Goal: Task Accomplishment & Management: Manage account settings

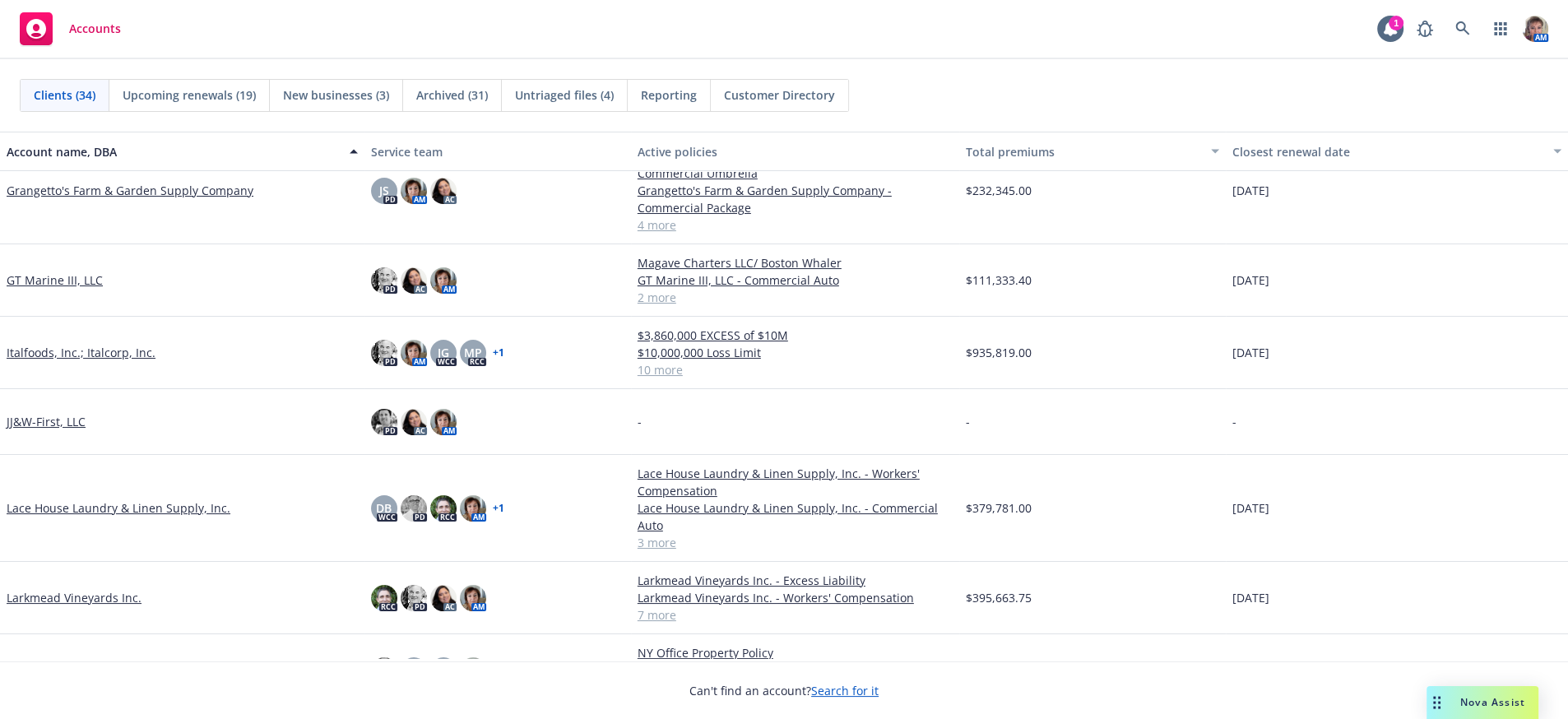
scroll to position [608, 0]
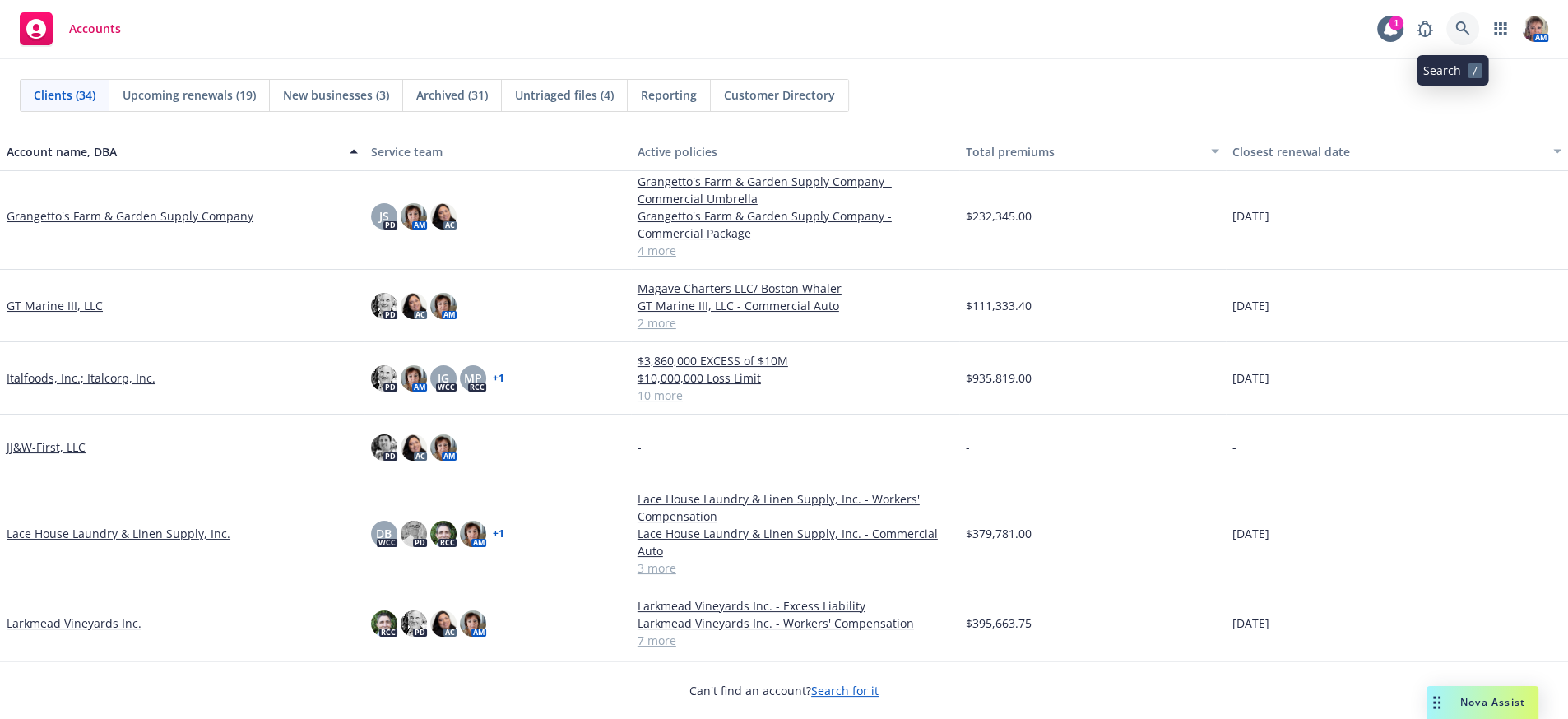
click at [1459, 22] on icon at bounding box center [1462, 29] width 15 height 15
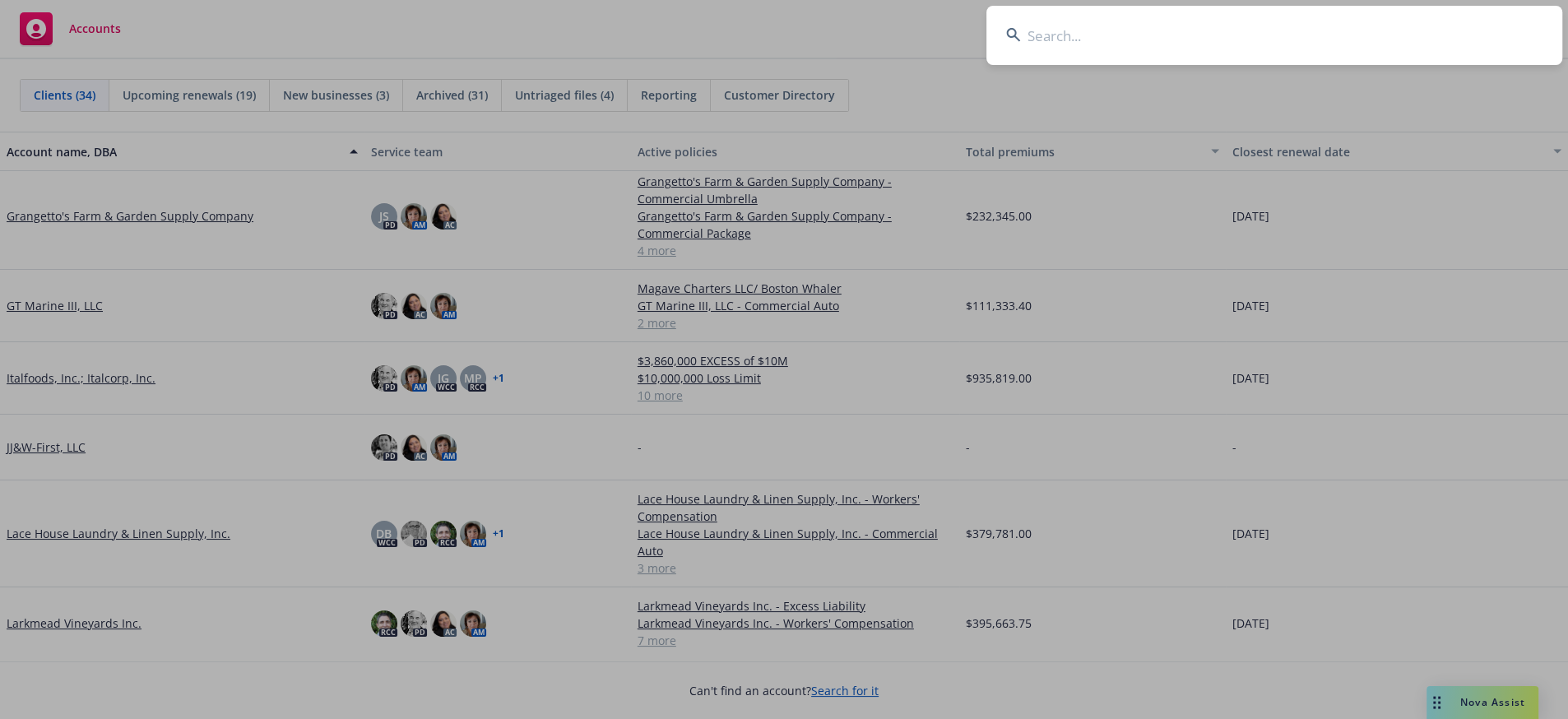
click at [1166, 32] on input at bounding box center [1273, 35] width 575 height 59
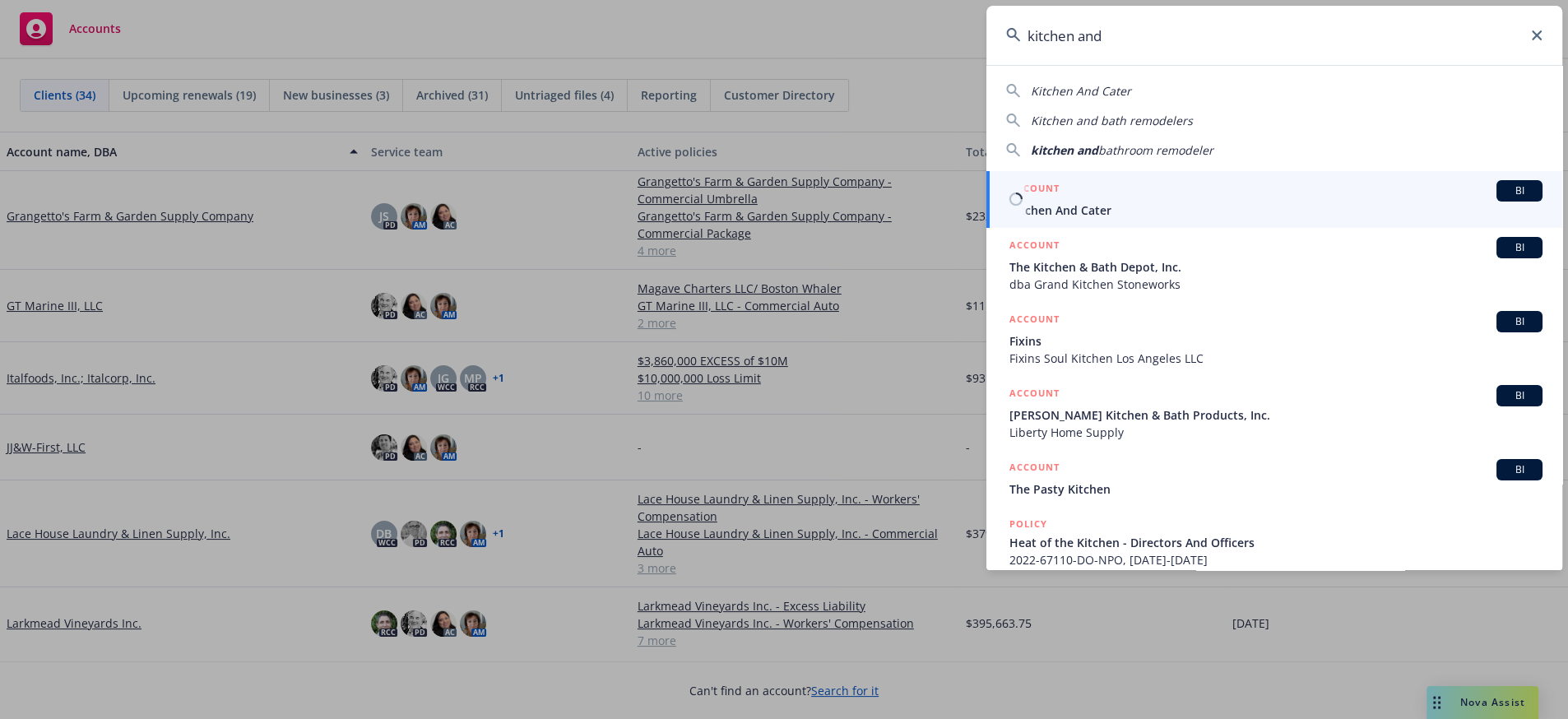
type input "kitchen and"
click at [1197, 215] on span "Kitchen And Cater" at bounding box center [1276, 210] width 533 height 17
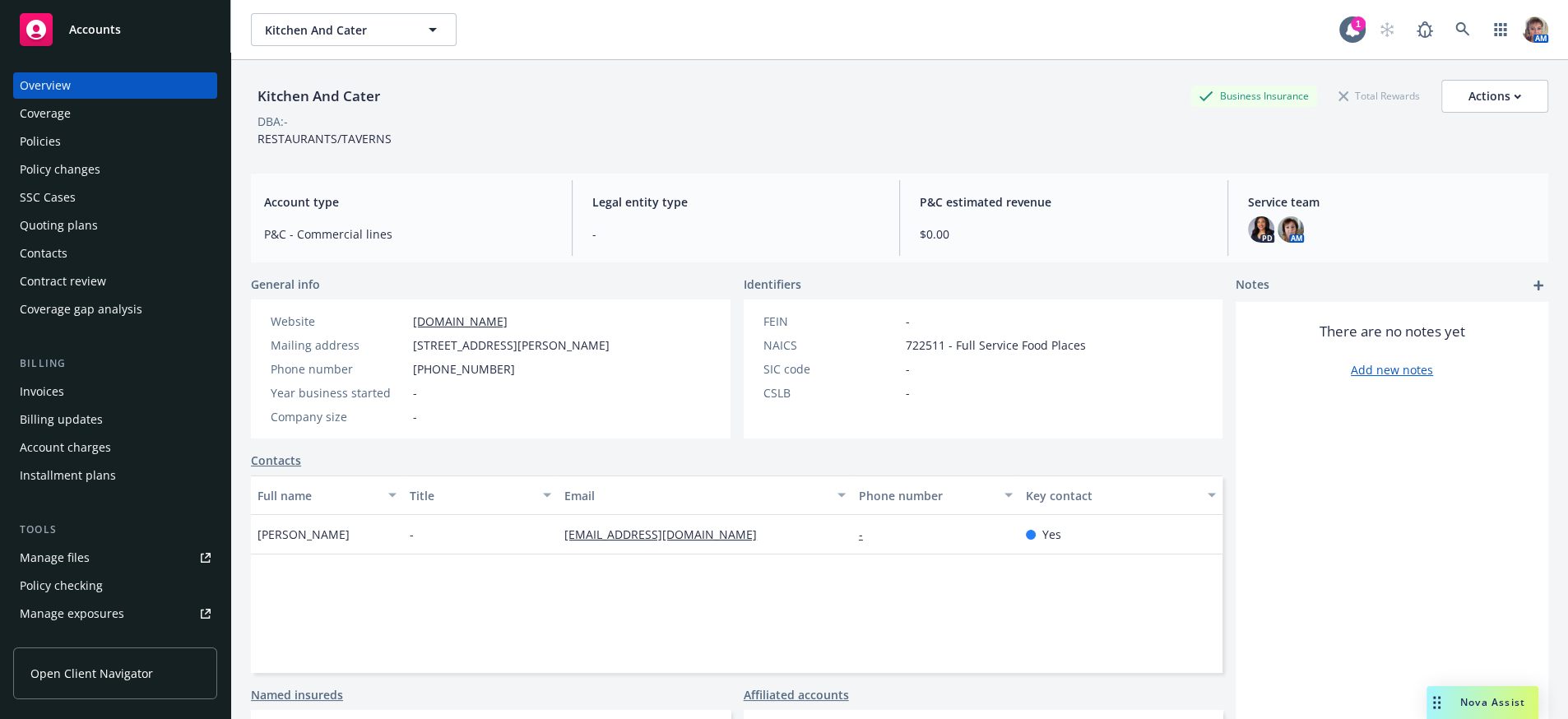
click at [95, 239] on div "Quoting plans" at bounding box center [59, 226] width 79 height 26
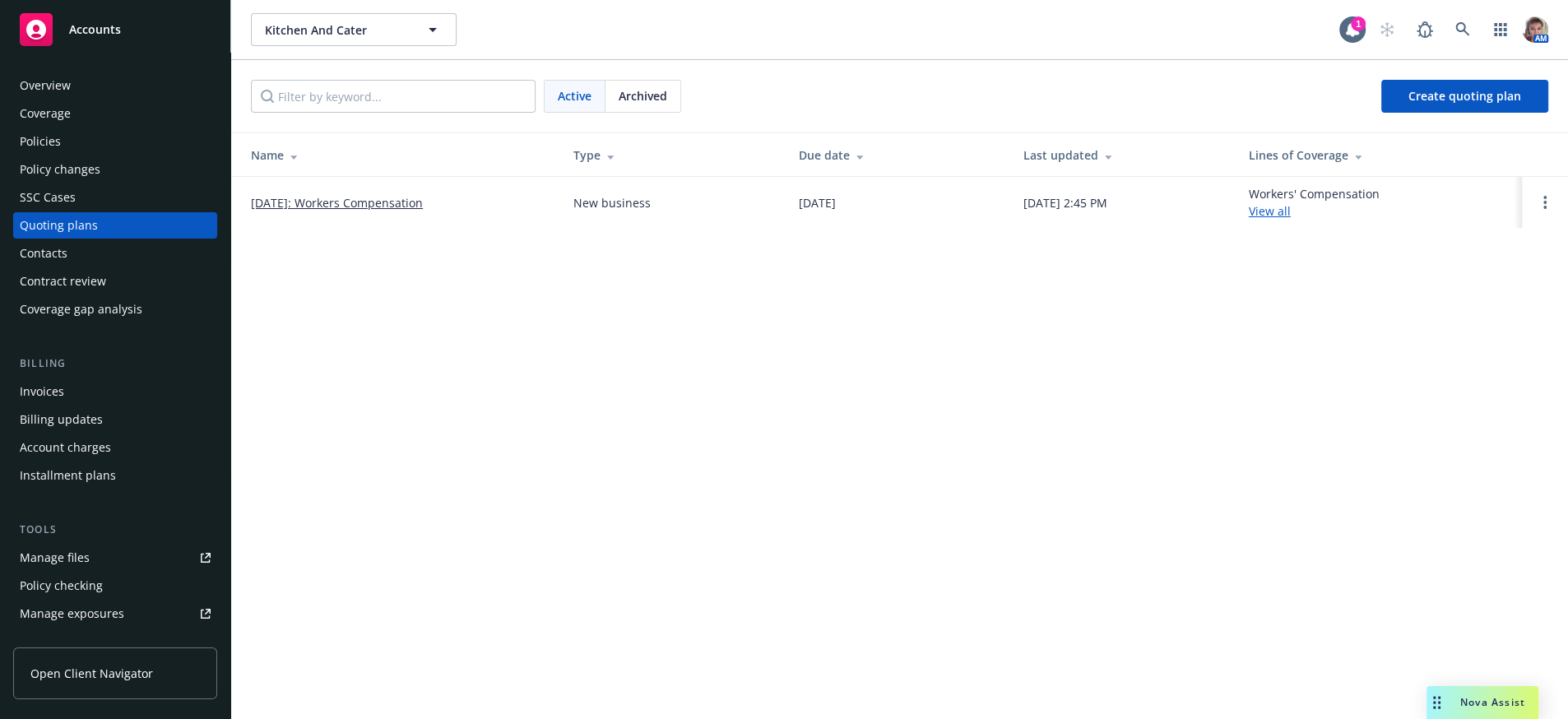
click at [309, 212] on link "[DATE]: Workers Compensation" at bounding box center [337, 202] width 172 height 17
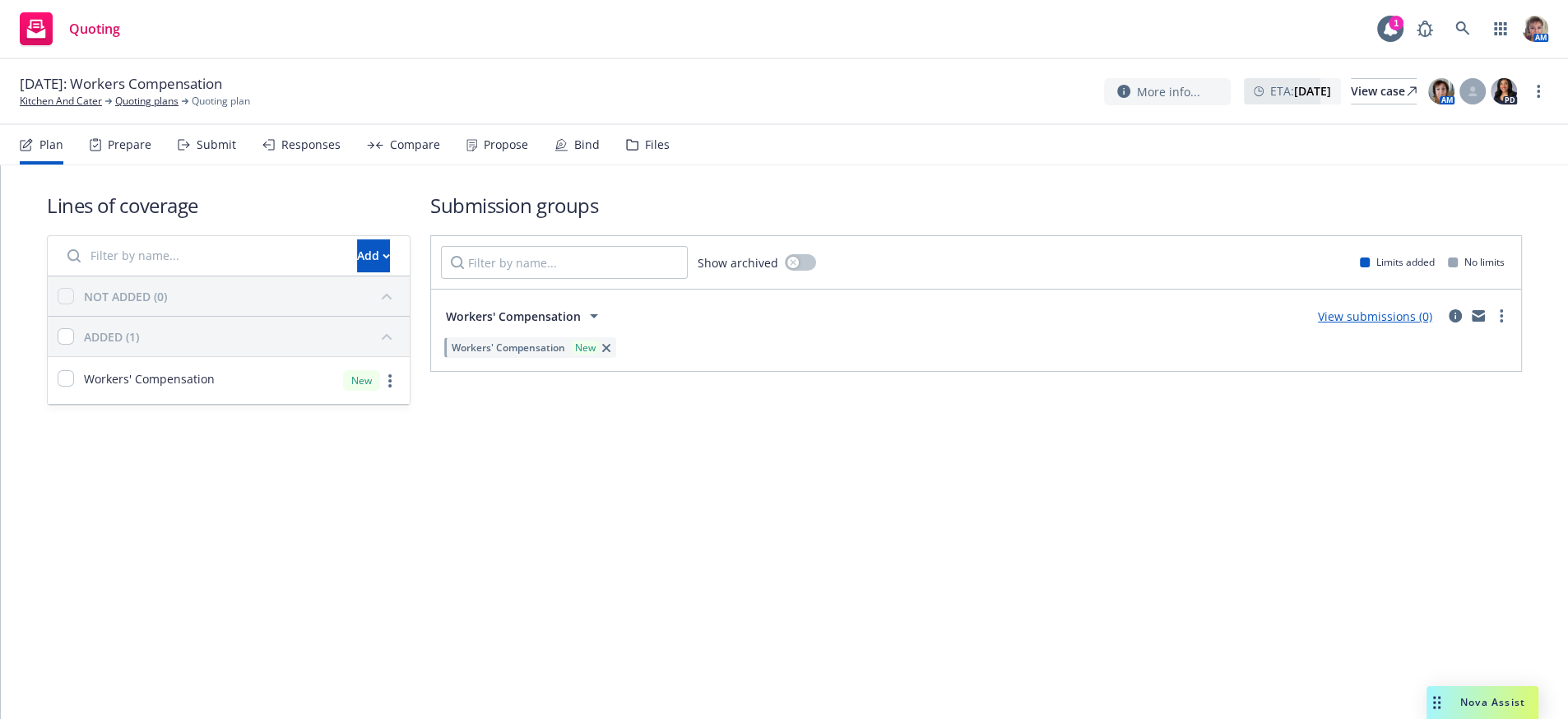
click at [670, 152] on div "Files" at bounding box center [657, 145] width 24 height 13
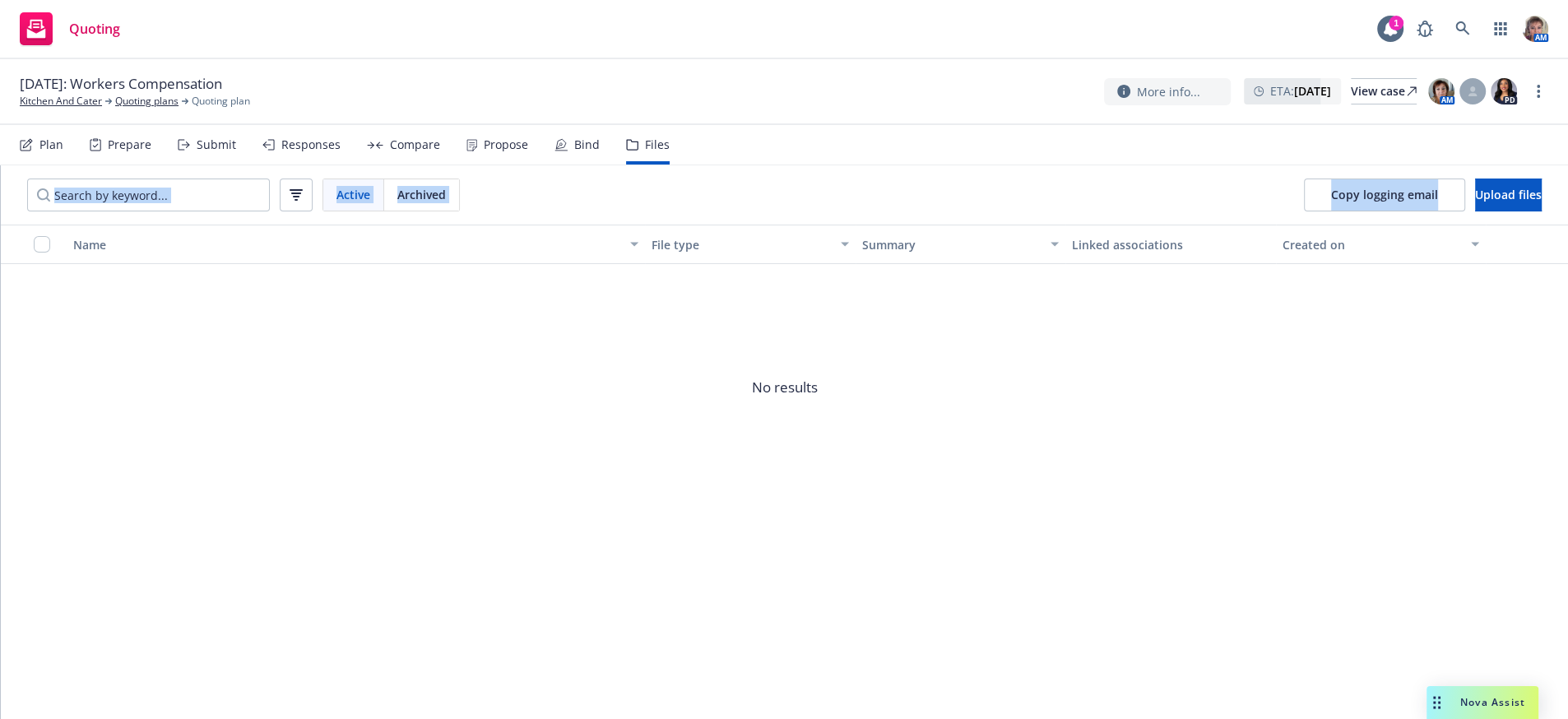
click at [1440, 178] on div "10/01/2025: Workers Compensation Kitchen And Cater Quoting plans Quoting plan M…" at bounding box center [784, 389] width 1568 height 660
click at [1474, 201] on button "Upload files" at bounding box center [1507, 195] width 66 height 33
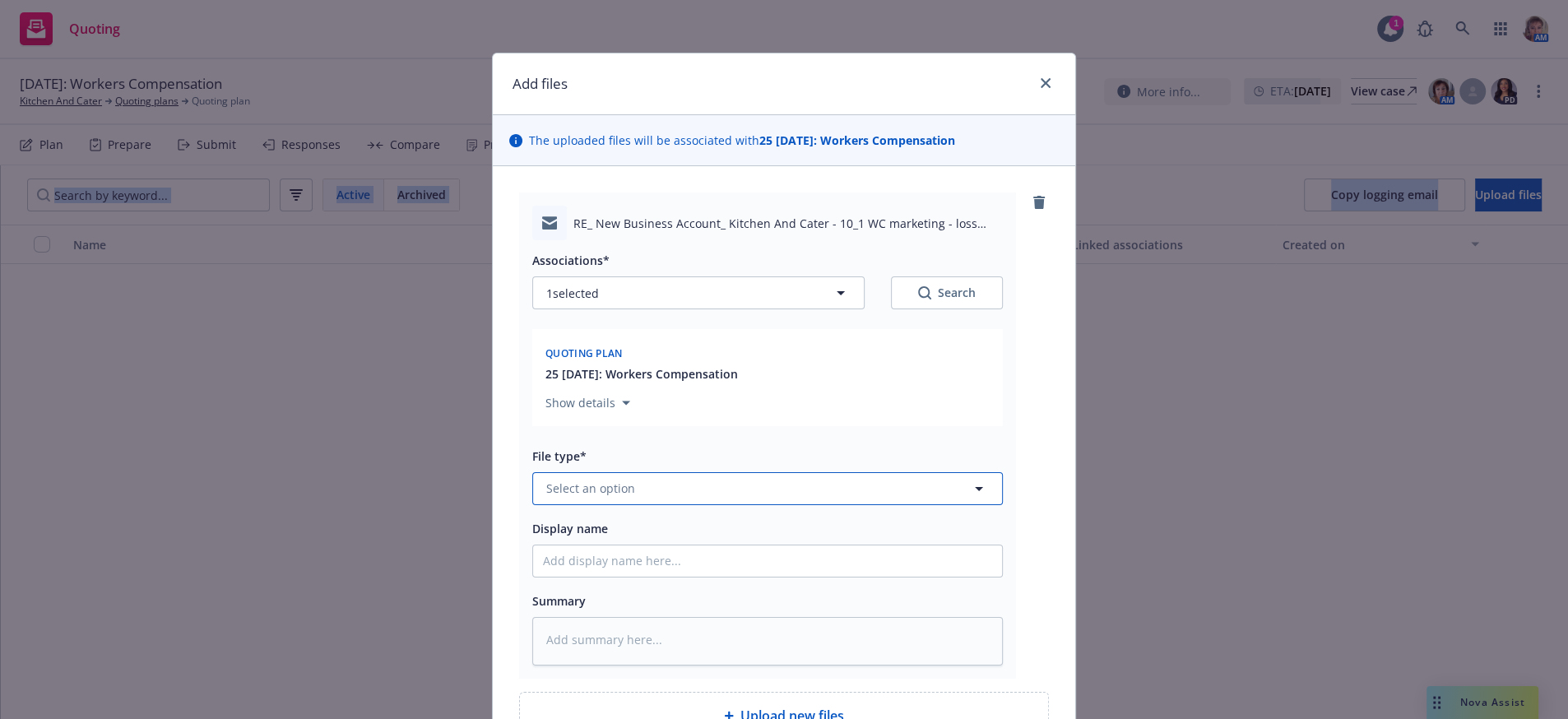
click at [687, 506] on button "Select an option" at bounding box center [767, 489] width 471 height 33
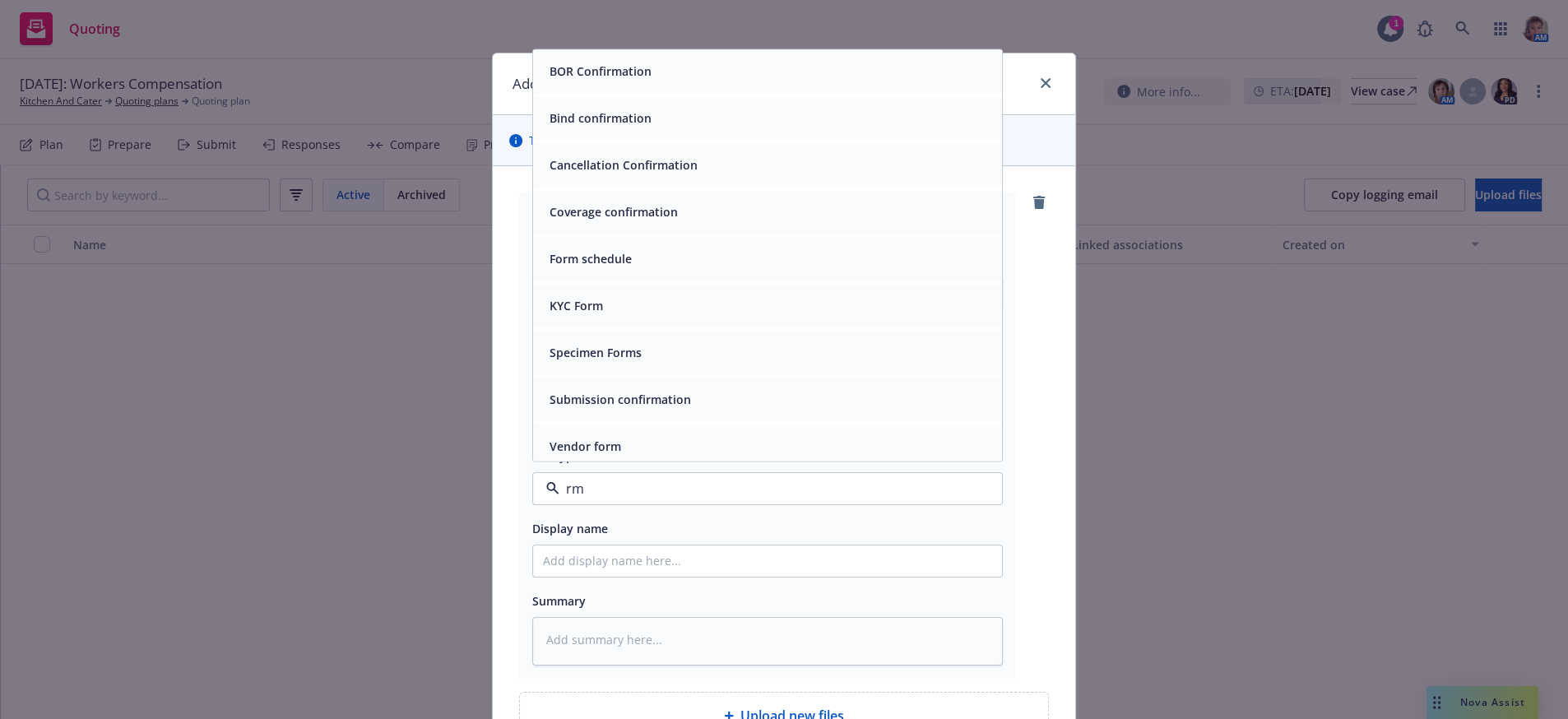
type input "r"
type input "em"
click at [603, 139] on div "Email" at bounding box center [767, 118] width 469 height 44
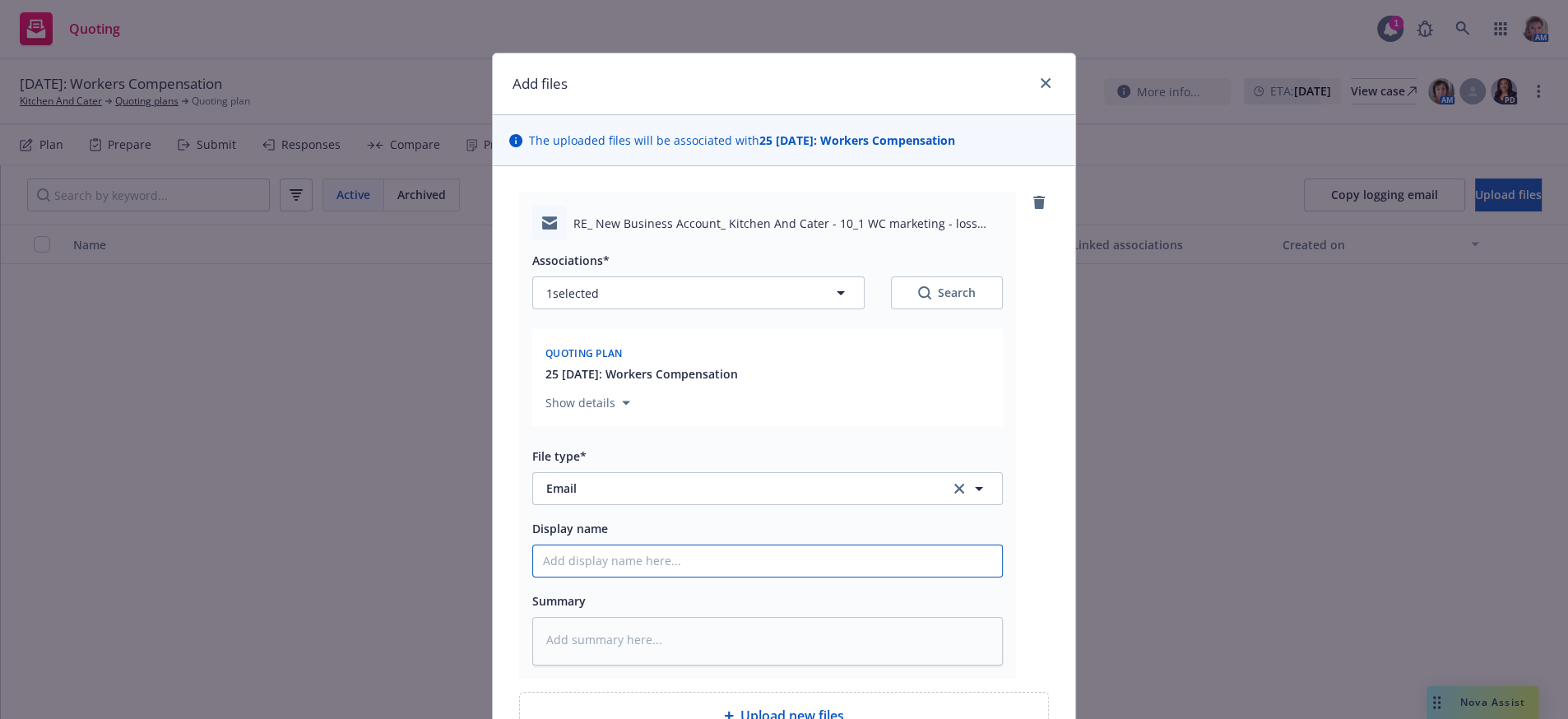
click at [663, 577] on input "Display name" at bounding box center [767, 561] width 469 height 31
click at [657, 577] on input "Display name" at bounding box center [767, 561] width 469 height 31
type textarea "x"
type input "G"
type textarea "x"
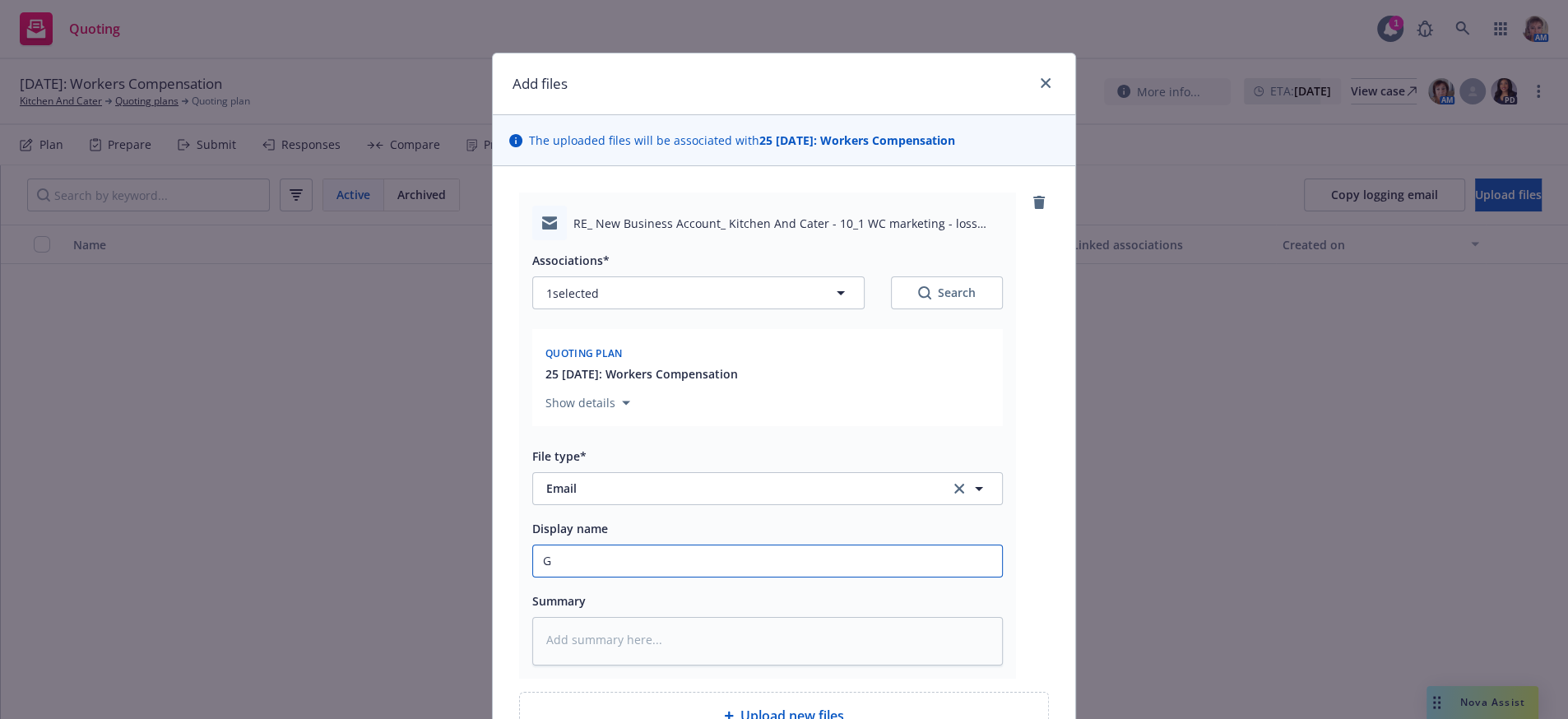
type input "Ga"
type textarea "x"
type input "Gay"
type textarea "x"
type input "Gay"
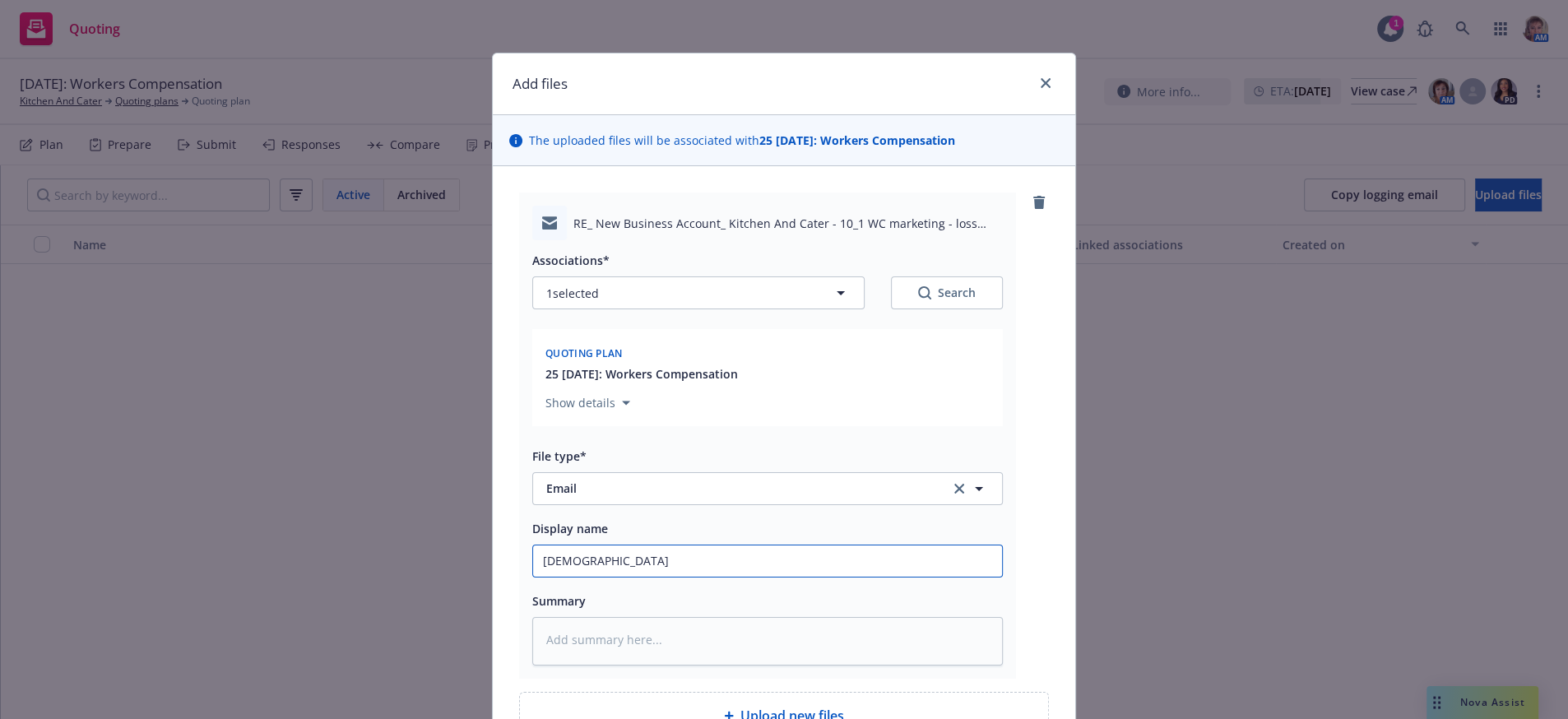
type textarea "x"
type input "Gay a"
type textarea "x"
type input "Gay as"
type textarea "x"
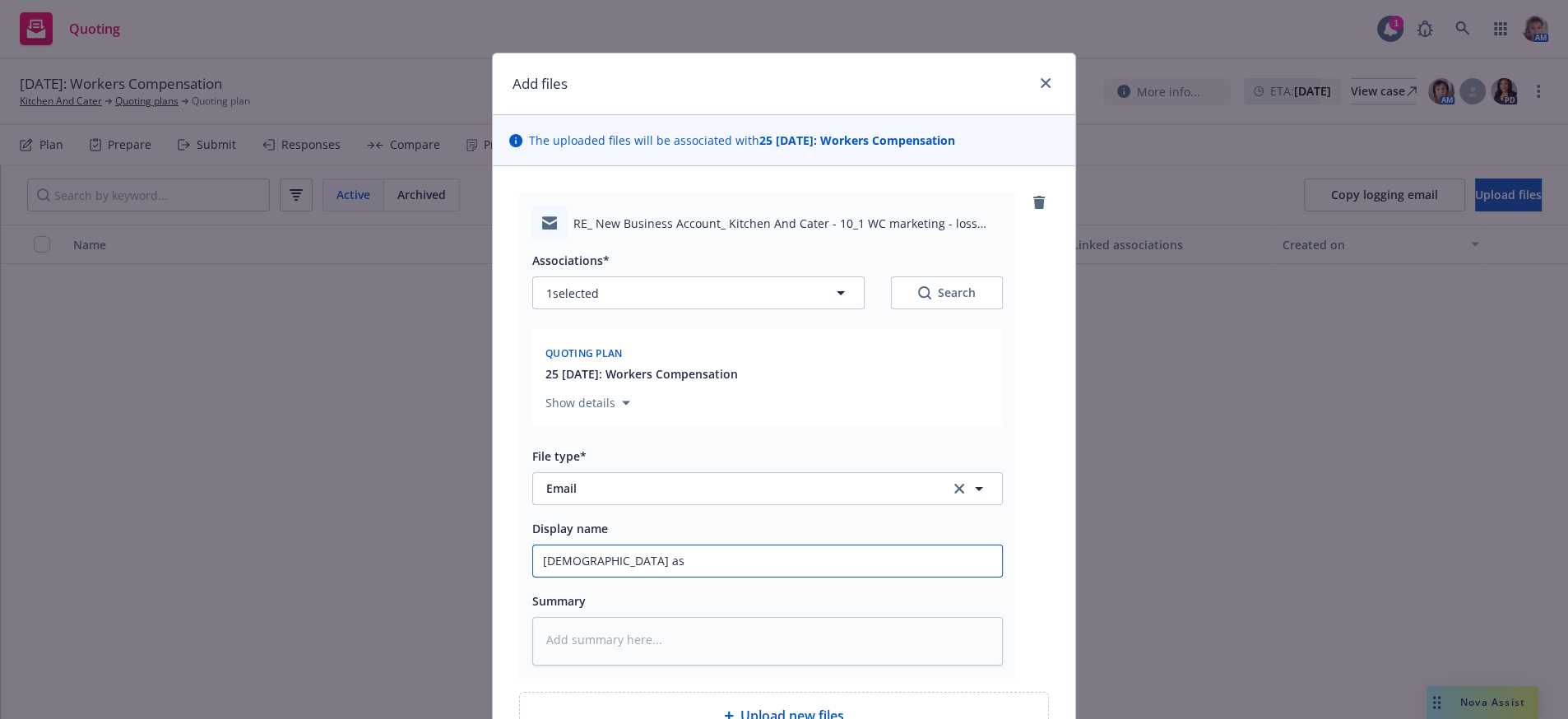
type input "Gay ass"
type textarea "x"
type input "Gay assi"
type textarea "x"
type input "Gay assig"
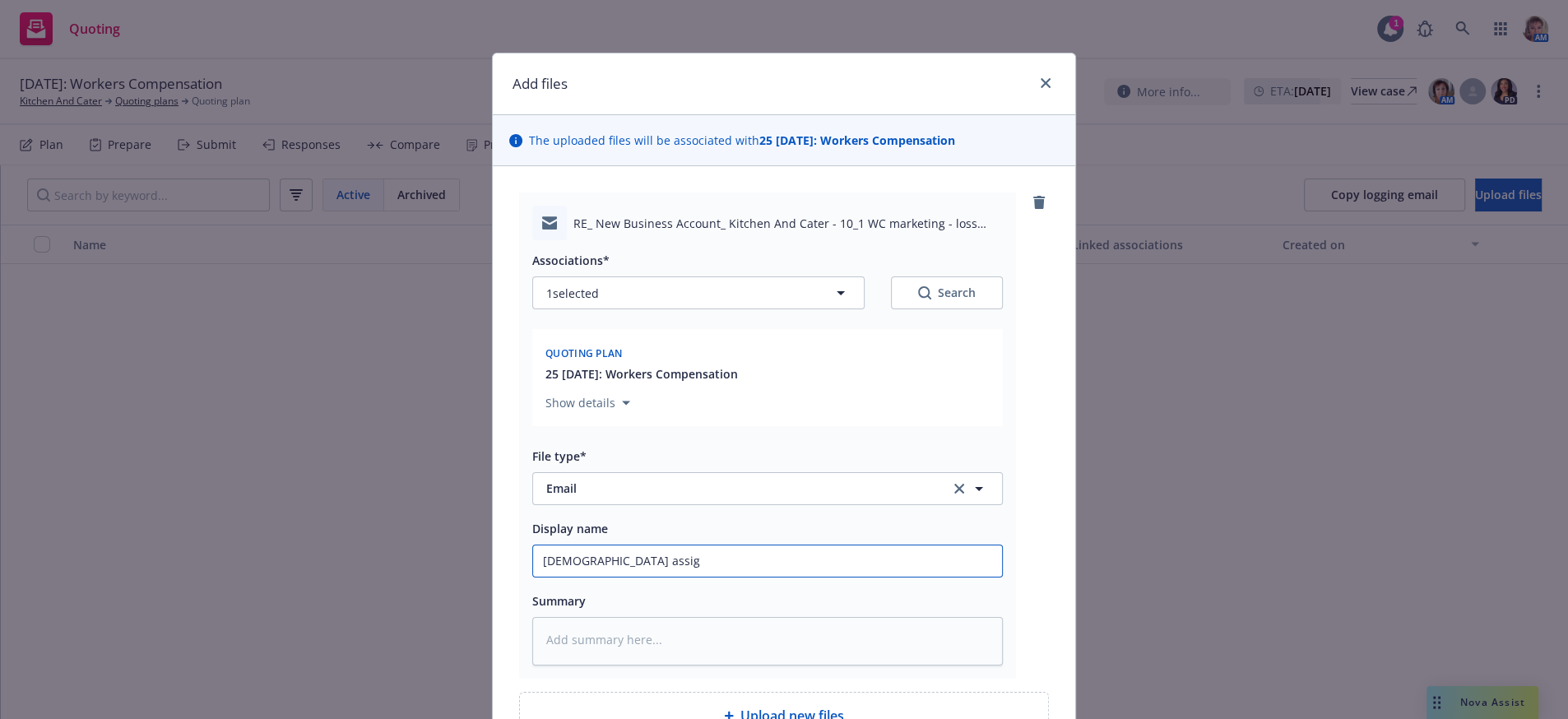
type textarea "x"
type input "Gay assign"
type textarea "x"
type input "Gay assigni"
type textarea "x"
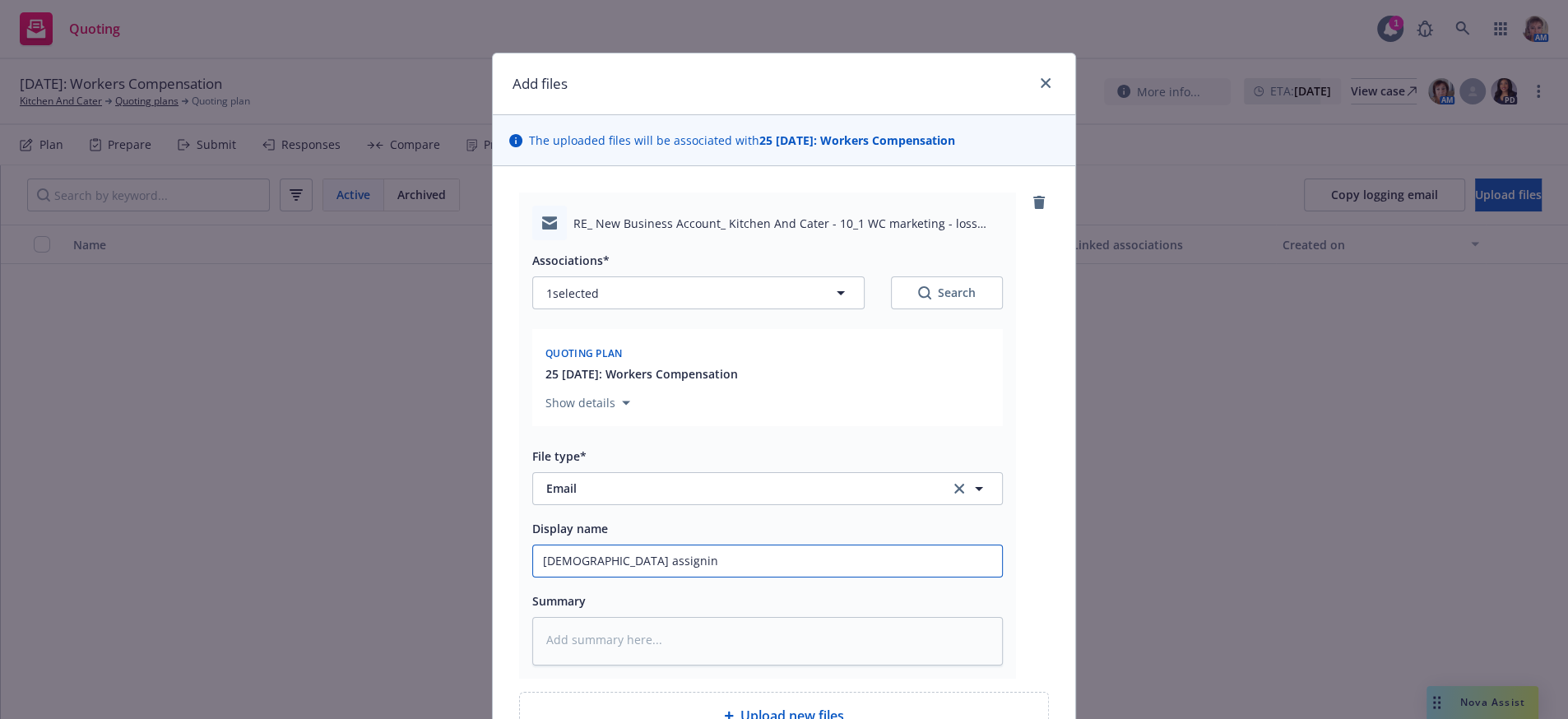
type input "Gay assigning"
type textarea "x"
type input "Gay assigning"
type textarea "x"
type input "Gay assigning a"
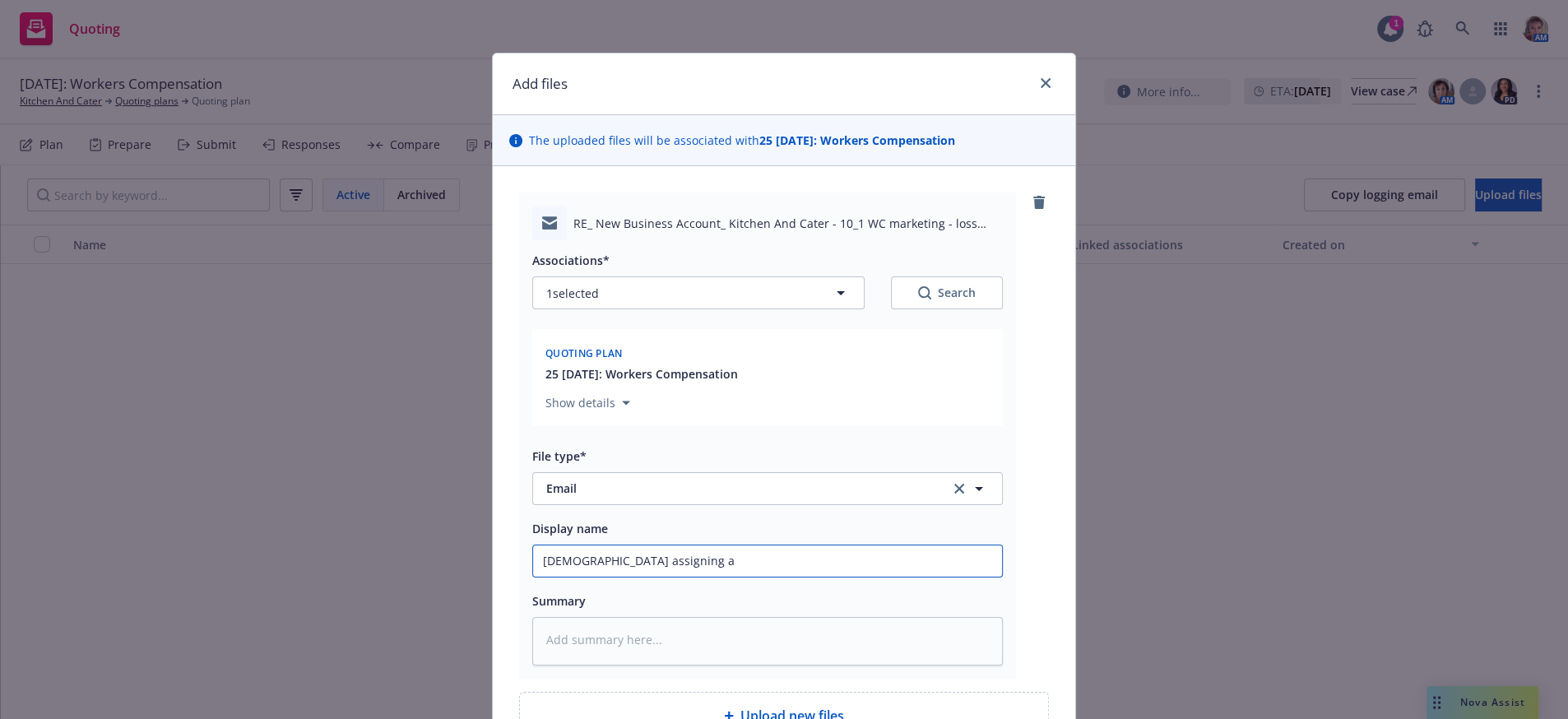
type textarea "x"
type input "Gay assigning ac"
type textarea "x"
type input "Gay assigning acc"
type textarea "x"
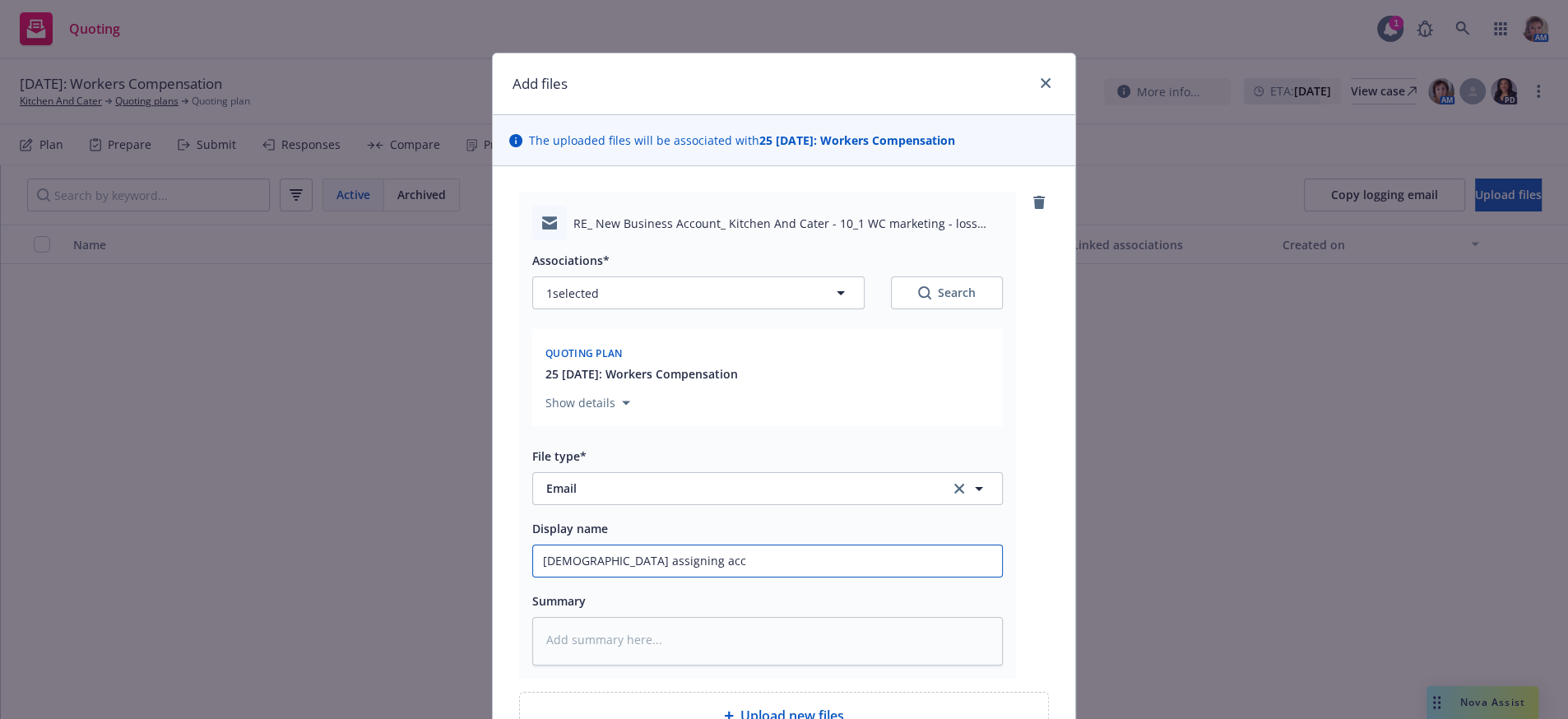
type input "Gay assigning acco"
type textarea "x"
type input "Gay assigning accou"
type textarea "x"
type input "Gay assigning accoun"
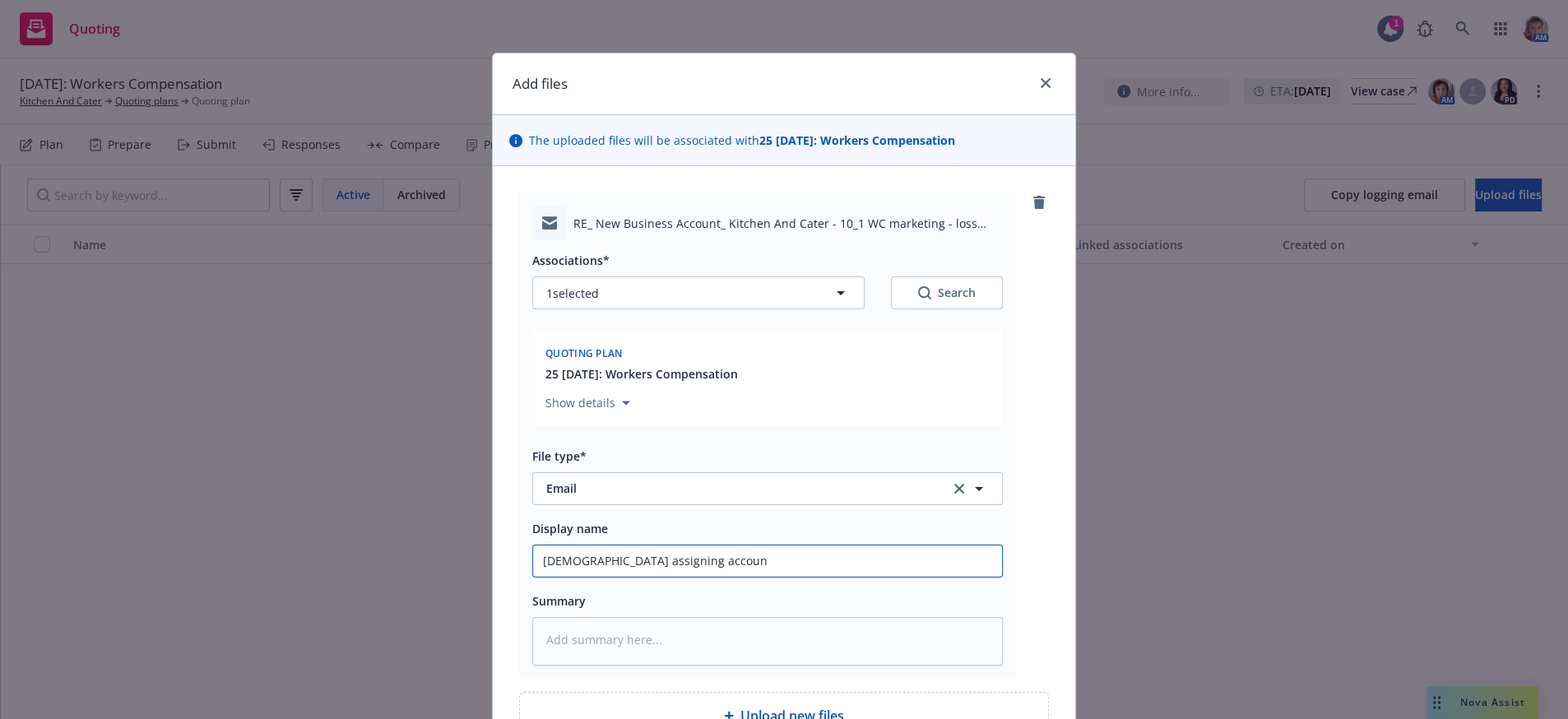
type textarea "x"
type input "Gay assigning account"
type textarea "x"
type input "Gay assigning account"
type textarea "x"
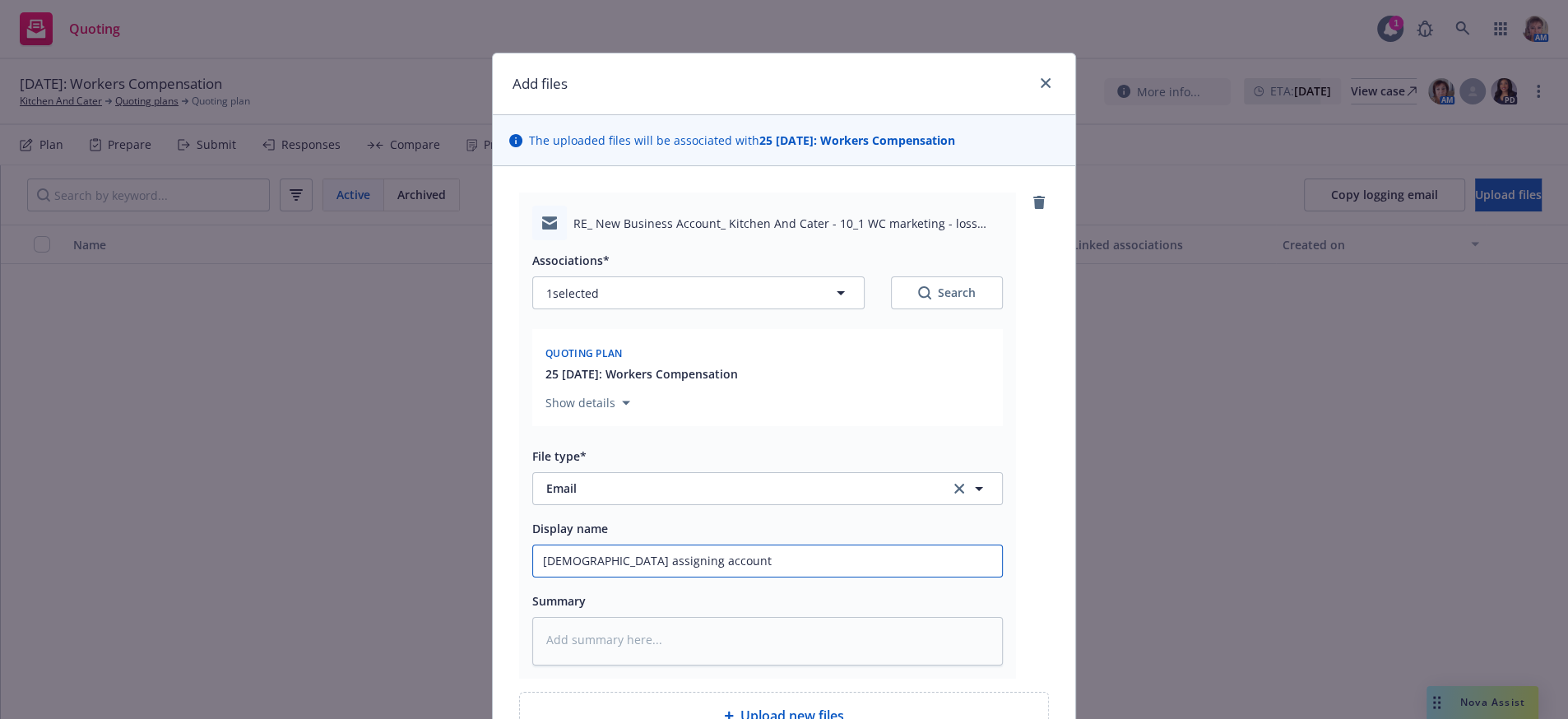
type input "Gay assigning account t"
type textarea "x"
type input "Gay assigning account to"
type textarea "x"
type input "Gay assigning account to"
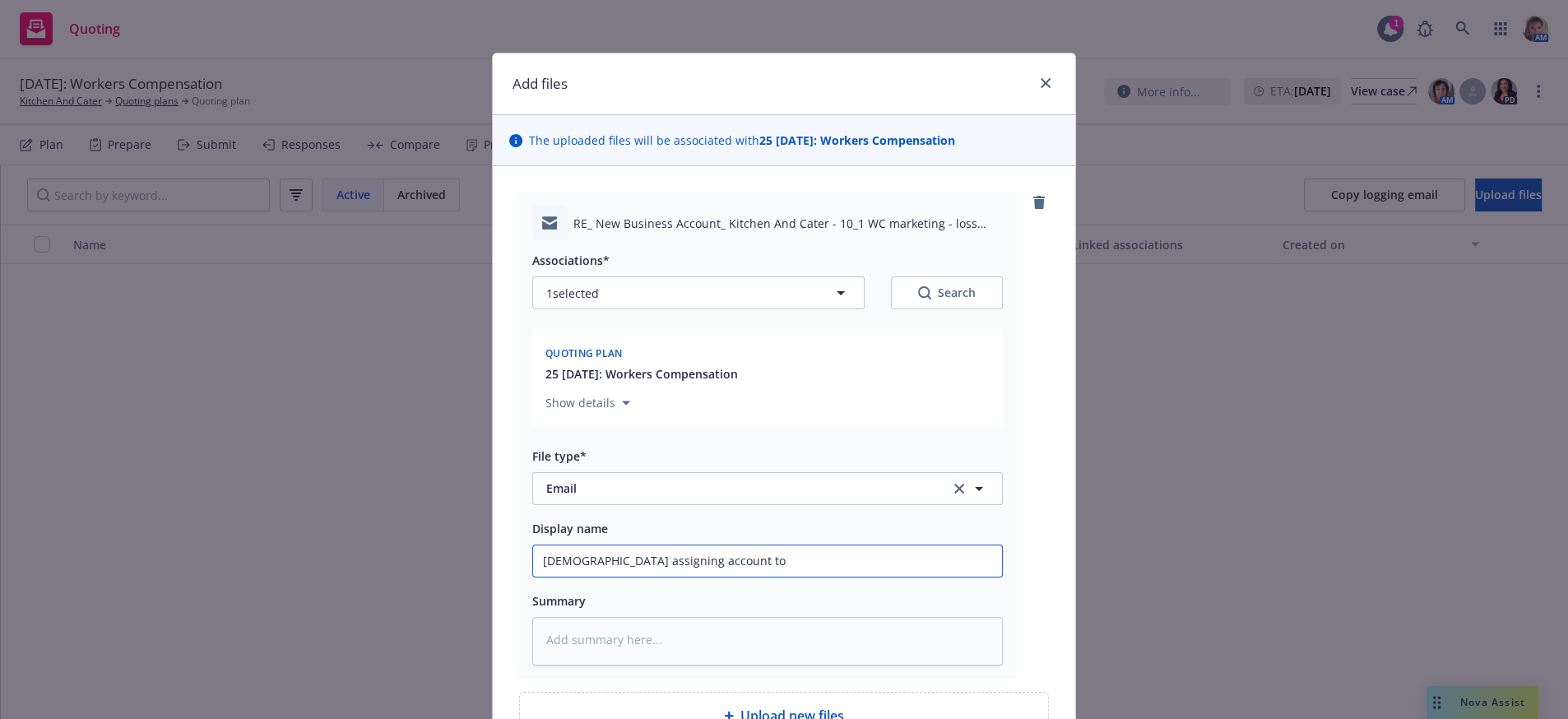
type textarea "x"
type input "Gay assigning account to N"
type textarea "x"
type input "Gay assigning account to Nor"
type textarea "x"
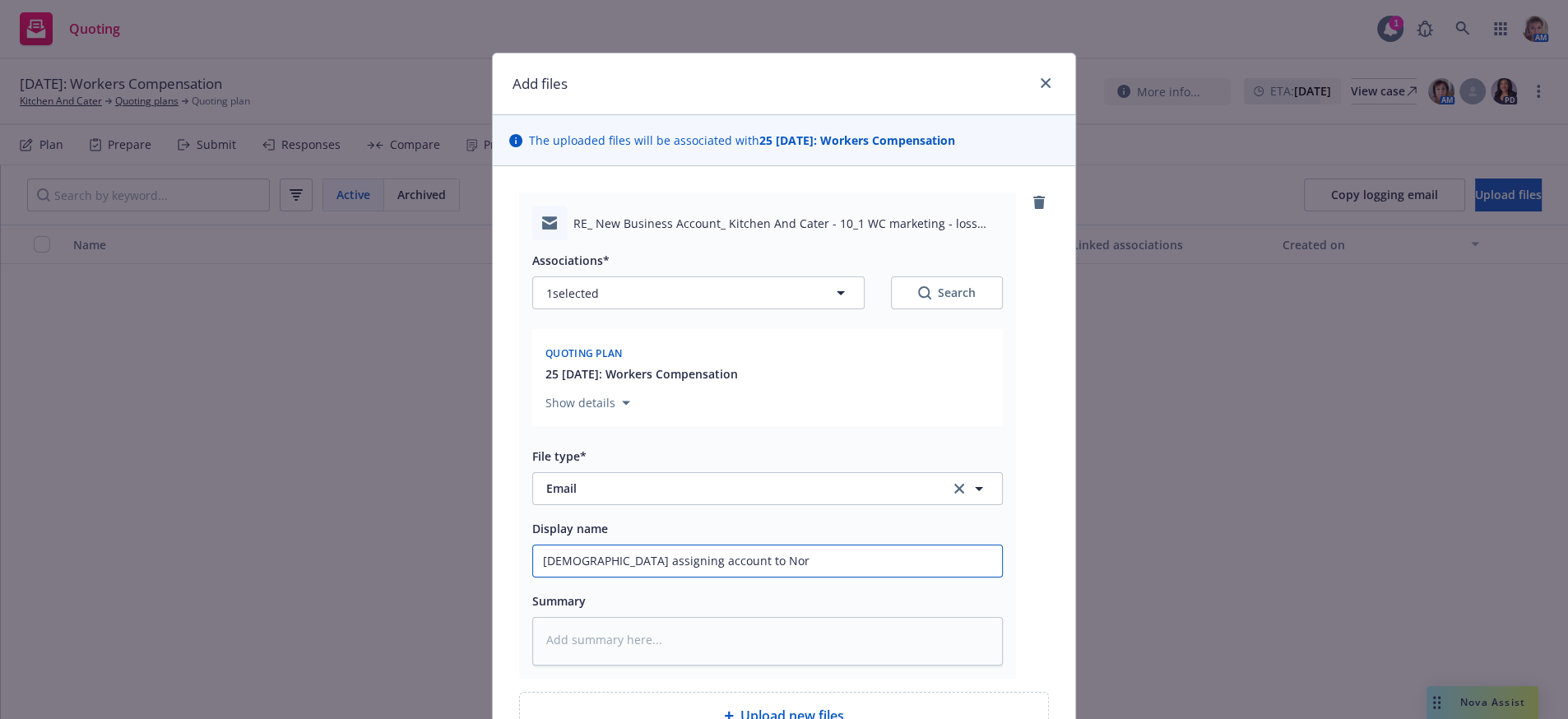
type input "Gay assigning account to Nora"
type textarea "x"
type input "Gay assigning account to Norah"
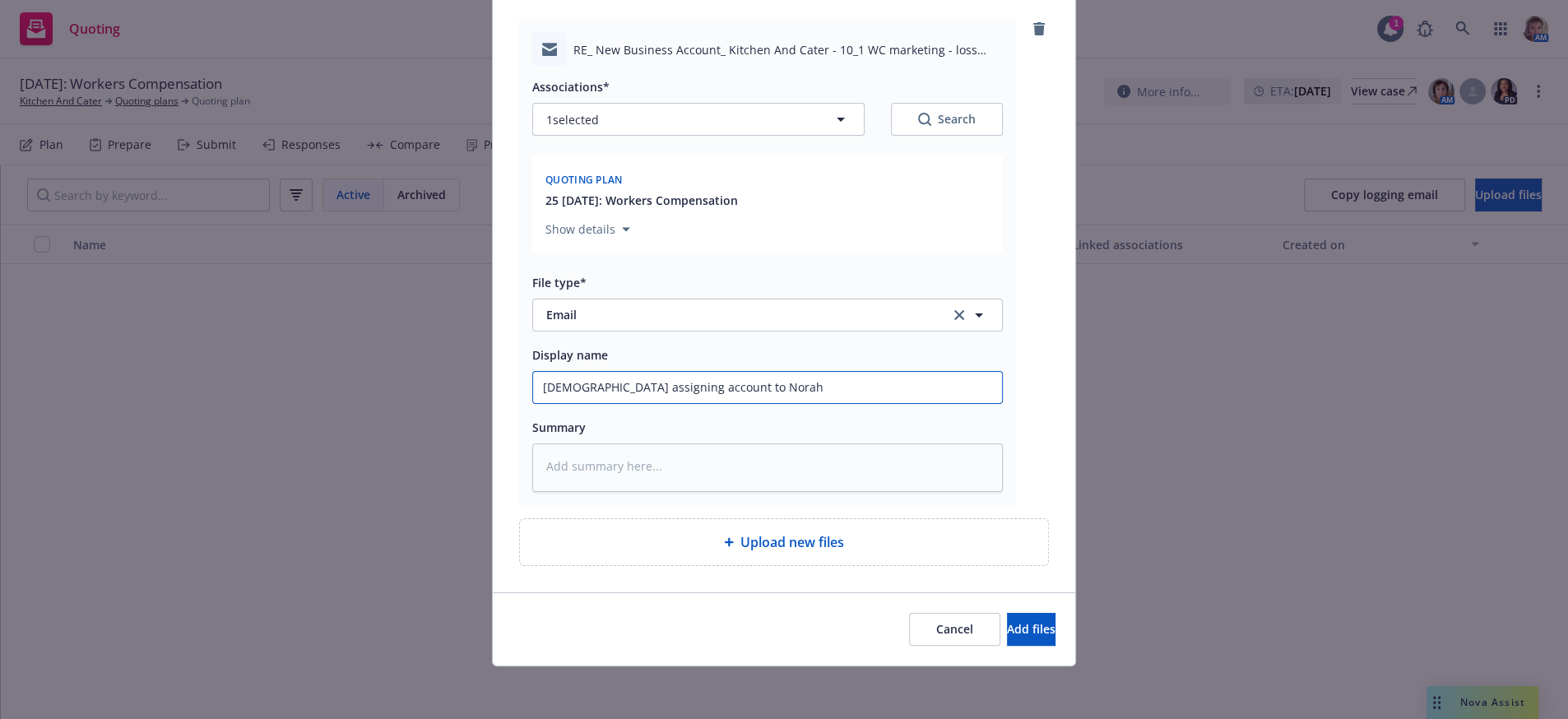
type textarea "x"
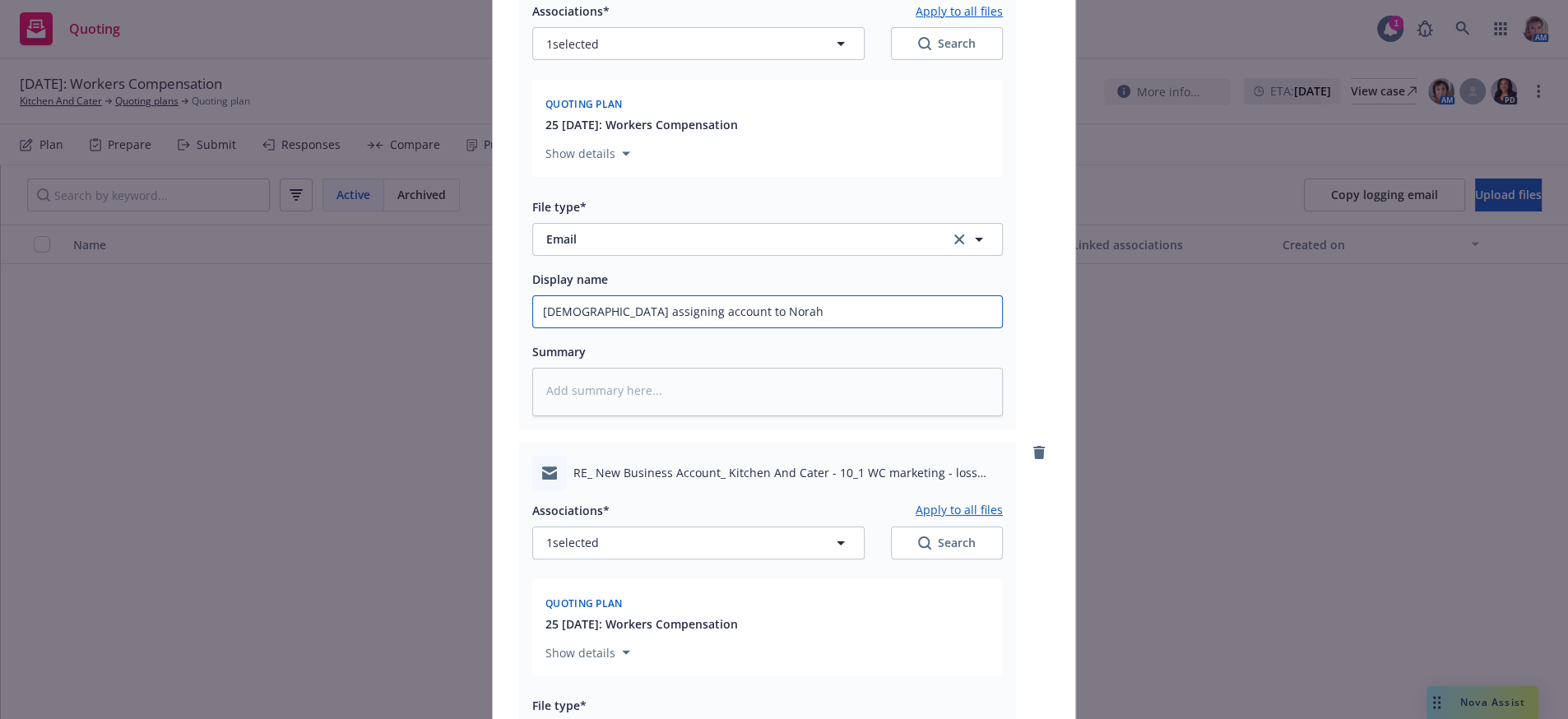
scroll to position [799, 0]
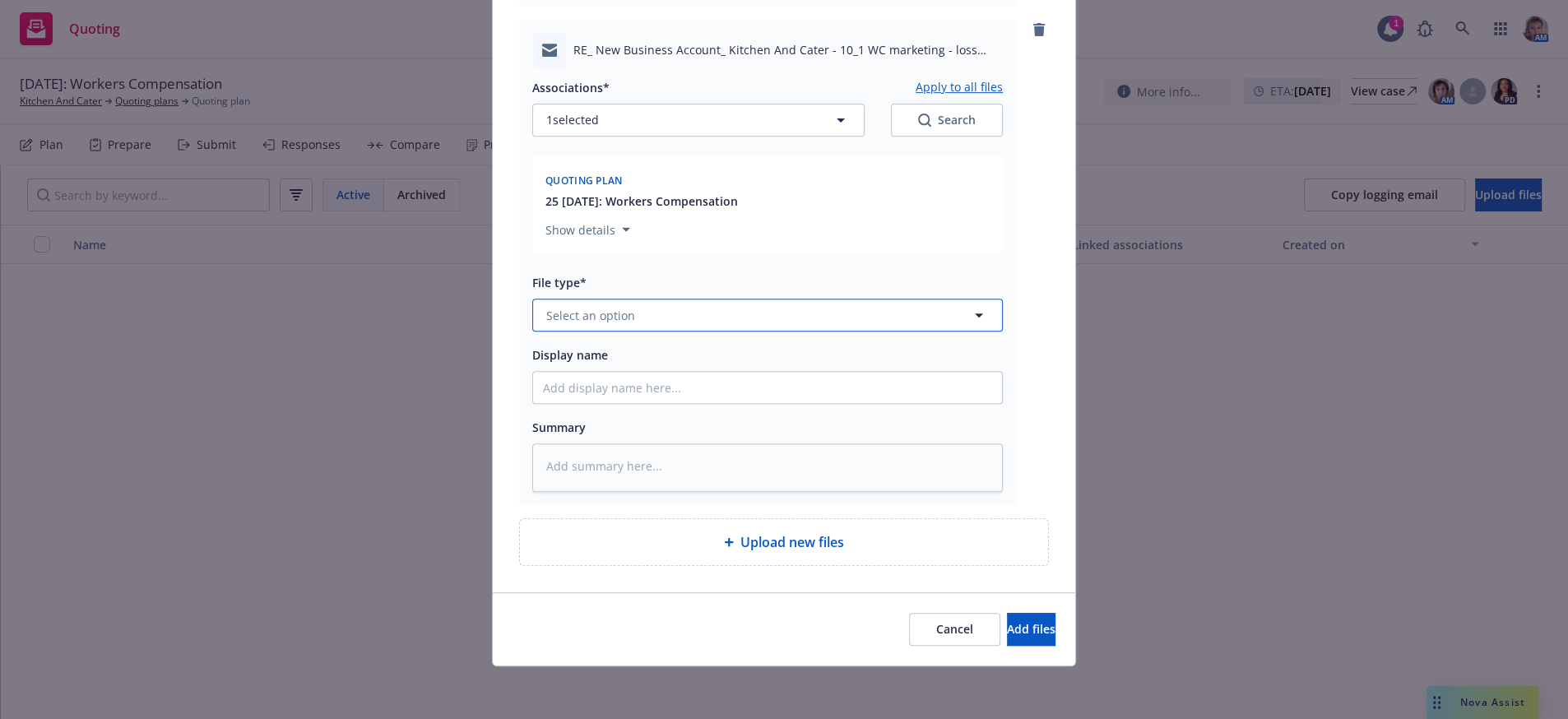
click at [595, 307] on span "Select an option" at bounding box center [590, 315] width 89 height 17
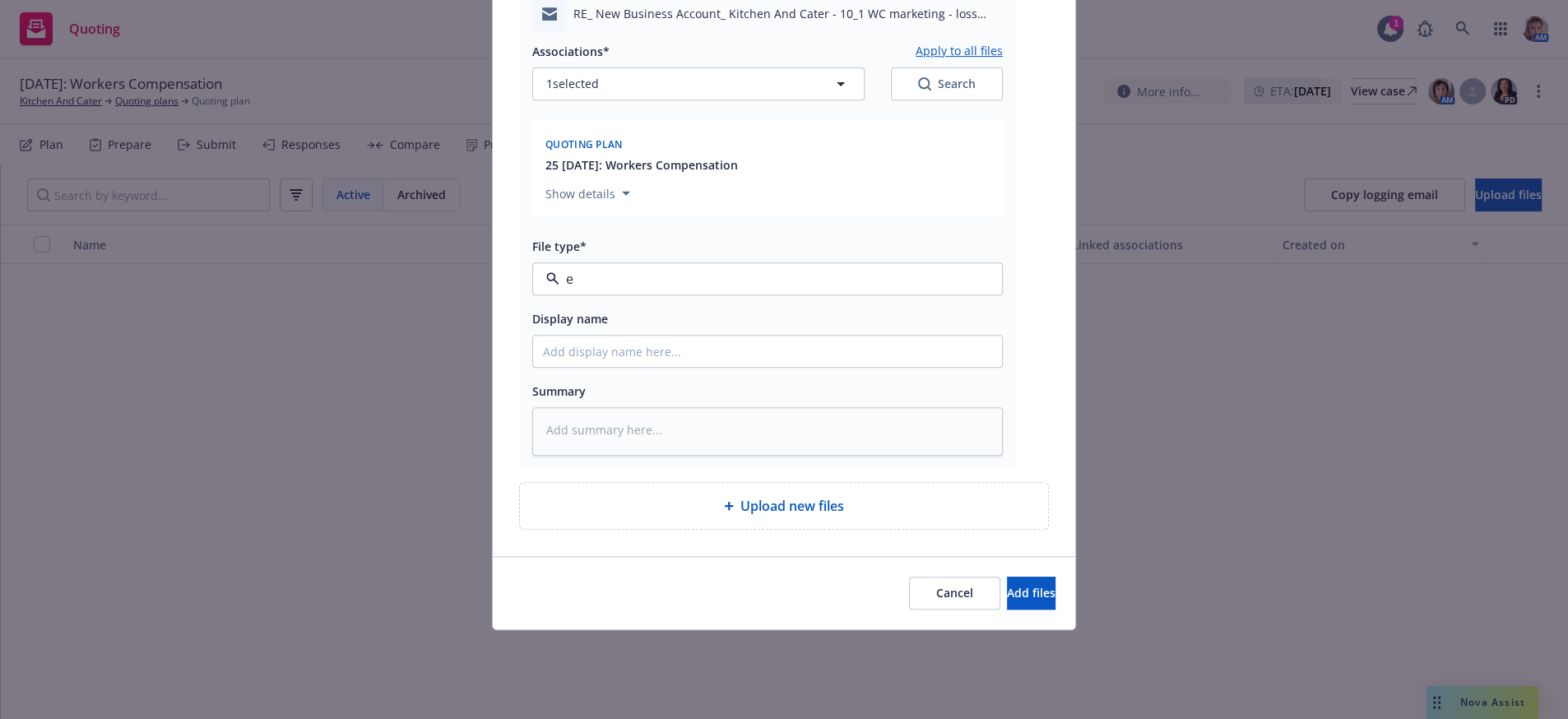
type input "em"
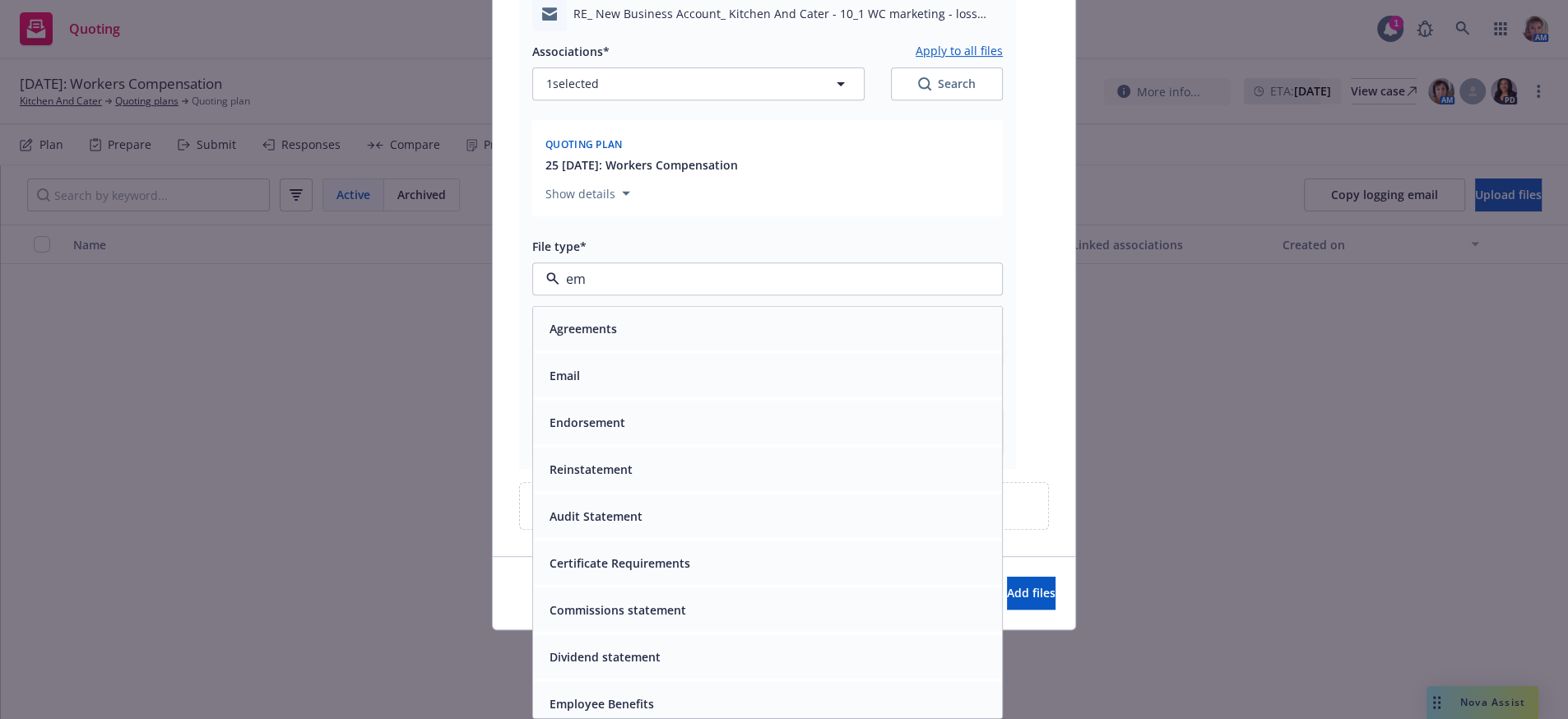
click at [700, 384] on div "Email" at bounding box center [767, 375] width 449 height 23
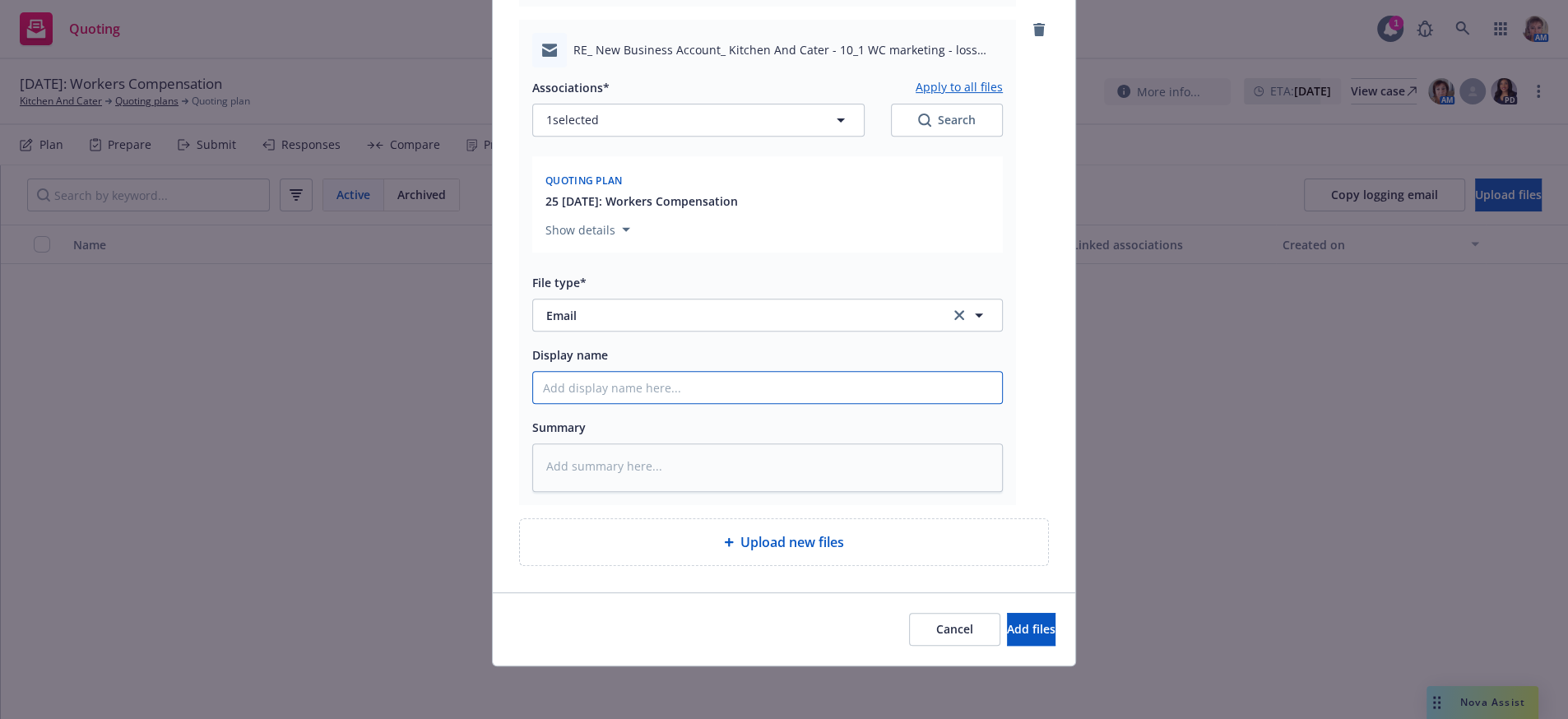
click at [679, 372] on input "Display name" at bounding box center [767, 387] width 469 height 31
type textarea "x"
type input "J"
type textarea "x"
type input "Je"
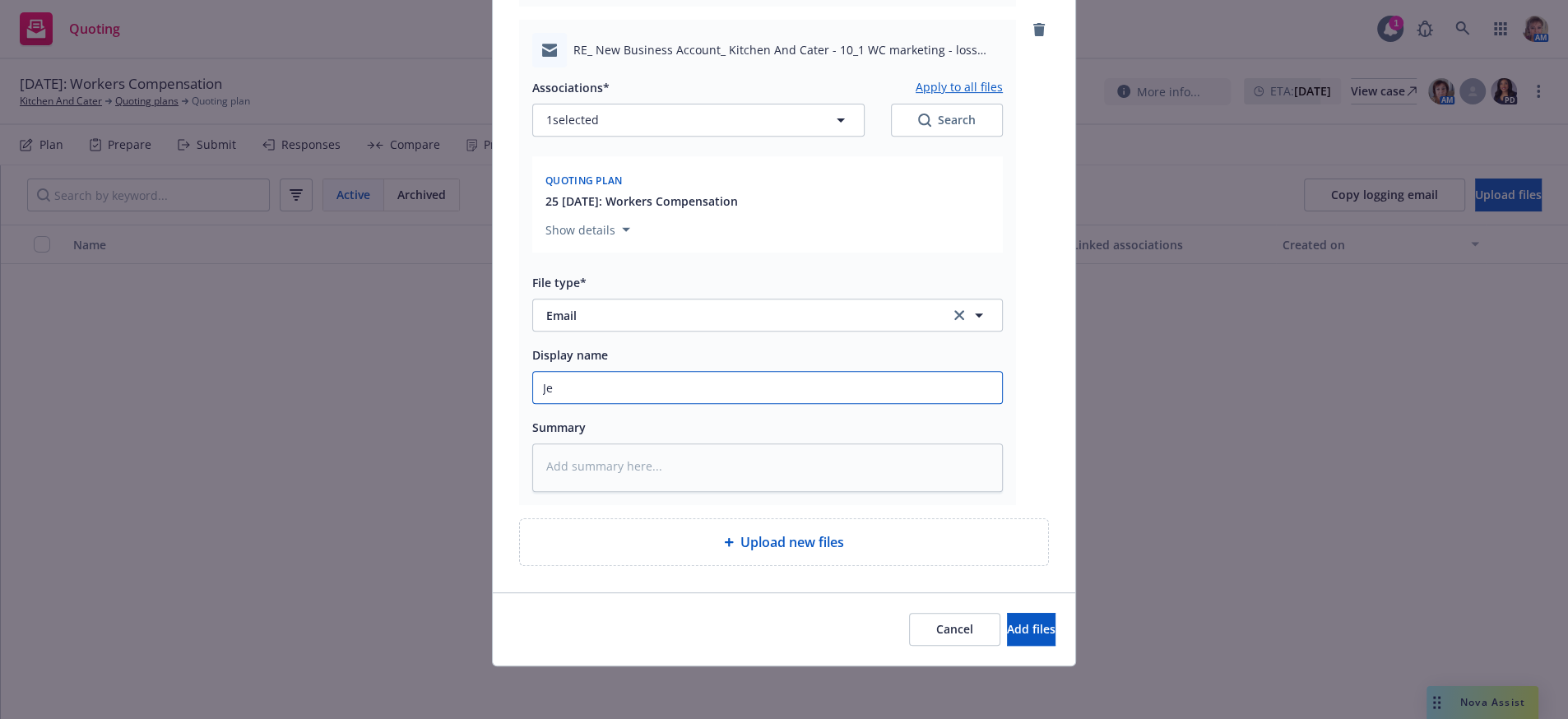
type textarea "x"
type input "Jen"
type textarea "x"
type input "Jenn"
type textarea "x"
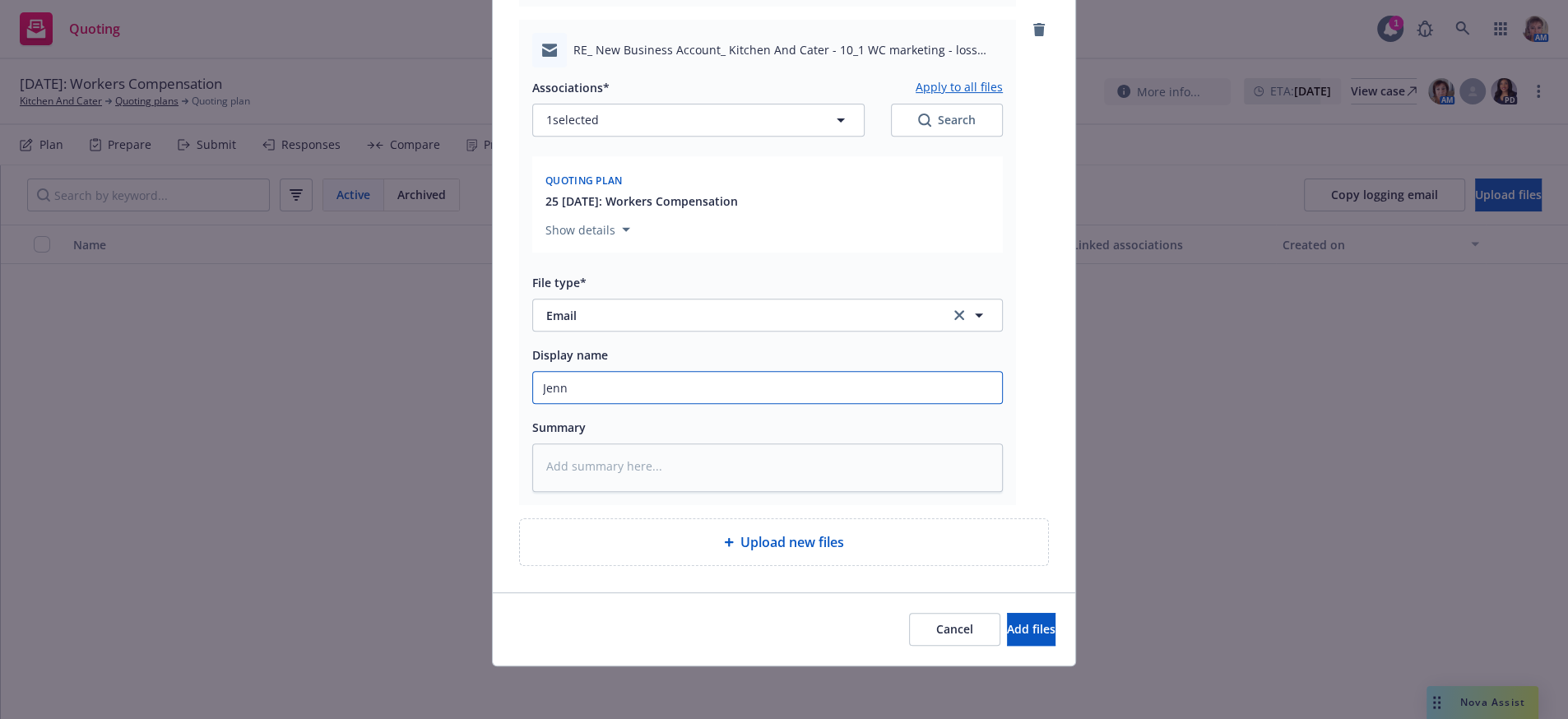
type input "Jenn"
type textarea "x"
type input "Jenn a"
type textarea "x"
type input "Jenn ad"
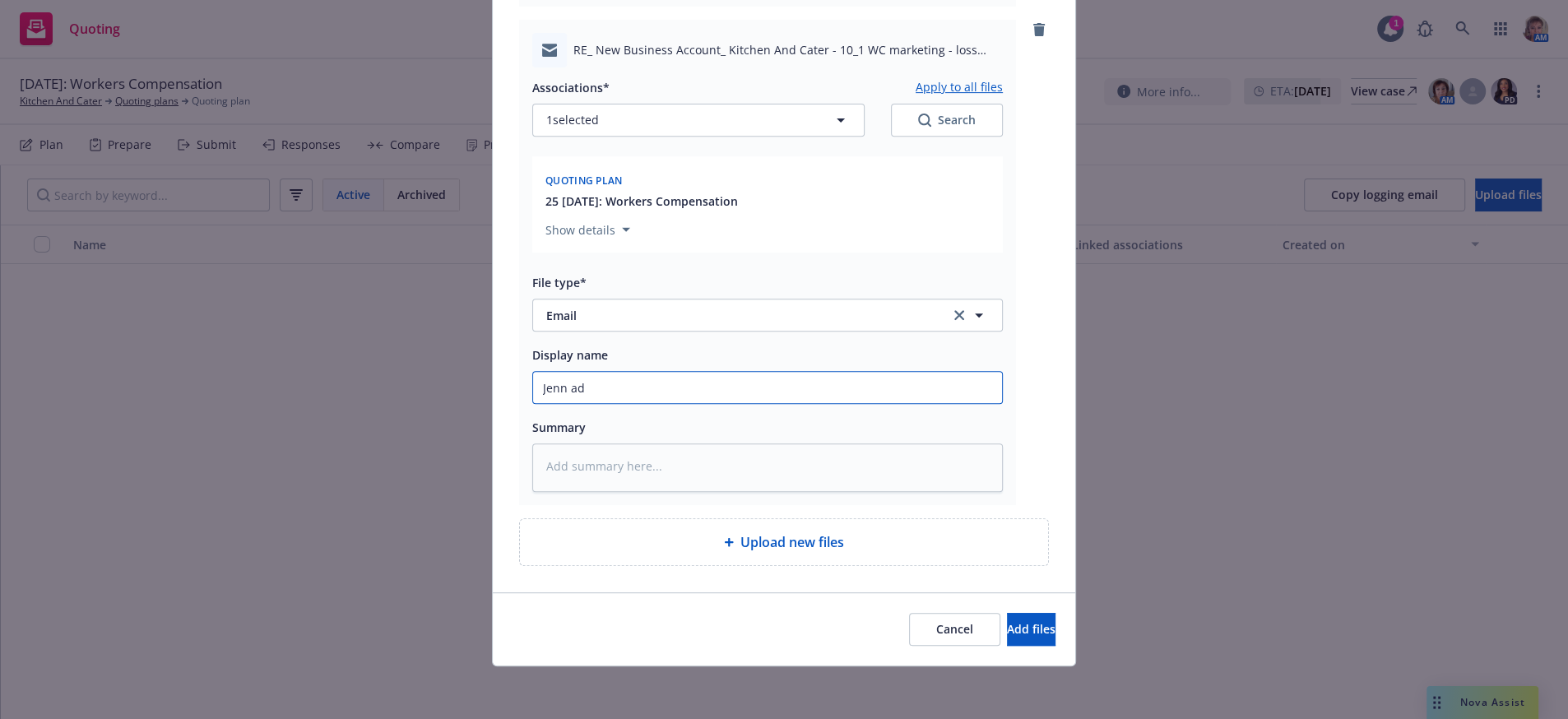
type textarea "x"
type input "Jenn adv"
type textarea "x"
type input "Jenn advi"
type textarea "x"
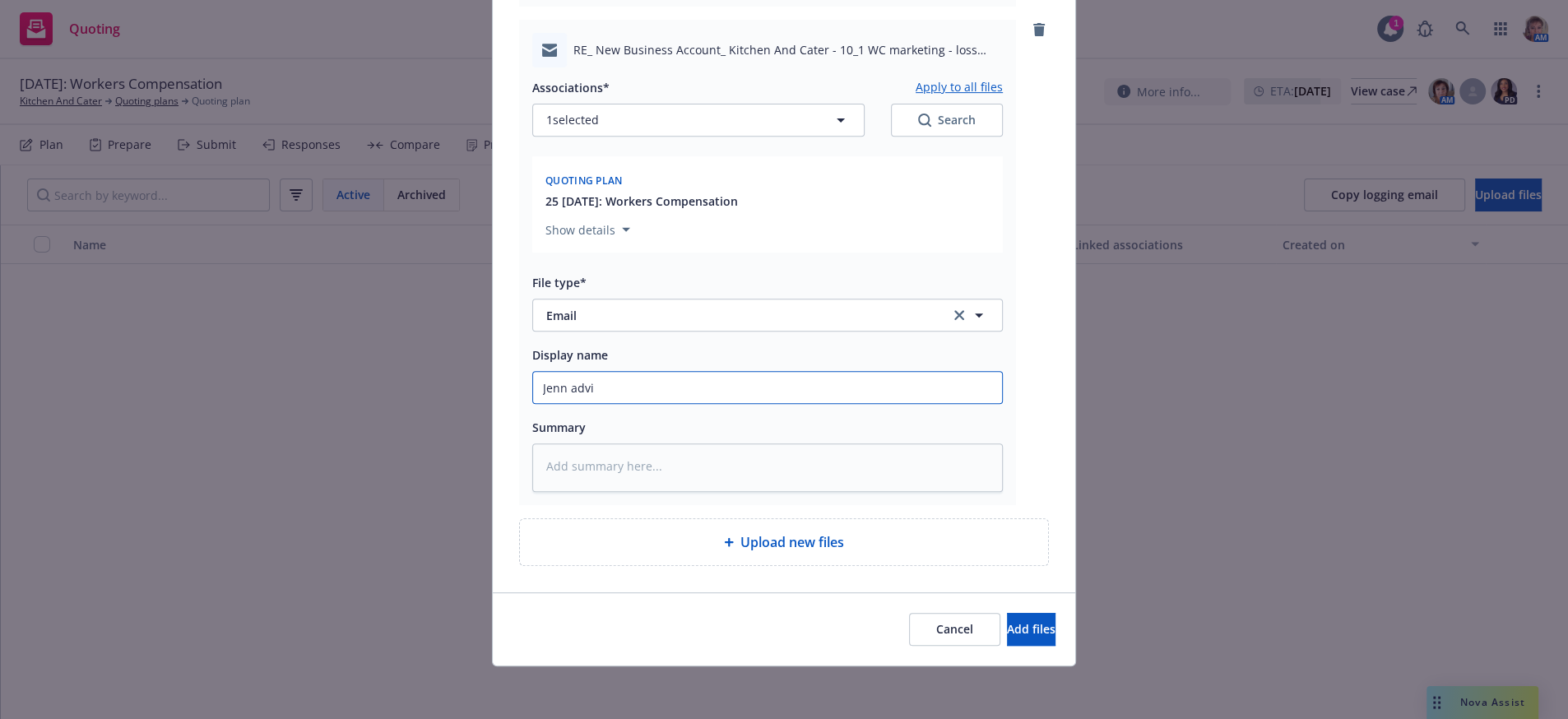
type input "Jenn advis"
type textarea "x"
type input "Jenn advise"
type textarea "x"
type input "Jenn advised"
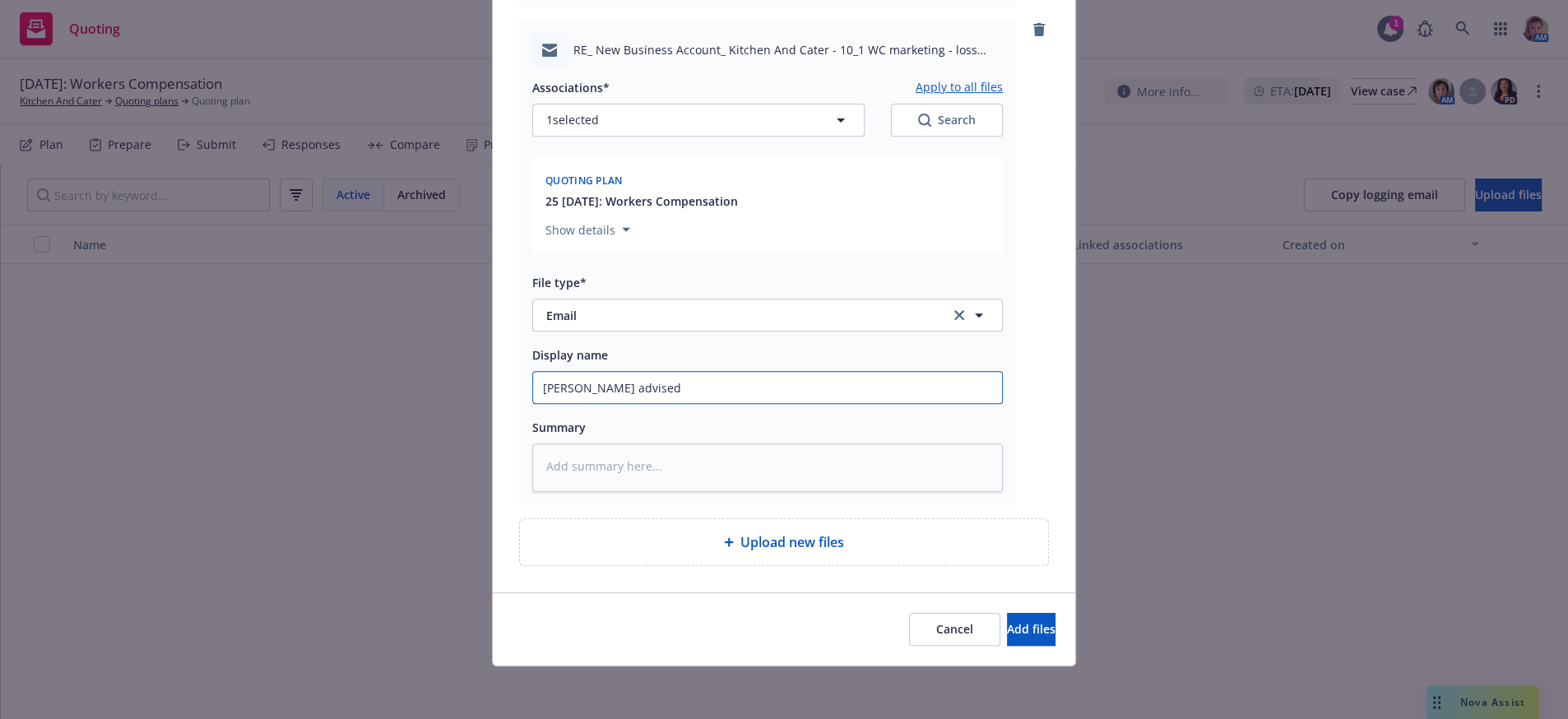
type textarea "x"
type input "Jenn advised"
type textarea "x"
type input "Jenn advised s"
type textarea "x"
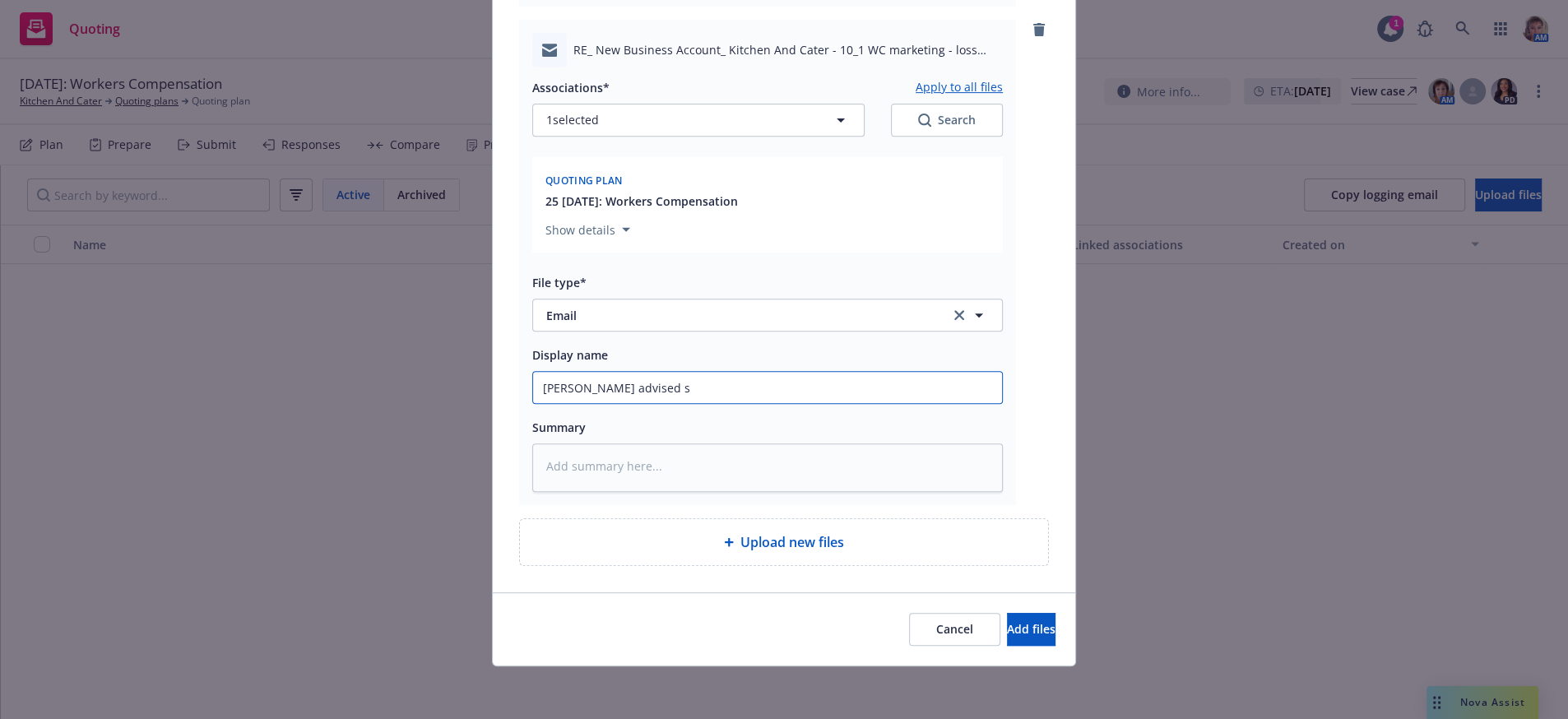
type input "Jenn advised sh"
type textarea "x"
type input "Jenn advised she"
type textarea "x"
type input "Jenn advised she"
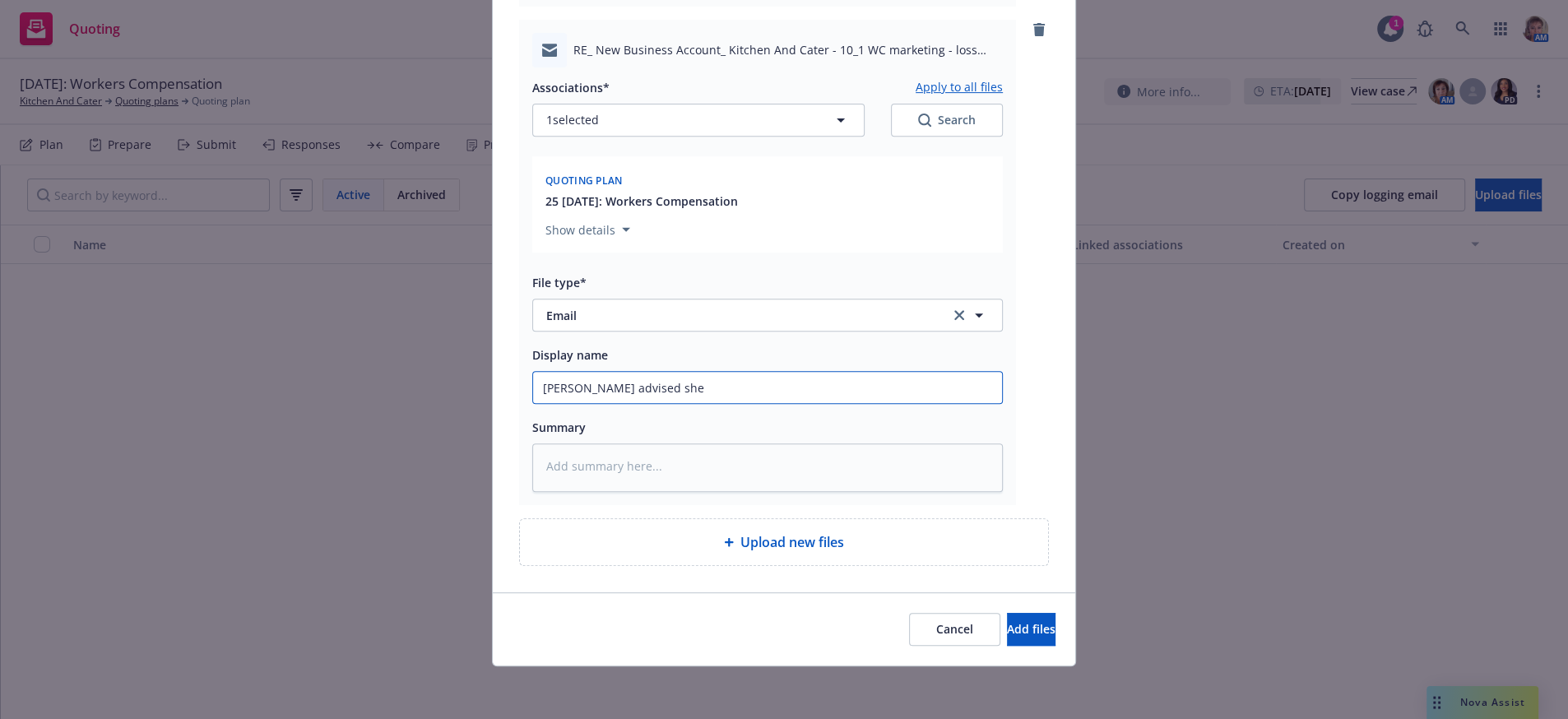
type textarea "x"
type input "Jenn advised she c"
type textarea "x"
type input "Jenn advised she ca"
type textarea "x"
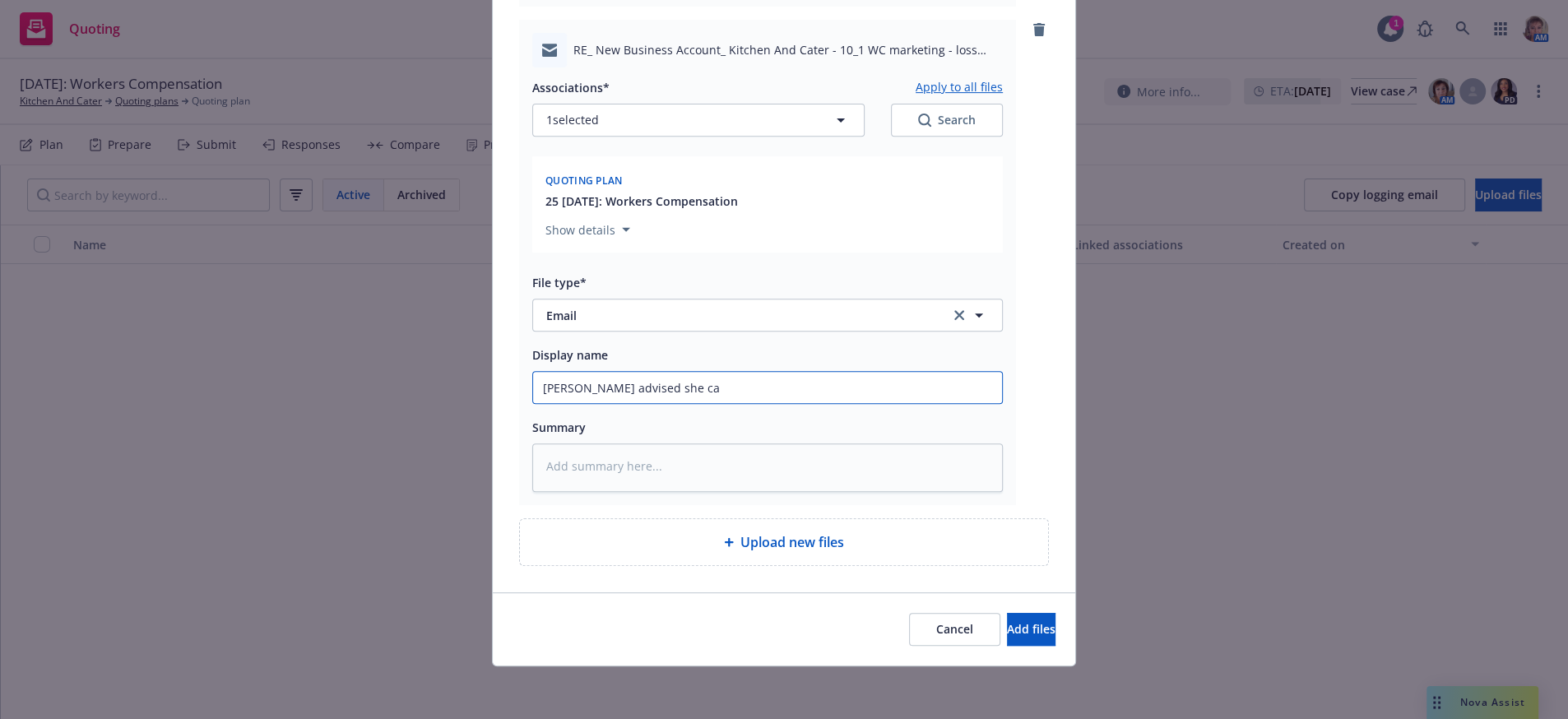
type input "Jenn advised she c"
type textarea "x"
type input "Jenn advised she"
type textarea "x"
type input "Jenn advised she d"
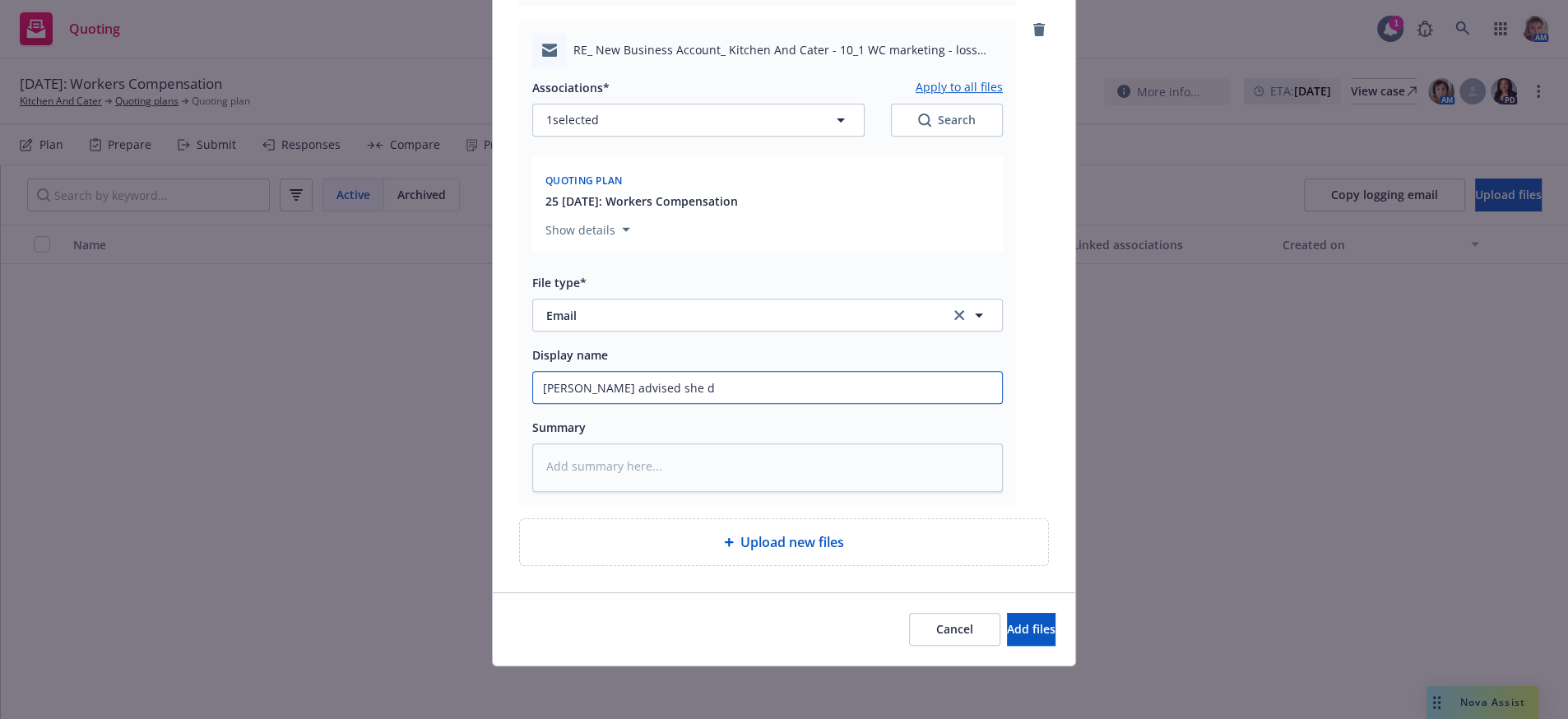
type textarea "x"
type input "Jenn advised she do"
type textarea "x"
type input "Jenn advised she doe"
type textarea "x"
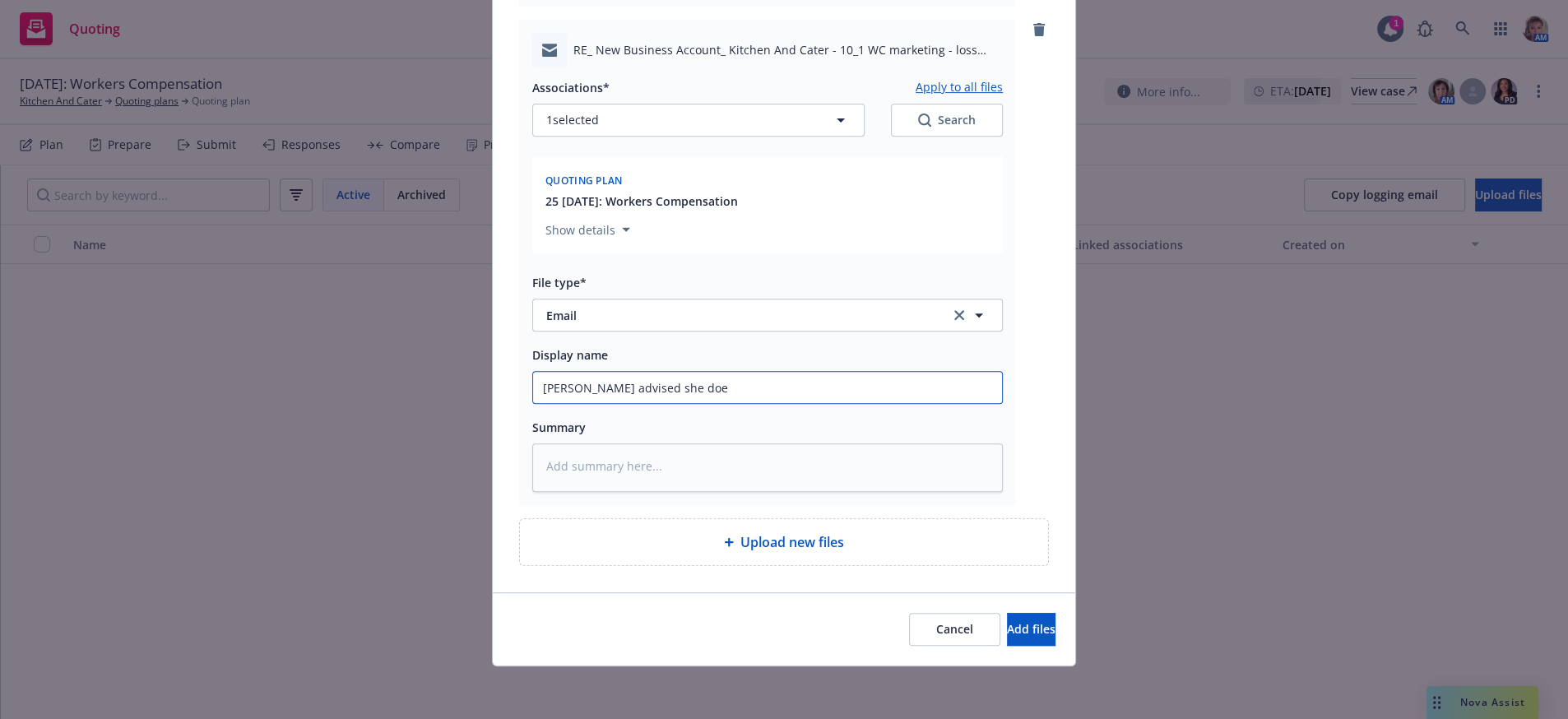
type input "Jenn advised she does"
type textarea "x"
type input "Jenn advised she does"
type textarea "x"
type input "Jenn advised she does n"
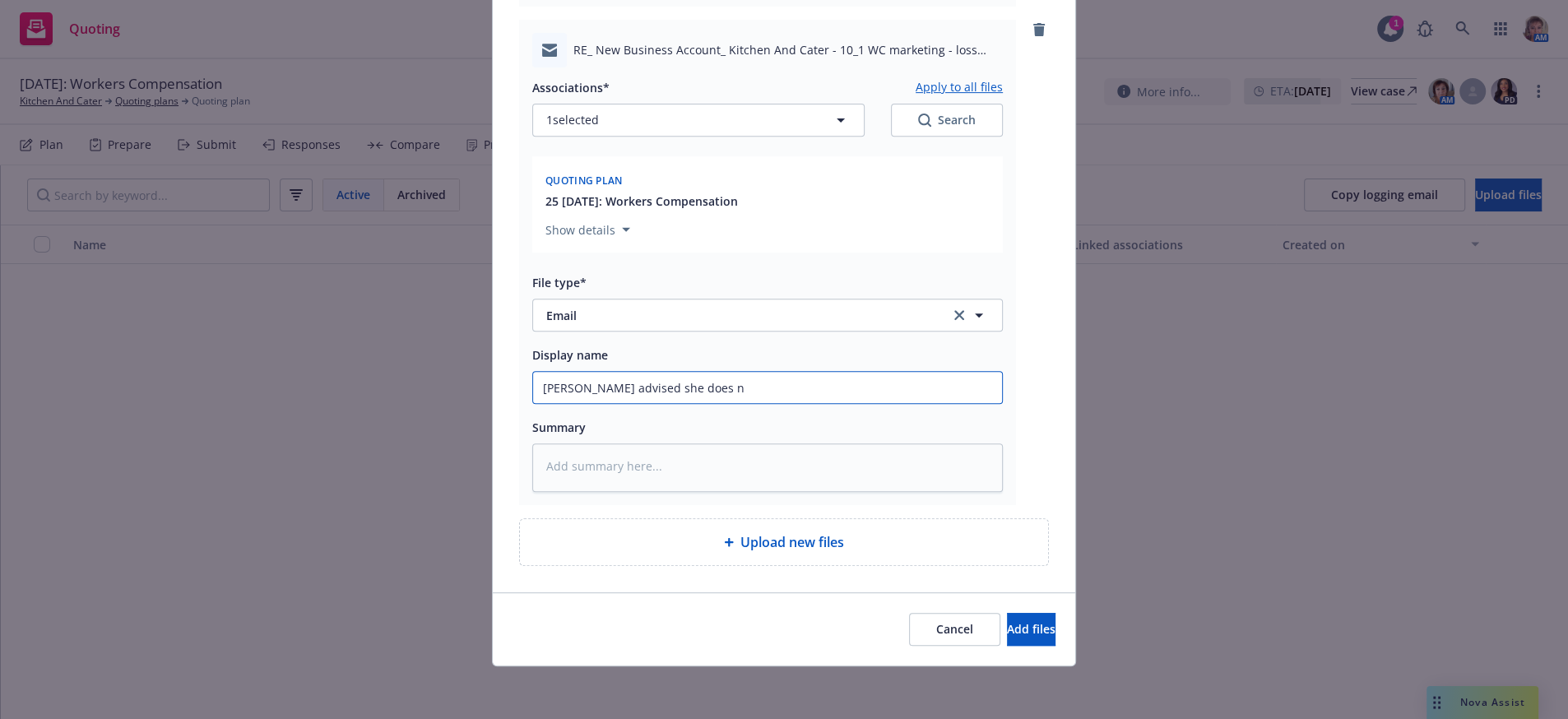
type textarea "x"
type input "Jenn advised she does no"
type textarea "x"
type input "Jenn advised she does not"
type textarea "x"
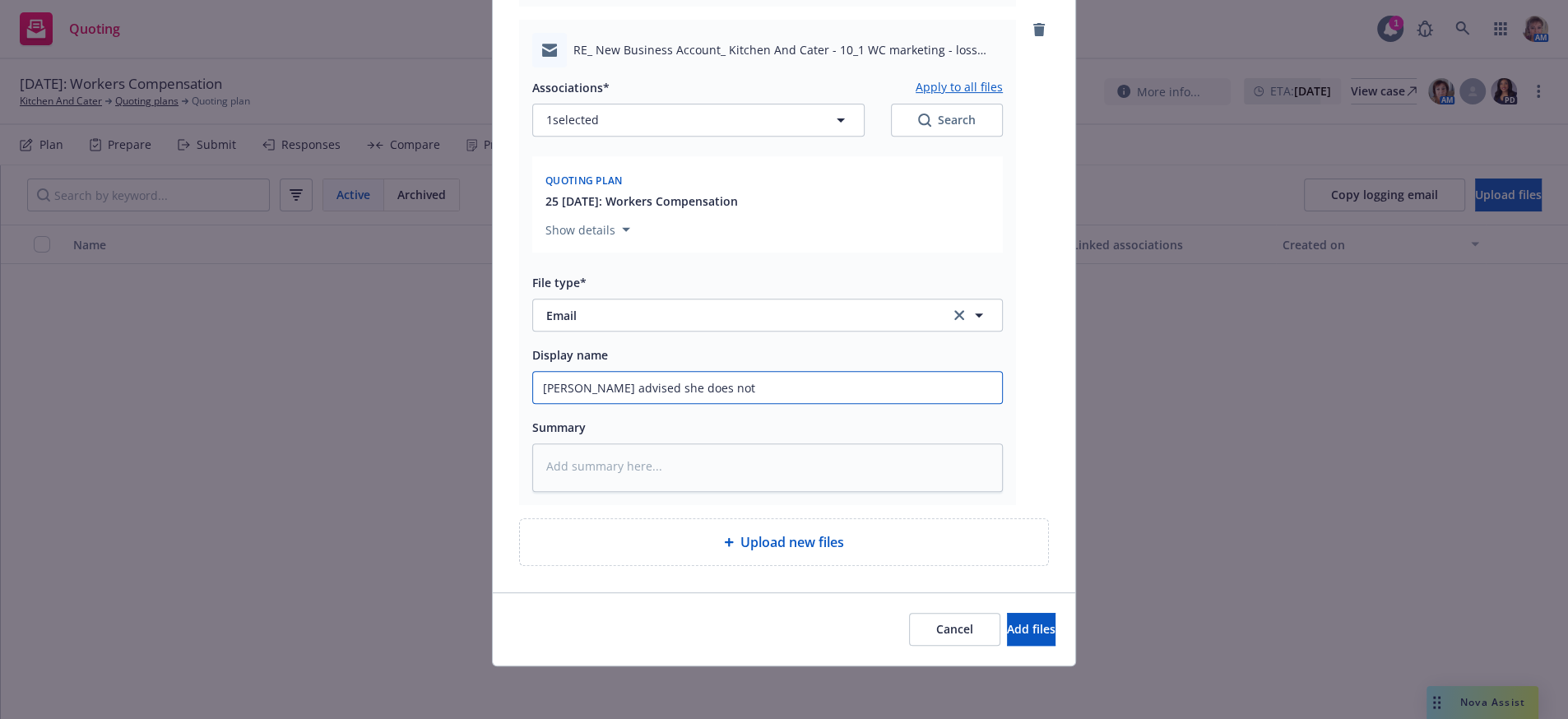
type input "Jenn advised she does not"
type textarea "x"
type input "Jenn advised she does not ha"
type textarea "x"
type input "Jenn advised she does not hae"
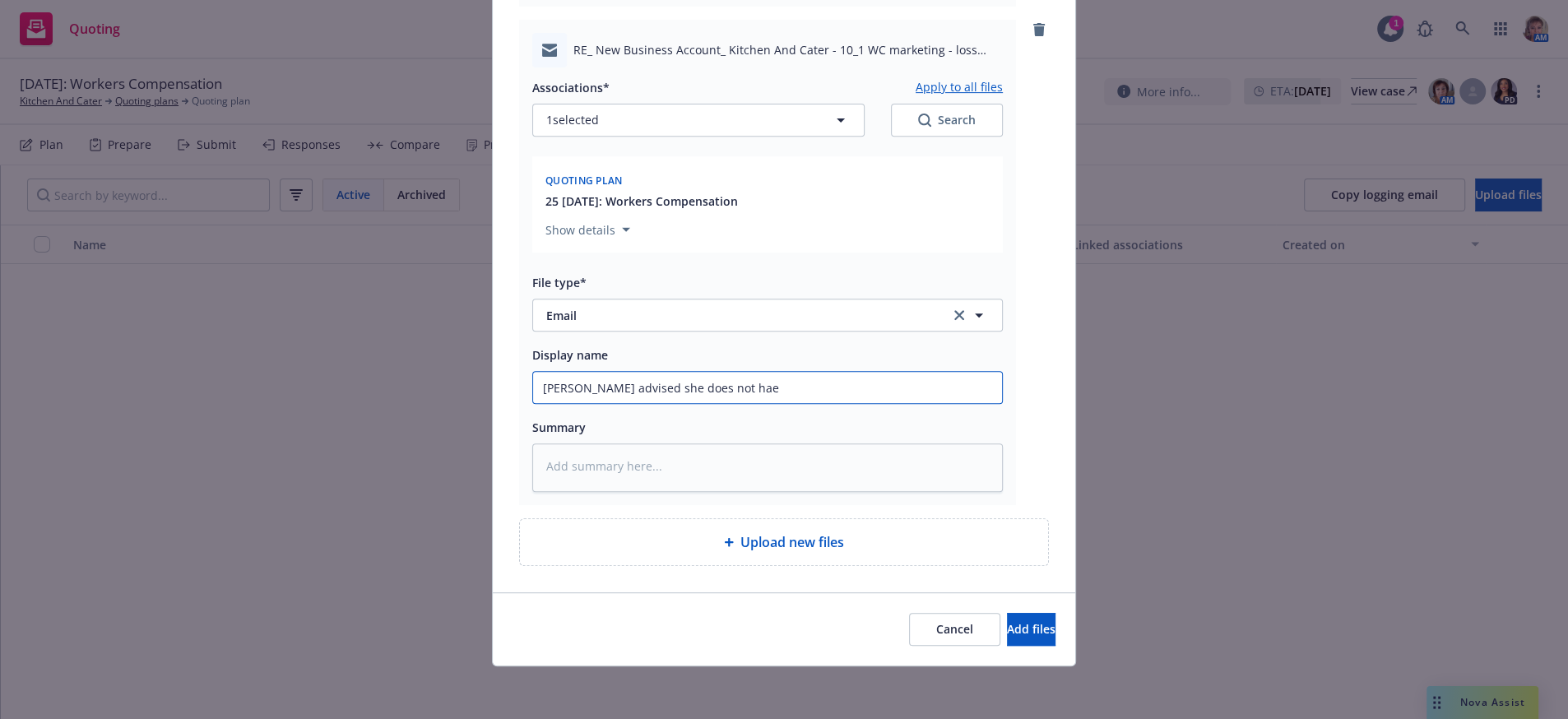
type textarea "x"
type input "Jenn advised she does not ha"
type textarea "x"
type input "Jenn advised she does not hav"
type textarea "x"
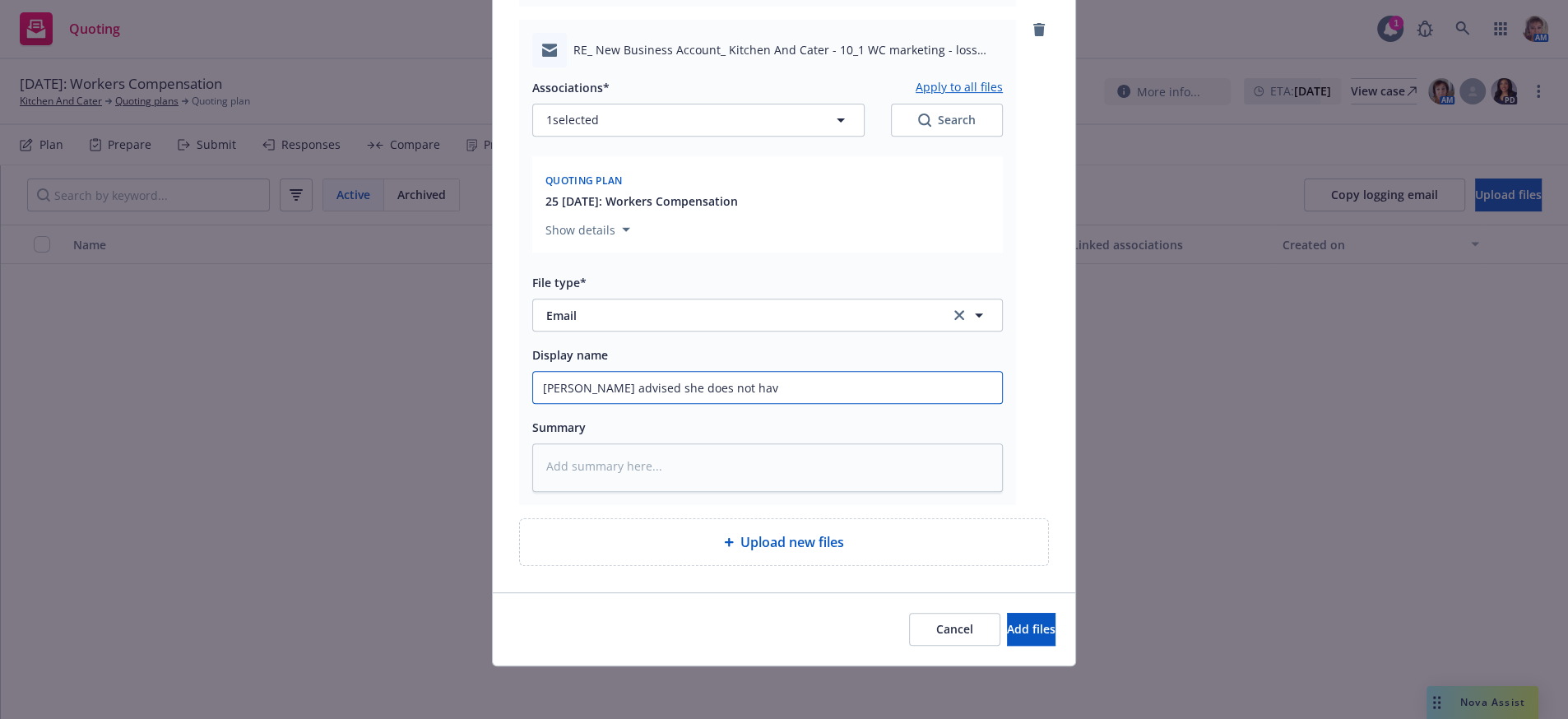
type input "Jenn advised she does not have"
type textarea "x"
type input "Jenn advised she does not have"
type textarea "x"
type input "Jenn advised she does not have c"
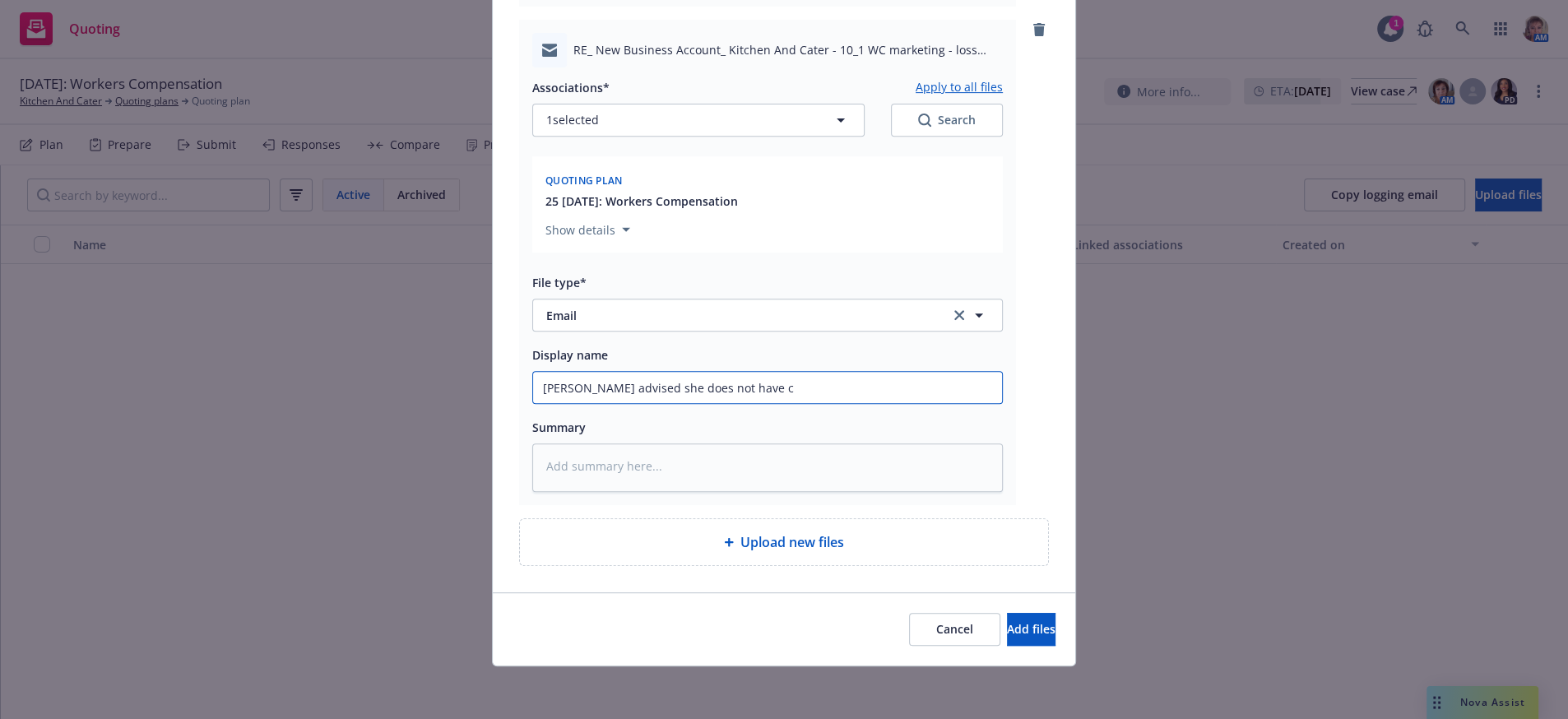
type textarea "x"
type input "Jenn advised she does not have ca"
type textarea "x"
type input "Jenn advised she does not have cap"
type textarea "x"
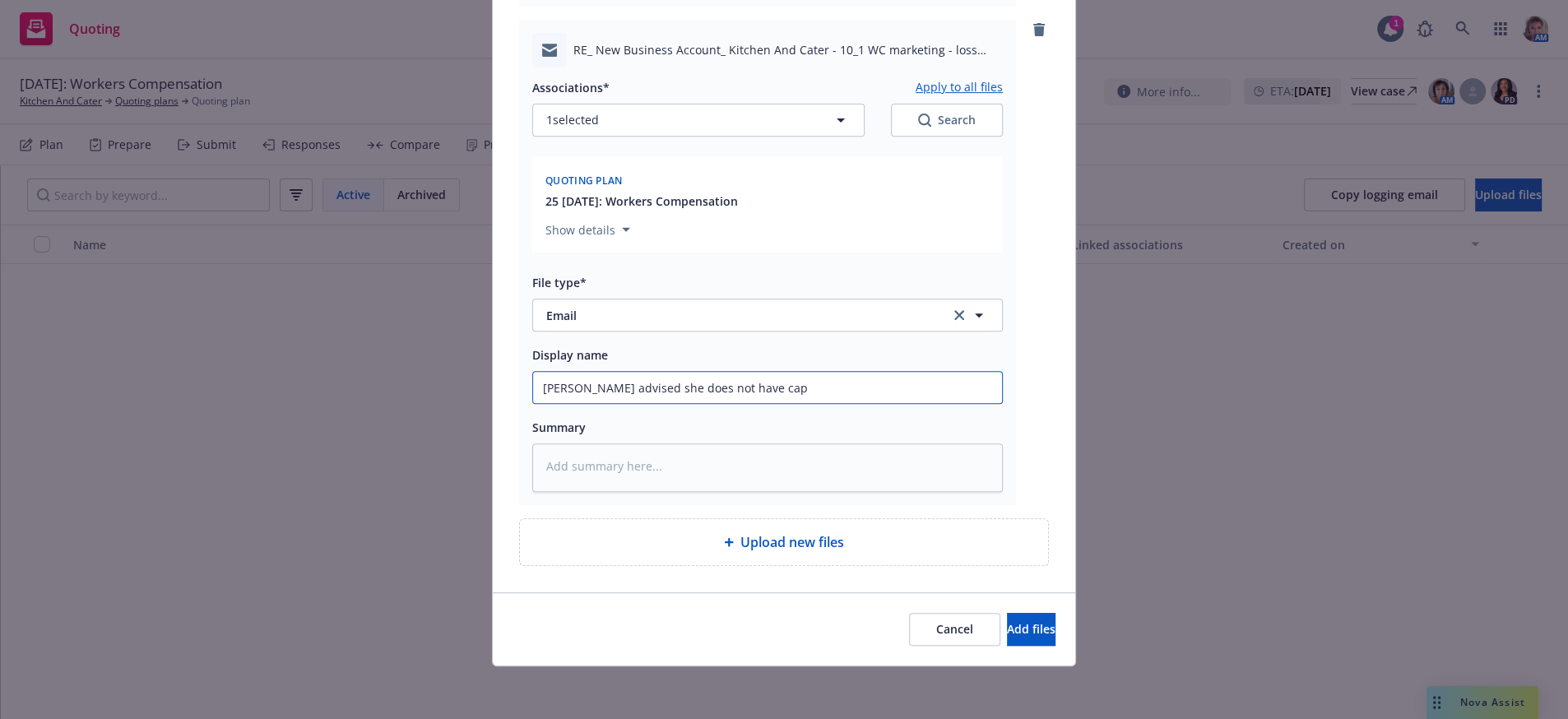
type input "Jenn advised she does not have capa"
type textarea "x"
type input "Jenn advised she does not have capac"
type textarea "x"
type input "Jenn advised she does not have capaci"
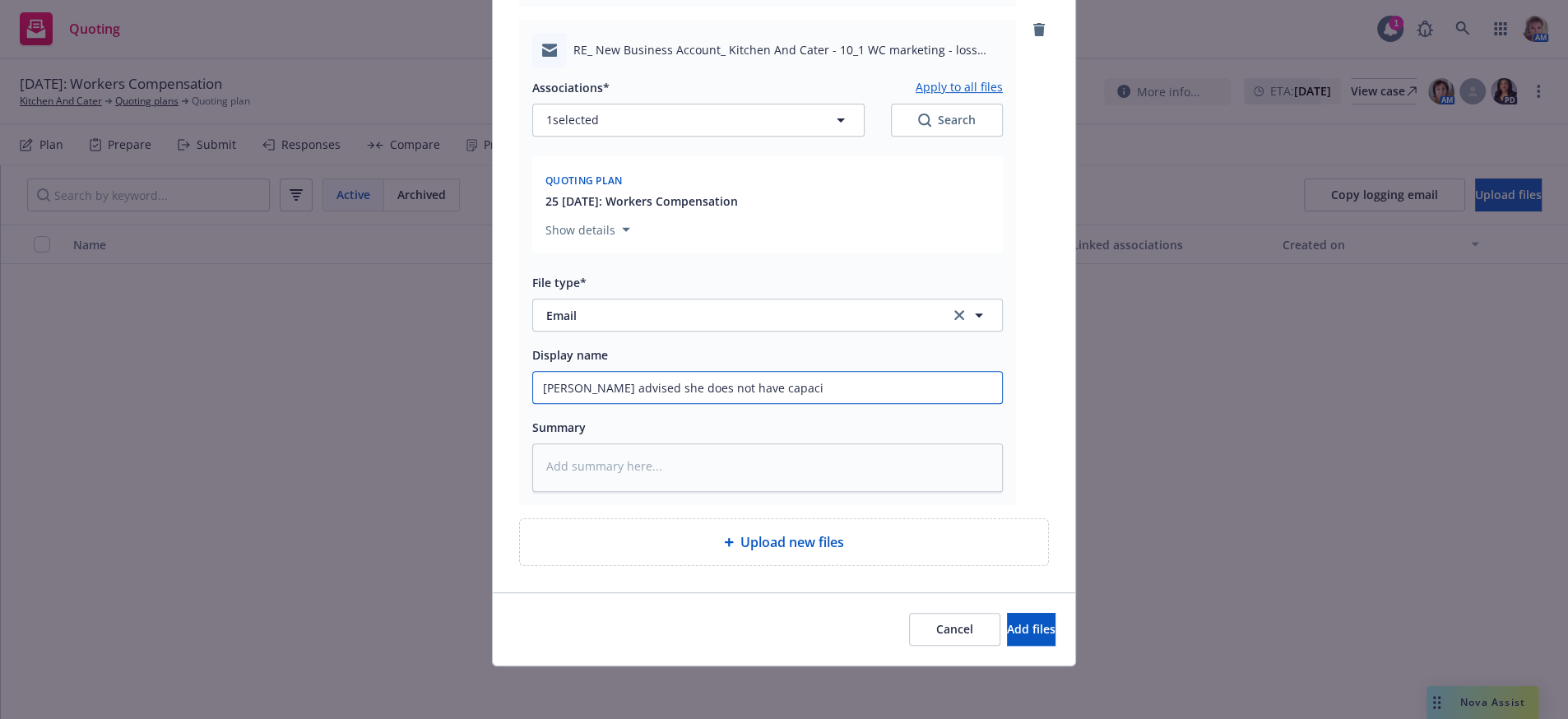
type textarea "x"
type input "Jenn advised she does not have capacit"
type textarea "x"
type input "Jenn advised she does not have capacity"
type textarea "x"
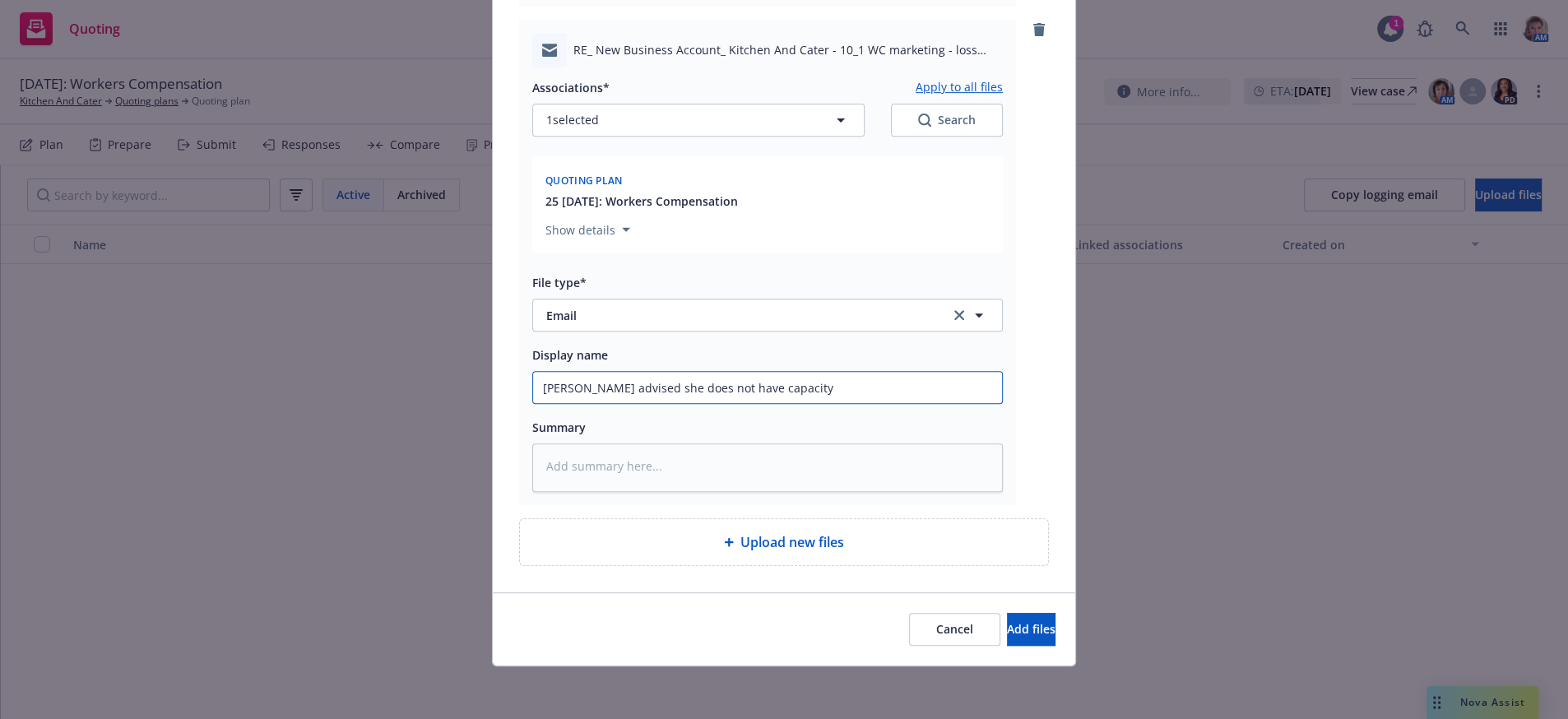
type input "Jenn advised she does not have capacity"
type textarea "x"
type input "Jenn advised she does not have capacity a"
type textarea "x"
type input "Jenn advised she does not have capacity at"
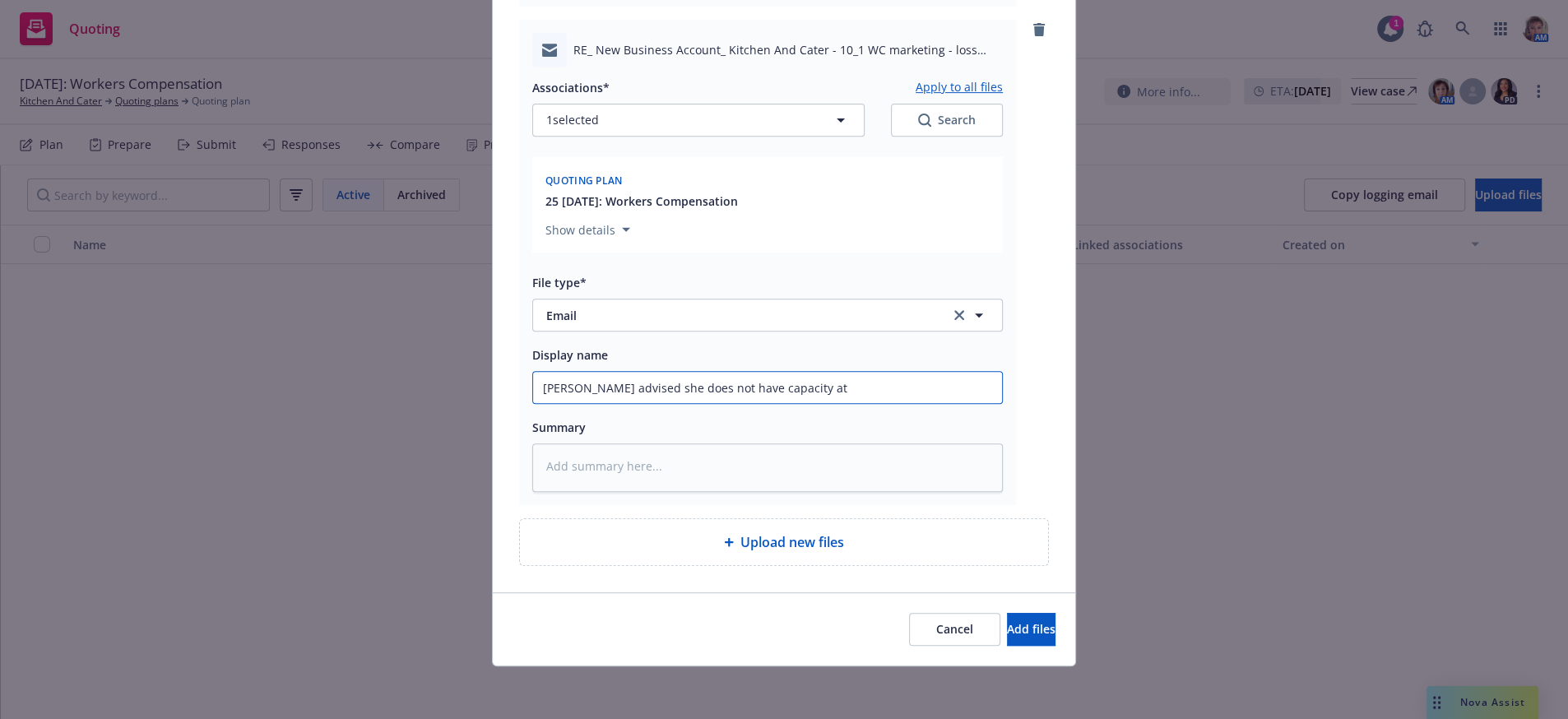
type textarea "x"
type input "Jenn advised she does not have capacity at"
type textarea "x"
type input "Jenn advised she does not have capacity at t"
type textarea "x"
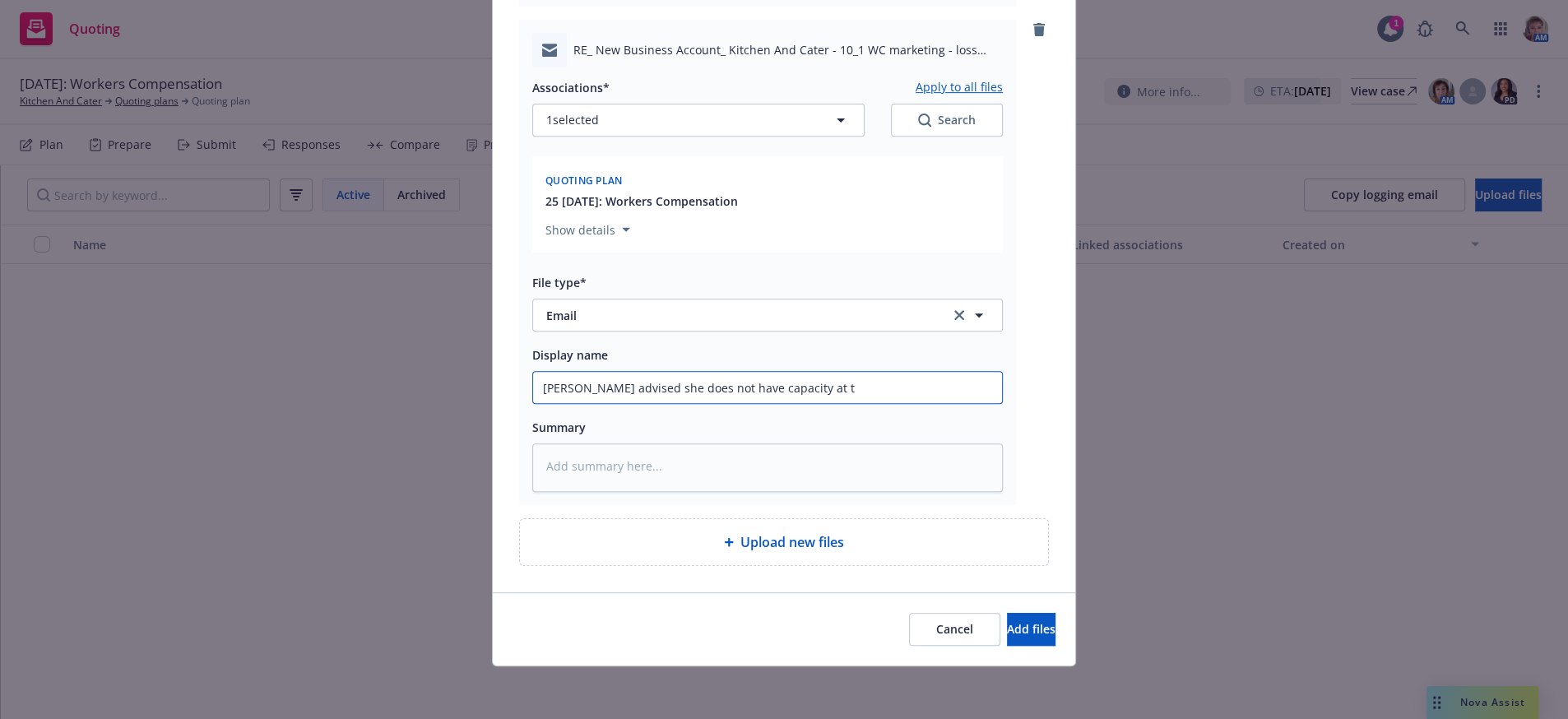
type input "Jenn advised she does not have capacity at th"
type textarea "x"
type input "Jenn advised she does not have capacity at thi"
type textarea "x"
type input "Jenn advised she does not have capacity at this"
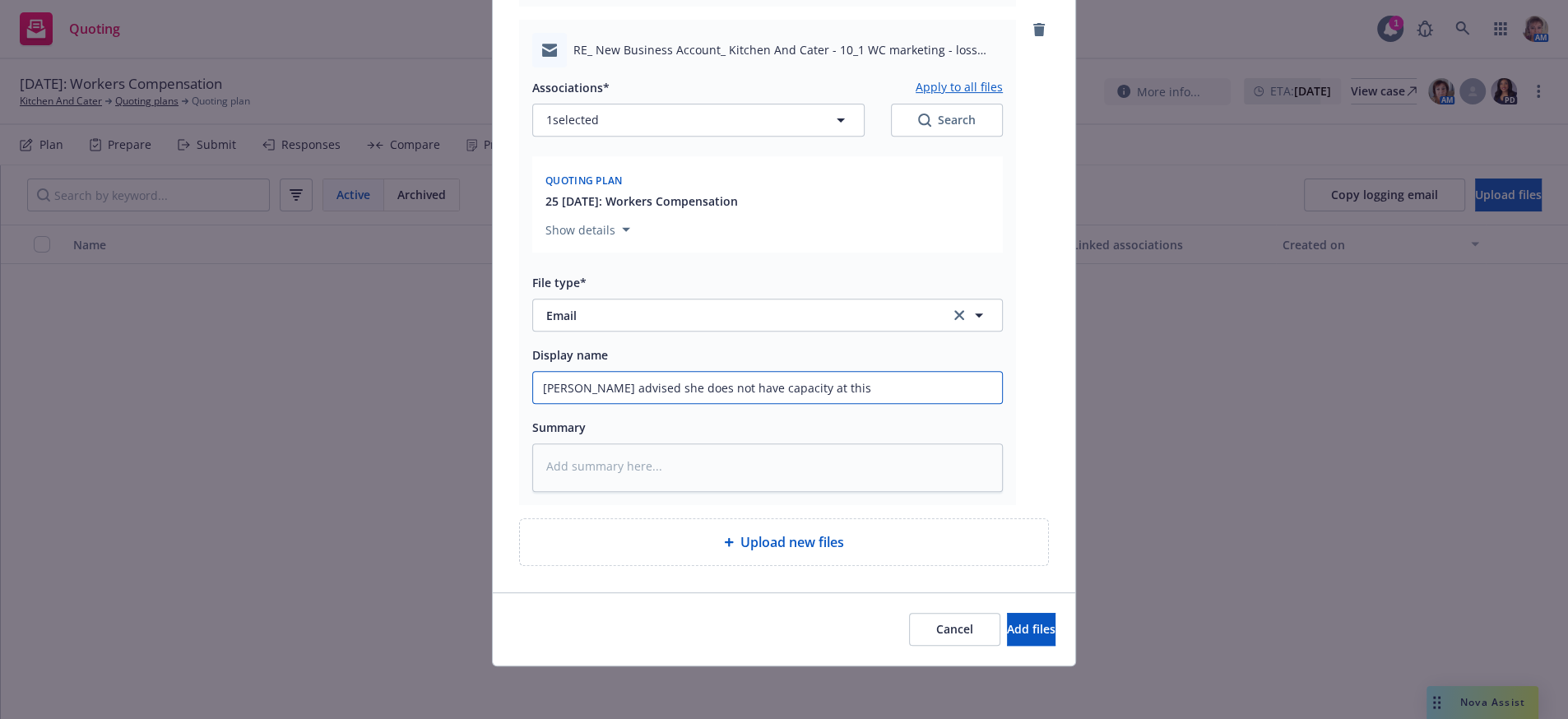
type textarea "x"
type input "Jenn advised she does not have capacity at this"
type textarea "x"
type input "Jenn advised she does not have capacity at this t"
type textarea "x"
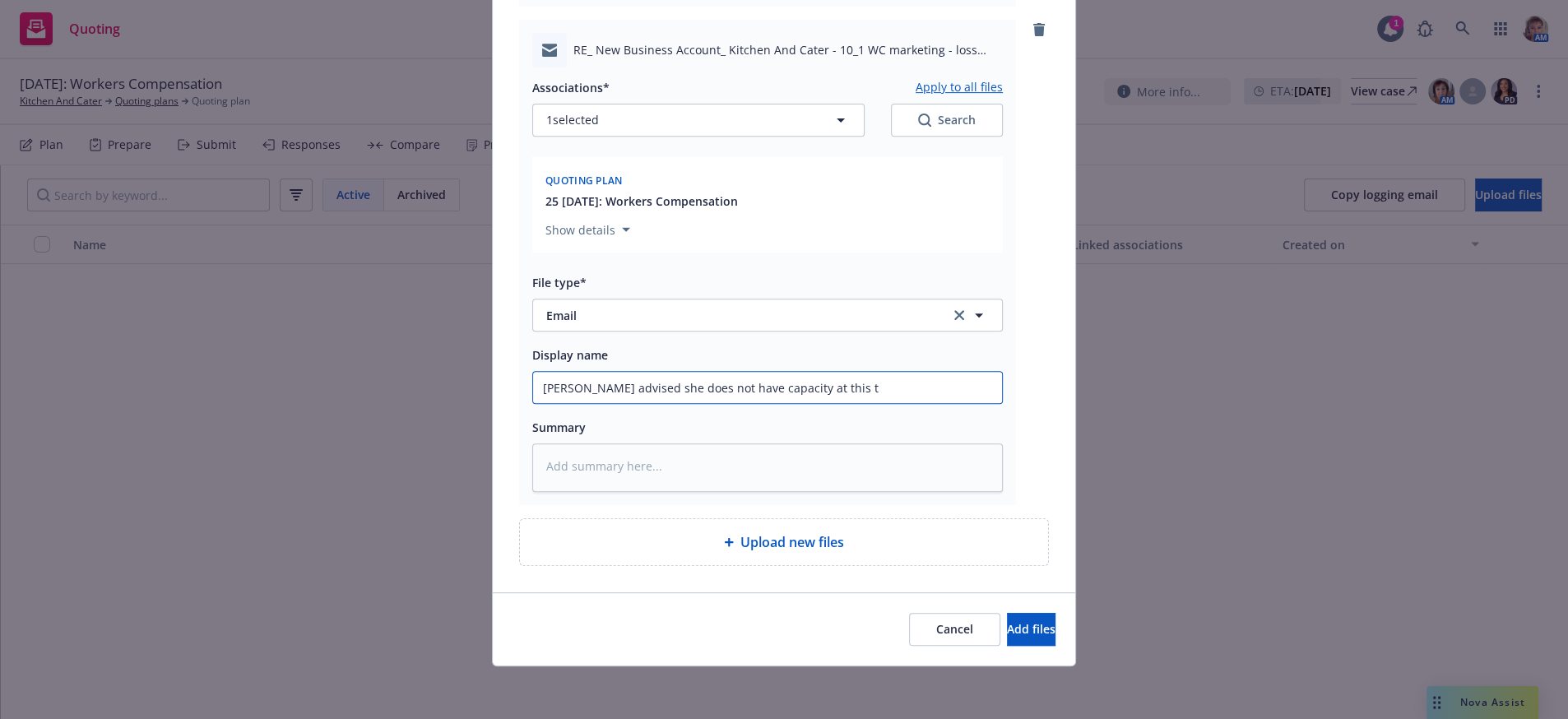
type input "Jenn advised she does not have capacity at this ti"
type textarea "x"
type input "Jenn advised she does not have capacity at this tim"
type textarea "x"
type input "Jenn advised she does not have capacity at this time"
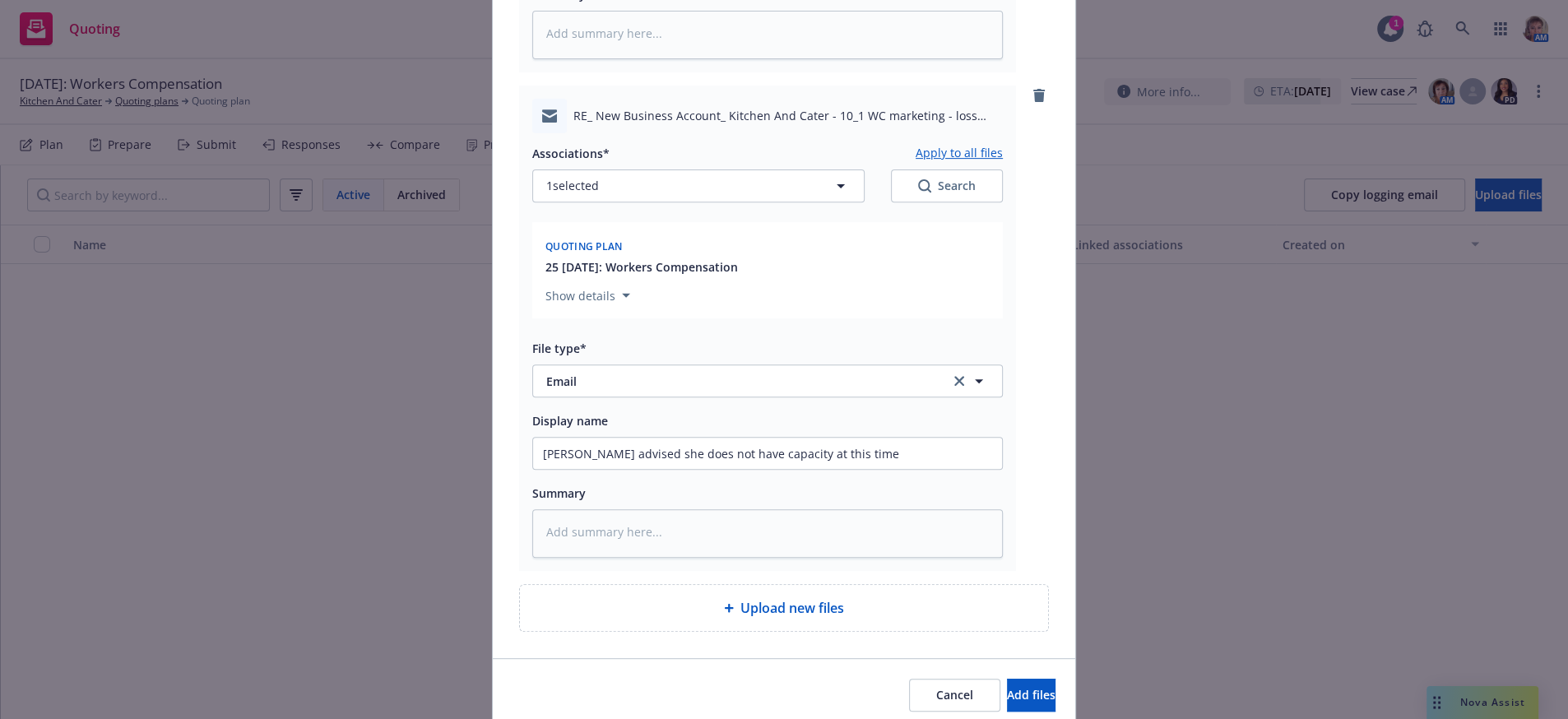
scroll to position [401, 0]
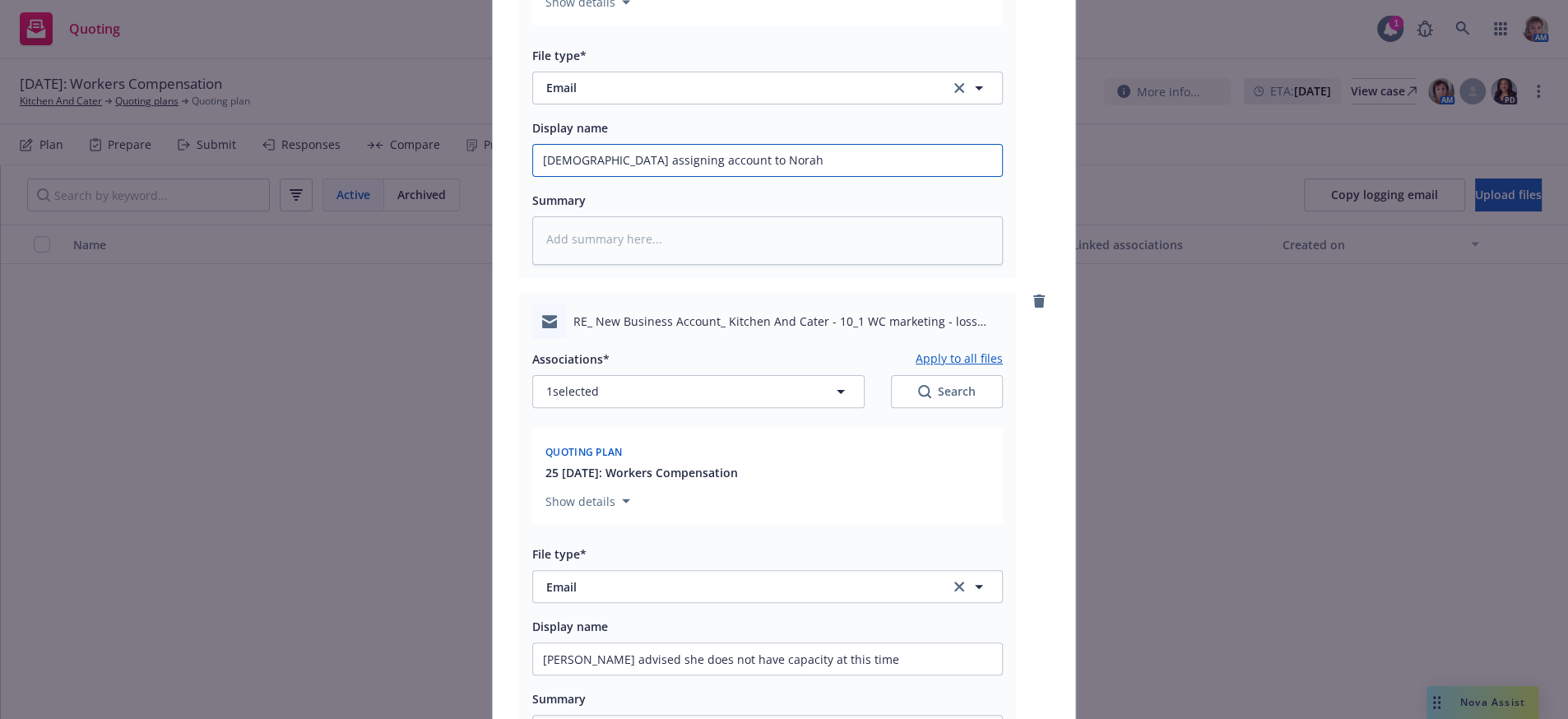
drag, startPoint x: 726, startPoint y: 214, endPoint x: 661, endPoint y: 216, distance: 65.0
click at [661, 176] on input "Gay assigning account to Norah" at bounding box center [767, 160] width 469 height 31
type textarea "x"
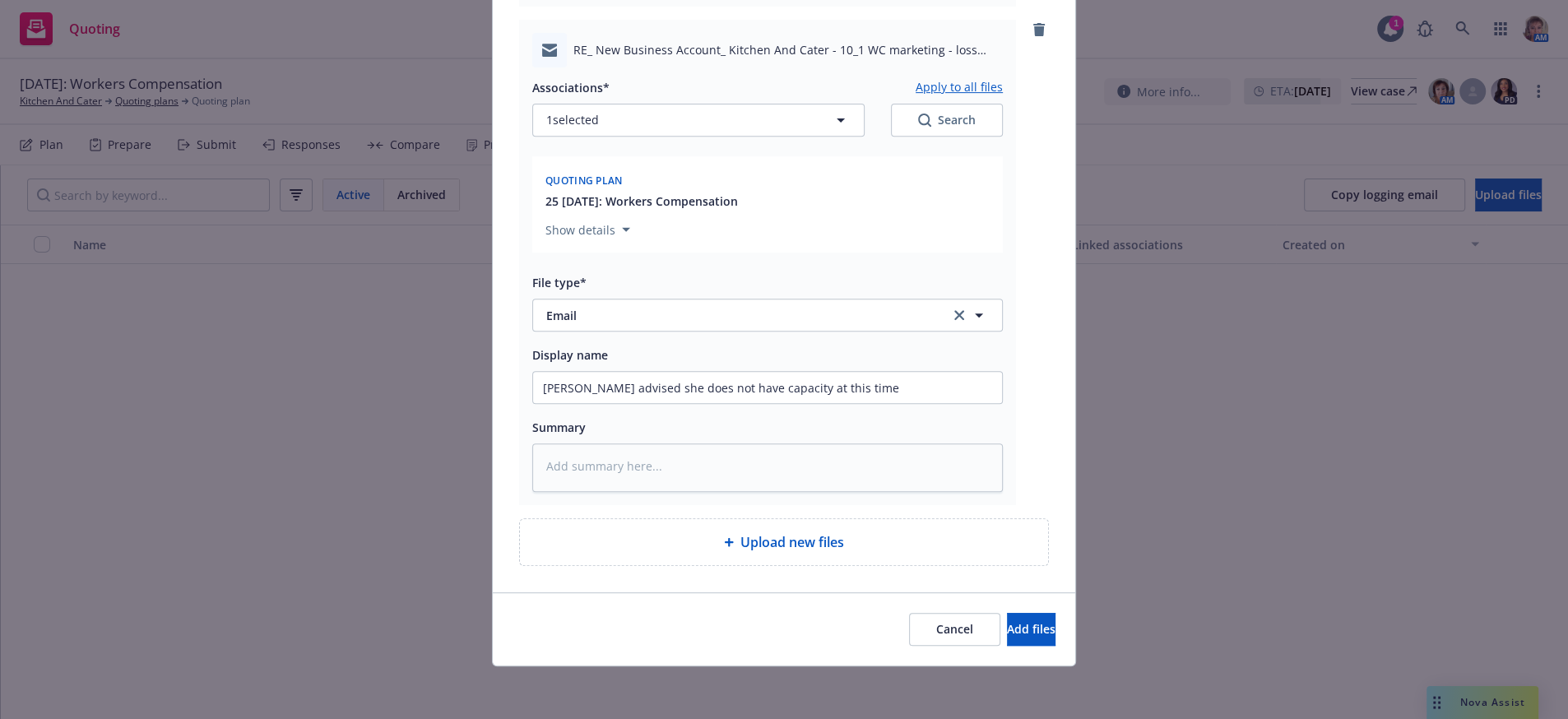
type input "Gay assigning account"
type textarea "x"
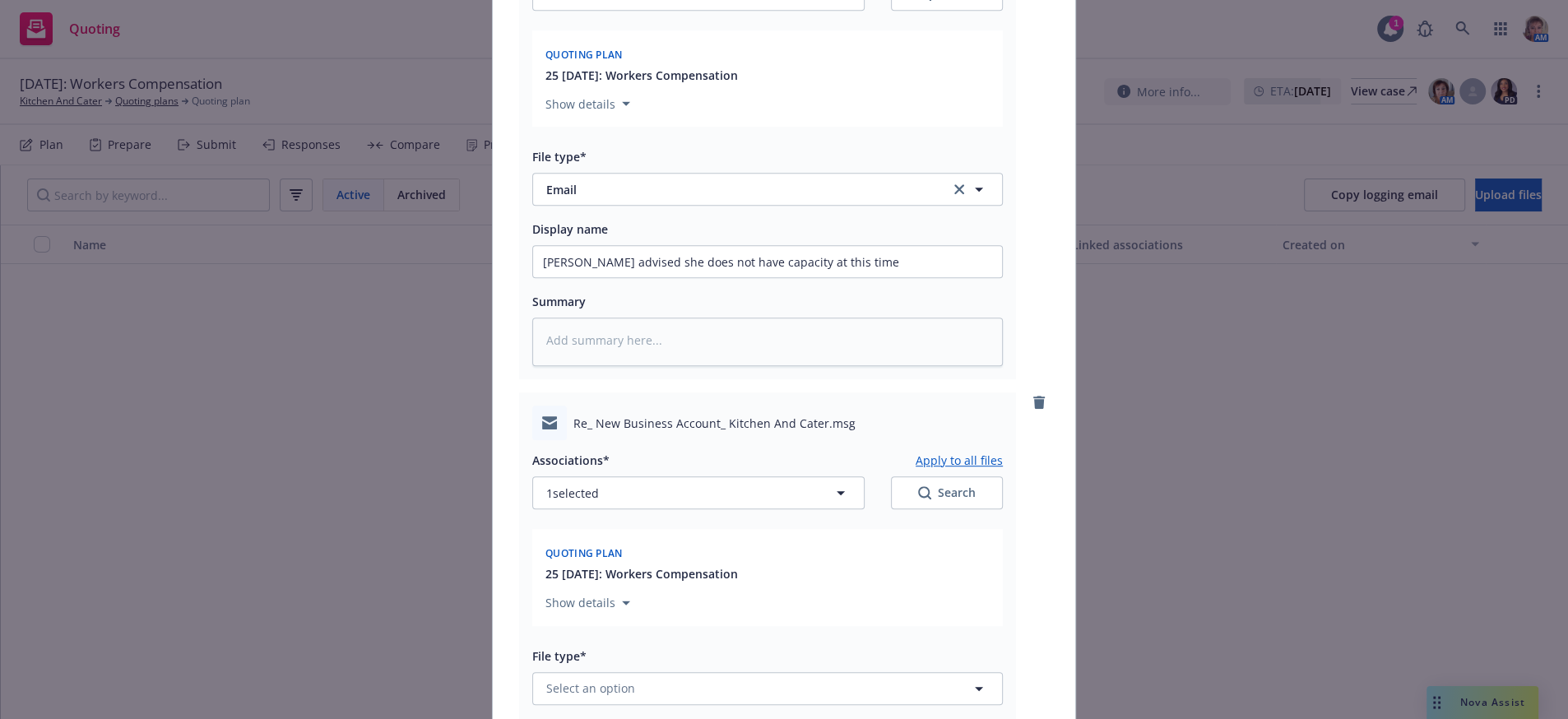
scroll to position [1347, 0]
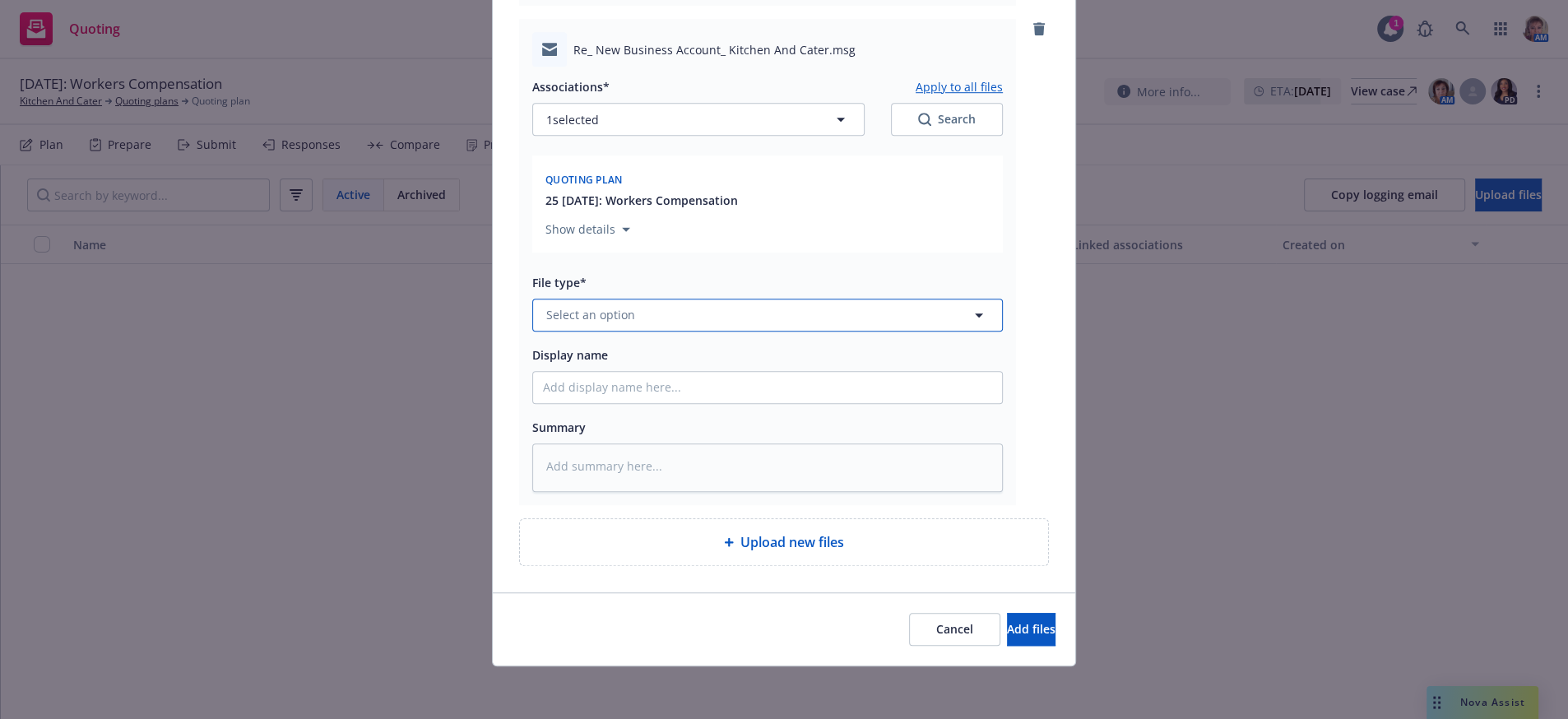
click at [684, 299] on button "Select an option" at bounding box center [767, 315] width 471 height 33
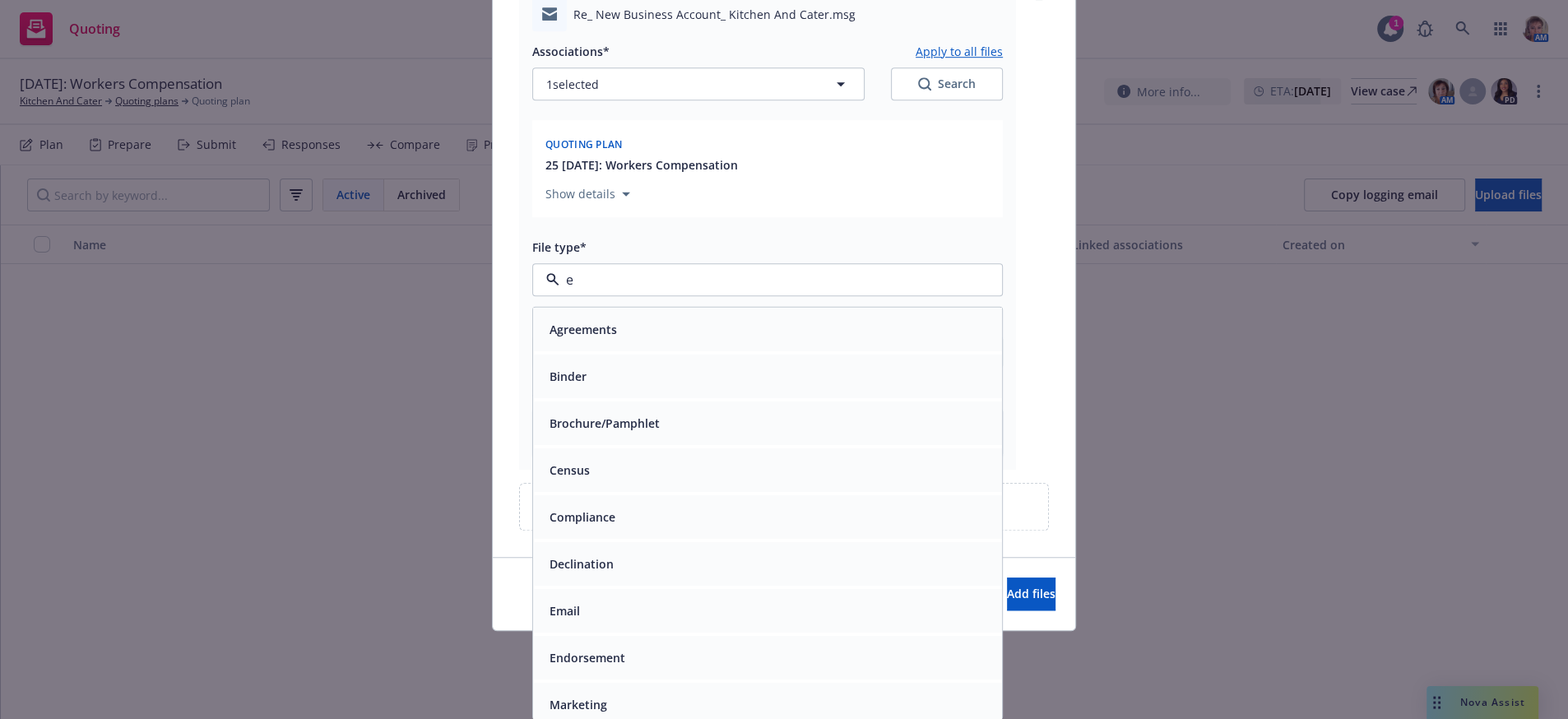
type input "em"
click at [679, 365] on div "Email" at bounding box center [767, 375] width 449 height 23
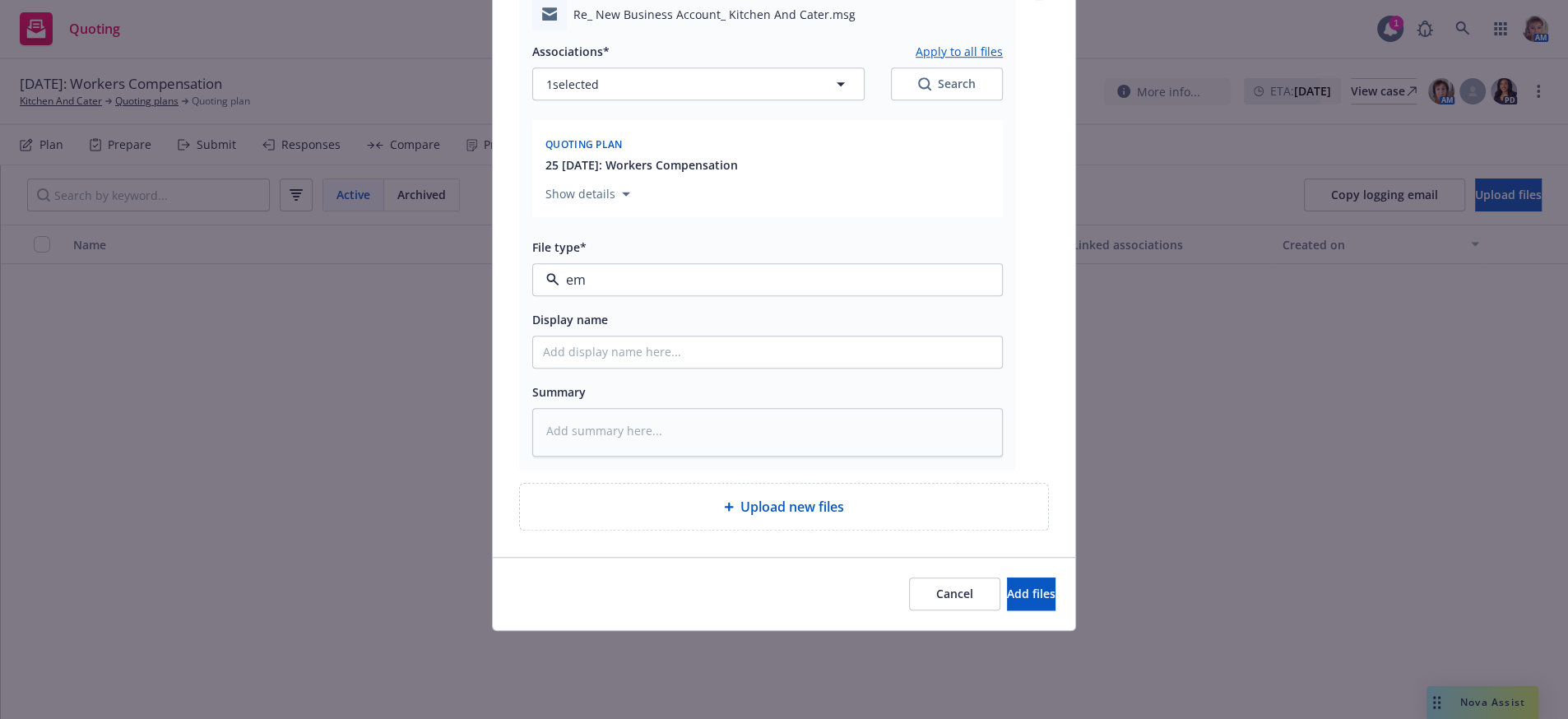
type textarea "x"
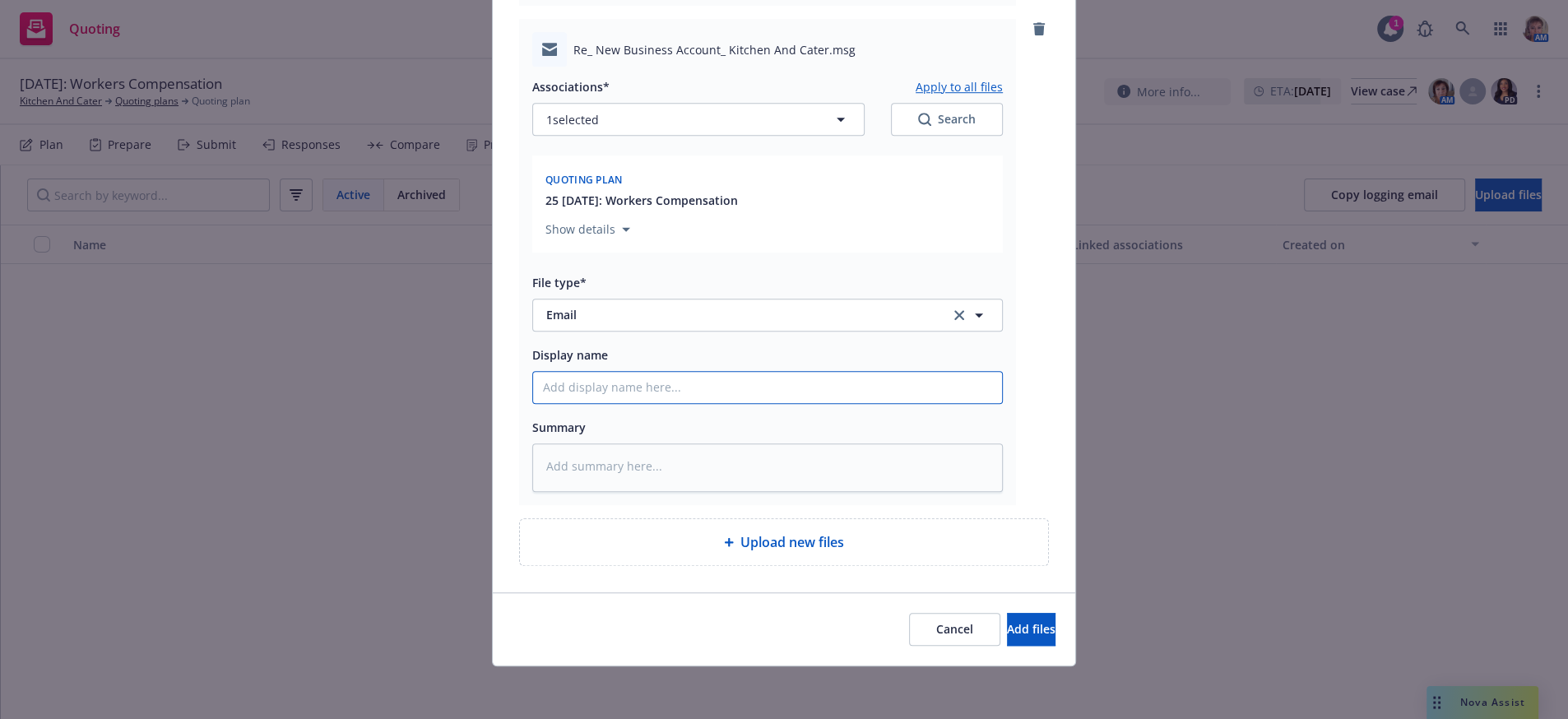
click at [679, 372] on input "Display name" at bounding box center [767, 387] width 469 height 31
type input "C"
type textarea "x"
type input "Co"
type textarea "x"
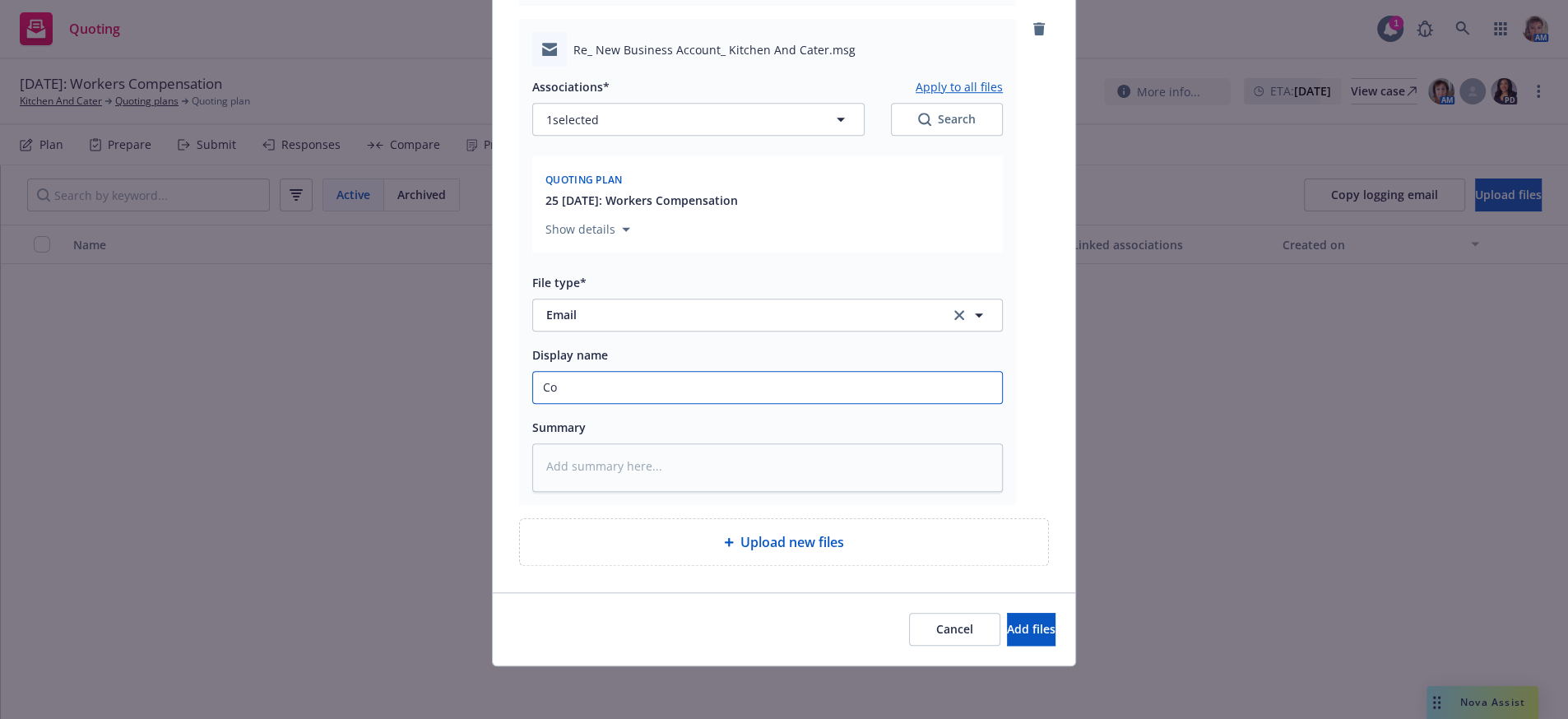
type input "Con"
type textarea "x"
type input "Conf"
type textarea "x"
type input "Confi"
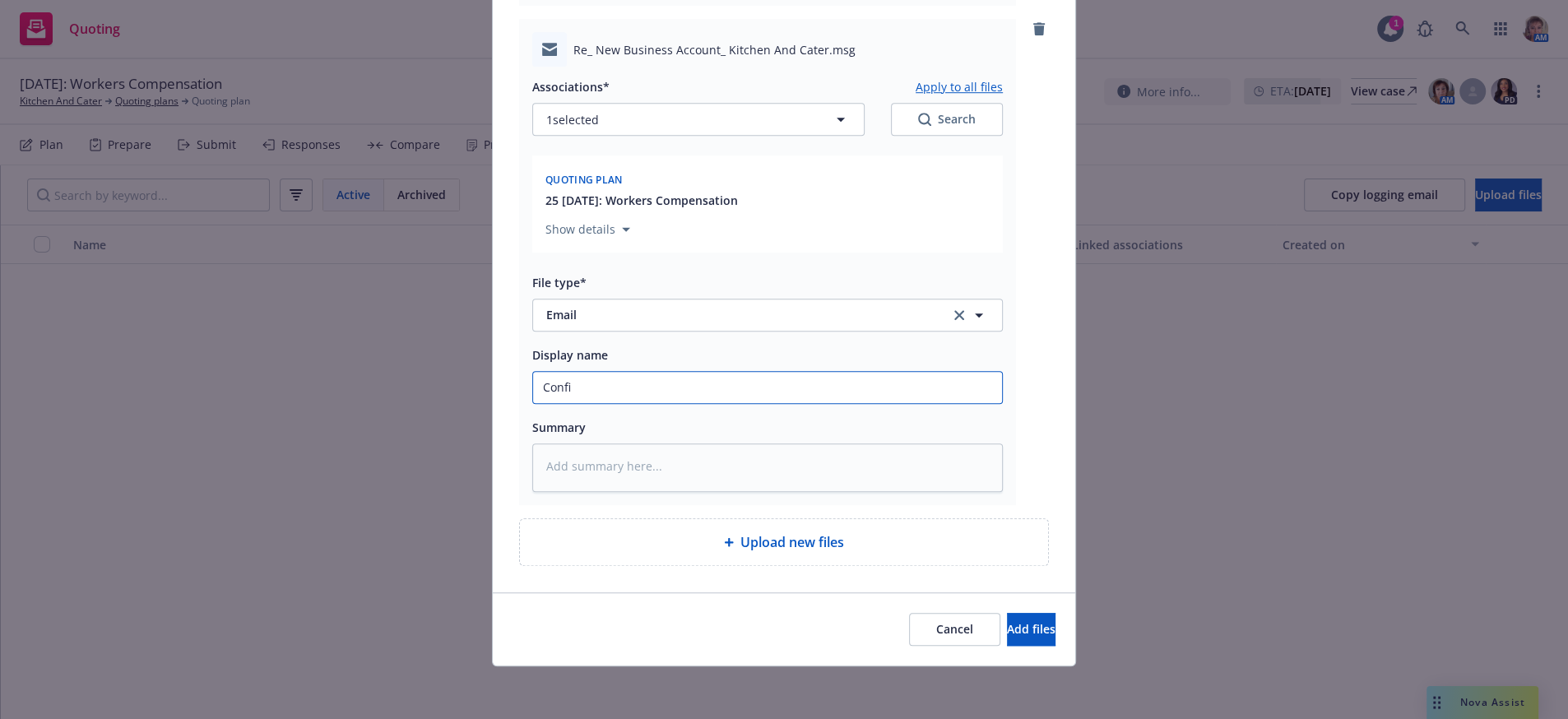
type textarea "x"
type input "Confir"
type textarea "x"
type input "Confirm"
type textarea "x"
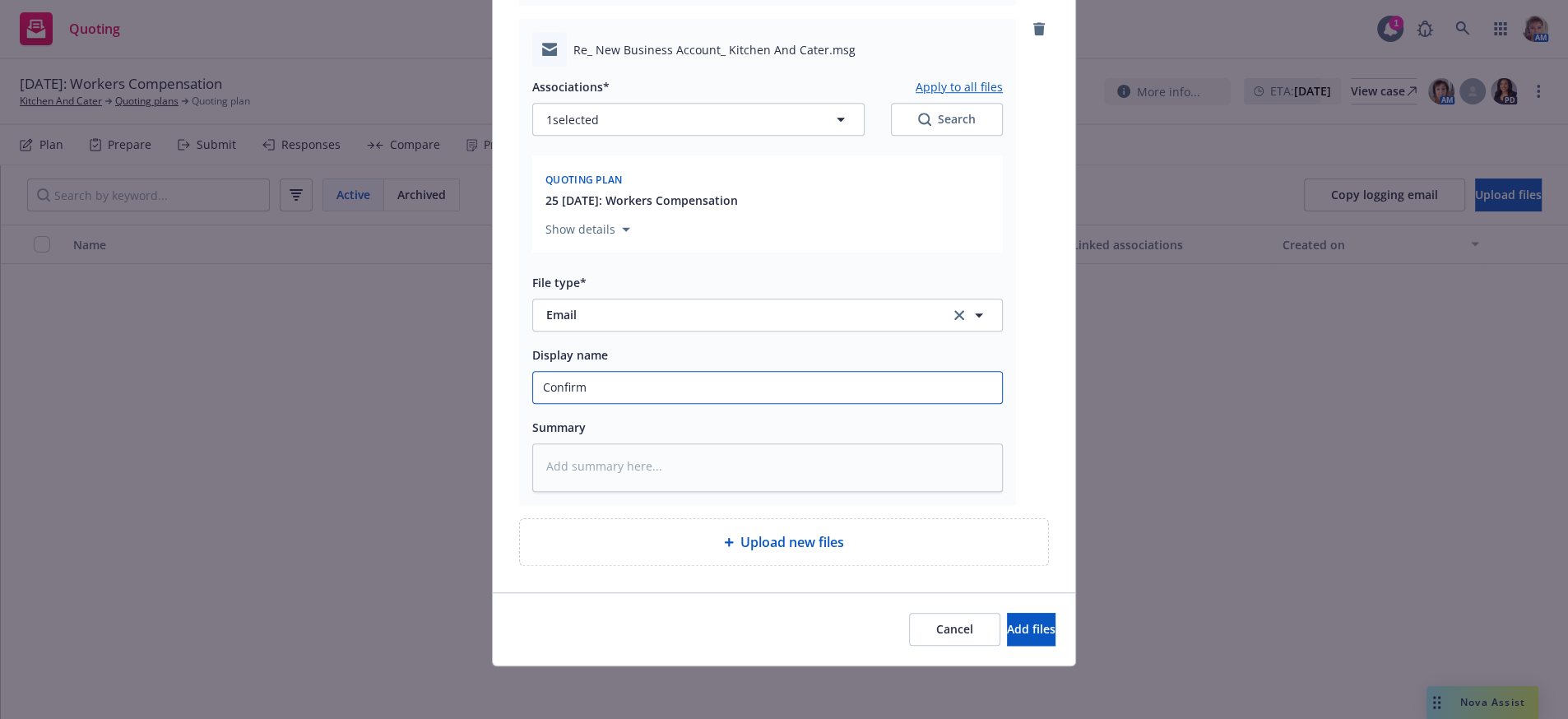
type input "Confirma"
type textarea "x"
type input "Confirmat"
type textarea "x"
type input "Confirmatio"
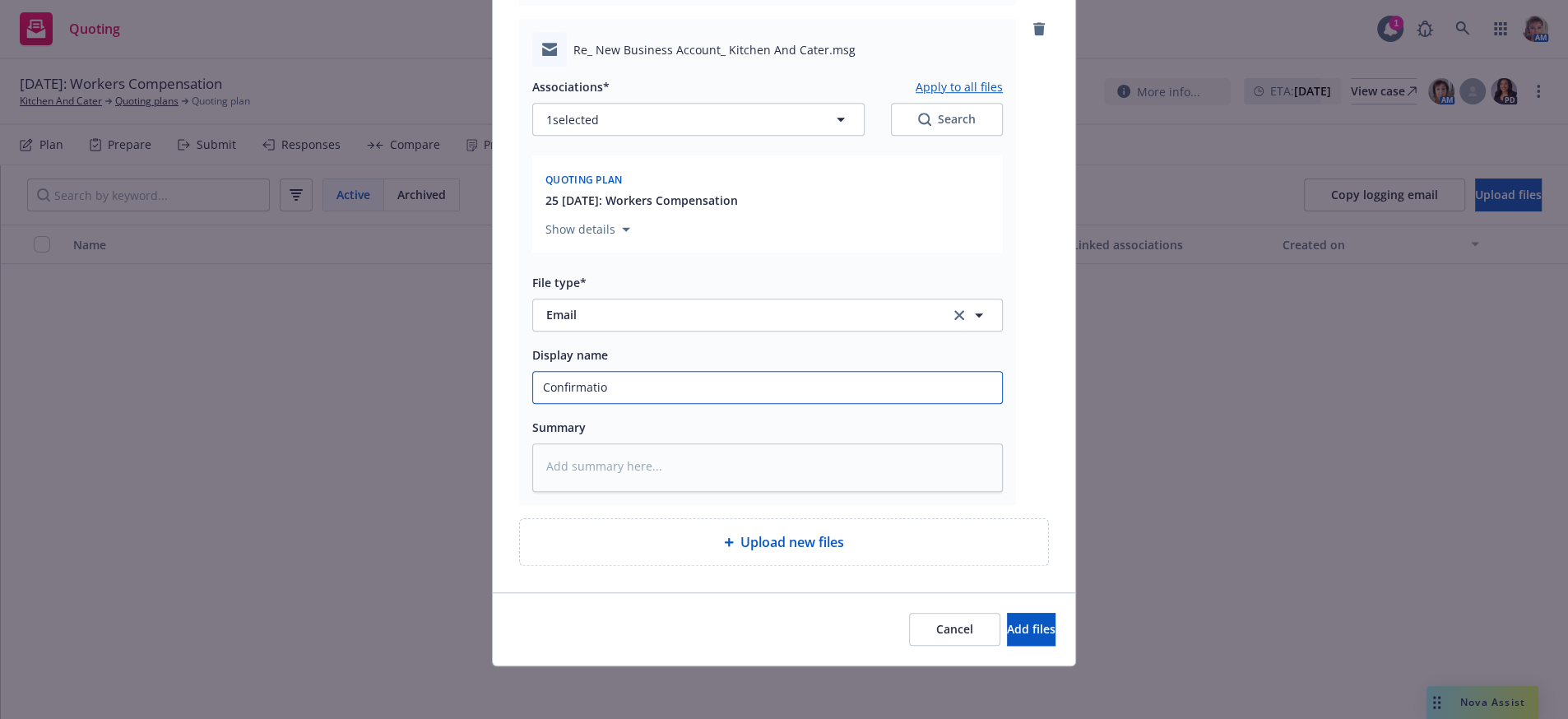
type textarea "x"
type input "Confirmation"
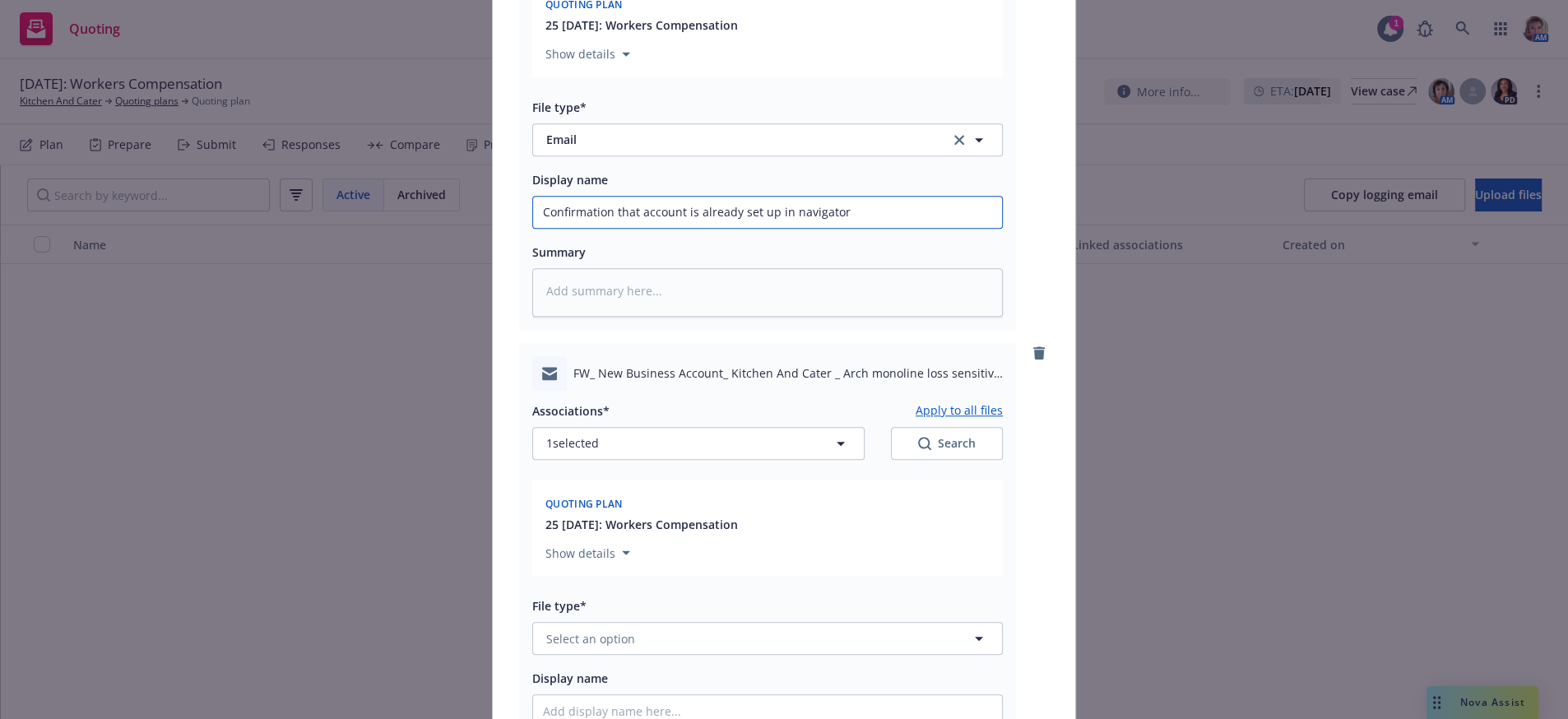
scroll to position [1897, 0]
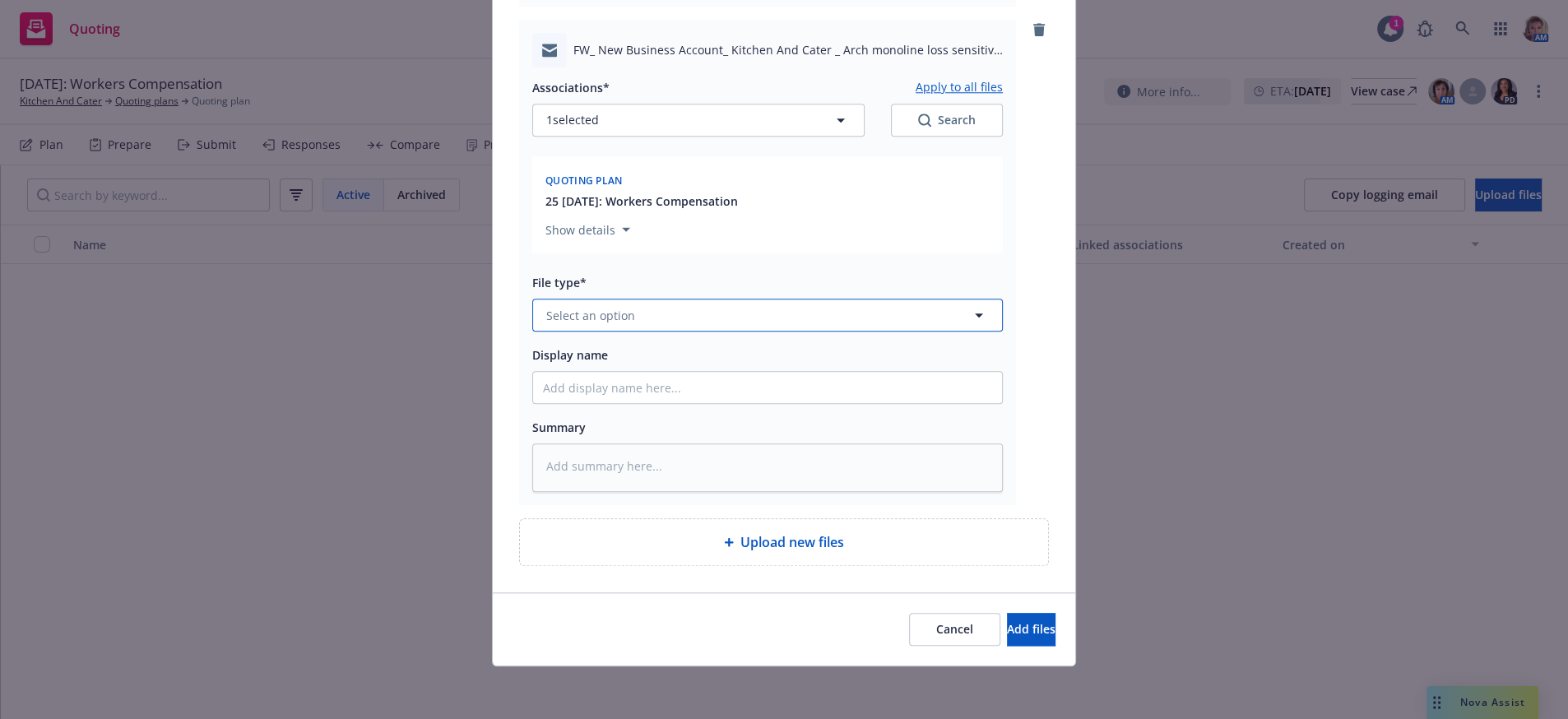
click at [626, 299] on button "Select an option" at bounding box center [767, 315] width 471 height 33
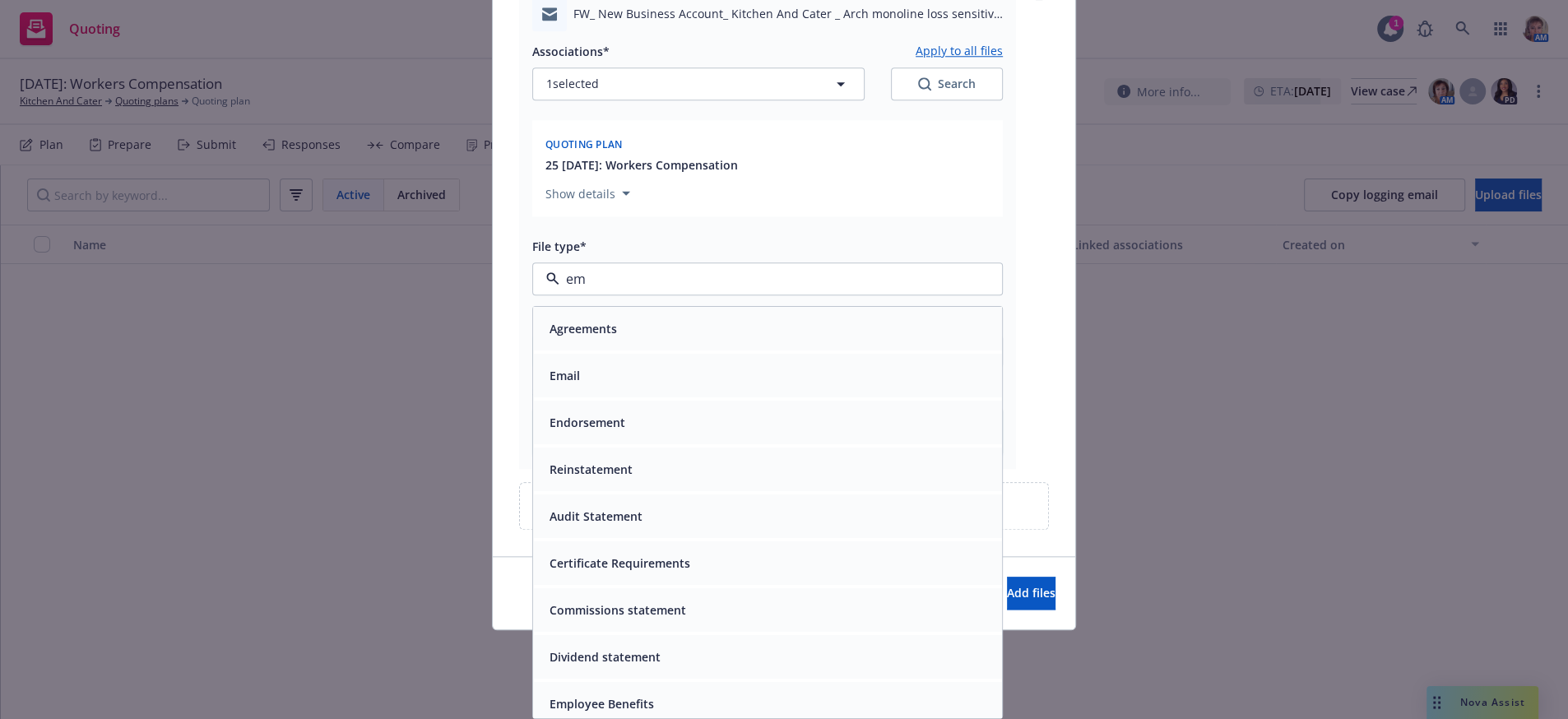
click at [622, 358] on div "Email" at bounding box center [767, 375] width 469 height 44
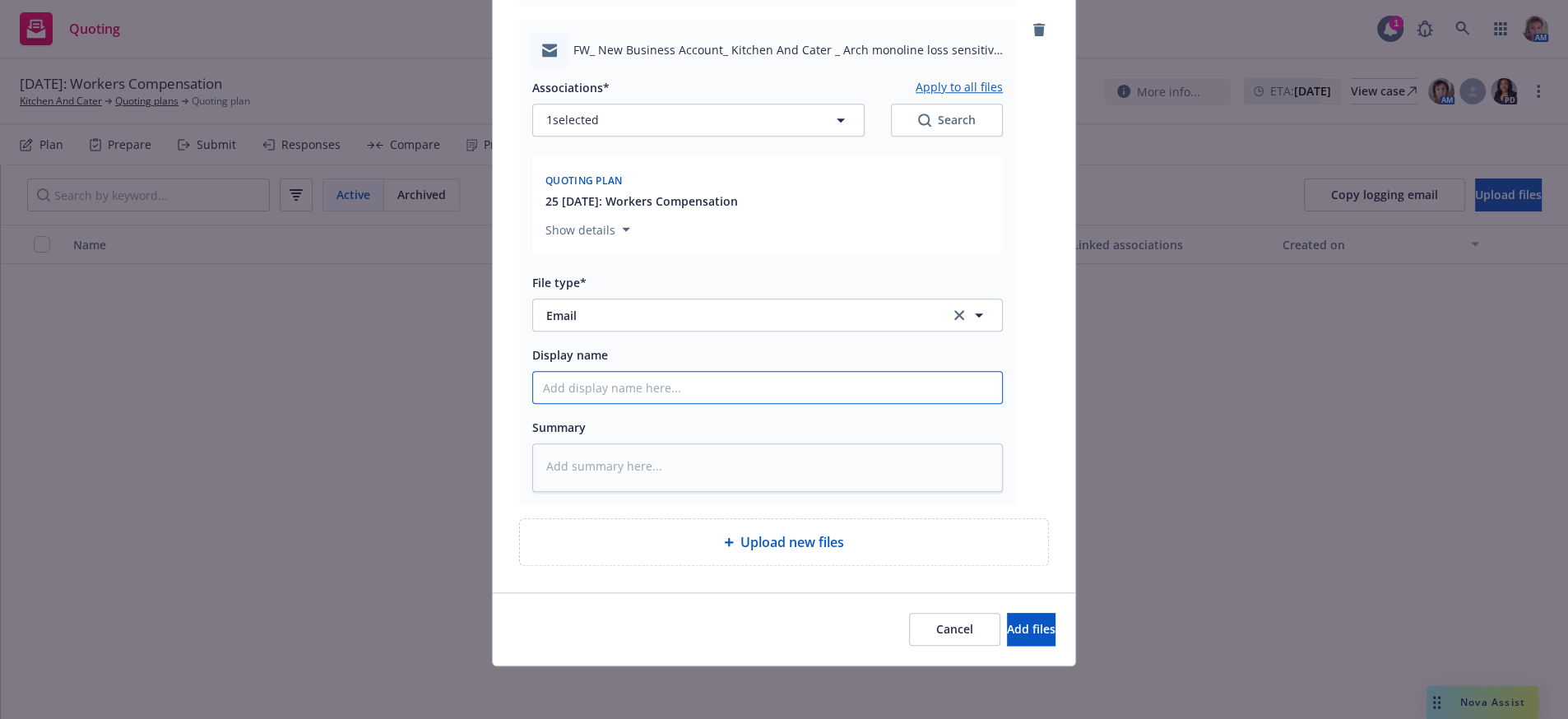
click at [616, 372] on input "Display name" at bounding box center [767, 387] width 469 height 31
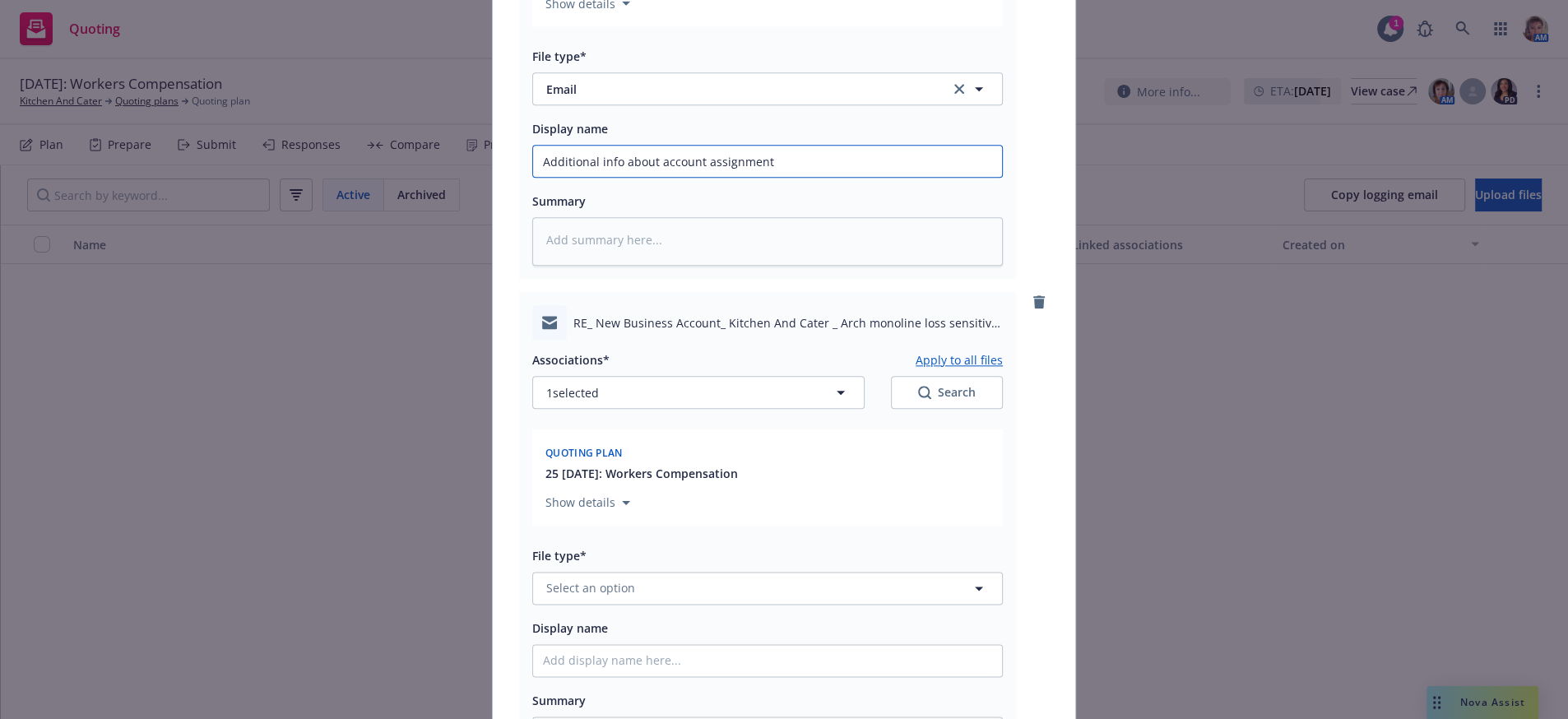
scroll to position [2446, 0]
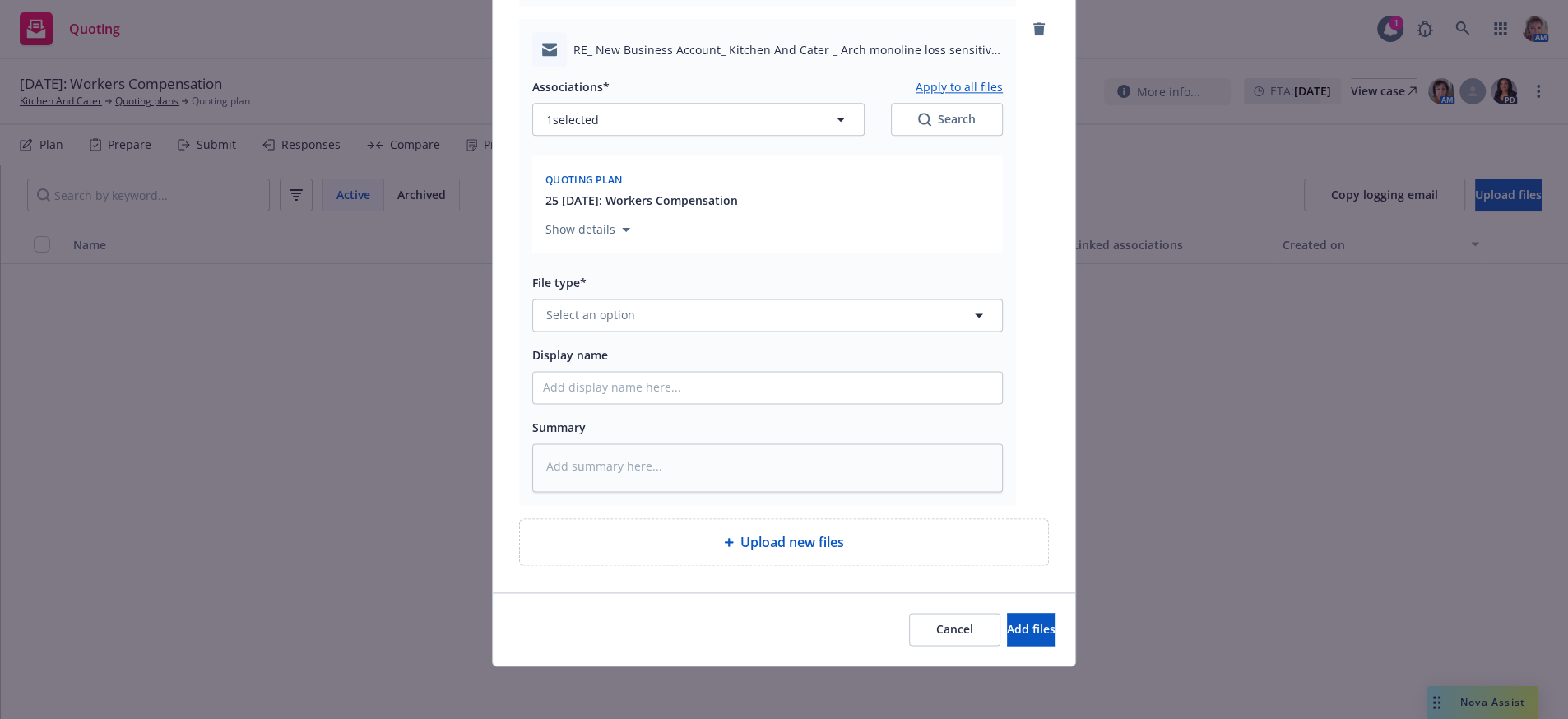
click at [733, 302] on div "Associations* Apply to all files 1 selected Search Quoting plan 25 10/01/2025: …" at bounding box center [767, 279] width 471 height 425
click at [732, 299] on button "Select an option" at bounding box center [767, 315] width 471 height 33
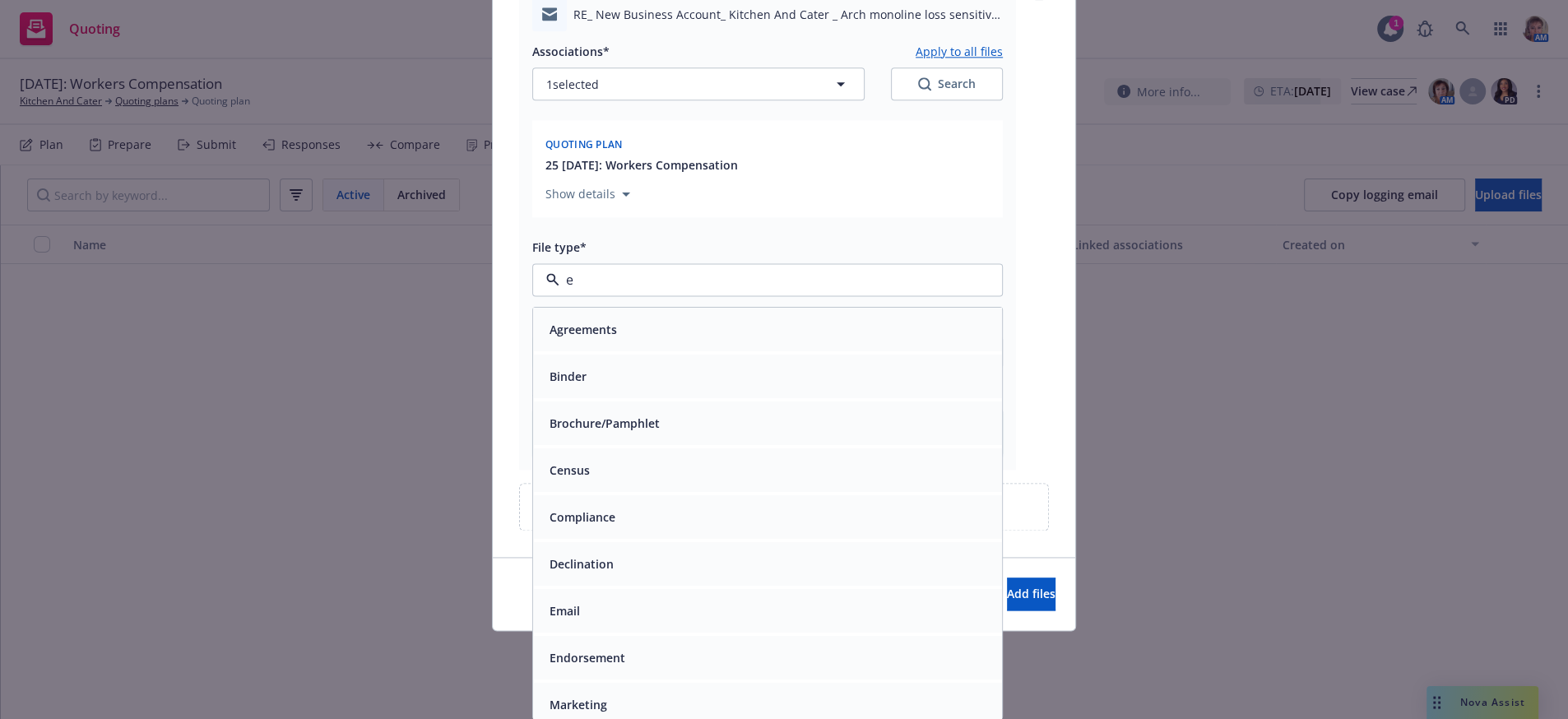
click at [719, 605] on div "Email" at bounding box center [767, 609] width 449 height 23
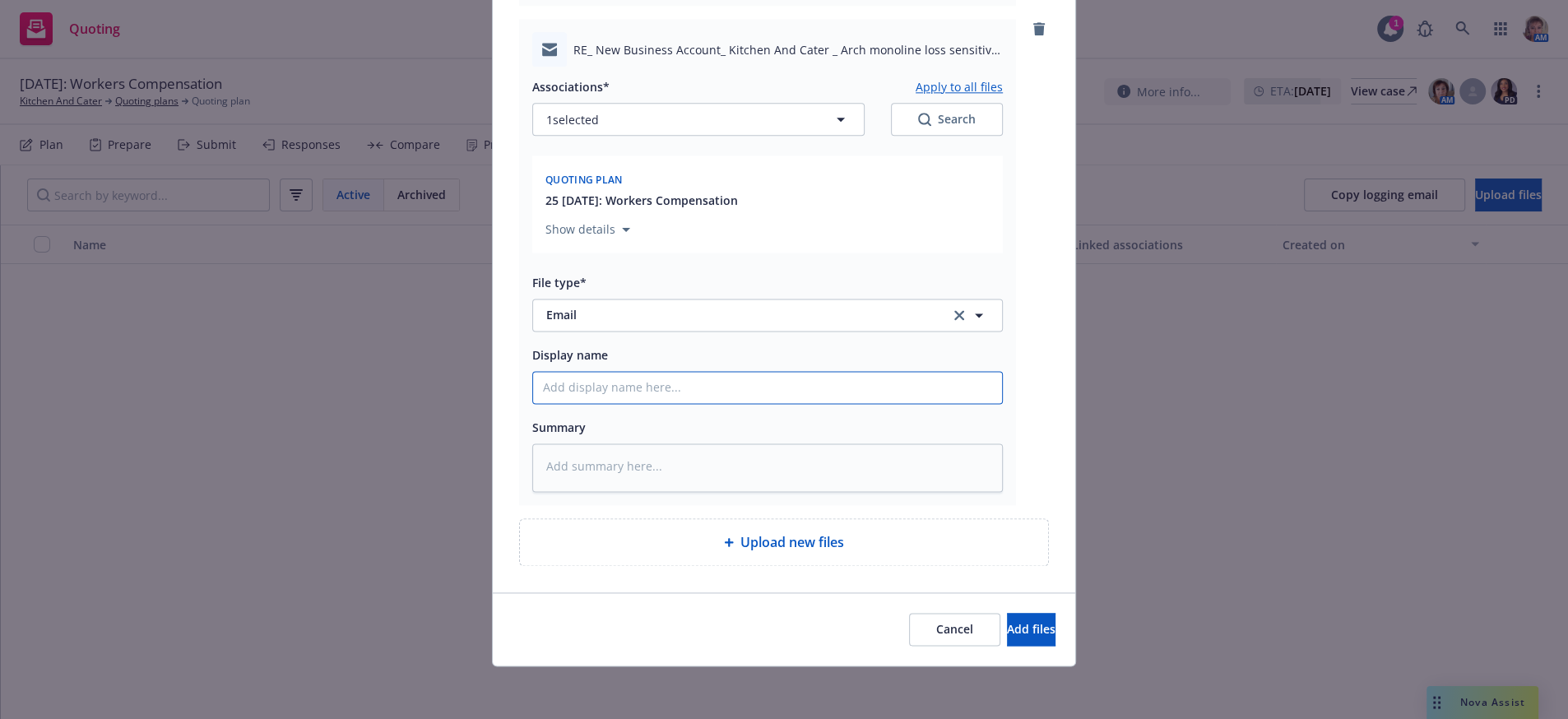
click at [630, 373] on input "Display name" at bounding box center [767, 387] width 469 height 31
drag, startPoint x: 1031, startPoint y: 627, endPoint x: 1025, endPoint y: 615, distance: 13.4
click at [1025, 615] on button "Add files" at bounding box center [1031, 629] width 49 height 33
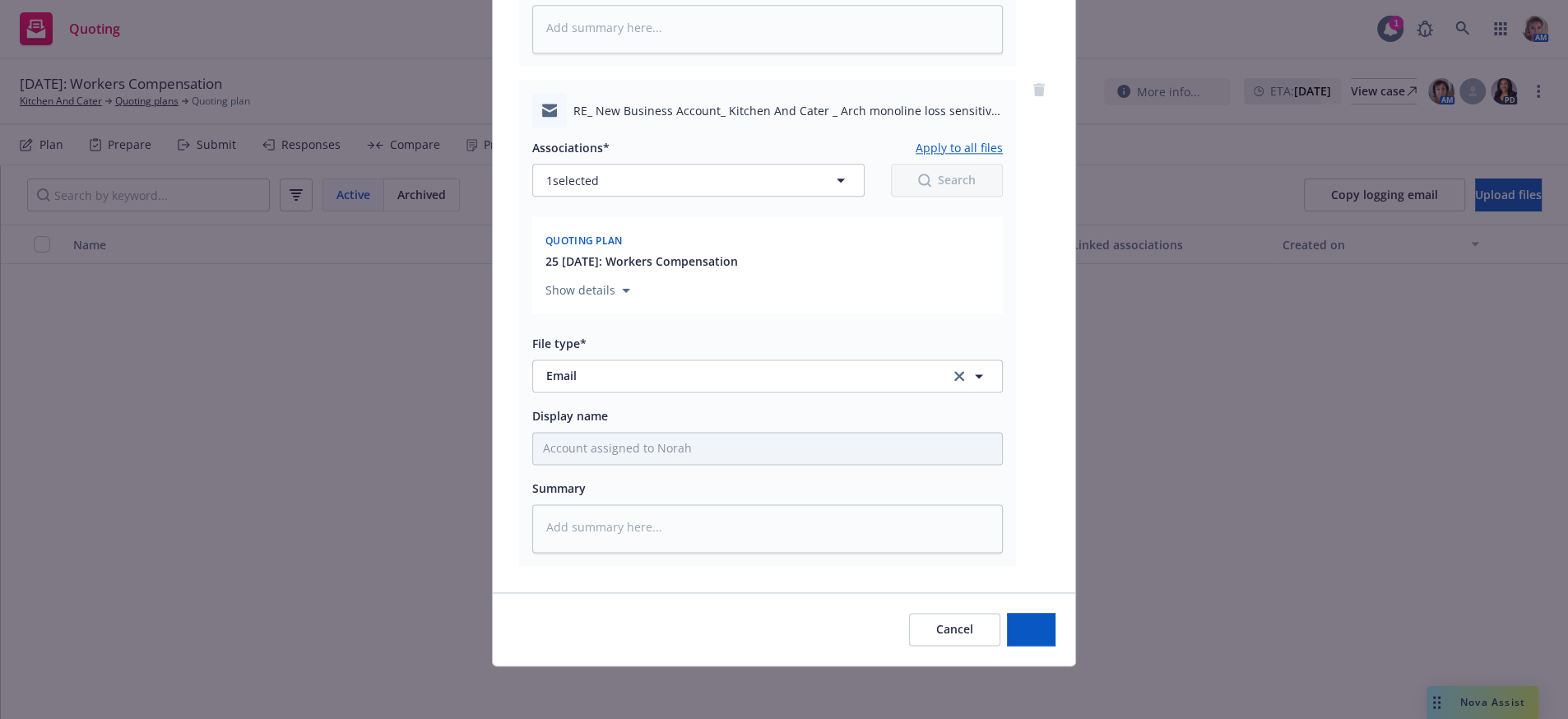
scroll to position [2377, 0]
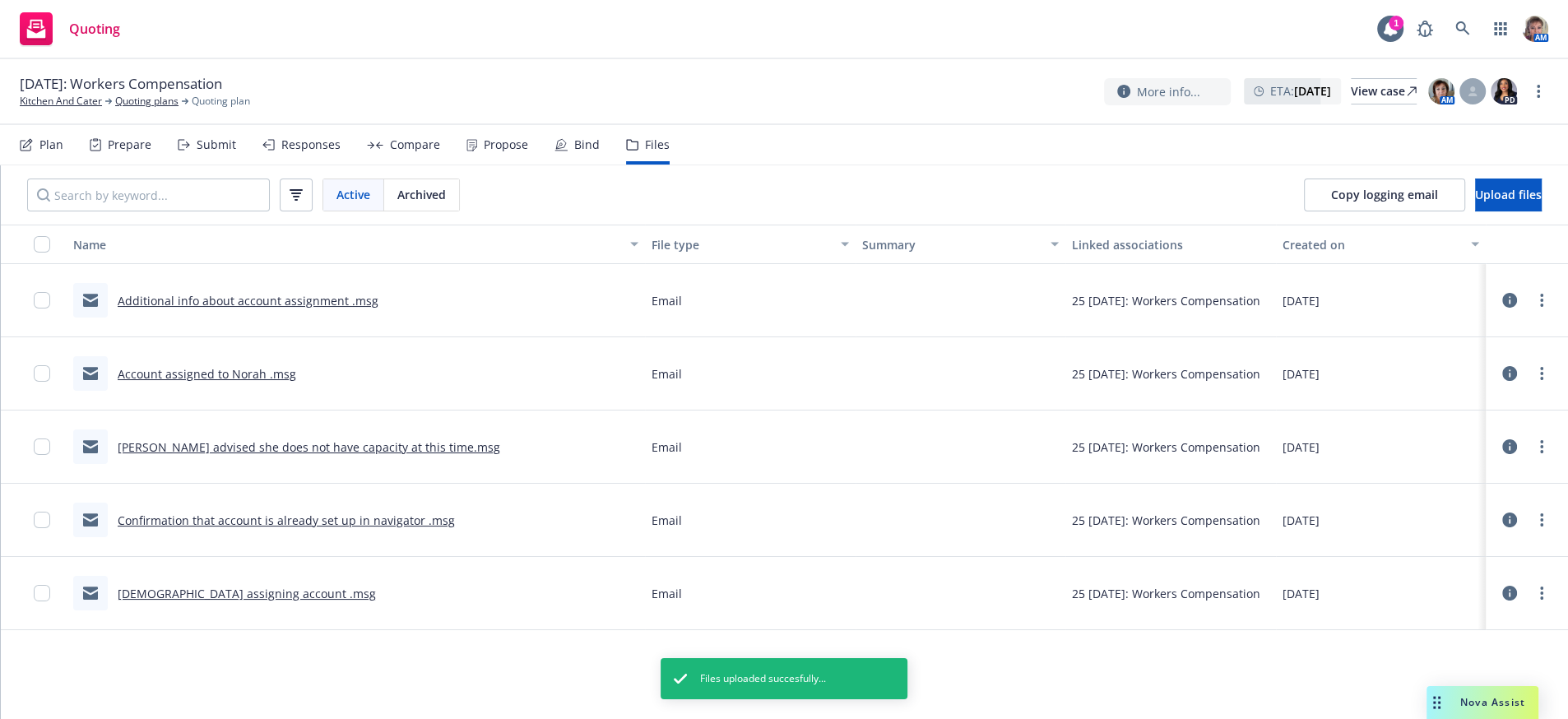
click at [280, 178] on div "Active Archived" at bounding box center [243, 195] width 486 height 59
click at [224, 165] on div "Submit" at bounding box center [207, 145] width 58 height 39
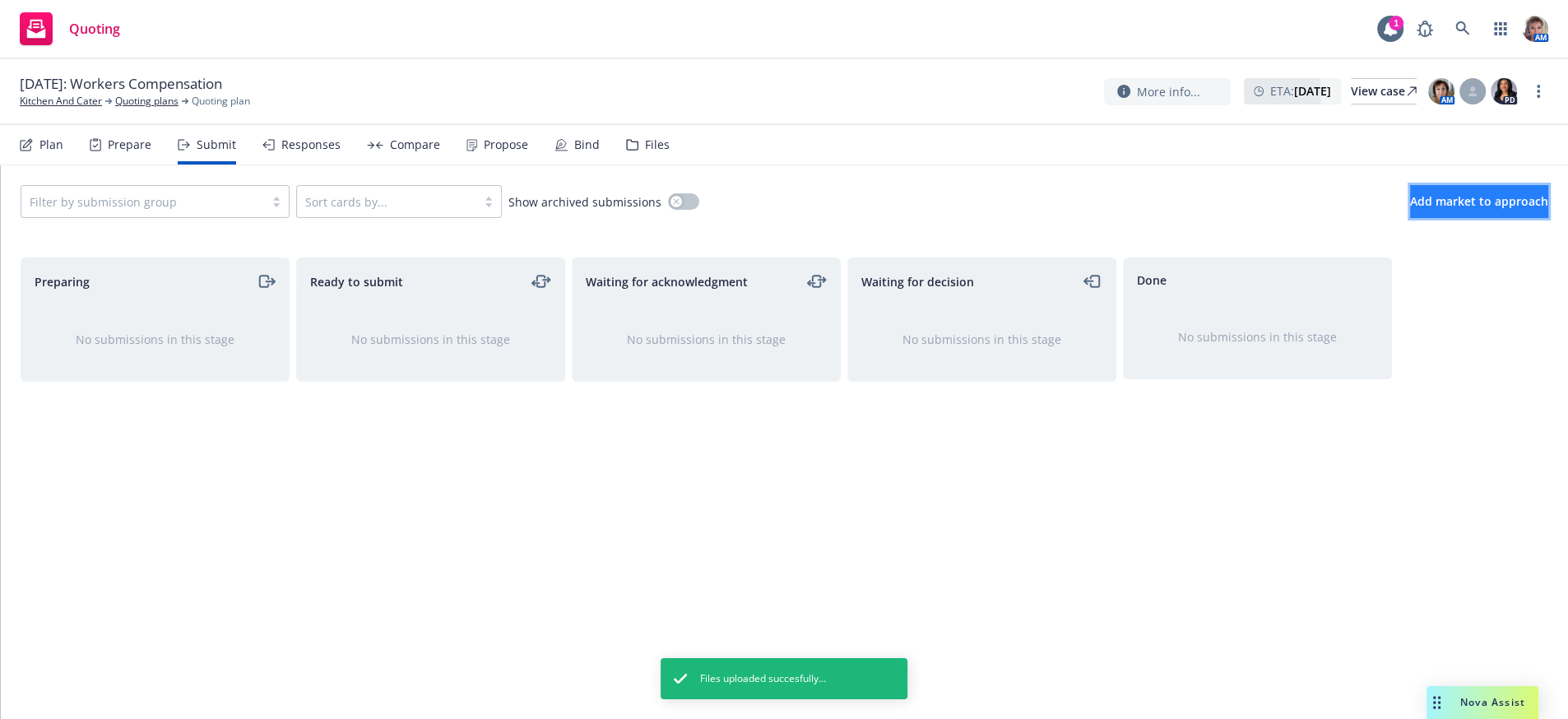
click at [1440, 209] on span "Add market to approach" at bounding box center [1479, 201] width 138 height 16
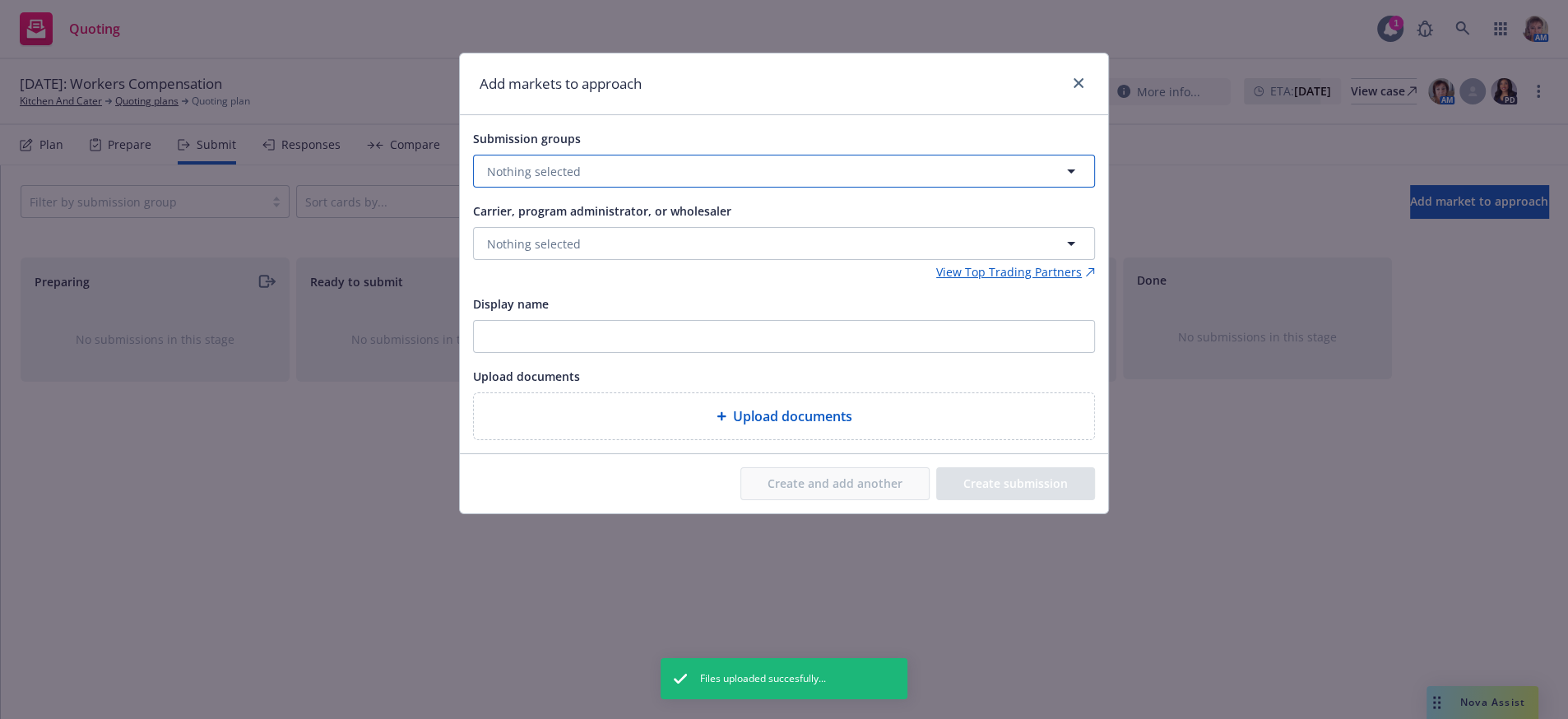
click at [577, 181] on span "Nothing selected" at bounding box center [533, 171] width 94 height 17
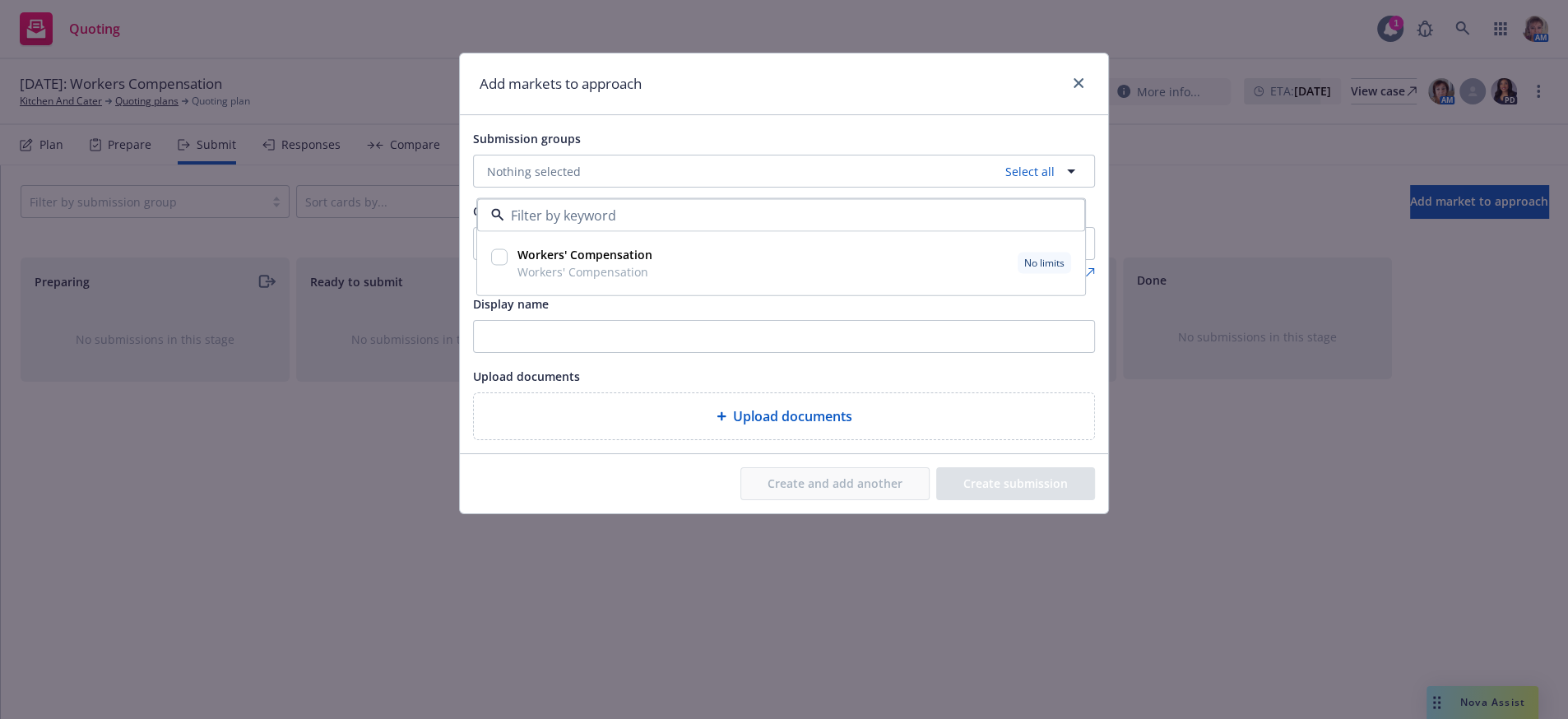
click at [661, 266] on div "Workers' Compensation Workers' Compensation No limits" at bounding box center [792, 263] width 563 height 41
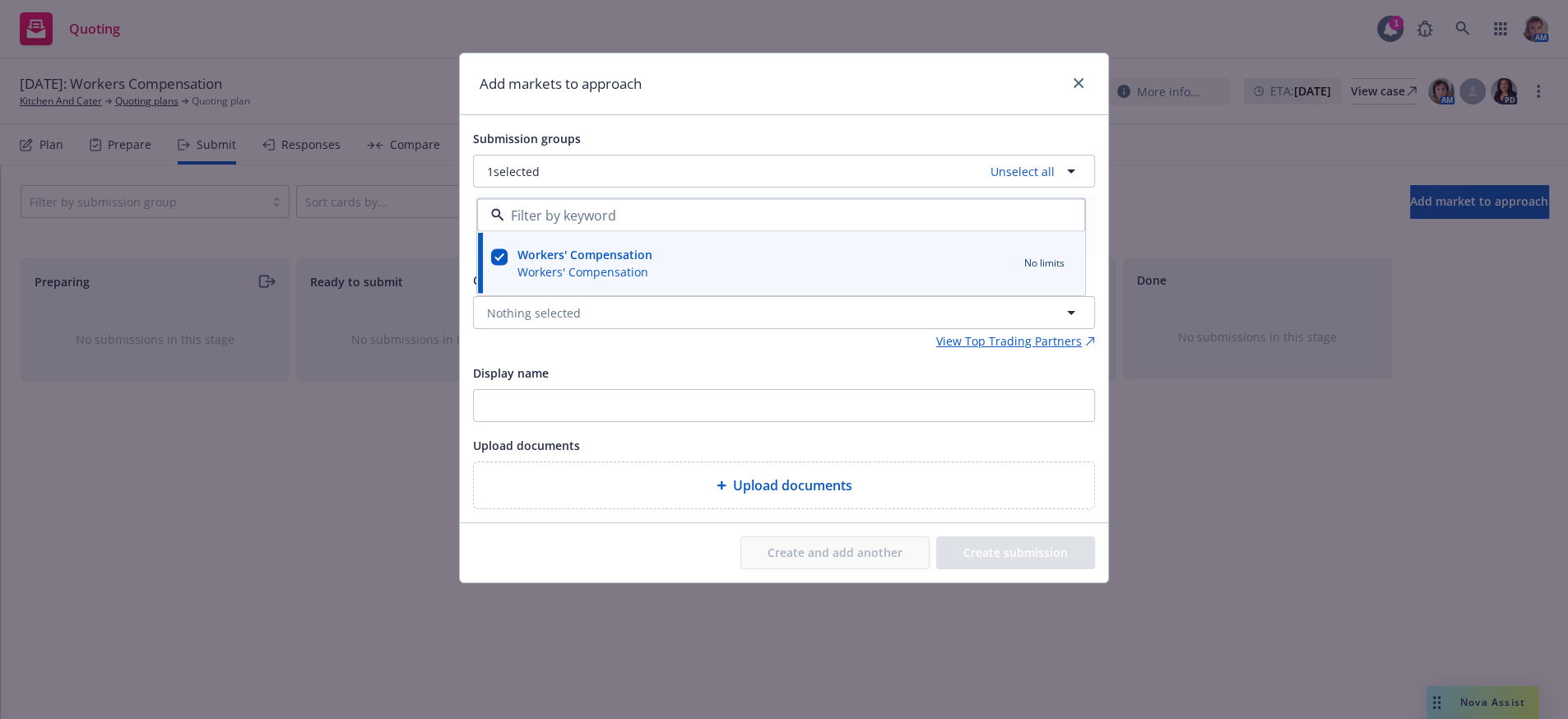
click at [560, 350] on div "View Top Trading Partners" at bounding box center [784, 341] width 622 height 17
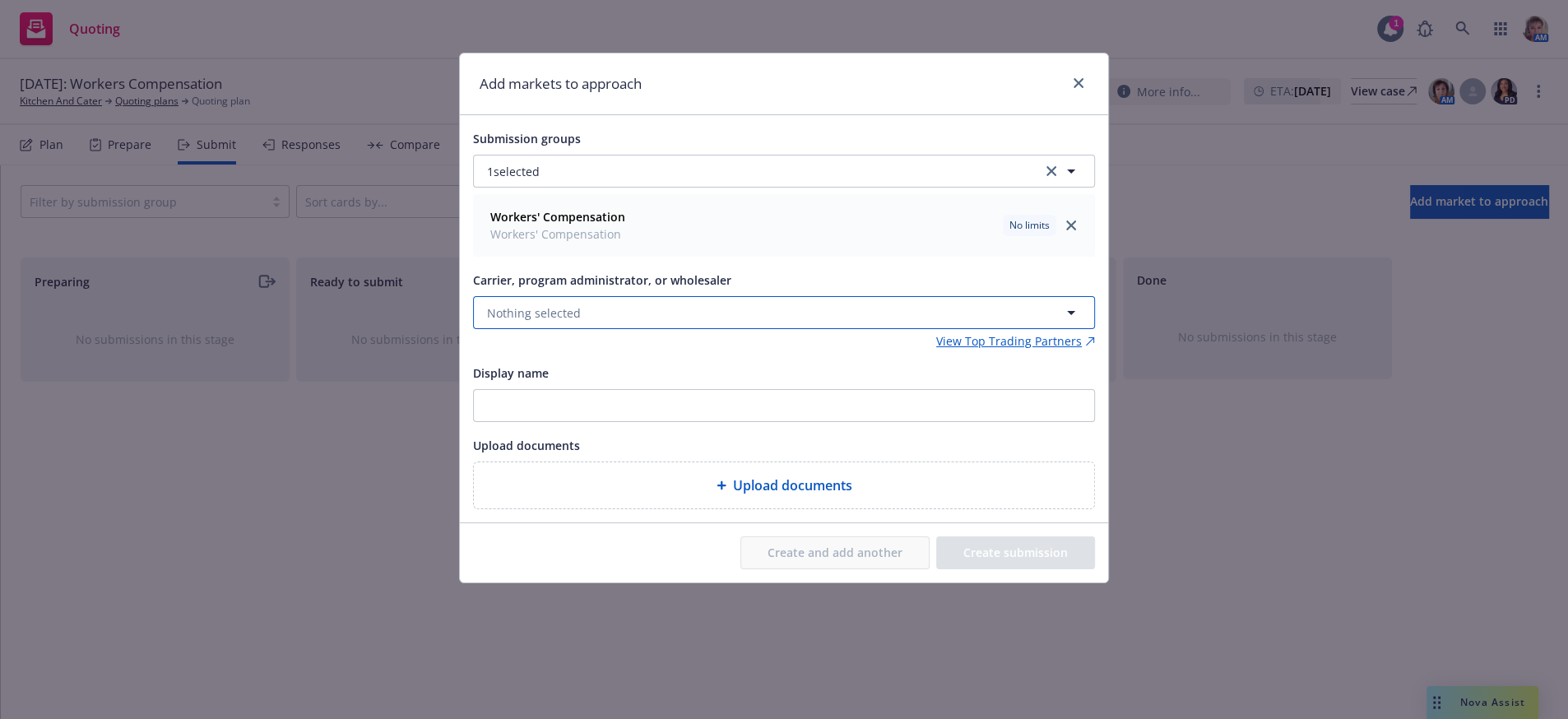
click at [580, 330] on button "Nothing selected" at bounding box center [784, 312] width 622 height 33
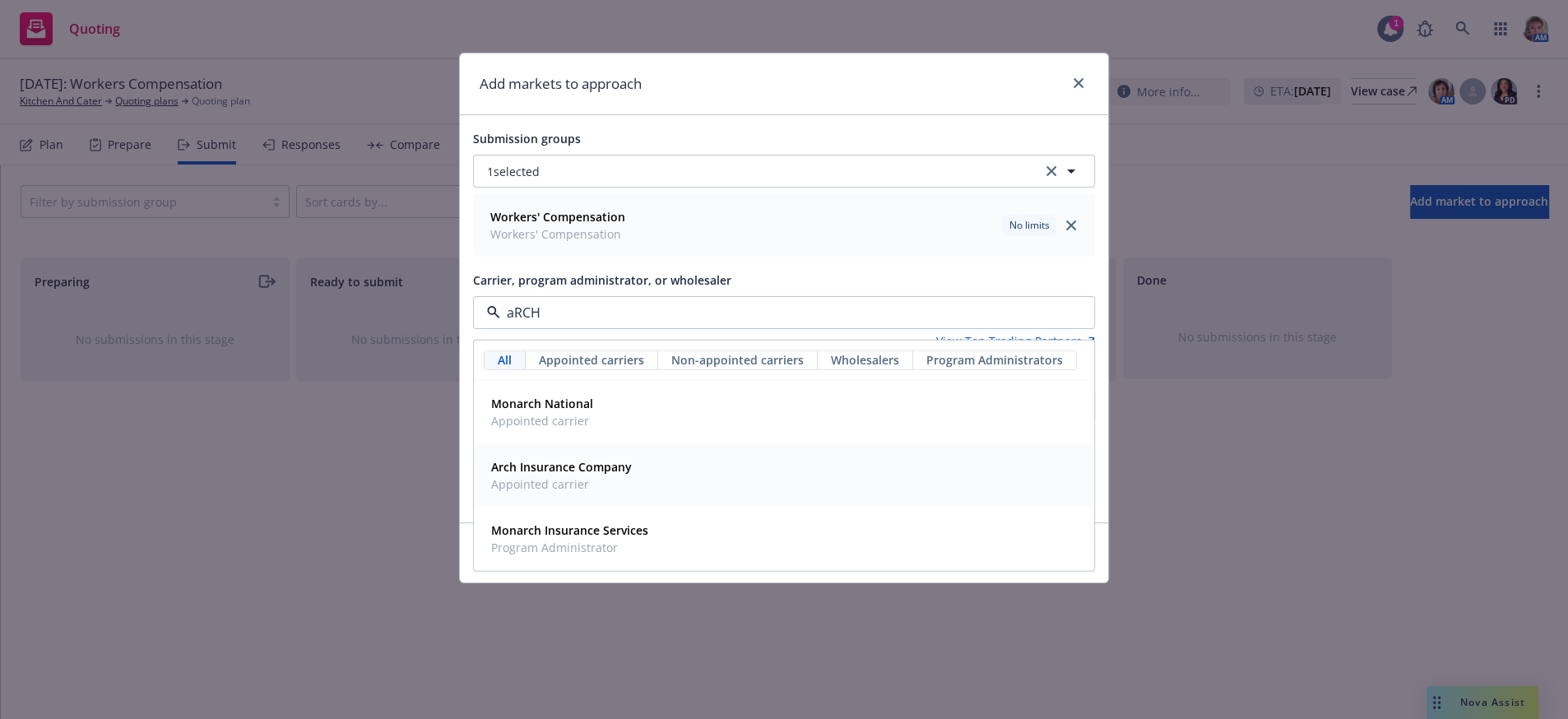
click at [636, 496] on div "Arch Insurance Company Appointed carrier" at bounding box center [784, 476] width 599 height 41
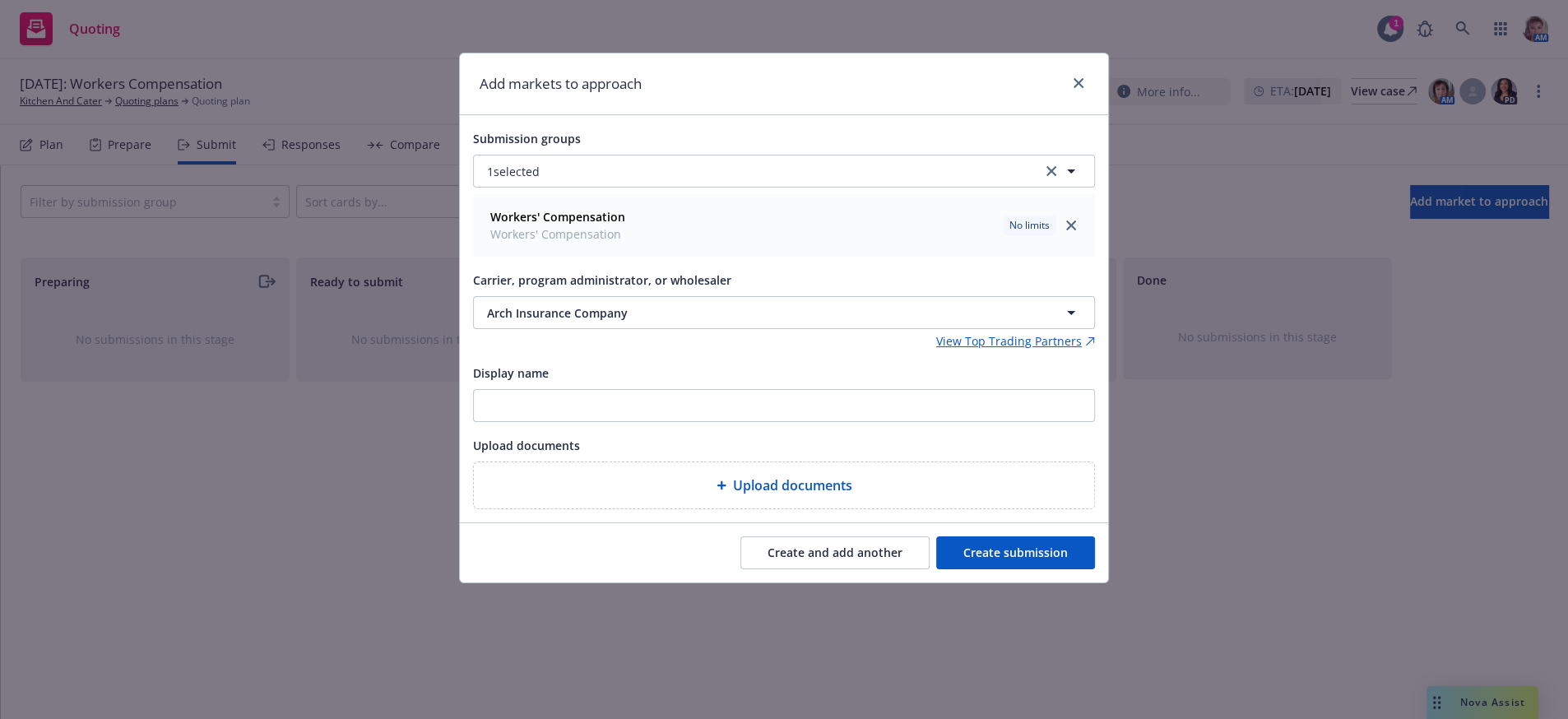
click at [1028, 569] on button "Create submission" at bounding box center [1015, 552] width 159 height 33
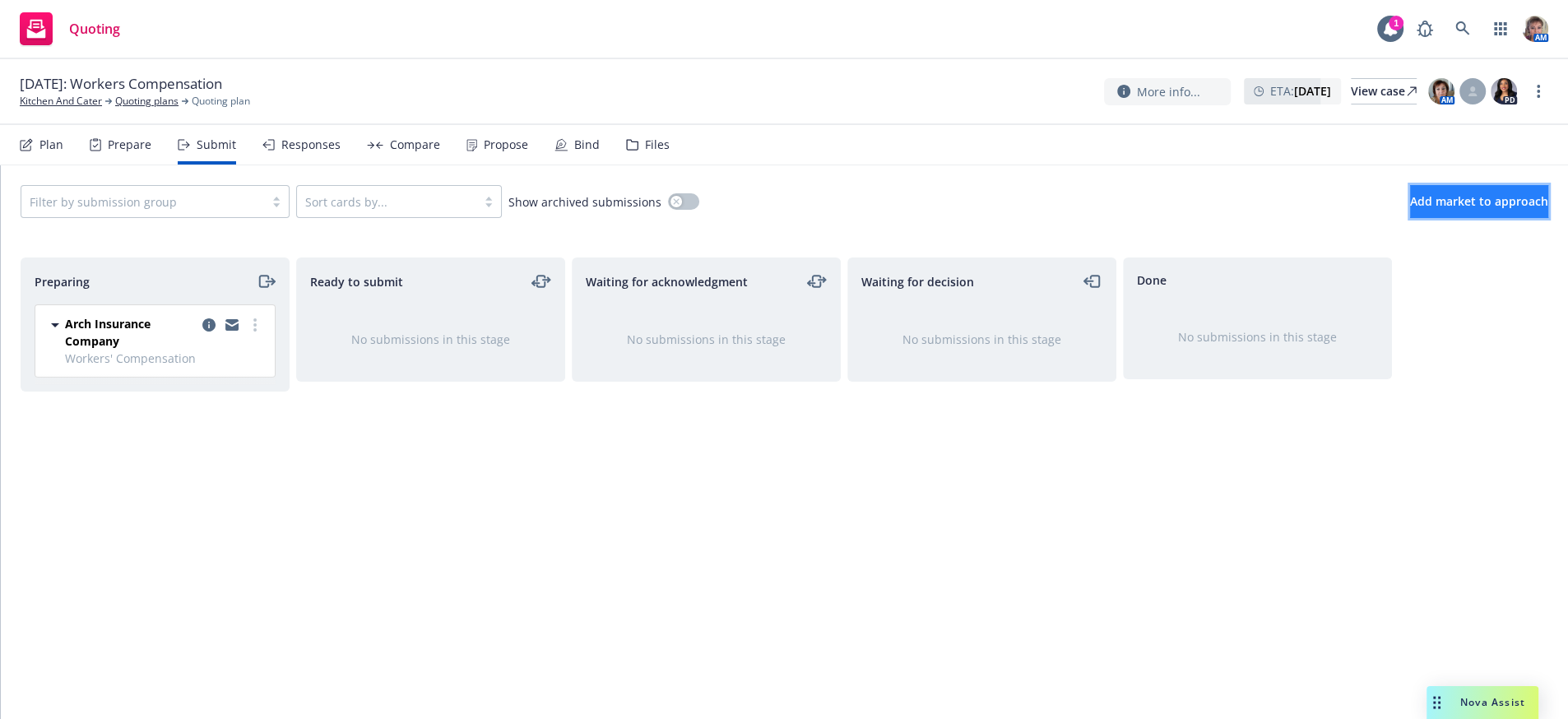
click at [1444, 208] on button "Add market to approach" at bounding box center [1479, 201] width 138 height 33
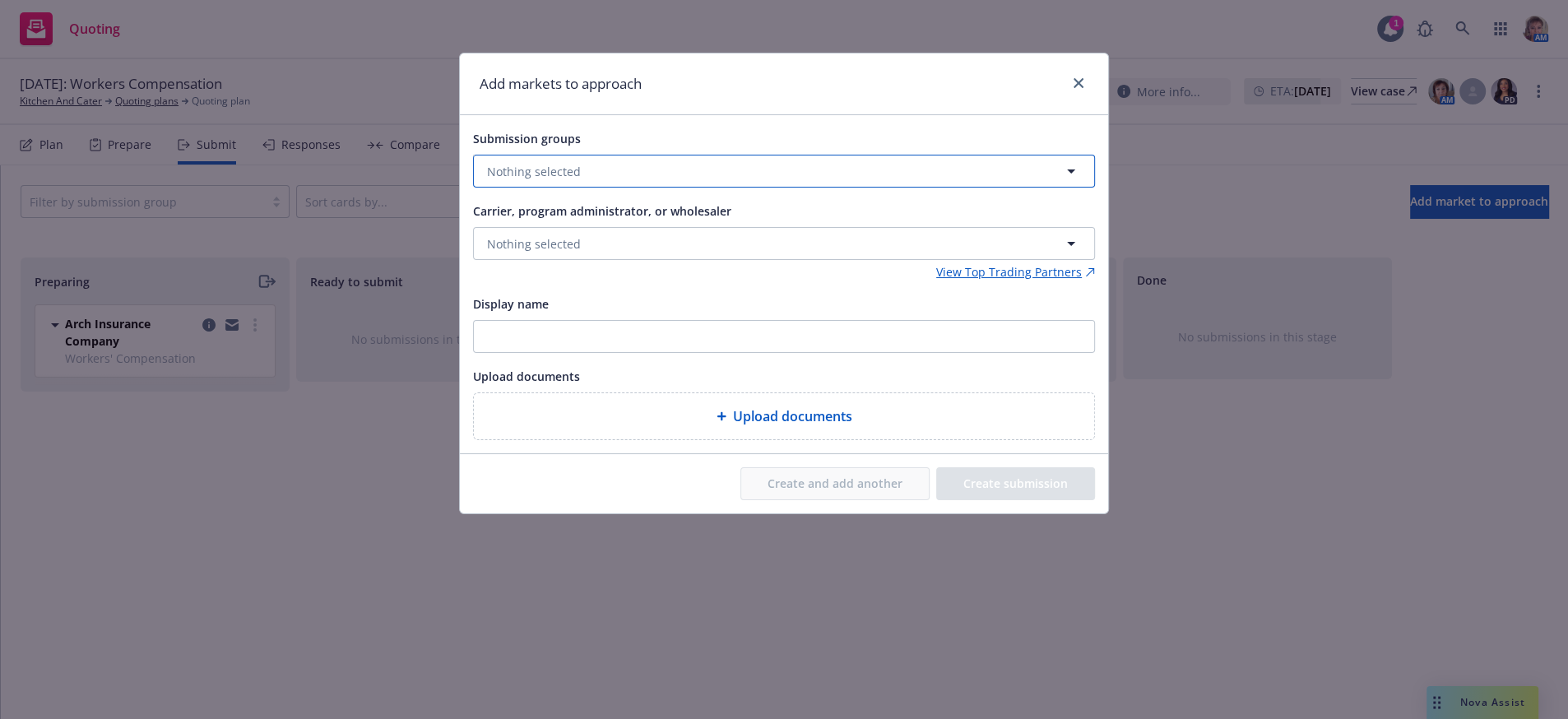
click at [685, 170] on button "Nothing selected" at bounding box center [784, 170] width 622 height 33
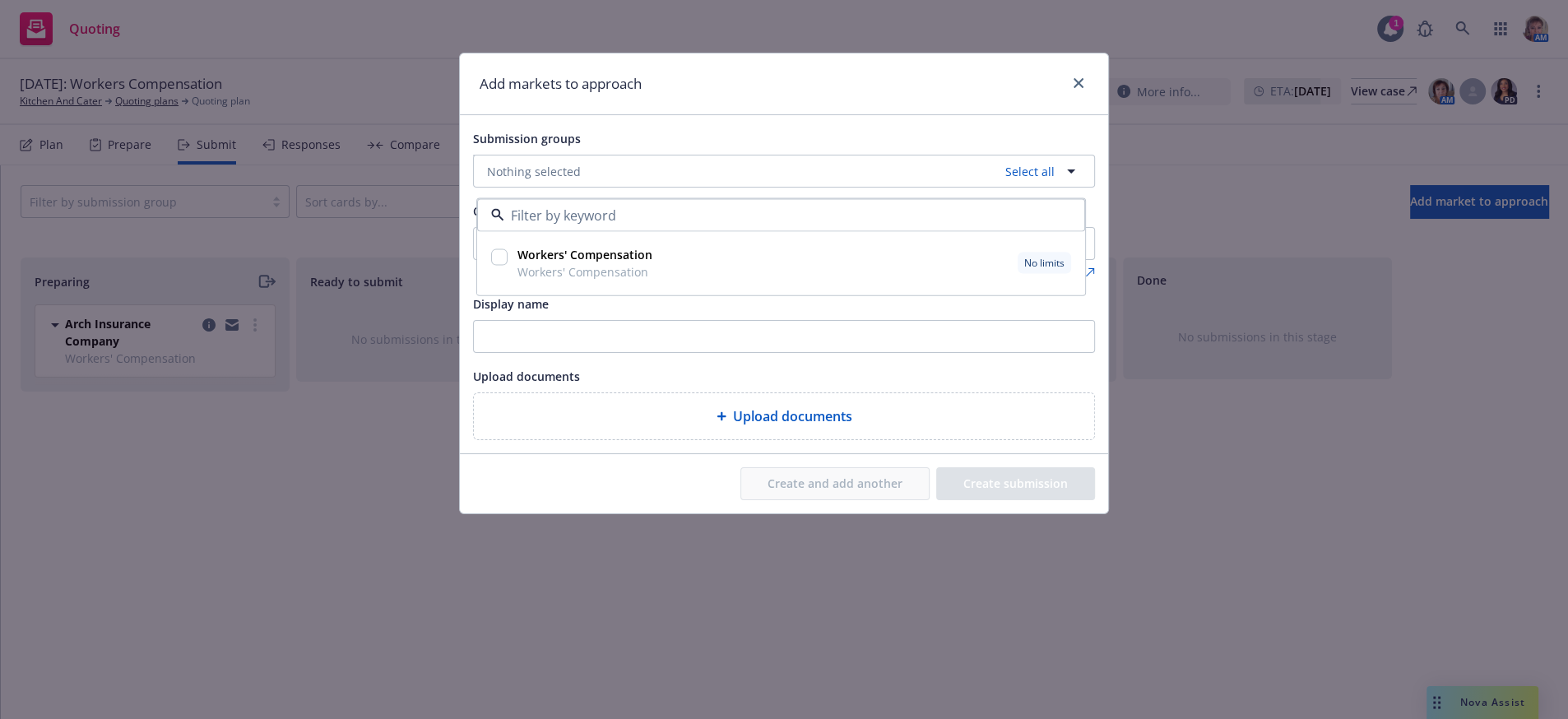
click at [599, 281] on span "Workers' Compensation" at bounding box center [585, 271] width 135 height 17
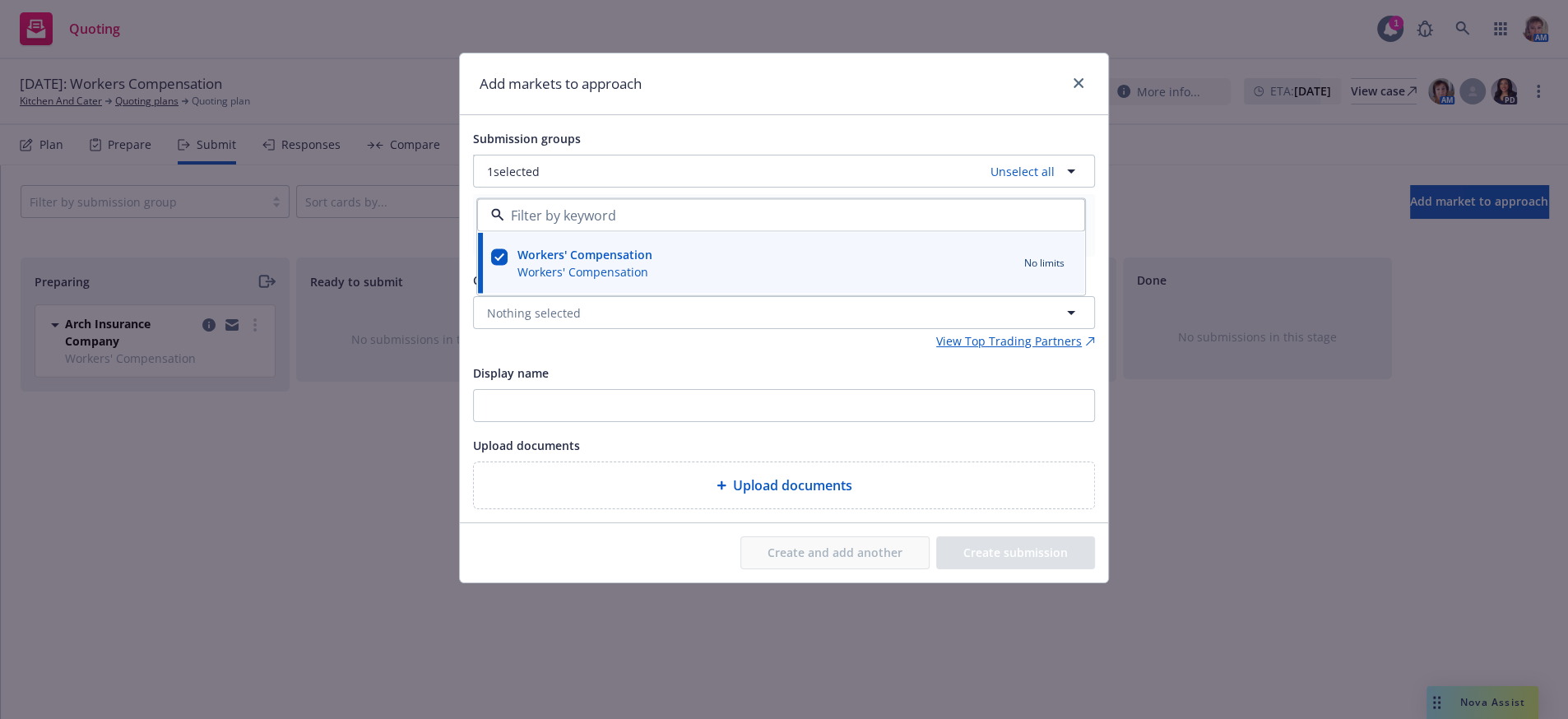
click at [573, 383] on div "Display name" at bounding box center [784, 373] width 622 height 20
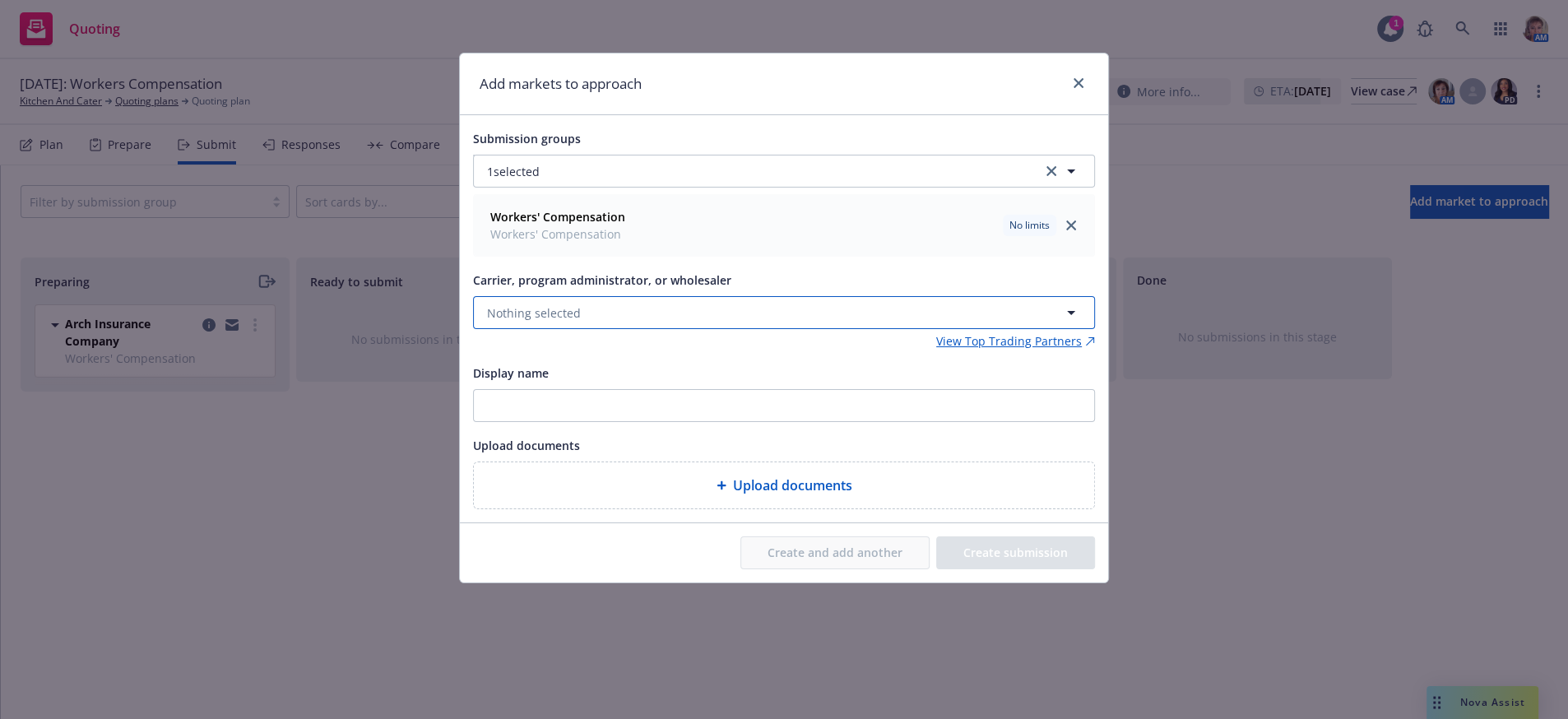
click at [554, 322] on span "Nothing selected" at bounding box center [533, 313] width 94 height 17
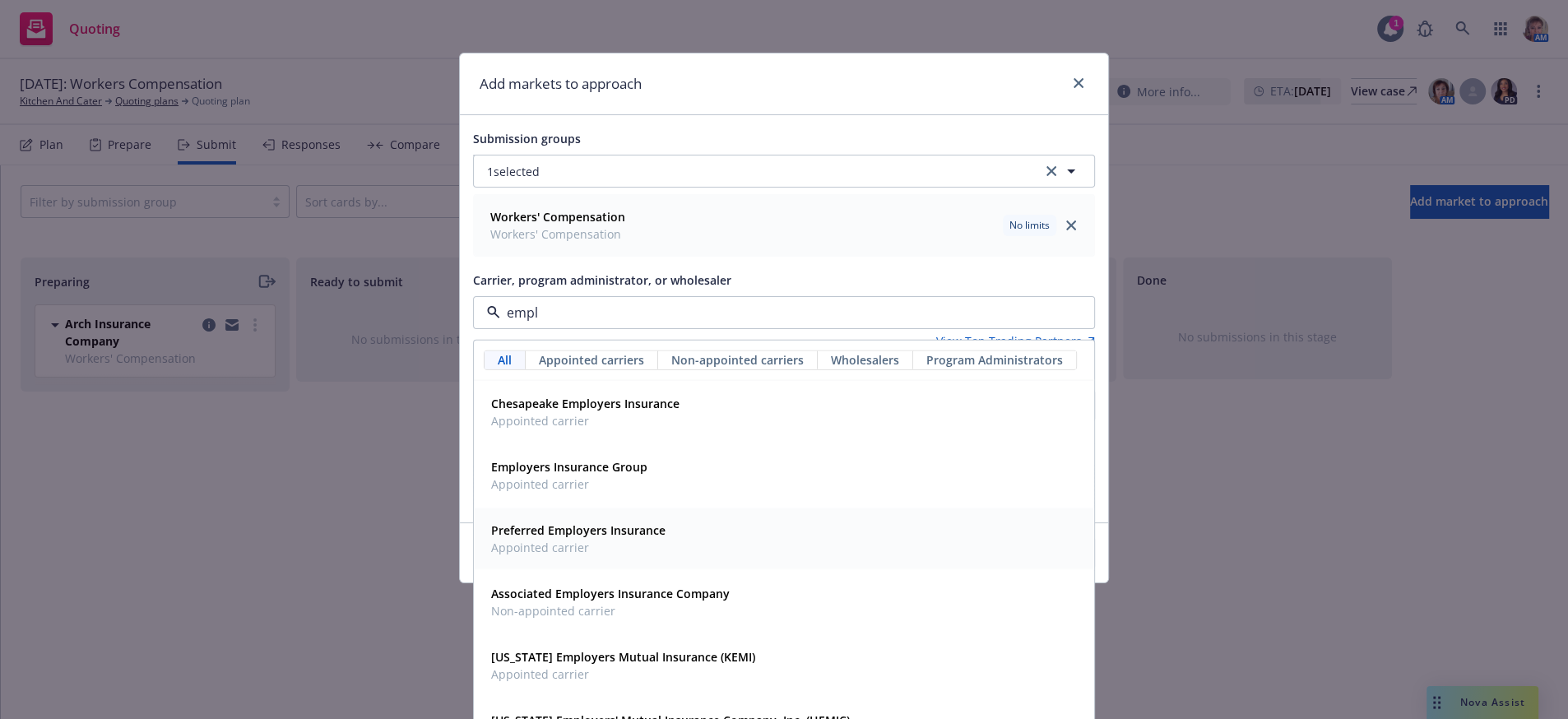
click at [628, 538] on strong "Preferred Employers Insurance" at bounding box center [578, 530] width 174 height 16
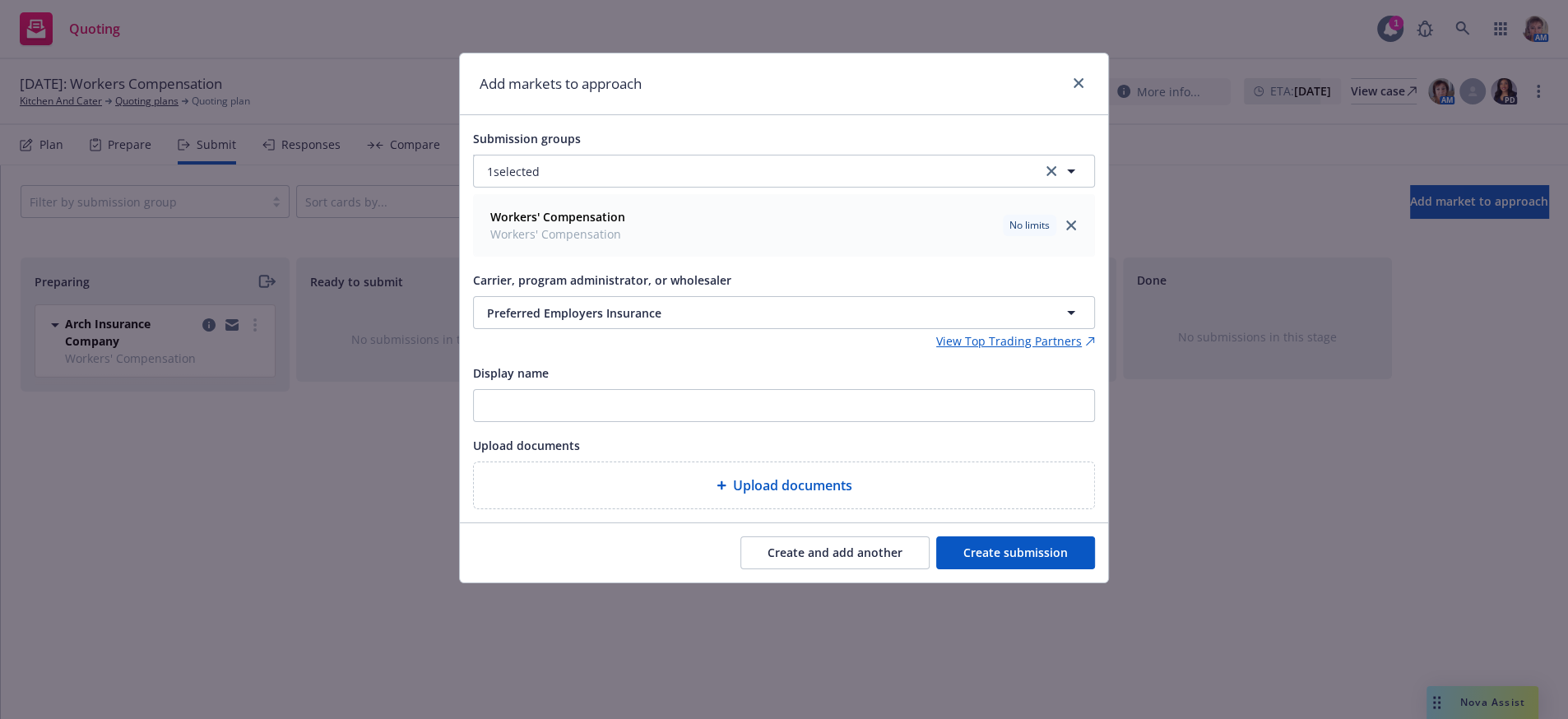
click at [1044, 569] on button "Create submission" at bounding box center [1015, 552] width 159 height 33
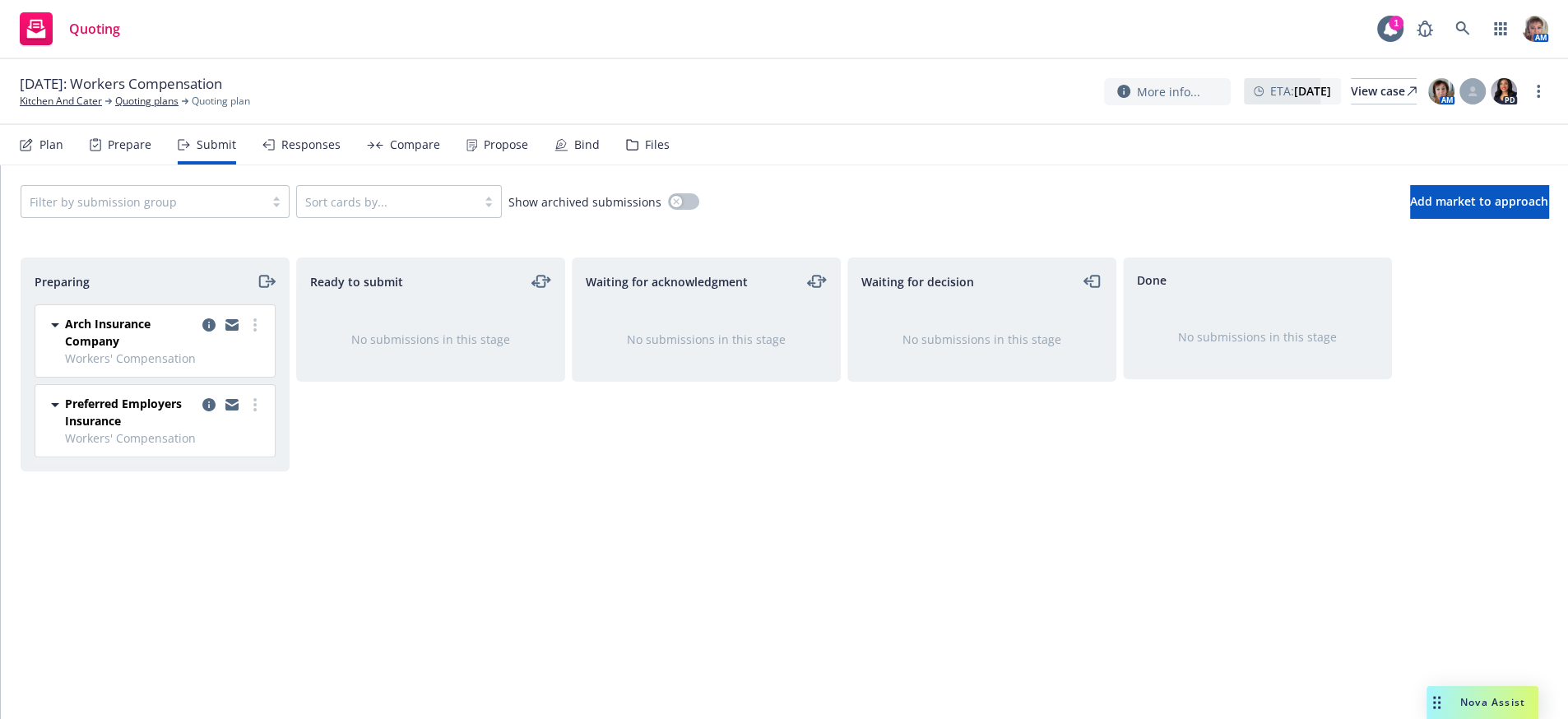
click at [255, 430] on div at bounding box center [232, 412] width 65 height 35
click at [254, 412] on icon "more" at bounding box center [255, 405] width 4 height 13
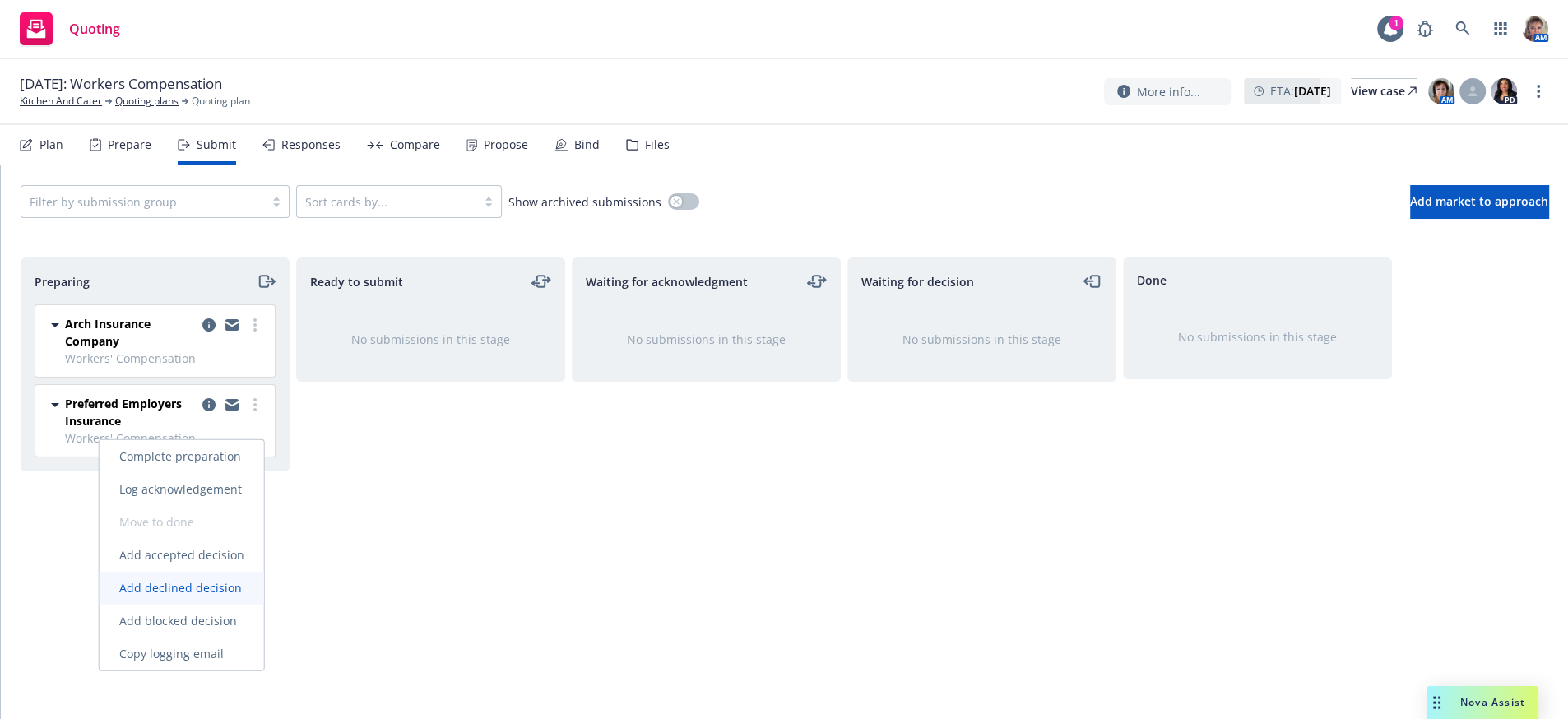
click at [211, 590] on span "Add declined decision" at bounding box center [180, 588] width 162 height 16
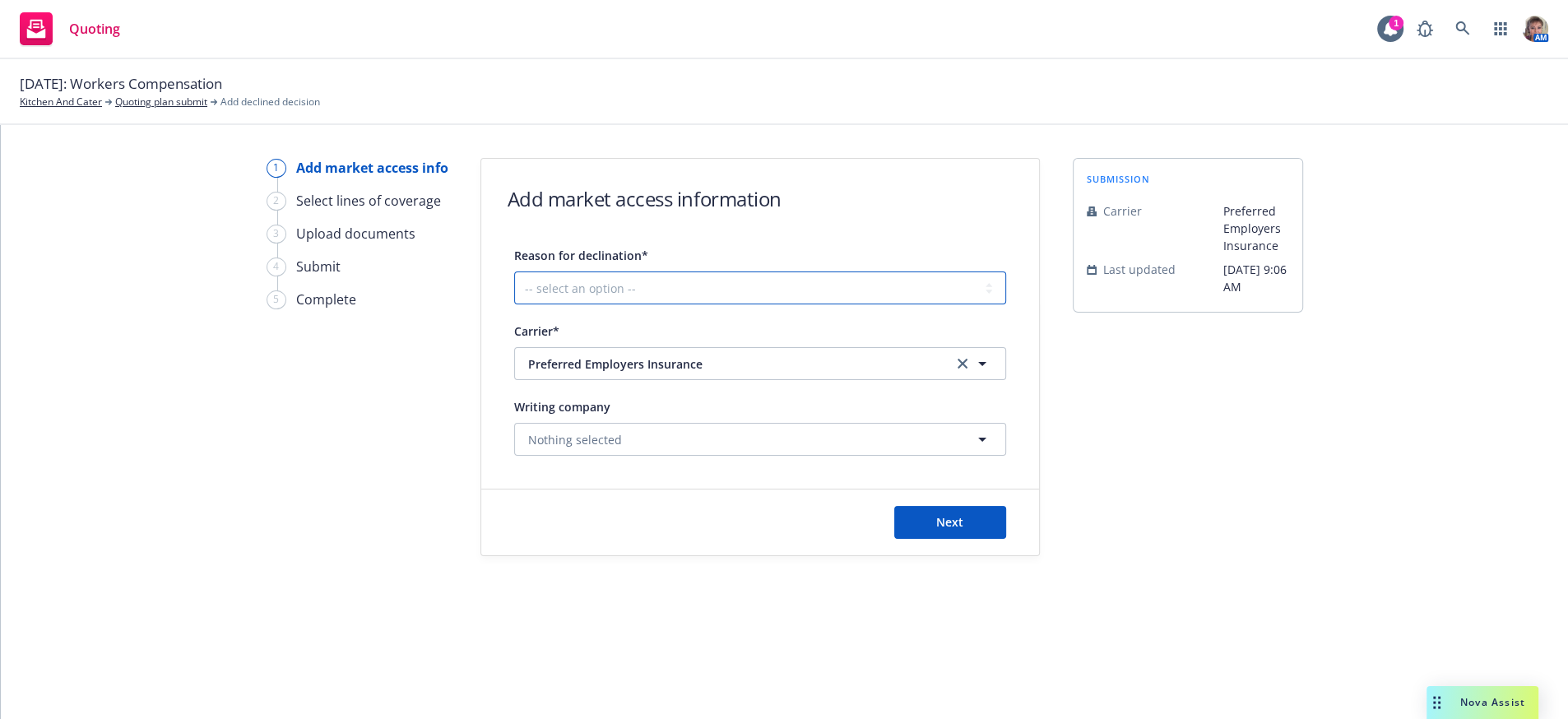
click at [884, 302] on select "-- select an option -- Cannot compete with other markets Carrier non-renewed Ca…" at bounding box center [760, 287] width 492 height 33
click at [517, 283] on select "-- select an option -- Cannot compete with other markets Carrier non-renewed Ca…" at bounding box center [760, 287] width 492 height 33
click at [968, 539] on button "Next" at bounding box center [951, 522] width 112 height 33
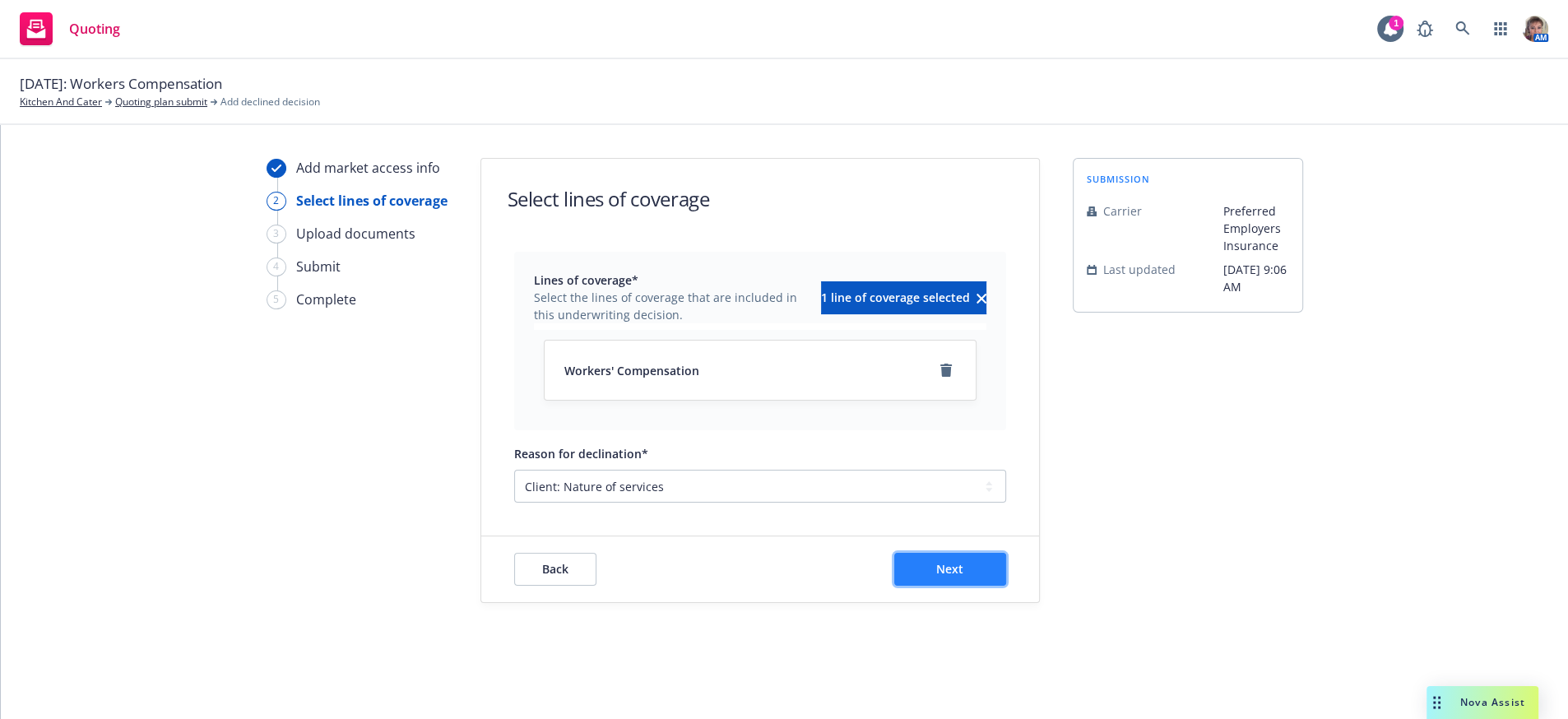
click at [946, 586] on button "Next" at bounding box center [951, 569] width 112 height 33
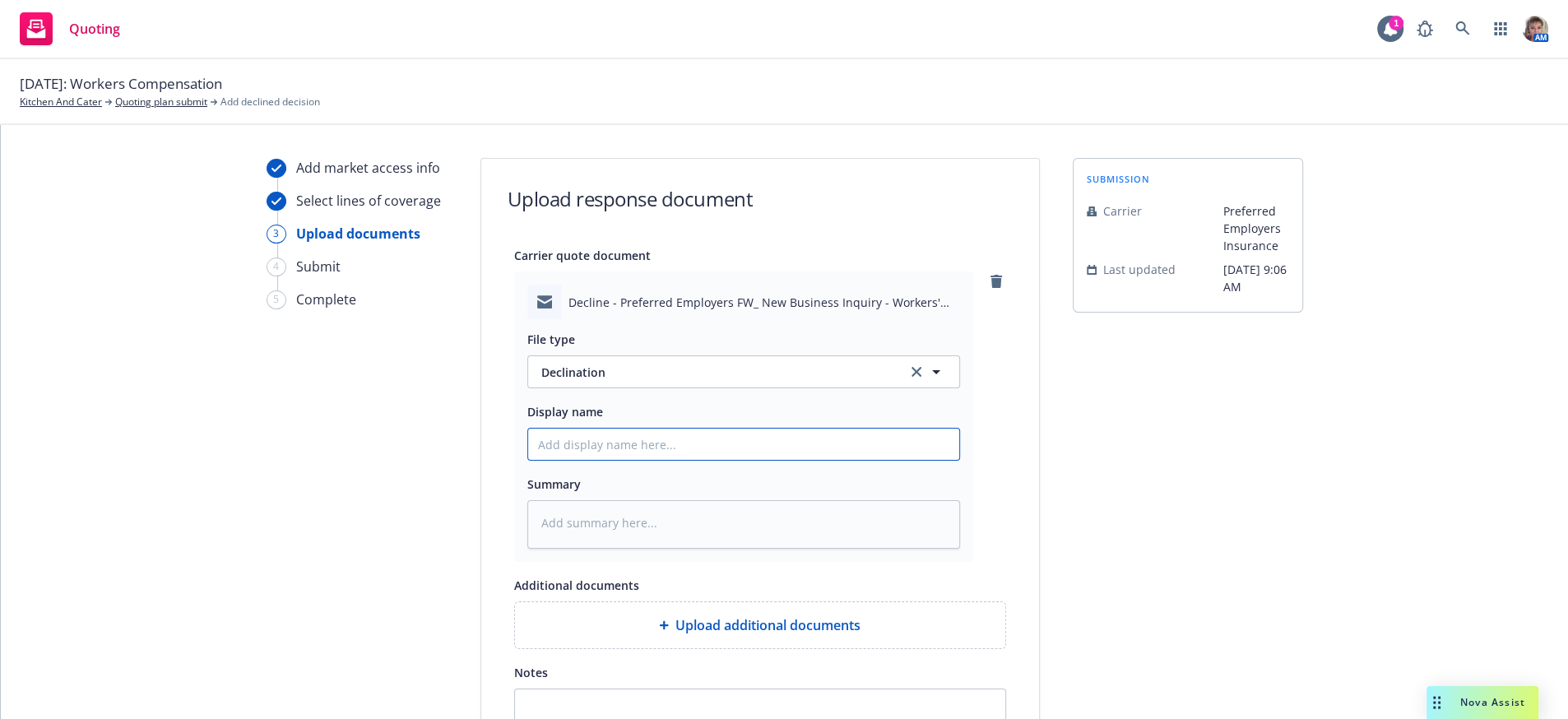
click at [586, 460] on input "Display name" at bounding box center [743, 444] width 431 height 31
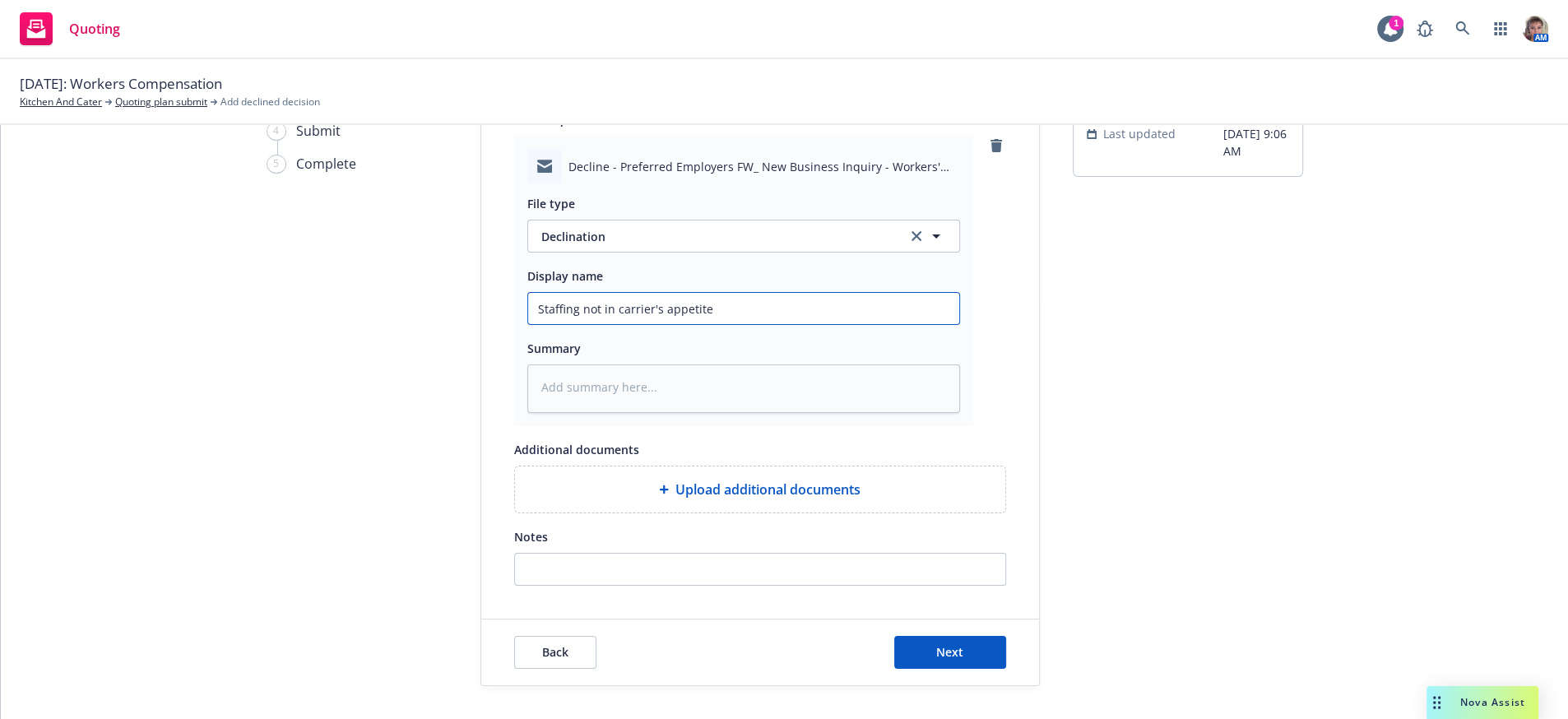
scroll to position [197, 0]
click at [922, 643] on button "Next" at bounding box center [951, 653] width 112 height 33
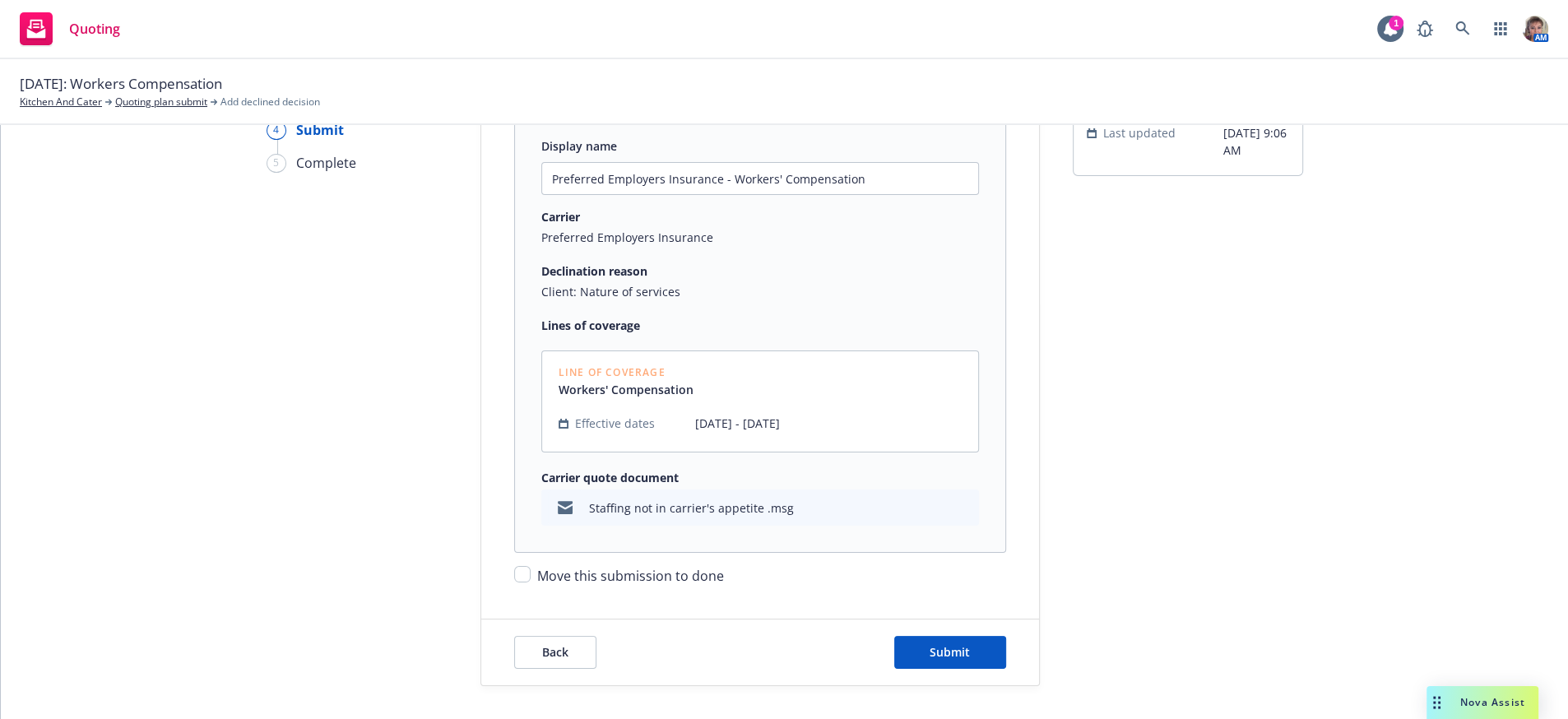
scroll to position [182, 0]
click at [915, 657] on button "Submit" at bounding box center [951, 653] width 112 height 33
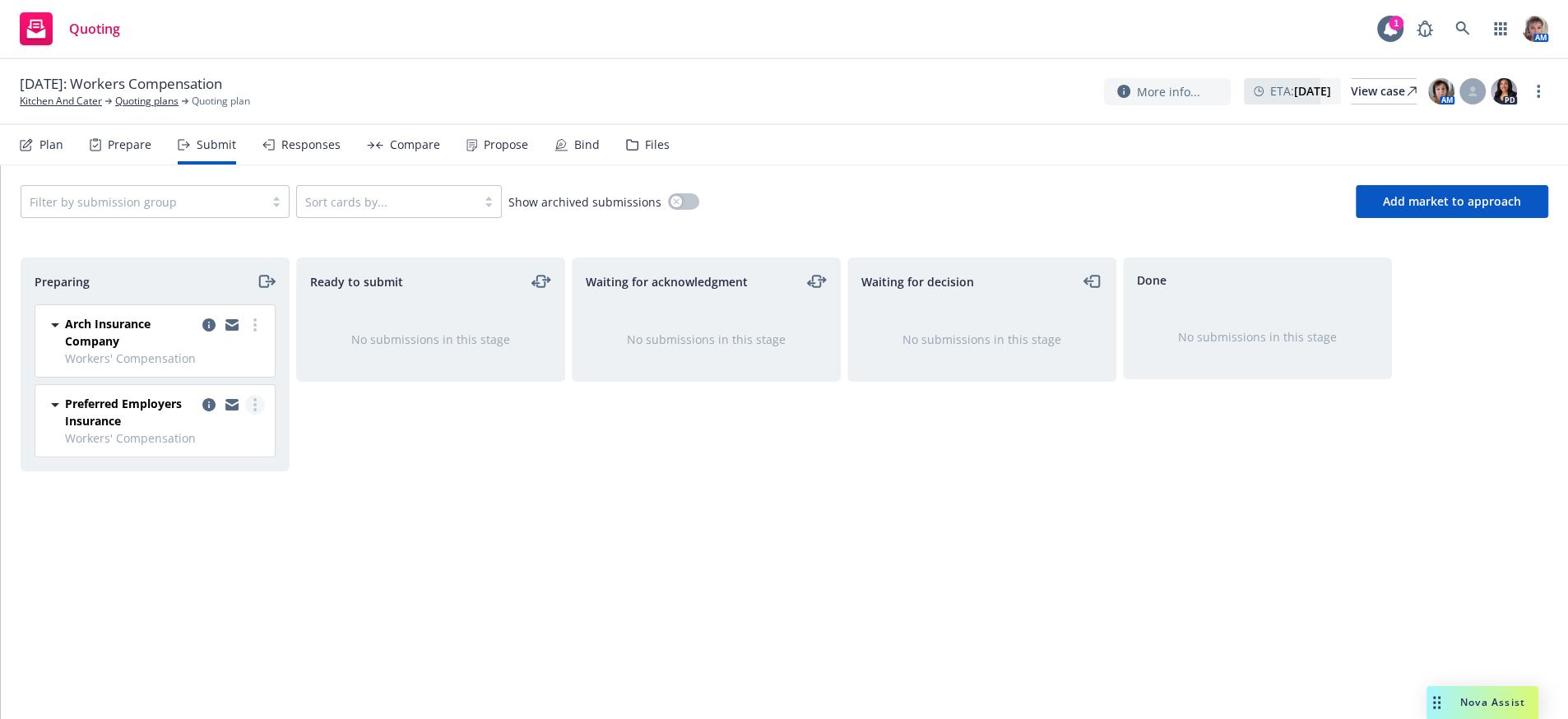
click at [251, 415] on link "more" at bounding box center [254, 404] width 20 height 20
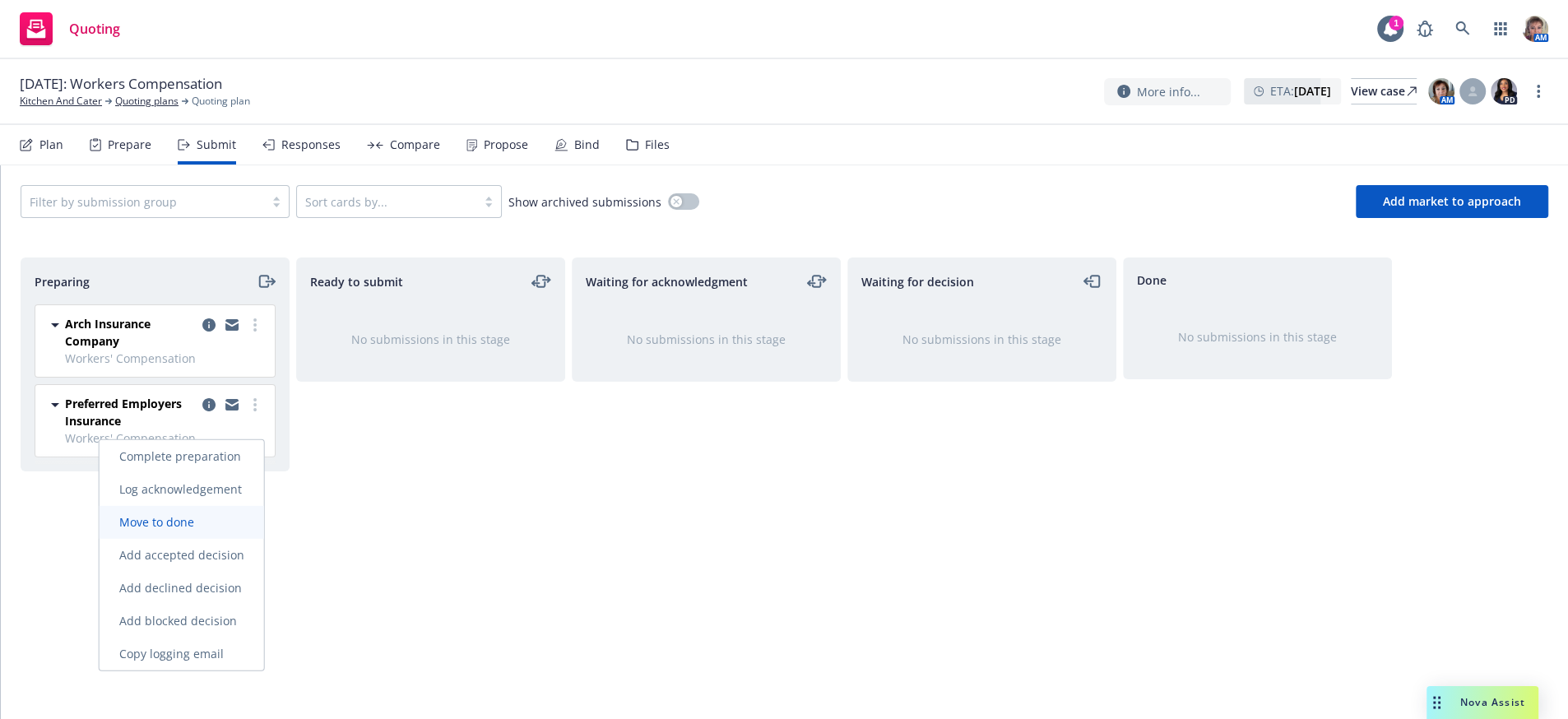
click at [241, 526] on link "Move to done" at bounding box center [181, 522] width 165 height 33
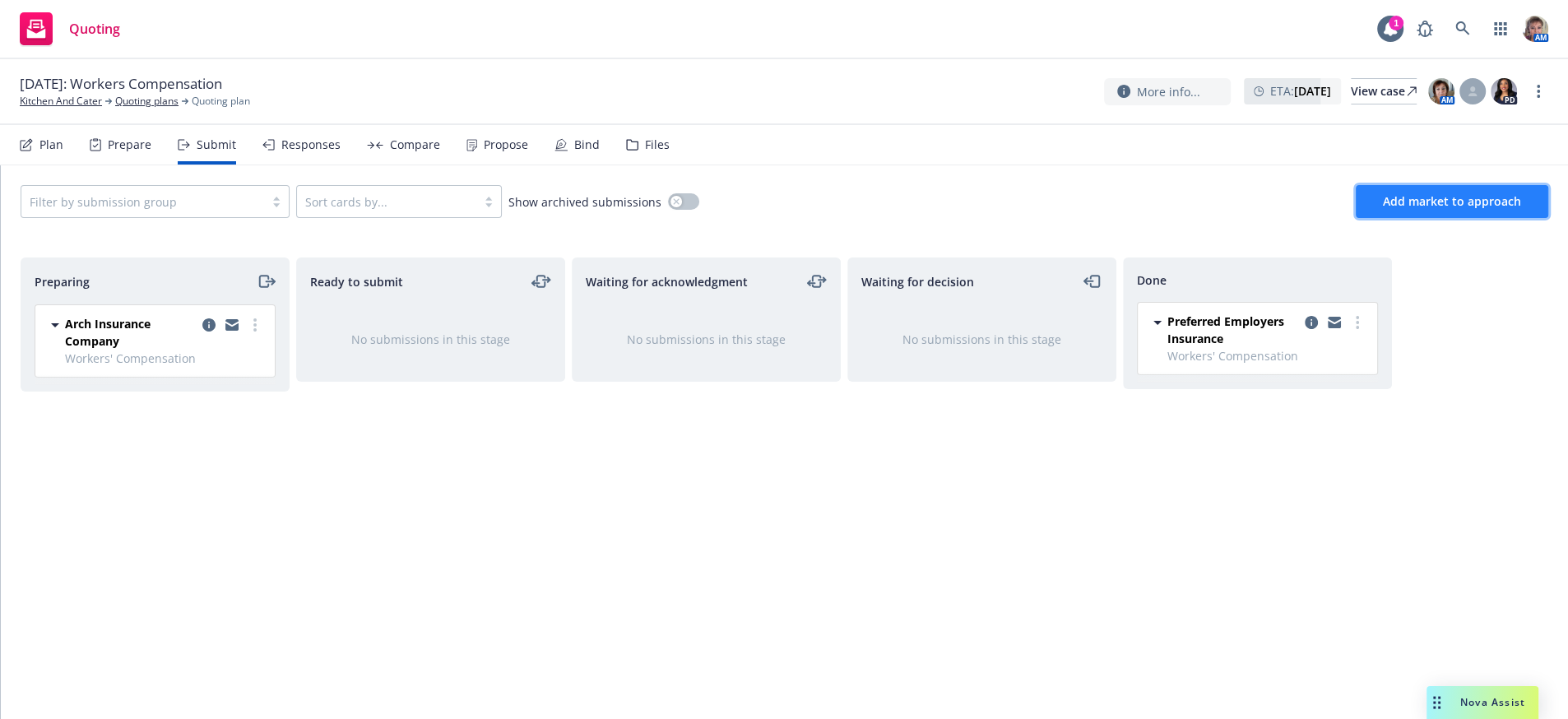
click at [1433, 209] on span "Add market to approach" at bounding box center [1452, 201] width 138 height 16
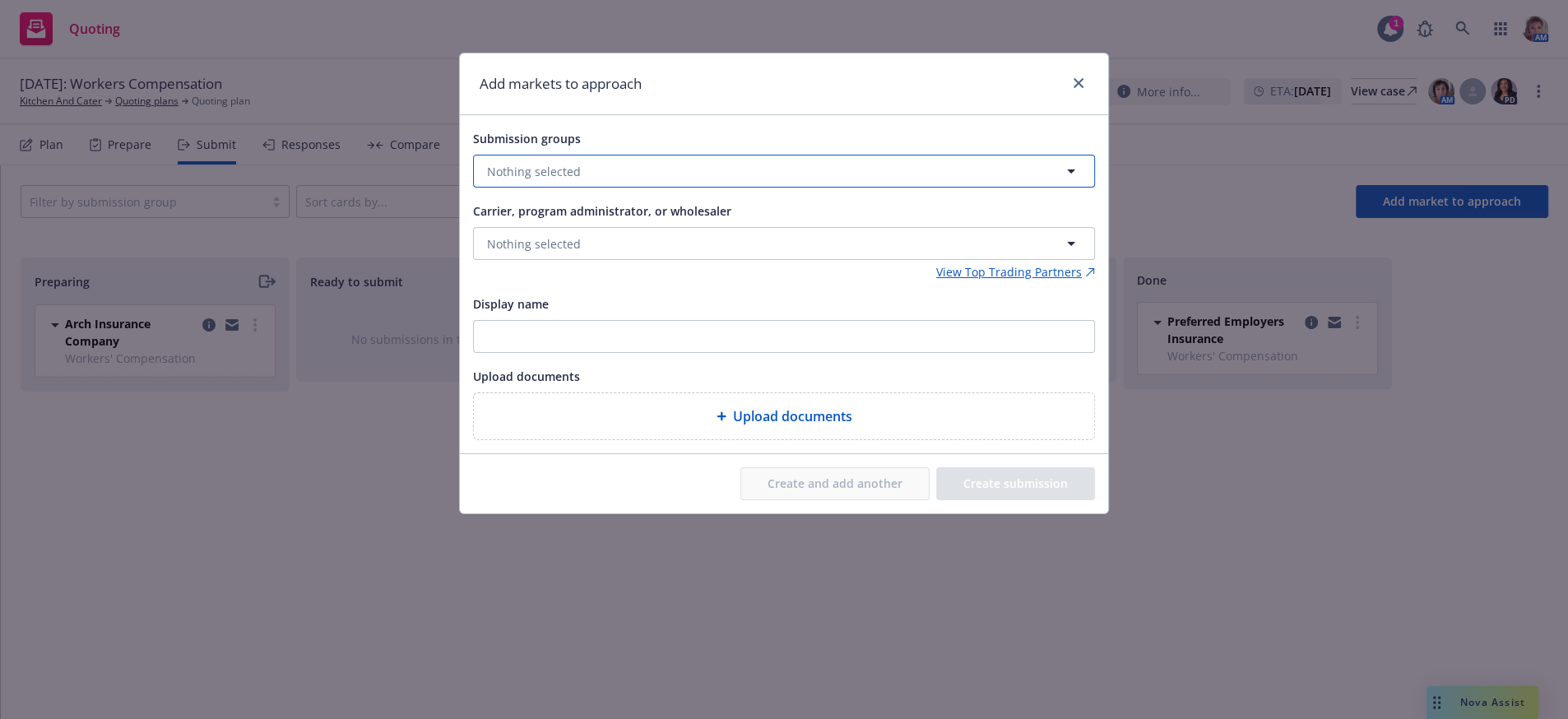
click at [546, 181] on span "Nothing selected" at bounding box center [533, 171] width 94 height 17
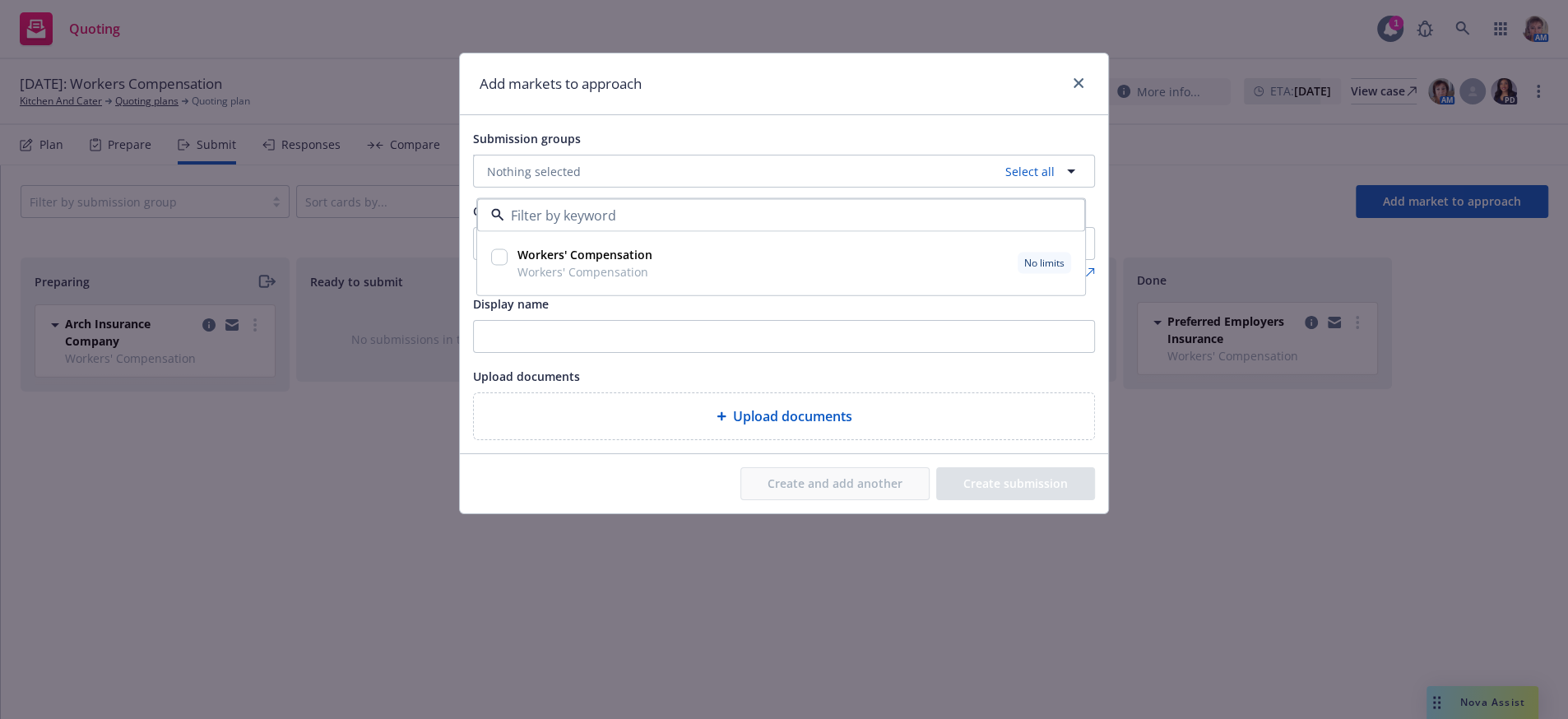
click at [501, 269] on div at bounding box center [500, 258] width 17 height 20
checkbox input "true"
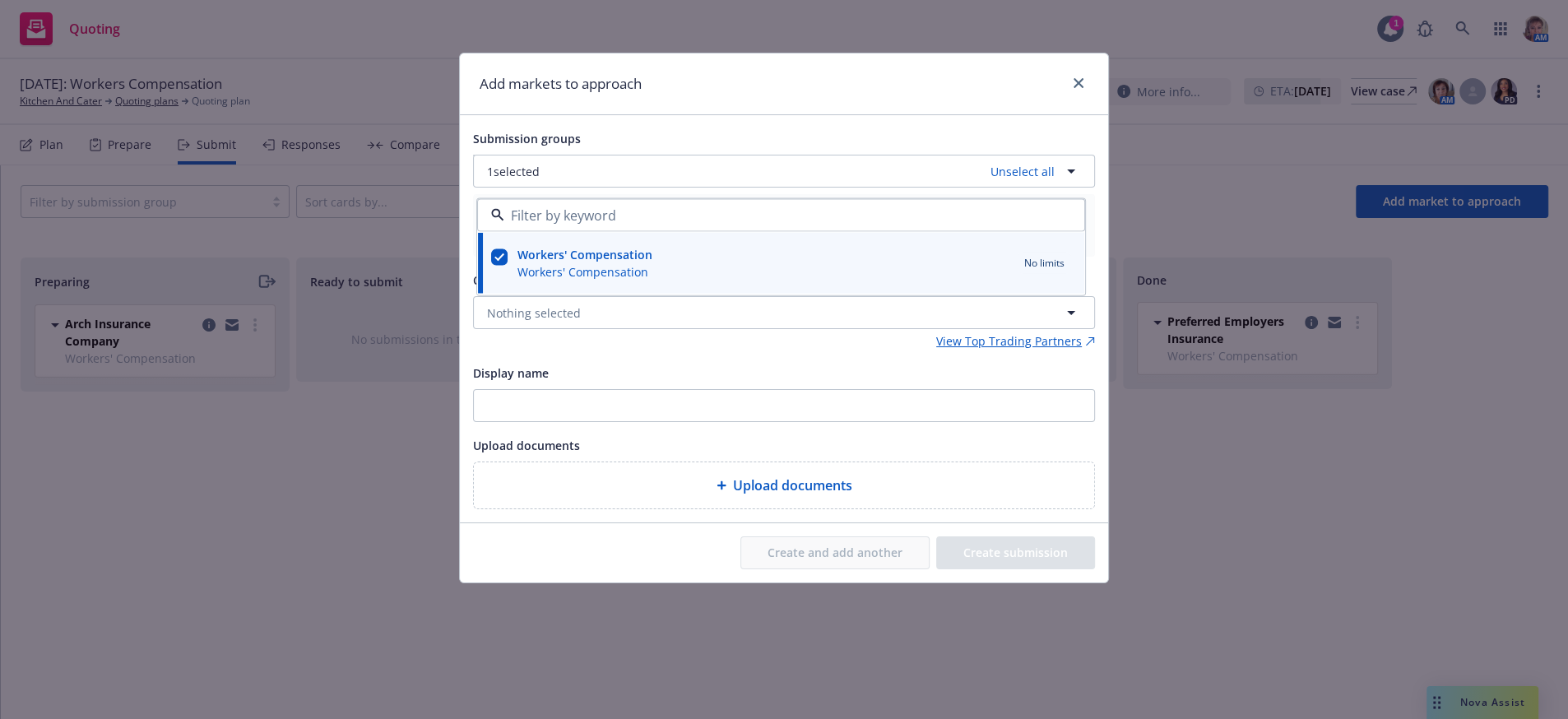
click at [704, 378] on div "Submission groups 1 selected Unselect all Workers' Compensation Workers' Compen…" at bounding box center [784, 318] width 622 height 381
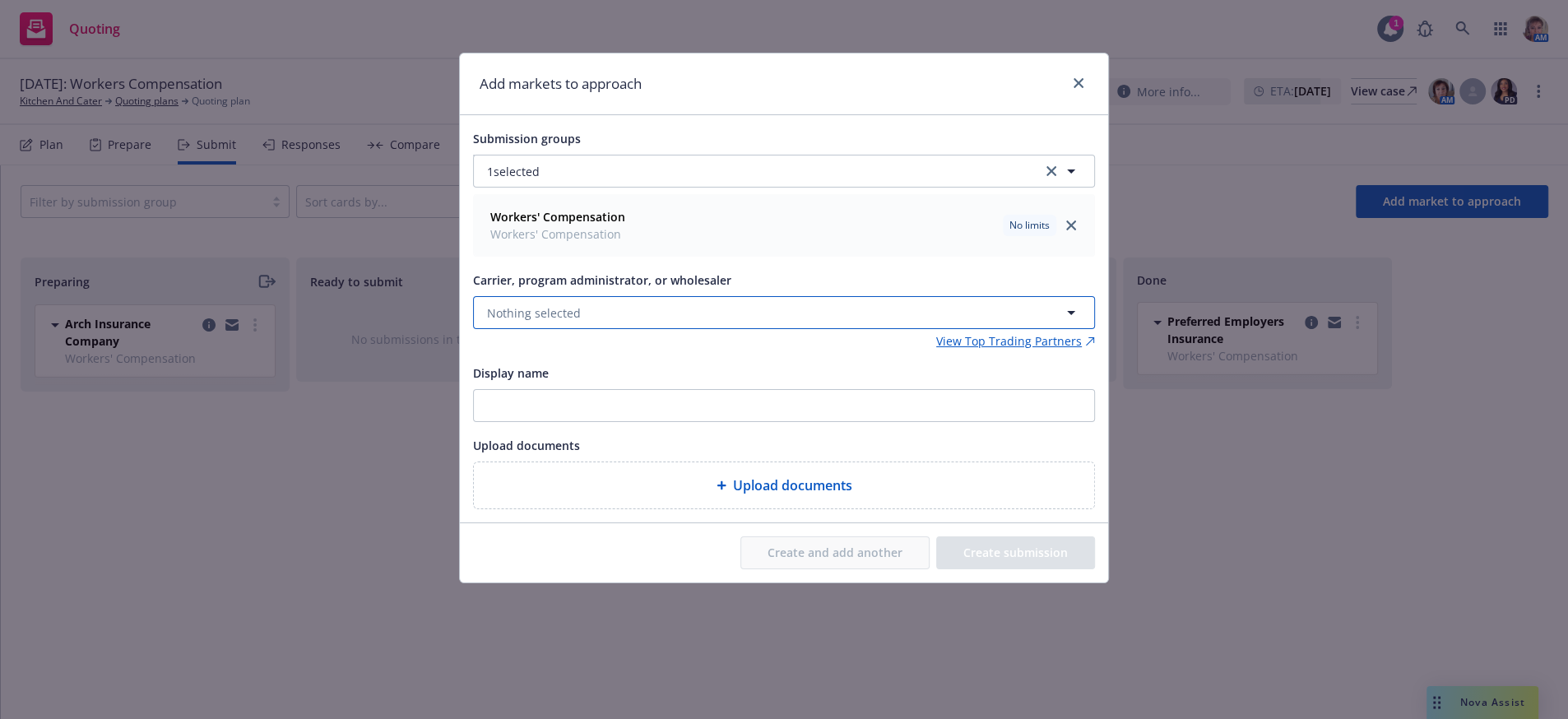
click at [584, 317] on button "Nothing selected" at bounding box center [784, 312] width 622 height 33
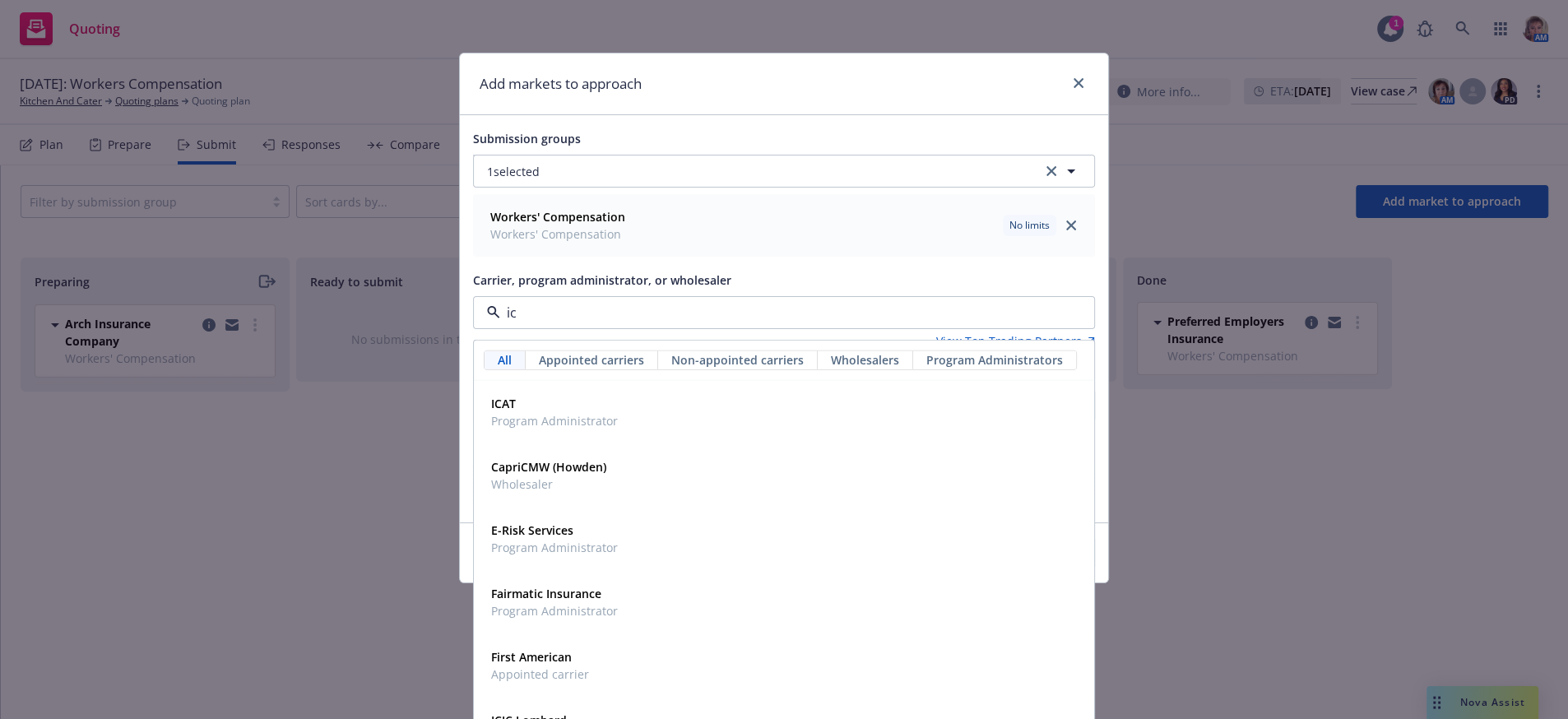
type input "icw"
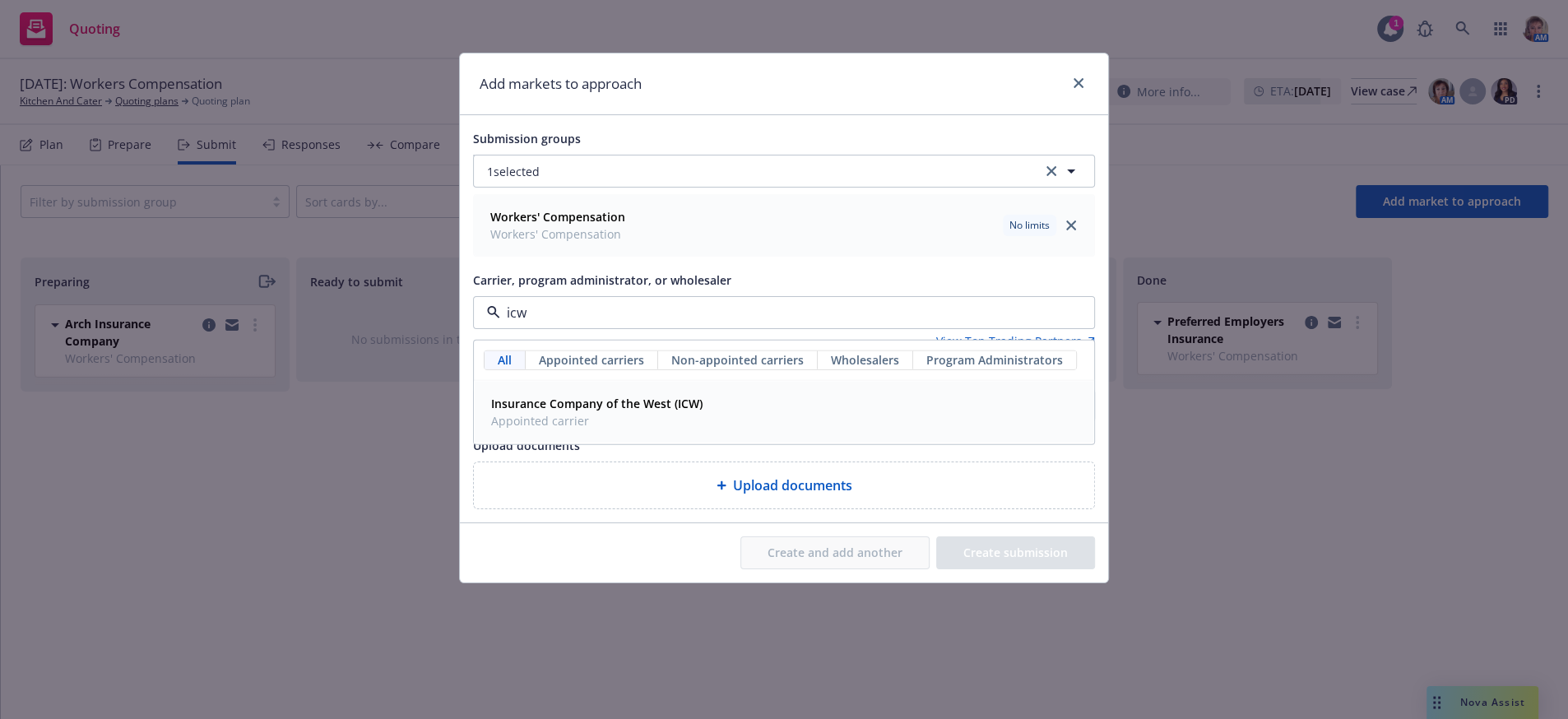
click at [593, 430] on span "Appointed carrier" at bounding box center [597, 420] width 211 height 17
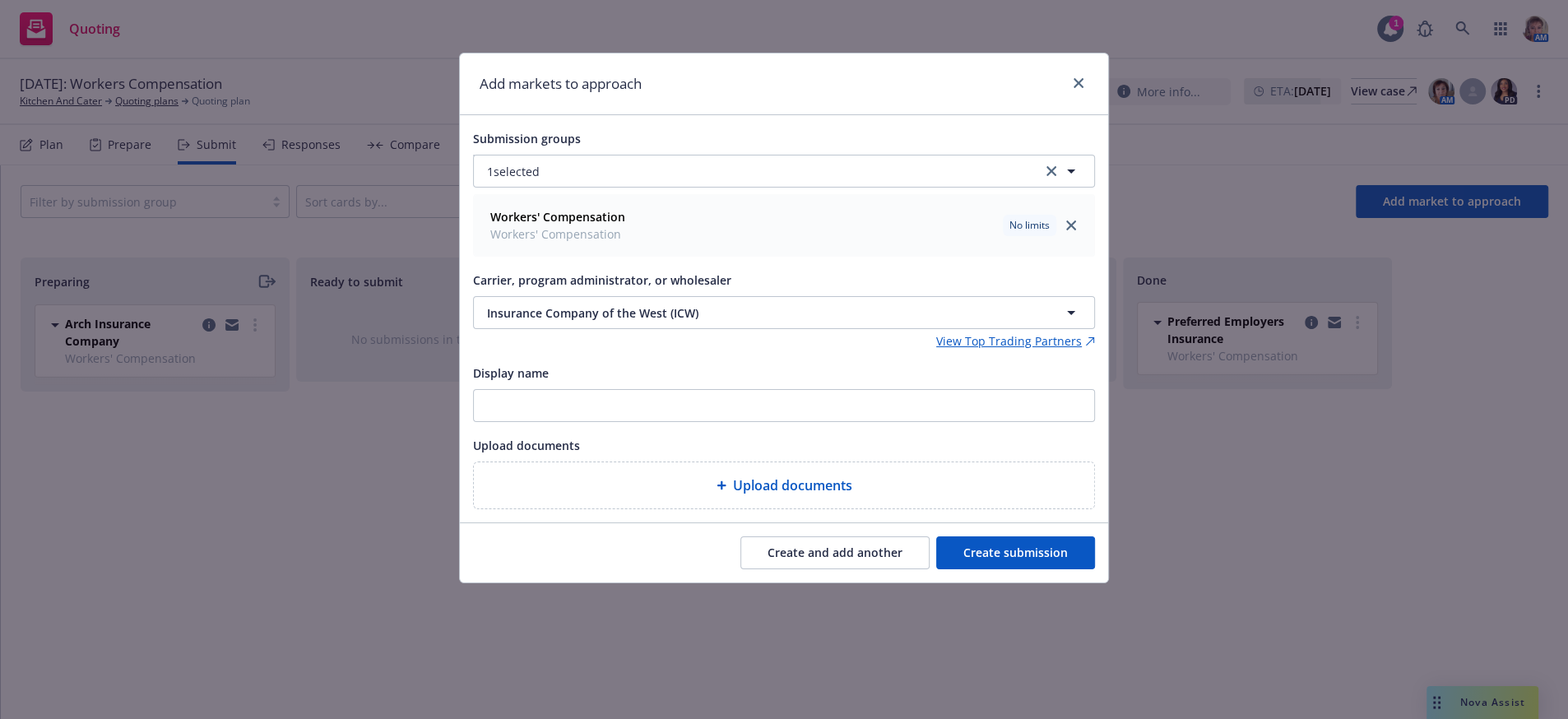
click at [988, 582] on div "Create and add another Create submission" at bounding box center [783, 552] width 648 height 59
click at [988, 569] on button "Create submission" at bounding box center [1015, 552] width 159 height 33
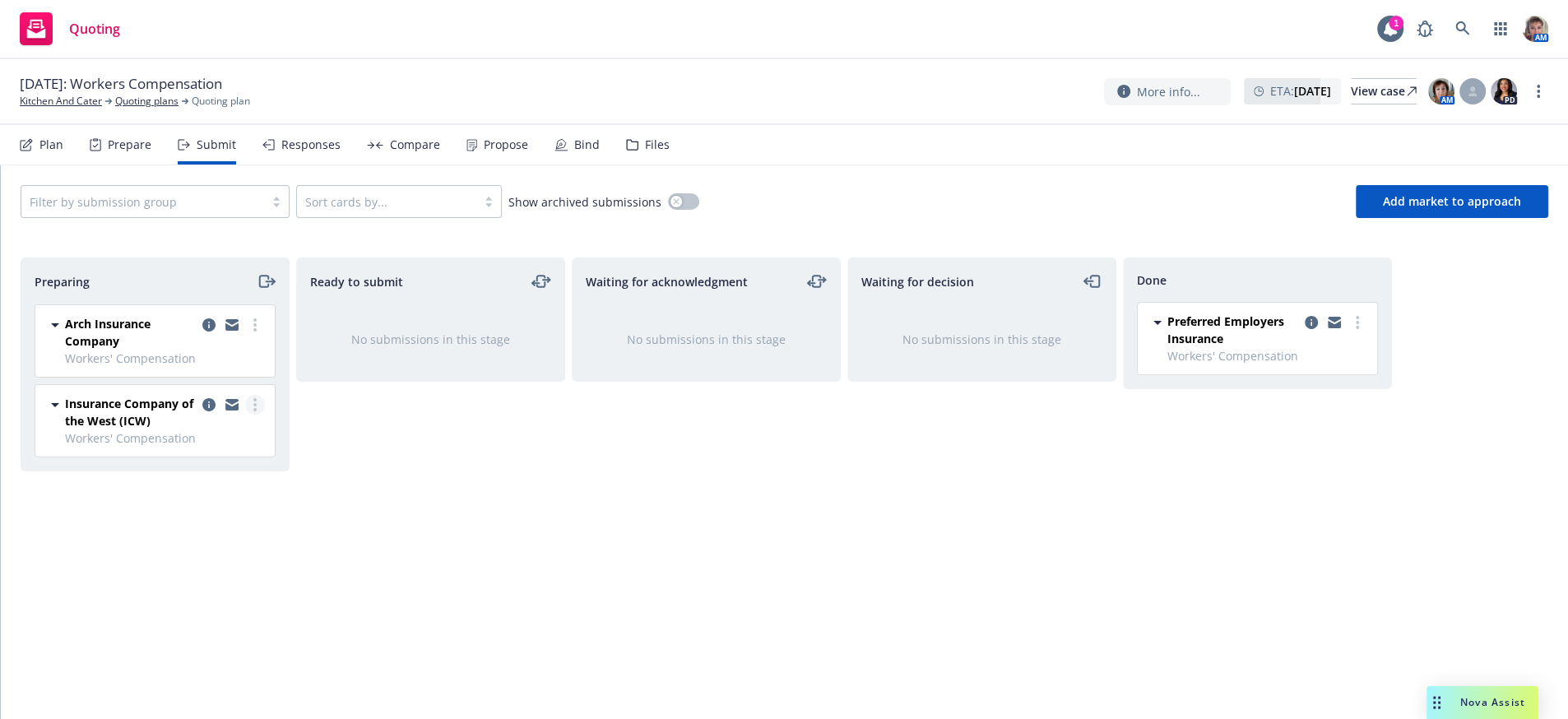
click at [252, 415] on link "more" at bounding box center [254, 404] width 20 height 20
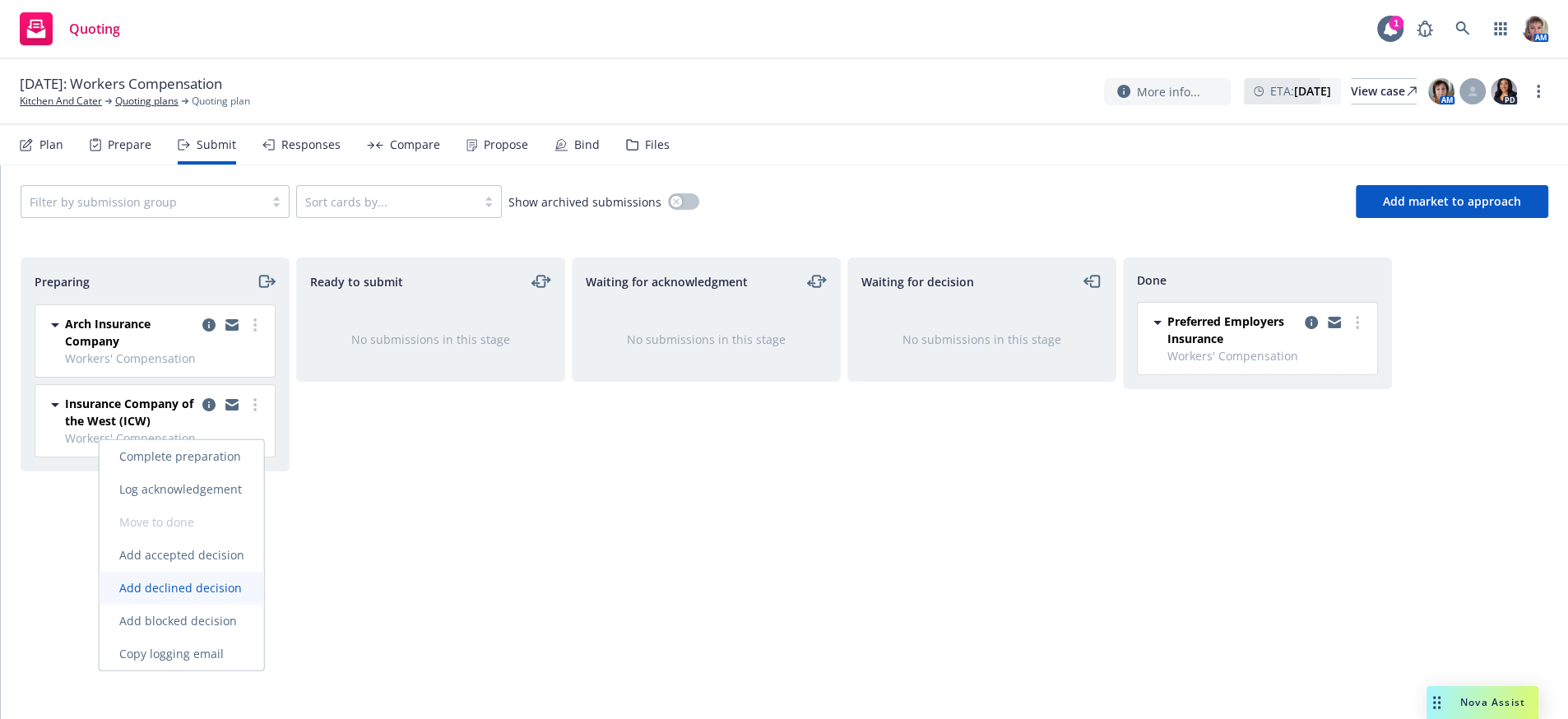
click at [215, 598] on link "Add declined decision" at bounding box center [181, 588] width 165 height 33
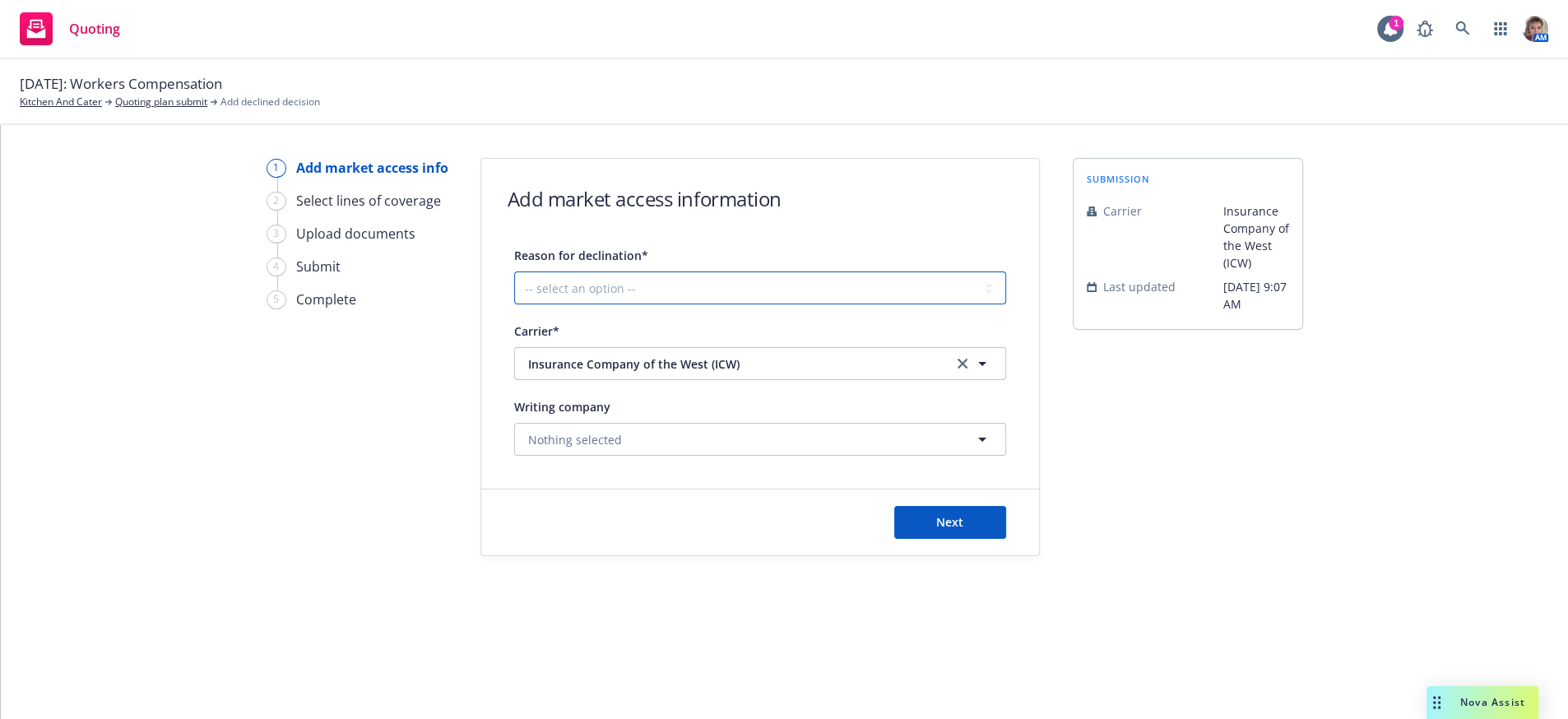
click at [697, 304] on select "-- select an option -- Cannot compete with other markets Carrier non-renewed Ca…" at bounding box center [760, 287] width 492 height 33
select select "CLIENT_NATURE_OF_SERVICES"
click at [517, 283] on select "-- select an option -- Cannot compete with other markets Carrier non-renewed Ca…" at bounding box center [760, 287] width 492 height 33
click at [960, 539] on button "Next" at bounding box center [951, 522] width 112 height 33
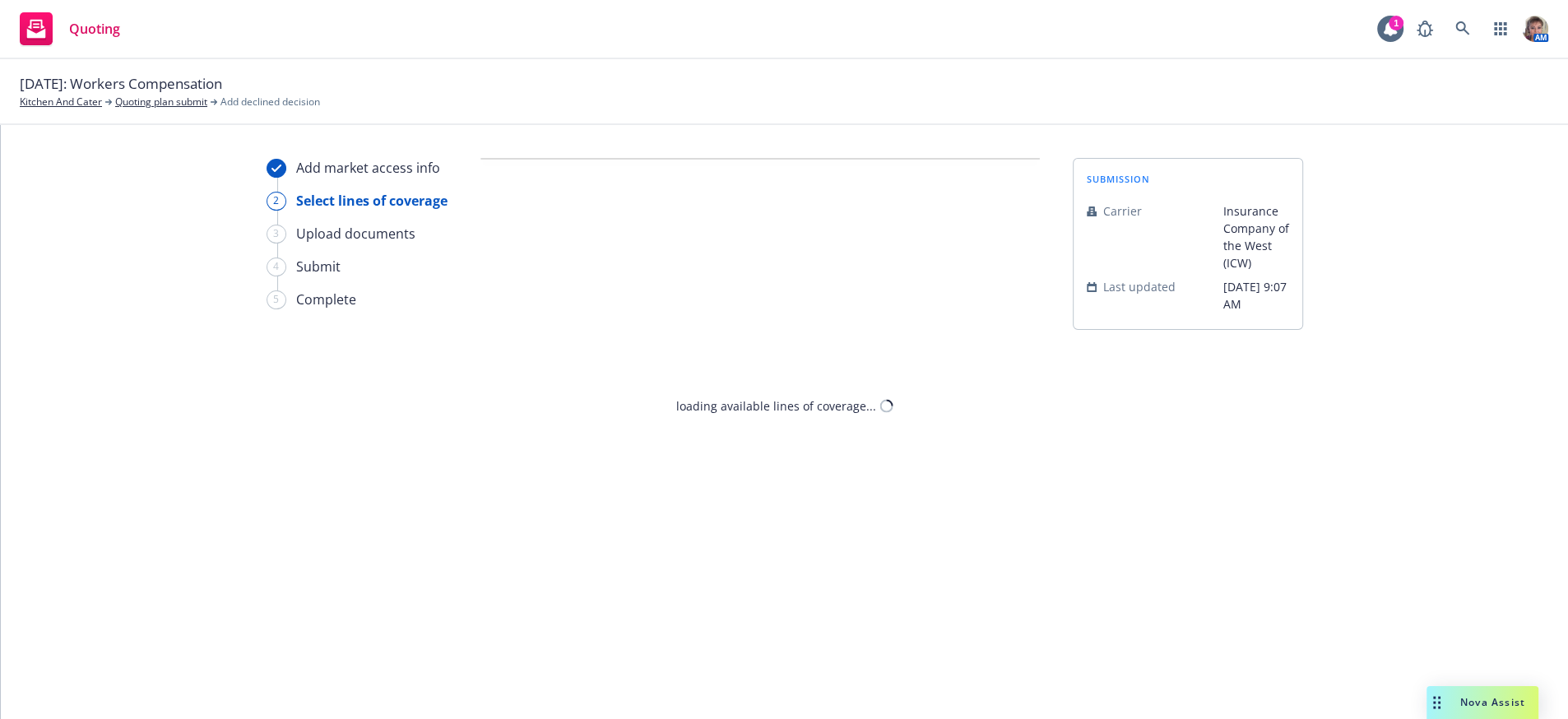
select select "CLIENT_NATURE_OF_SERVICES"
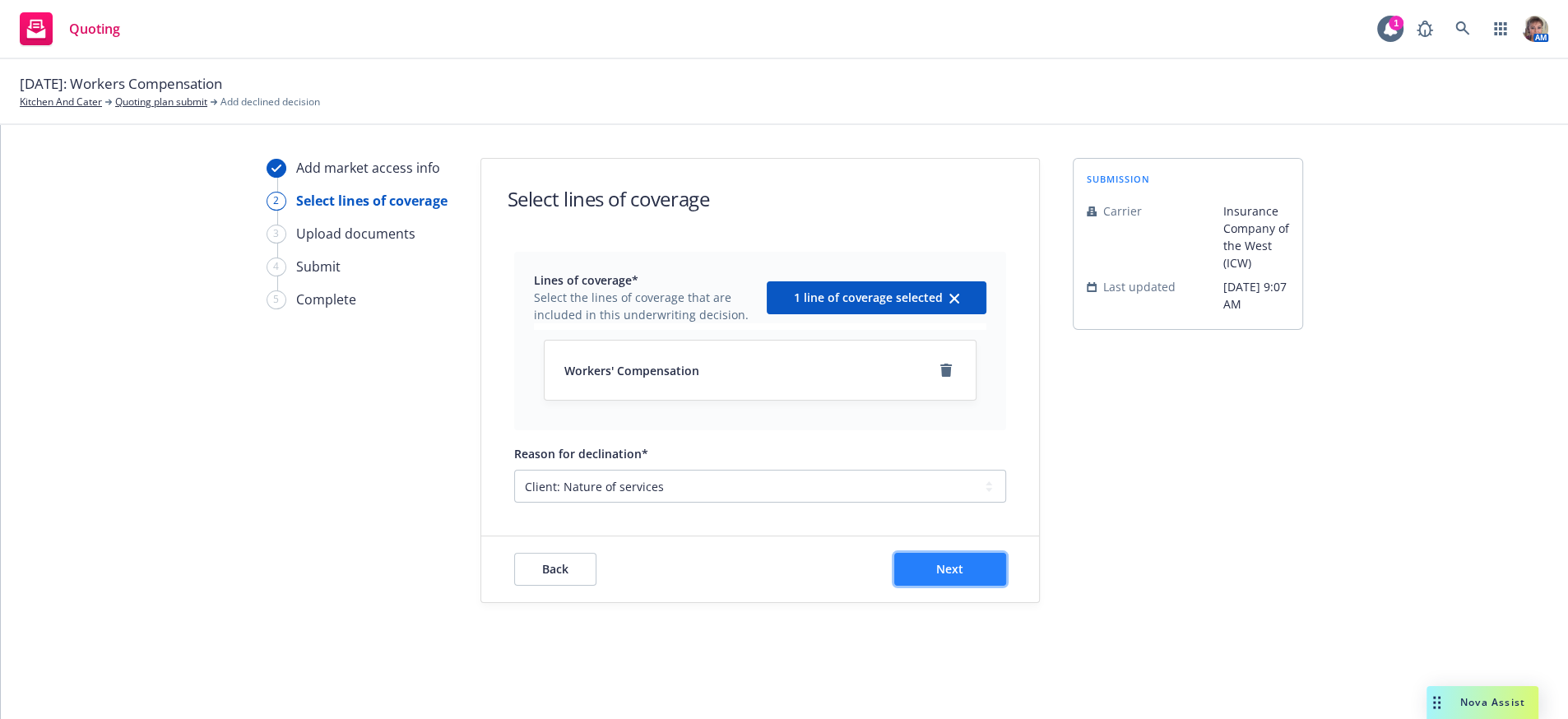
click at [973, 586] on button "Next" at bounding box center [951, 569] width 112 height 33
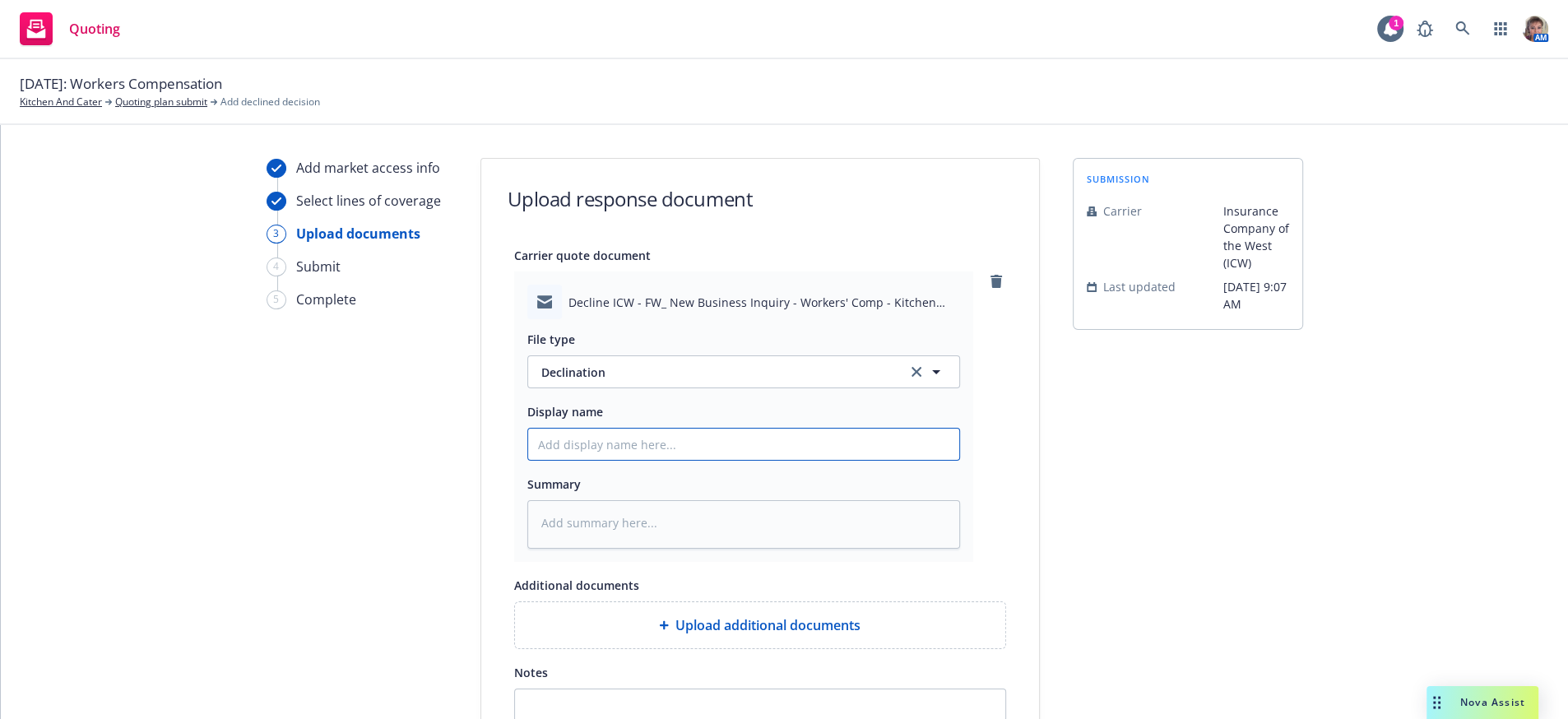
click at [585, 460] on input "Display name" at bounding box center [743, 444] width 431 height 31
type textarea "x"
type input "S"
type textarea "x"
type input "St"
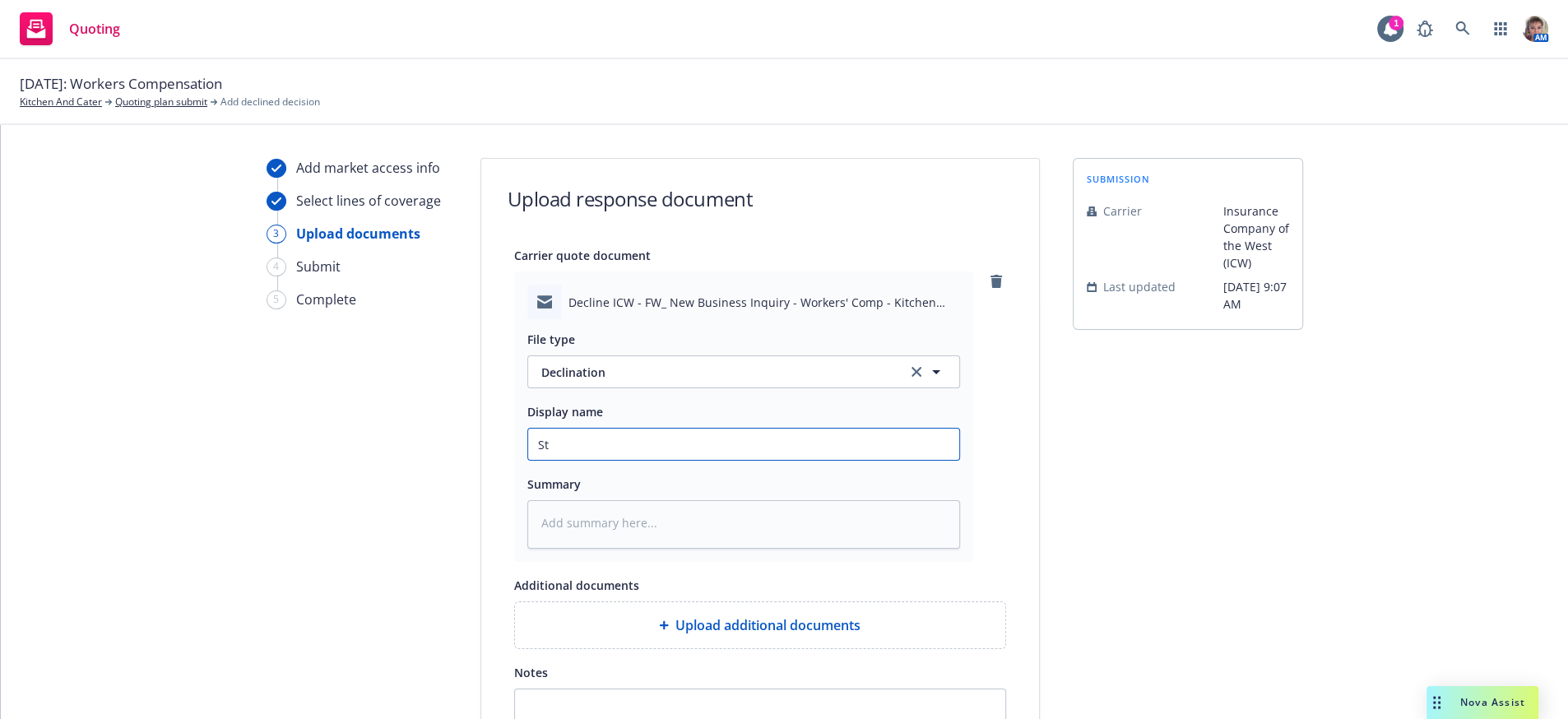
type textarea "x"
type input "Sta"
type textarea "x"
type input "Staf"
type textarea "x"
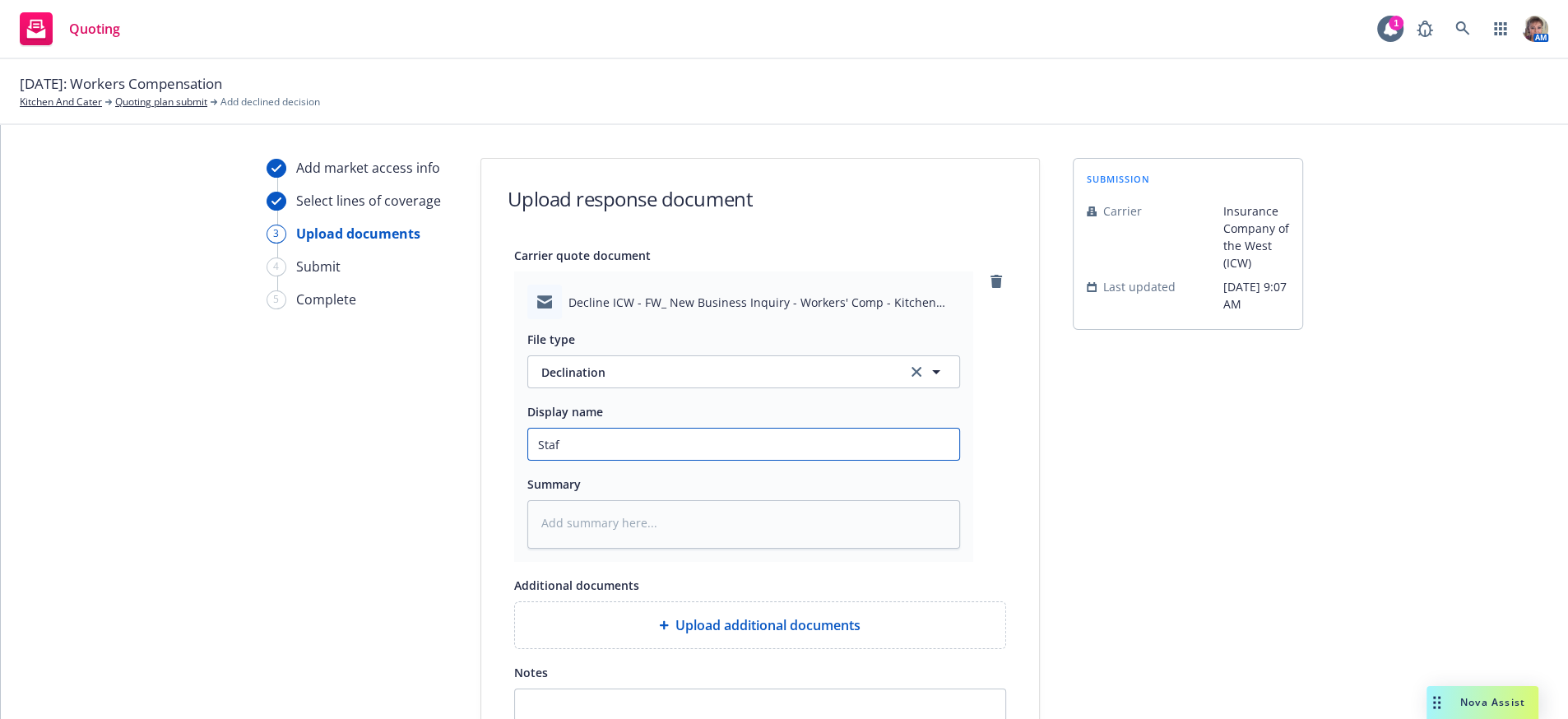
type input "Staff"
type textarea "x"
type input "Staffi"
type textarea "x"
type input "Staffin"
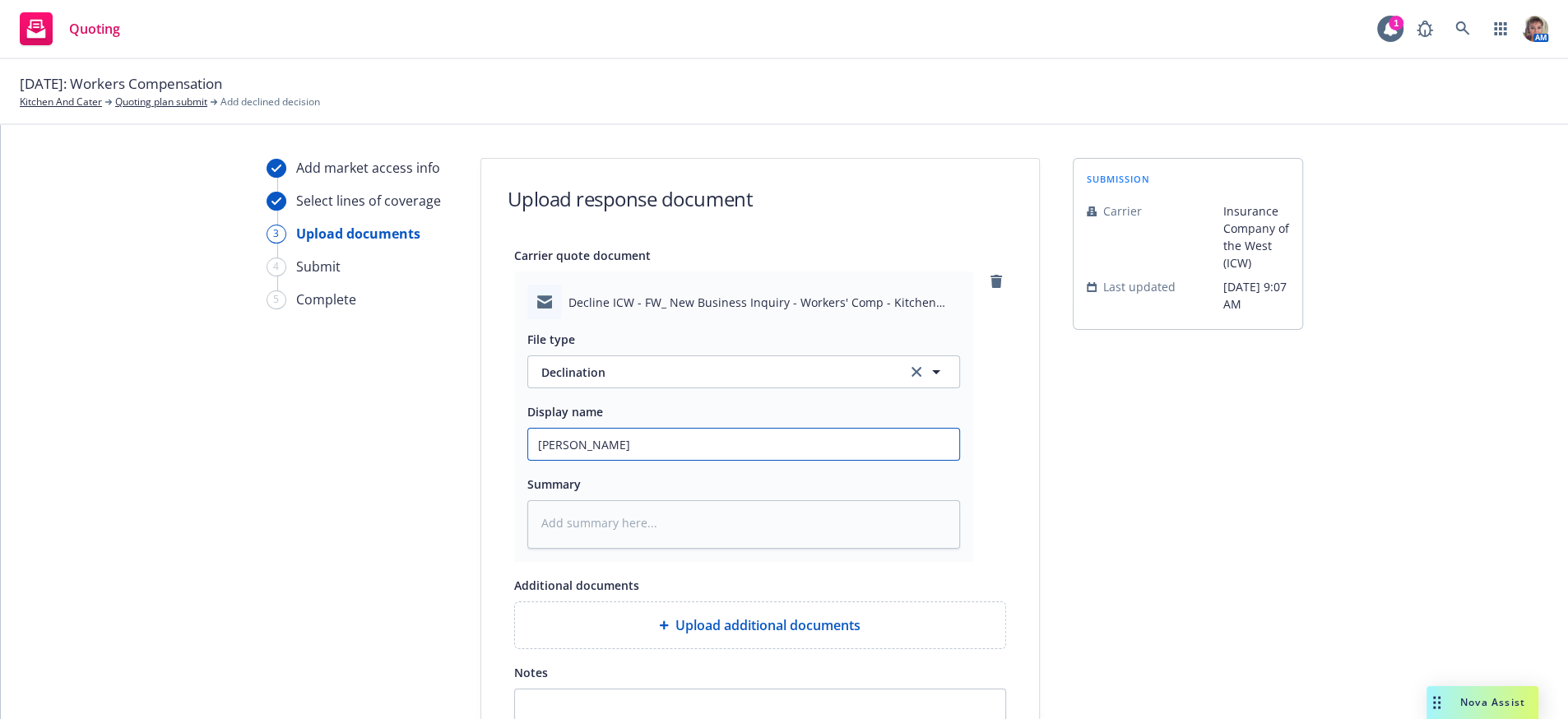
type textarea "x"
type input "Staffing"
type textarea "x"
type input "Staffing"
type textarea "x"
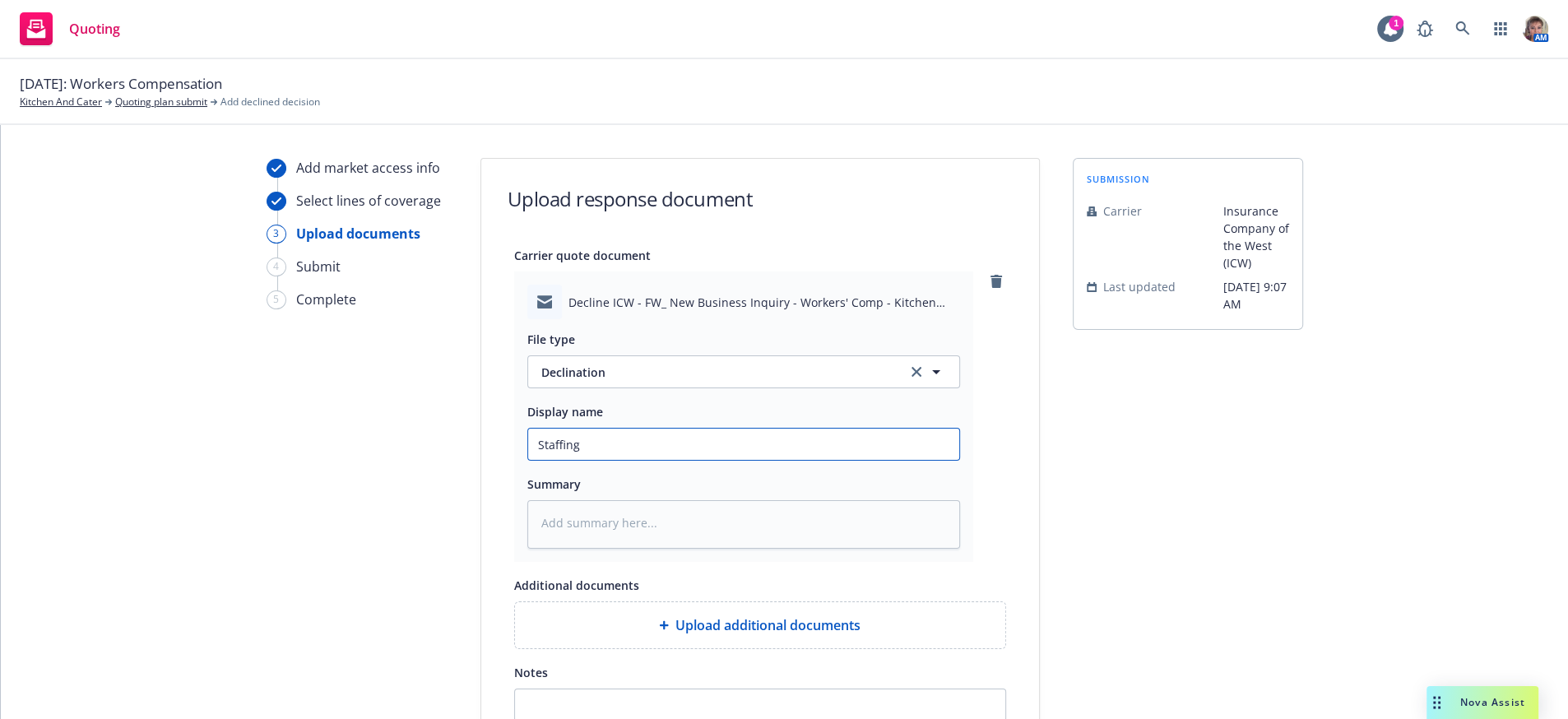
type input "Staffing i"
type textarea "x"
type input "Staffing is"
type textarea "x"
type input "Staffing is"
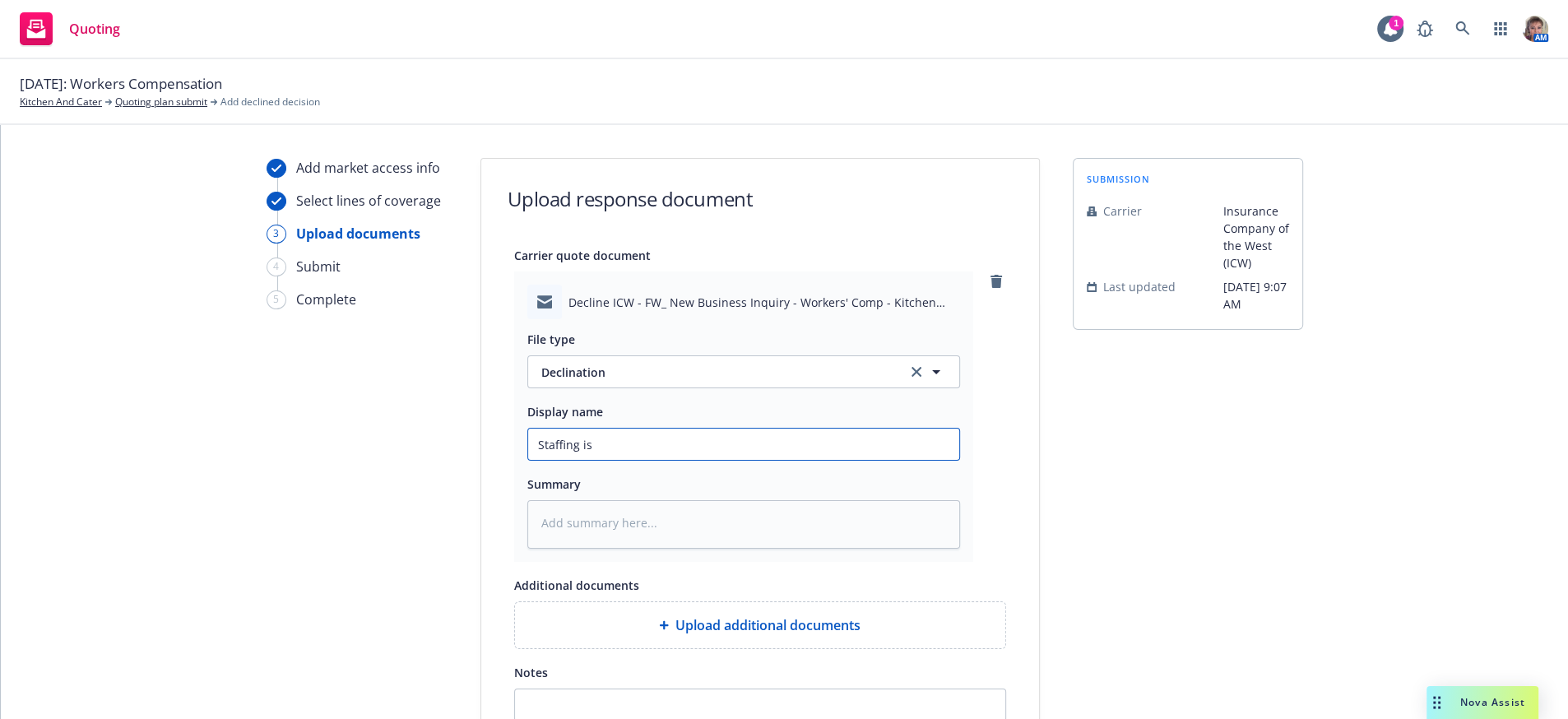
type textarea "x"
type input "Staffing is n"
type textarea "x"
type input "Staffing is no"
type textarea "x"
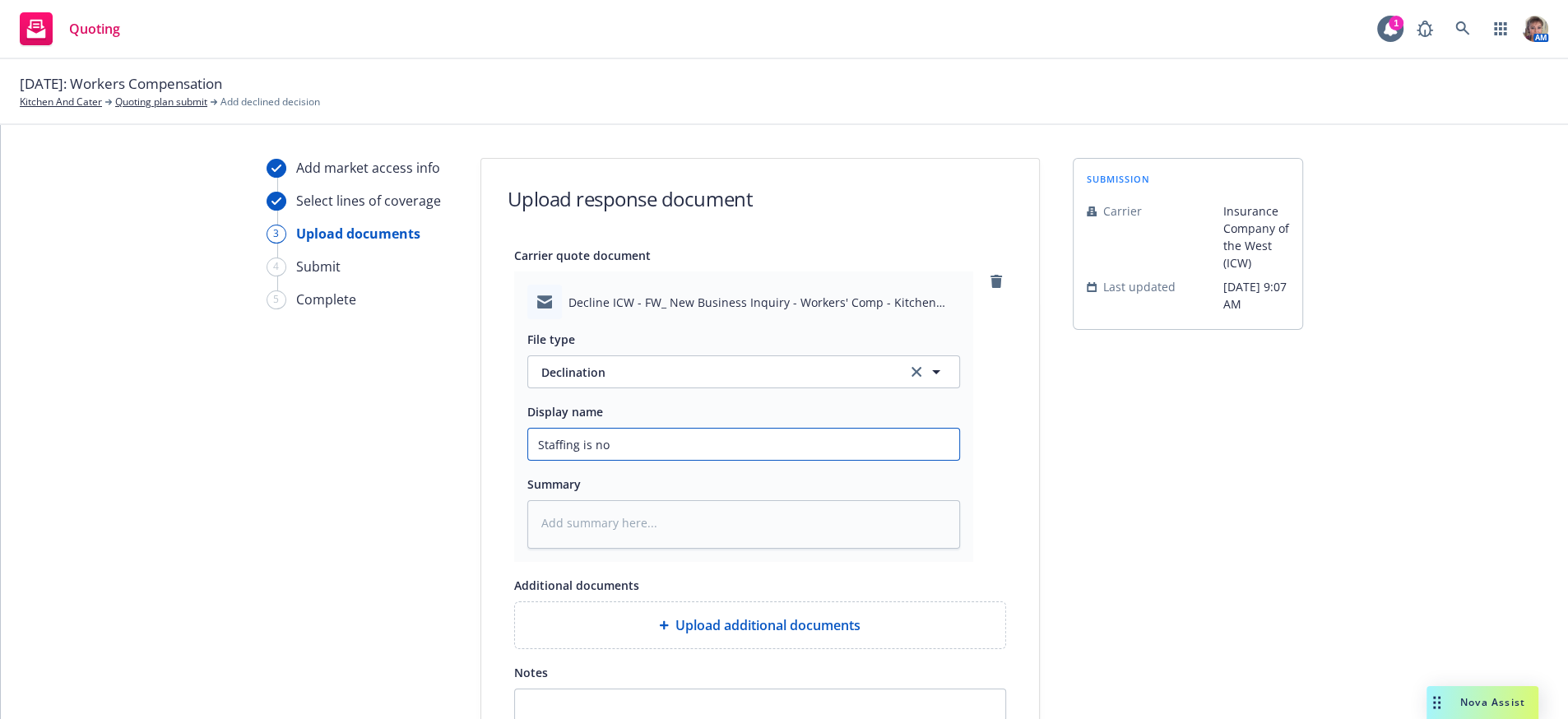
type input "Staffing is not"
type textarea "x"
type input "Staffing is not"
type textarea "x"
type input "Staffing is not i"
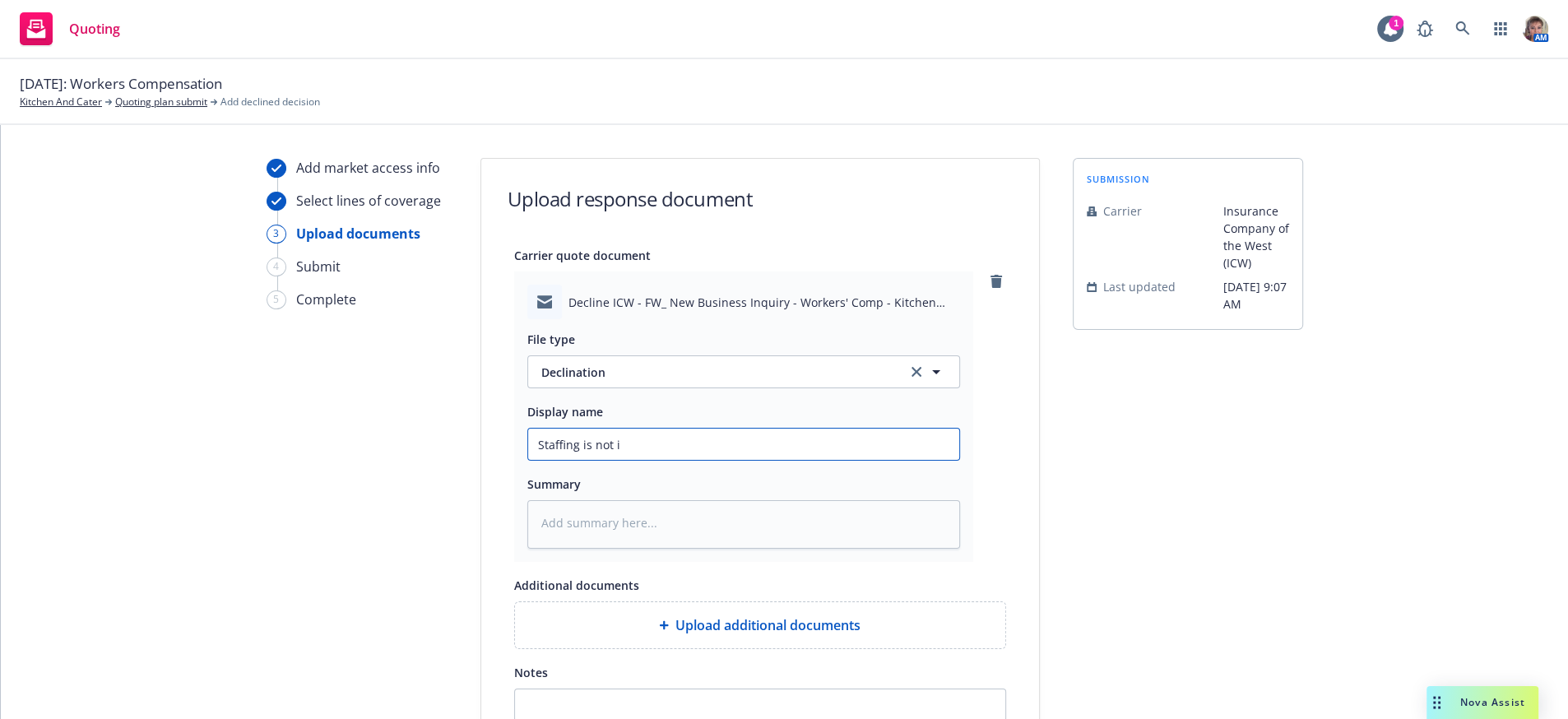
type textarea "x"
type input "Staffing is not in"
type textarea "x"
type input "Staffing is not in"
type textarea "x"
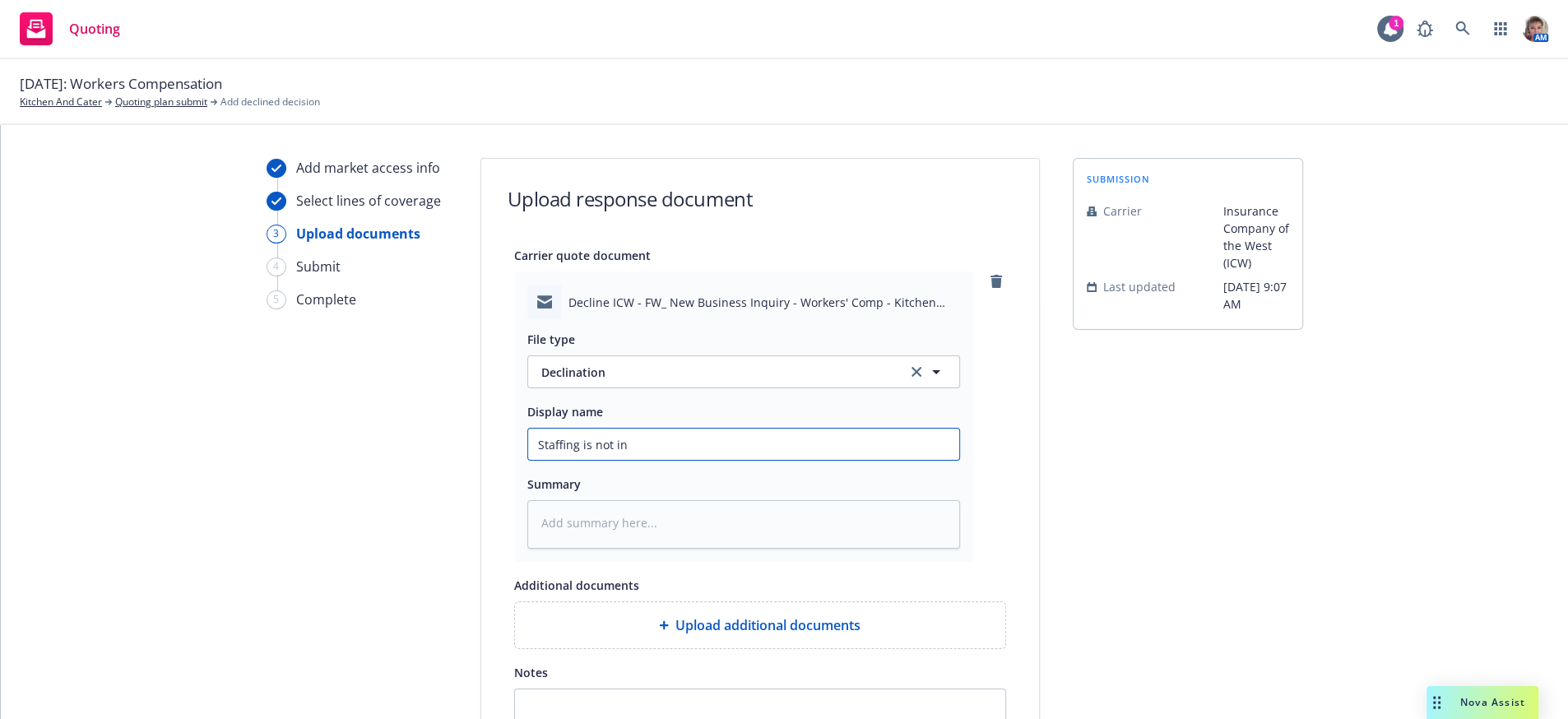
type input "Staffing is not in c"
type textarea "x"
type input "Staffing is not in ca"
type textarea "x"
type input "Staffing is not in car"
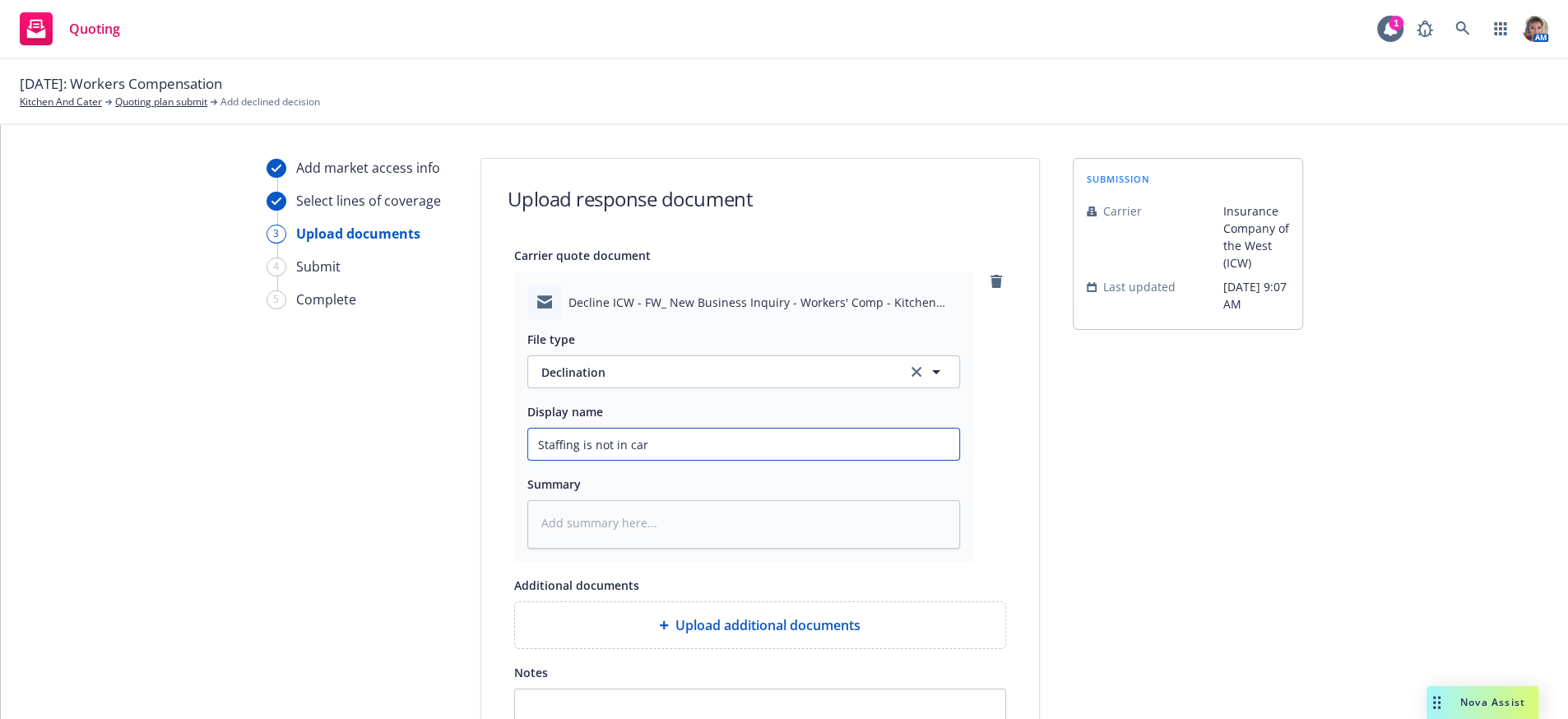
type textarea "x"
type input "Staffing is not in carr"
type textarea "x"
type input "Staffing is not in carri"
type textarea "x"
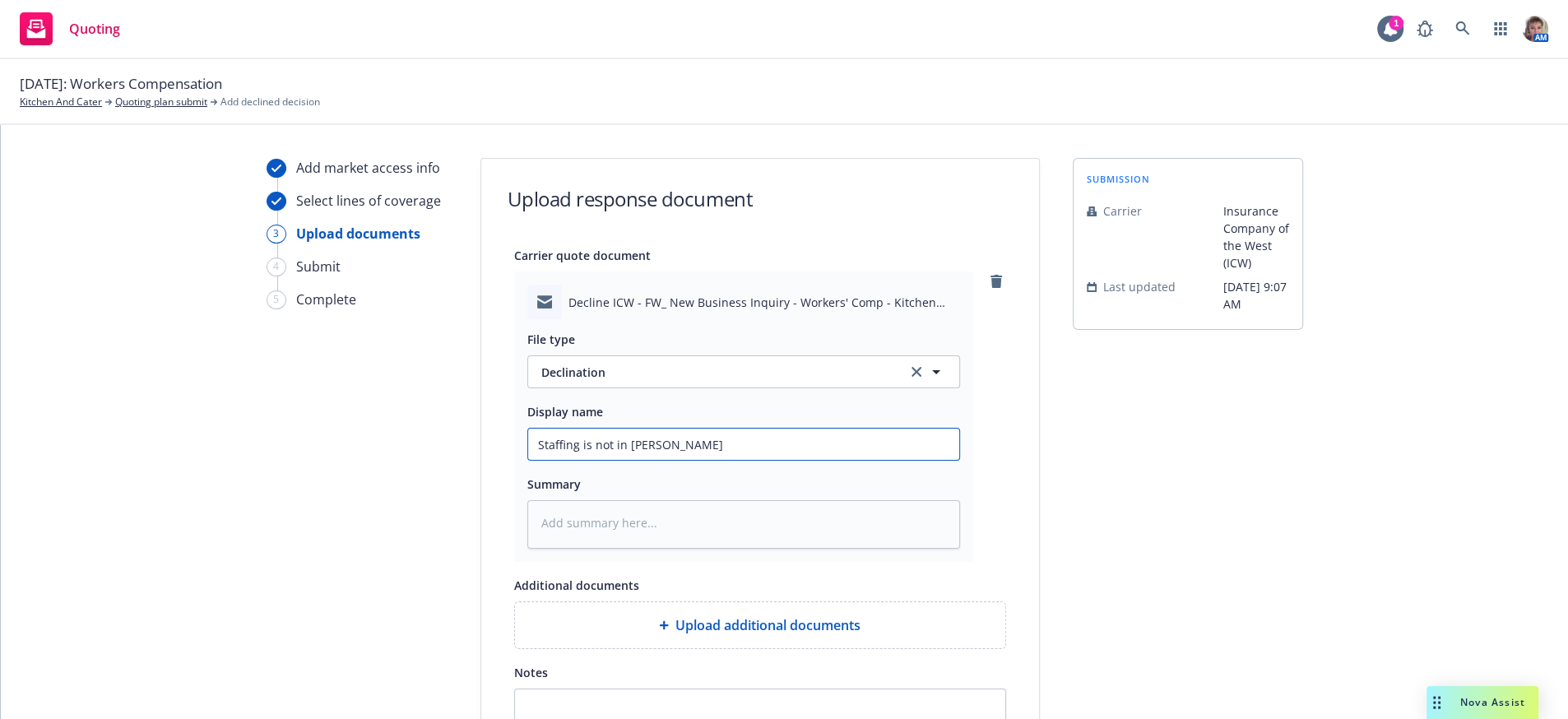
type input "Staffing is not in carrie"
type textarea "x"
type input "Staffing is not in carrier"
type textarea "x"
type input "Staffing is not in carriers"
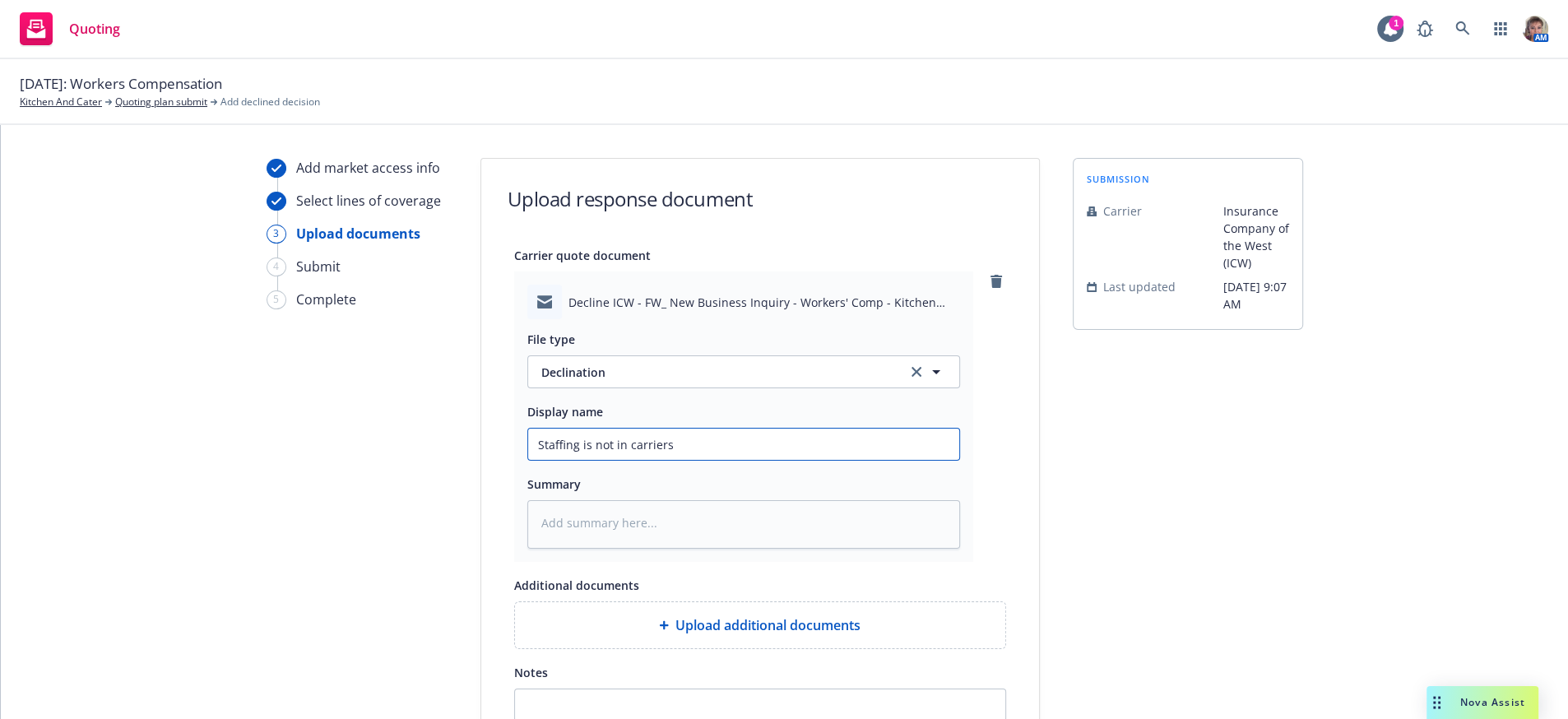
type textarea "x"
type input "Staffing is not in carriers"
type textarea "x"
type input "Staffing is not in carriers a"
type textarea "x"
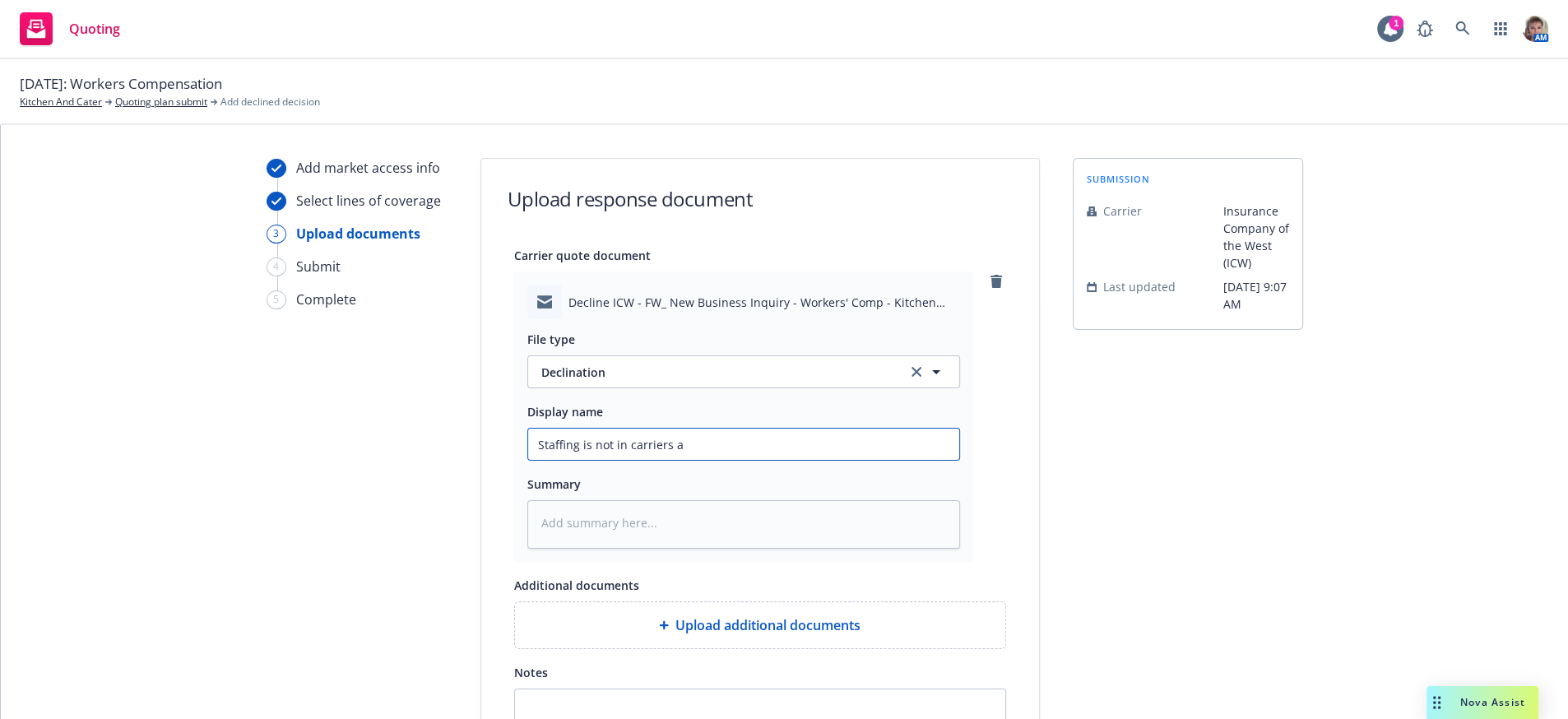
type input "Staffing is not in carriers ap"
type textarea "x"
type input "Staffing is not in carriers app"
type textarea "x"
type input "Staffing is not in carriers appe"
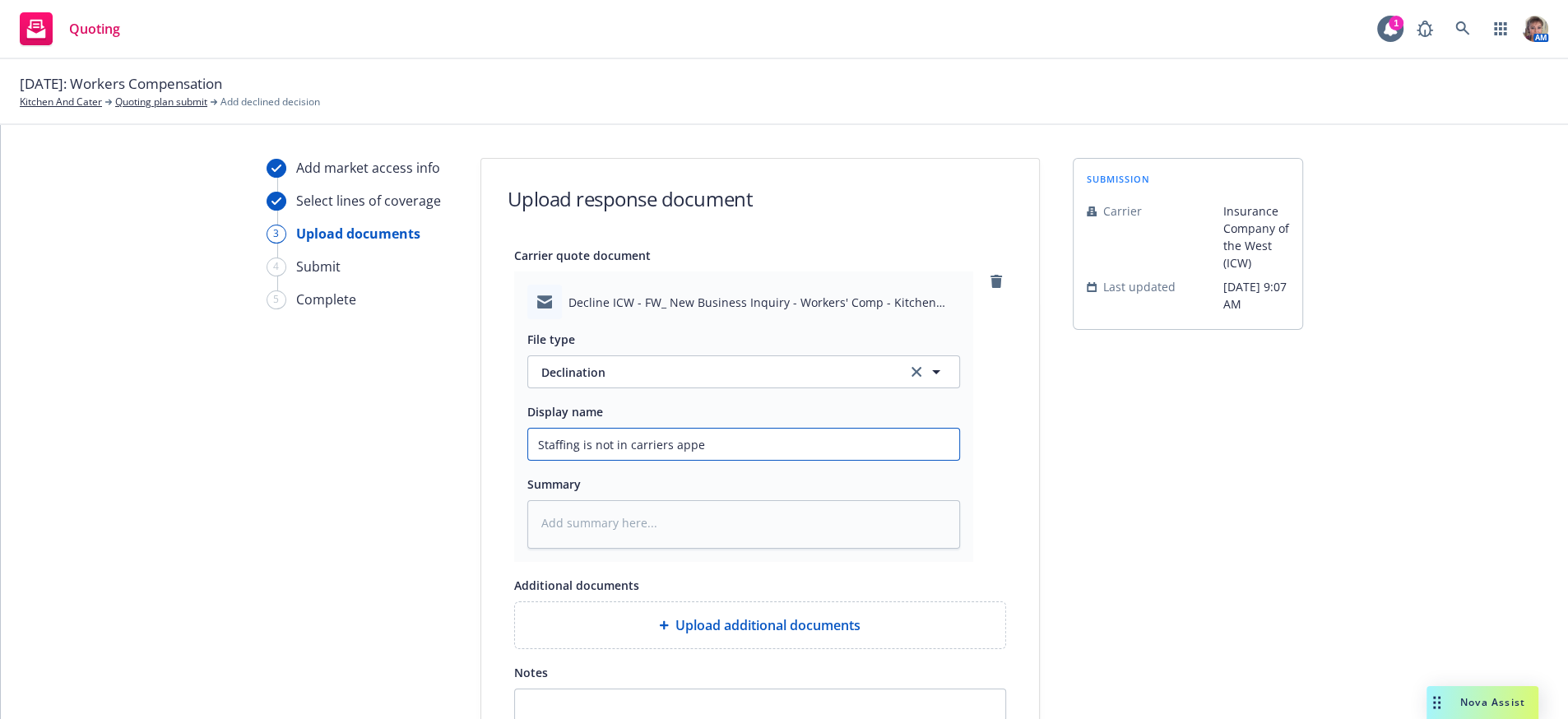
type textarea "x"
type input "Staffing is not in carriers appet"
type textarea "x"
type input "Staffing is not in carriers appeti"
type textarea "x"
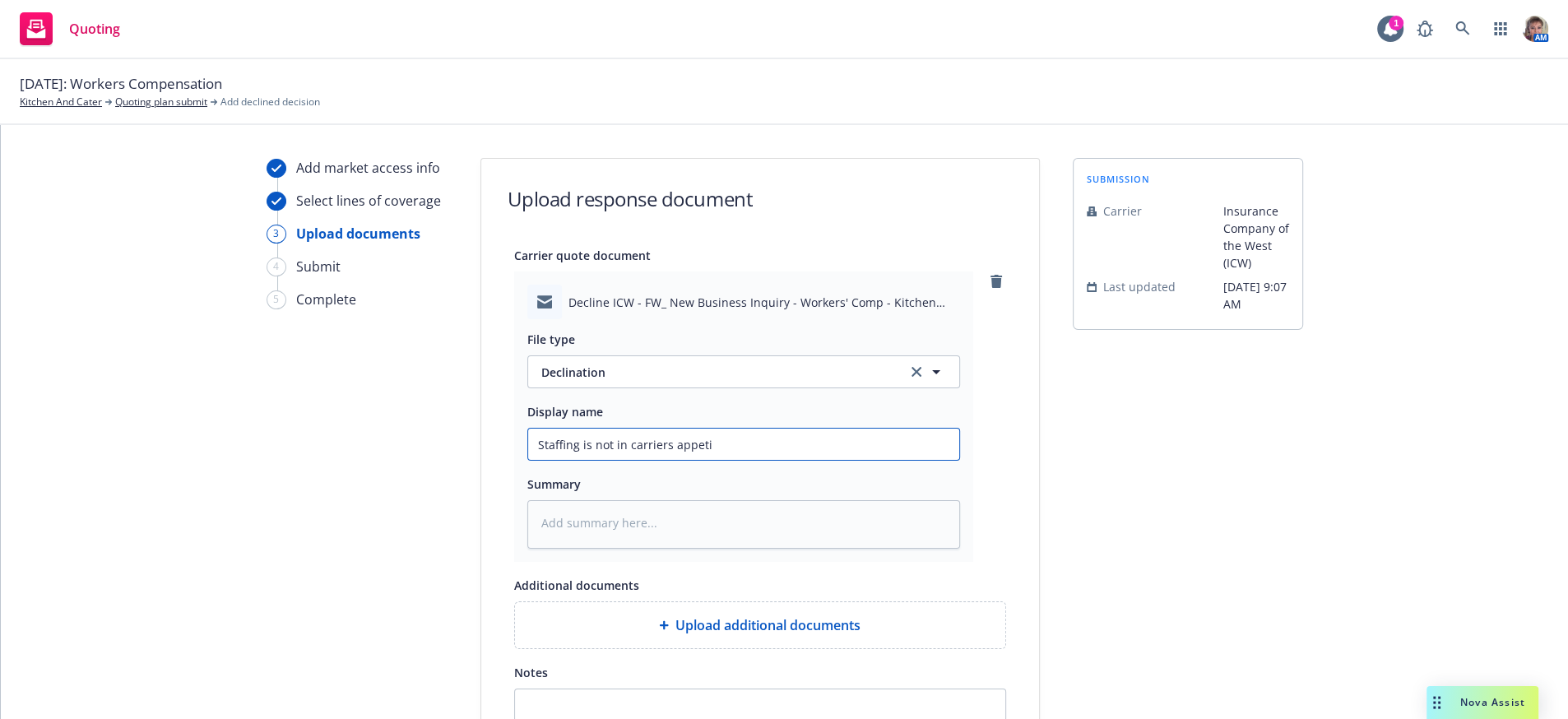
type input "Staffing is not in carriers appetit"
type textarea "x"
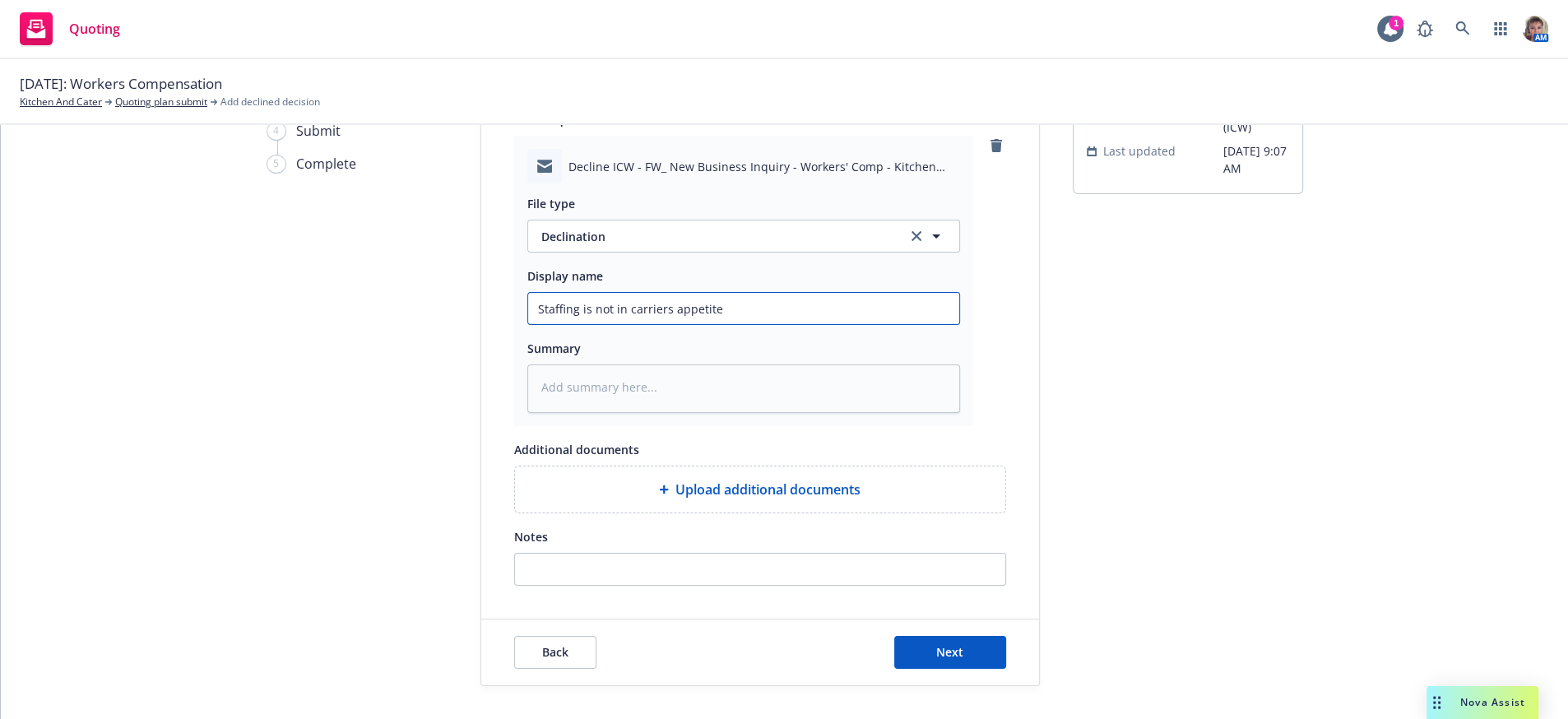
scroll to position [197, 0]
type input "Staffing is not in carriers appetite"
click at [986, 637] on button "Next" at bounding box center [951, 653] width 112 height 33
type textarea "x"
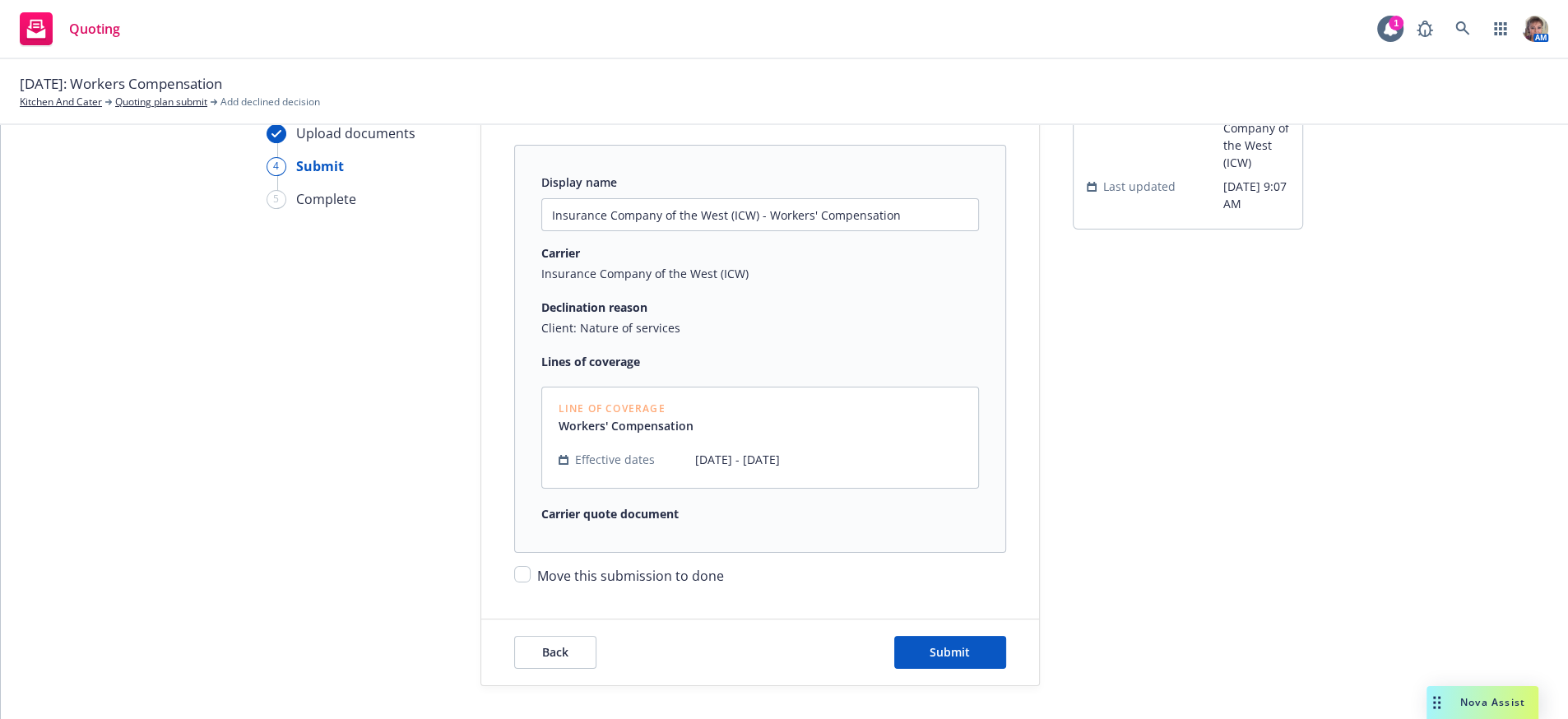
scroll to position [182, 0]
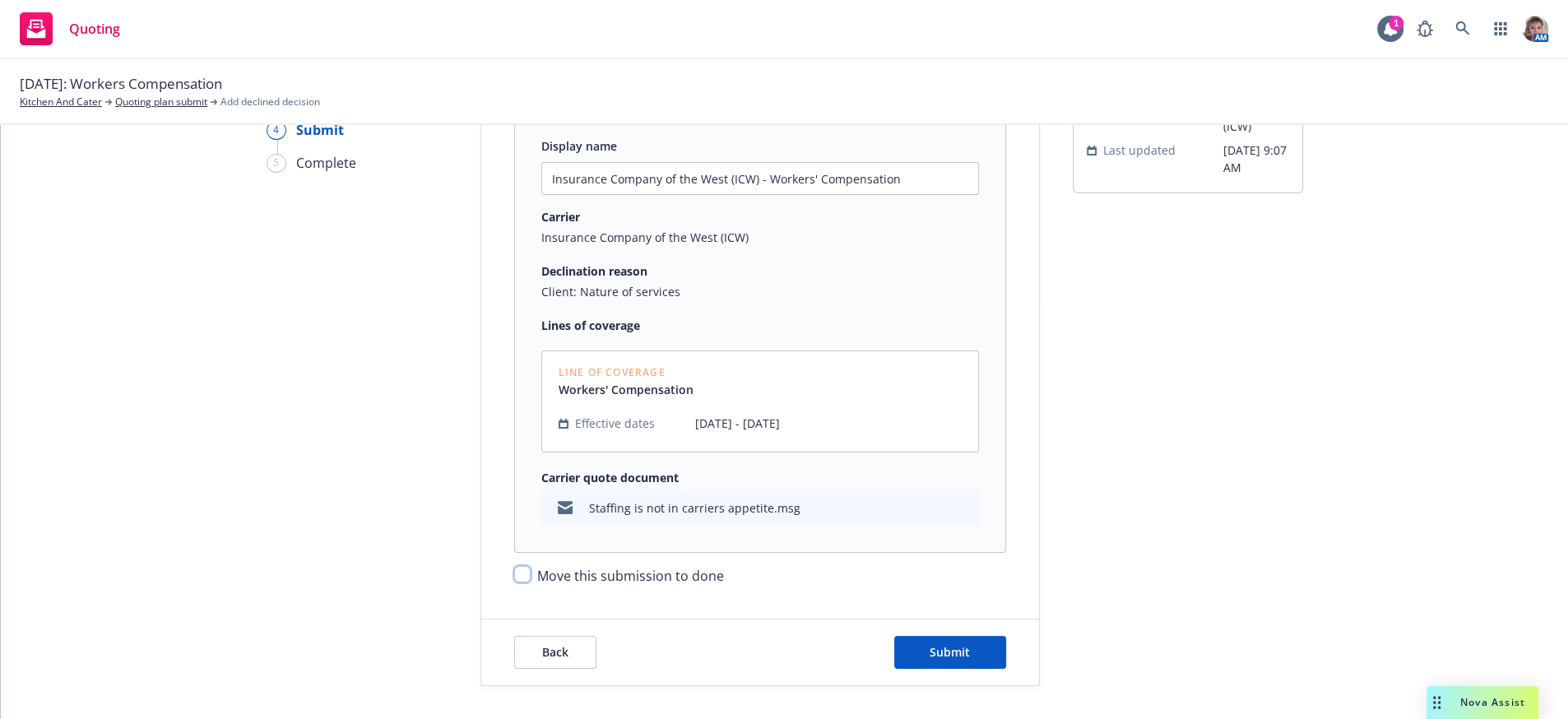
click at [520, 567] on input "Move this submission to done" at bounding box center [522, 575] width 17 height 17
checkbox input "true"
click at [990, 653] on button "Submit" at bounding box center [951, 653] width 112 height 33
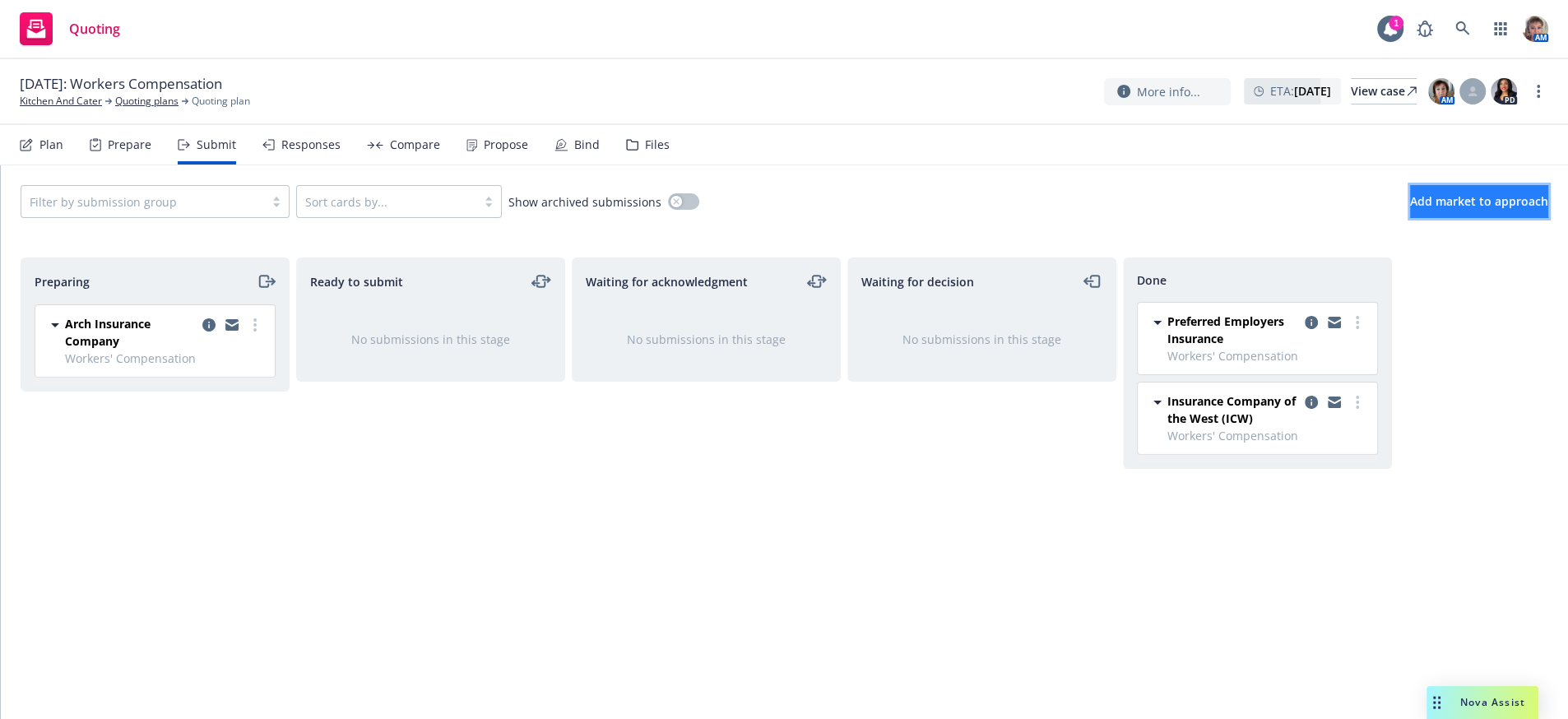
click at [1442, 209] on span "Add market to approach" at bounding box center [1479, 201] width 138 height 16
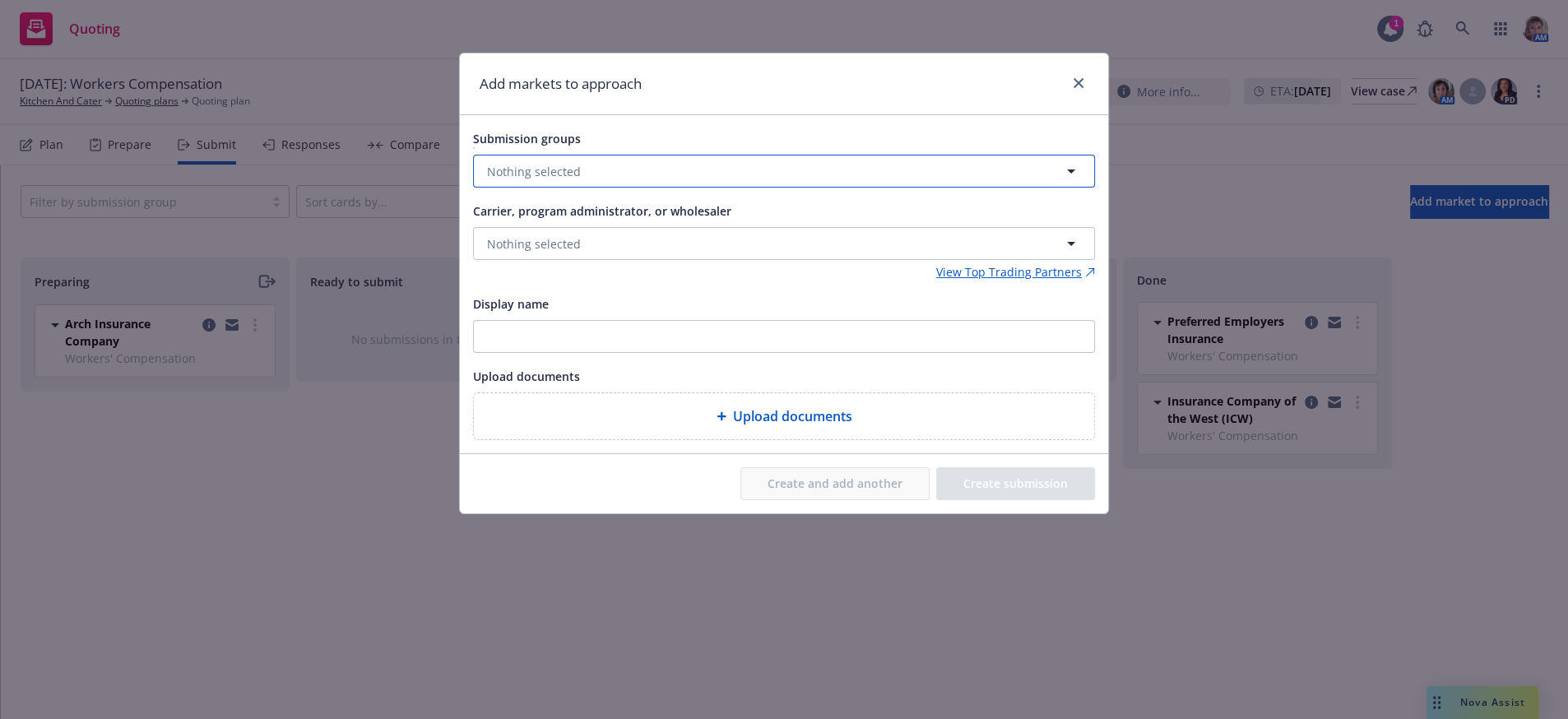
click at [555, 181] on span "Nothing selected" at bounding box center [533, 171] width 94 height 17
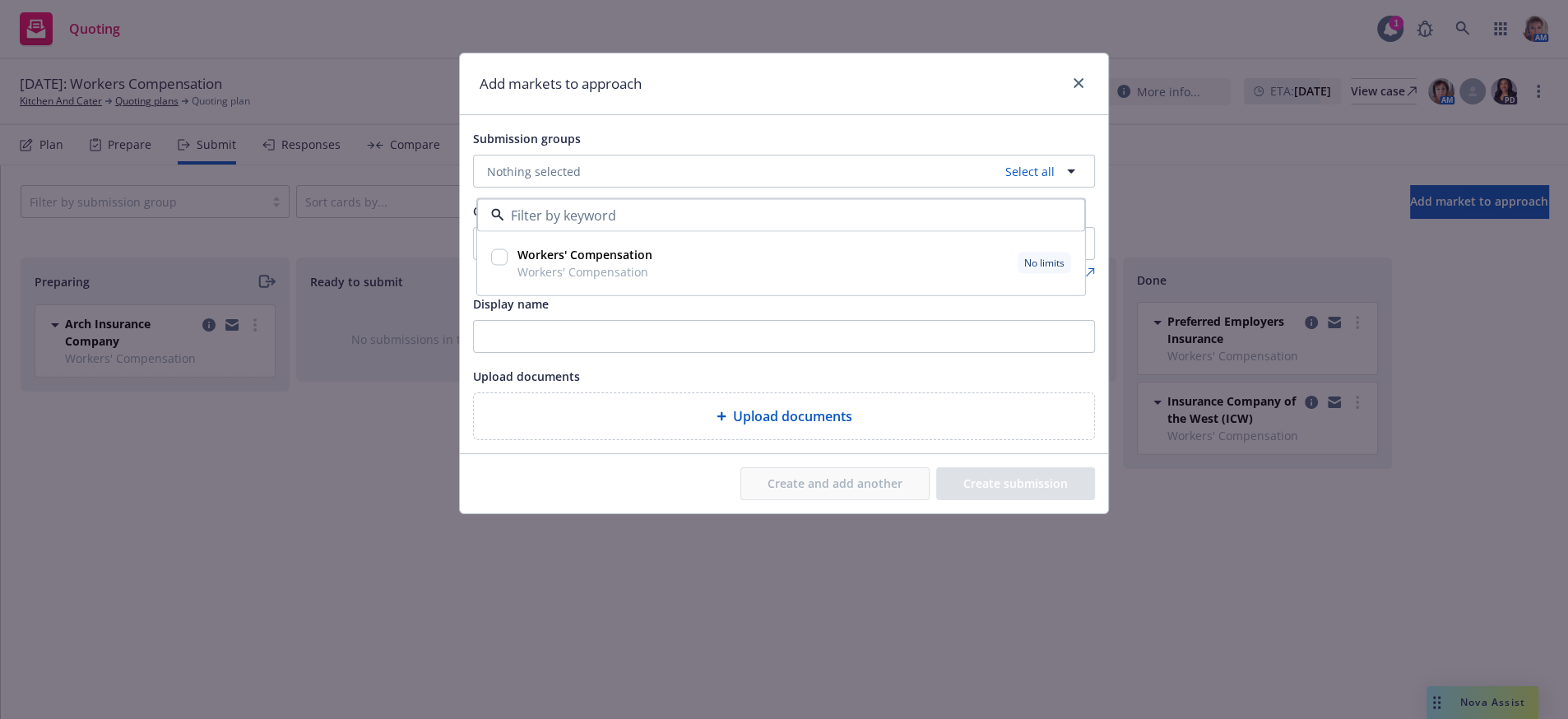
click at [496, 269] on div at bounding box center [500, 258] width 17 height 20
checkbox input "true"
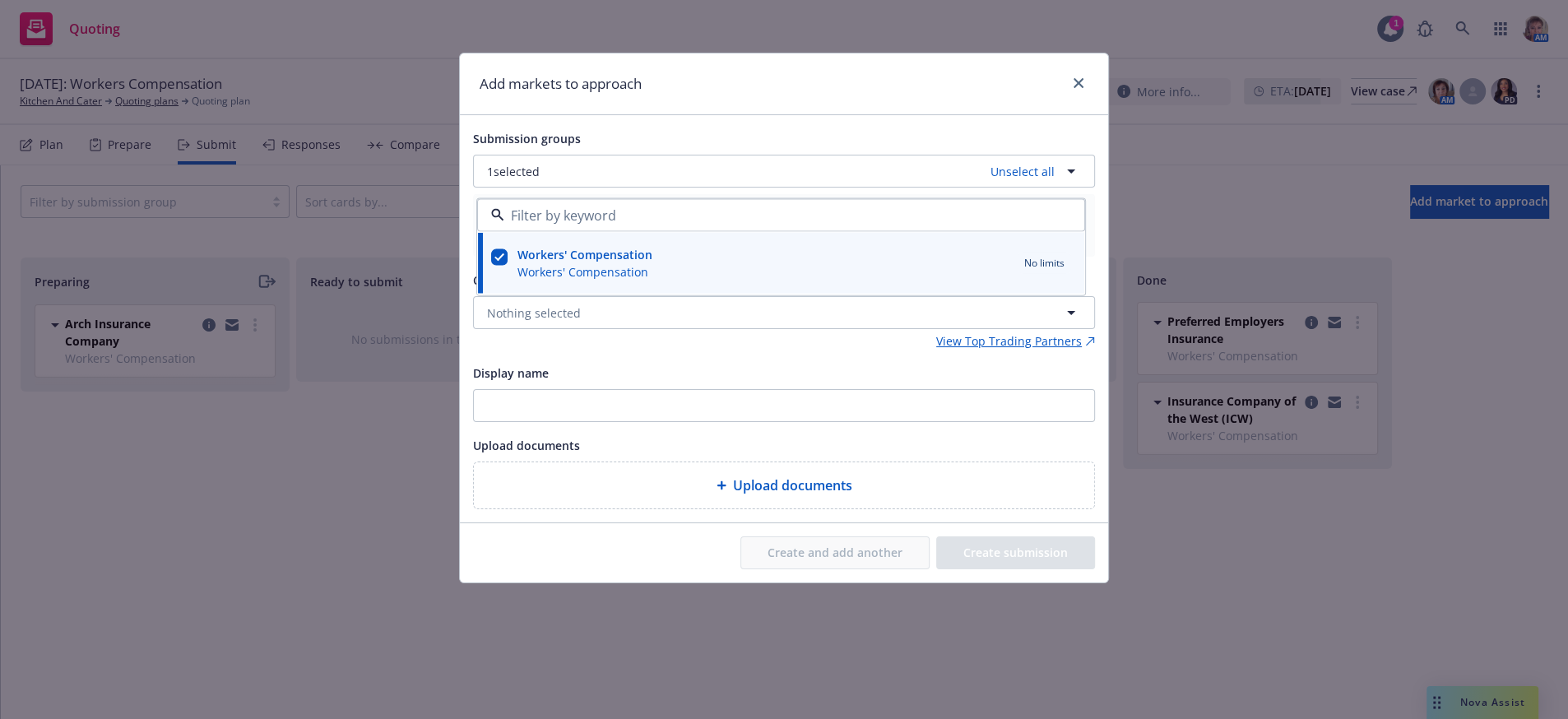
click at [854, 383] on div "Display name" at bounding box center [784, 373] width 622 height 20
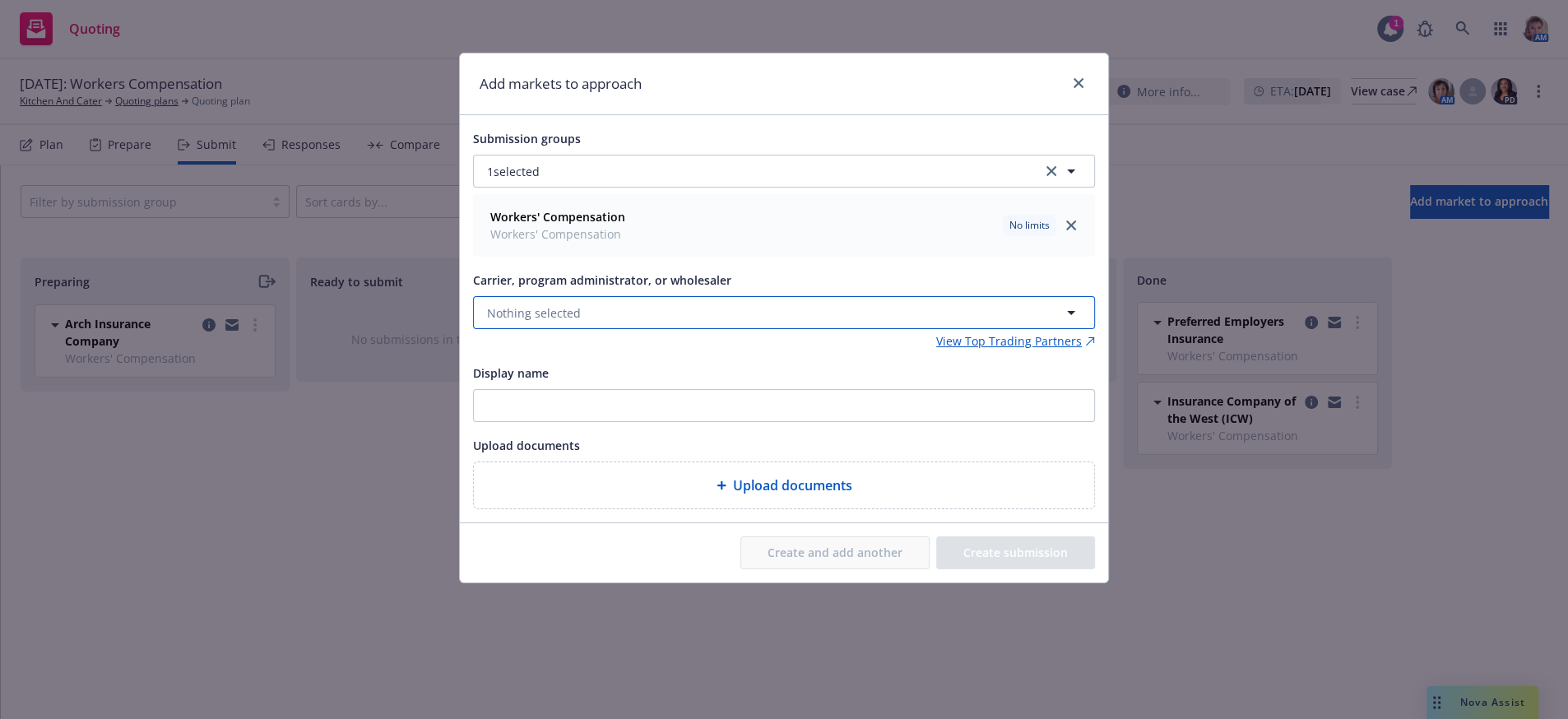
click at [604, 330] on button "Nothing selected" at bounding box center [784, 312] width 622 height 33
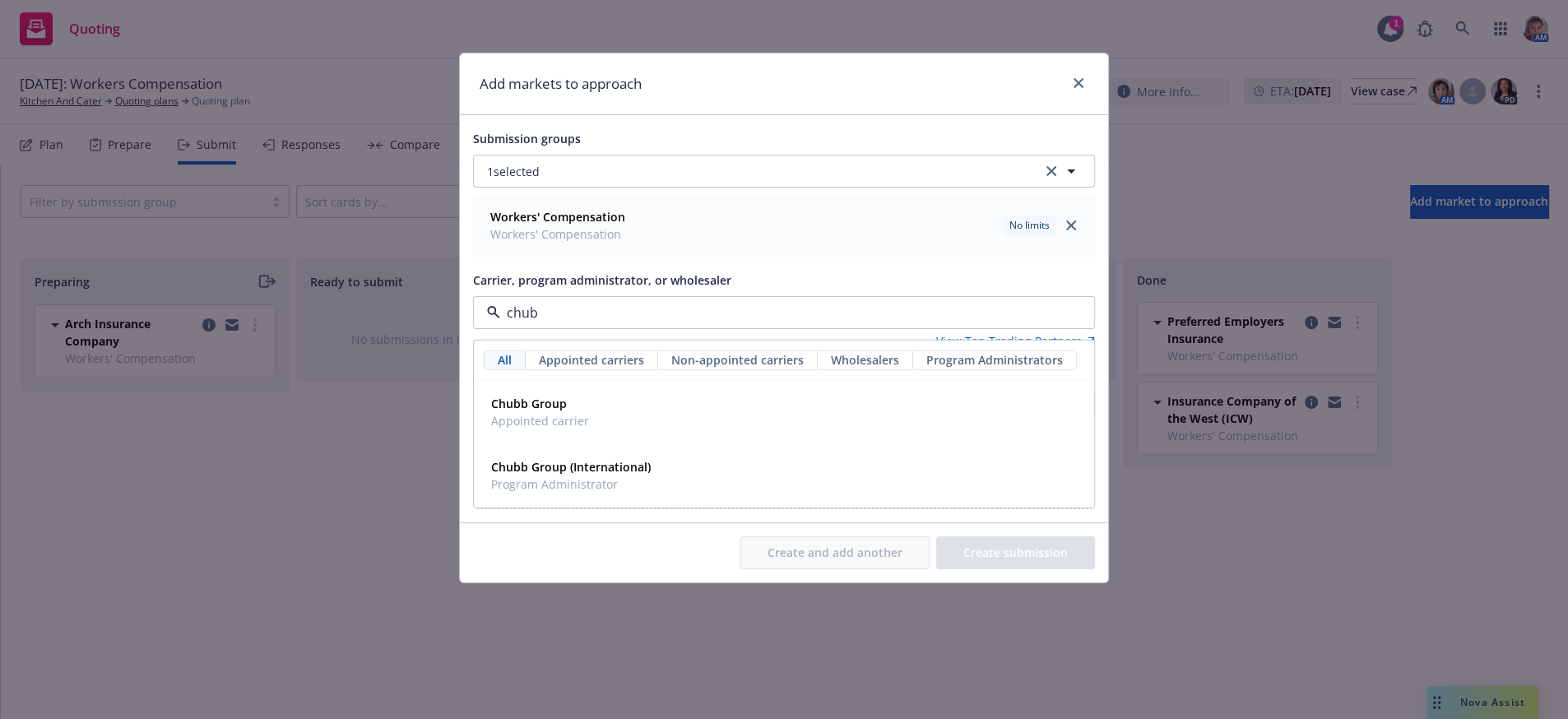
type input "chubb"
click at [519, 430] on span "Appointed carrier" at bounding box center [540, 420] width 98 height 17
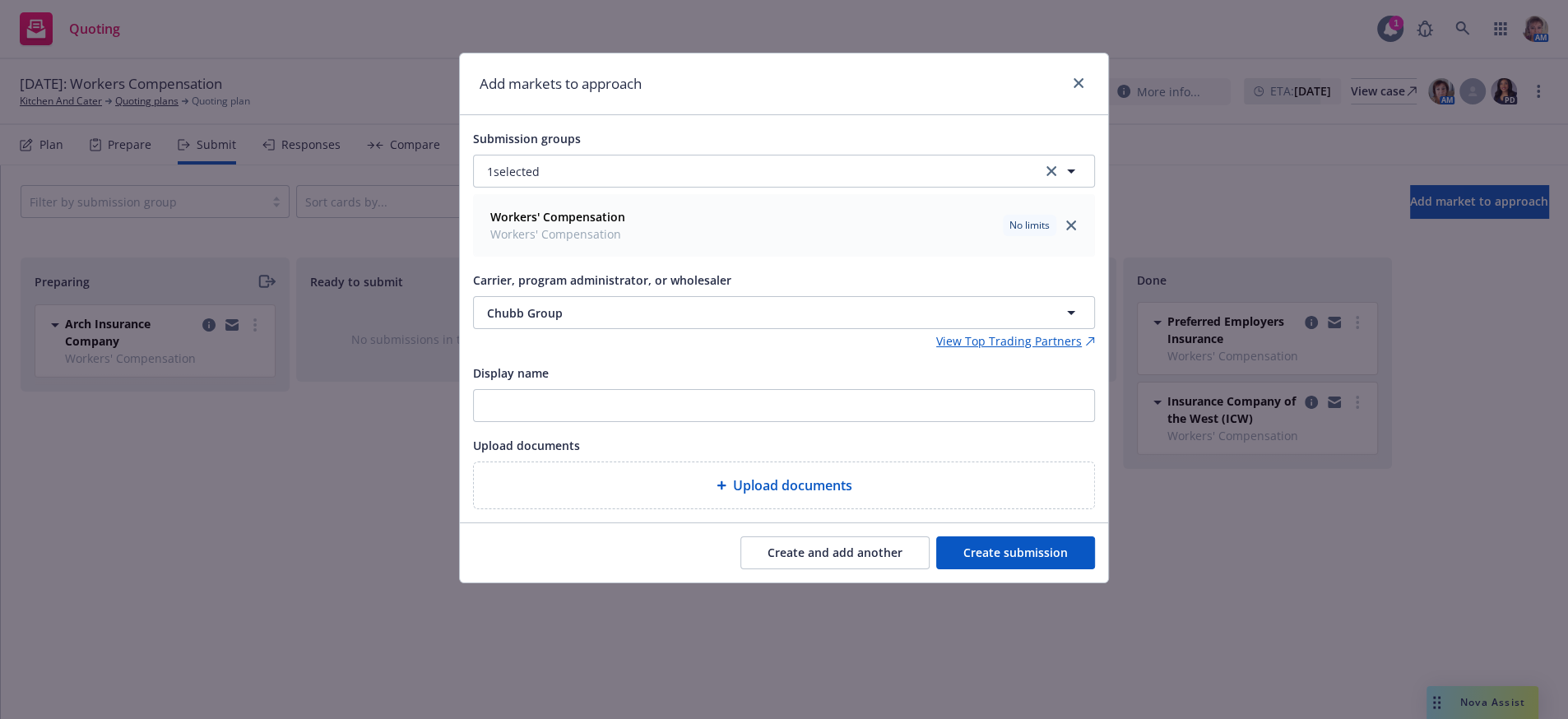
click at [973, 569] on button "Create submission" at bounding box center [1015, 552] width 159 height 33
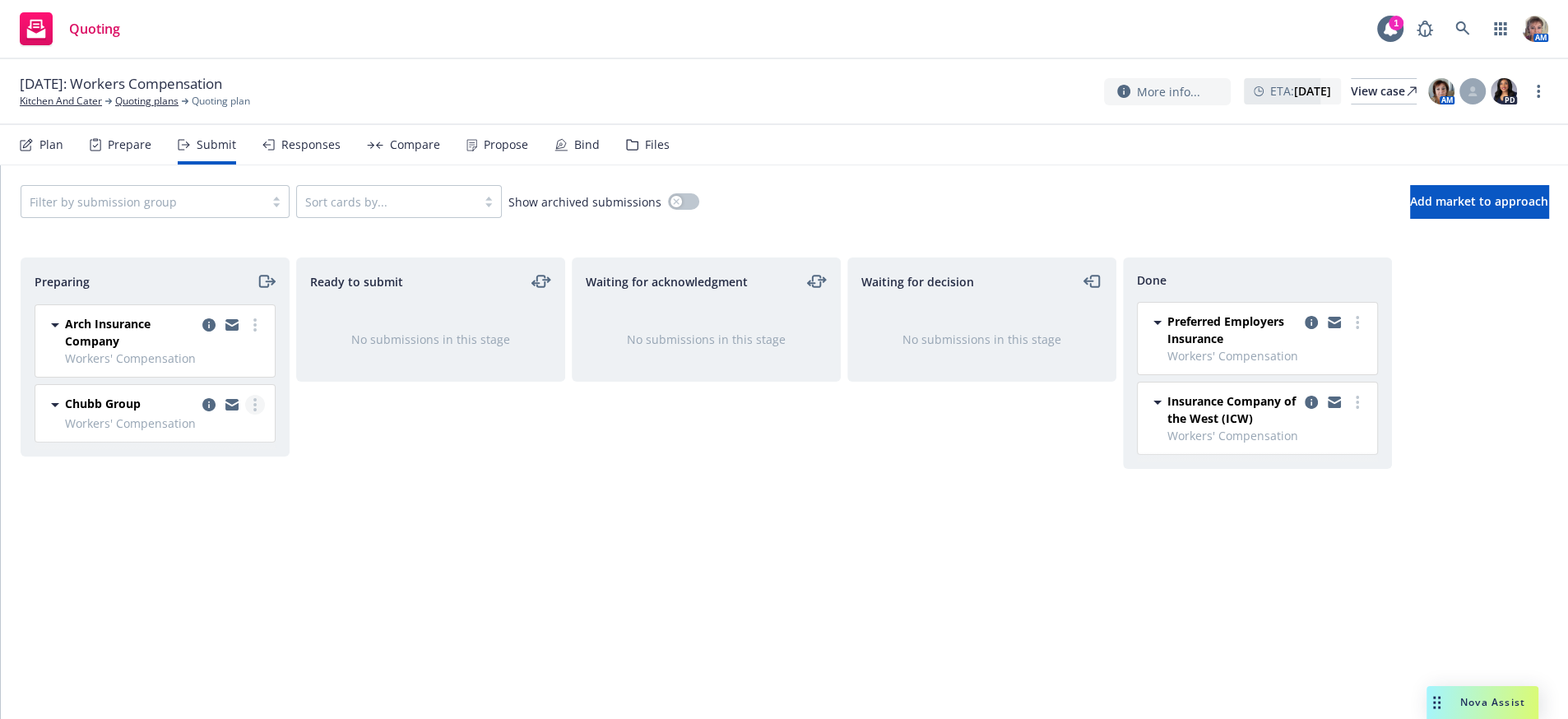
click at [255, 406] on circle "more" at bounding box center [255, 405] width 4 height 4
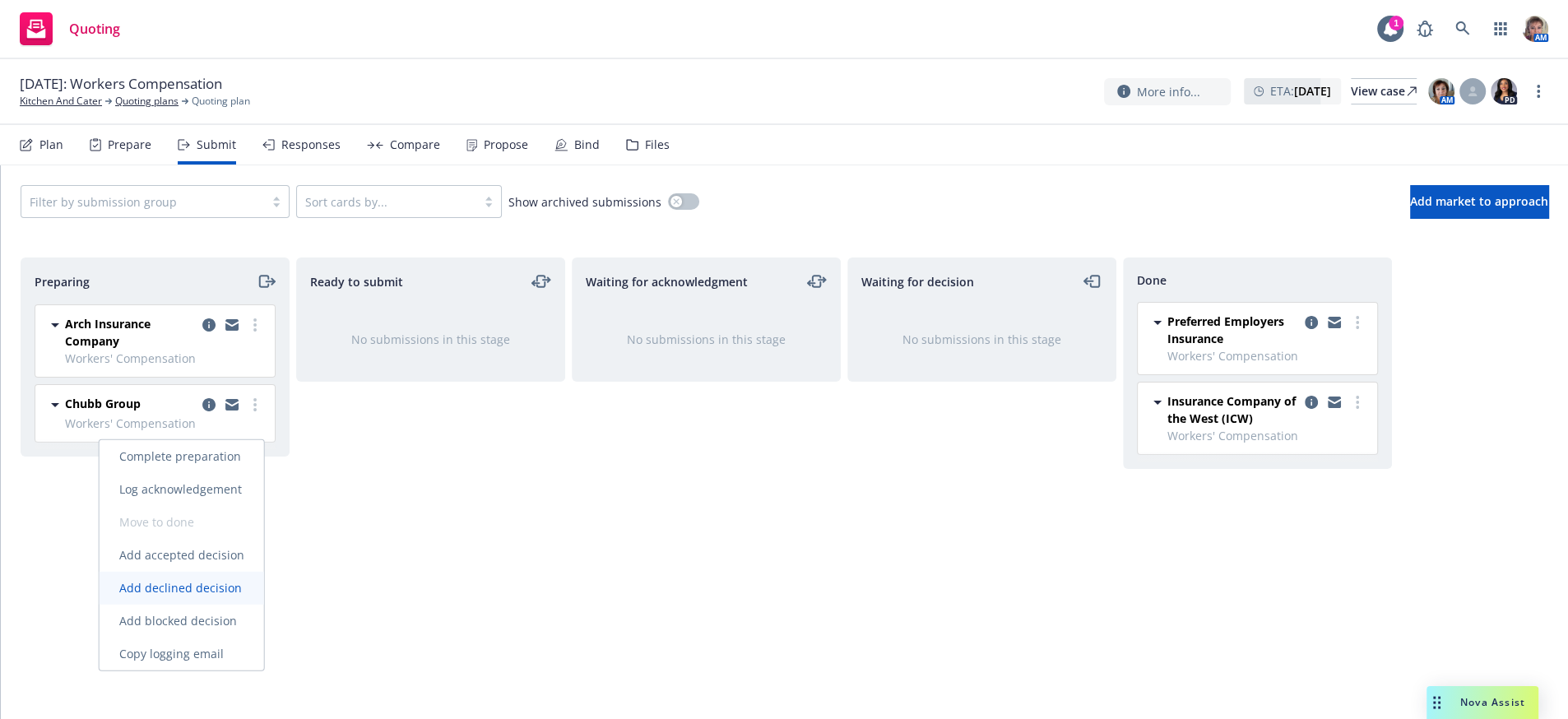
click at [210, 589] on span "Add declined decision" at bounding box center [180, 588] width 162 height 16
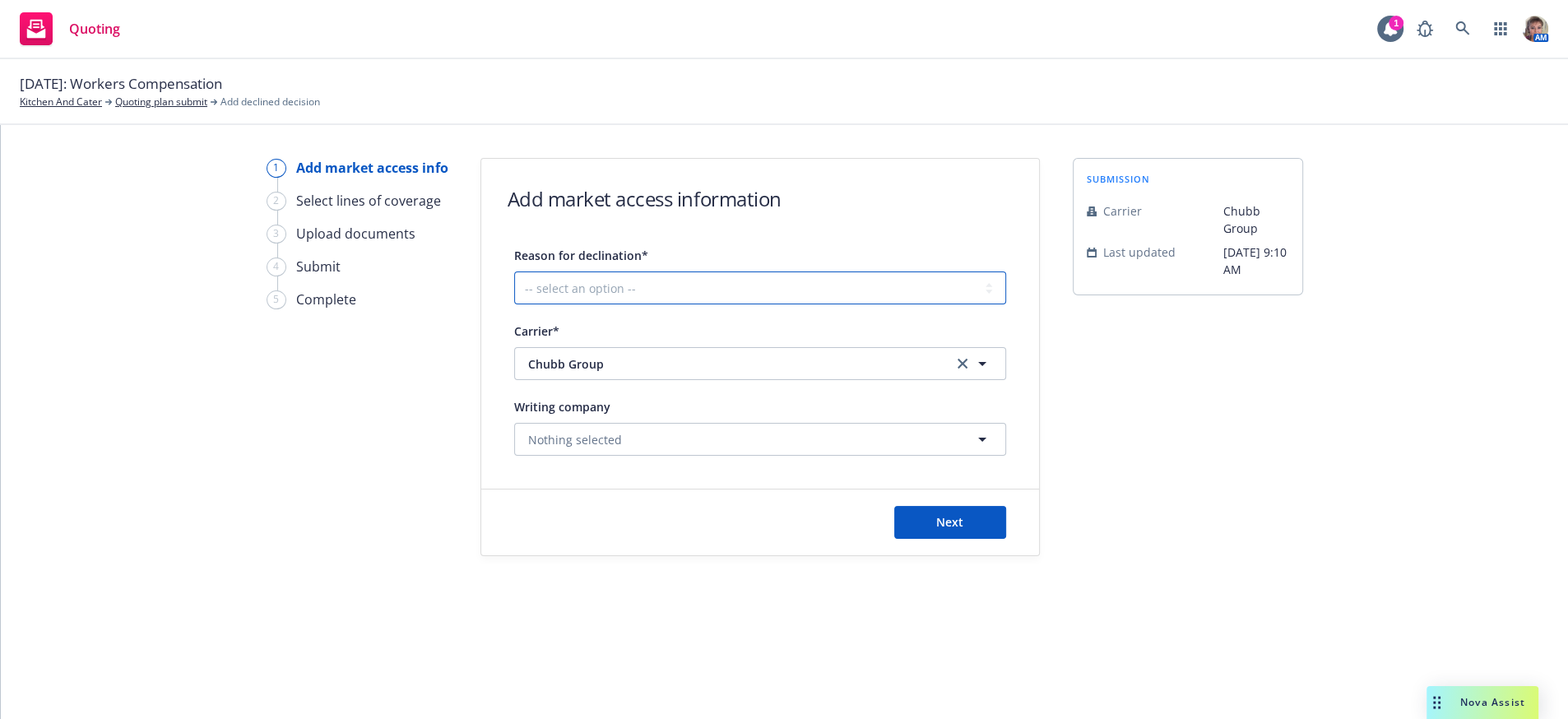
click at [784, 301] on select "-- select an option -- Cannot compete with other markets Carrier non-renewed Ca…" at bounding box center [760, 287] width 492 height 33
select select "CLIENT_NATURE_OF_SERVICES"
click at [517, 283] on select "-- select an option -- Cannot compete with other markets Carrier non-renewed Ca…" at bounding box center [760, 287] width 492 height 33
click at [980, 539] on button "Next" at bounding box center [951, 522] width 112 height 33
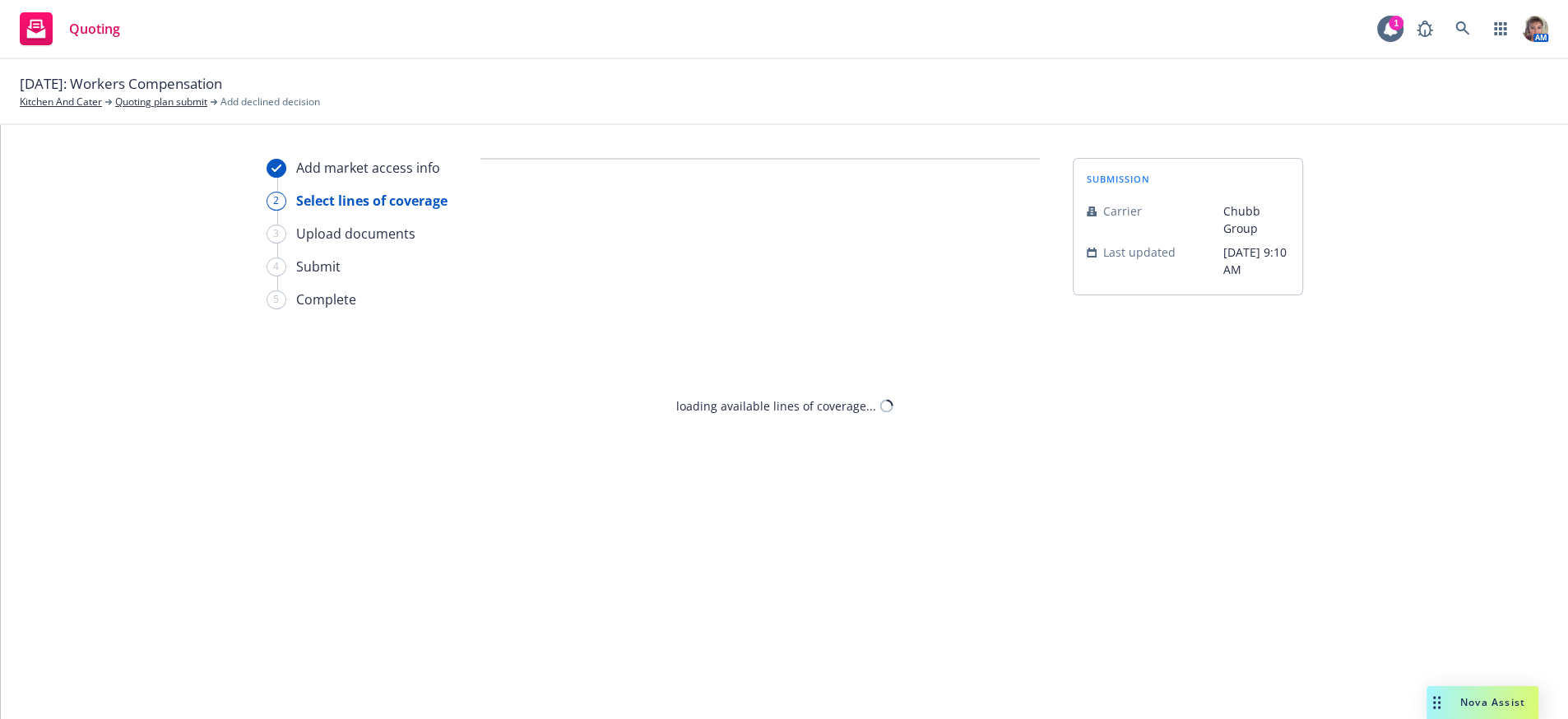
select select "CLIENT_NATURE_OF_SERVICES"
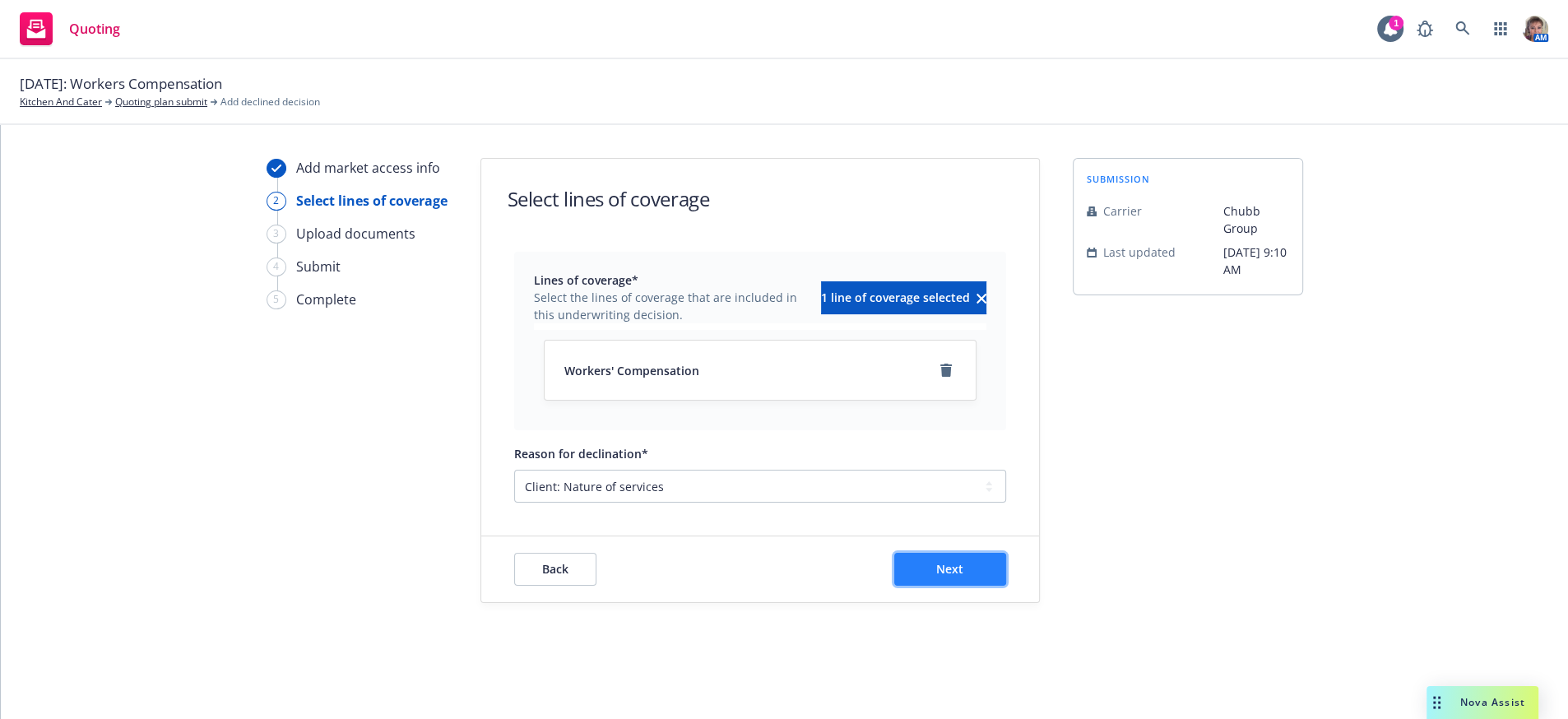
click at [970, 586] on button "Next" at bounding box center [951, 569] width 112 height 33
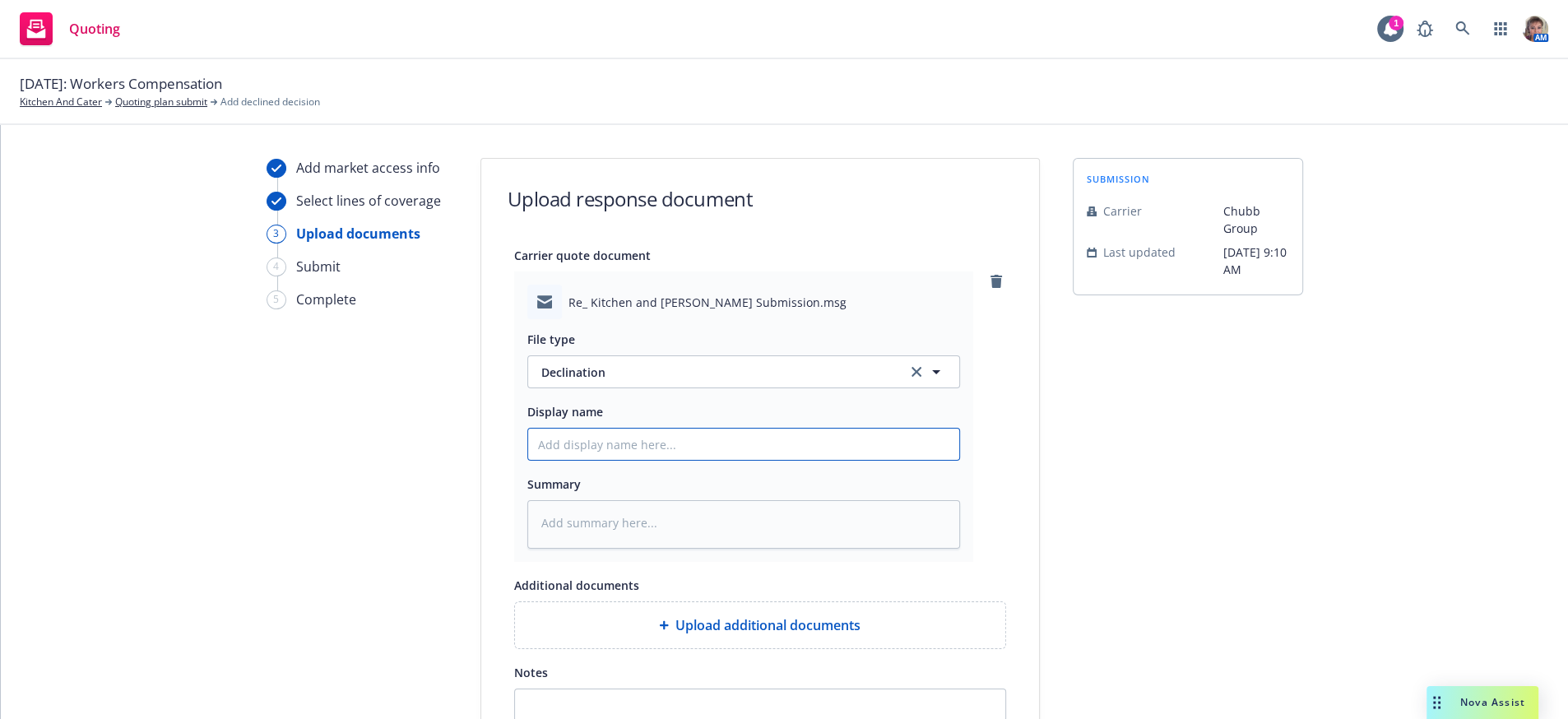
click at [610, 460] on input "Display name" at bounding box center [743, 444] width 431 height 31
type textarea "x"
type input "S"
type textarea "x"
type input "St"
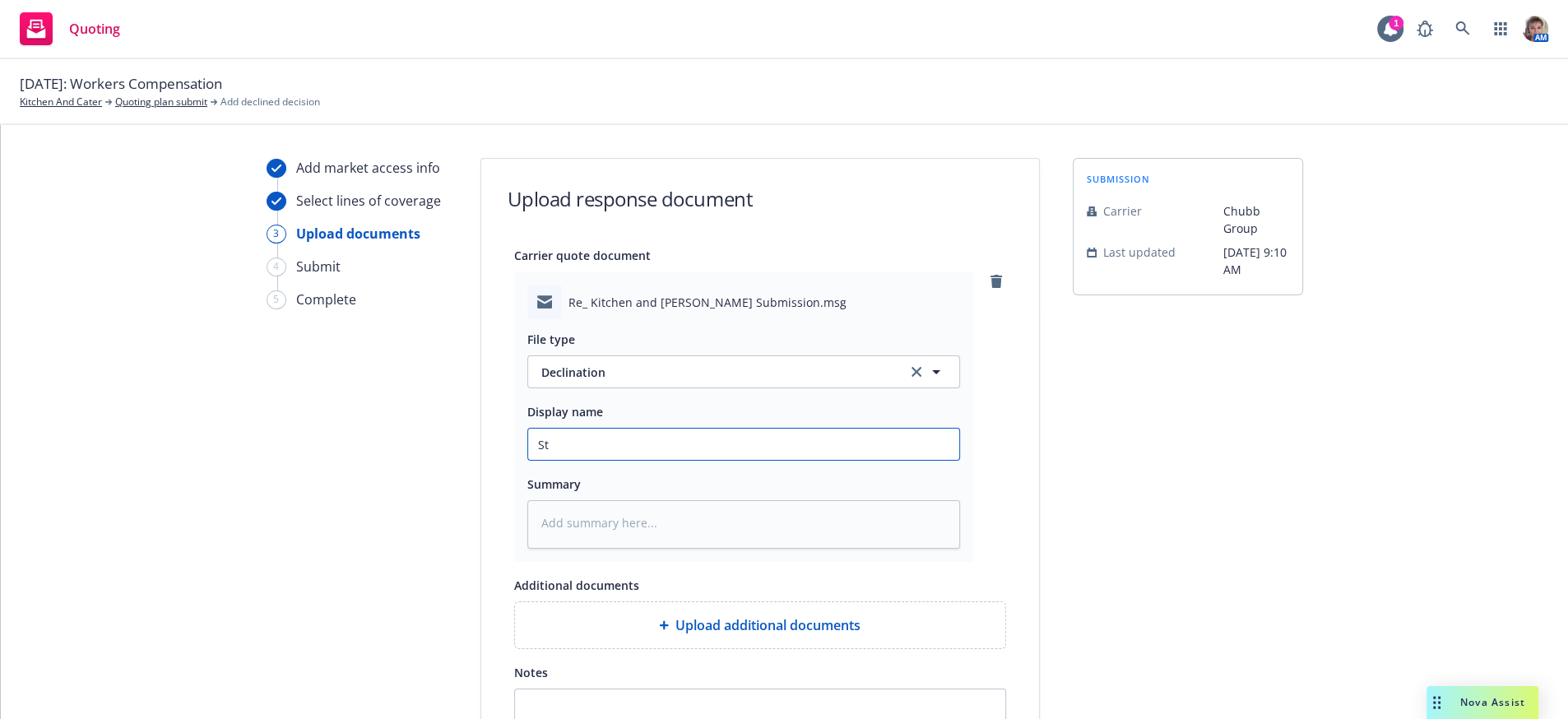
type textarea "x"
type input "Sta"
type textarea "x"
type input "Staf"
type textarea "x"
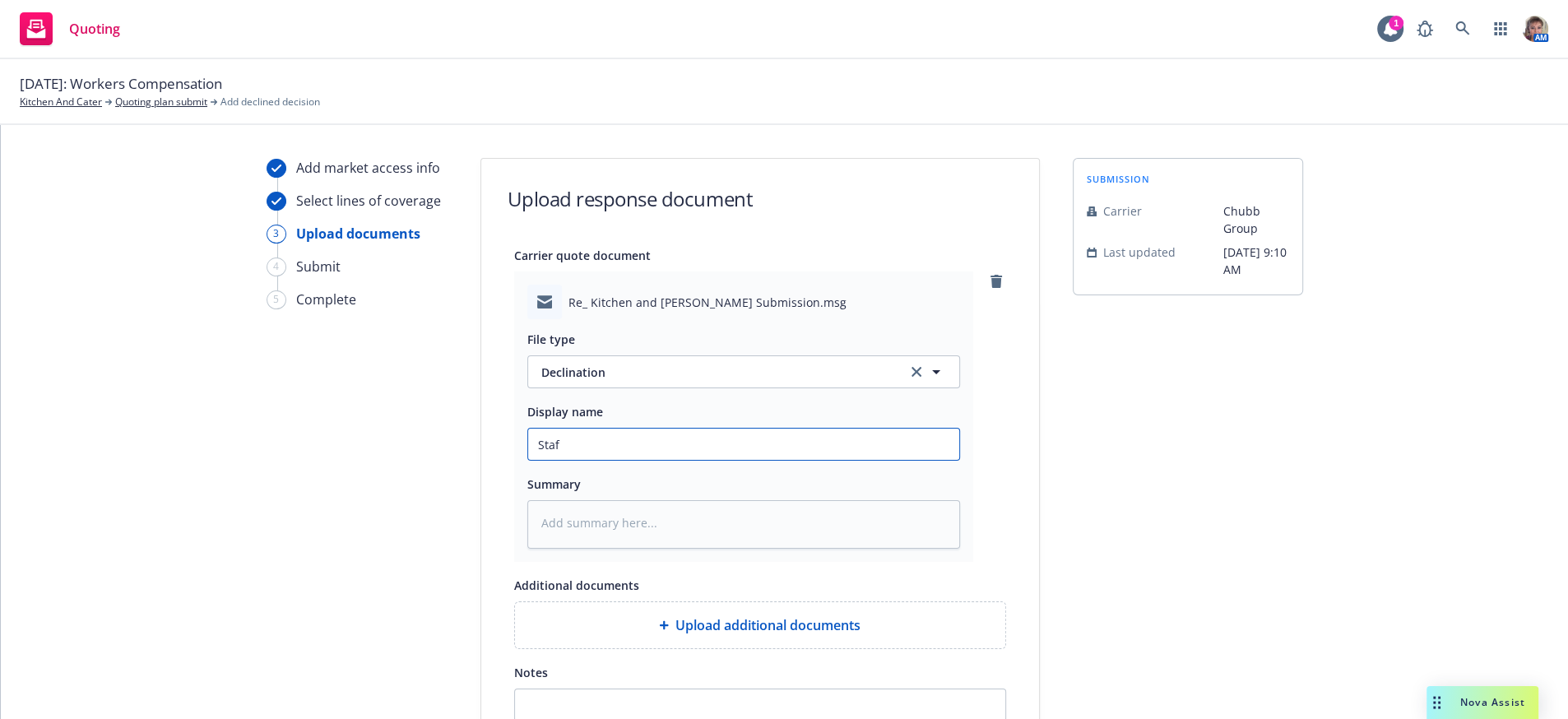
type input "Staff"
type textarea "x"
type input "Staffi"
type textarea "x"
type input "[PERSON_NAME]"
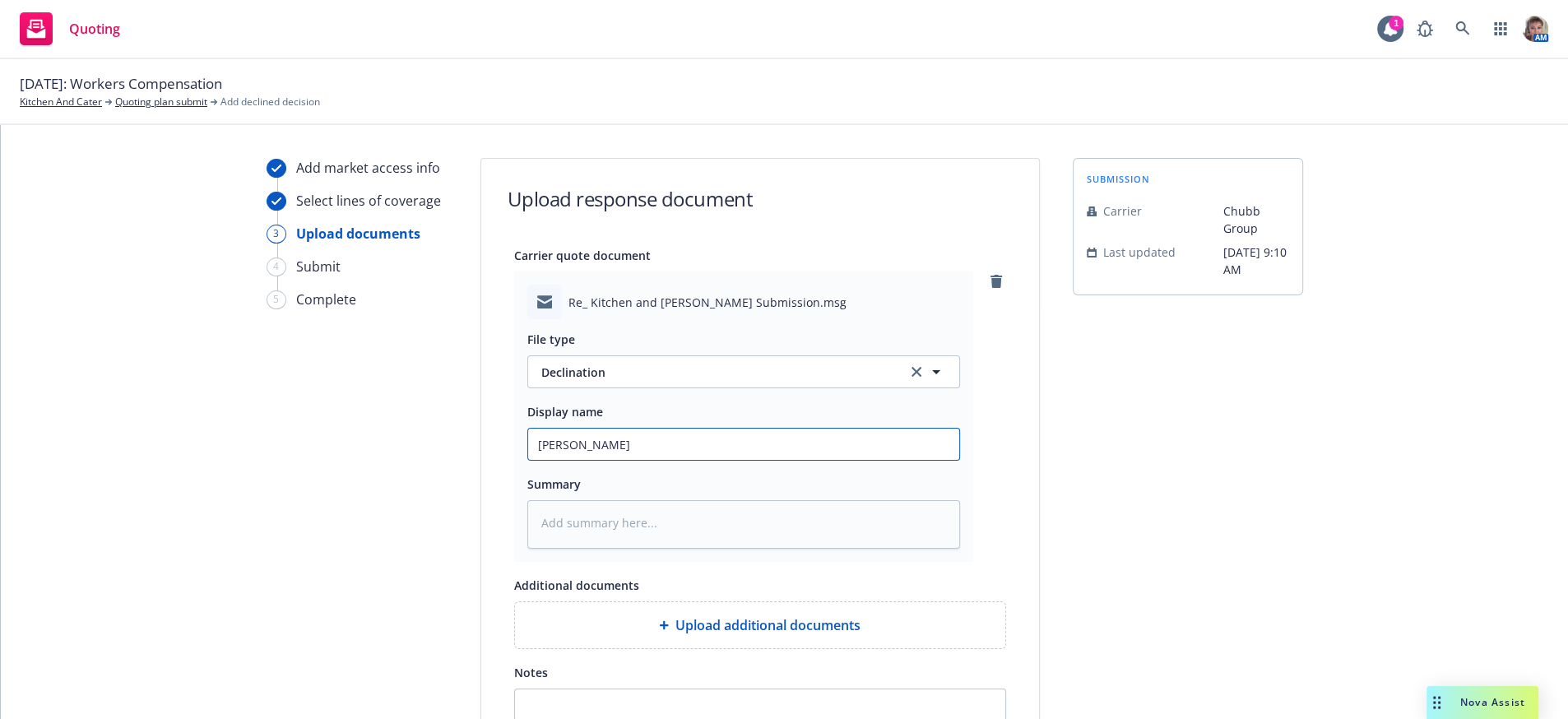
type textarea "x"
type input "Staffing"
type textarea "x"
type input "Staffing"
type textarea "x"
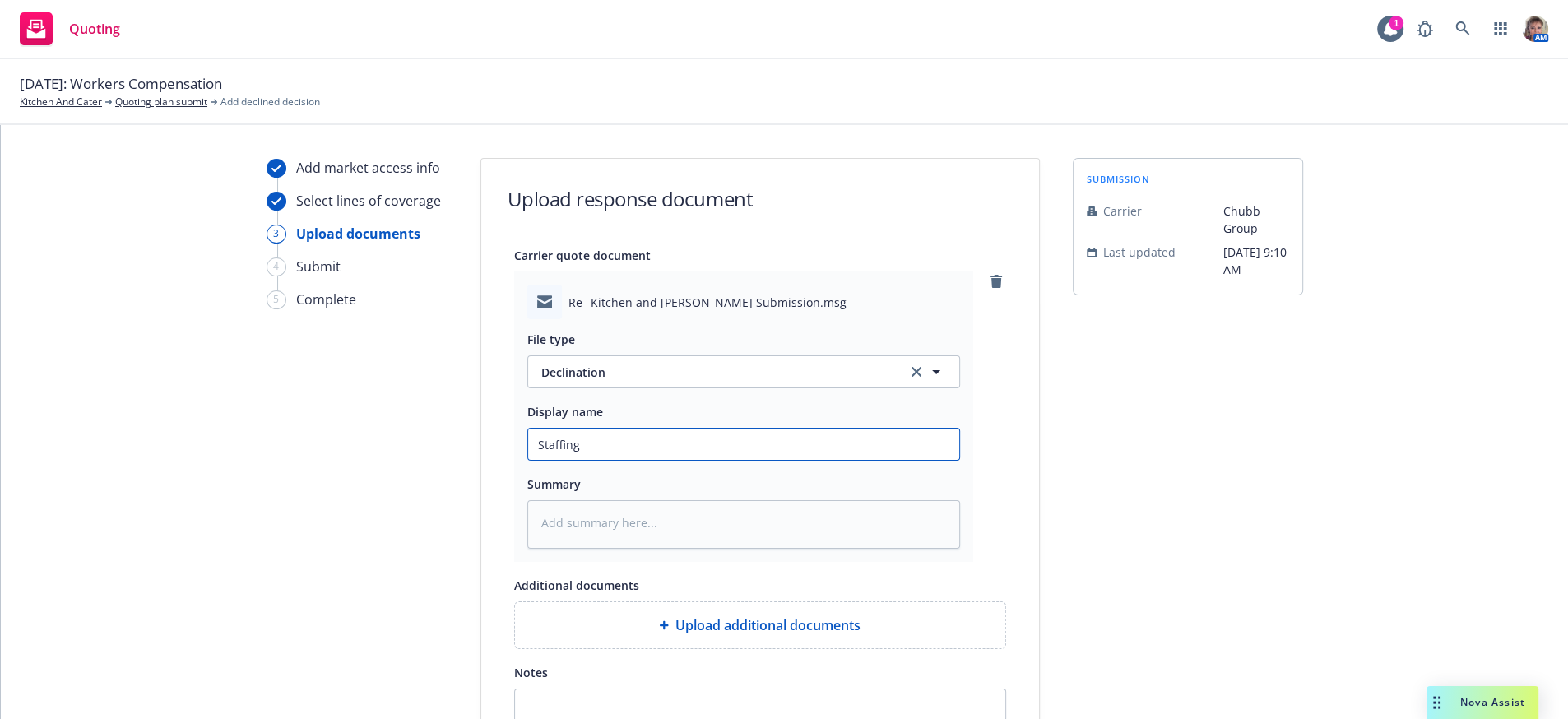
type input "Staffing n"
type textarea "x"
type input "Staffing no"
type textarea "x"
type input "Staffing not"
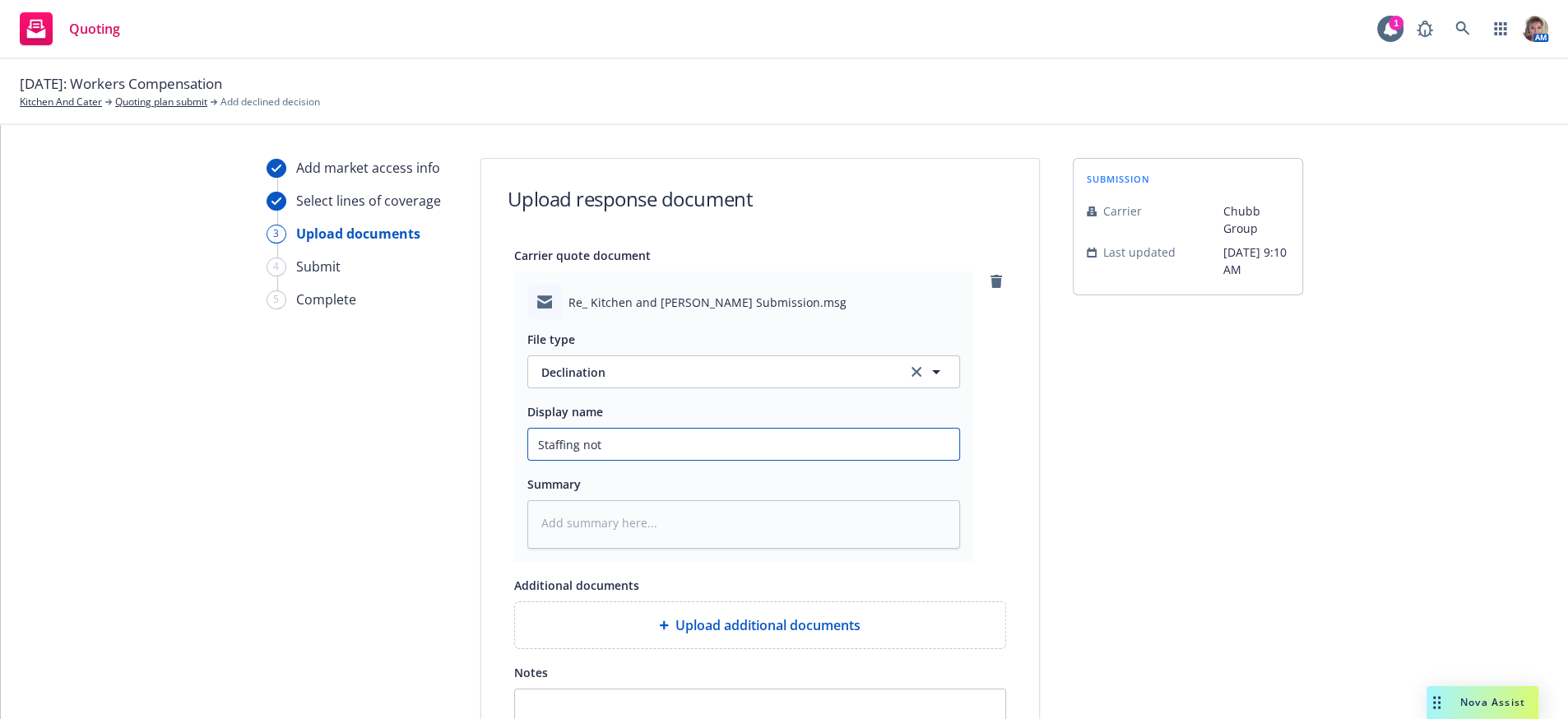
type textarea "x"
type input "Staffing not"
type textarea "x"
type input "Staffing not i"
type textarea "x"
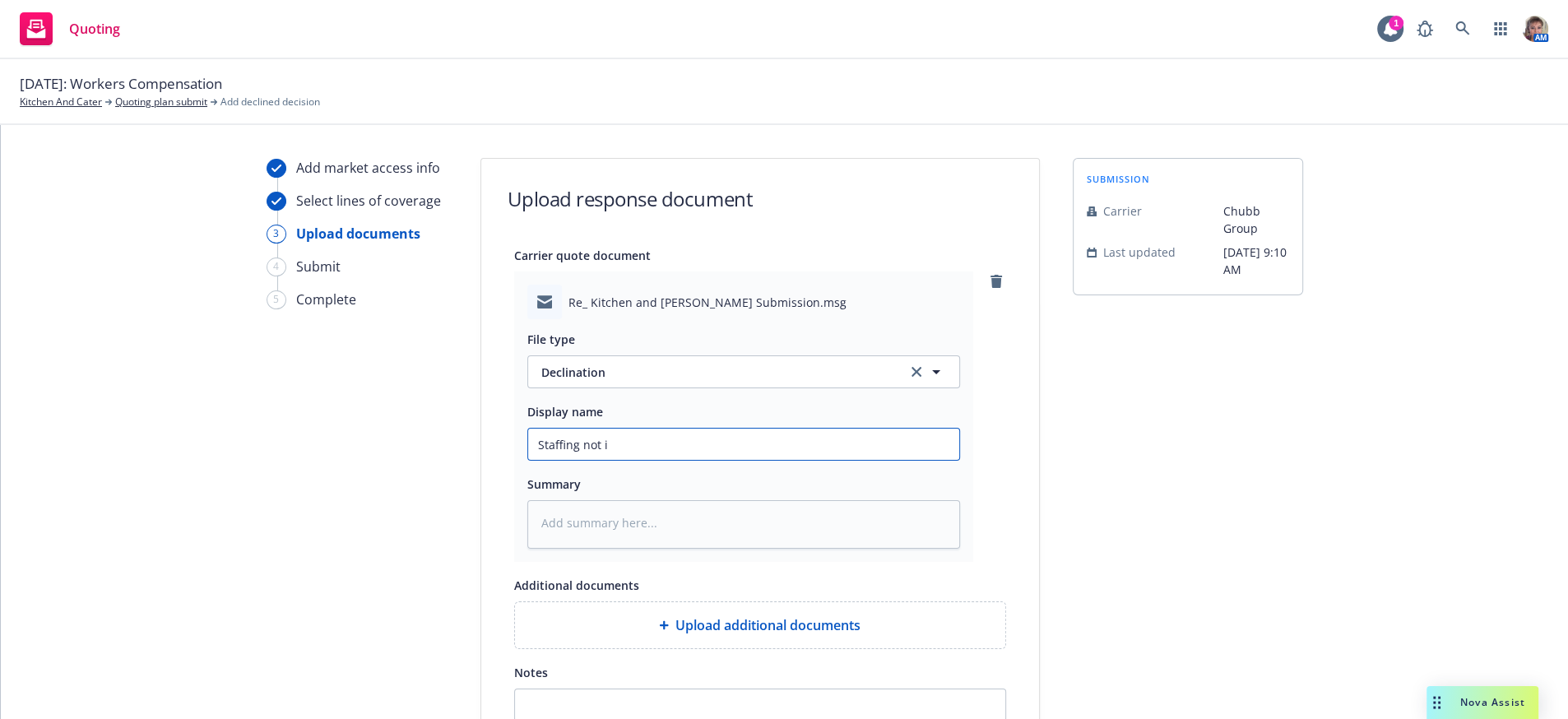
type input "Staffing not in"
type textarea "x"
type input "Staffing not in"
type textarea "x"
type input "Staffing not in C"
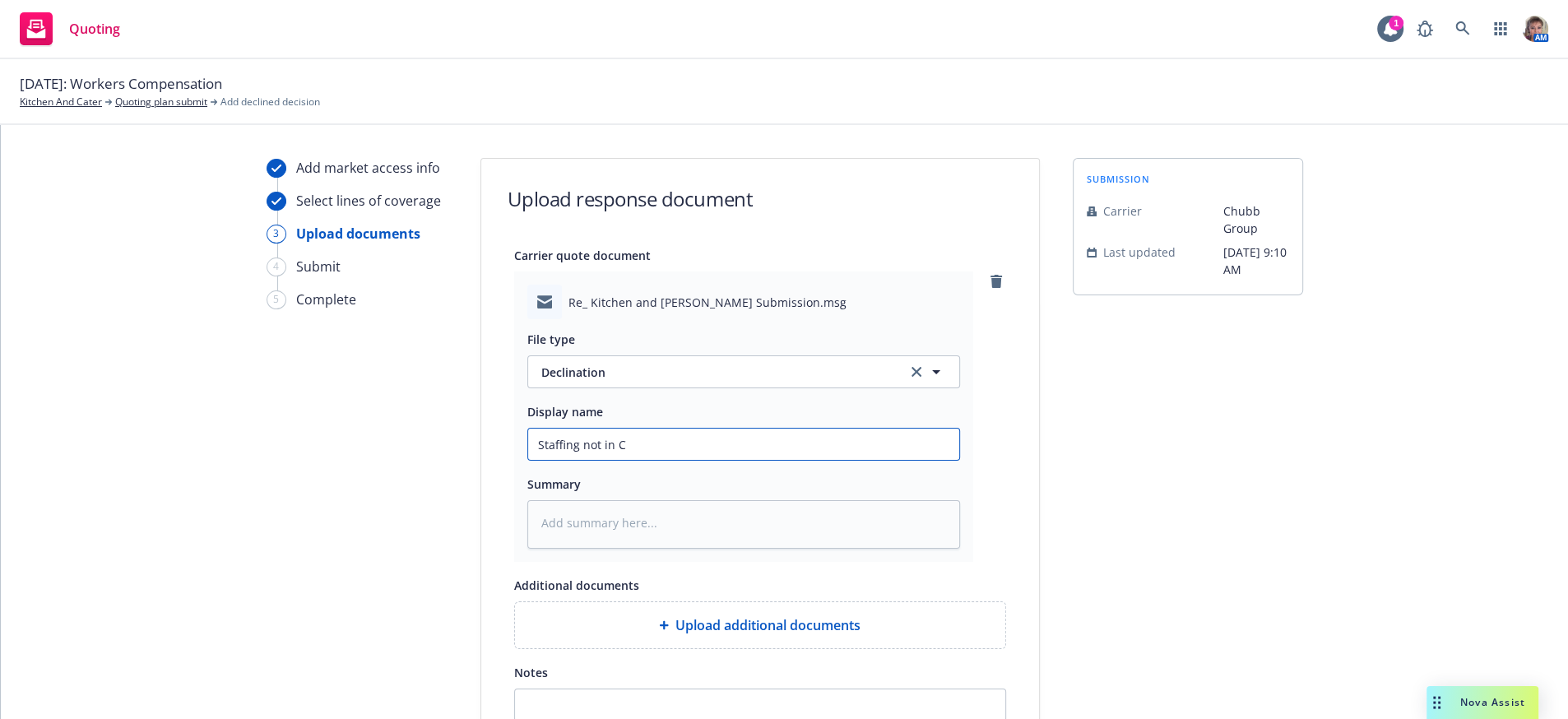
type textarea "x"
type input "Staffing not in Car"
type textarea "x"
type input "Staffing not in Carr"
type textarea "x"
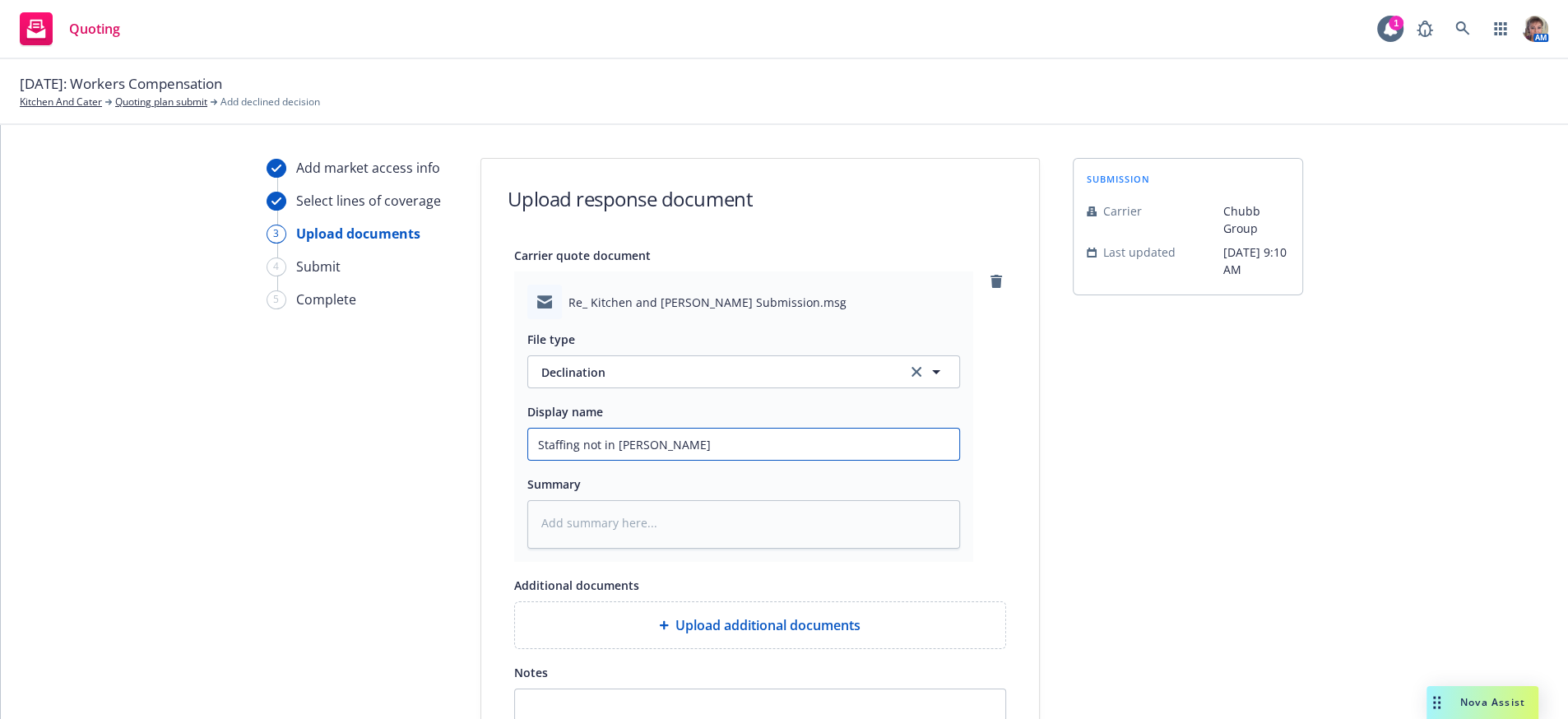
type input "Staffing not in Carri"
type textarea "x"
type input "Staffing not in Carrie"
type textarea "x"
type input "Staffing not in Carrier"
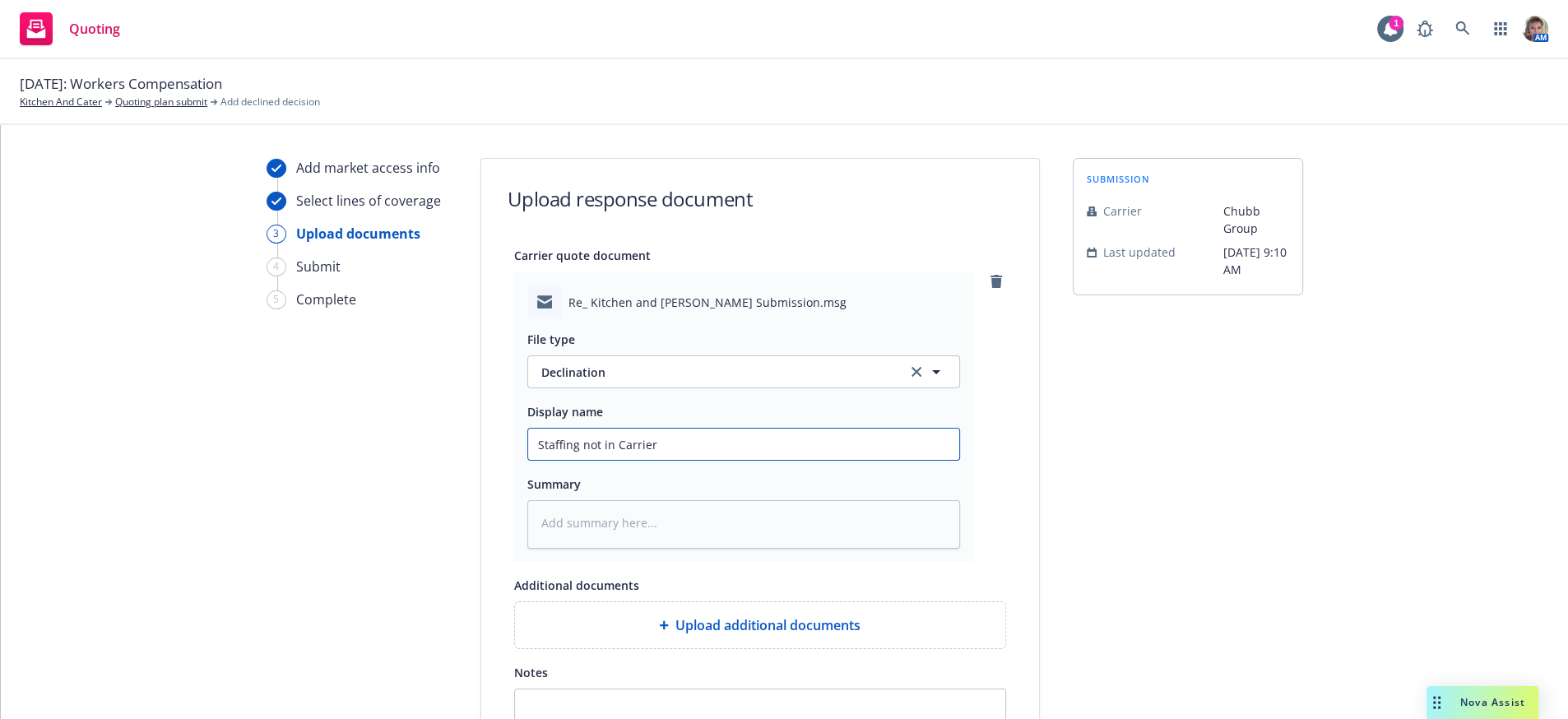
type textarea "x"
type input "Staffing not in Carrier'"
type textarea "x"
type input "Staffing not in Carrier's"
type textarea "x"
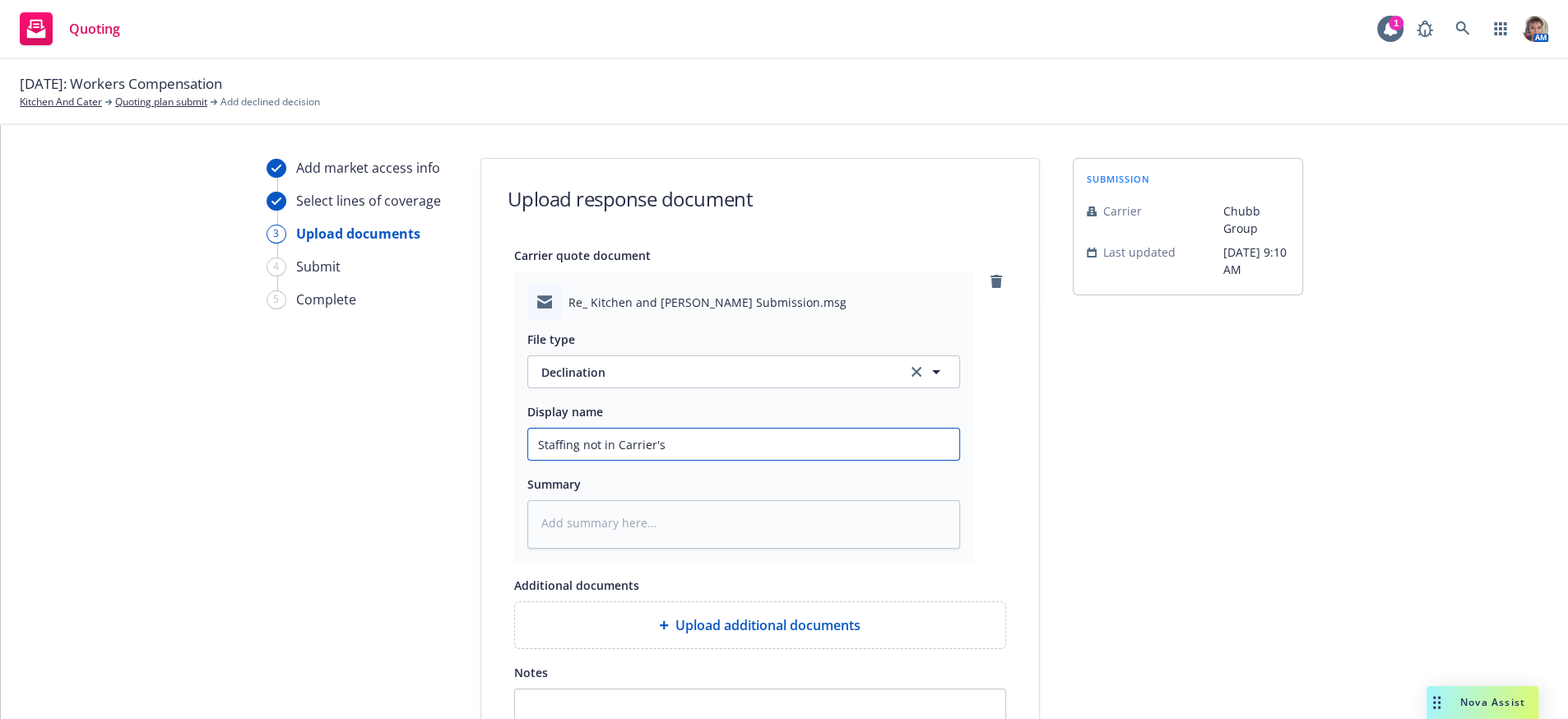
type input "Staffing not in Carrier's"
type textarea "x"
type input "Staffing not in Carrier's a"
type textarea "x"
type input "Staffing not in Carrier's ap"
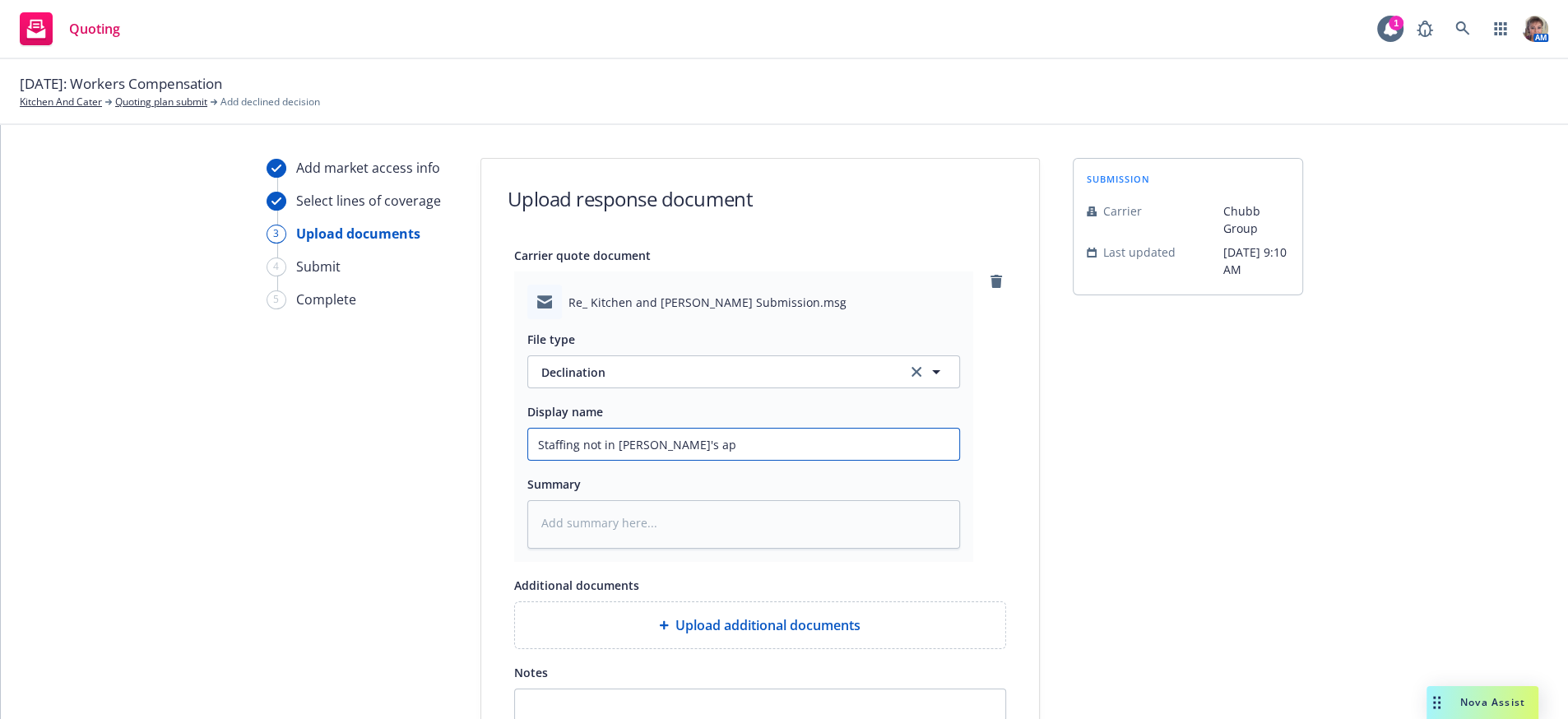
type textarea "x"
type input "Staffing not in Carrier's app"
type textarea "x"
type input "Staffing not in Carrier's appe"
type textarea "x"
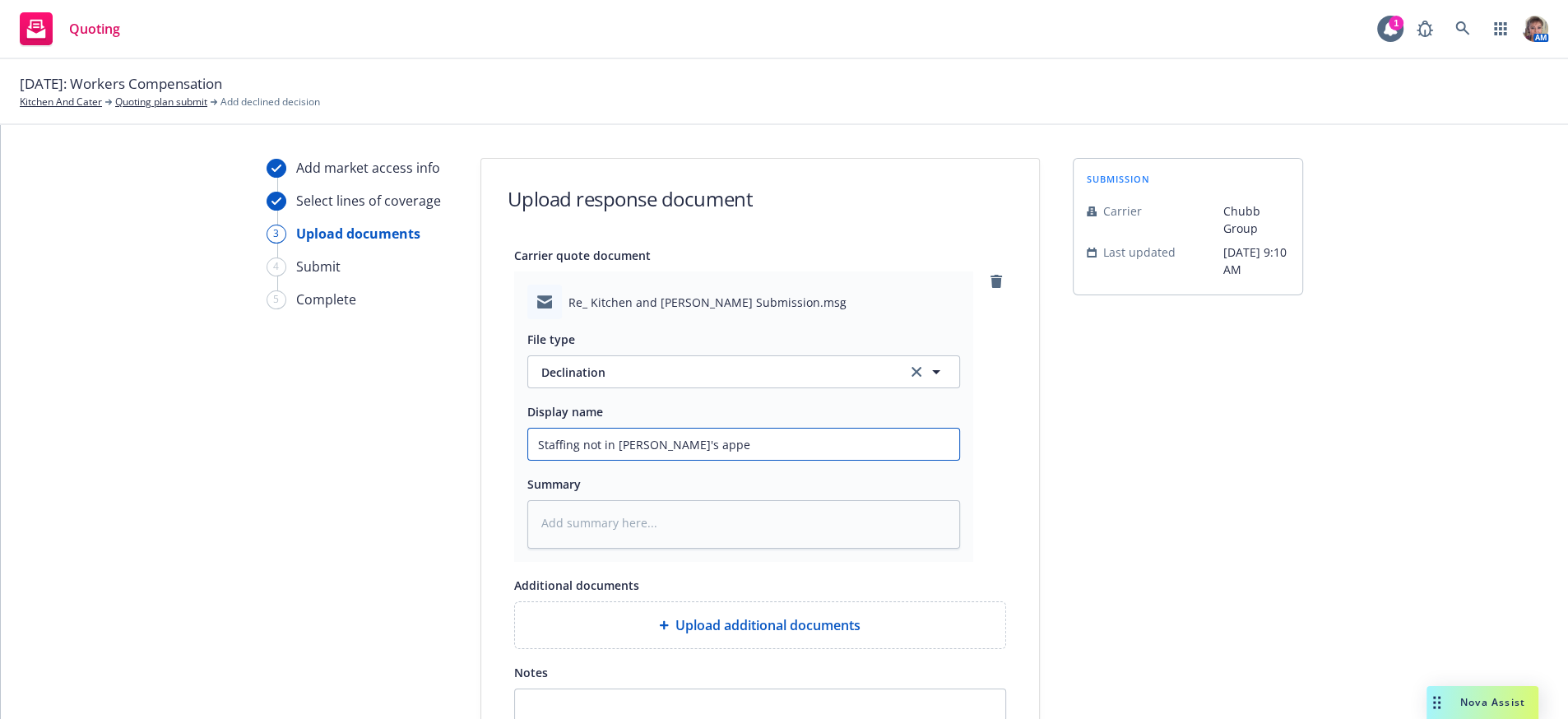
type input "Staffing not in Carrier's appet"
type textarea "x"
type input "Staffing not in Carrier's appeti"
type textarea "x"
type input "Staffing not in Carrier's appetit"
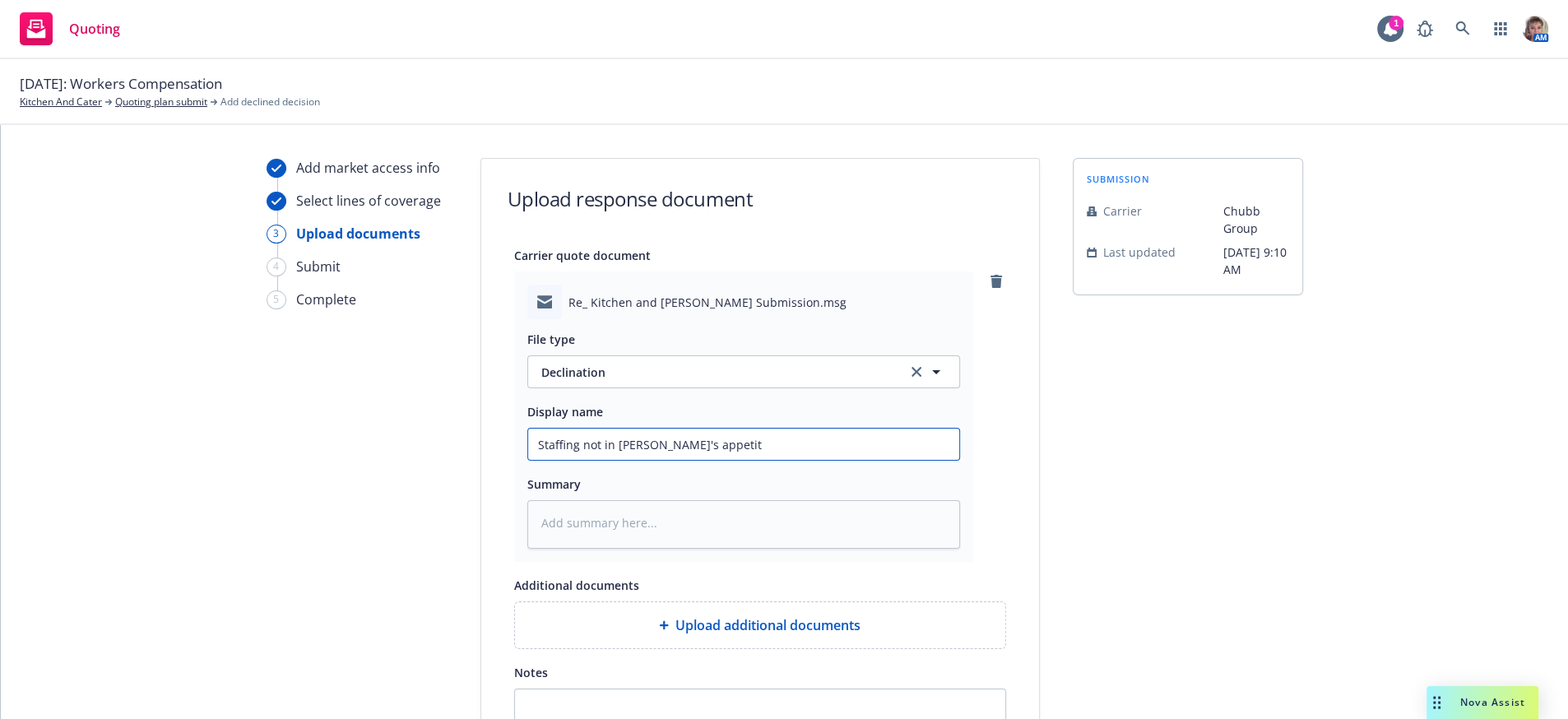
type textarea "x"
type input "Staffing not in Carrier's appetite"
type textarea "x"
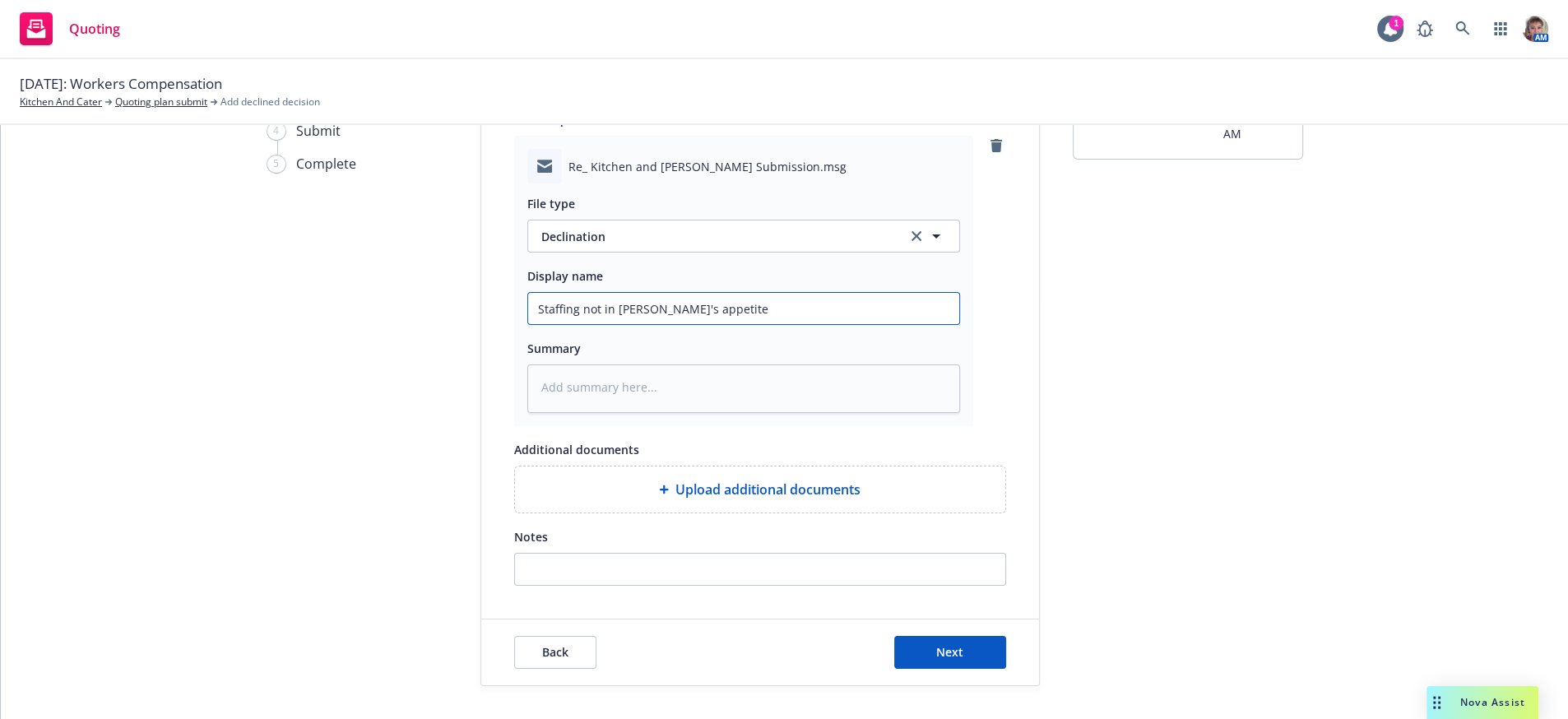
scroll to position [197, 0]
type input "Staffing not in Carrier's appetite"
click at [908, 660] on button "Next" at bounding box center [951, 653] width 112 height 33
type textarea "x"
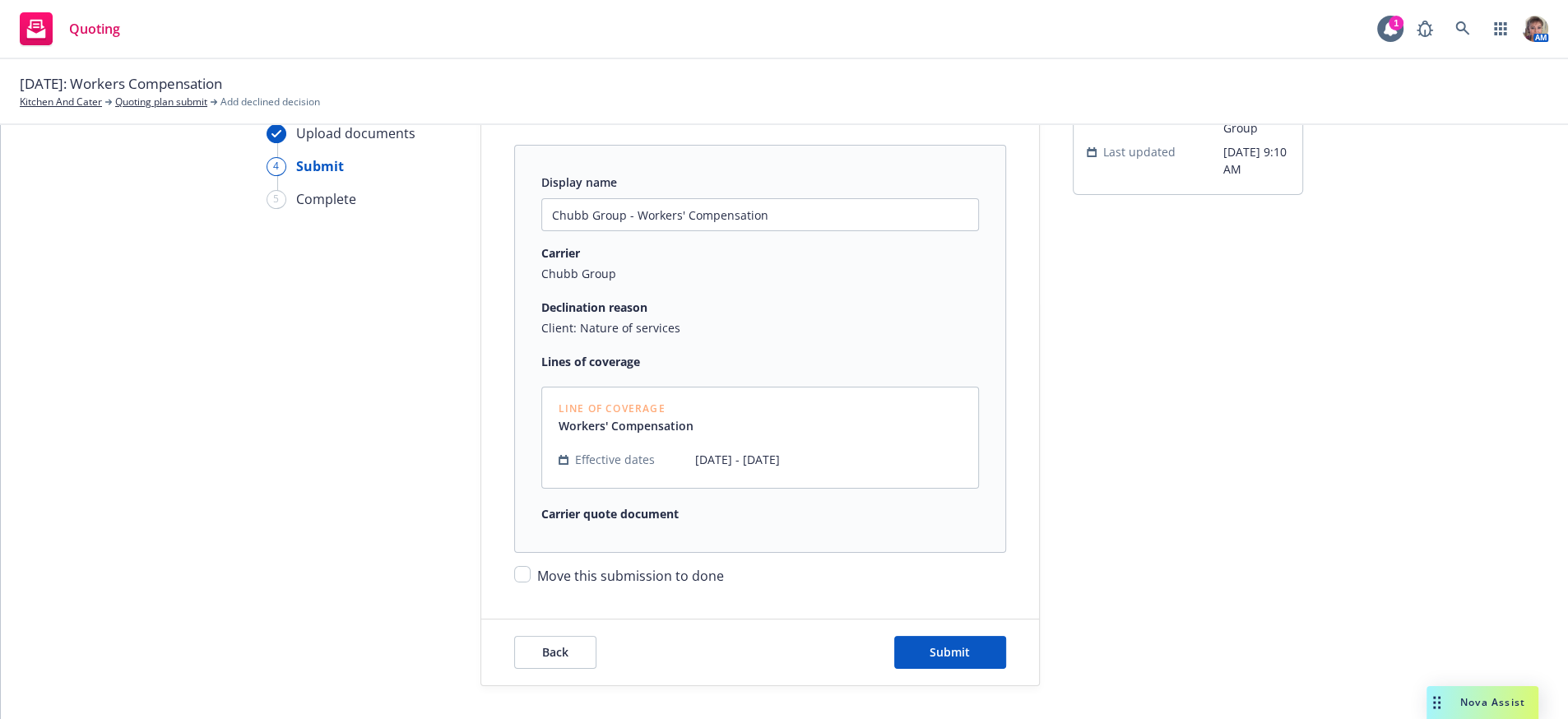
scroll to position [182, 0]
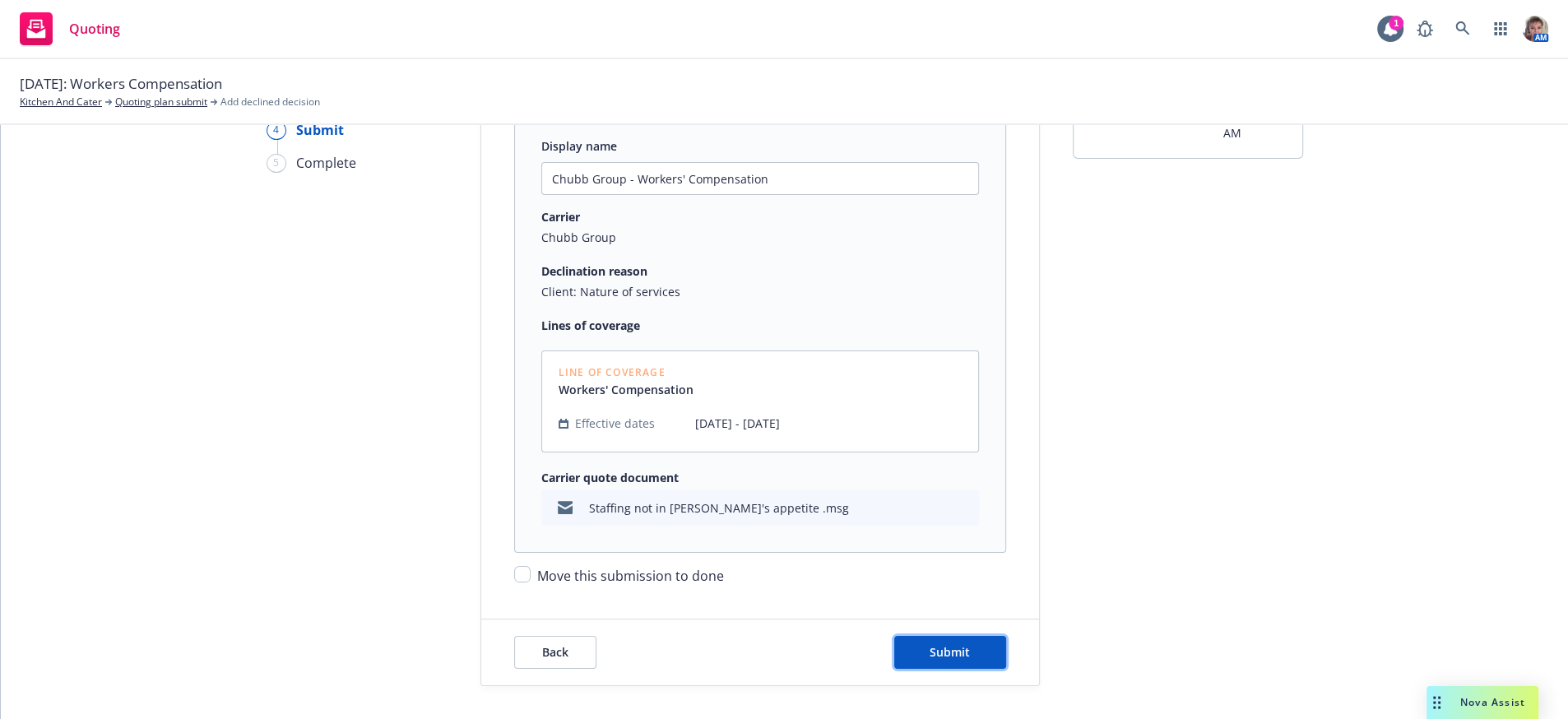
click at [929, 654] on span "Submit" at bounding box center [949, 652] width 40 height 16
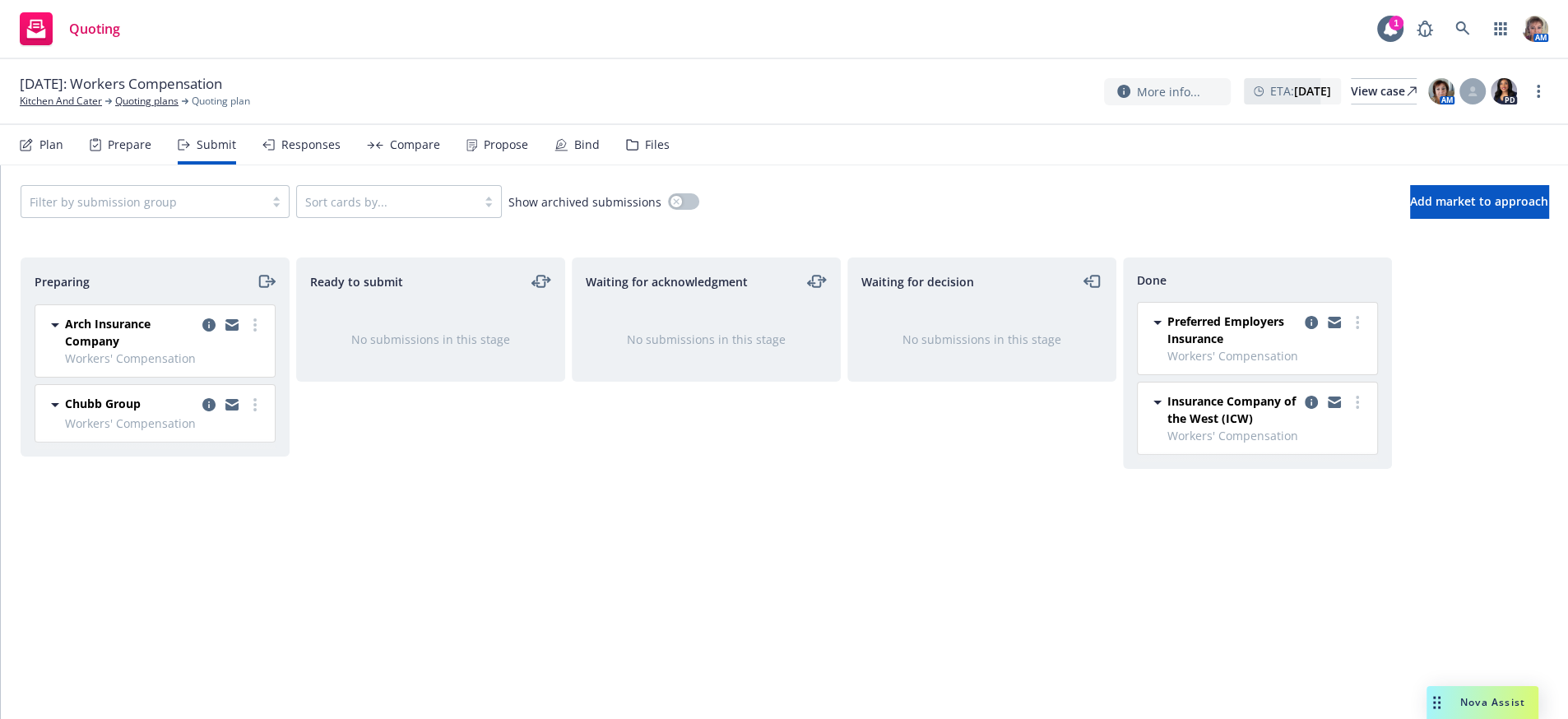
click at [256, 433] on span "Workers' Compensation" at bounding box center [165, 423] width 200 height 17
click at [254, 412] on icon "more" at bounding box center [255, 405] width 4 height 13
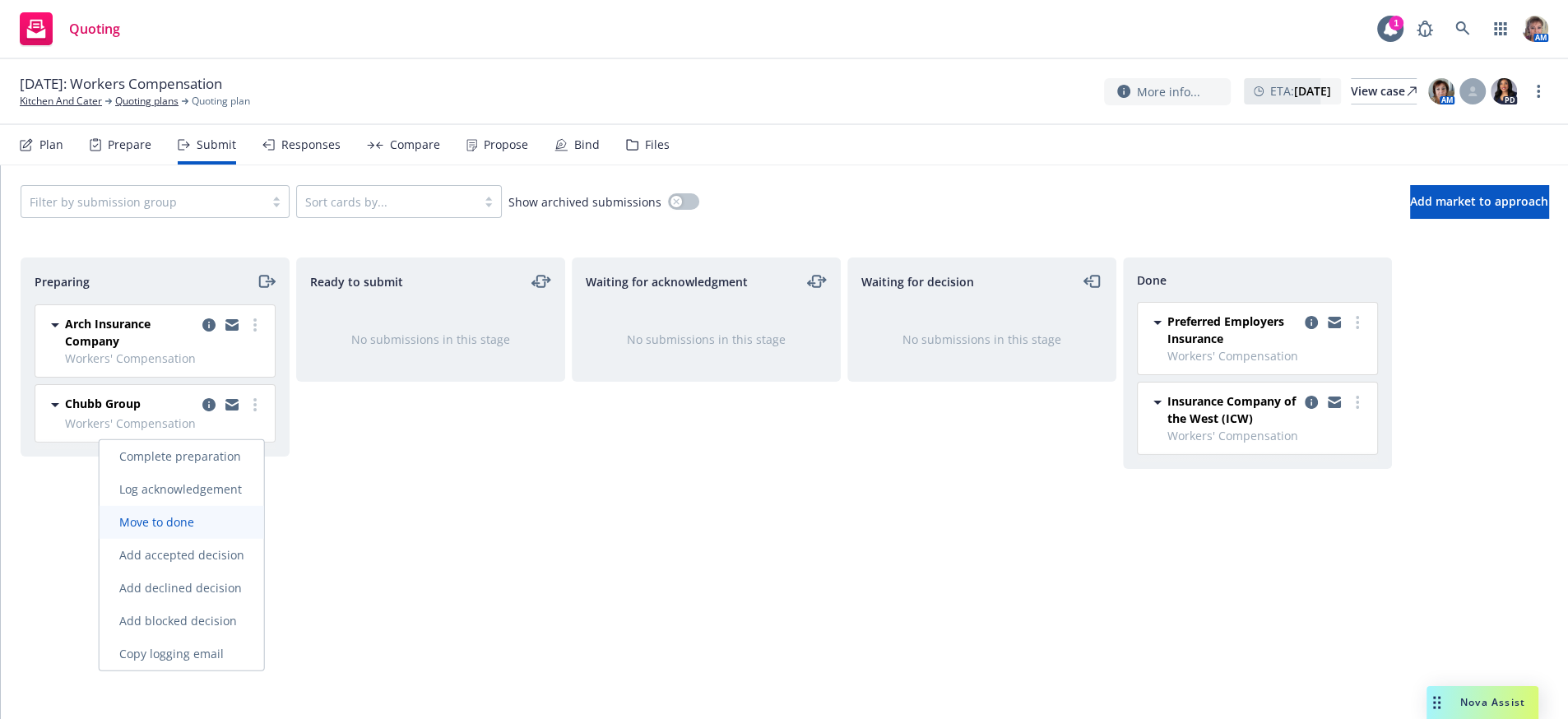
click at [201, 535] on link "Move to done" at bounding box center [181, 522] width 165 height 33
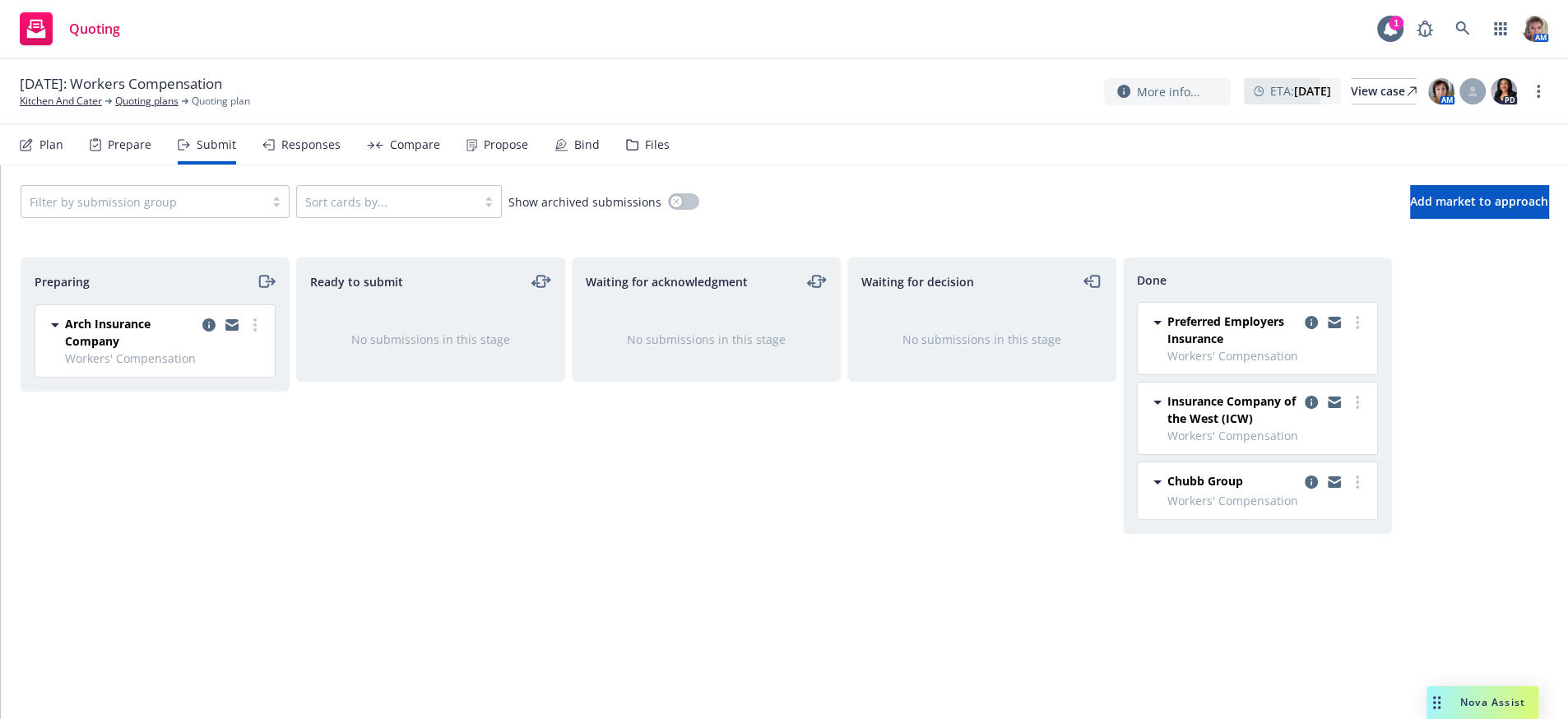
click at [734, 474] on div "Waiting for acknowledgment No submissions in this stage" at bounding box center [705, 471] width 269 height 427
click at [208, 335] on link "copy logging email" at bounding box center [209, 325] width 20 height 20
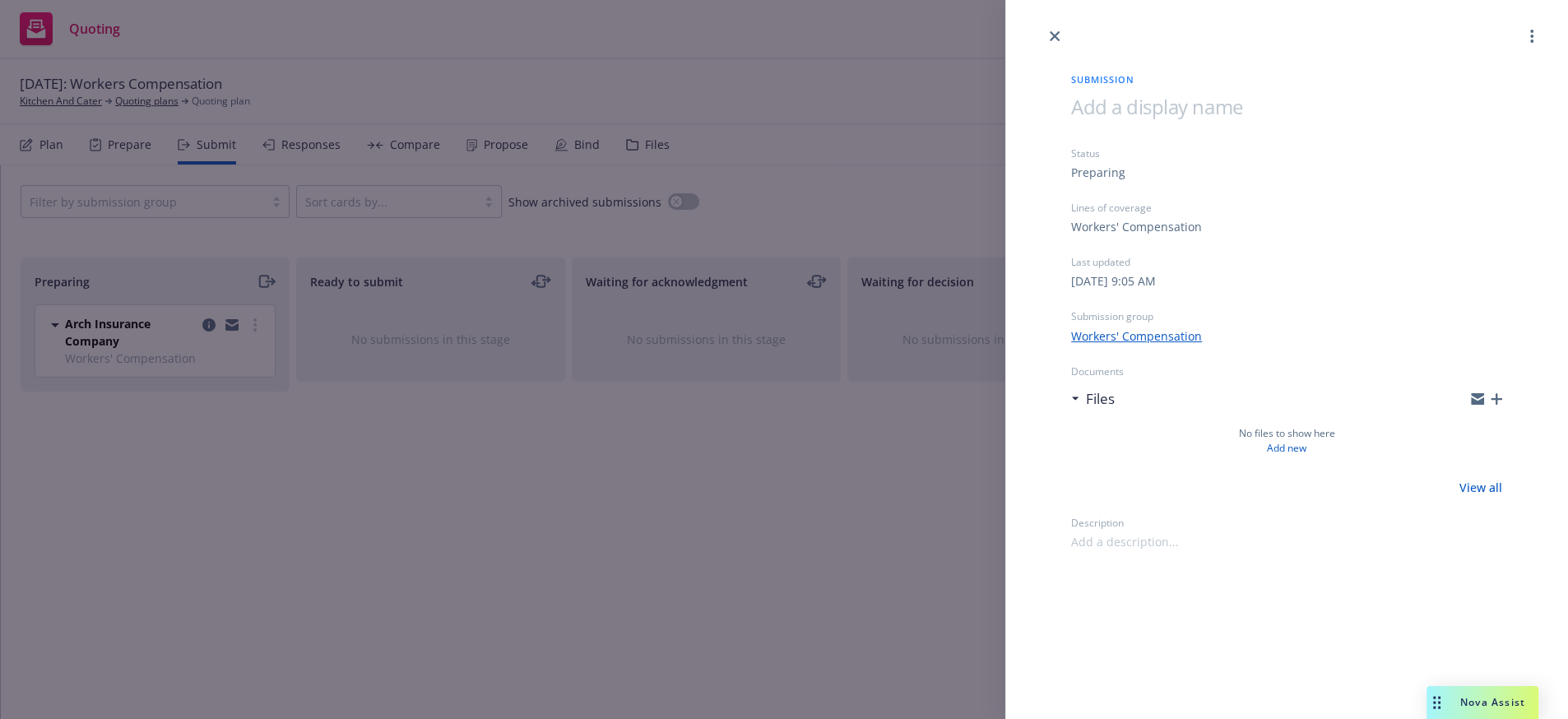
click at [1487, 496] on link "View all" at bounding box center [1481, 488] width 43 height 17
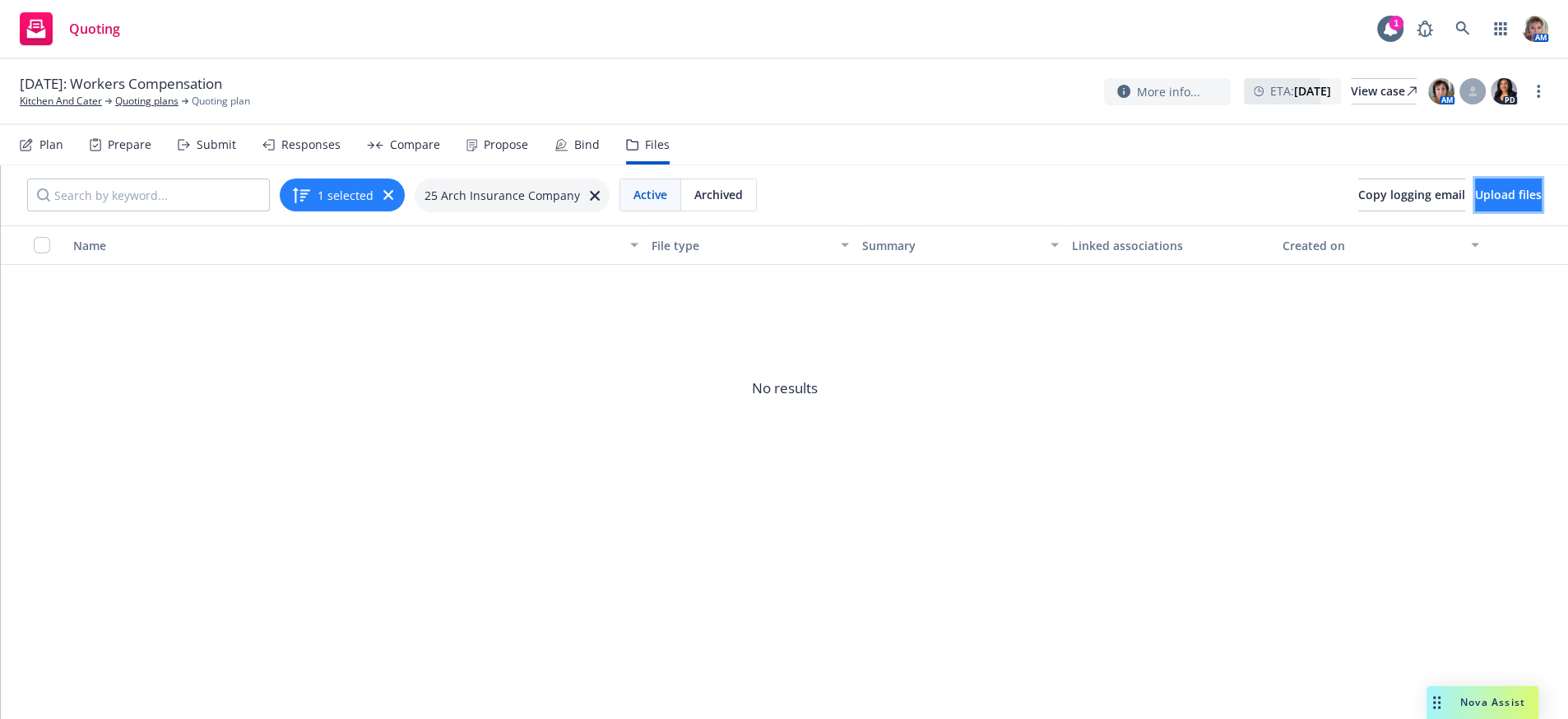
click at [1488, 202] on span "Upload files" at bounding box center [1507, 195] width 66 height 16
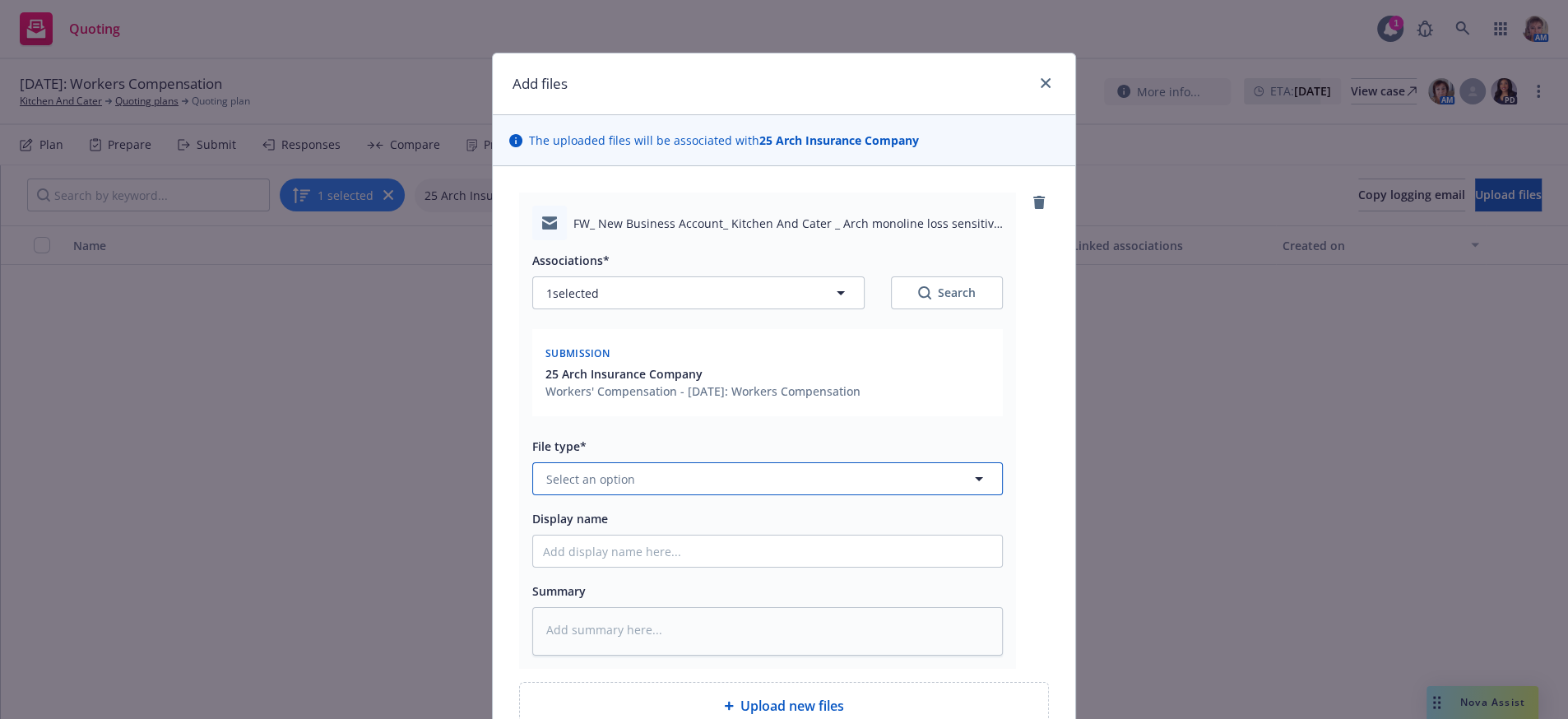
click at [610, 488] on span "Select an option" at bounding box center [590, 479] width 89 height 17
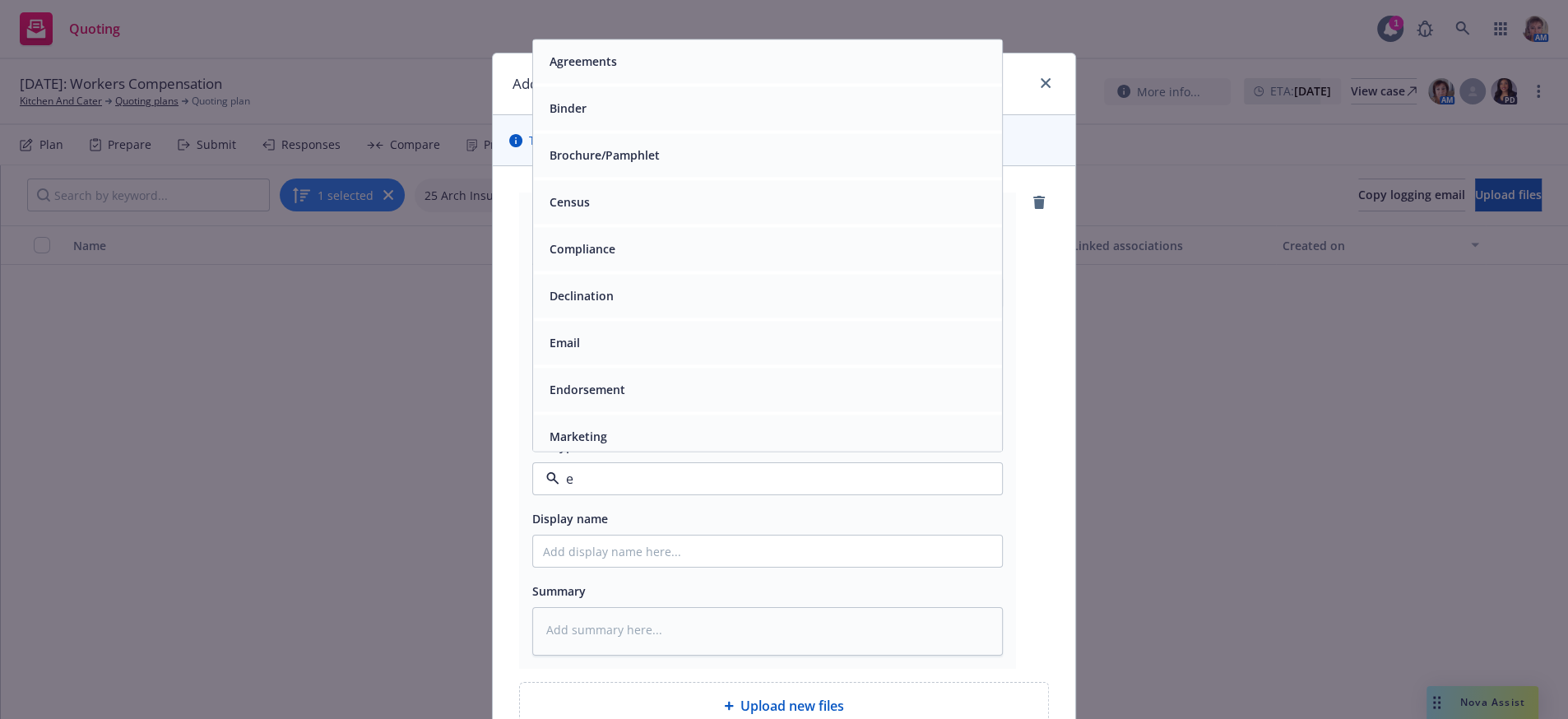
type input "em"
click at [669, 131] on div "Email" at bounding box center [767, 109] width 469 height 44
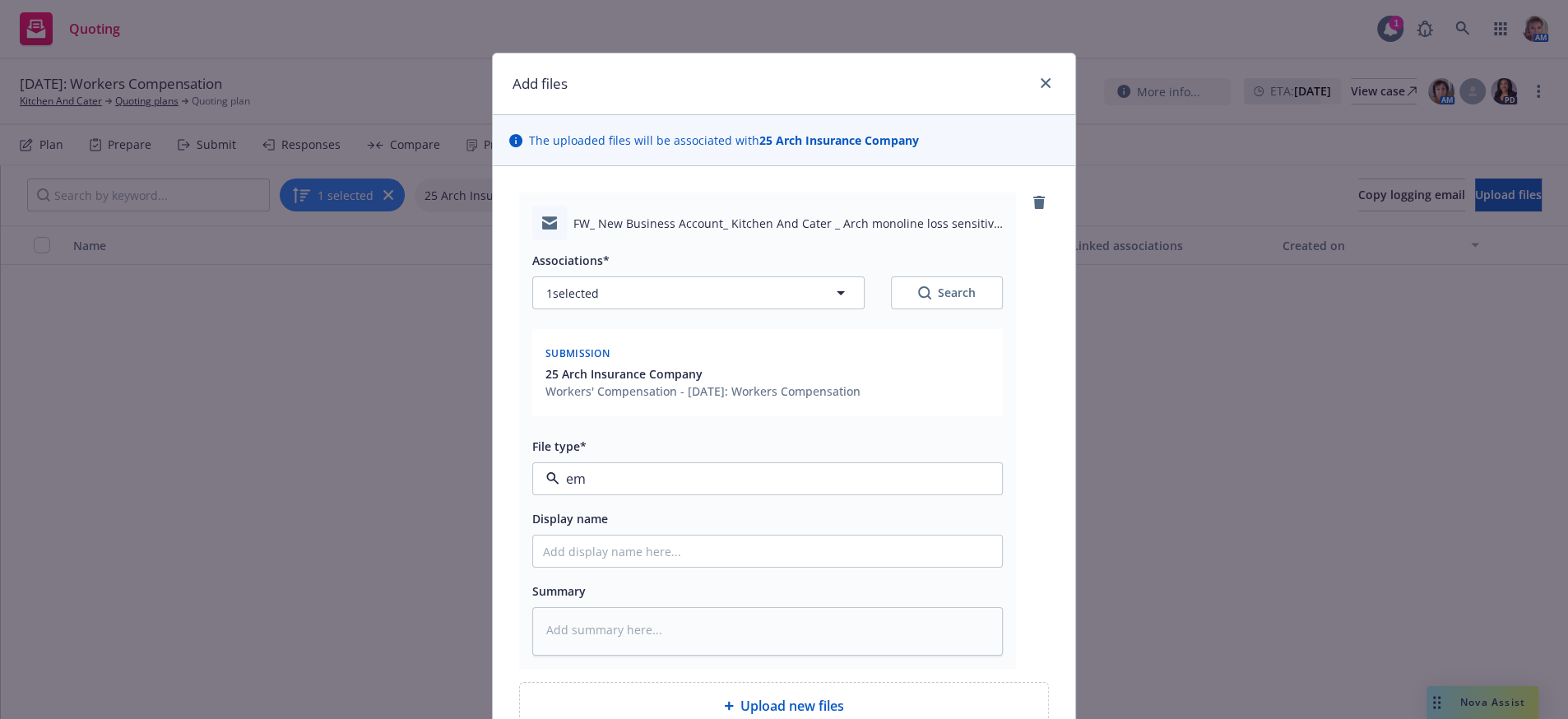
type textarea "x"
click at [632, 567] on input "Display name" at bounding box center [767, 550] width 469 height 31
type input "IJ"
type textarea "x"
type input "IJn"
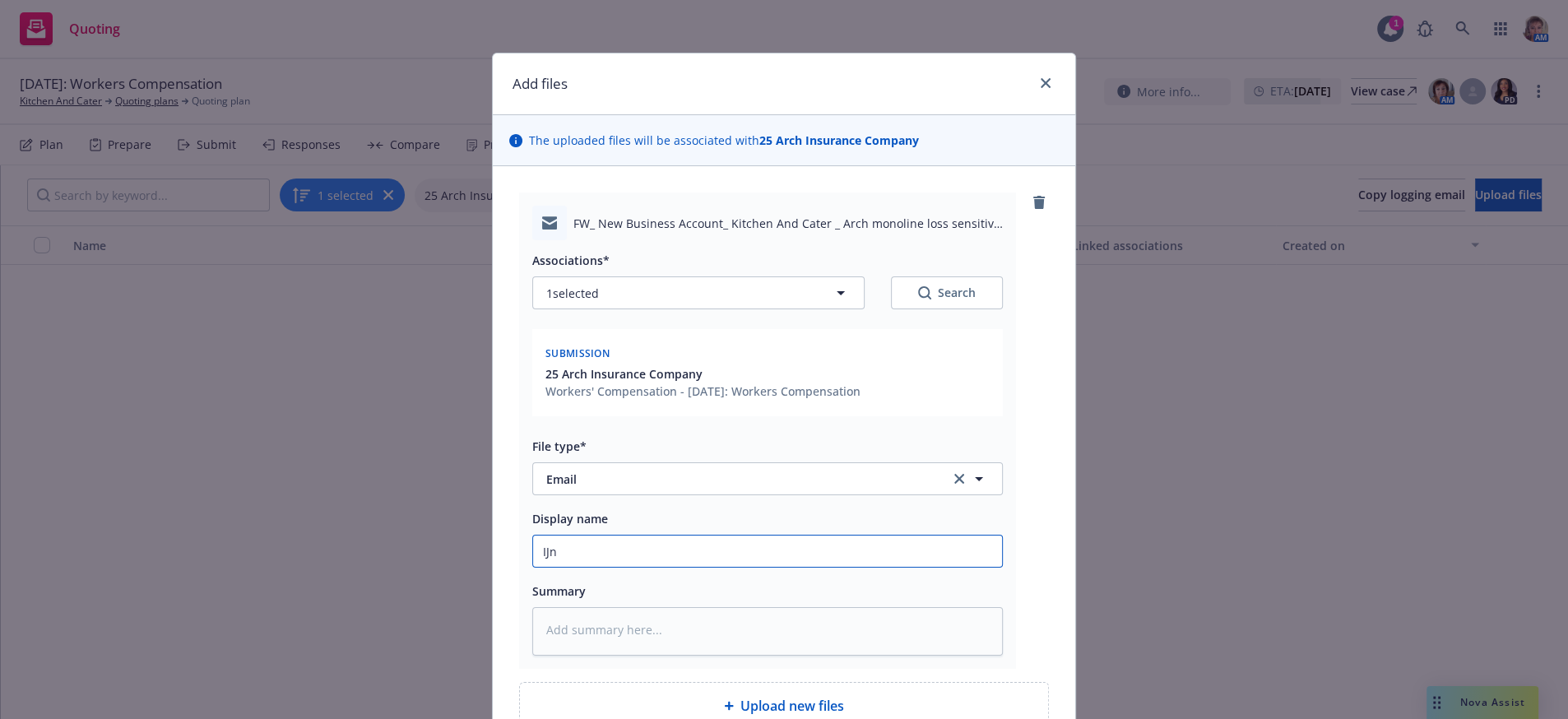
type textarea "x"
type input "IJnt"
type textarea "x"
type input "IJntr"
type textarea "x"
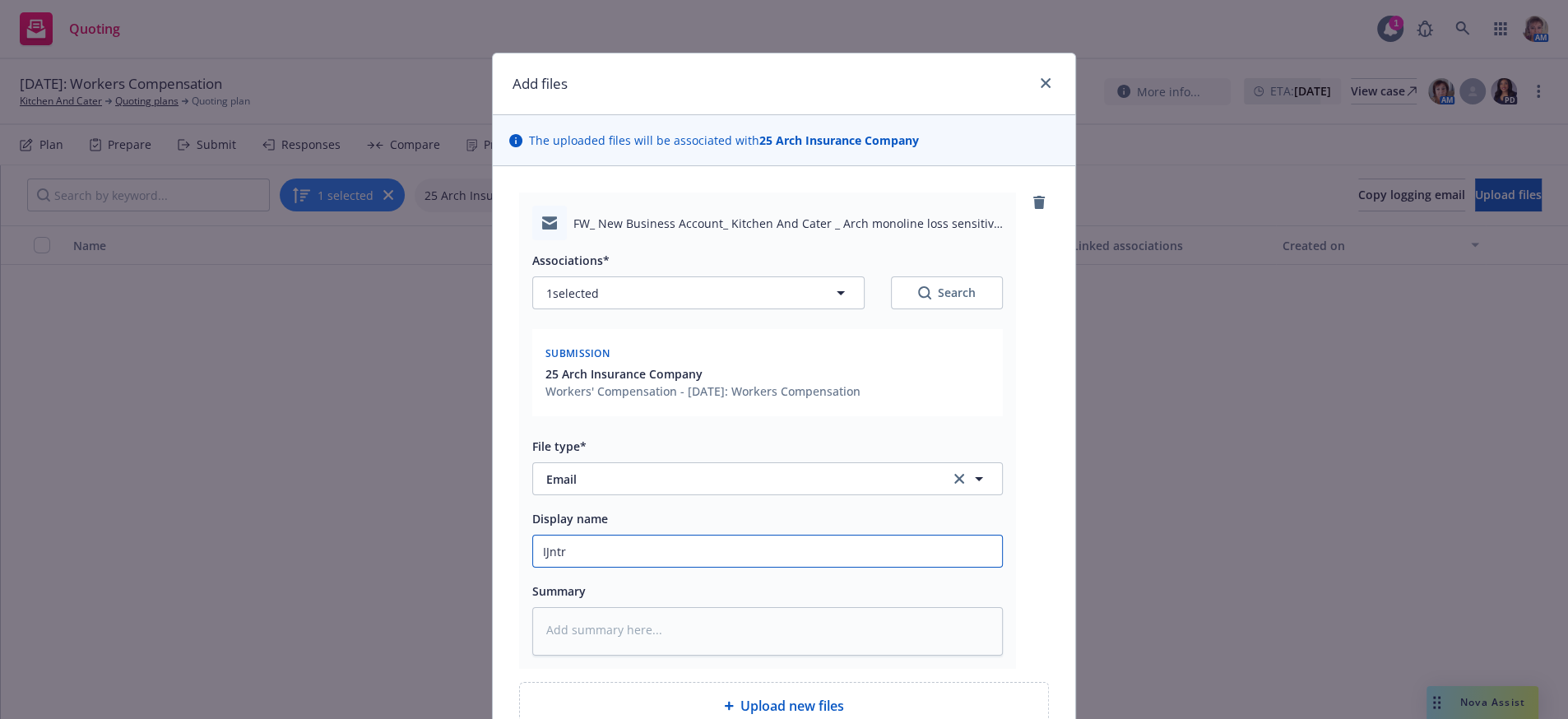
type input "IJntro"
type textarea "x"
type input "IJntrod"
type textarea "x"
type input "IJntrodu"
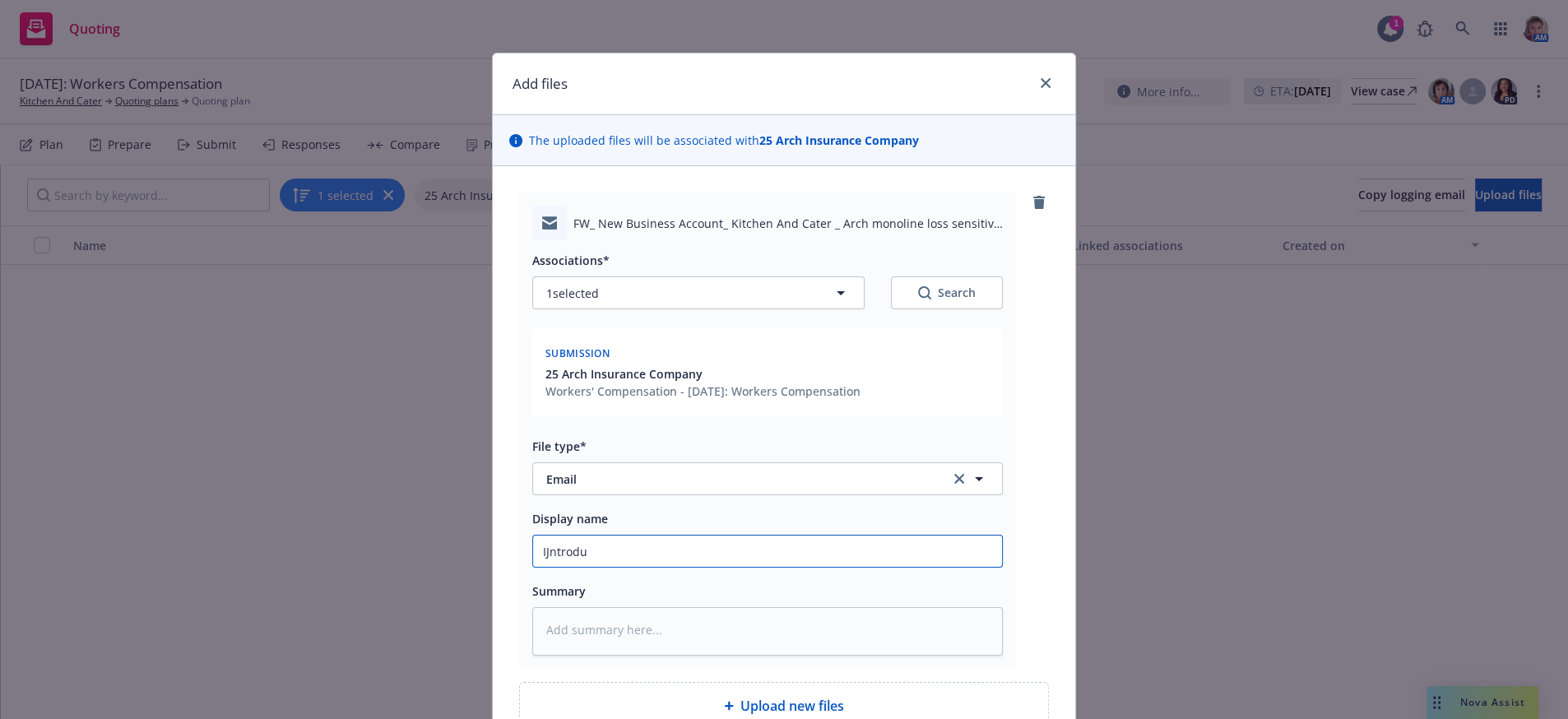
type textarea "x"
type input "IJntroduc"
type textarea "x"
type input "IJntroducc"
type textarea "x"
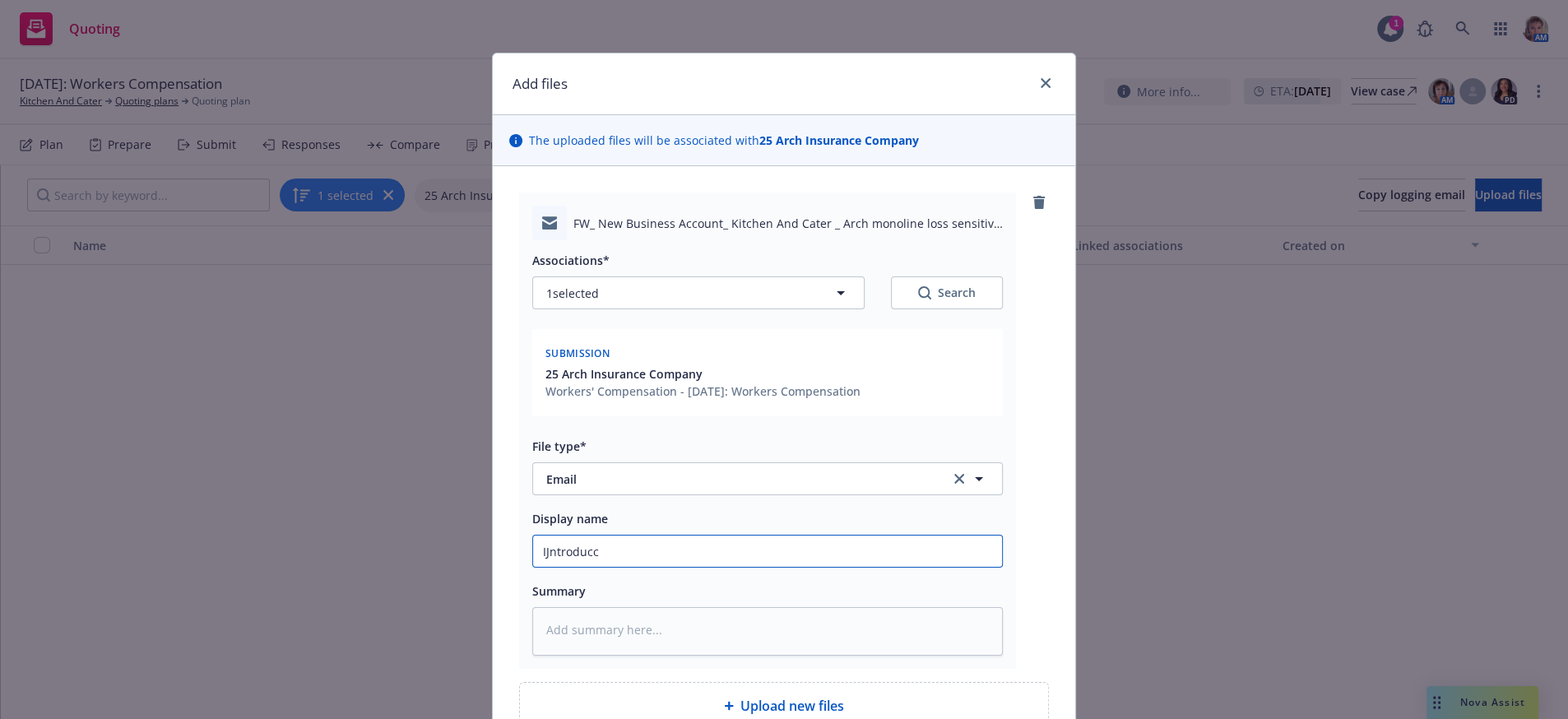
type input "IJntroduc"
type textarea "x"
type input "IJntrodu"
type textarea "x"
type input "IJntrod"
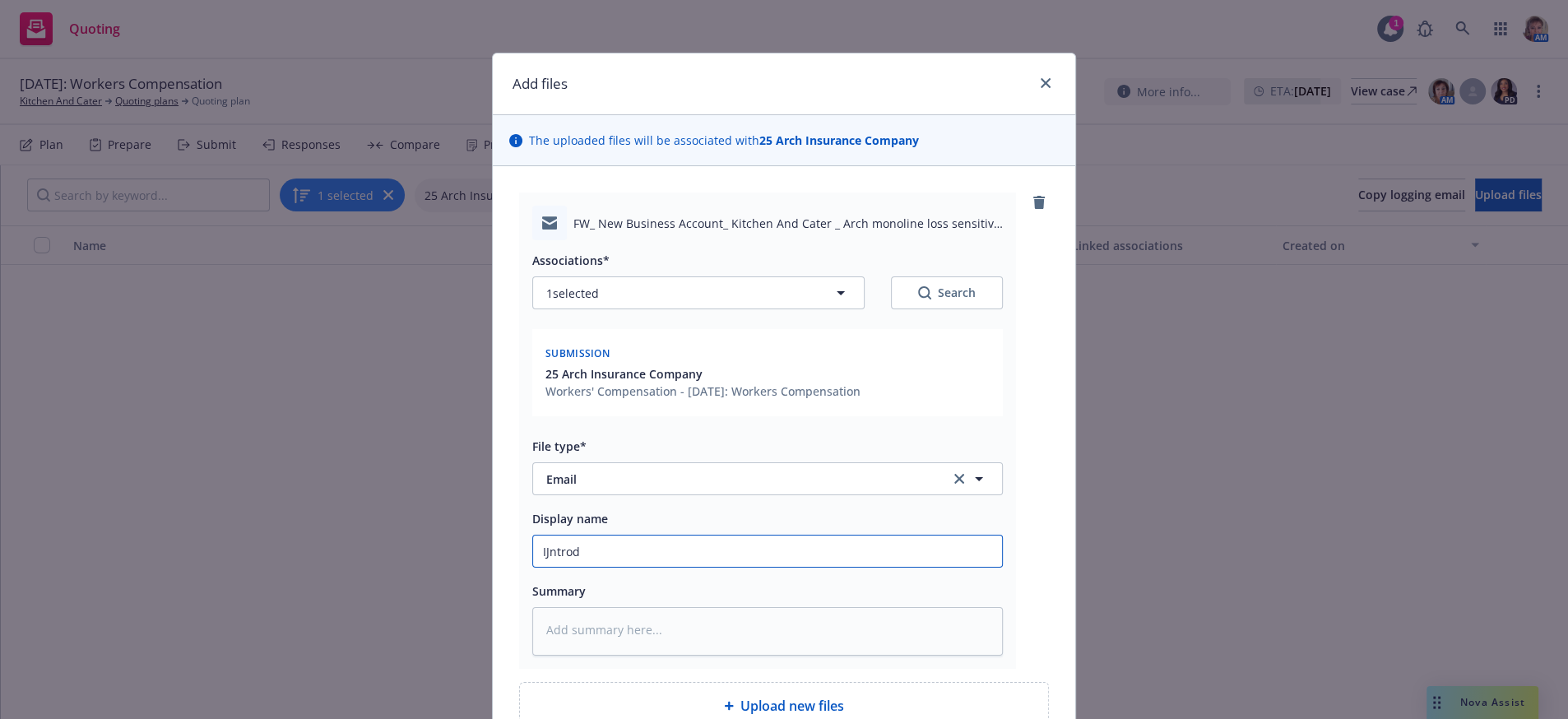
type textarea "x"
type input "IJntro"
type textarea "x"
type input "IJntr"
type textarea "x"
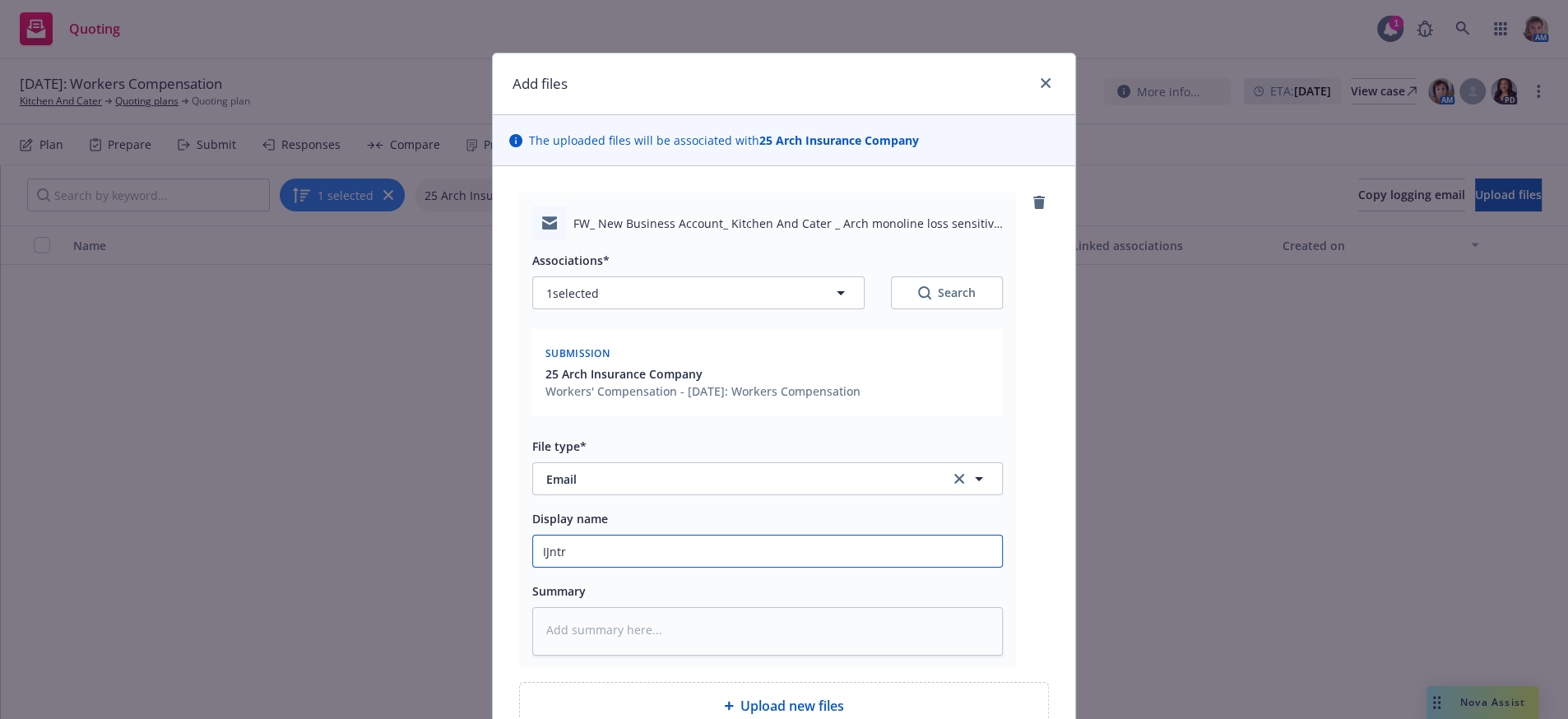
type input "IJnt"
type textarea "x"
type input "IJn"
type textarea "x"
type input "IJ"
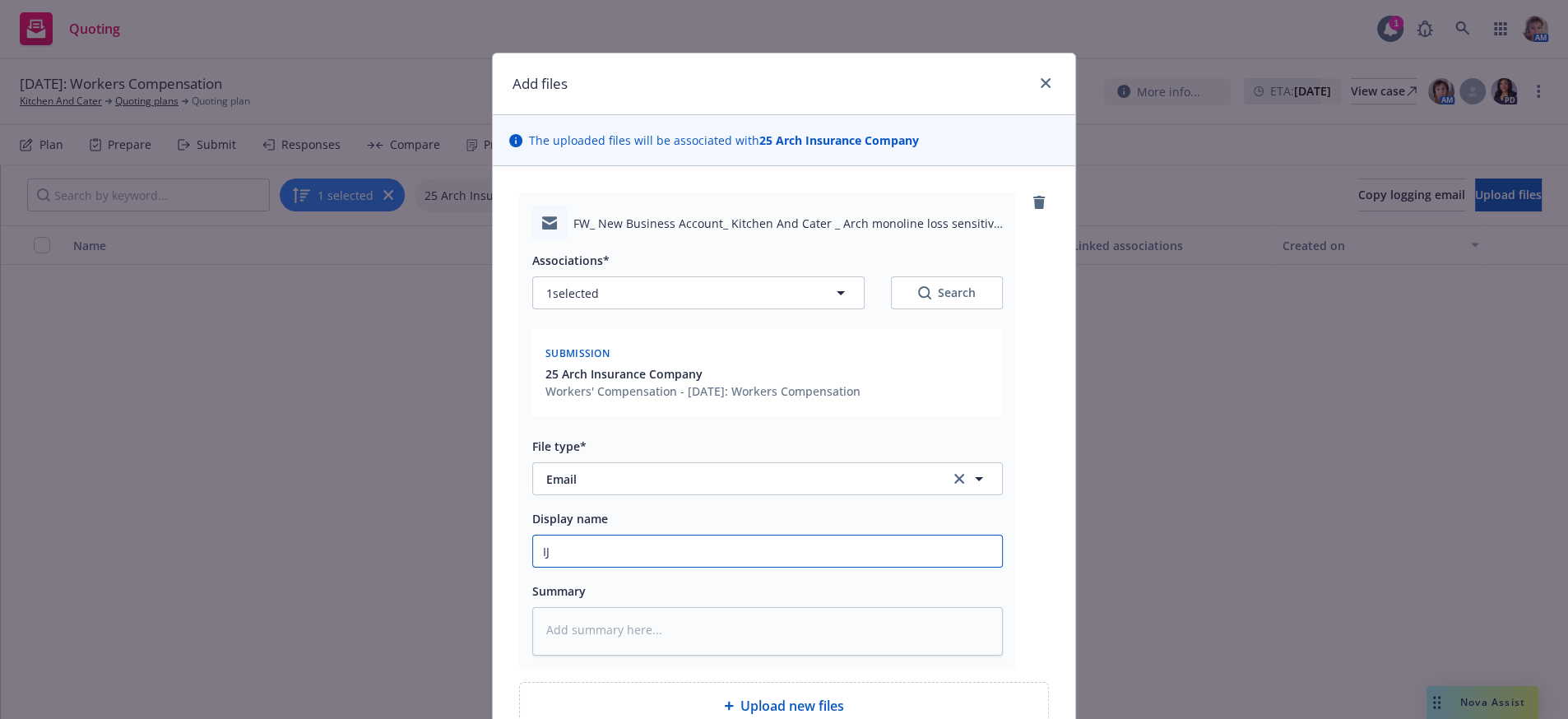
type textarea "x"
type input "I"
type textarea "x"
type input "I"
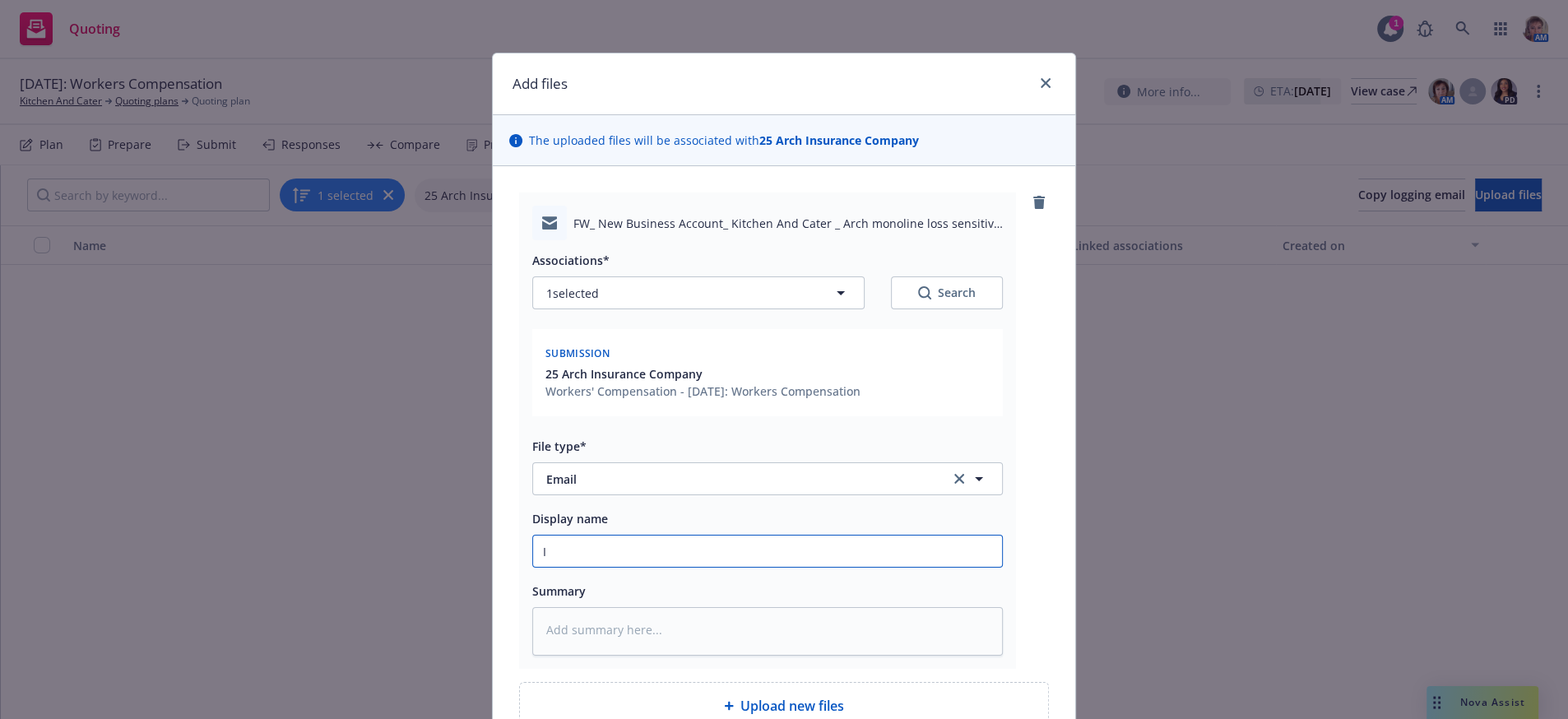
type textarea "x"
type input "In"
type textarea "x"
type input "Int"
type textarea "x"
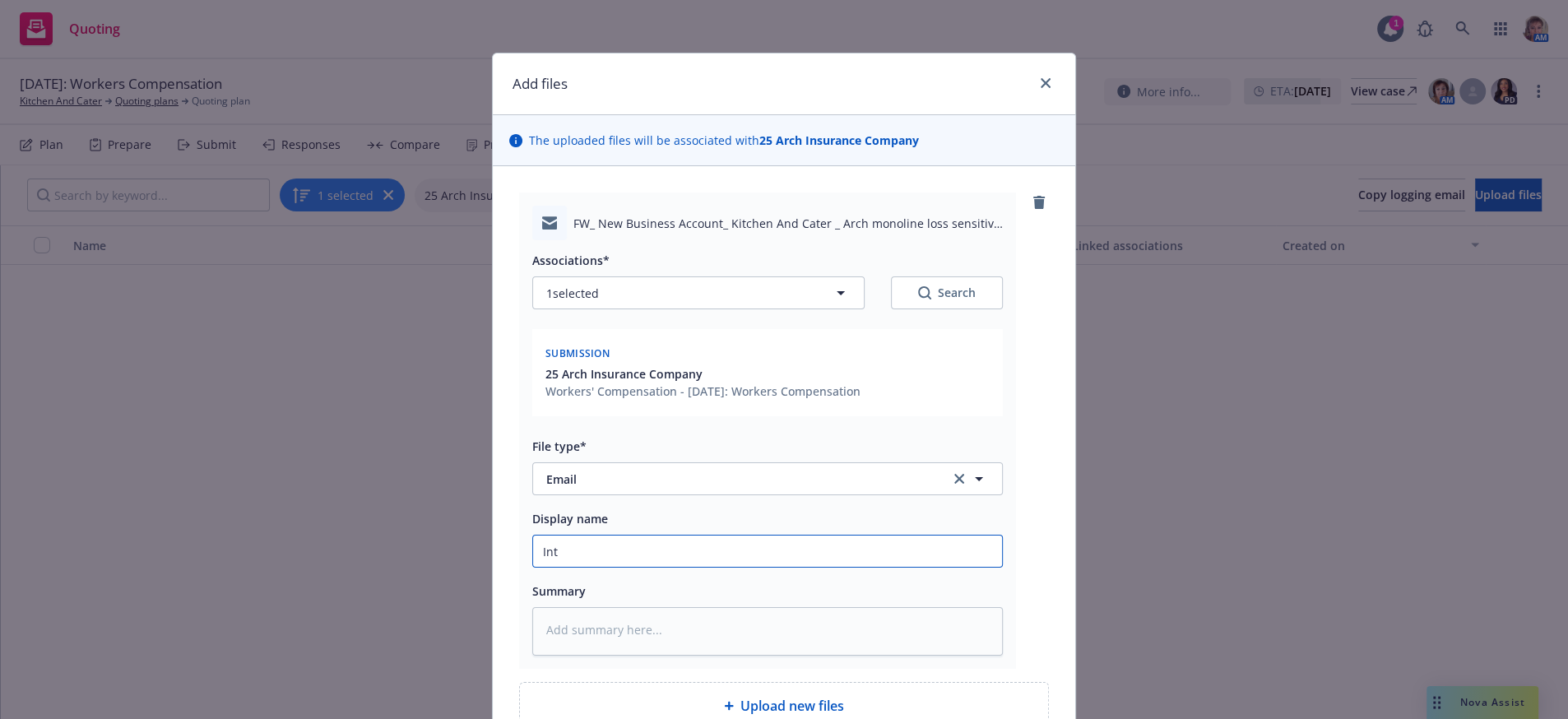
type input "Intr"
type textarea "x"
type input "Intro"
type textarea "x"
type input "Introd"
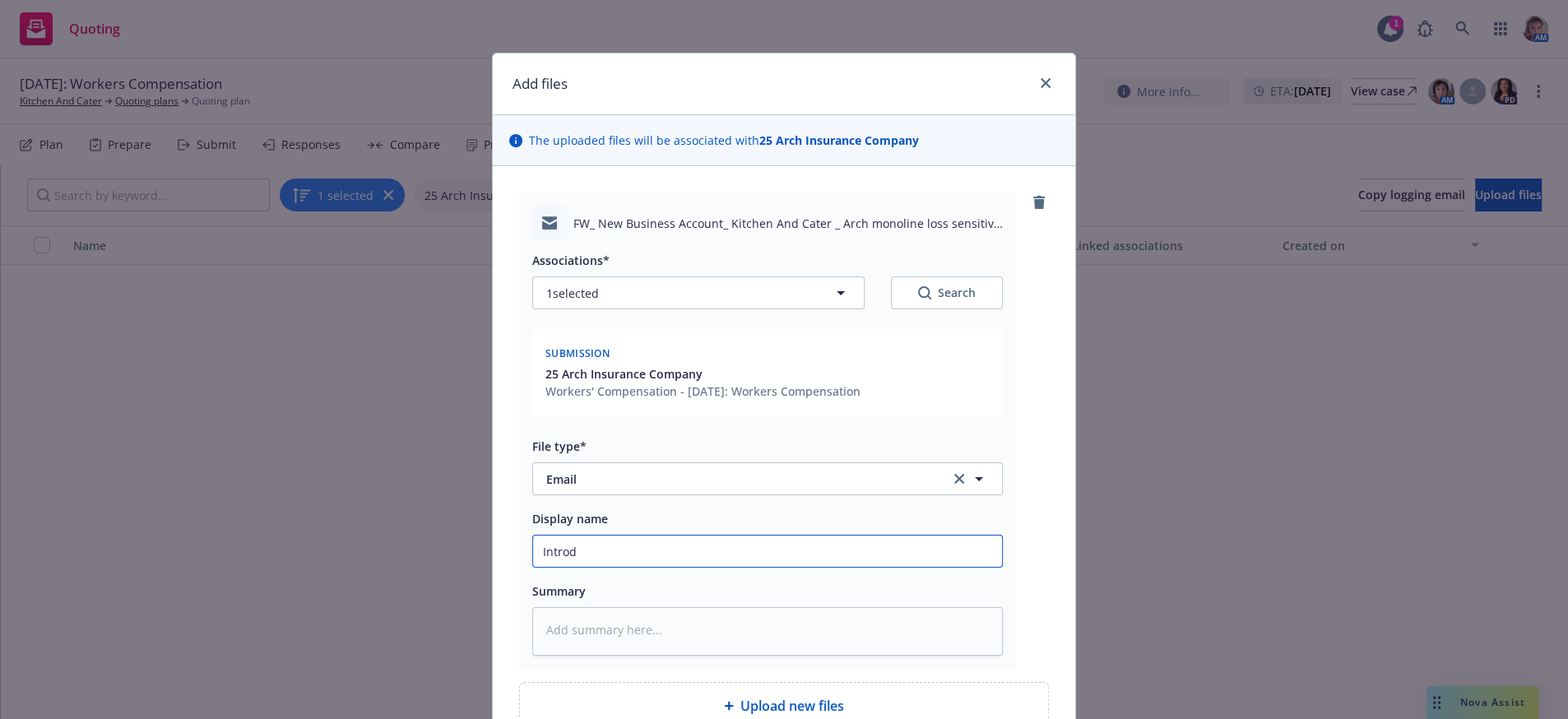
type textarea "x"
type input "Introdu"
type textarea "x"
type input "Introduc"
type textarea "x"
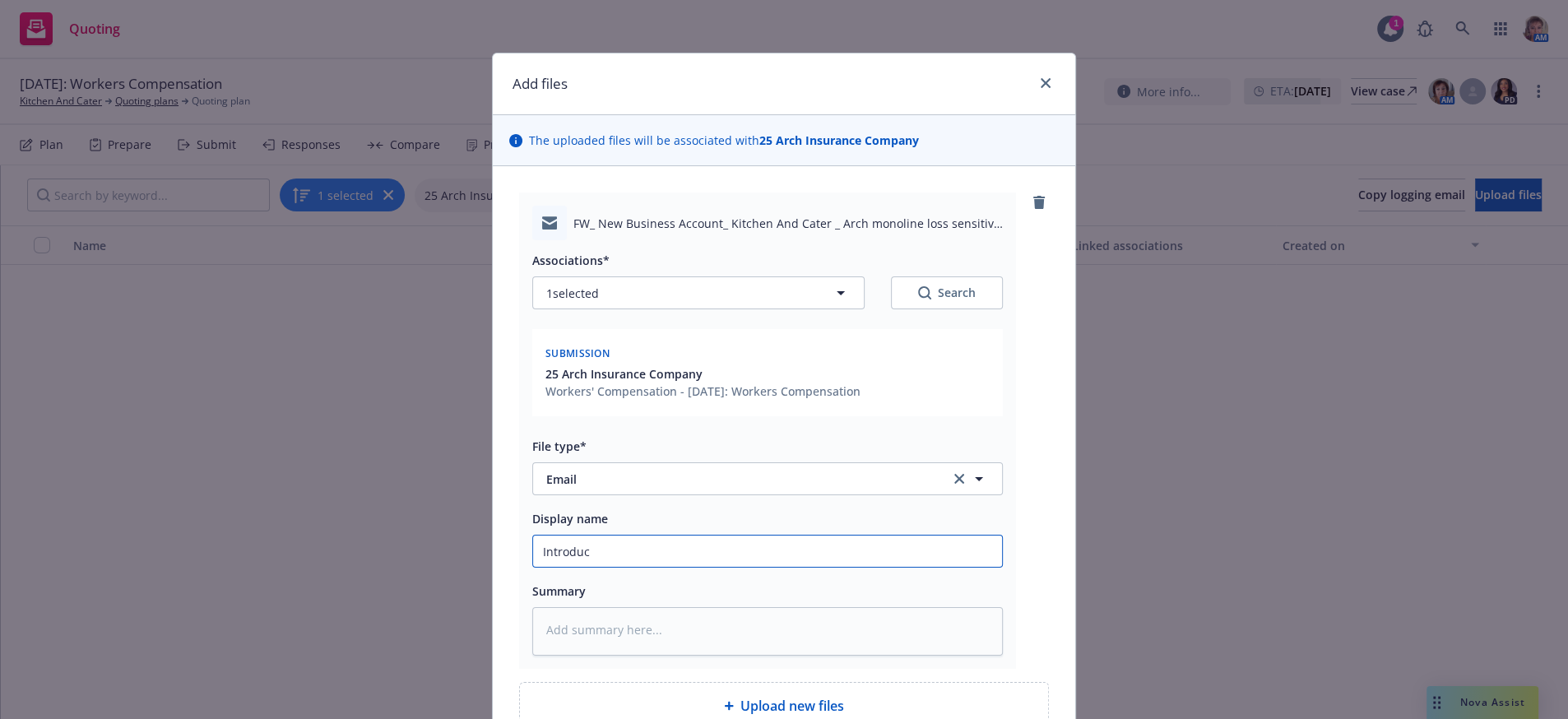
type input "Introduct"
type textarea "x"
type input "Introducti"
type textarea "x"
type input "Introductio"
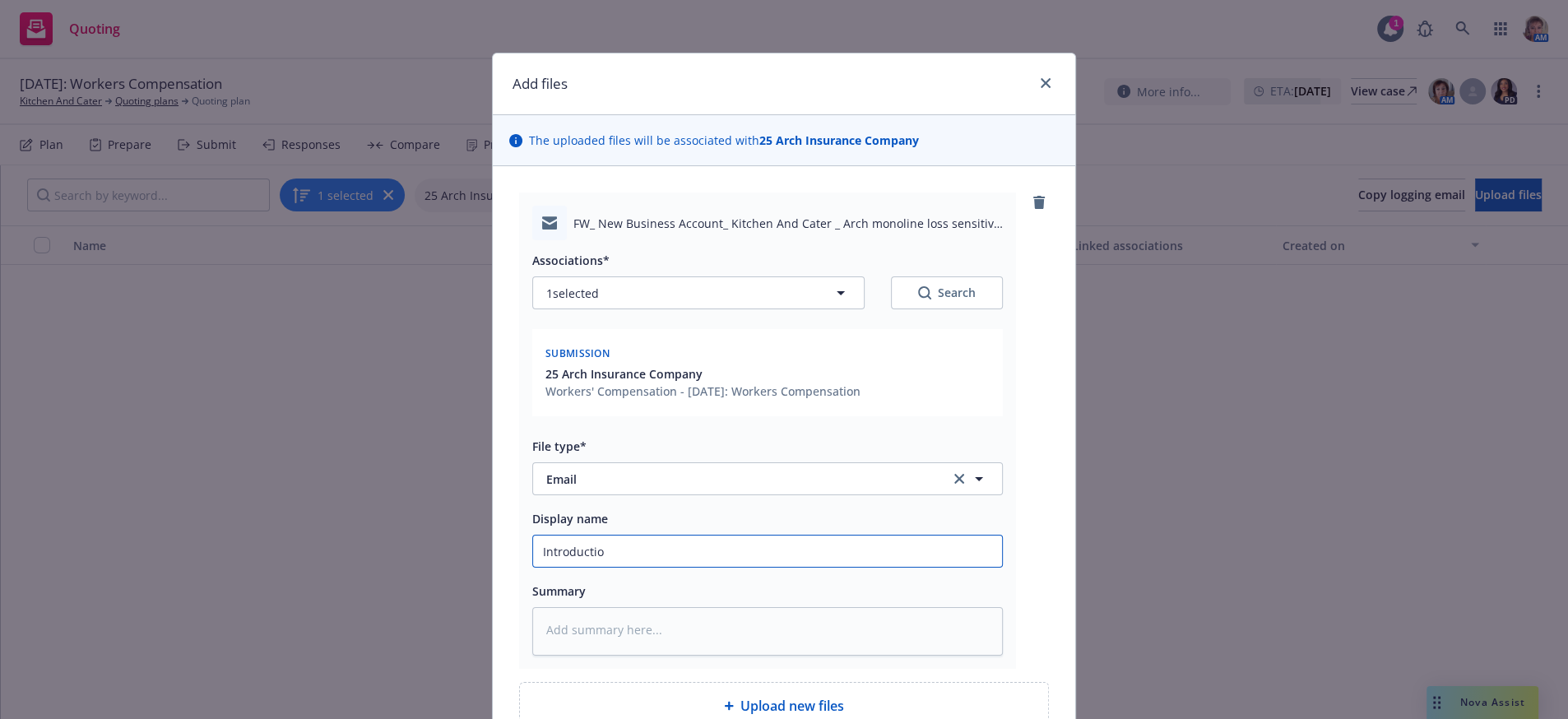
type textarea "x"
type input "Introduction"
type textarea "x"
type input "Introduction"
type textarea "x"
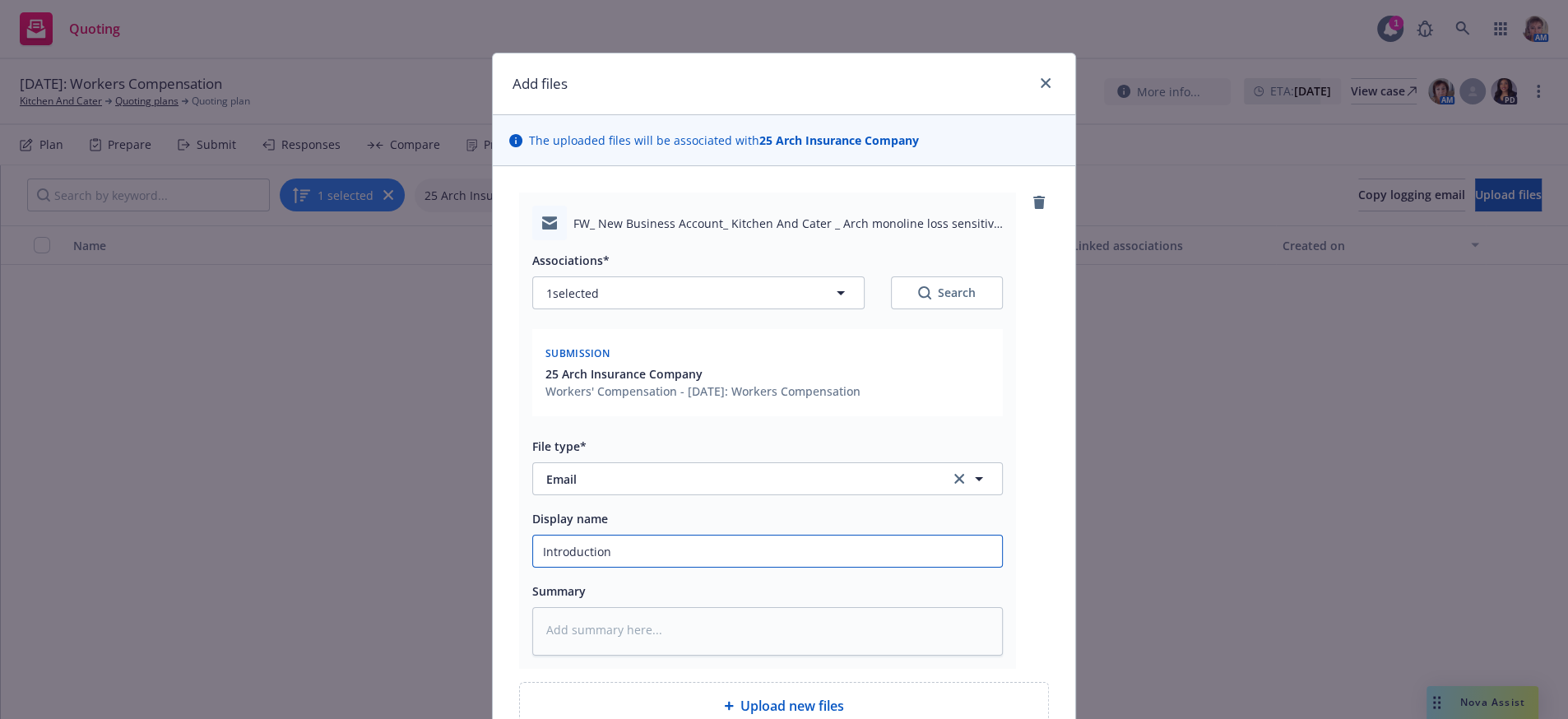
type input "Introduction t"
type textarea "x"
type input "Introduction to"
type textarea "x"
type input "Introduction to"
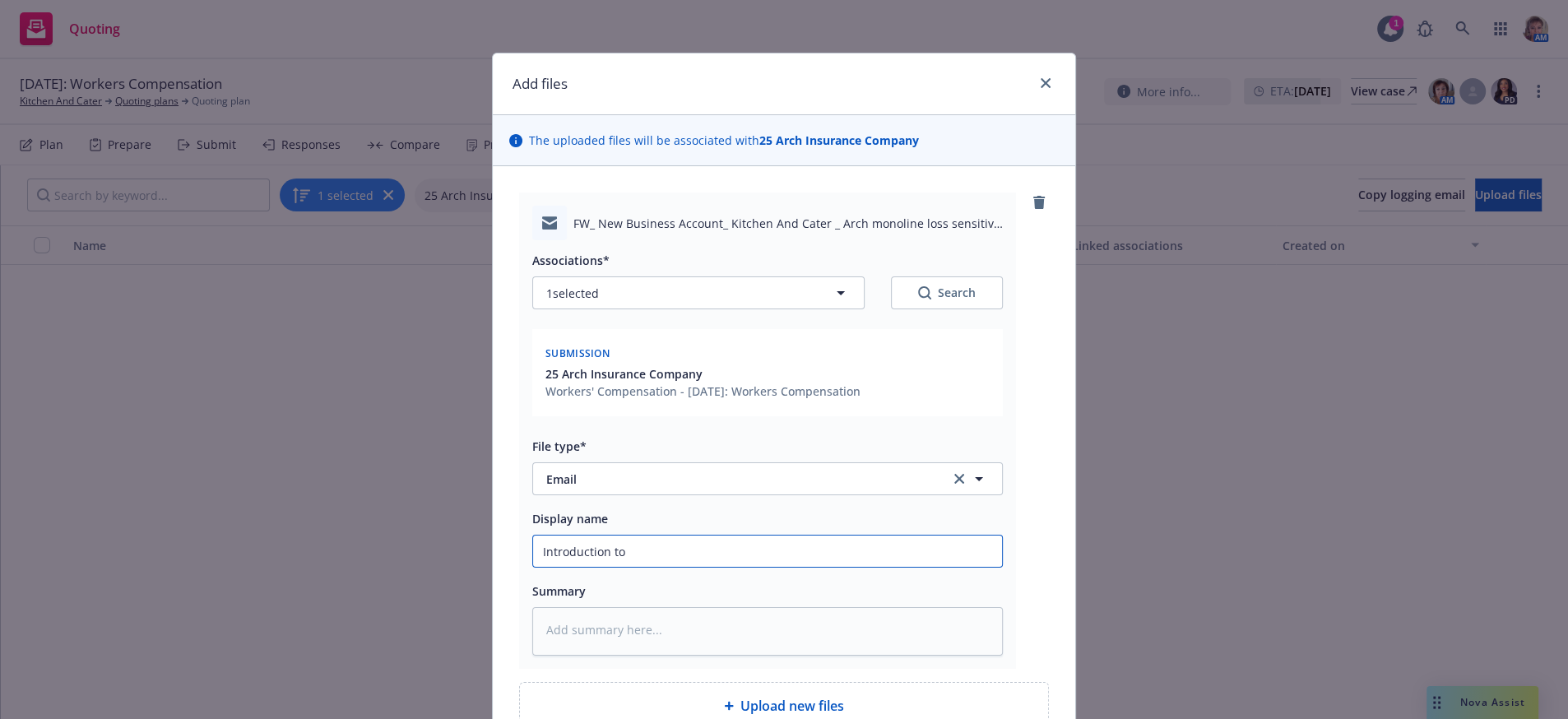
type textarea "x"
type input "Introduction to A"
type textarea "x"
type input "Introduction to Ar"
type textarea "x"
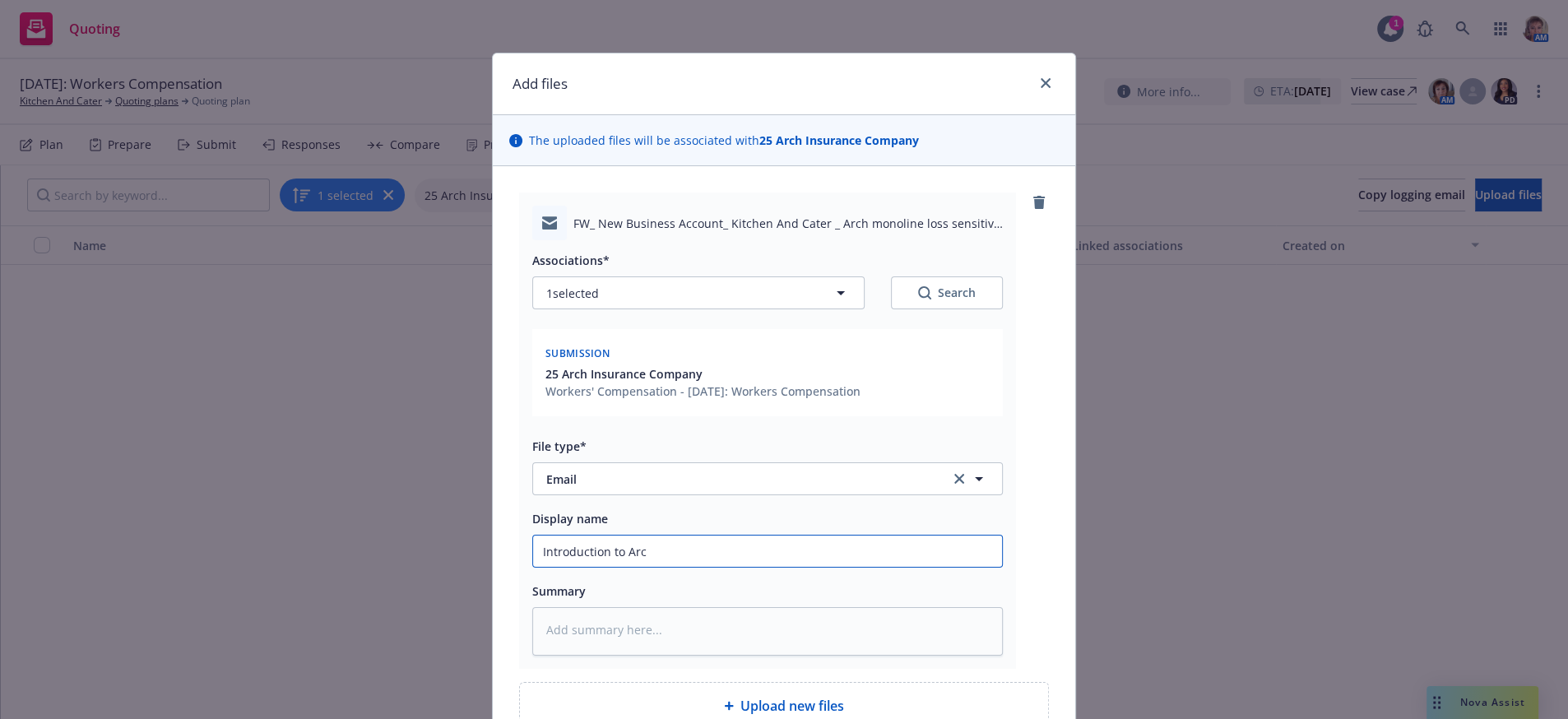
type input "Introduction to Arch"
type textarea "x"
type input "Introduction to Arch"
type textarea "x"
type input "Introduction to Arch u"
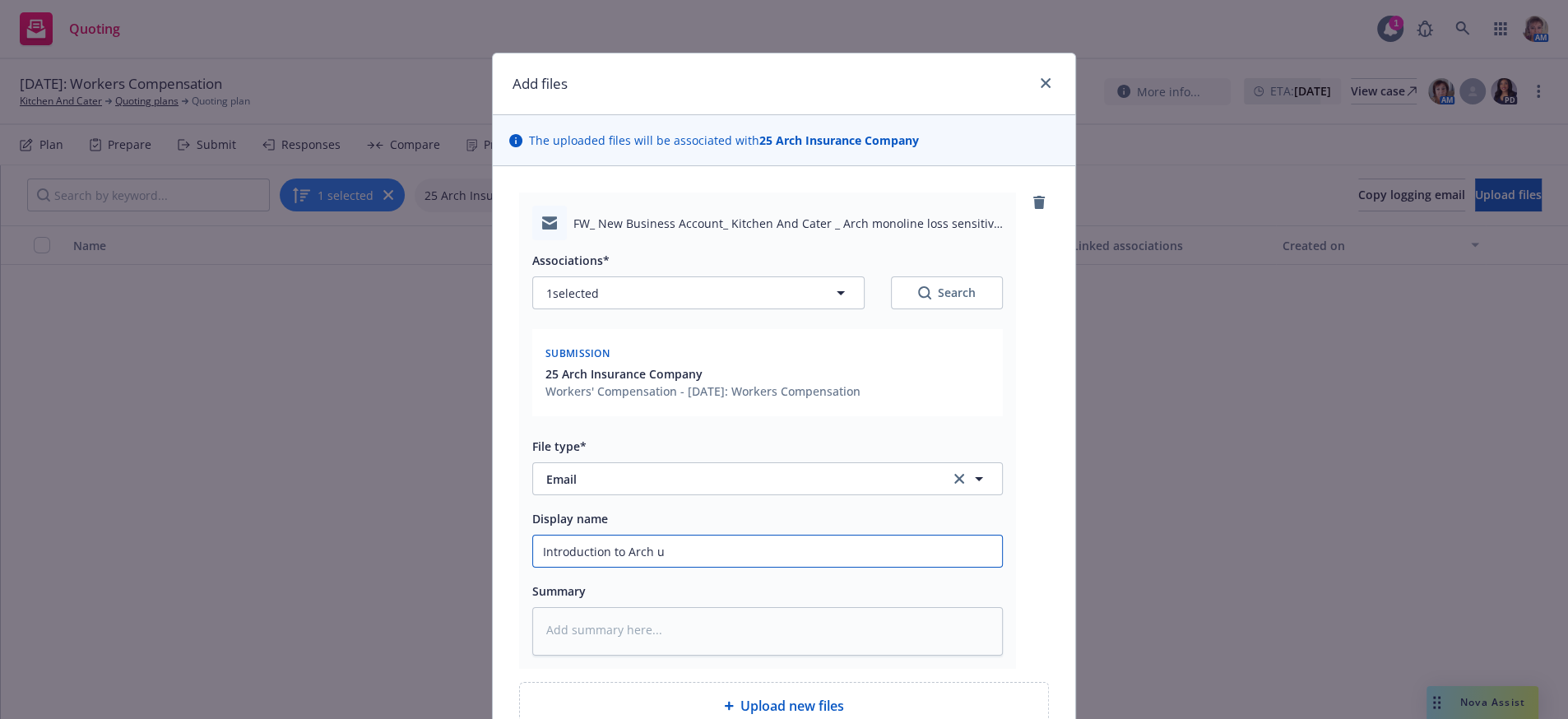
type textarea "x"
type input "Introduction to Arch un"
type textarea "x"
type input "Introduction to Arch und"
type textarea "x"
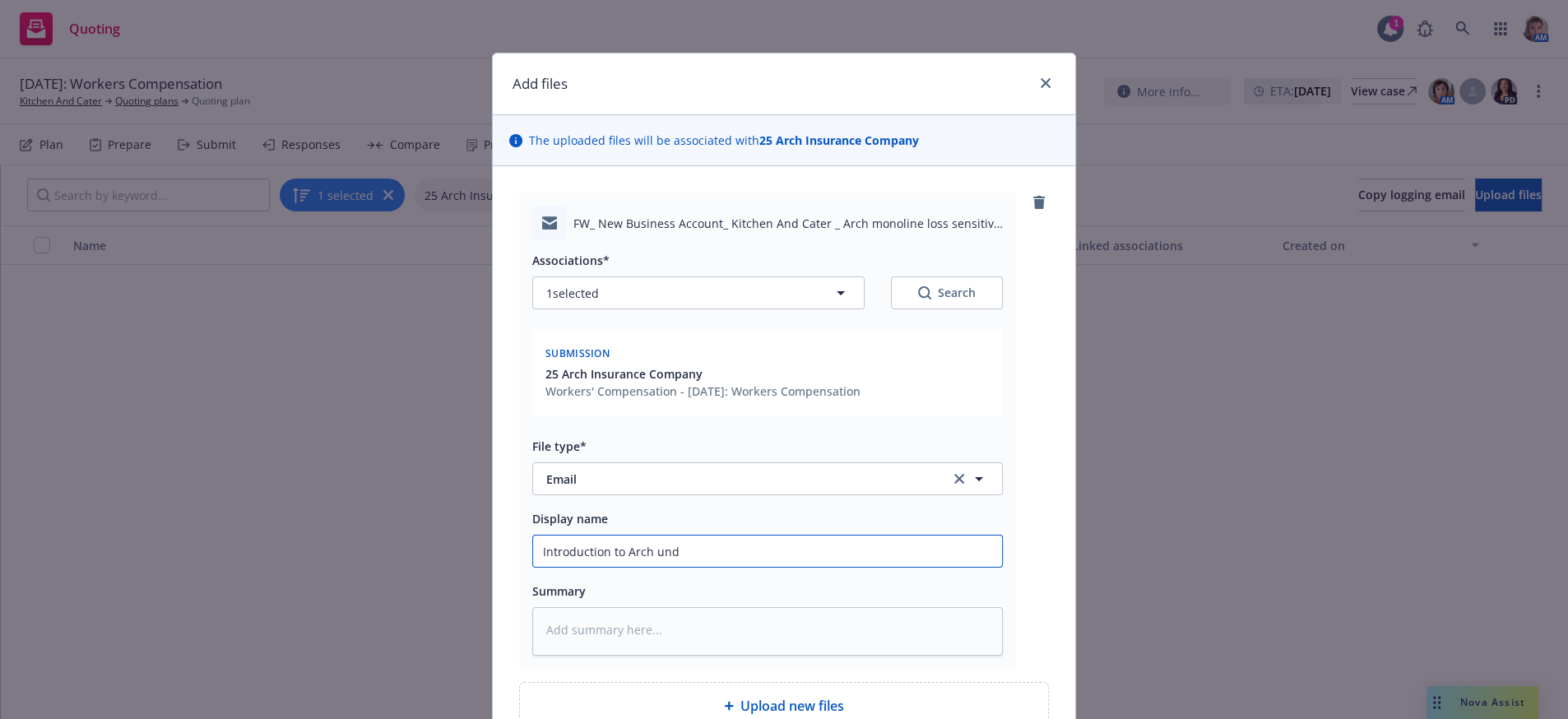
type input "Introduction to Arch unde"
type textarea "x"
type input "Introduction to Arch under"
type textarea "x"
type input "Introduction to Arch underw"
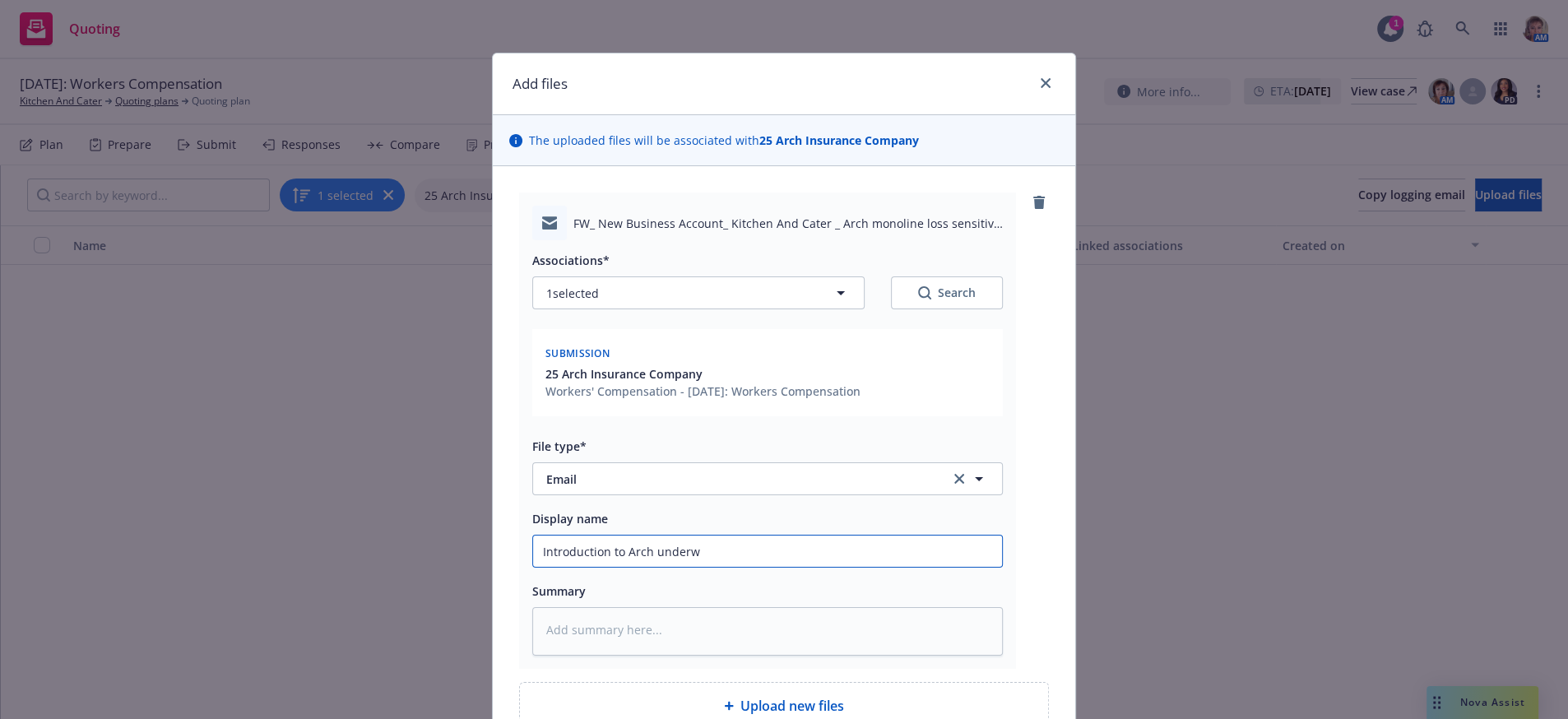
type textarea "x"
type input "Introduction to Arch underwr"
type textarea "x"
type input "Introduction to Arch underwrit"
type textarea "x"
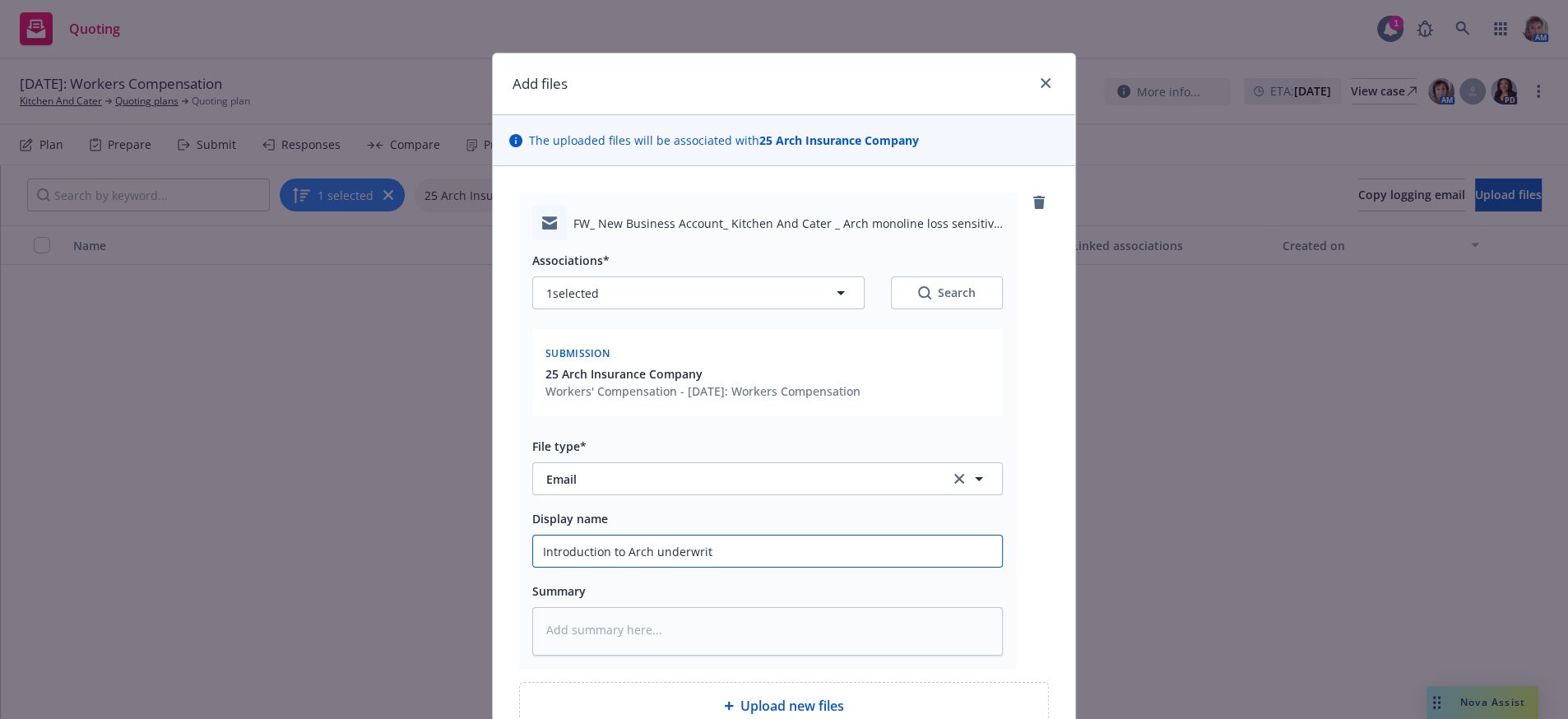
type input "Introduction to Arch underwrite"
type textarea "x"
type input "Introduction to Arch underwriter"
type textarea "x"
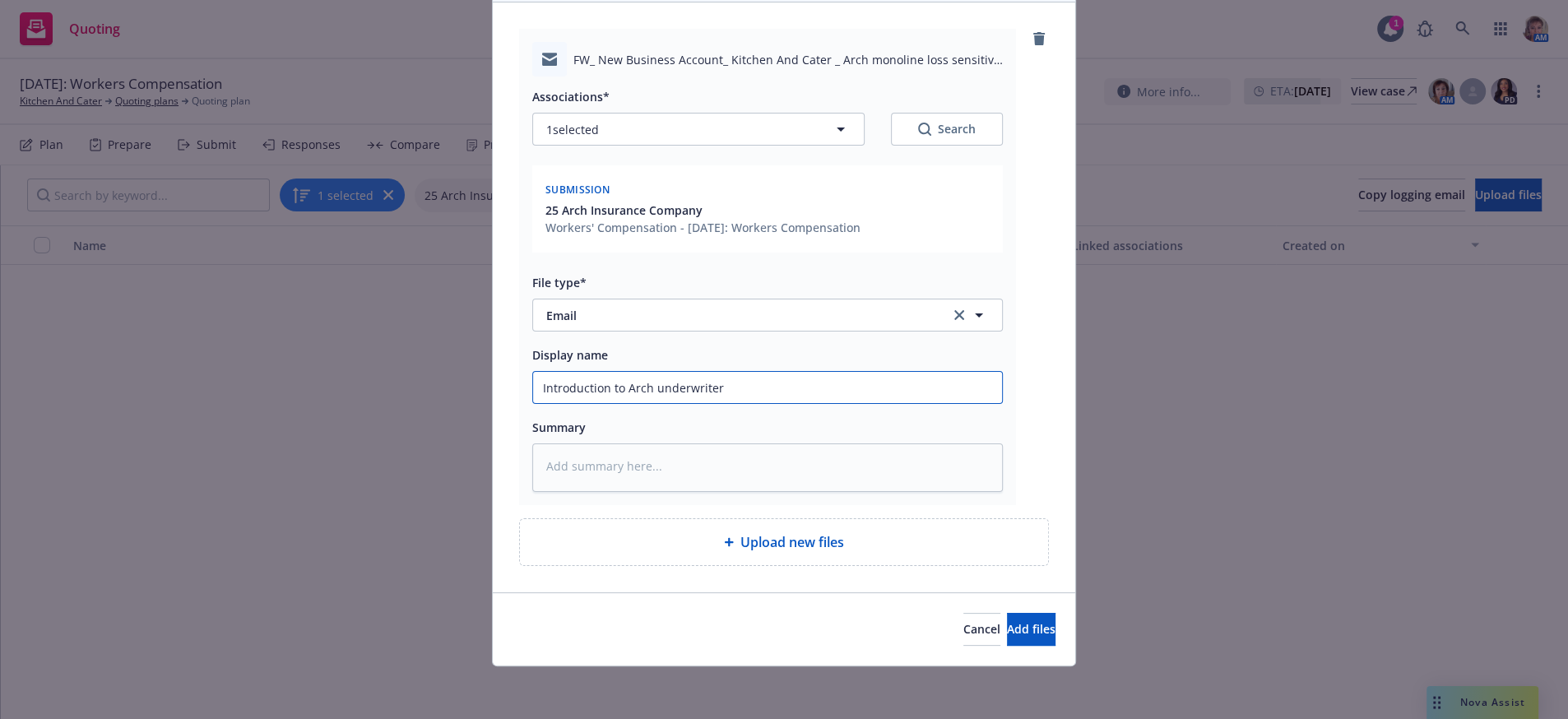
scroll to position [236, 0]
type input "Introduction to Arch underwriter"
type textarea "x"
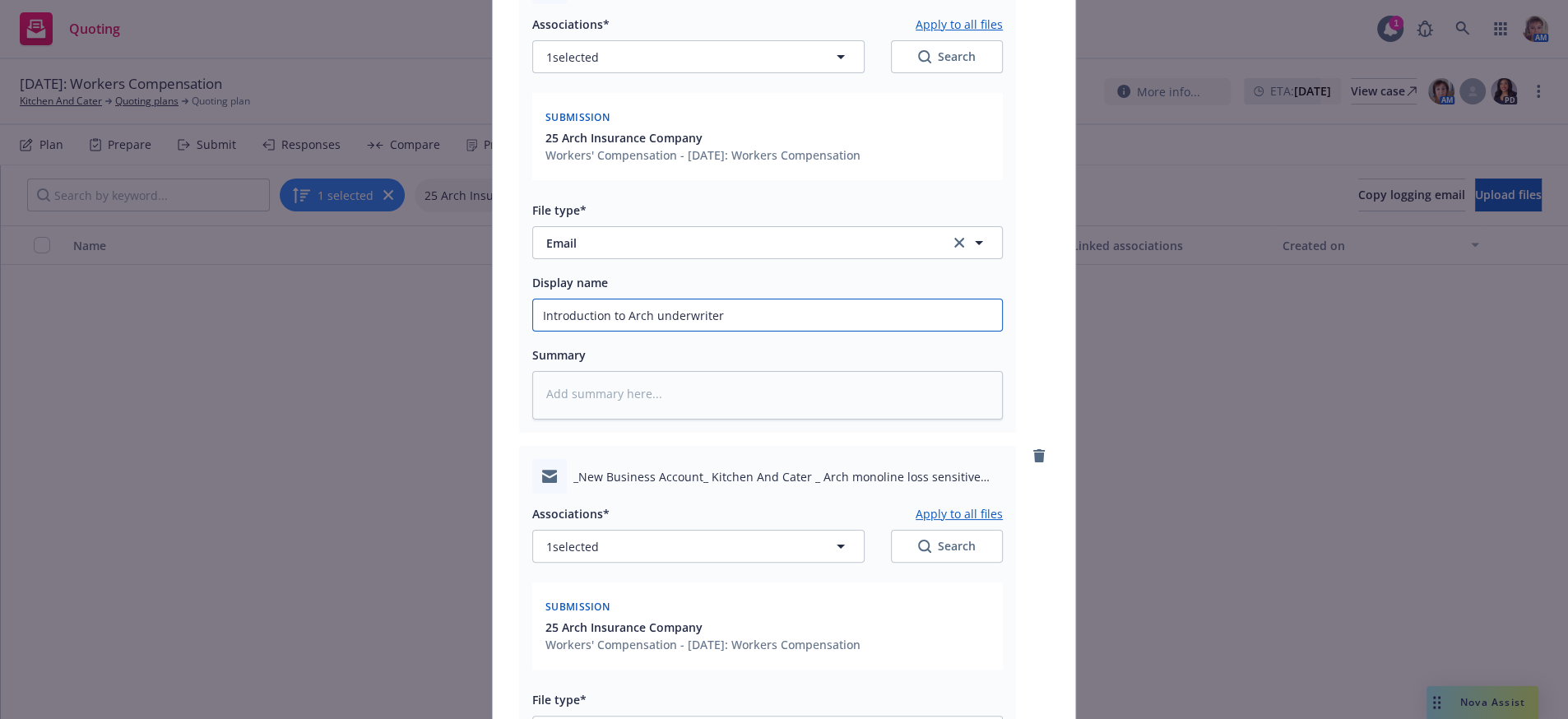
scroll to position [772, 0]
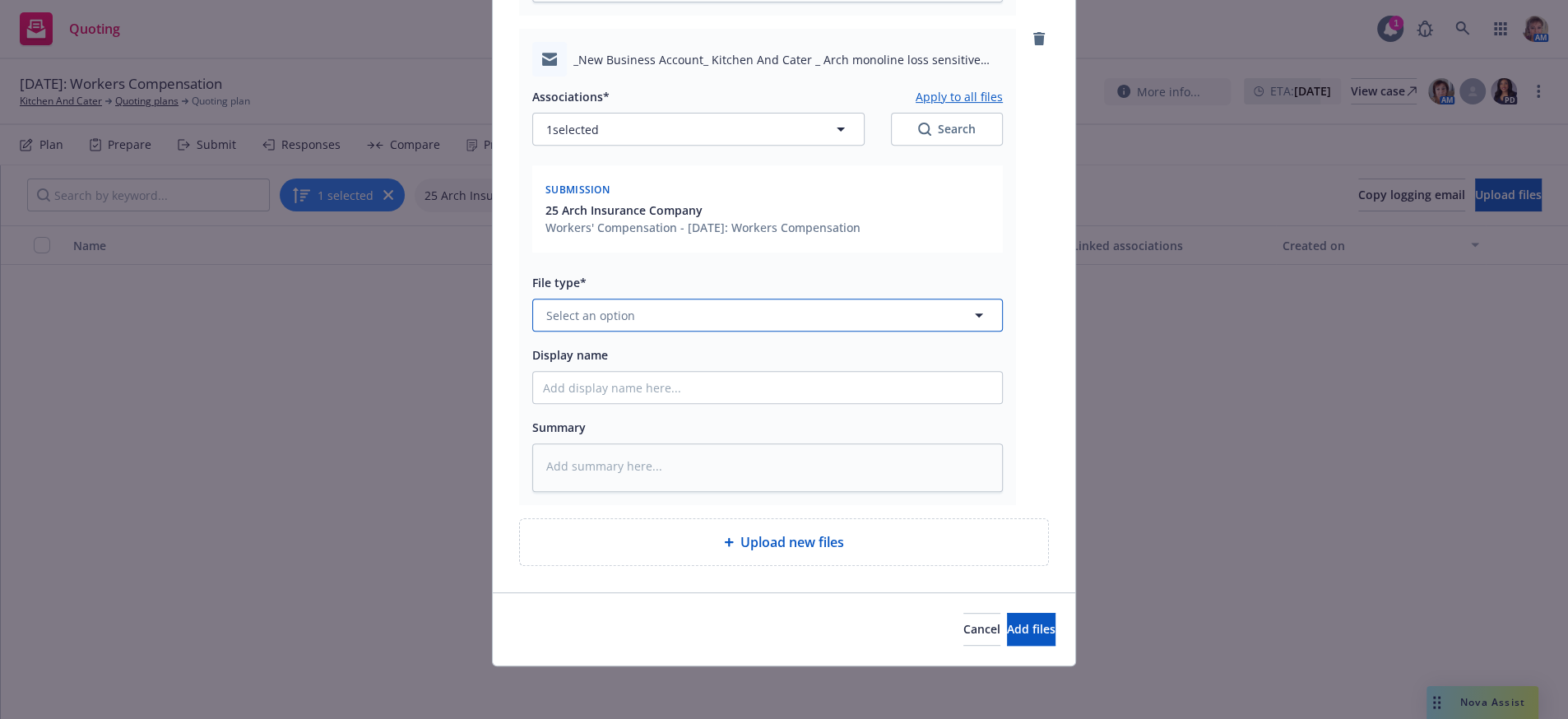
click at [552, 307] on span "Select an option" at bounding box center [590, 315] width 89 height 17
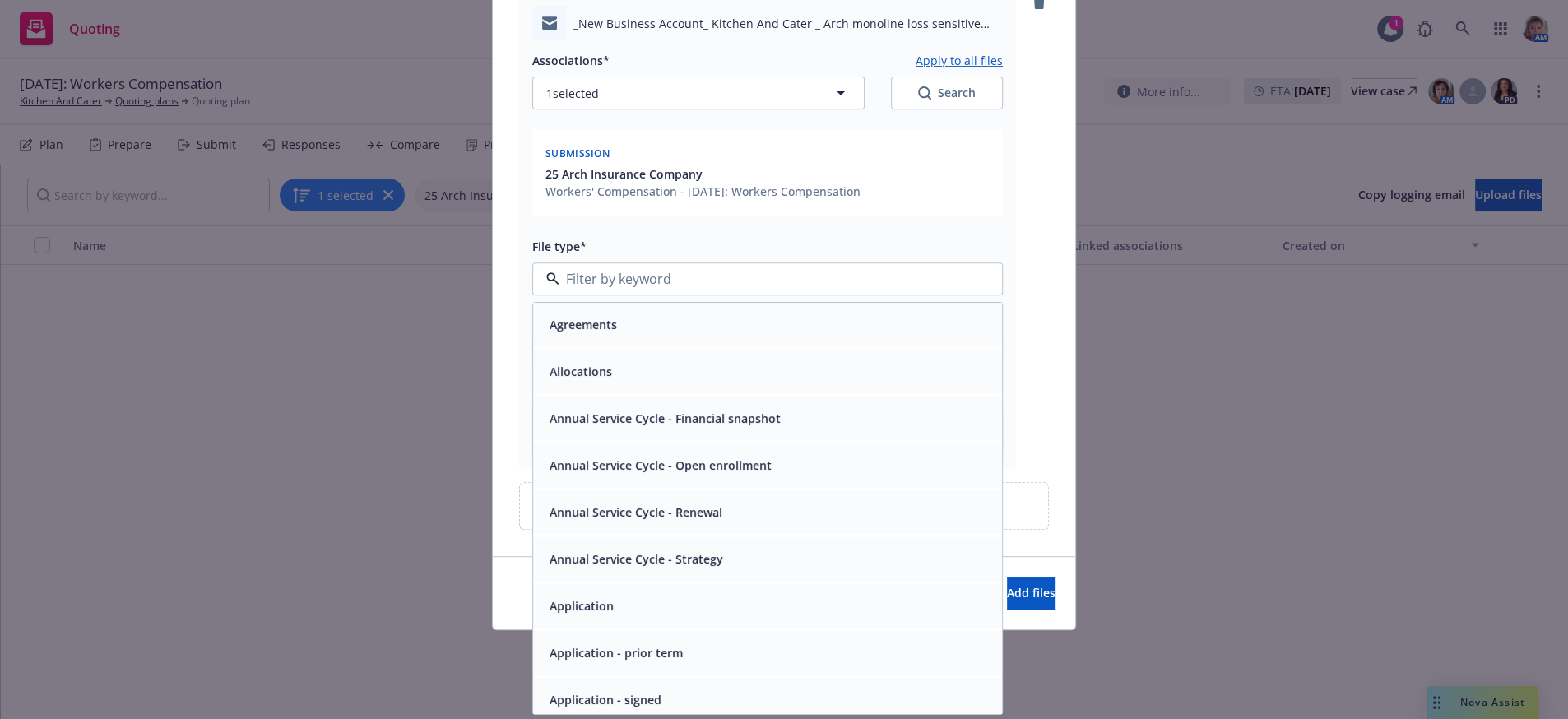
type input "e"
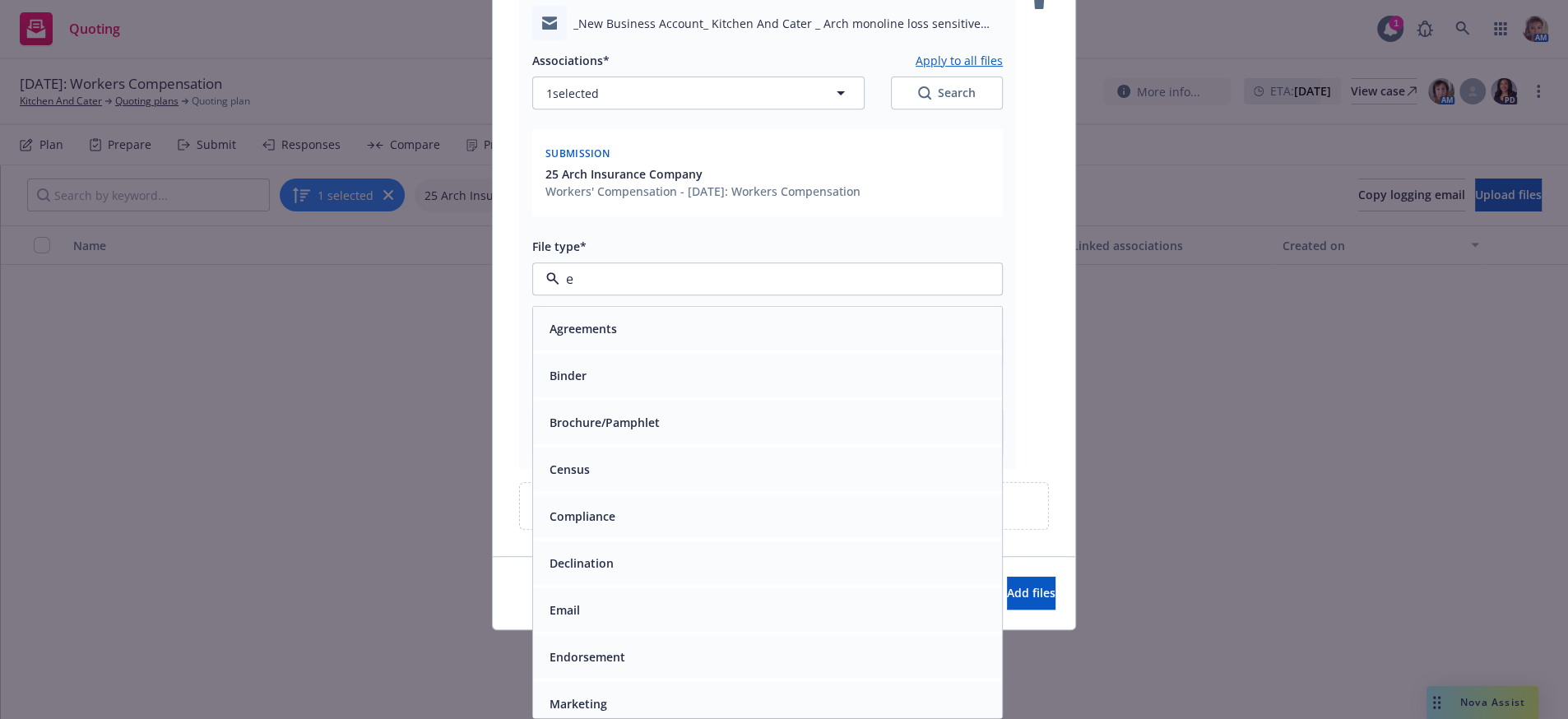
click at [594, 605] on div "Email" at bounding box center [767, 609] width 449 height 23
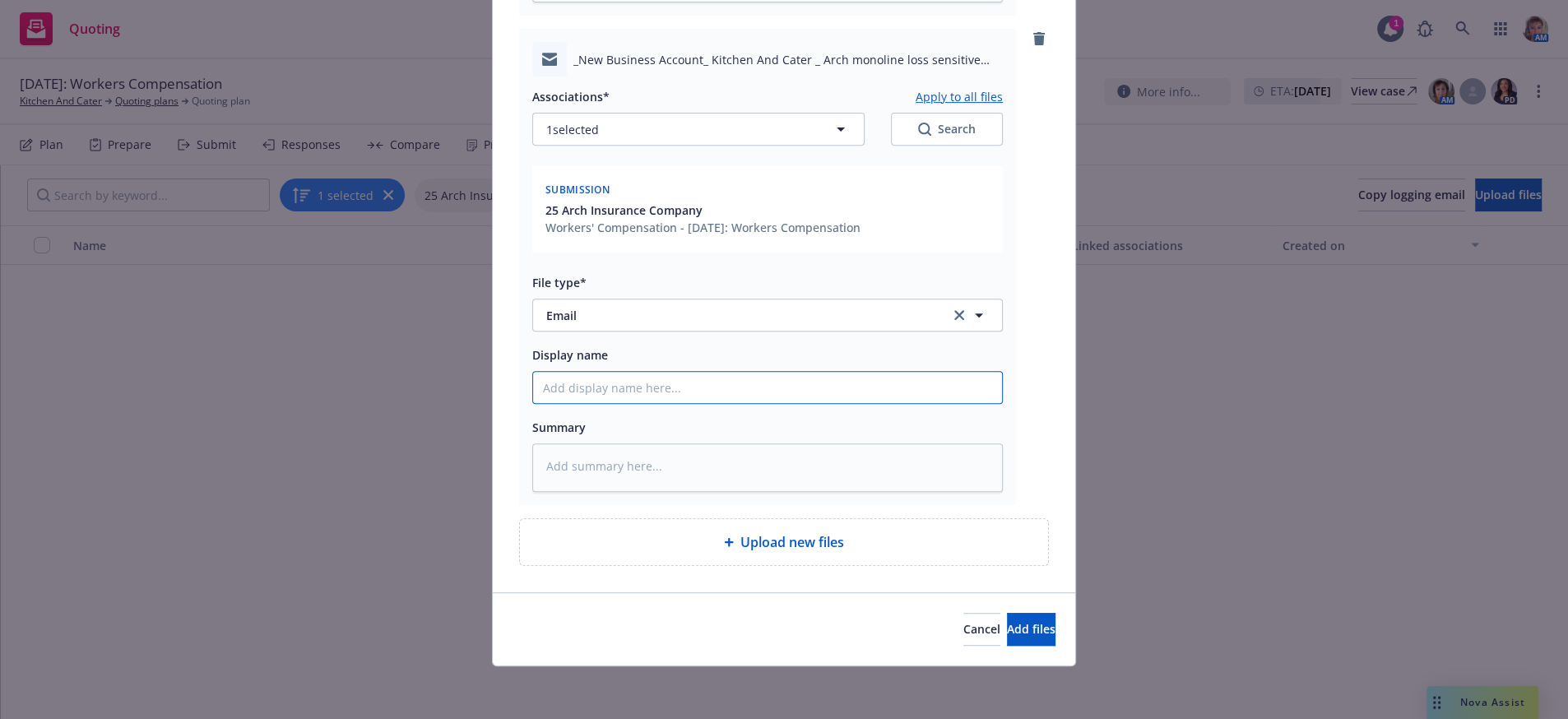
click at [577, 372] on input "Display name" at bounding box center [767, 387] width 469 height 31
type textarea "x"
type input "G"
type textarea "x"
type input "Ga"
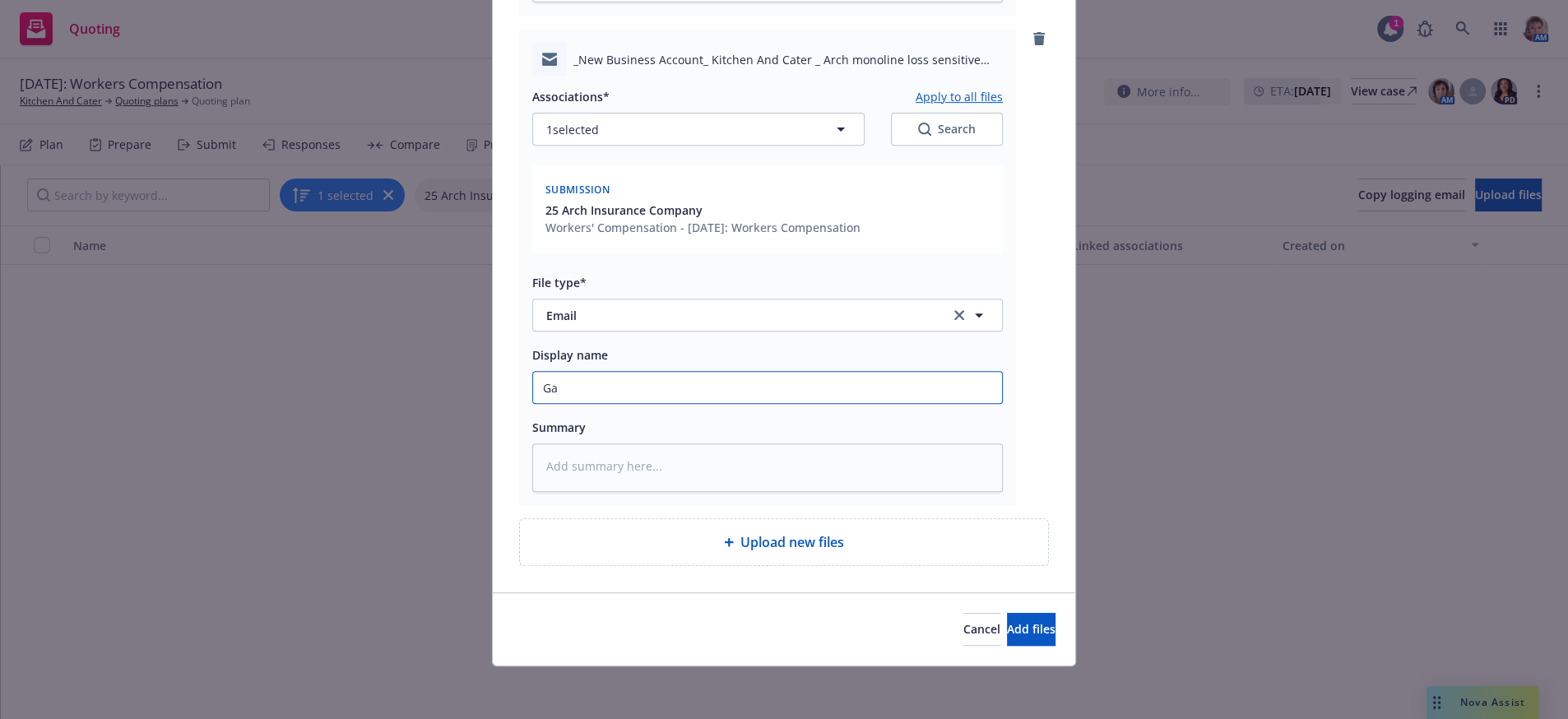
type textarea "x"
type input "Gav"
type textarea "x"
type input "Gave"
type textarea "x"
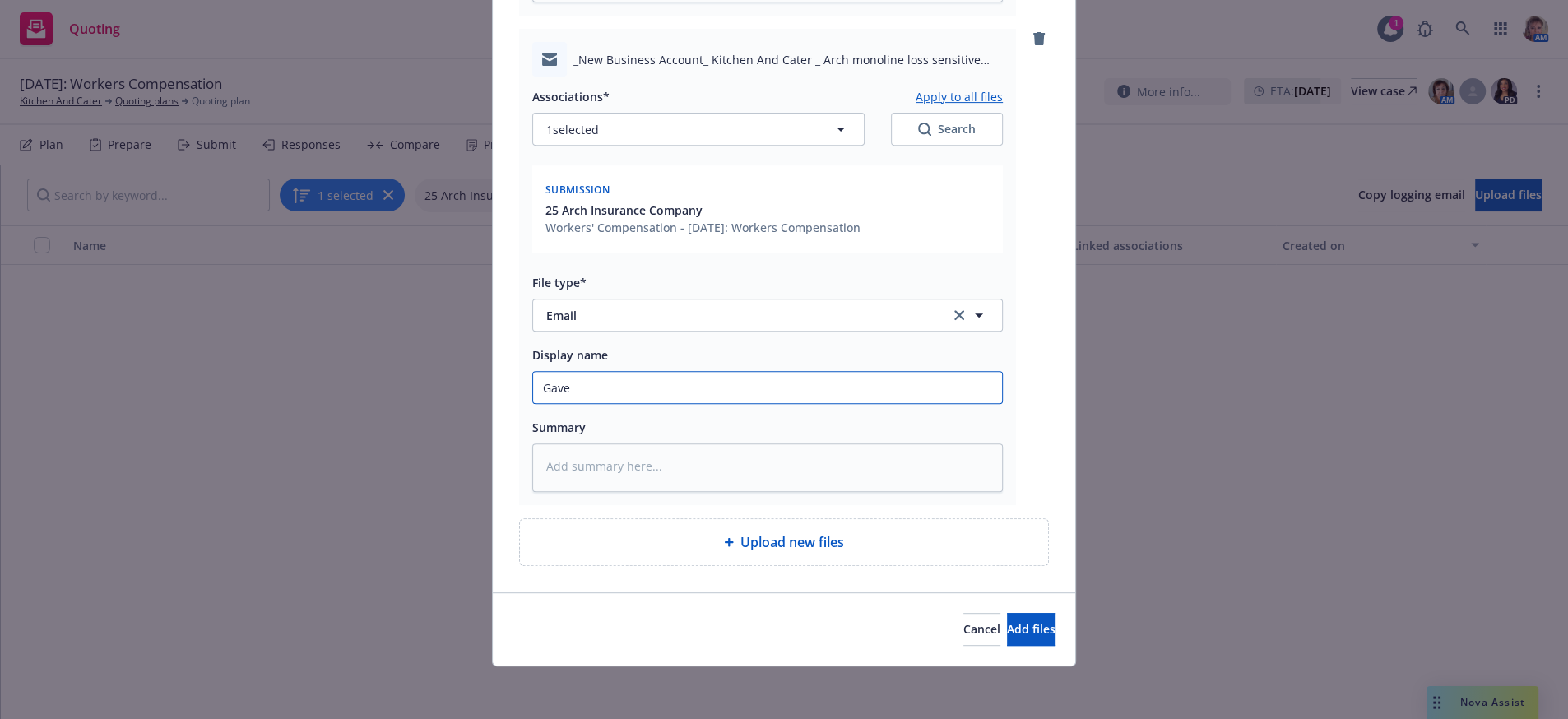
type input "Gave u"
type textarea "x"
type input "Gave up"
type textarea "x"
type input "Gave upd"
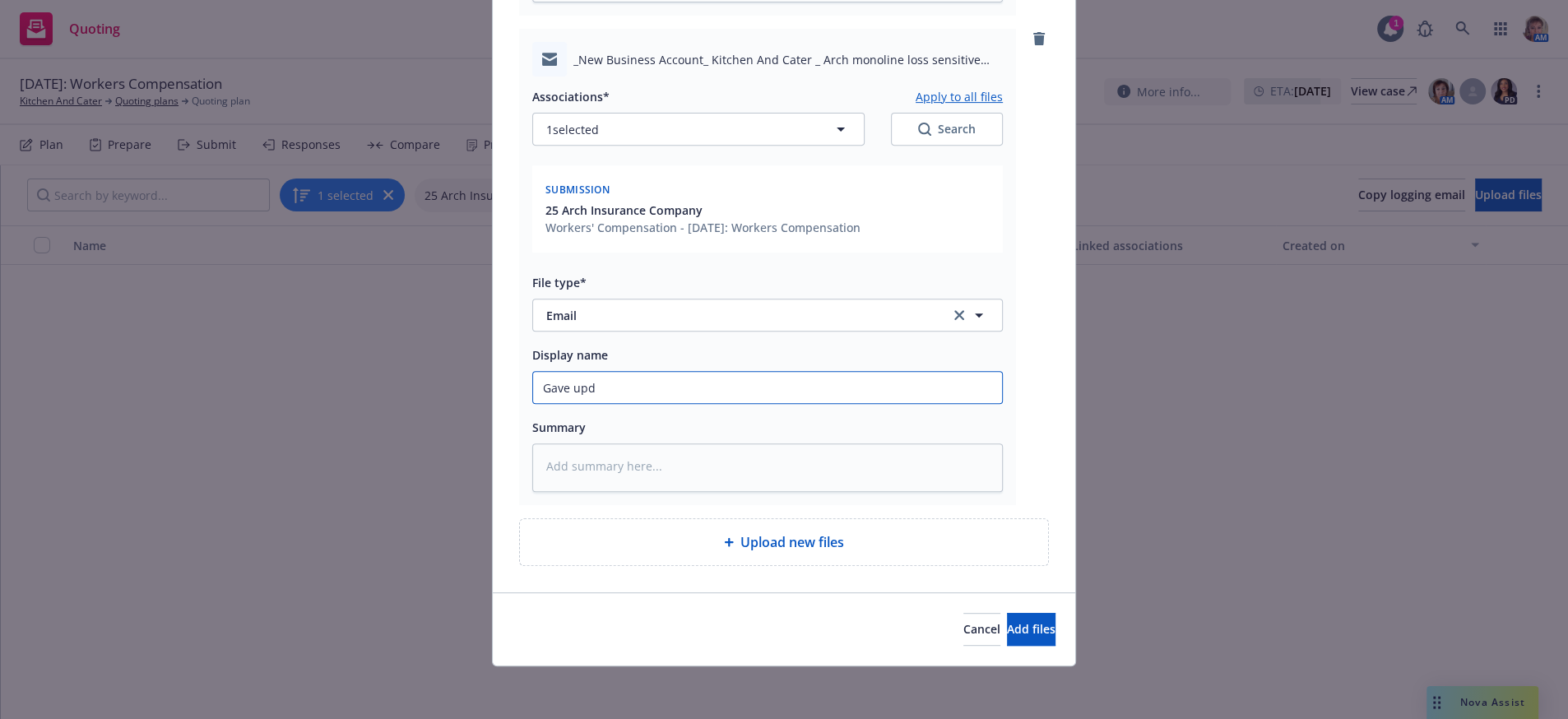
type textarea "x"
type input "Gave upda"
type textarea "x"
type input "Gave updat"
type textarea "x"
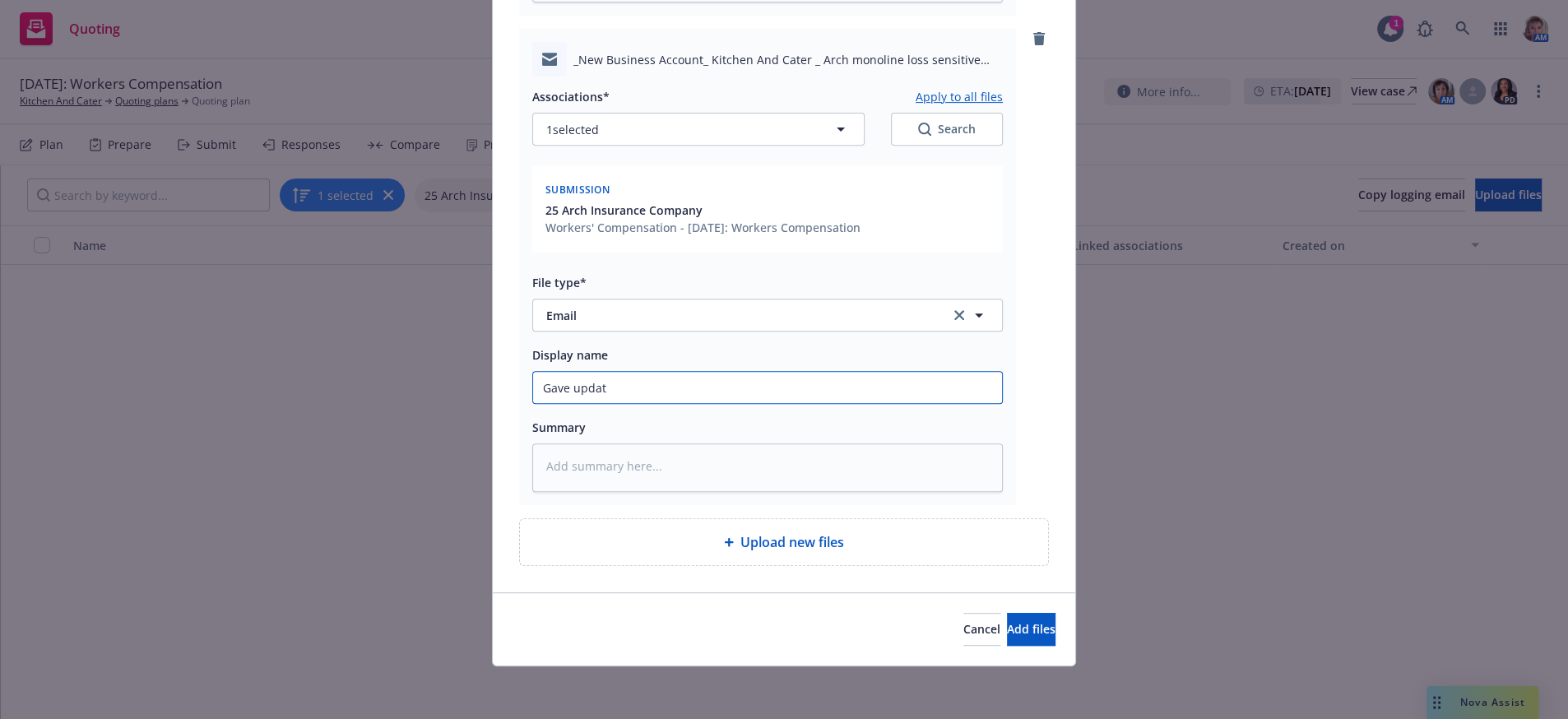
type input "Gave update"
type textarea "x"
type input "Gave update"
type textarea "x"
type input "Gave update to"
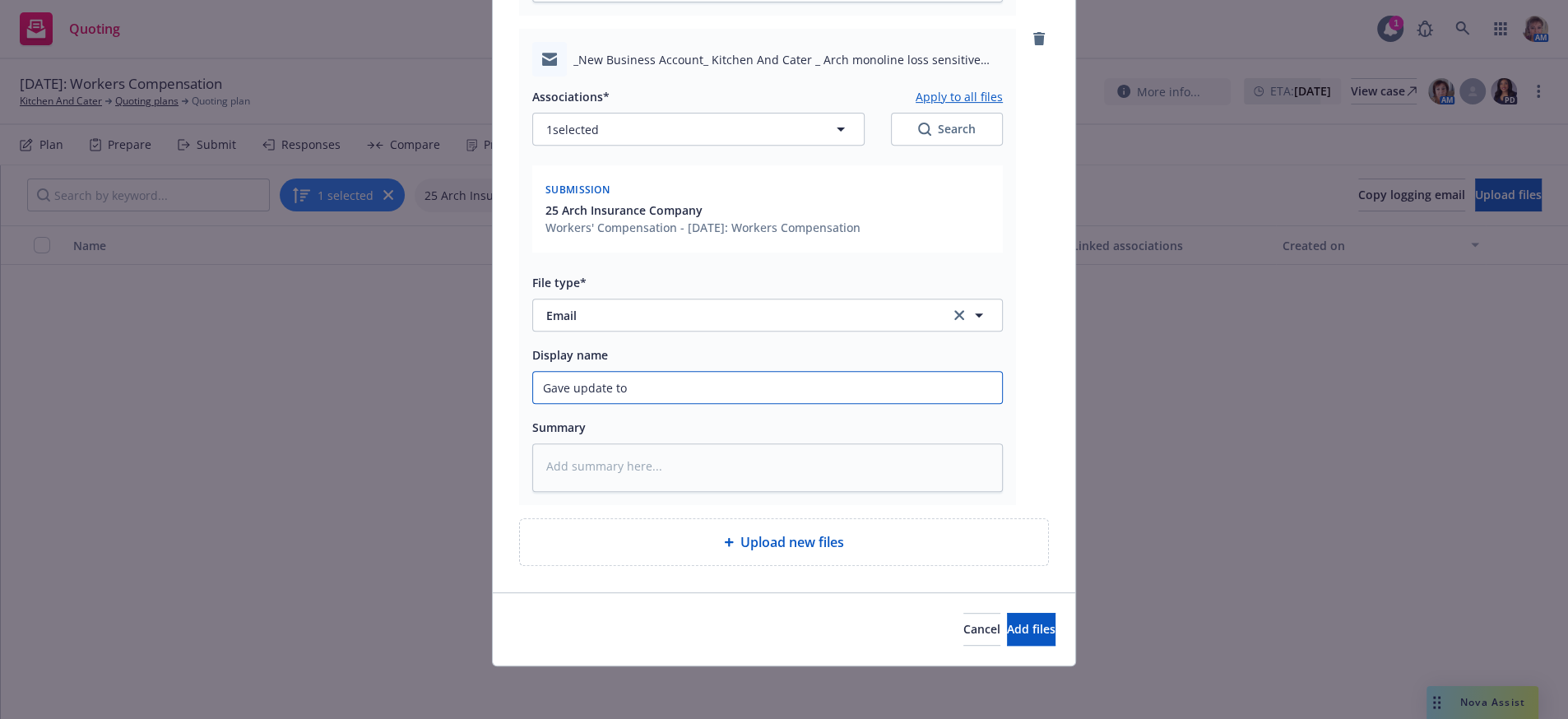
type textarea "x"
type input "Gave update to"
type textarea "x"
type input "Gave update to AR"
type textarea "x"
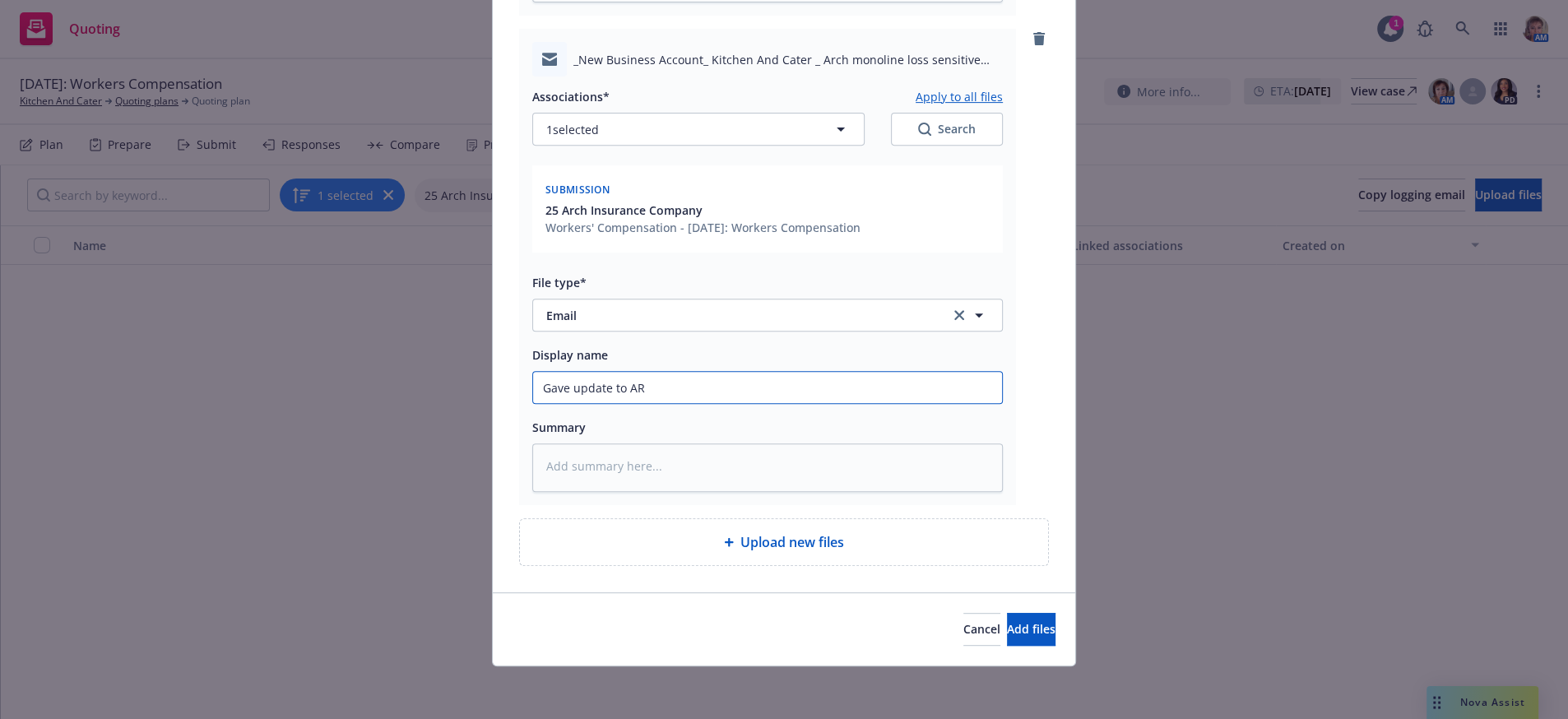
type input "Gave update to ARc"
type textarea "x"
type input "Gave update to ARch"
type textarea "x"
type input "Gave update to ARch"
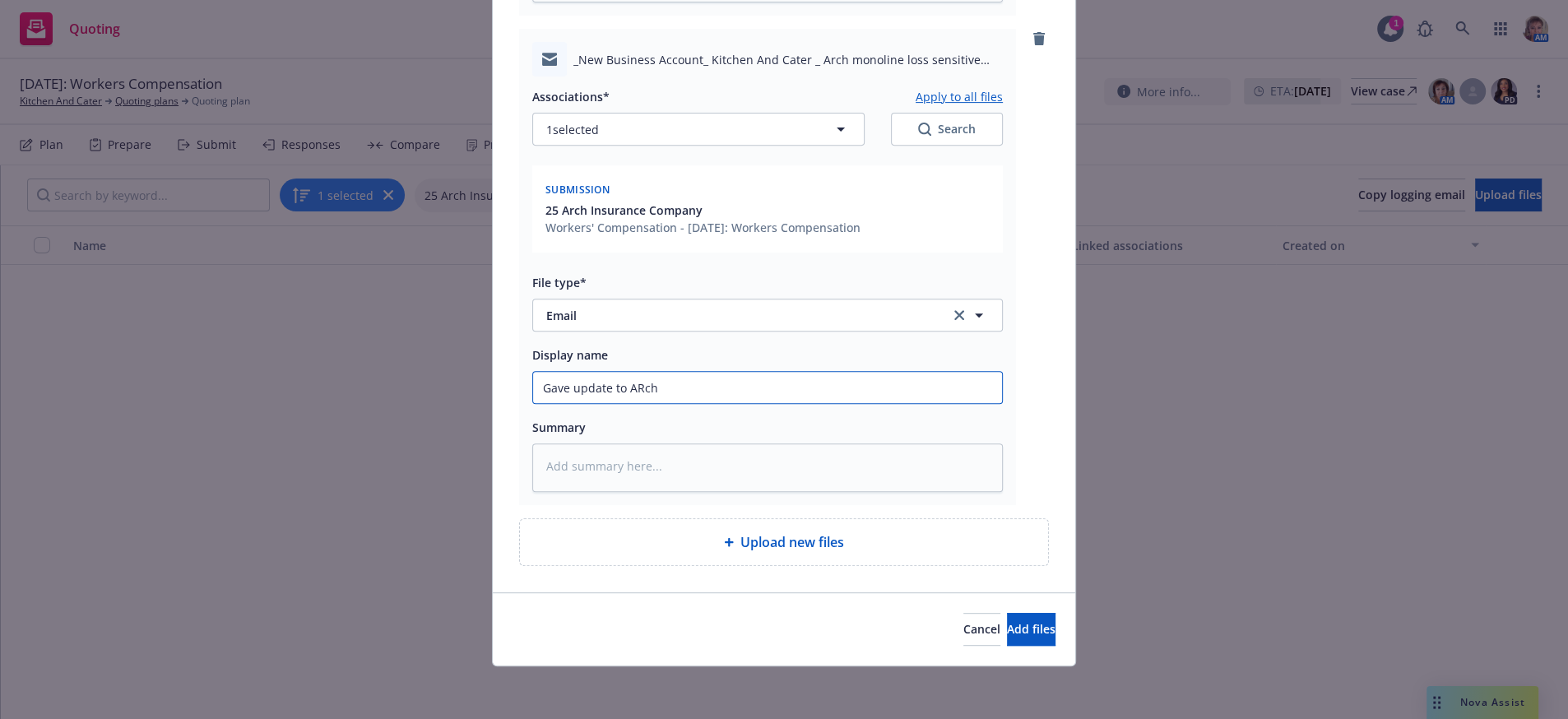
type textarea "x"
type input "Gave update to ARch U"
type textarea "x"
type input "Gave update to ARch Un"
type textarea "x"
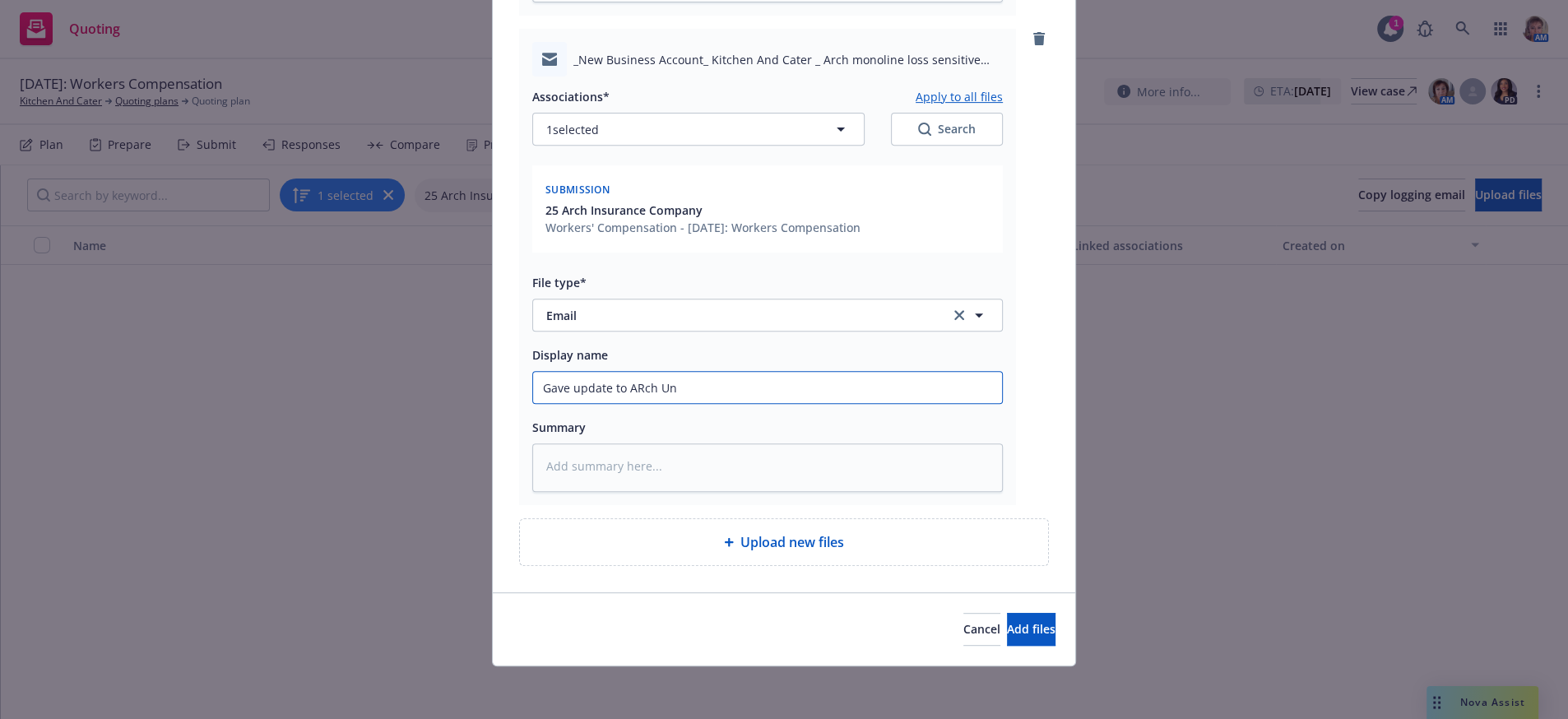
type input "Gave update to ARch Und"
type textarea "x"
type input "Gave update to ARch Unde"
type textarea "x"
type input "Gave update to ARch Under"
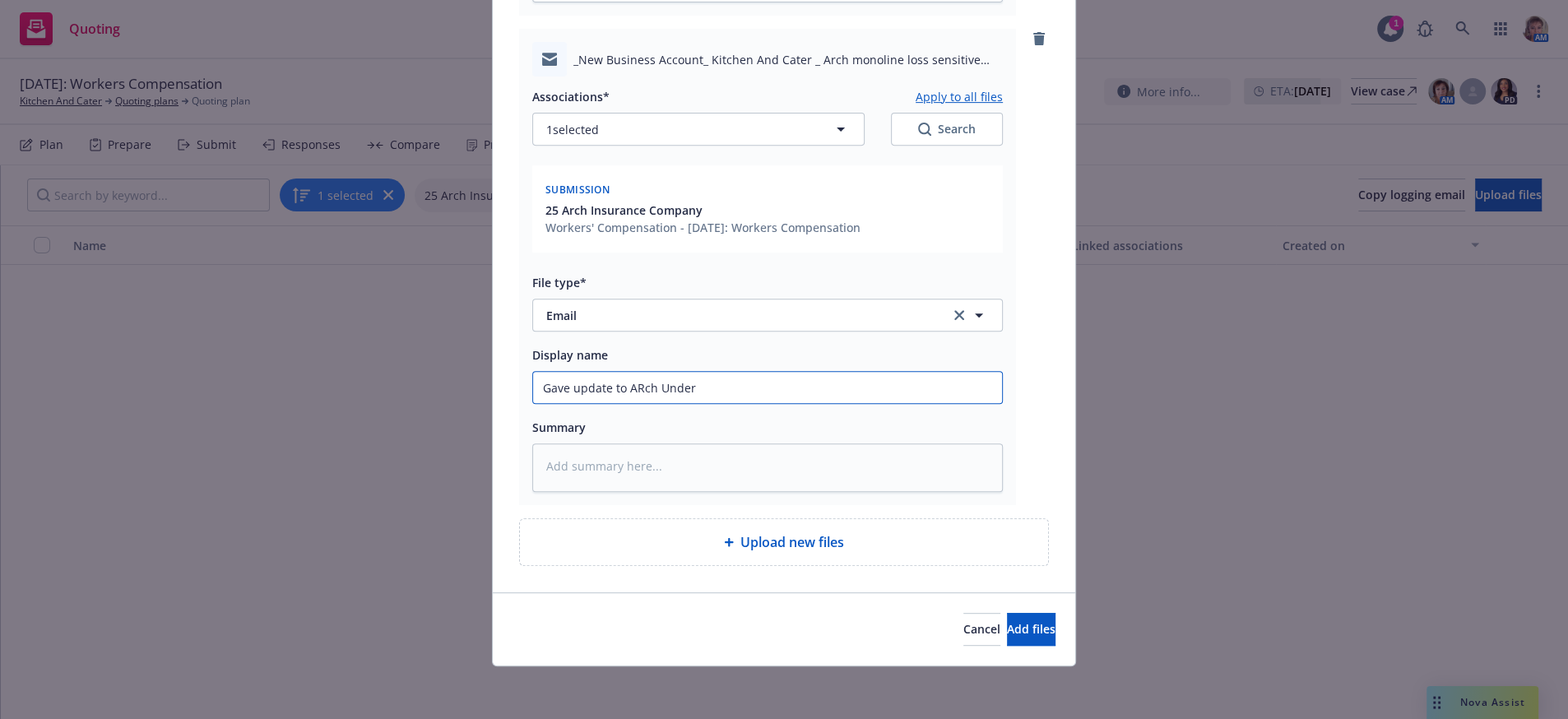
type textarea "x"
type input "Gave update to ARch Underwr"
type textarea "x"
type input "Gave update to ARch Underwri"
type textarea "x"
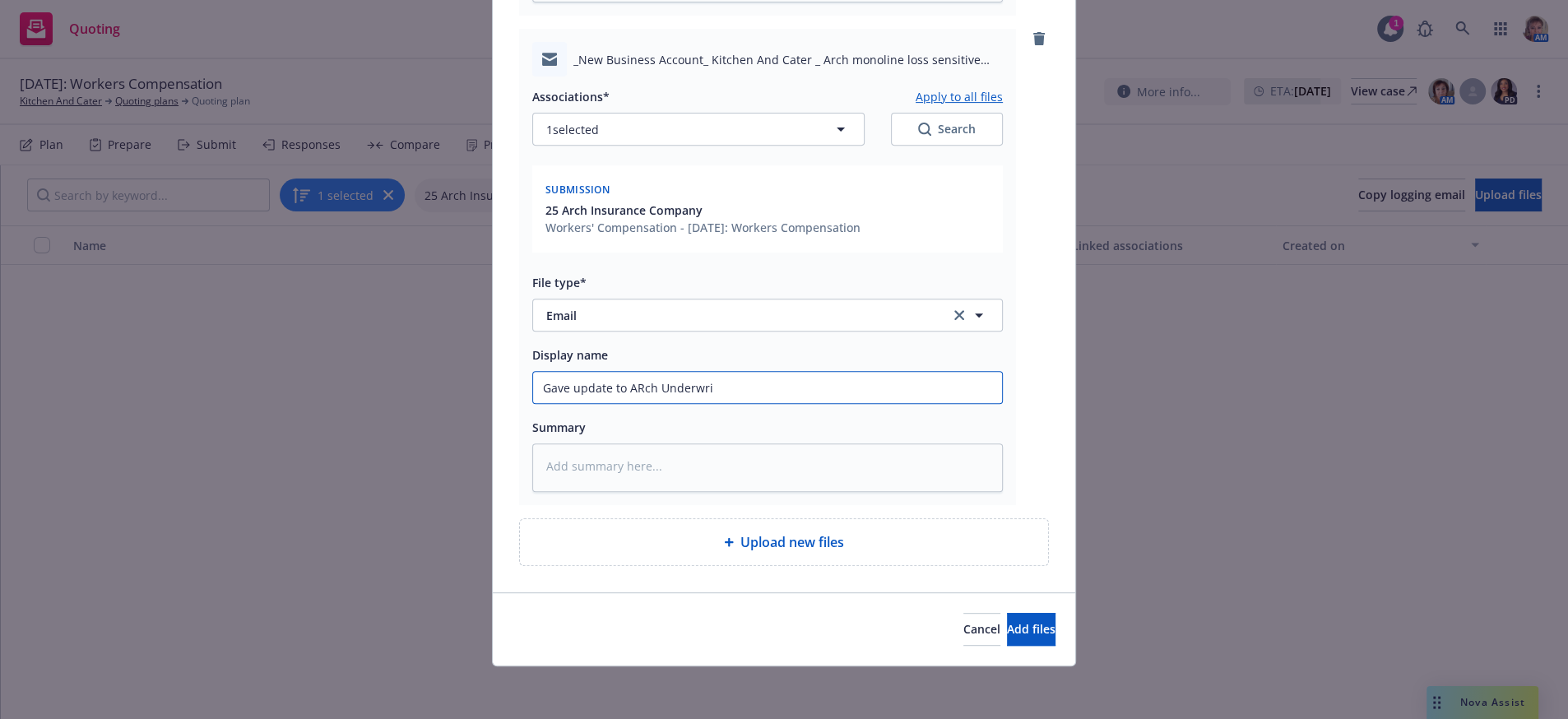
type input "Gave update to ARch Underwrit"
type textarea "x"
type input "Gave update to ARch Underwrite"
type textarea "x"
type input "Gave update to ARch Underwriter"
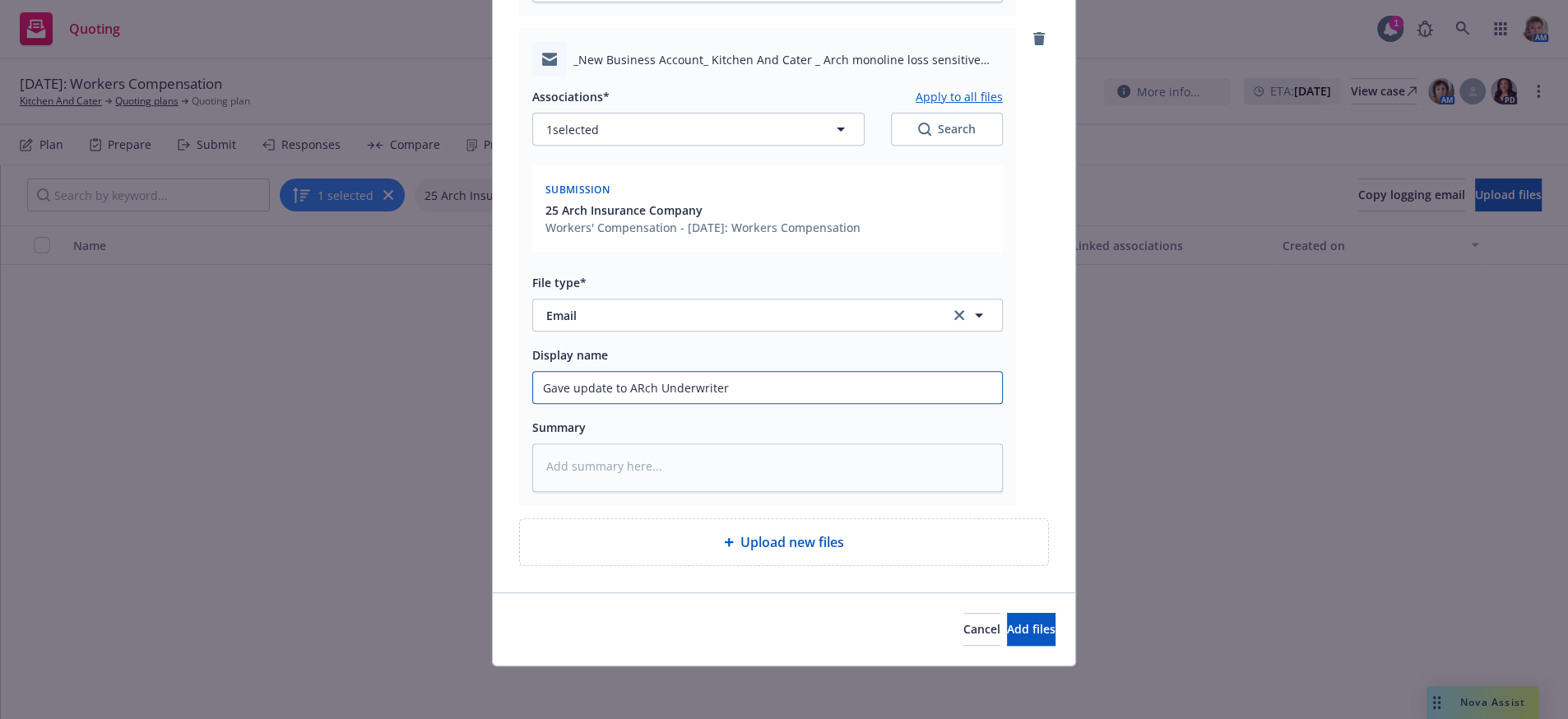
type textarea "x"
type input "Gave update to ARch Underwriter"
type textarea "x"
type input "Gave update to ARch Underwriter r"
type textarea "x"
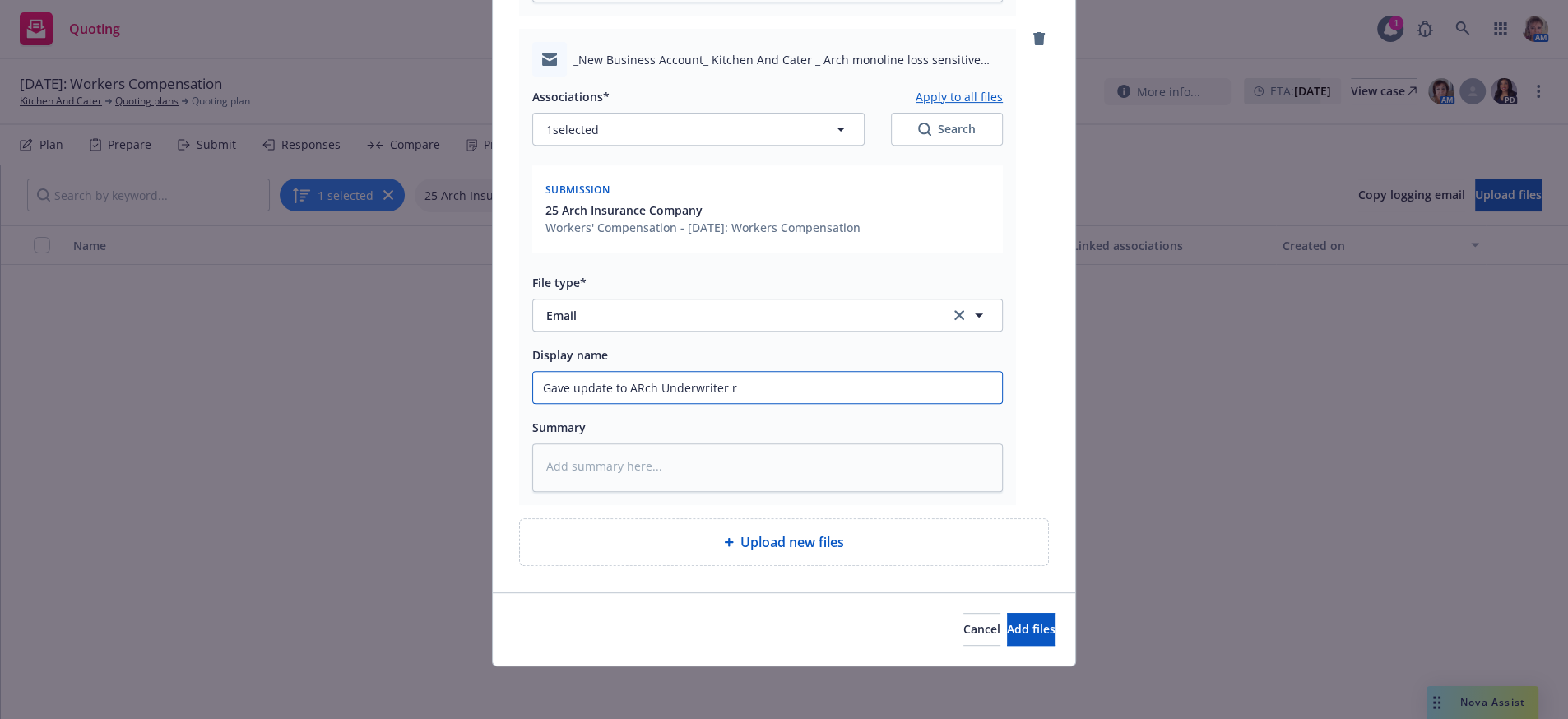
type input "Gave update to ARch Underwriter re"
type textarea "x"
type input "Gave update to ARch Underwriter reg"
type textarea "x"
type input "Gave update to ARch Underwriter regr"
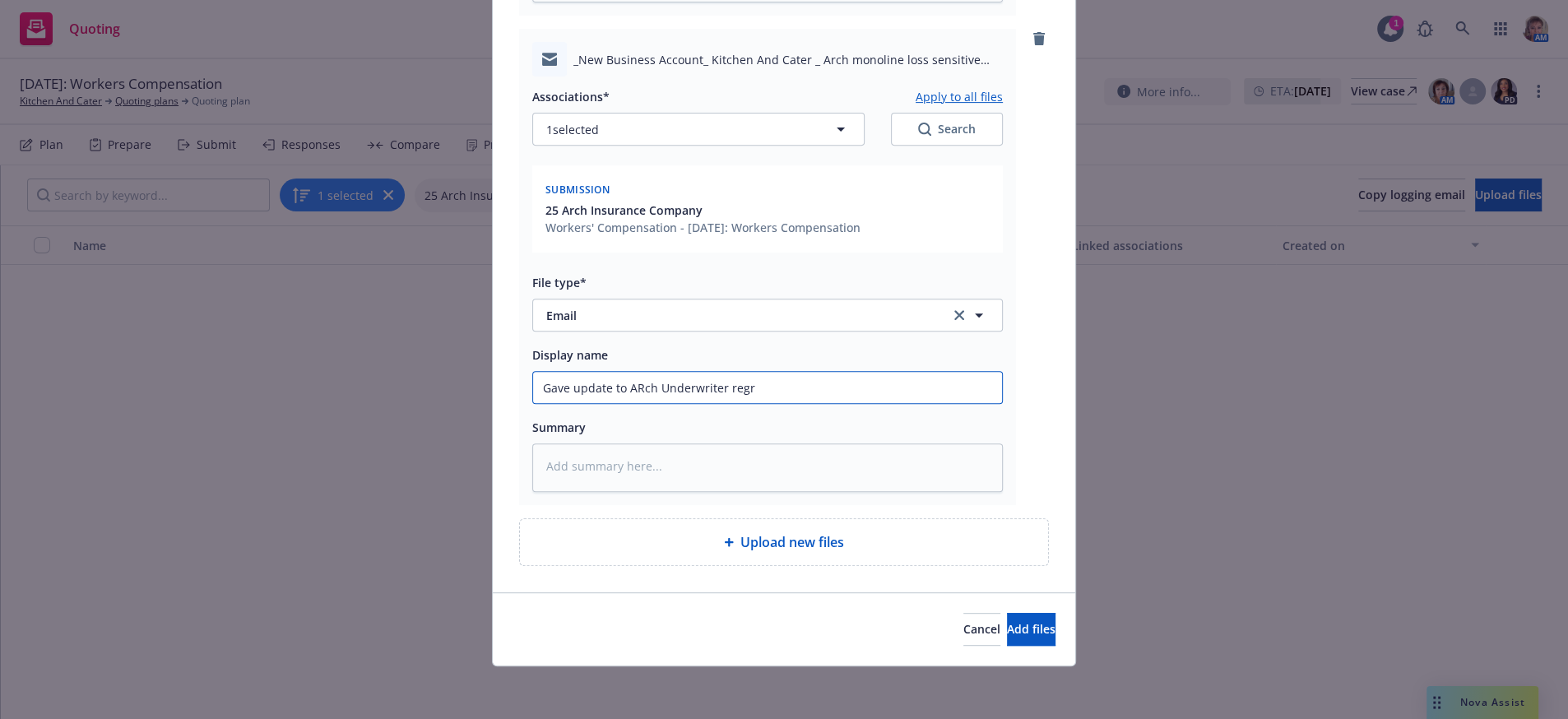
type textarea "x"
type input "Gave update to ARch Underwriter regrd"
type textarea "x"
type input "Gave update to ARch Underwriter regrdi"
type textarea "x"
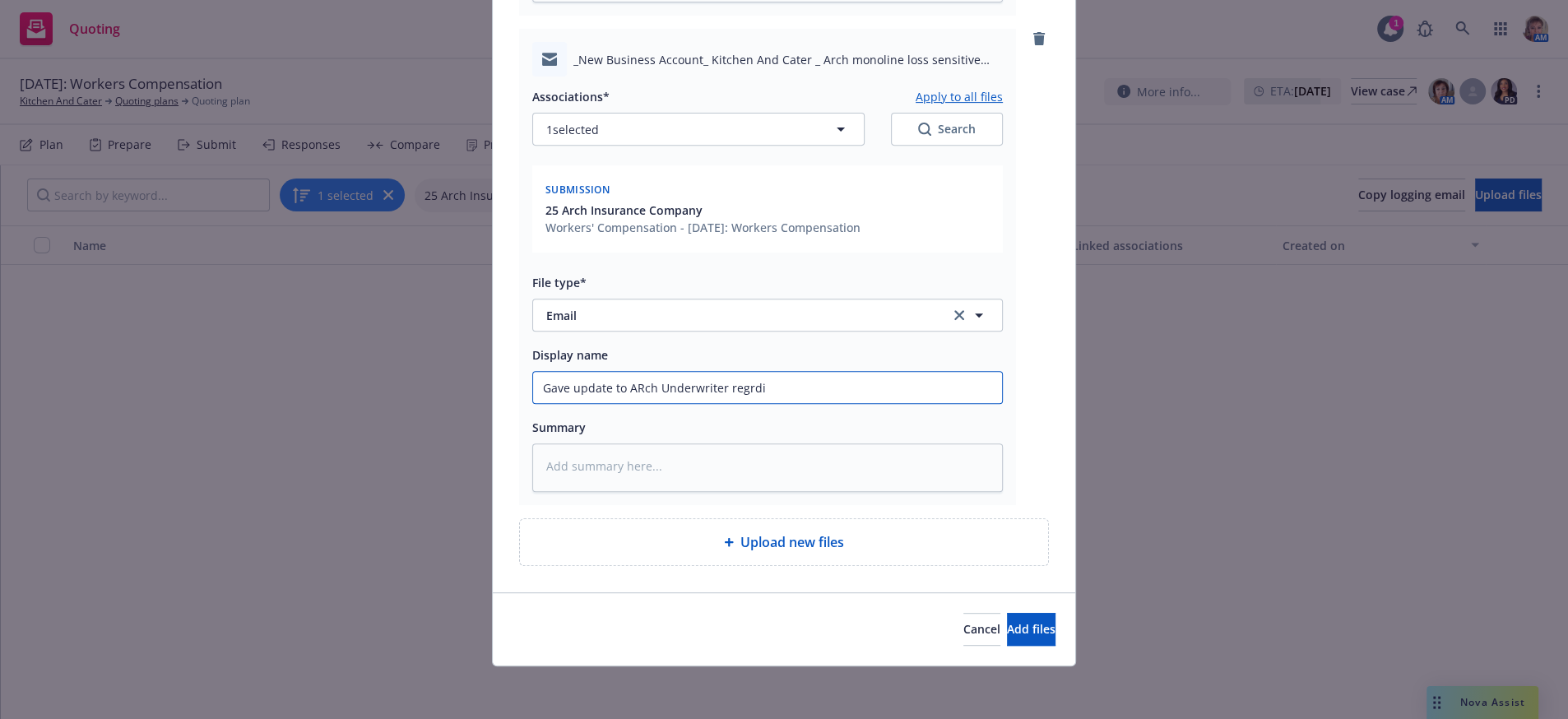
type input "Gave update to ARch Underwriter regrdin"
type textarea "x"
type input "Gave update to ARch Underwriter regrding"
type textarea "x"
type input "Gave update to ARch Underwriter regrding"
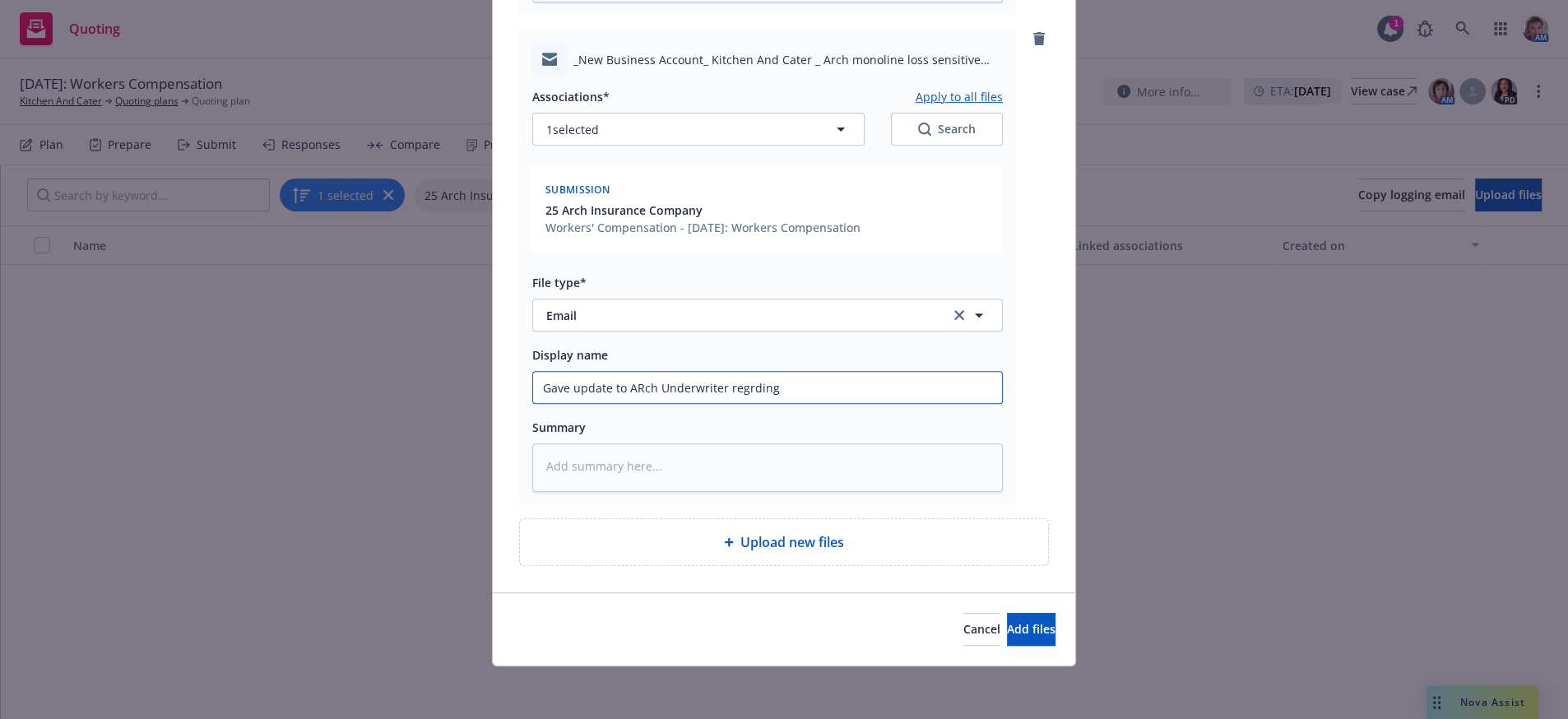
type textarea "x"
type input "Gave update to ARch Underwriter regrding t"
type textarea "x"
type input "Gave update to ARch Underwriter regrding th"
type textarea "x"
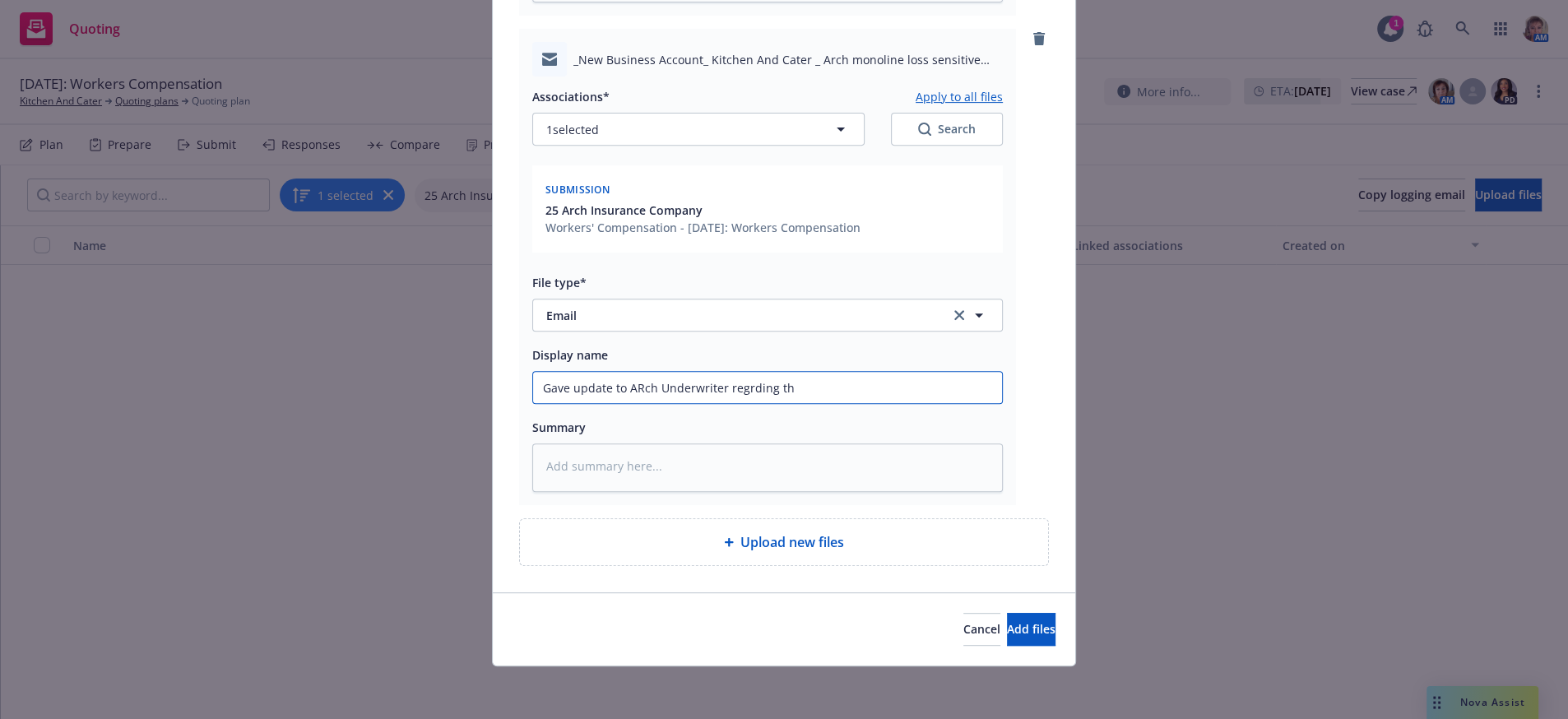
type input "Gave update to ARch Underwriter regrding the"
type textarea "x"
type input "Gave update to ARch Underwriter regrding the"
type textarea "x"
type input "Gave update to ARch Underwriter regrding the t"
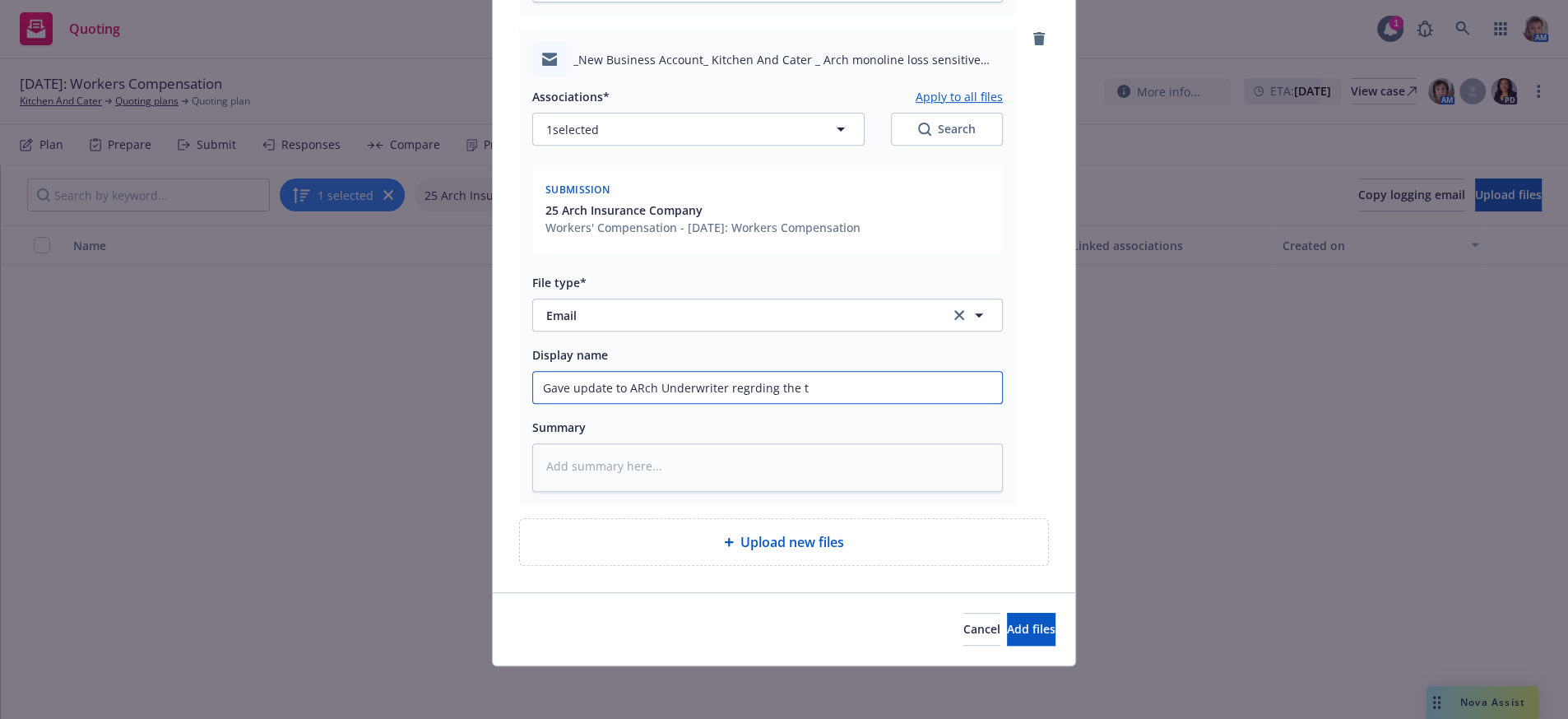
type textarea "x"
type input "Gave update to ARch Underwriter regrding the te"
type textarea "x"
type input "Gave update to ARch Underwriter regrding the tea"
type textarea "x"
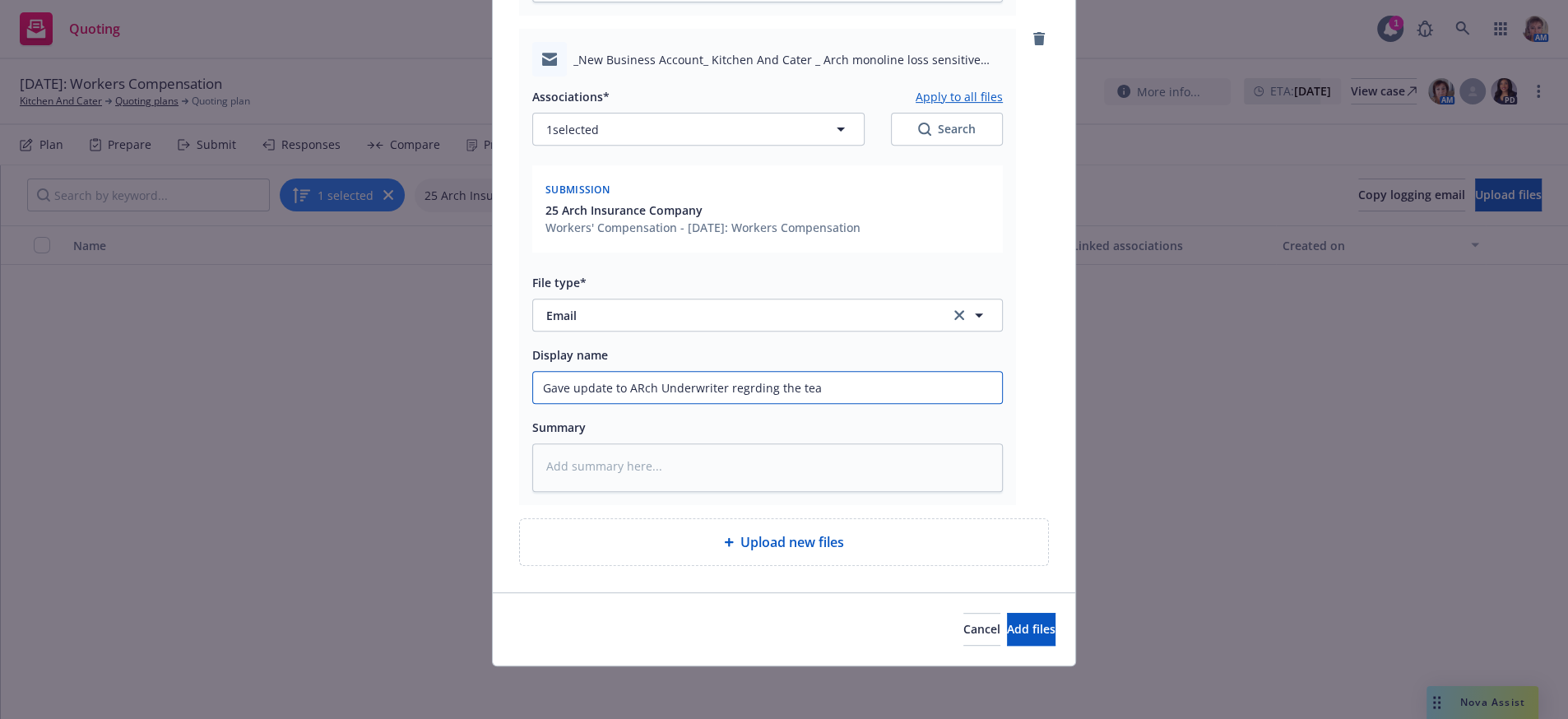
type input "Gave update to ARch Underwriter regrding the team"
type textarea "x"
type input "Gave update to ARch Underwriter regrding the team"
type textarea "x"
type input "Gave update to ARch Underwriter regrding the team m"
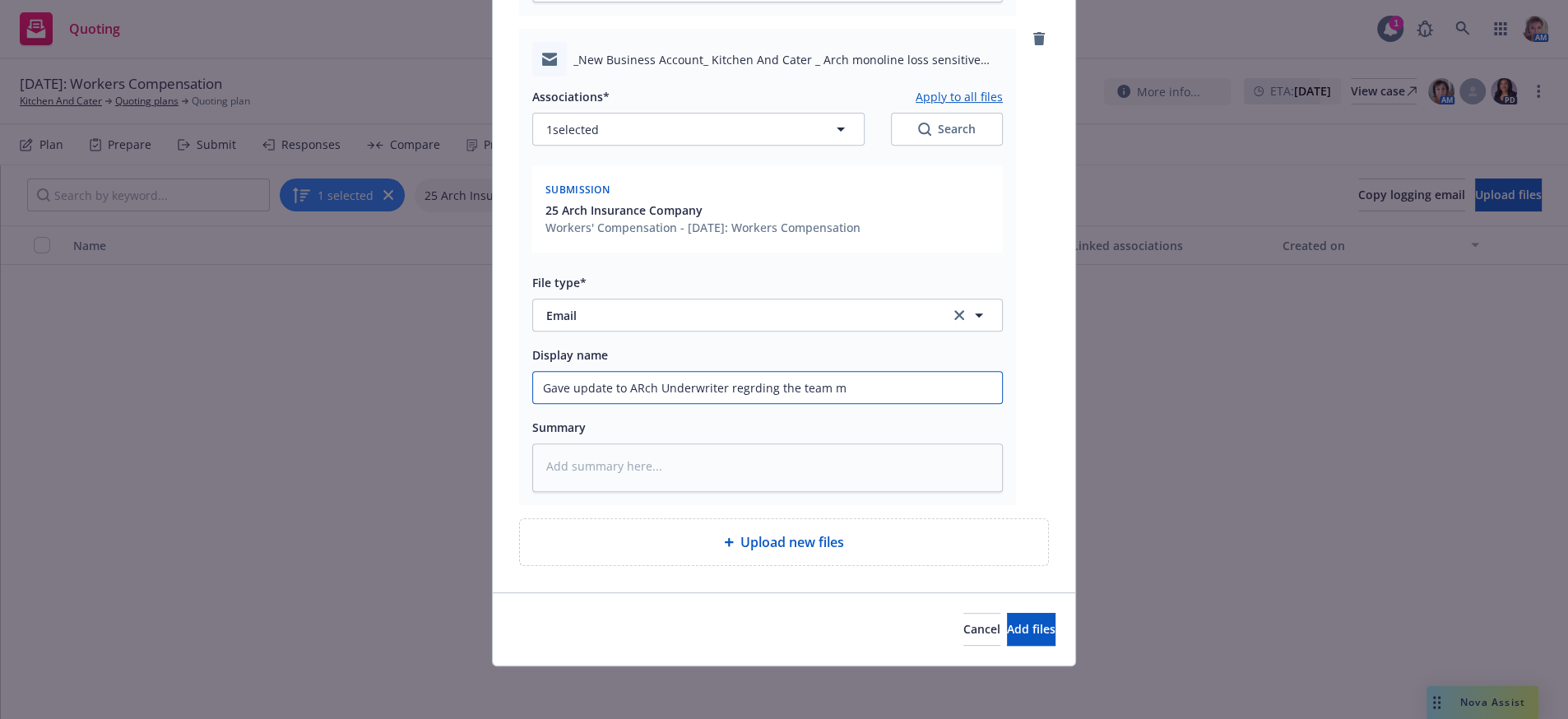
type textarea "x"
type input "Gave update to ARch Underwriter regrding the team me"
type textarea "x"
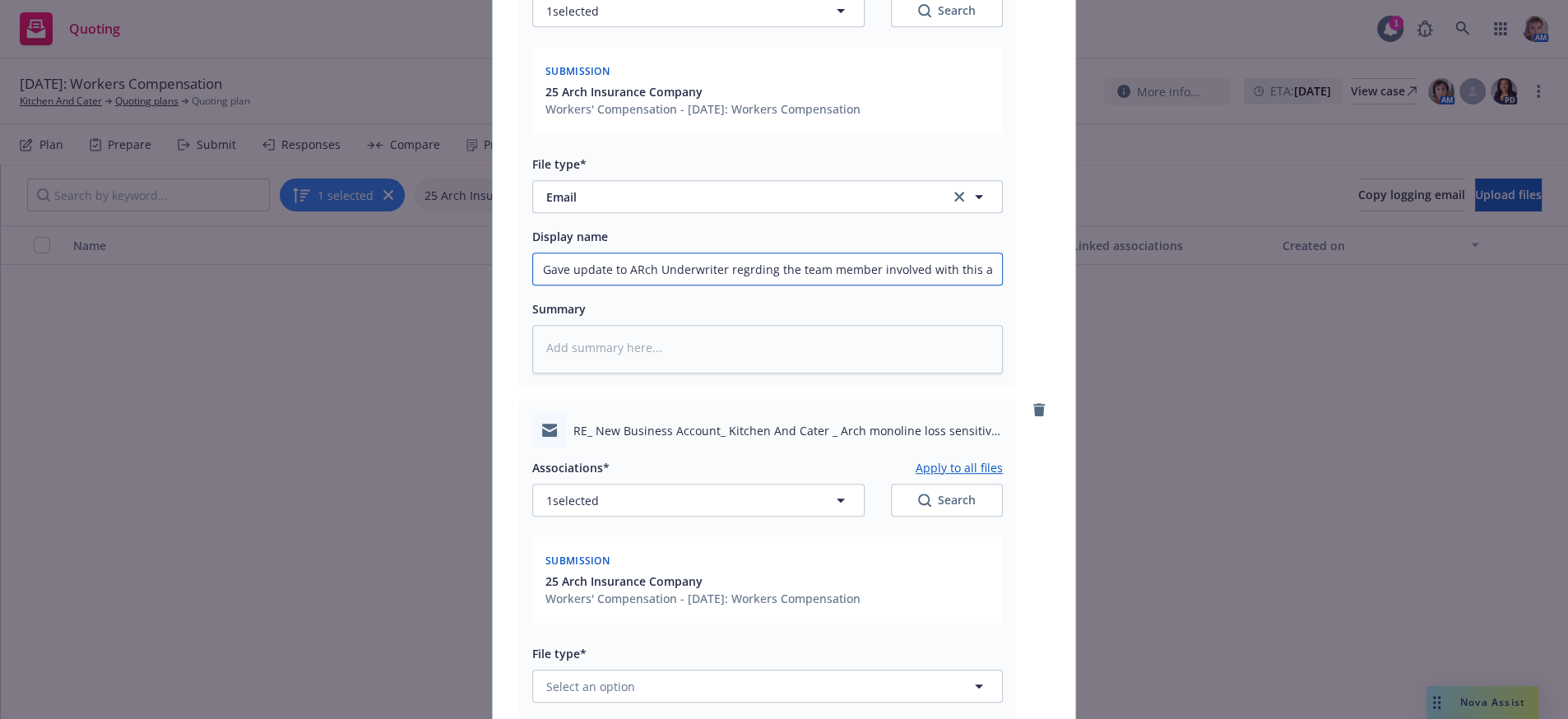
scroll to position [1309, 0]
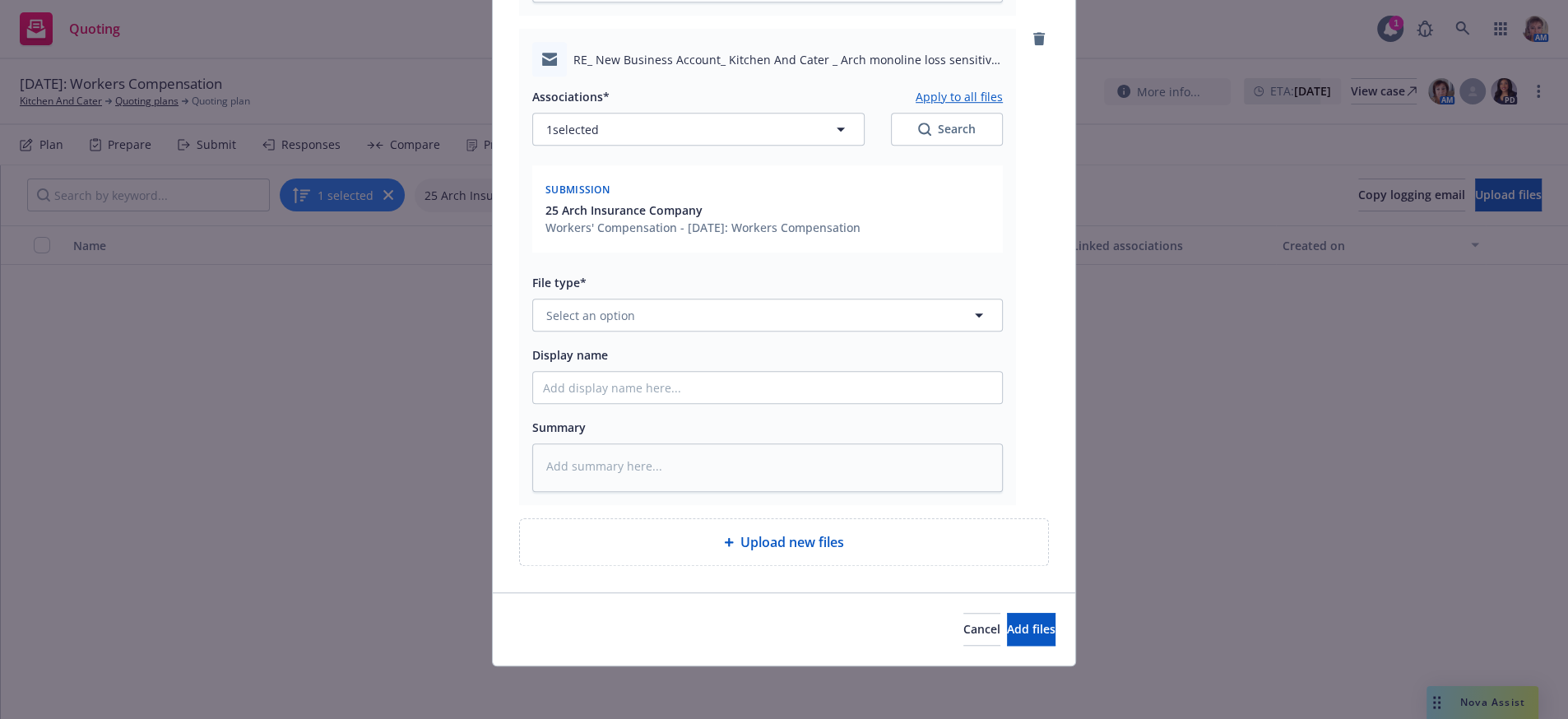
click at [690, 272] on div "File type* Select an option" at bounding box center [767, 301] width 471 height 59
click at [690, 299] on button "Select an option" at bounding box center [767, 315] width 471 height 33
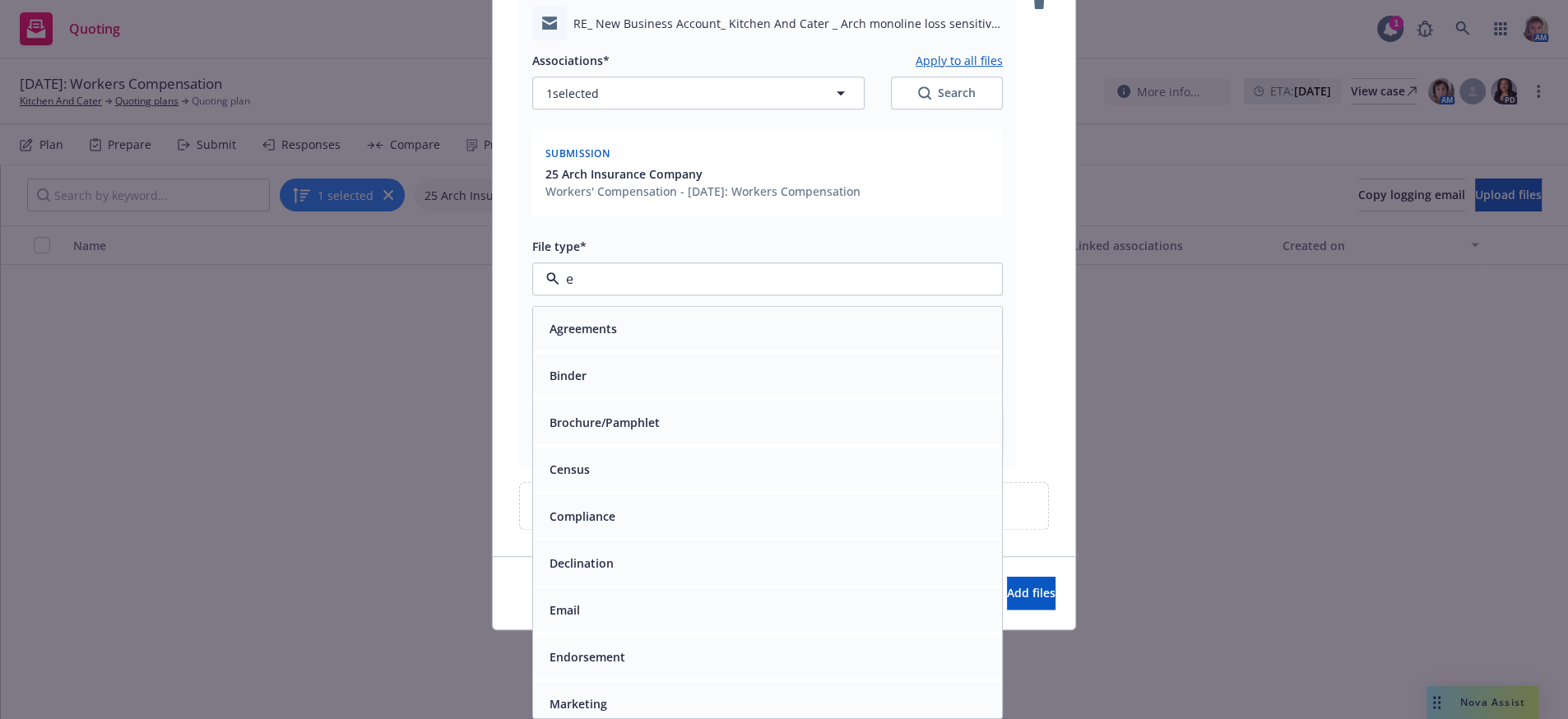
click at [716, 609] on div "Email" at bounding box center [767, 609] width 449 height 23
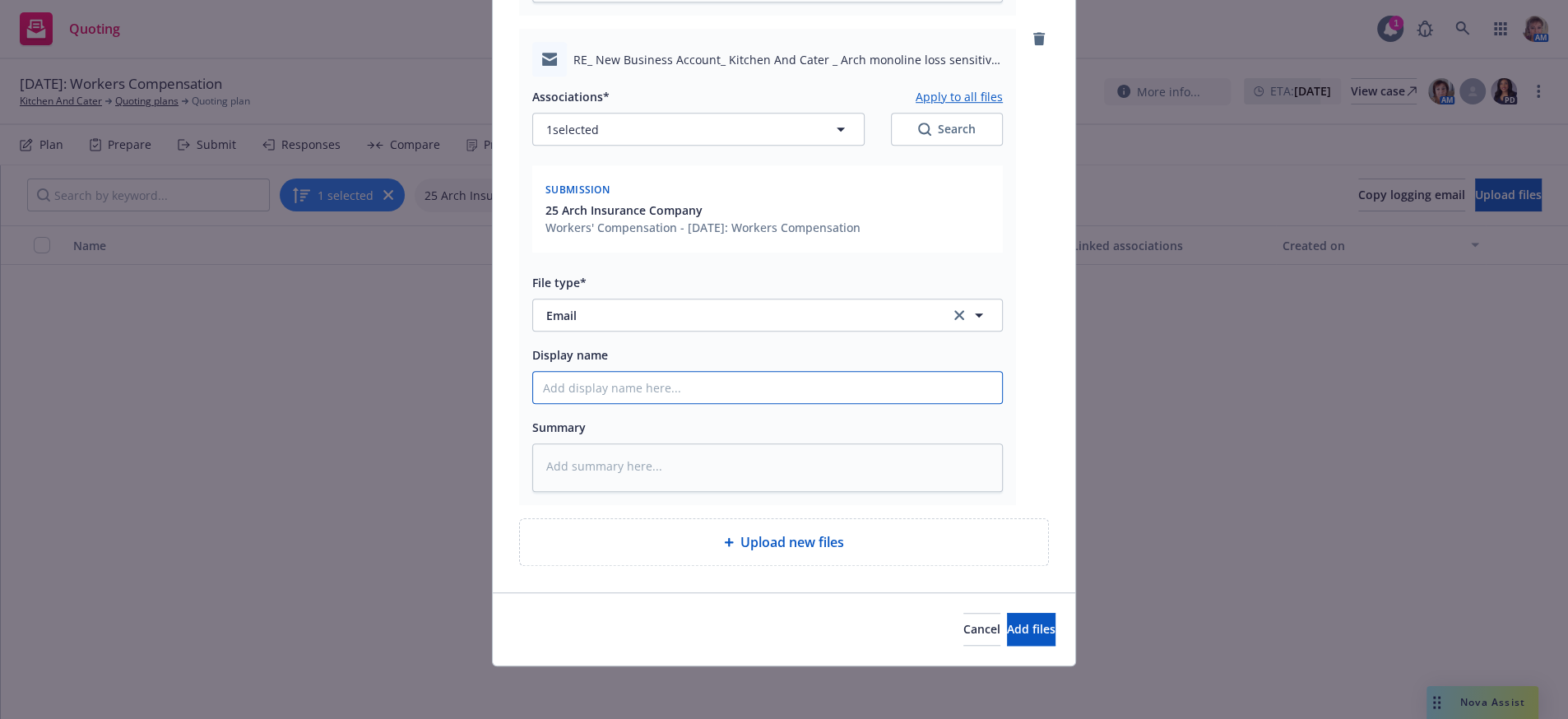
click at [542, 375] on input "Display name" at bounding box center [767, 387] width 469 height 31
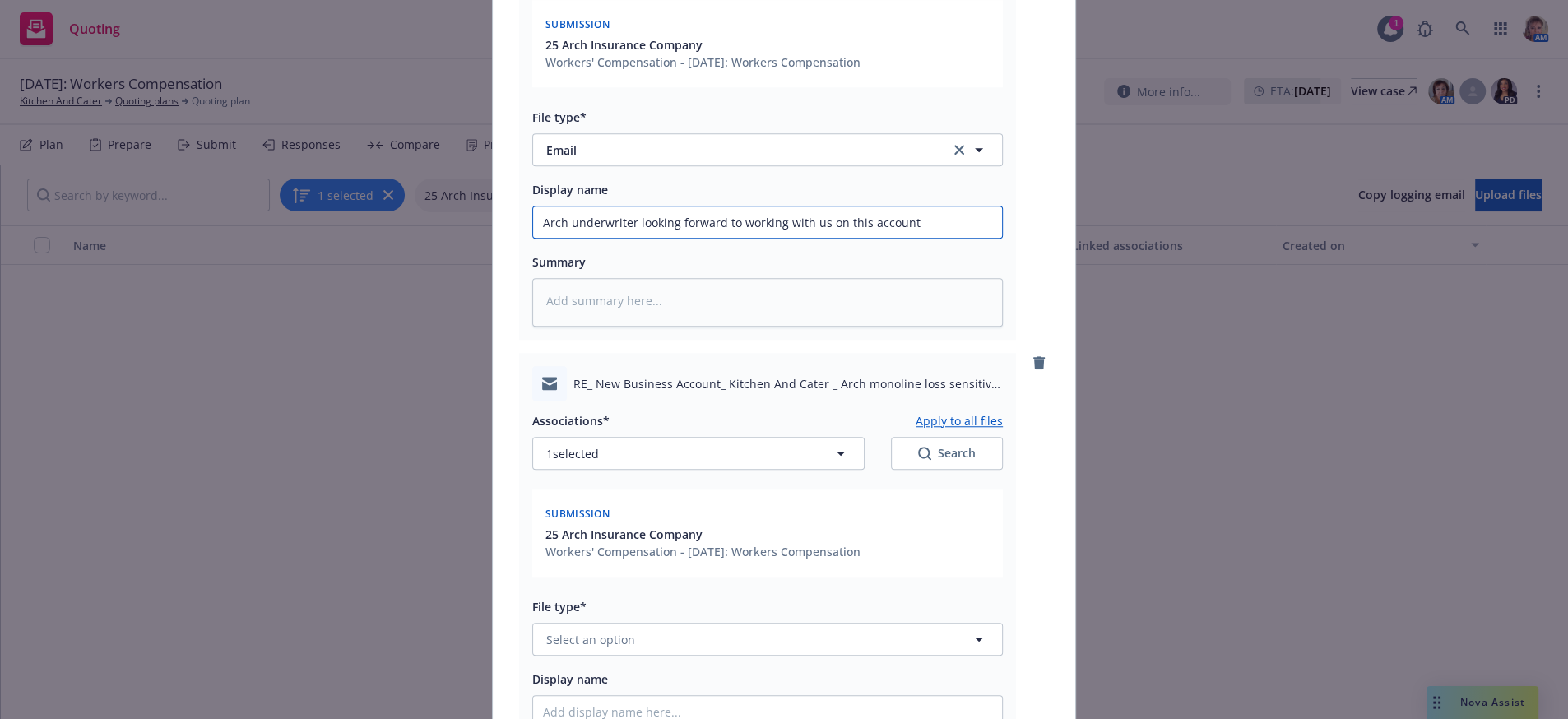
scroll to position [1844, 0]
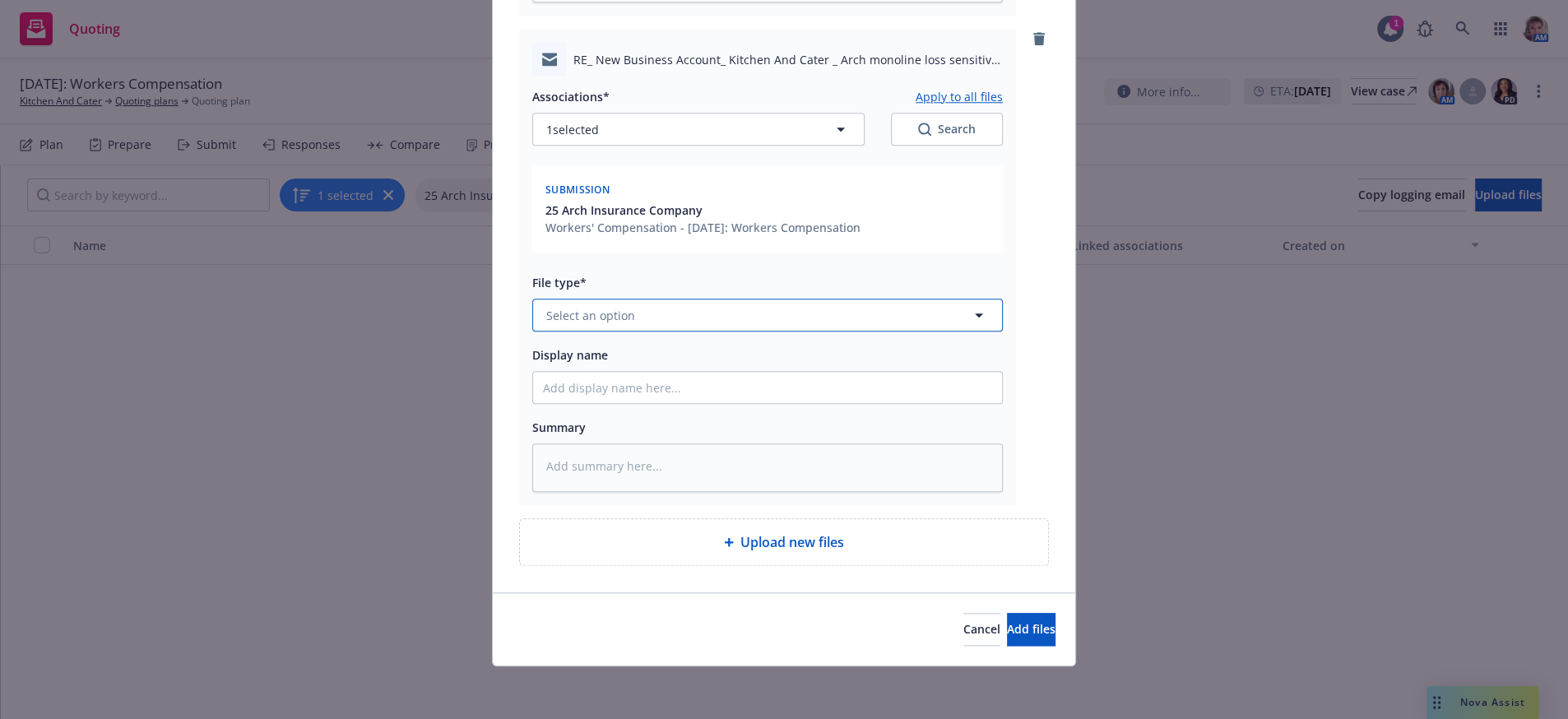
click at [594, 307] on span "Select an option" at bounding box center [590, 315] width 89 height 17
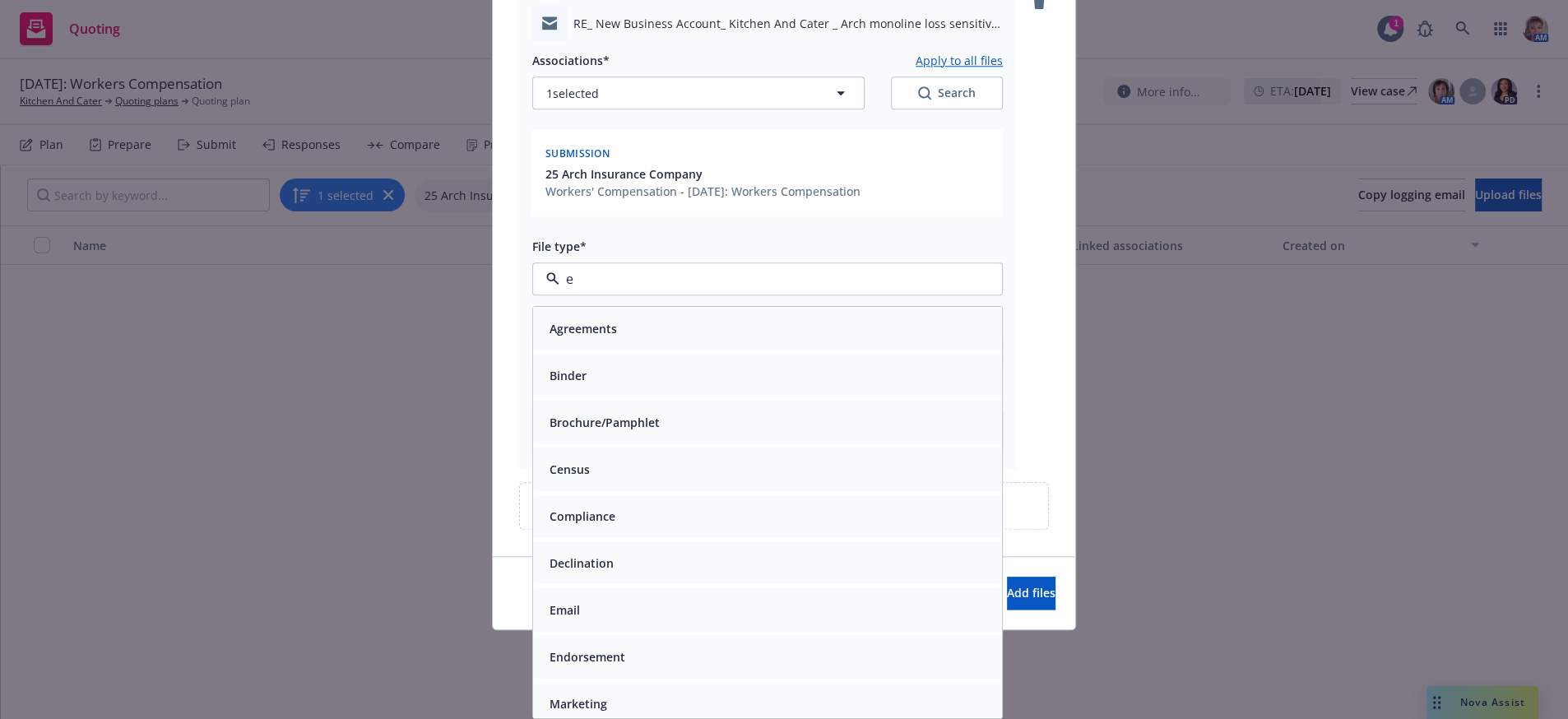
click at [642, 626] on div "Email" at bounding box center [767, 610] width 469 height 44
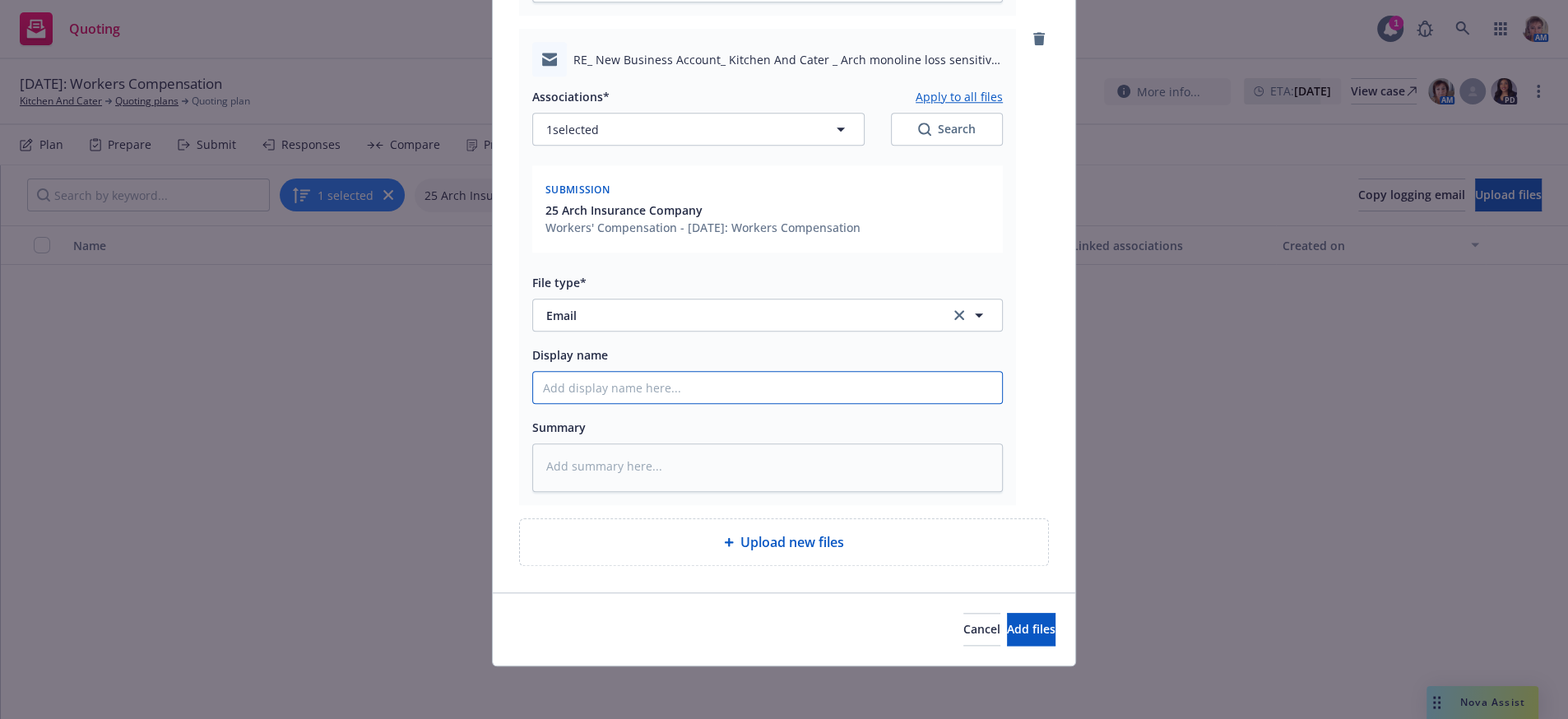
click at [615, 372] on input "Display name" at bounding box center [767, 387] width 469 height 31
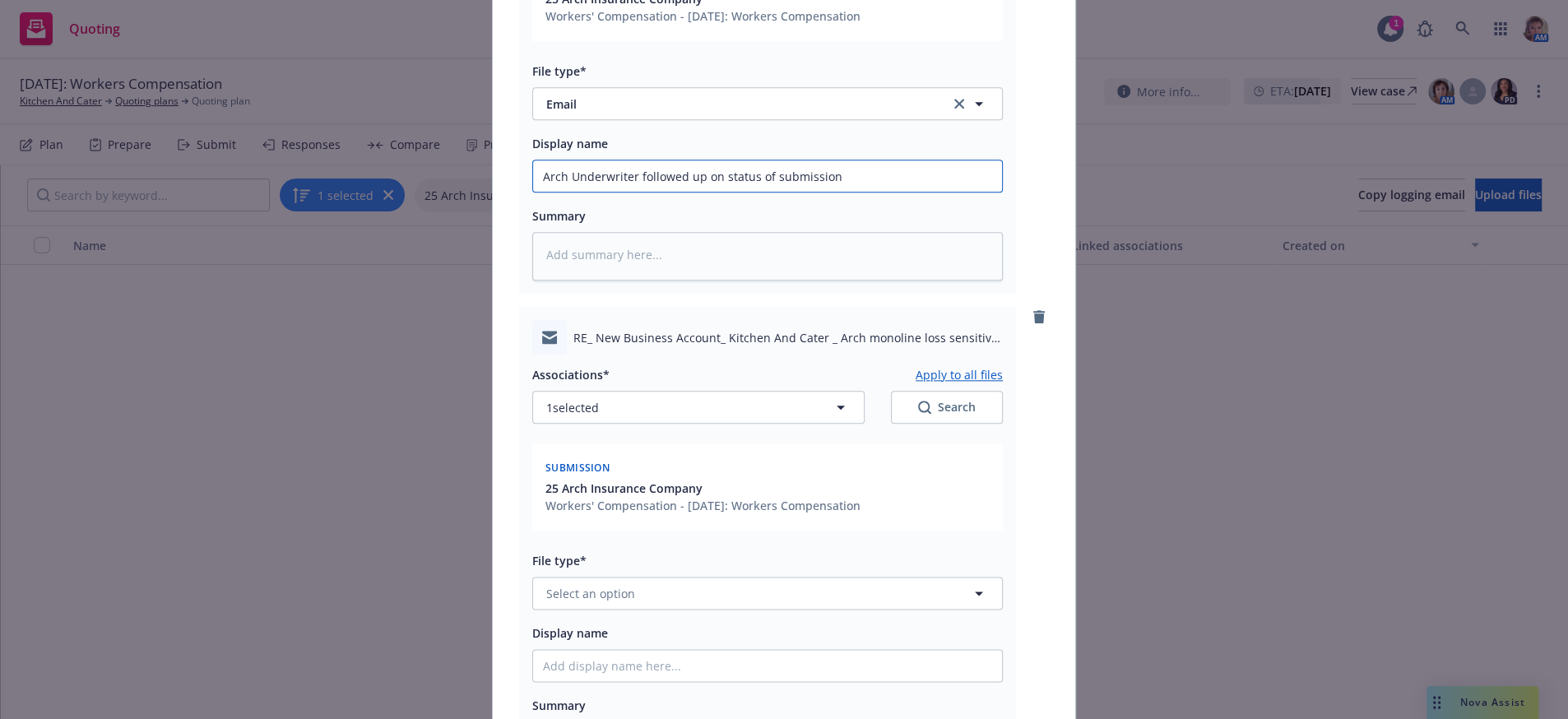
scroll to position [2380, 0]
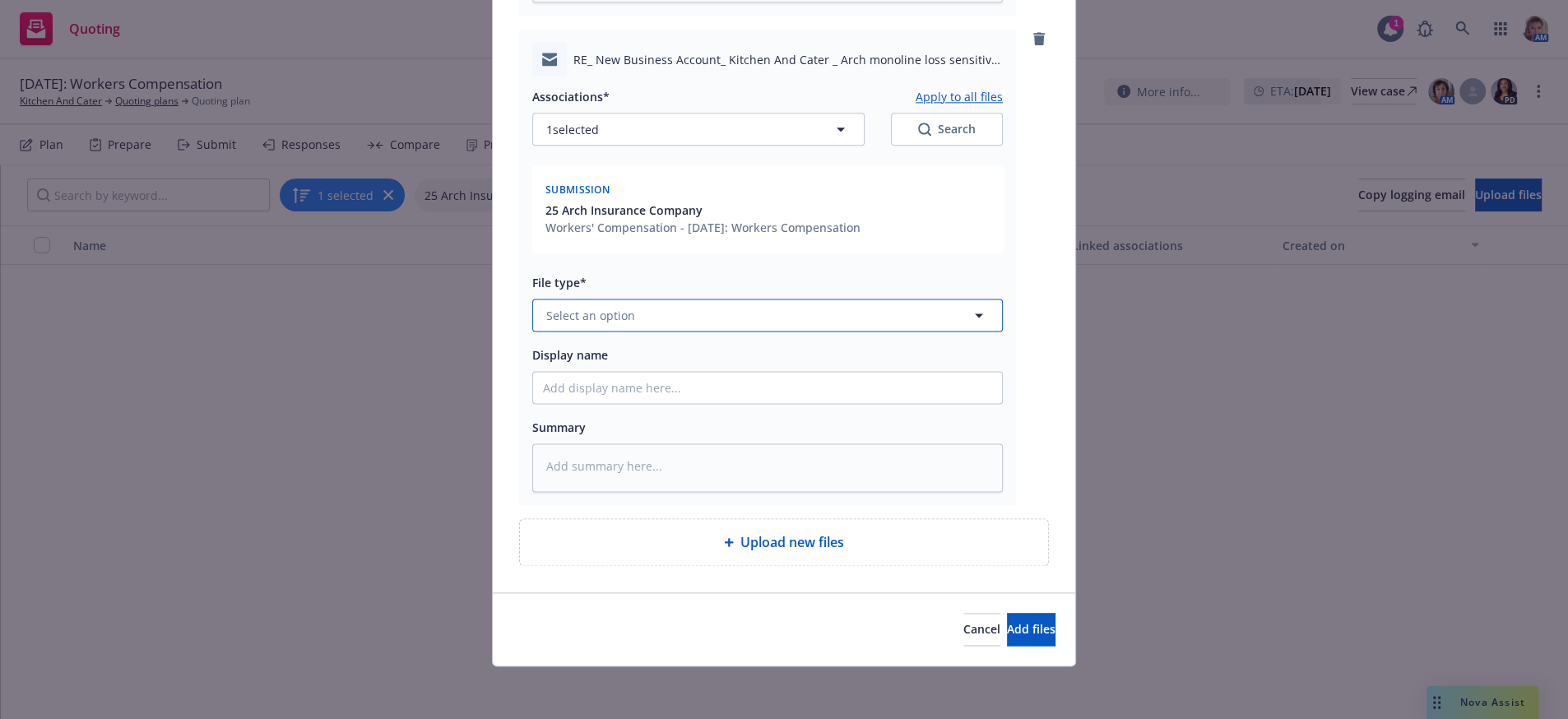
click at [599, 307] on span "Select an option" at bounding box center [590, 315] width 89 height 17
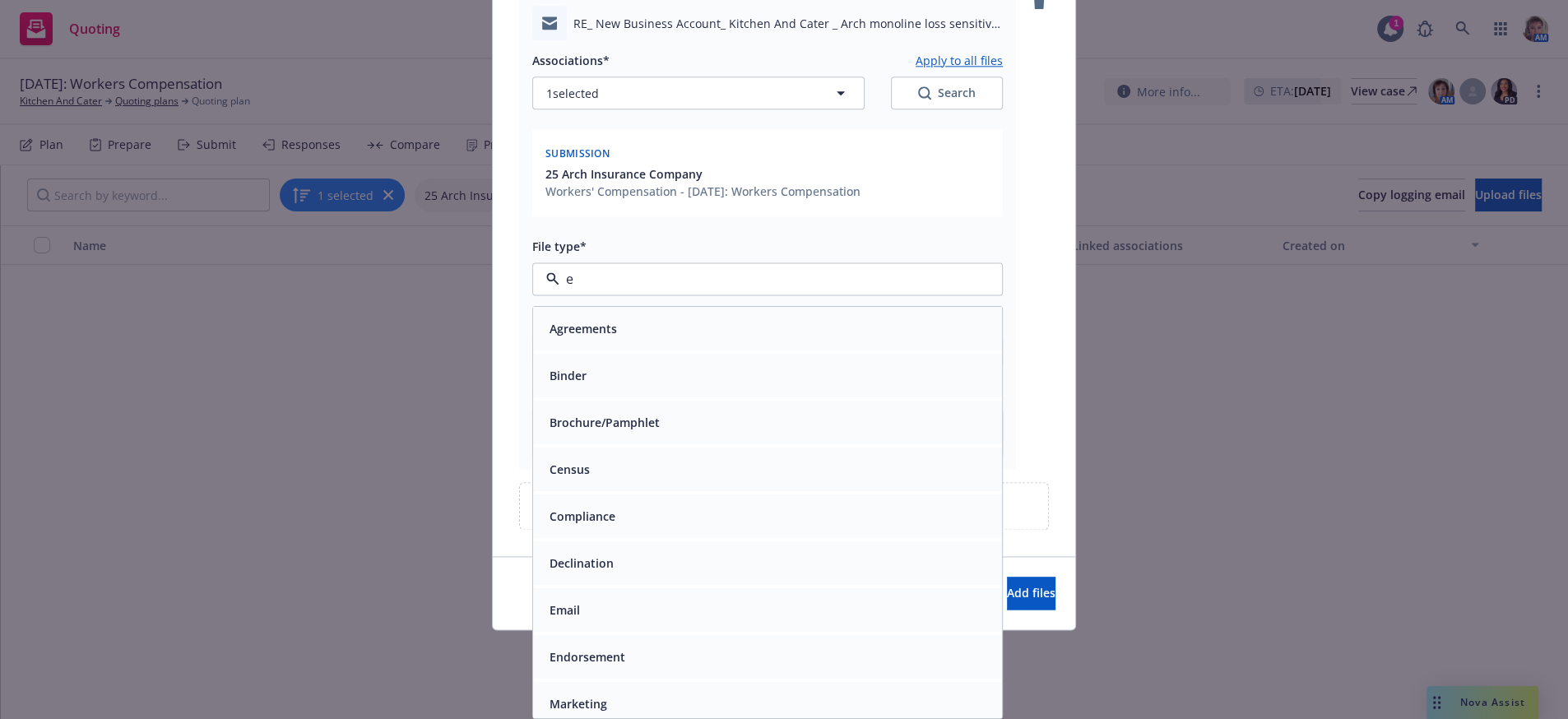
click at [636, 626] on div "Email" at bounding box center [767, 610] width 469 height 44
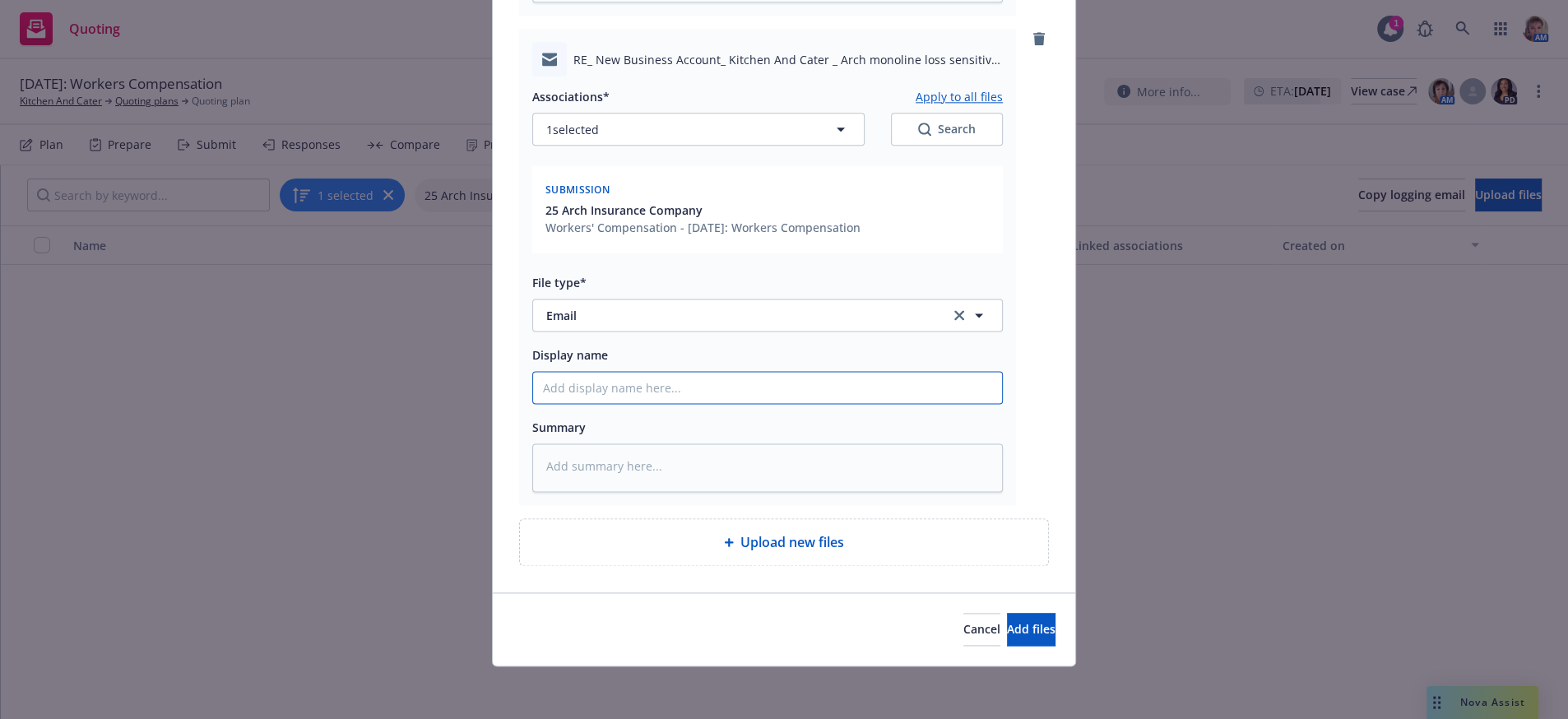
click at [674, 372] on input "Display name" at bounding box center [767, 387] width 469 height 31
click at [1007, 629] on span "Add files" at bounding box center [1031, 629] width 49 height 16
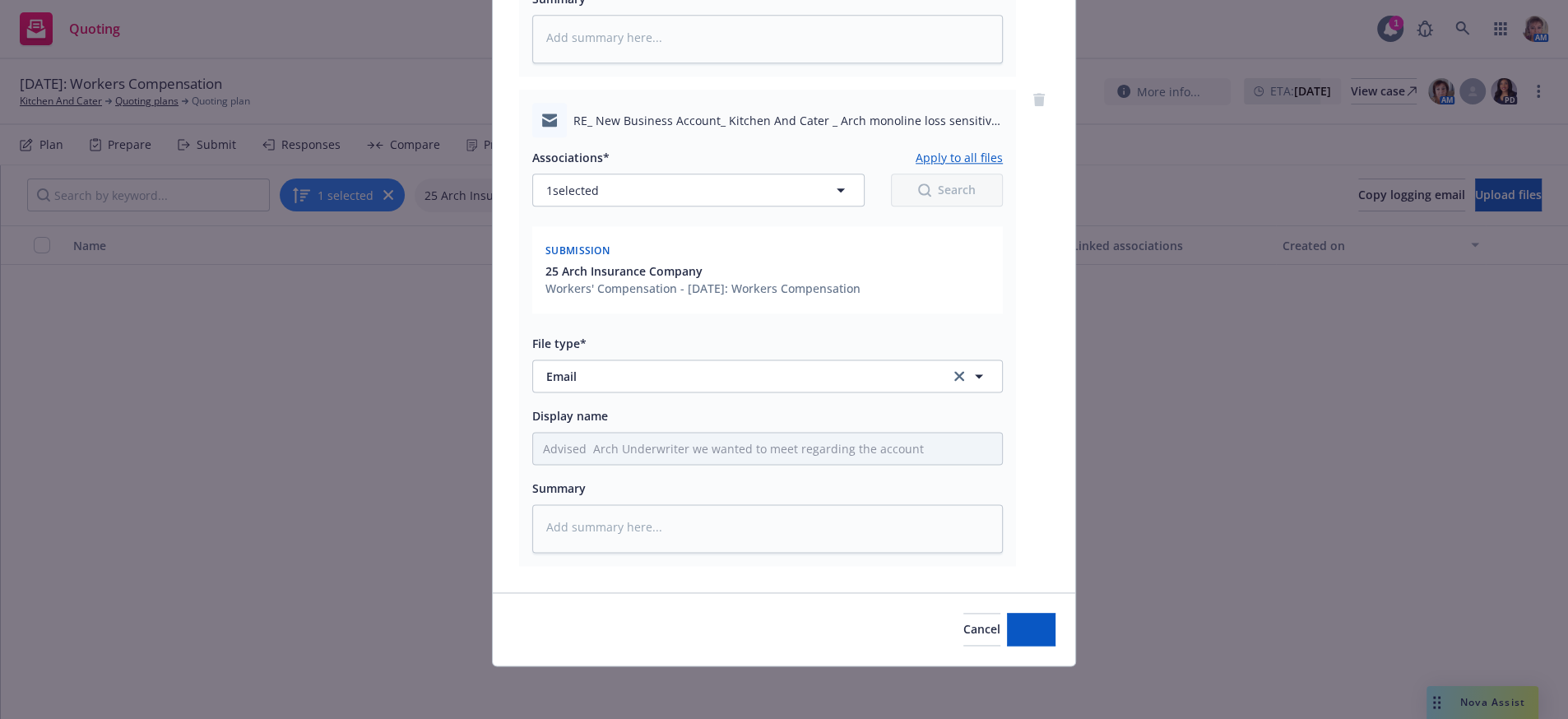
scroll to position [2312, 0]
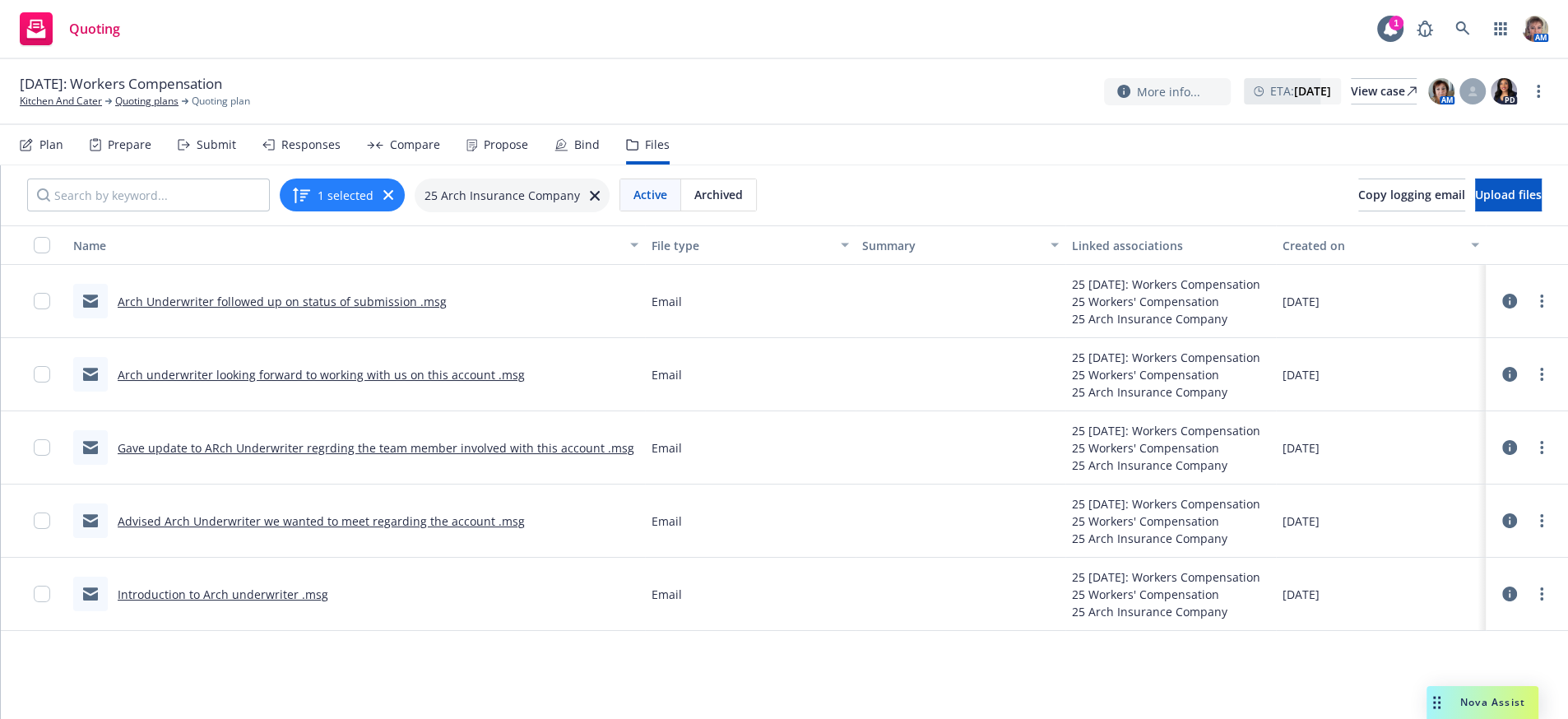
click at [230, 151] on div "Submit" at bounding box center [216, 145] width 39 height 13
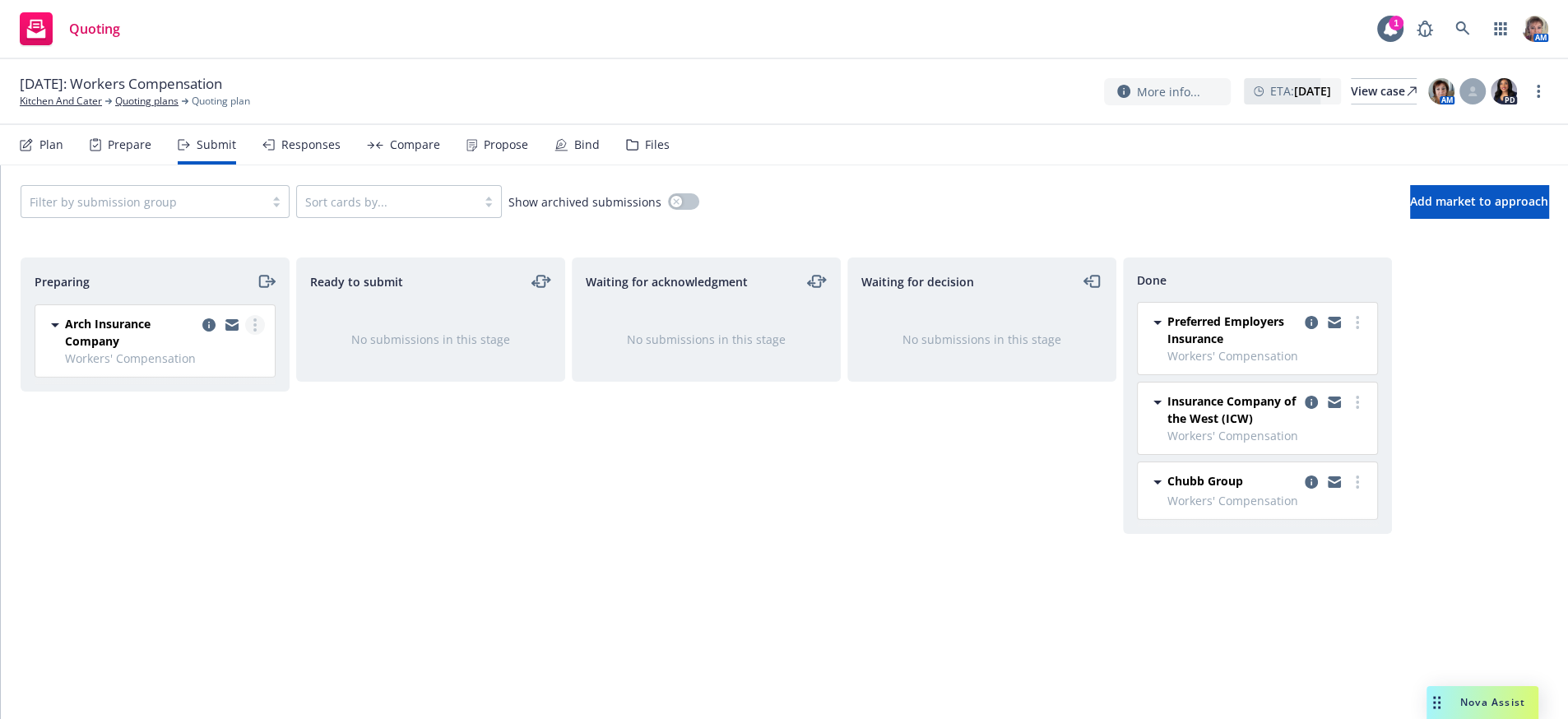
click at [255, 335] on link "more" at bounding box center [254, 325] width 20 height 20
click at [222, 570] on span "Copy logging email" at bounding box center [171, 574] width 144 height 16
click at [254, 327] on circle "more" at bounding box center [255, 326] width 4 height 4
click at [196, 572] on span "Copy logging email" at bounding box center [171, 574] width 144 height 16
click at [304, 463] on div "Ready to submit No submissions in this stage" at bounding box center [429, 471] width 269 height 427
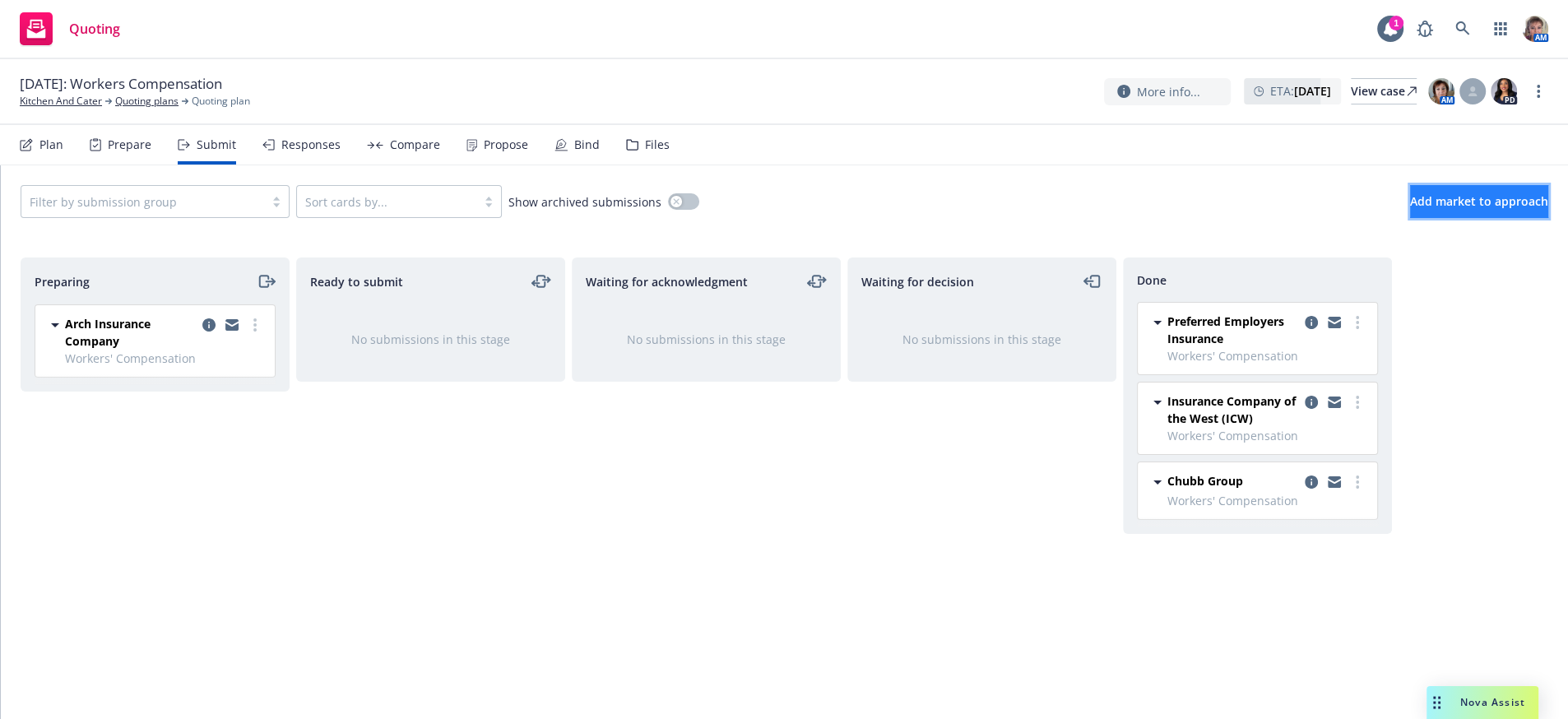
click at [1410, 218] on button "Add market to approach" at bounding box center [1479, 201] width 138 height 33
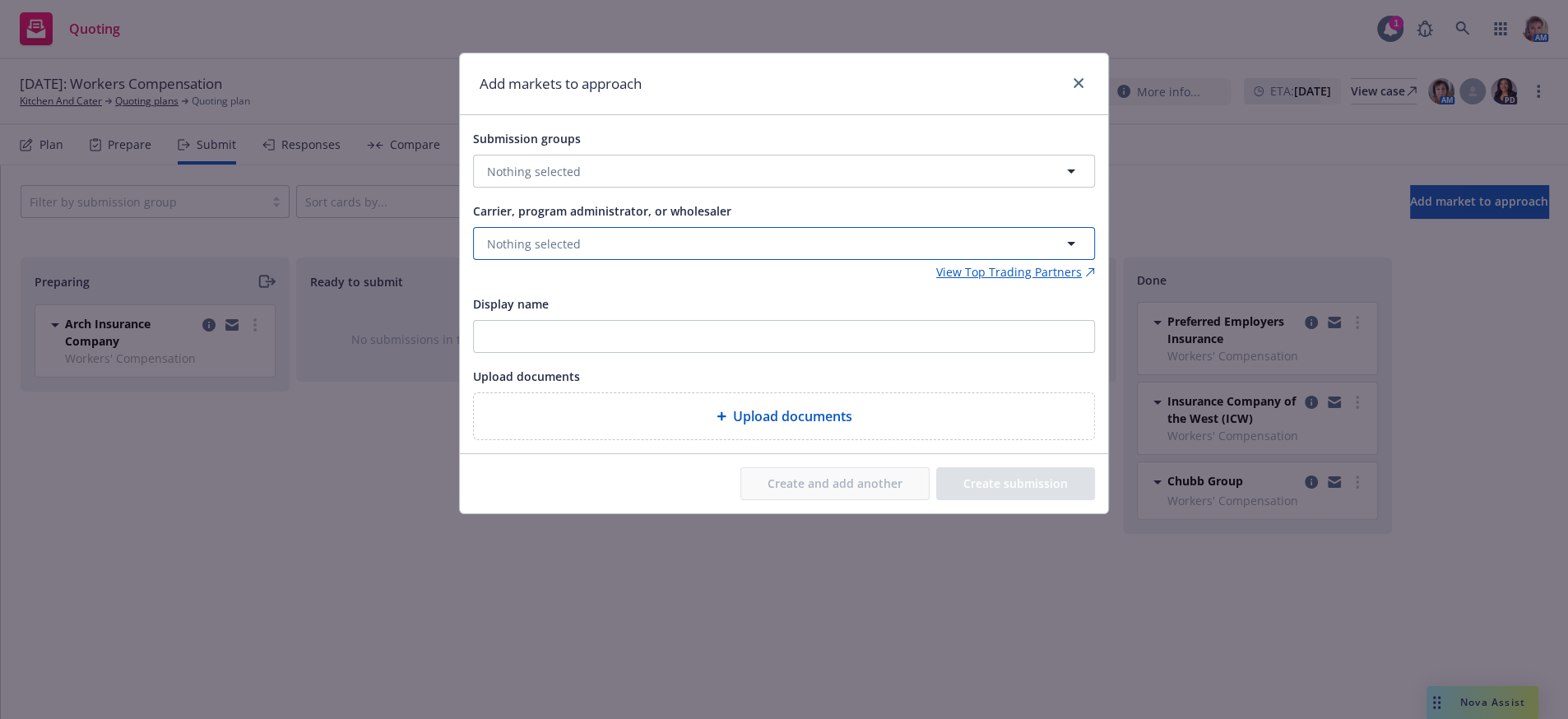
click at [578, 253] on span "Nothing selected" at bounding box center [533, 243] width 94 height 17
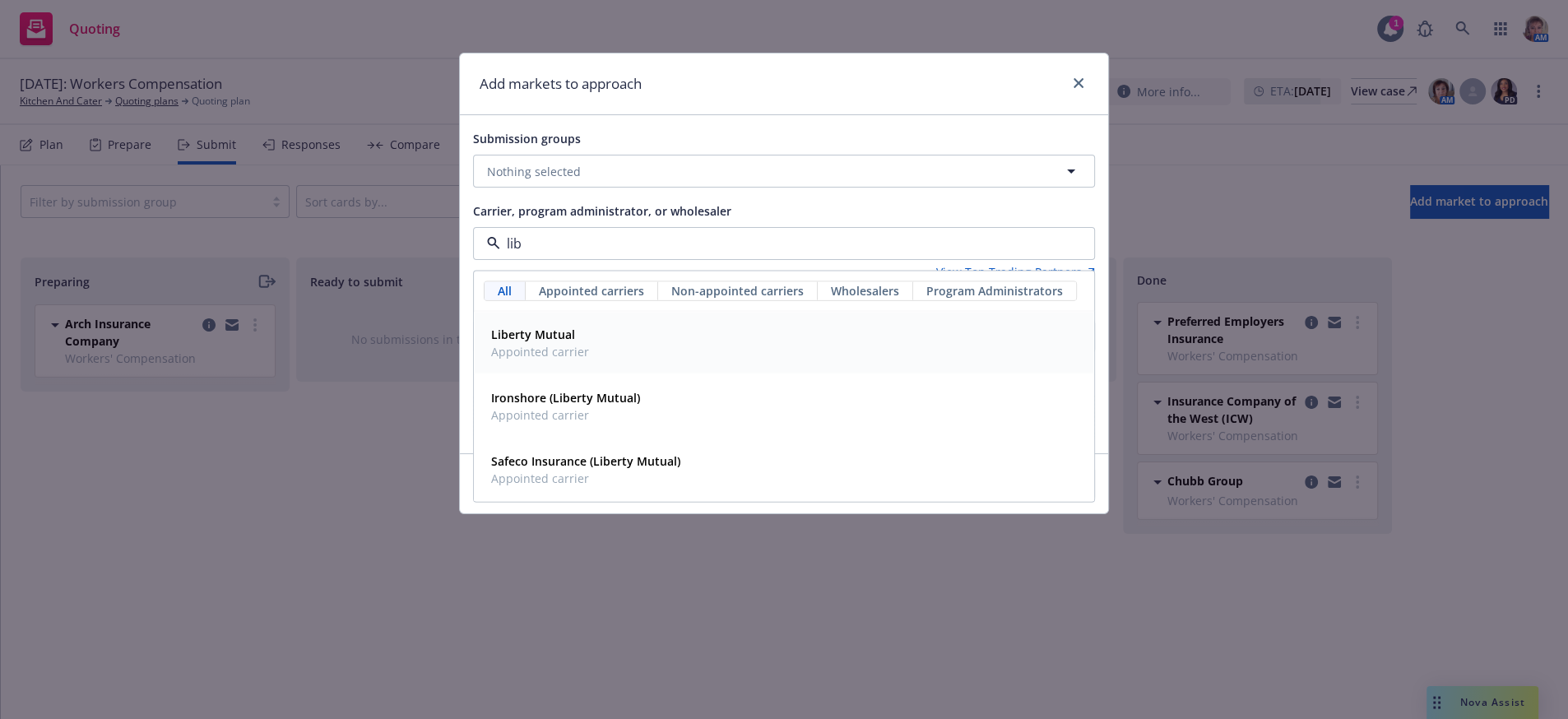
click at [549, 343] on strong "Liberty Mutual" at bounding box center [533, 334] width 84 height 16
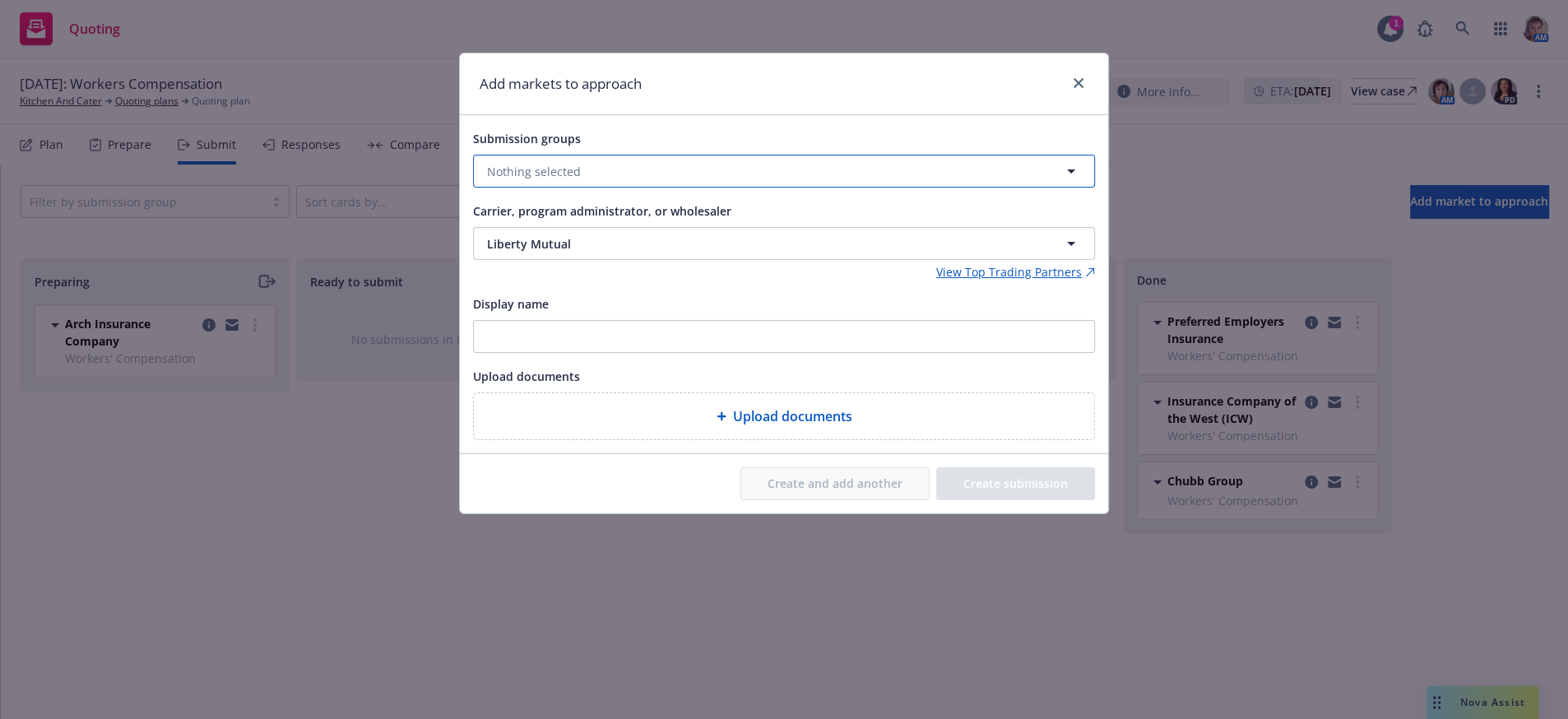
click at [522, 187] on button "Nothing selected" at bounding box center [784, 170] width 622 height 33
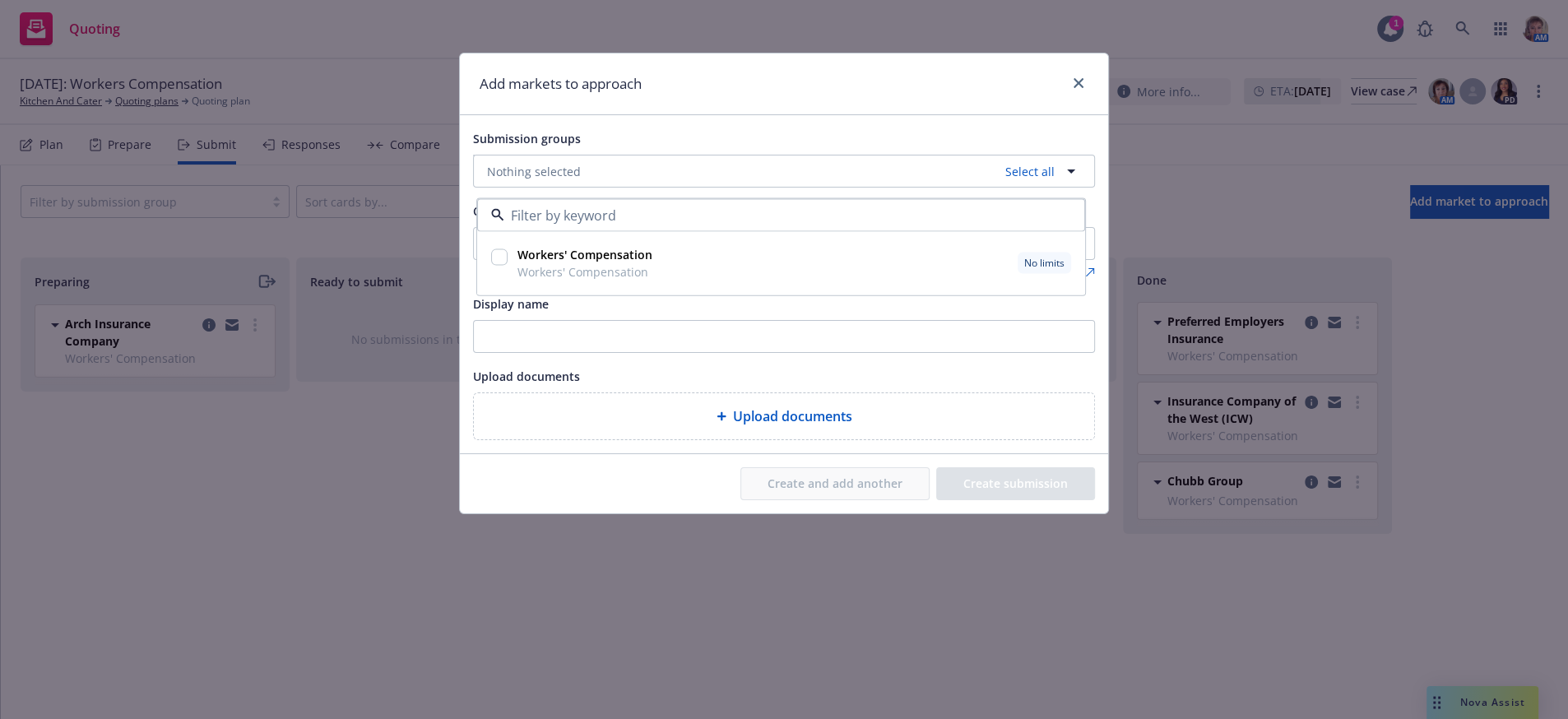
click at [497, 266] on input "checkbox" at bounding box center [500, 257] width 17 height 17
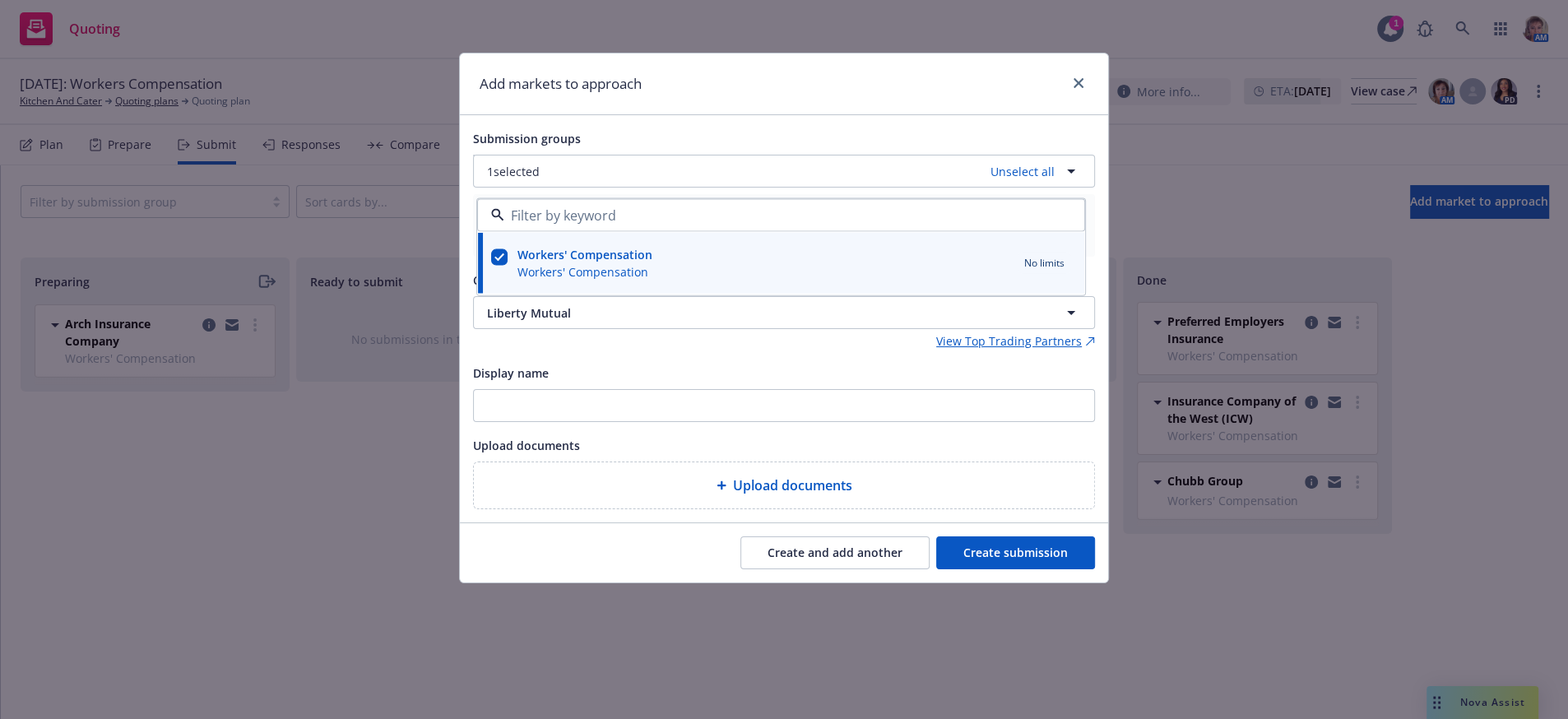
click at [1010, 569] on button "Create submission" at bounding box center [1015, 552] width 159 height 33
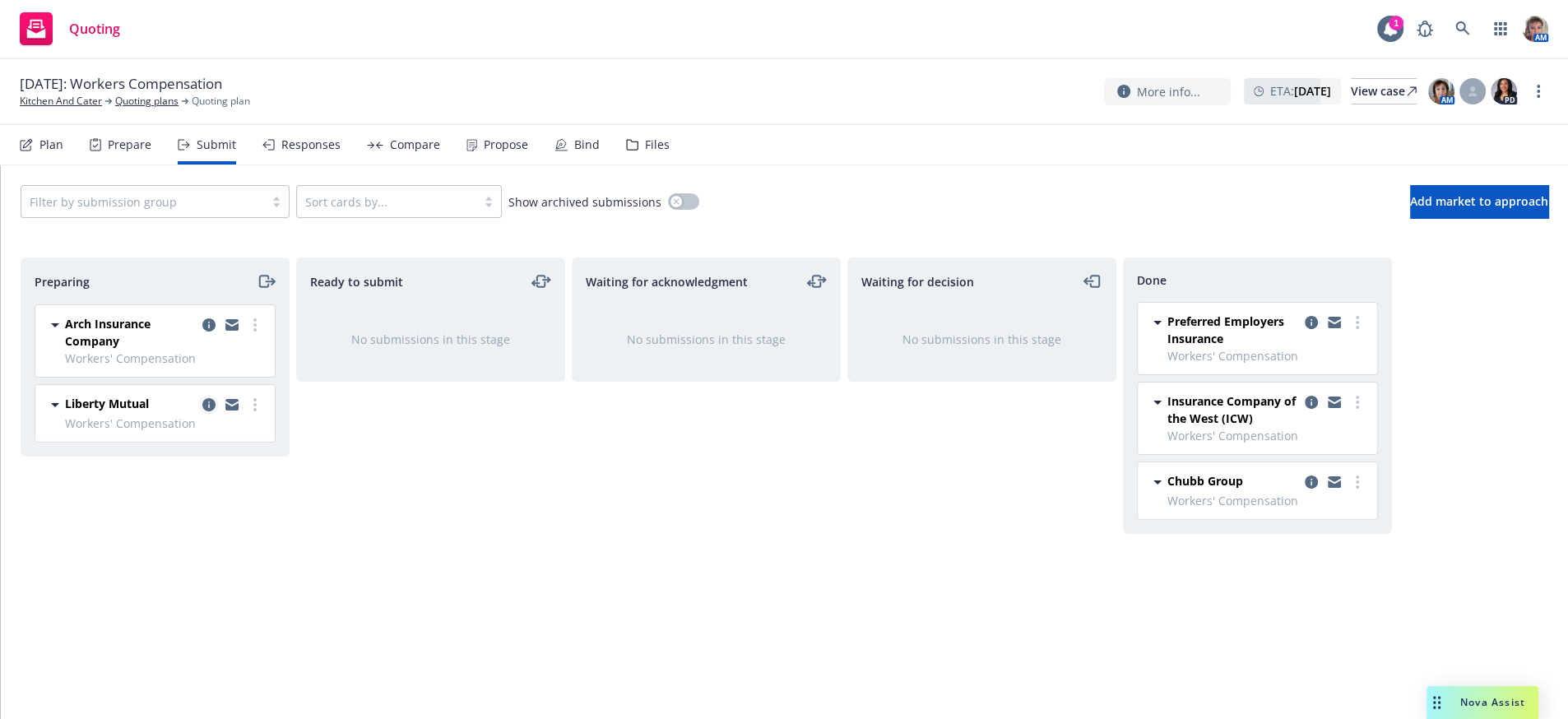
click at [211, 415] on link "copy logging email" at bounding box center [209, 404] width 20 height 20
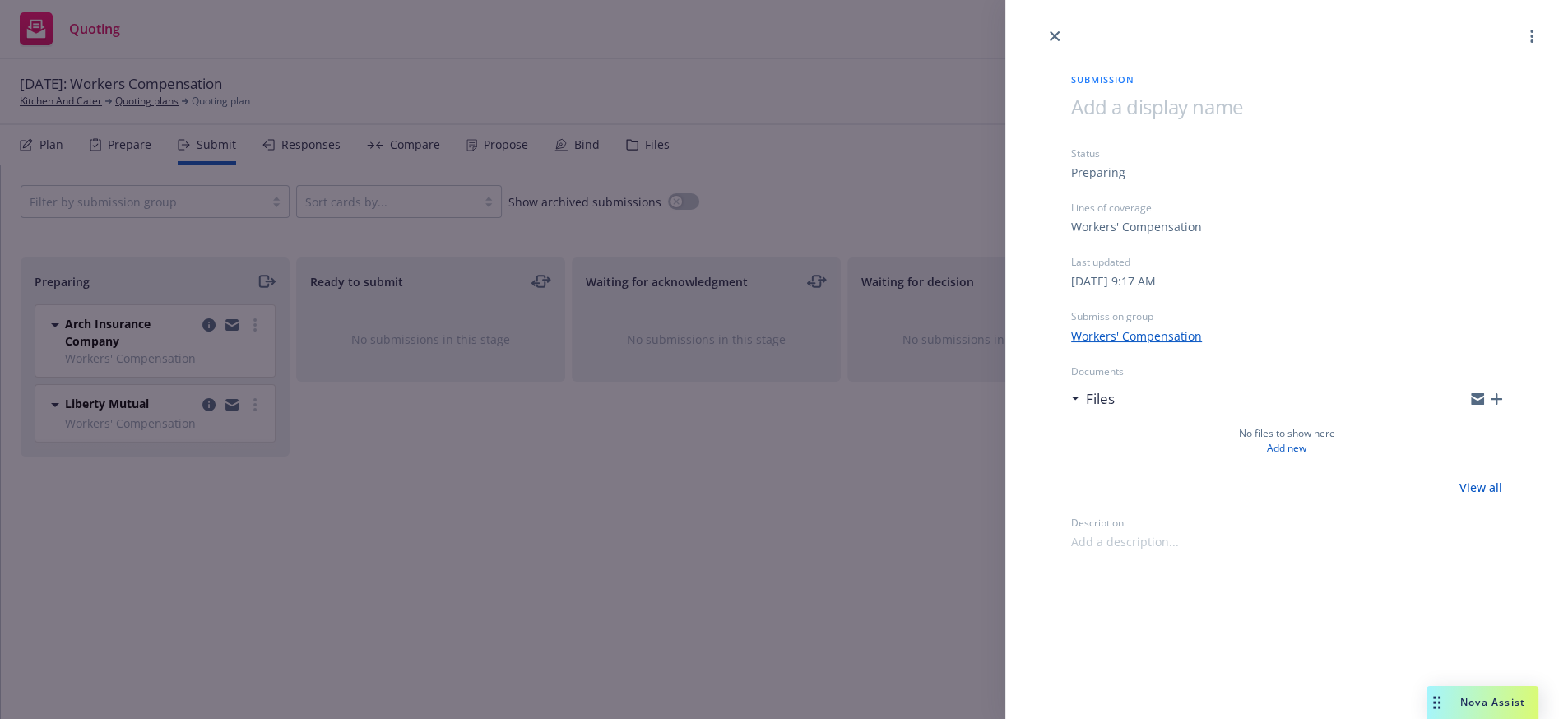
click at [1490, 405] on icon "button" at bounding box center [1496, 399] width 11 height 11
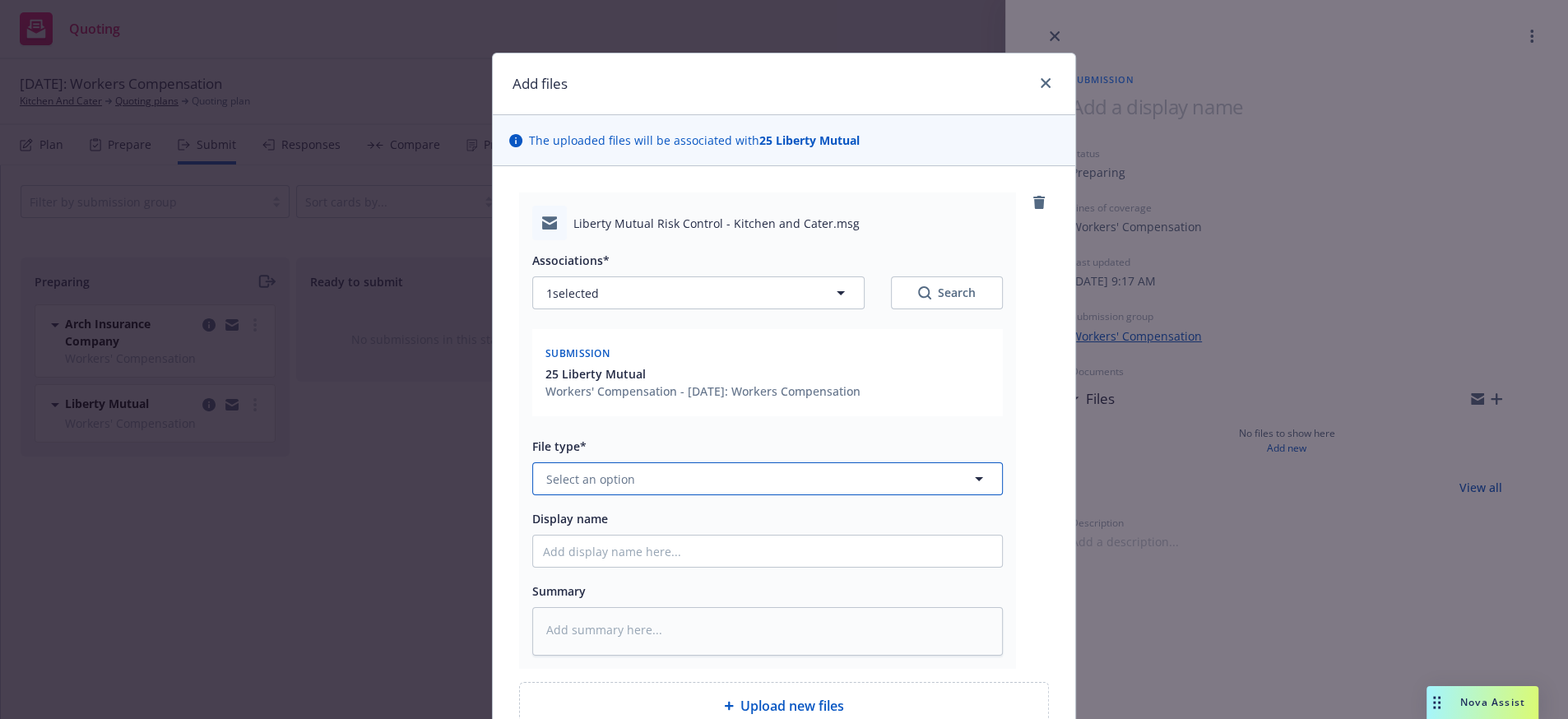
click at [657, 495] on button "Select an option" at bounding box center [767, 478] width 471 height 33
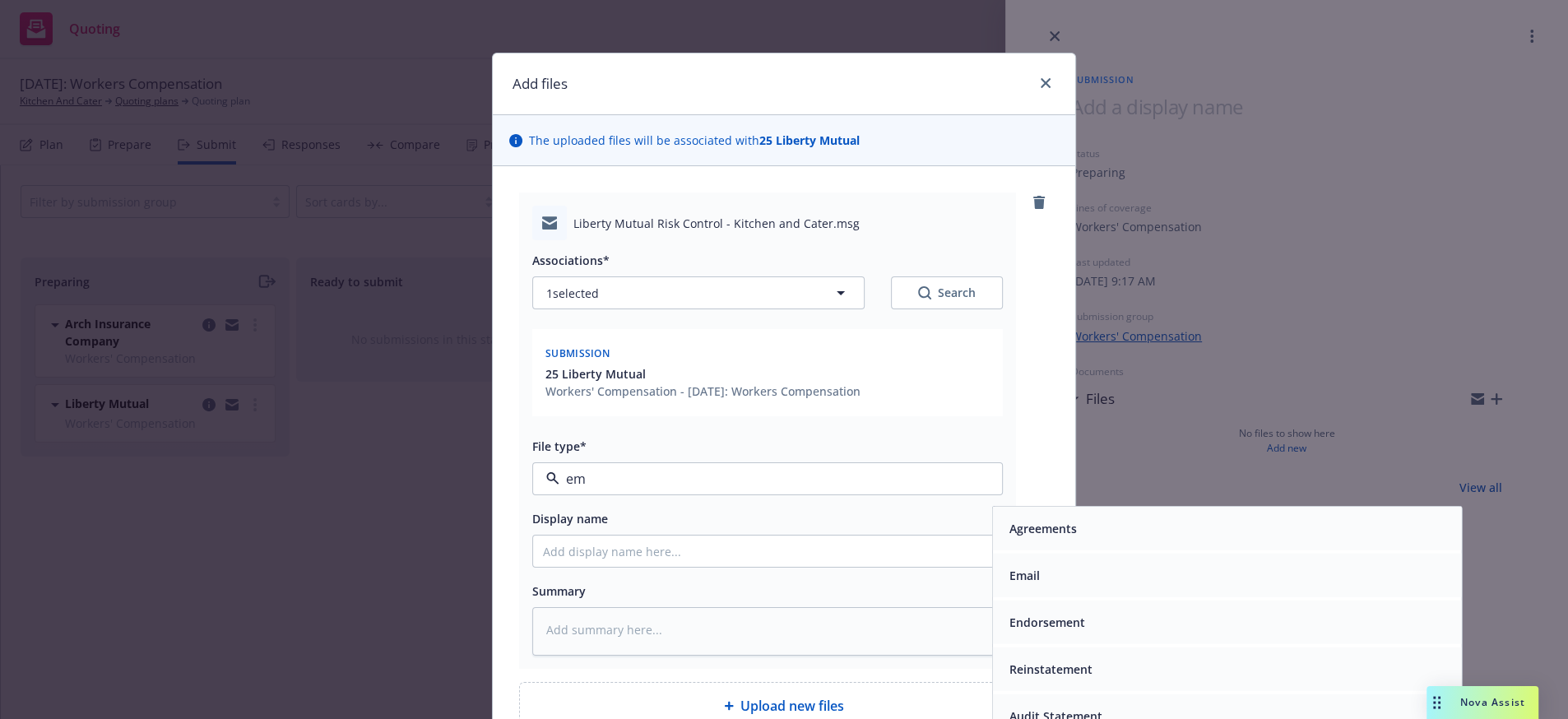
click at [1019, 597] on div "Email" at bounding box center [1227, 576] width 469 height 44
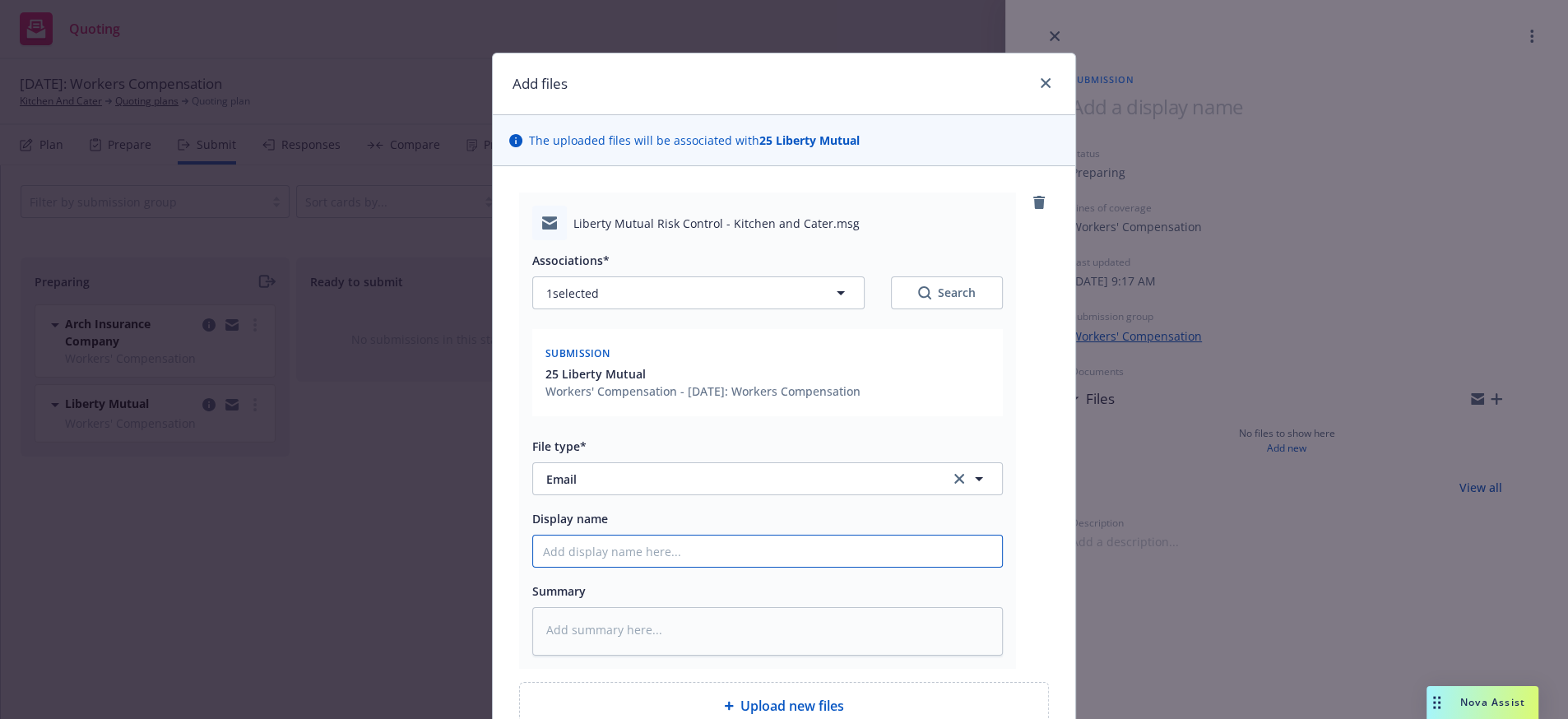
click at [849, 567] on input "Display name" at bounding box center [767, 550] width 469 height 31
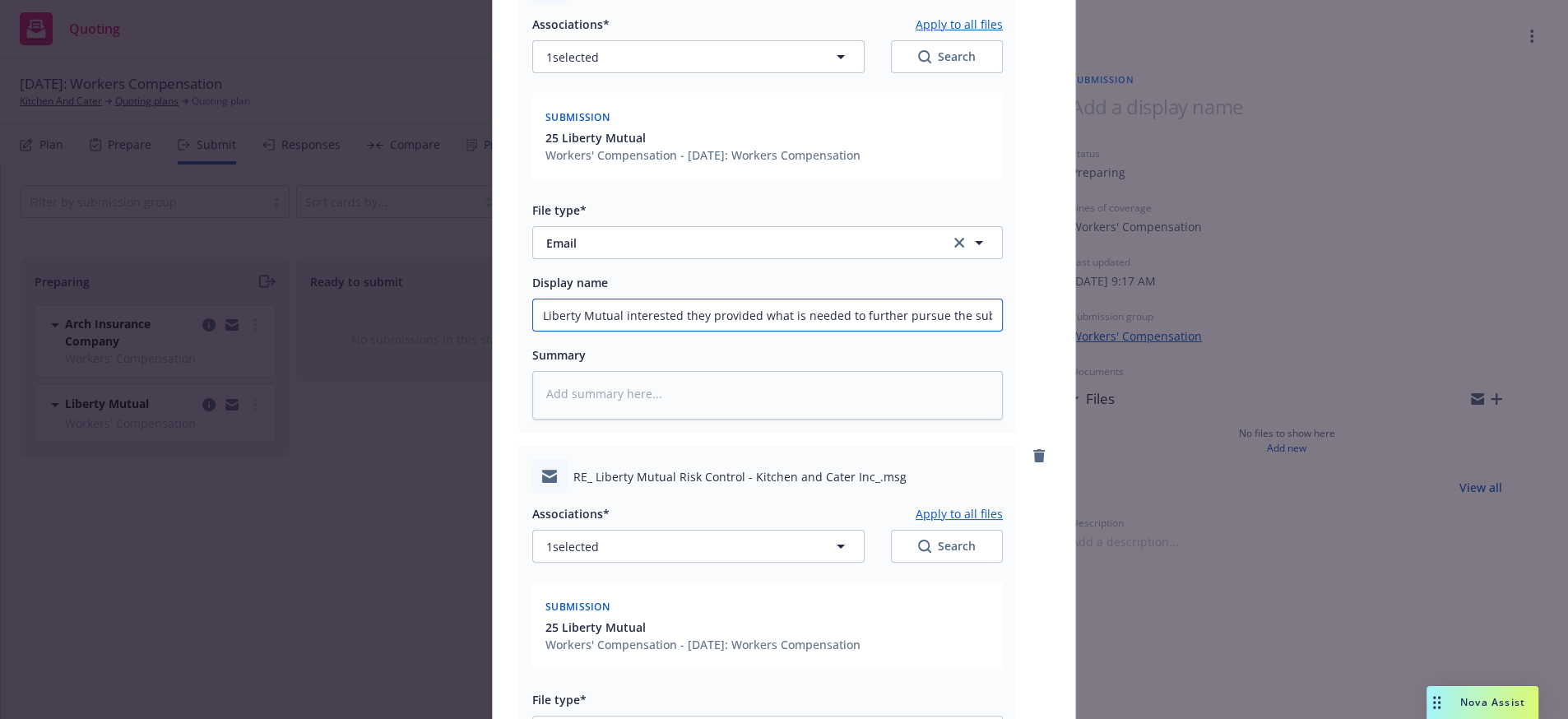
scroll to position [772, 0]
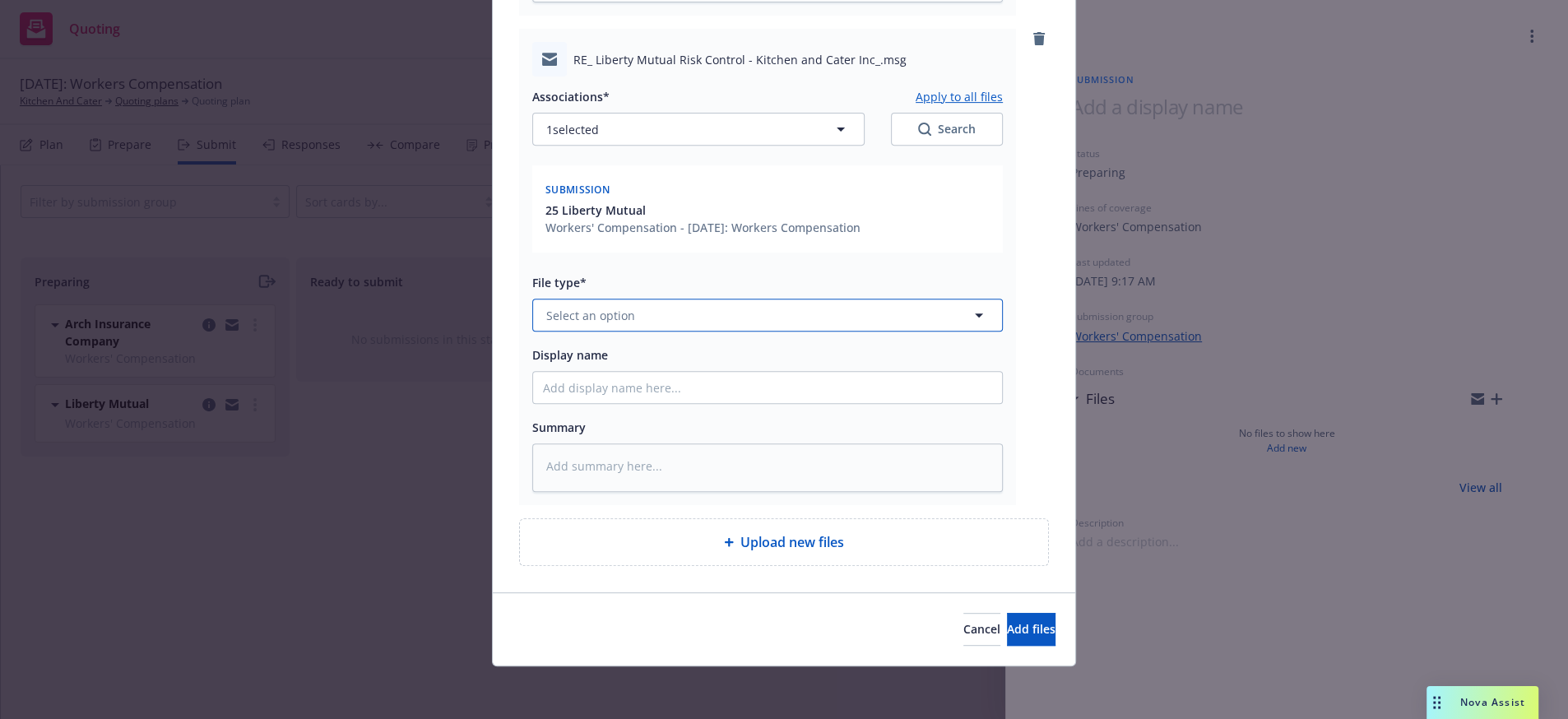
drag, startPoint x: 664, startPoint y: 269, endPoint x: 661, endPoint y: 260, distance: 9.5
click at [662, 272] on div "File type* Select an option" at bounding box center [767, 301] width 471 height 59
click at [674, 299] on button "Select an option" at bounding box center [767, 315] width 471 height 33
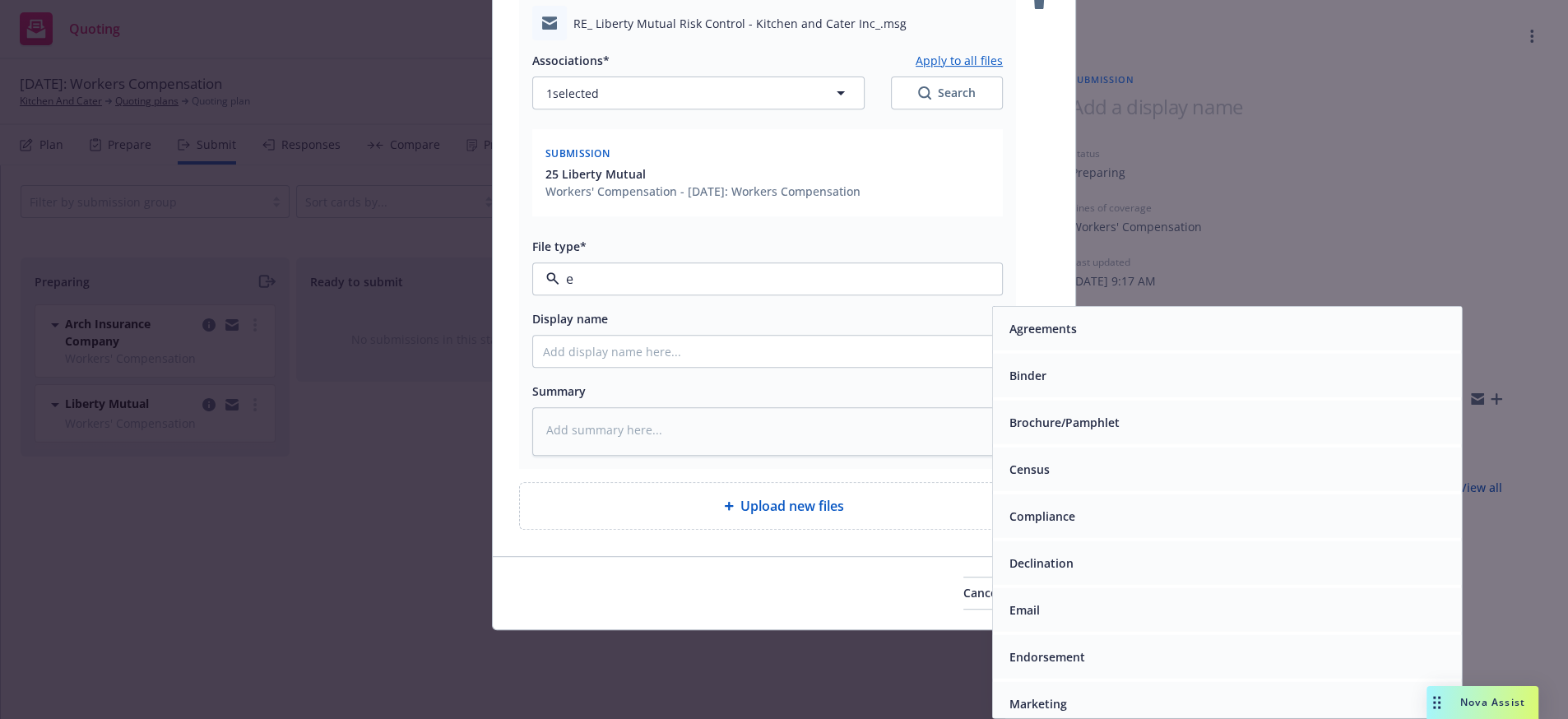
click at [1069, 623] on div "Email" at bounding box center [1227, 609] width 449 height 23
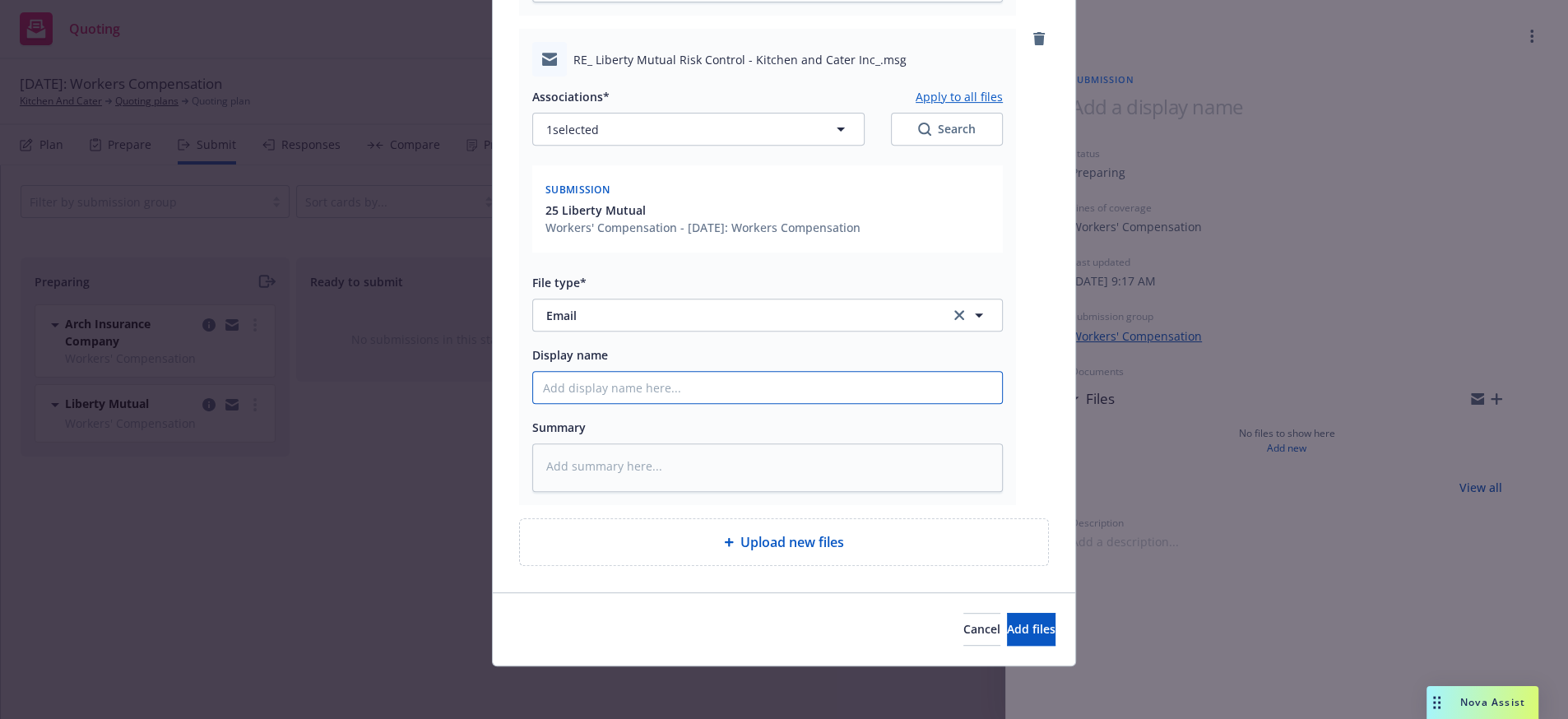
click at [563, 372] on input "Display name" at bounding box center [767, 387] width 469 height 31
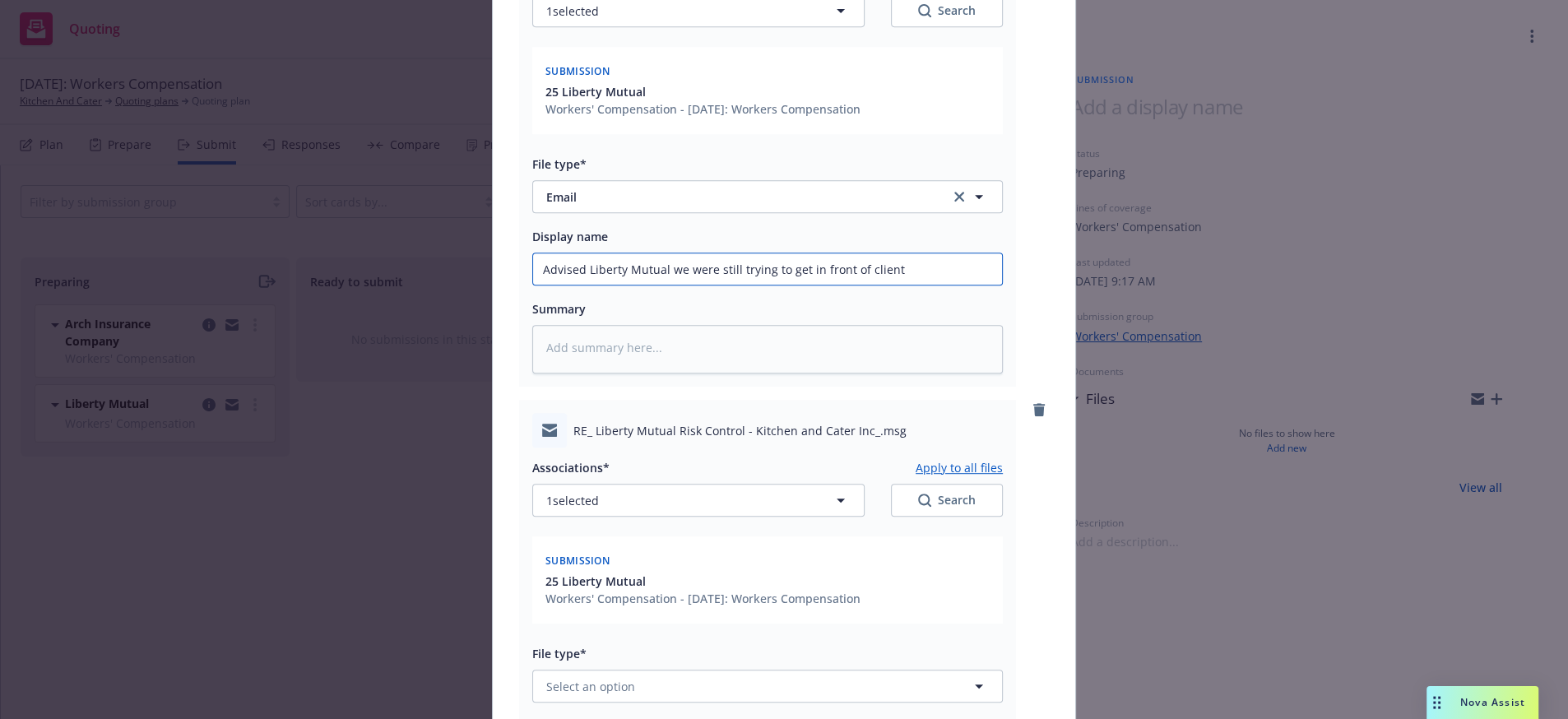
scroll to position [1309, 0]
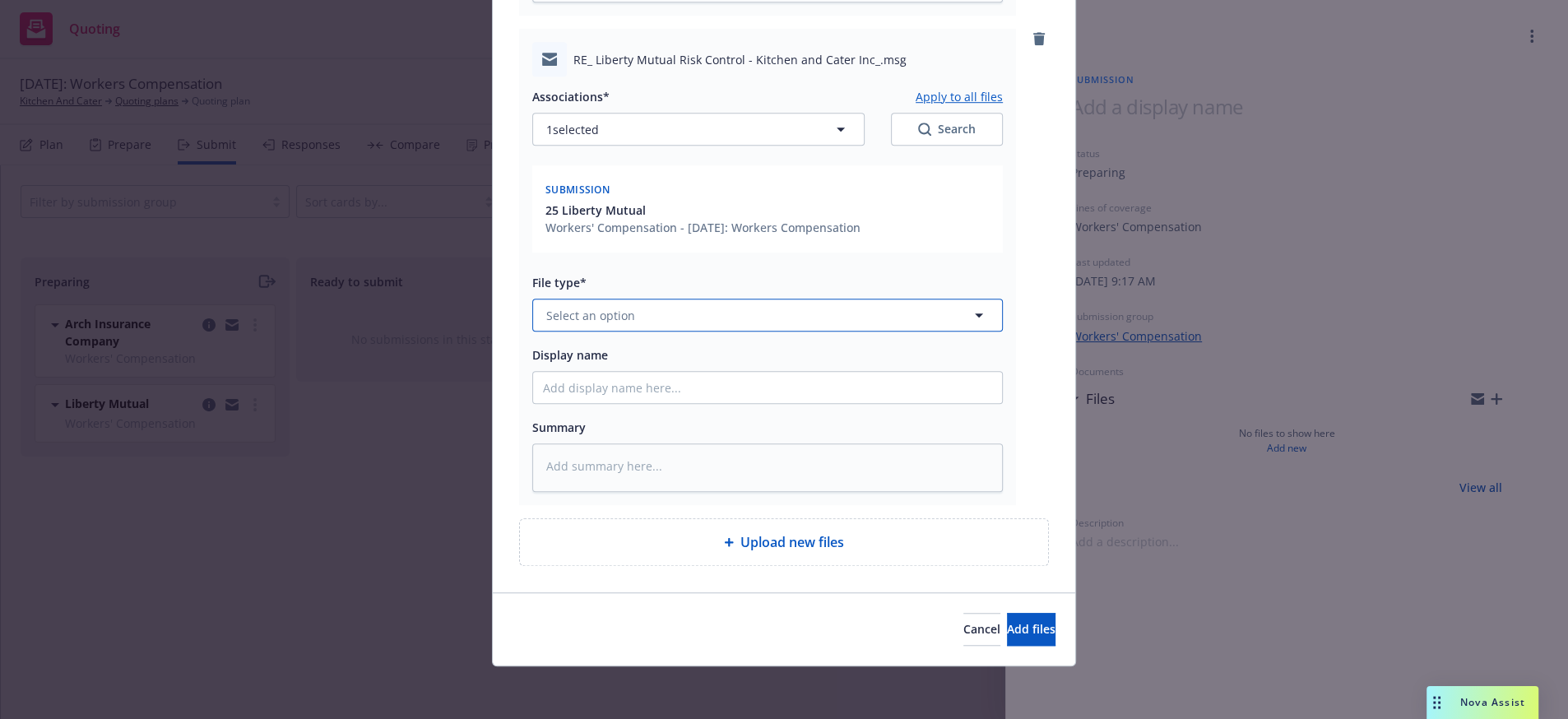
click at [652, 299] on button "Select an option" at bounding box center [767, 315] width 471 height 33
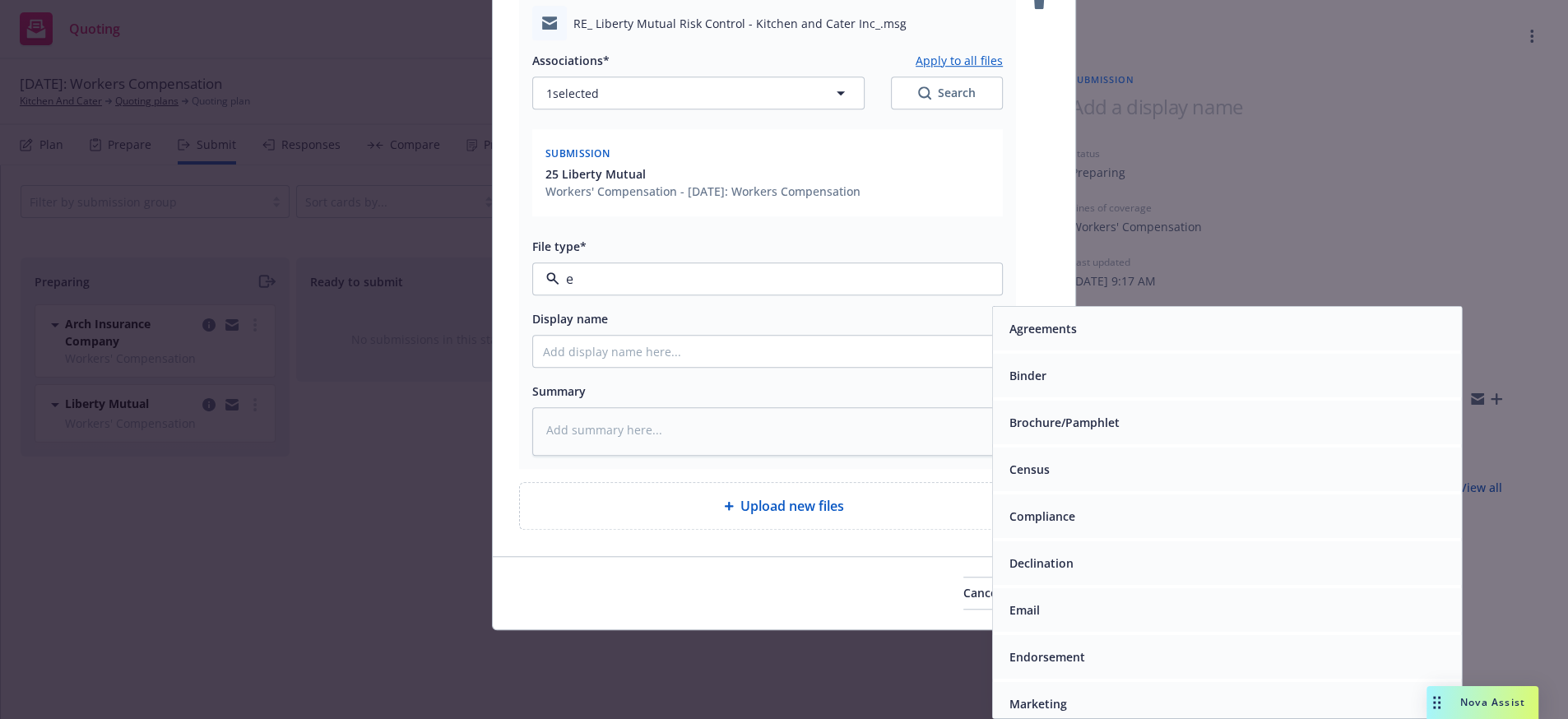
click at [1065, 619] on div "Email" at bounding box center [1227, 609] width 449 height 23
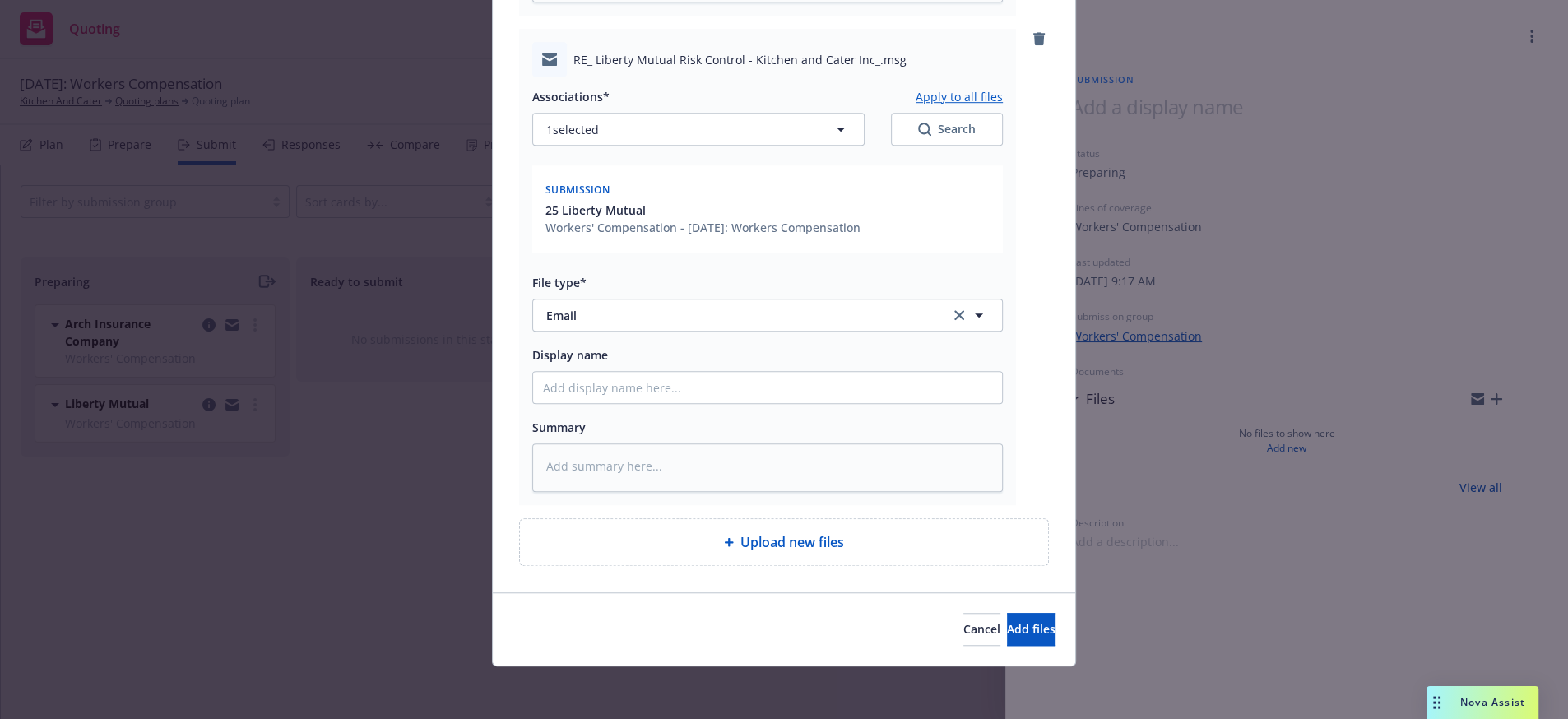
click at [623, 384] on div "Associations* Apply to all files 1 selected Search Submission 25 Liberty Mutual…" at bounding box center [767, 285] width 471 height 416
click at [623, 376] on input "Display name" at bounding box center [767, 387] width 469 height 31
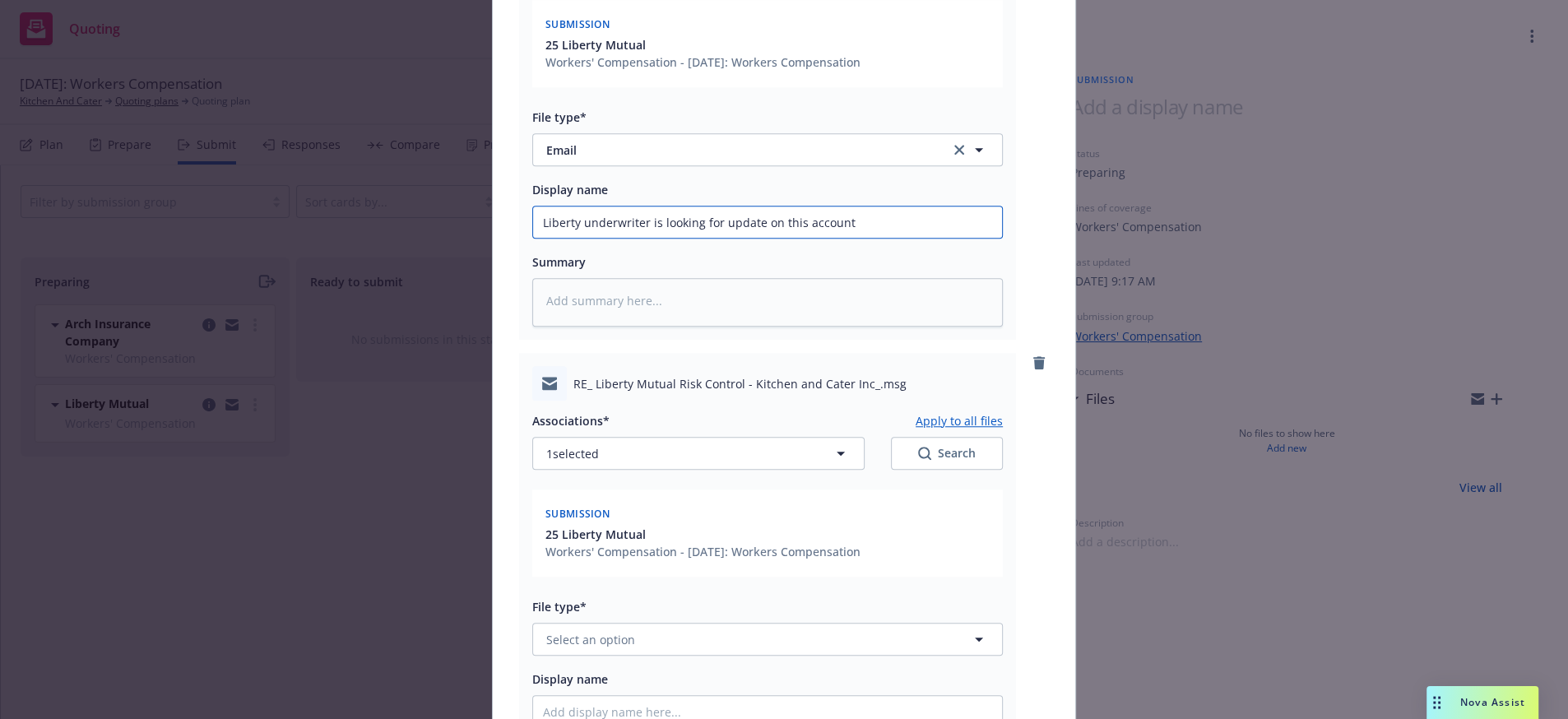
scroll to position [1844, 0]
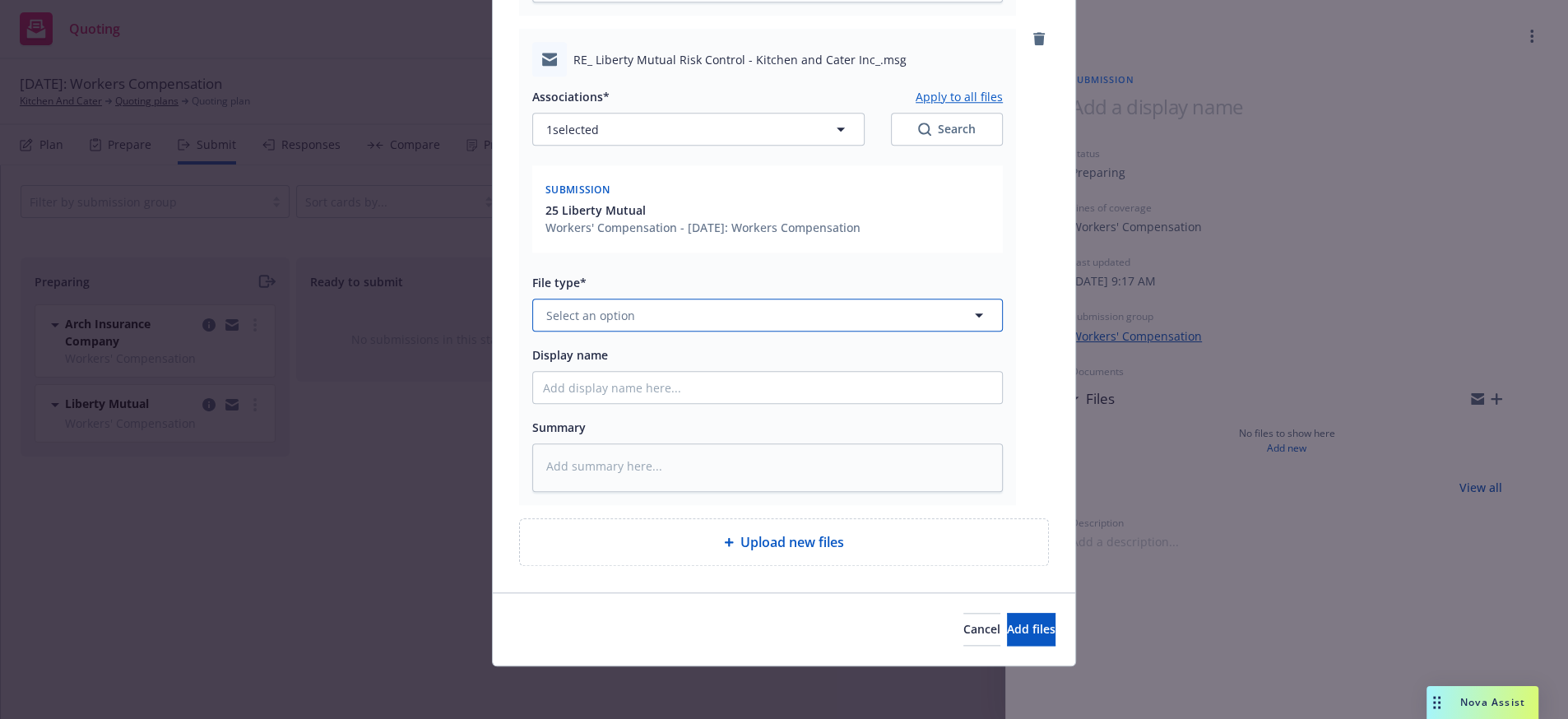
click at [650, 299] on button "Select an option" at bounding box center [767, 315] width 471 height 33
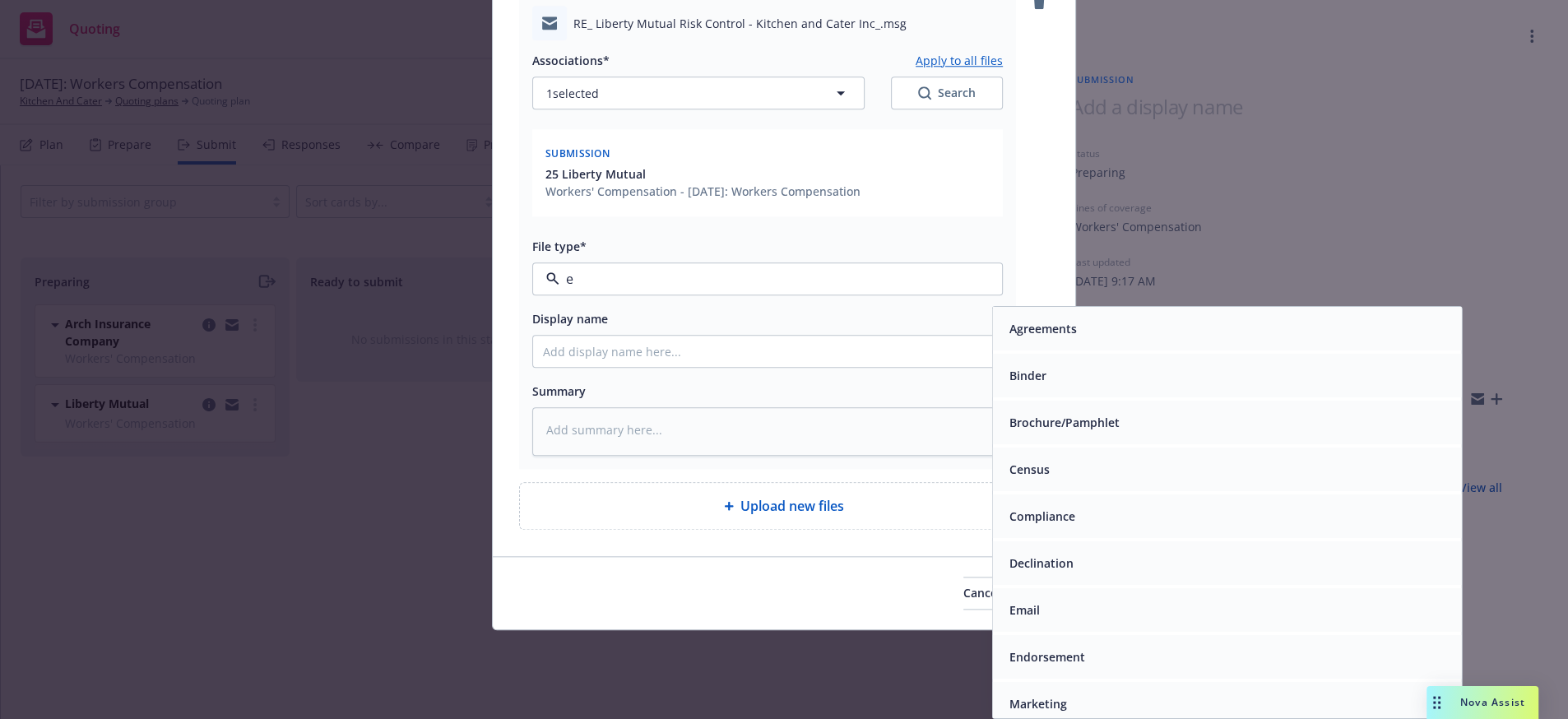
click at [1090, 604] on div "Email" at bounding box center [1227, 609] width 449 height 23
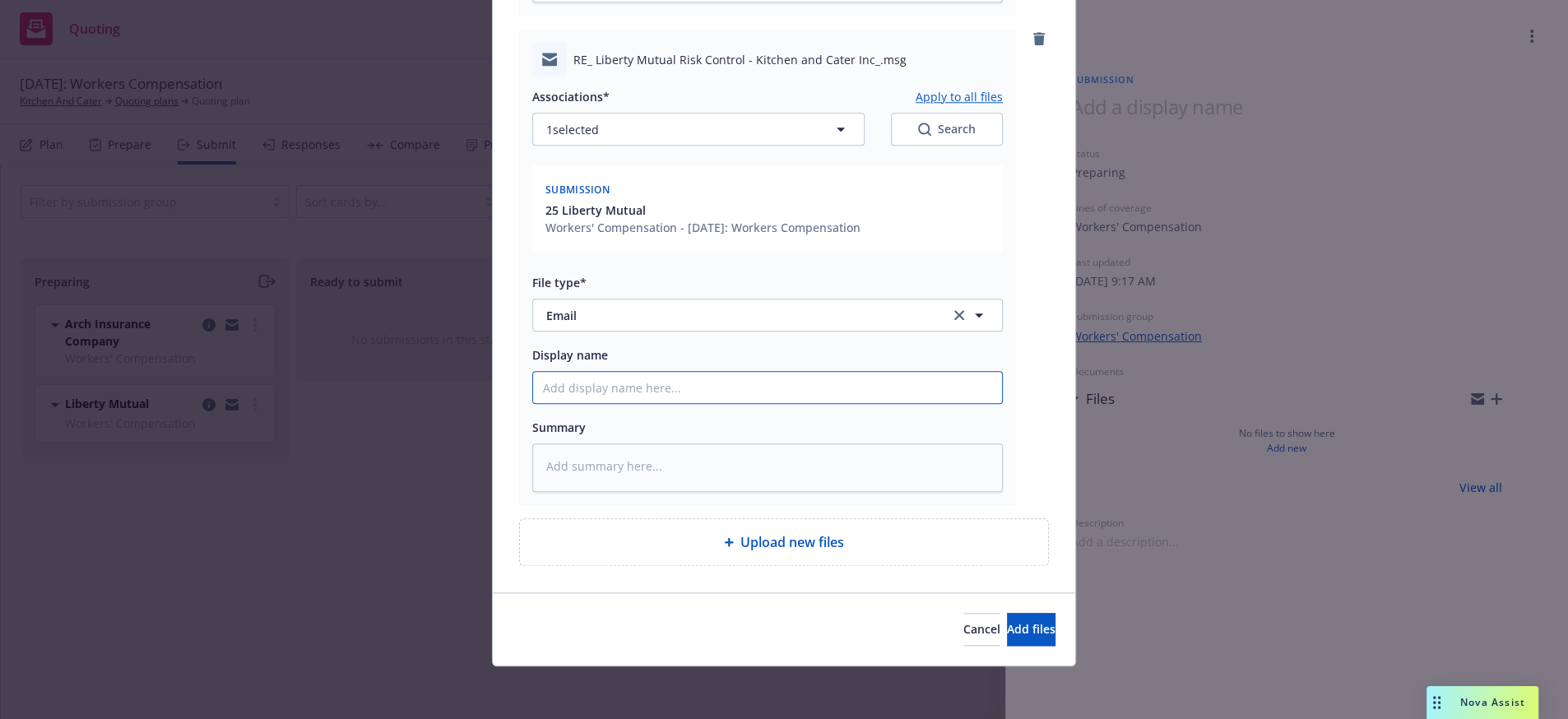
click at [608, 374] on input "Display name" at bounding box center [767, 387] width 469 height 31
click at [1042, 629] on button "Add files" at bounding box center [1031, 629] width 49 height 33
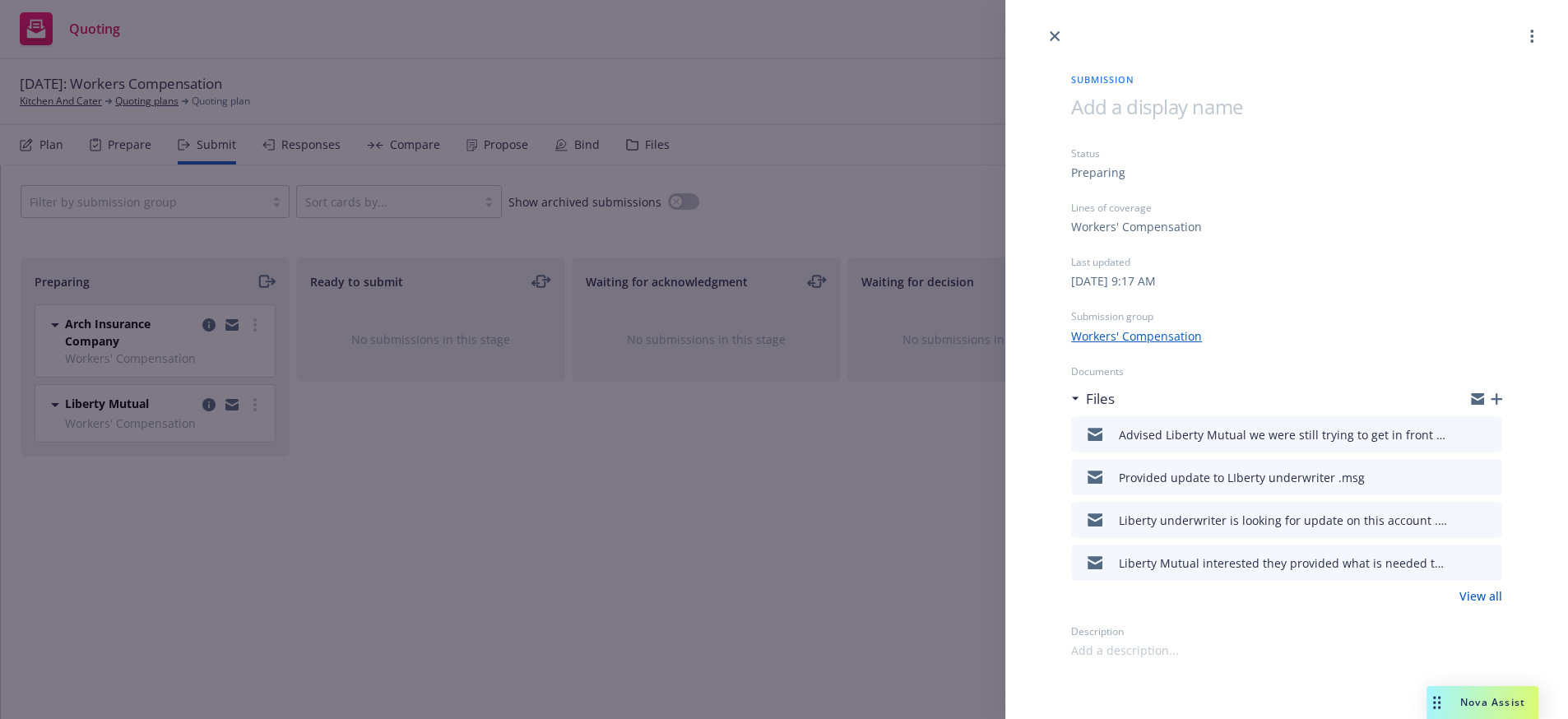
click at [253, 543] on div "Submission Status Preparing Lines of coverage Workers' Compensation Last update…" at bounding box center [784, 360] width 1568 height 719
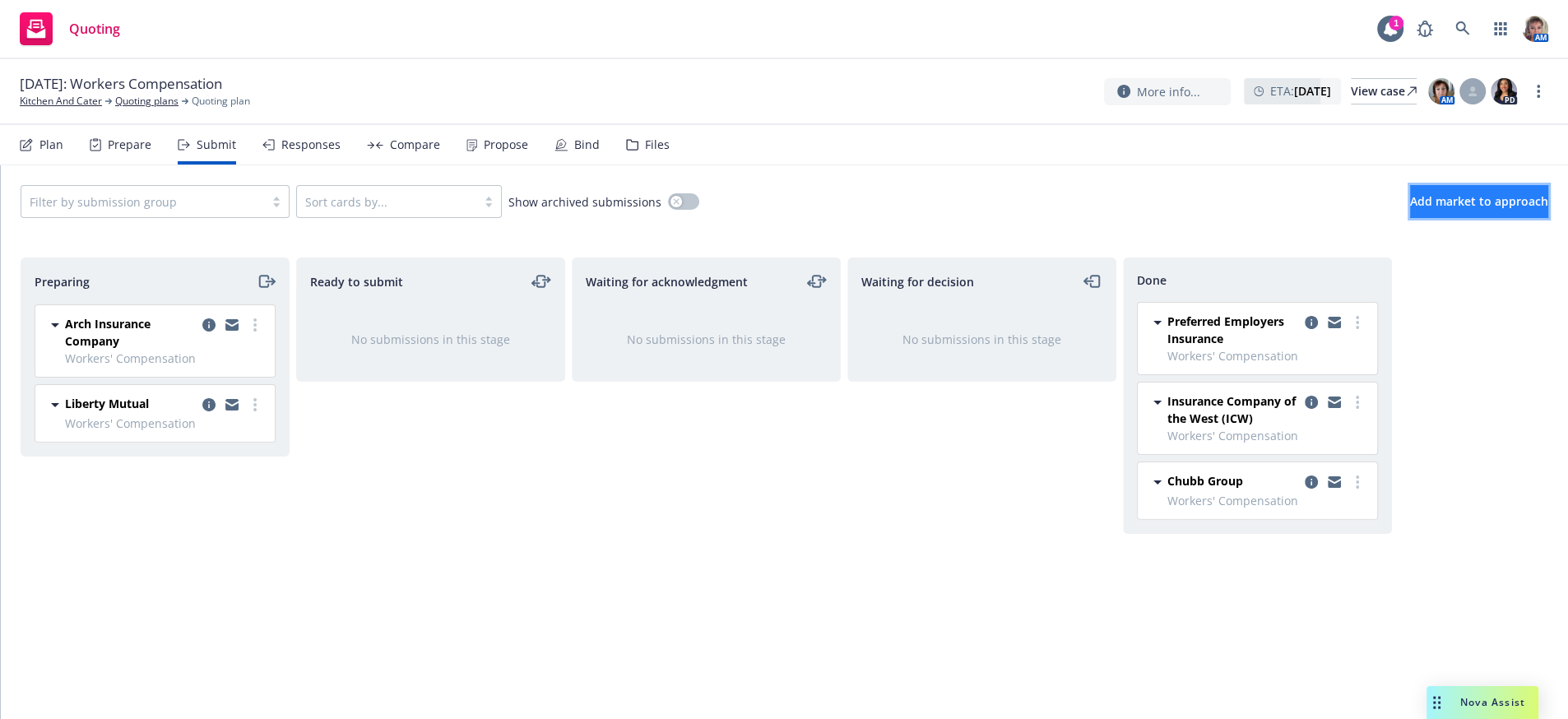
click at [1434, 209] on span "Add market to approach" at bounding box center [1479, 201] width 138 height 16
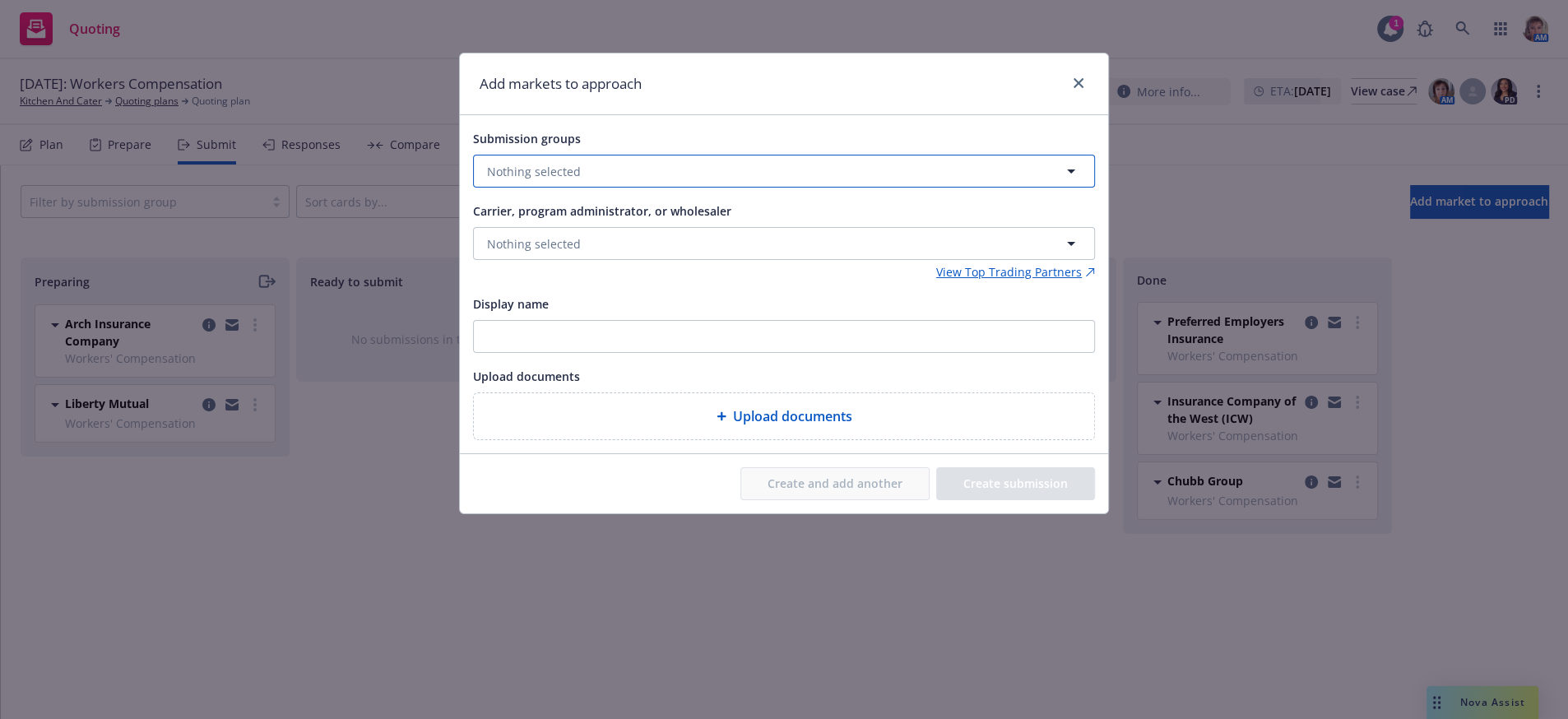
click at [575, 187] on button "Nothing selected" at bounding box center [784, 170] width 622 height 33
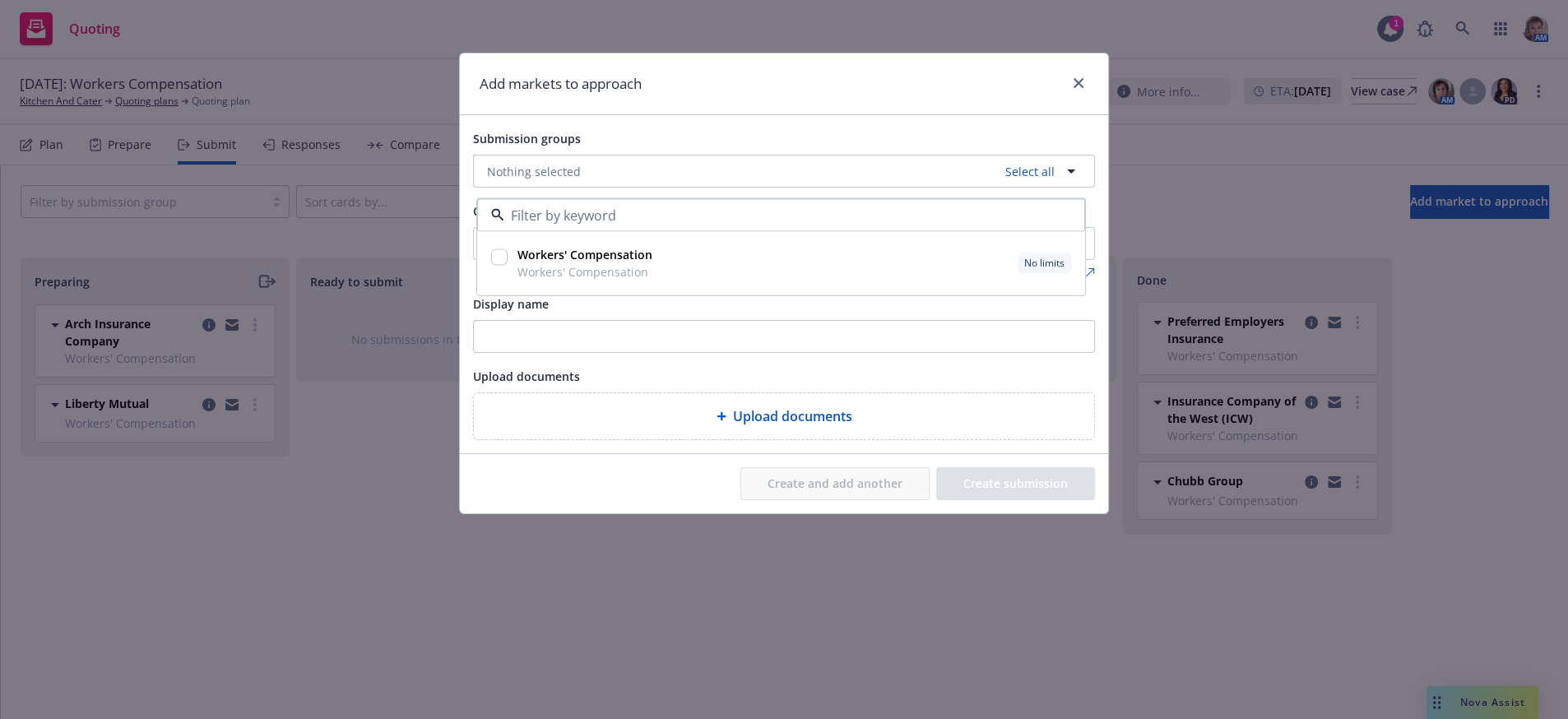
click at [493, 266] on input "checkbox" at bounding box center [500, 257] width 17 height 17
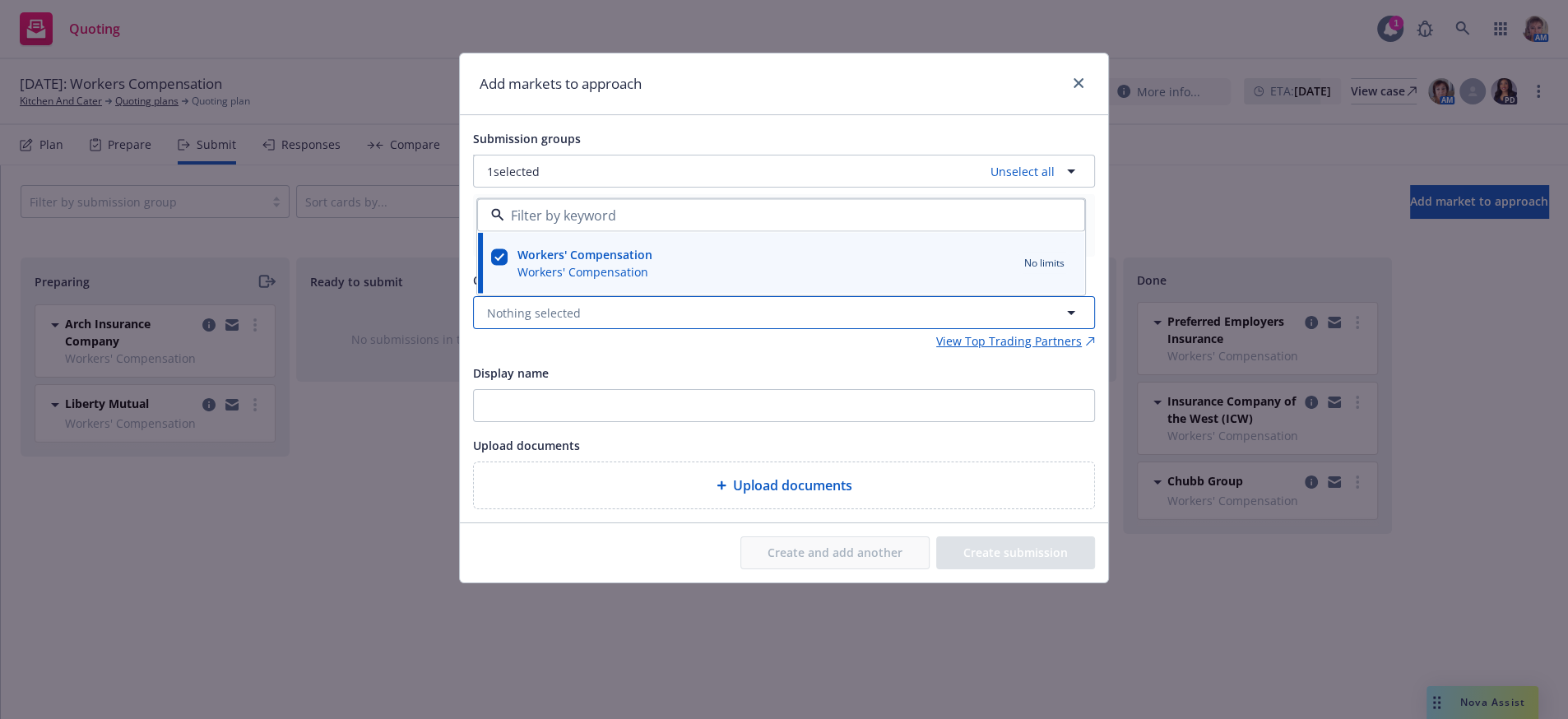
click at [525, 322] on span "Nothing selected" at bounding box center [533, 313] width 94 height 17
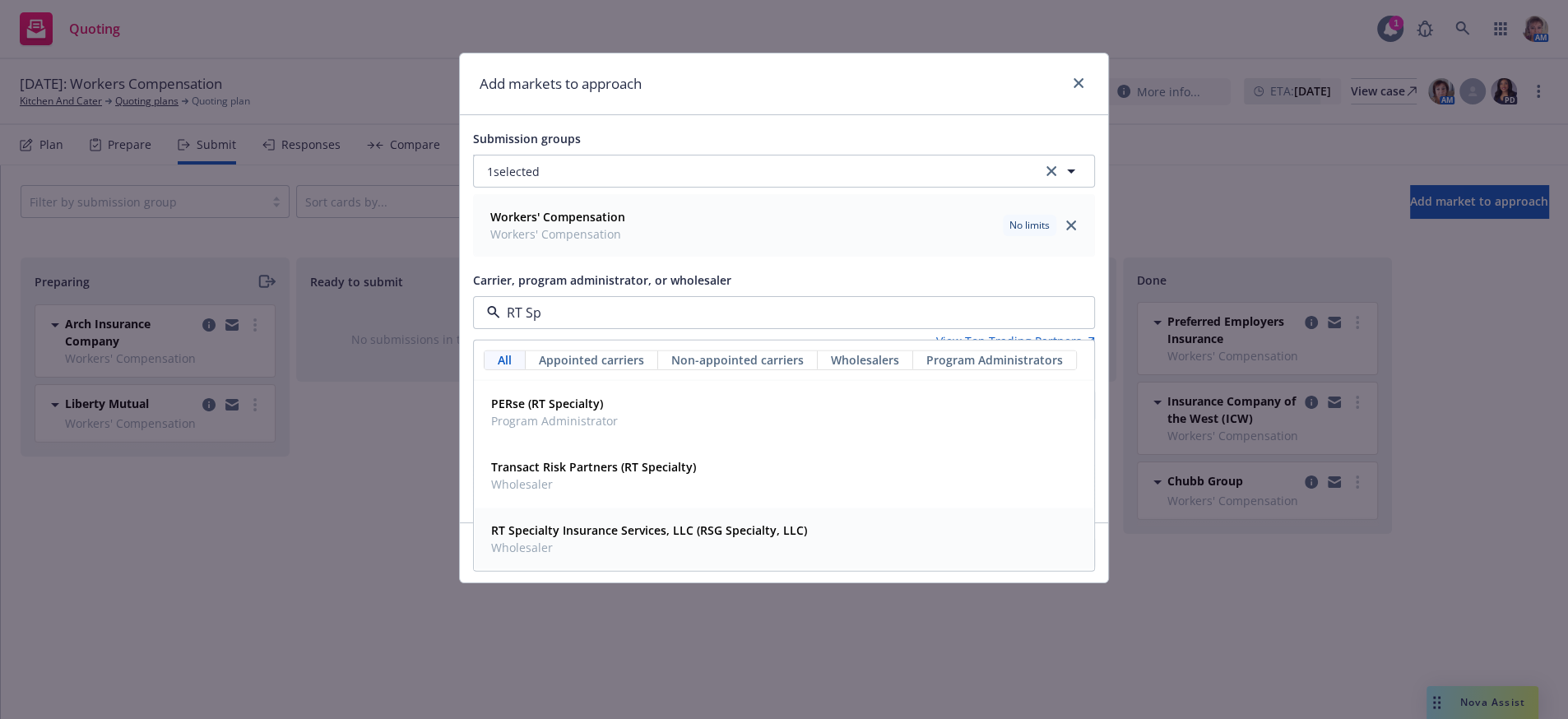
click at [560, 556] on span "Wholesaler" at bounding box center [649, 548] width 316 height 17
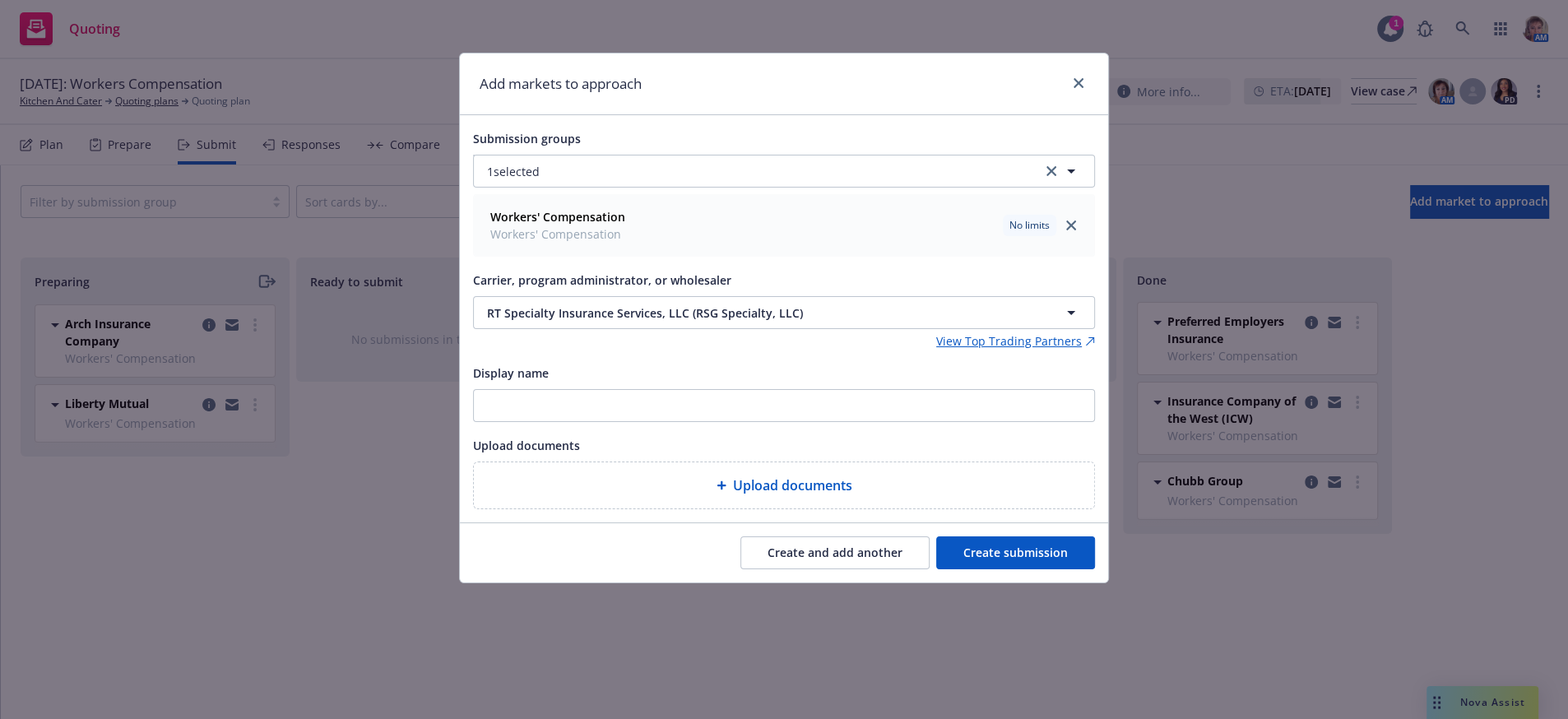
click at [968, 569] on button "Create submission" at bounding box center [1015, 552] width 159 height 33
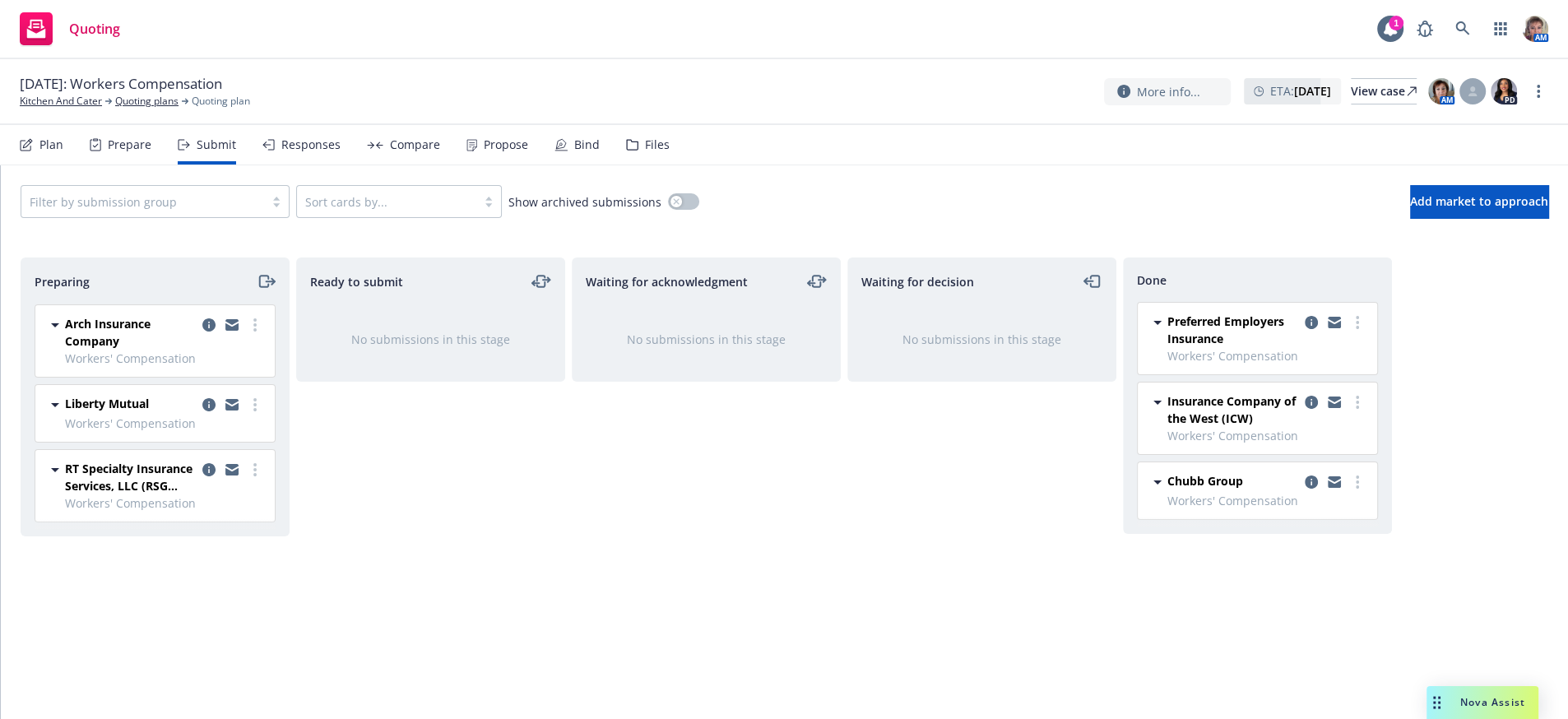
click at [87, 492] on span "RT Specialty Insurance Services, LLC (RSG Specialty, LLC)" at bounding box center [130, 477] width 131 height 35
click at [205, 480] on link "copy logging email" at bounding box center [209, 469] width 20 height 20
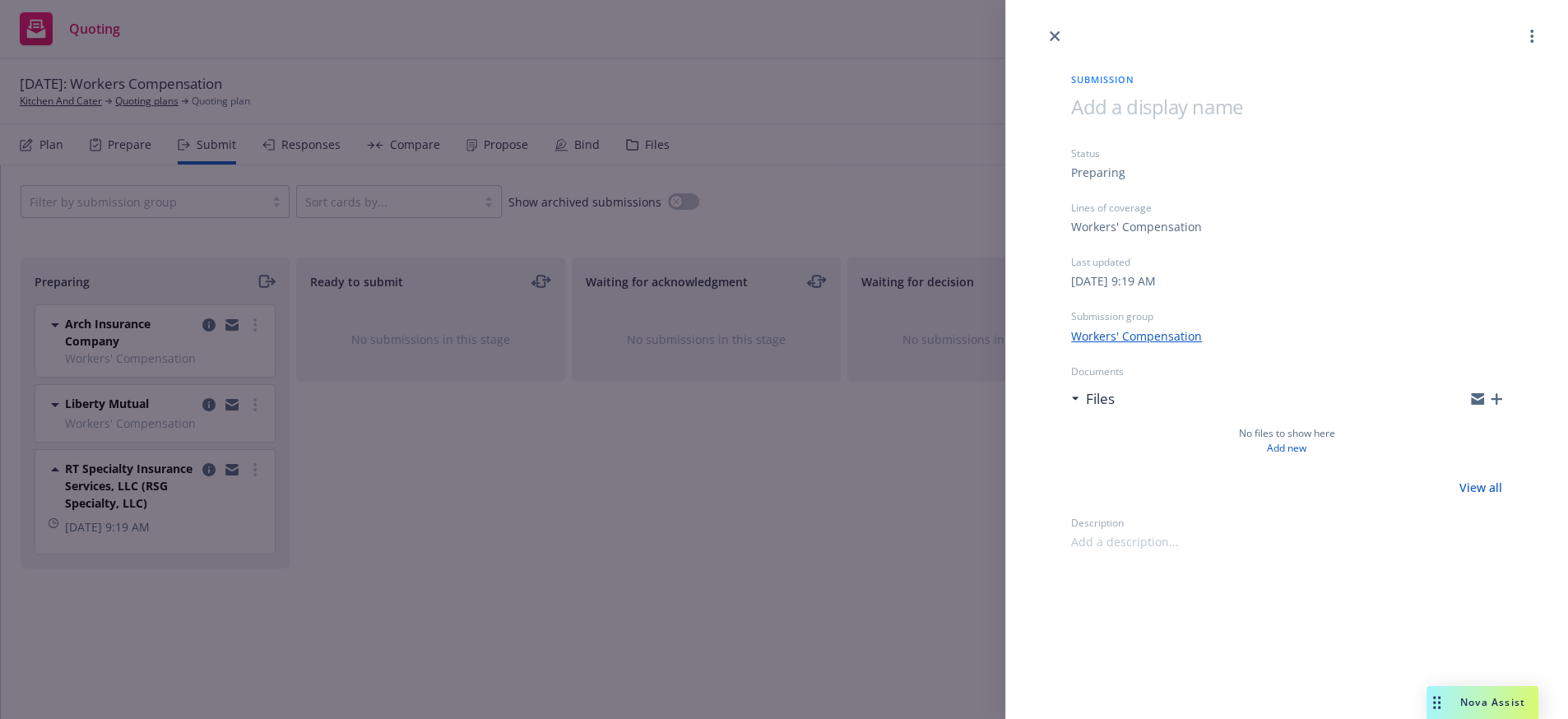
drag, startPoint x: 1283, startPoint y: 100, endPoint x: 1114, endPoint y: 97, distance: 169.0
click at [1114, 97] on h1 at bounding box center [1286, 106] width 431 height 27
click at [774, 484] on div "Submission Staffing Program Market / Nationwide Status Preparing Lines of cover…" at bounding box center [784, 360] width 1568 height 719
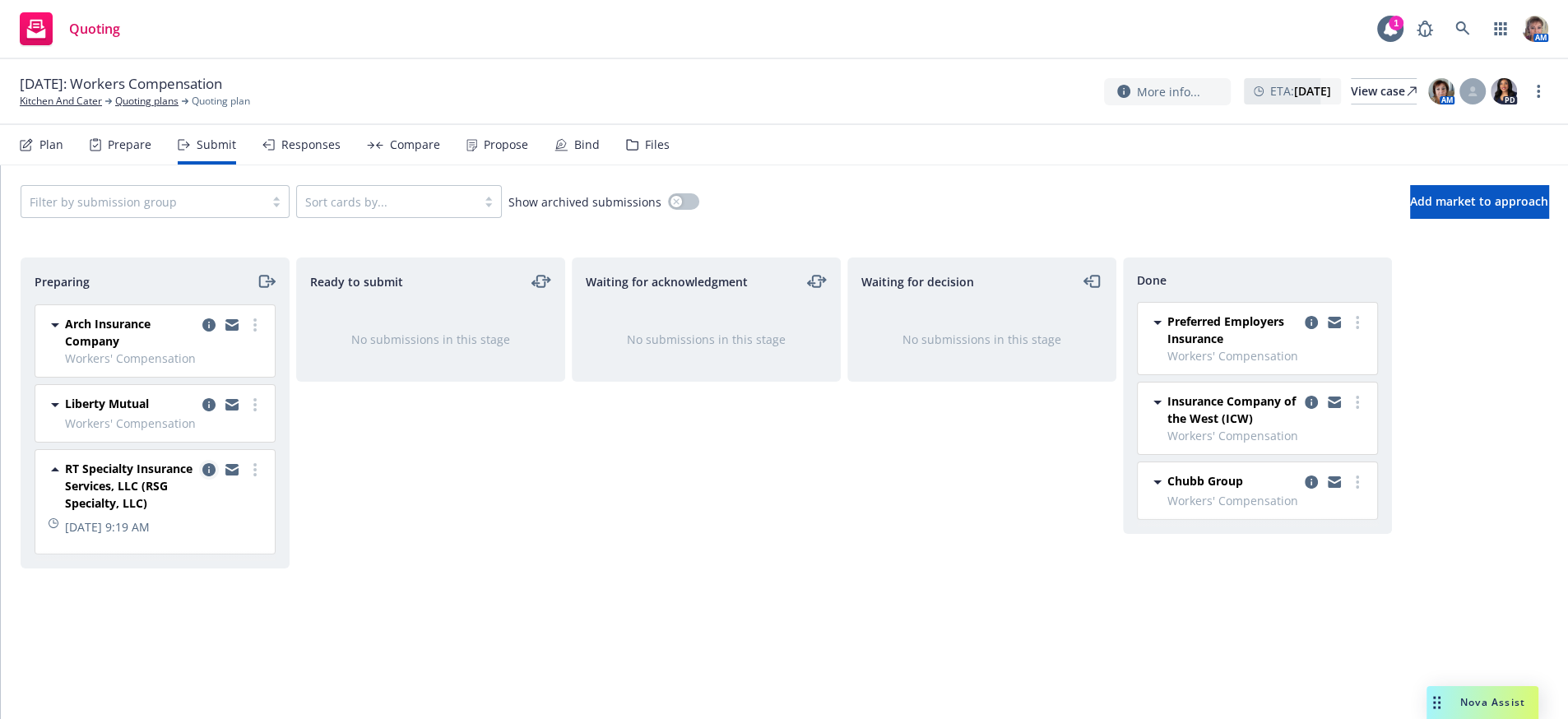
click at [208, 477] on icon "copy logging email" at bounding box center [209, 470] width 13 height 13
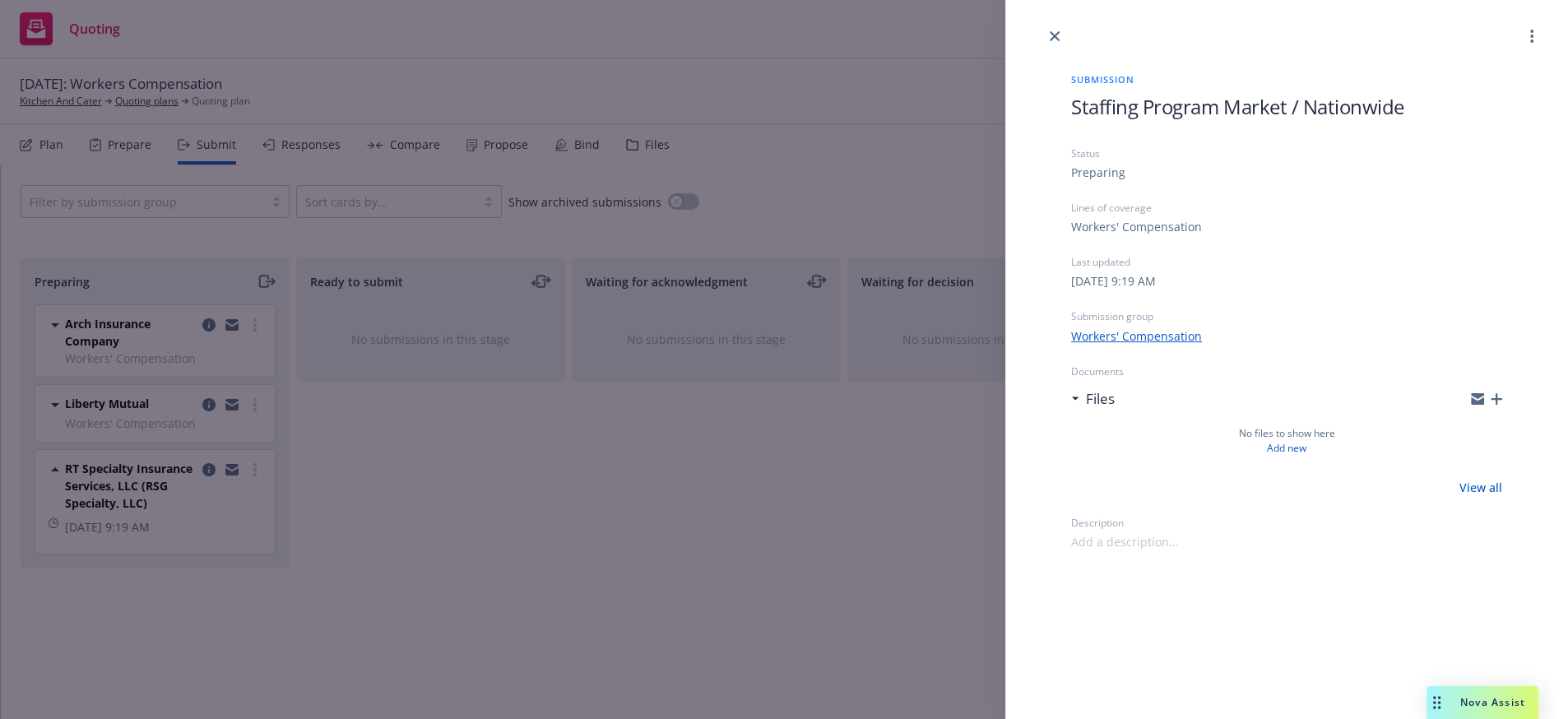
click at [860, 504] on div "Submission Staffing Program Market / Nationwide Status Preparing Lines of cover…" at bounding box center [784, 360] width 1568 height 719
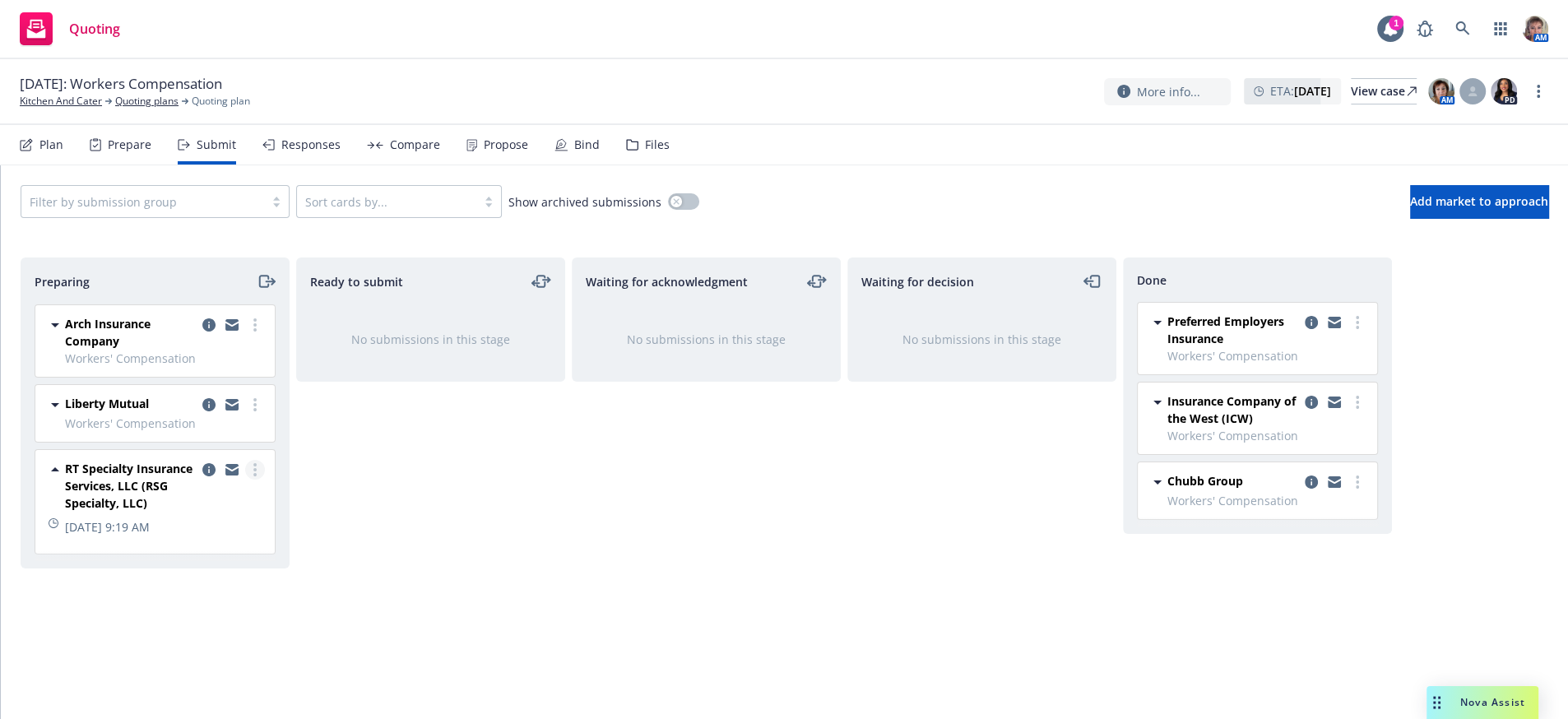
click at [251, 480] on link "more" at bounding box center [254, 469] width 20 height 20
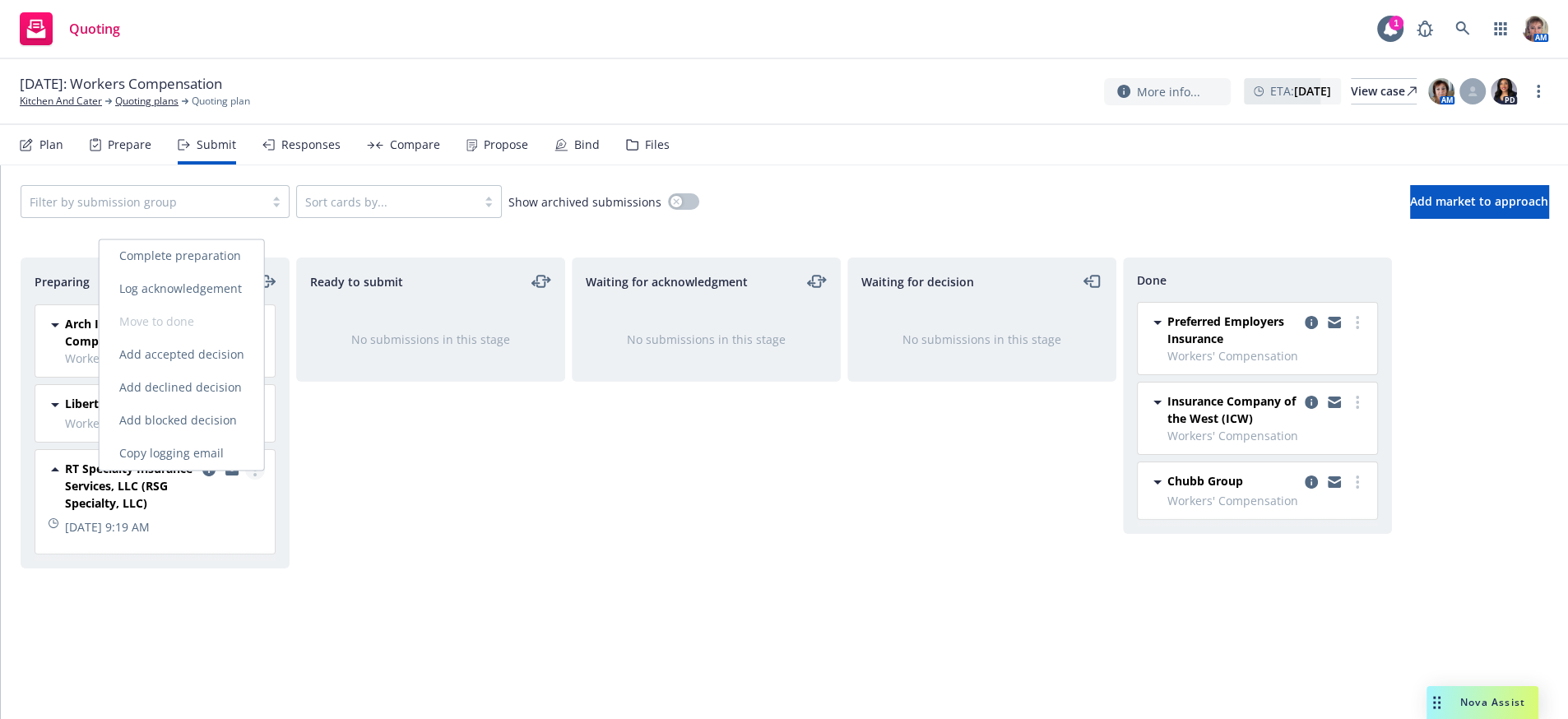
click at [250, 480] on link "more" at bounding box center [254, 469] width 20 height 20
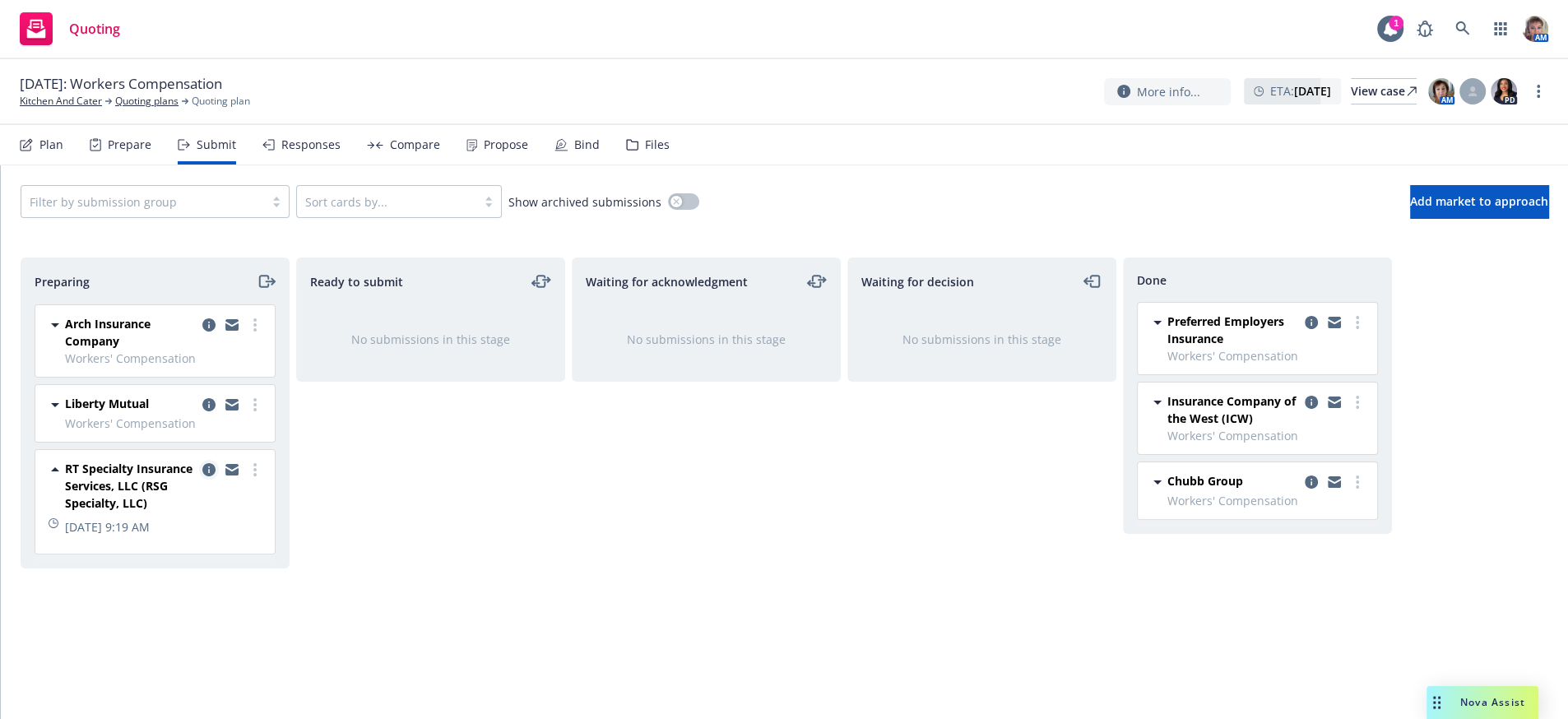
click at [211, 477] on icon "copy logging email" at bounding box center [209, 470] width 13 height 13
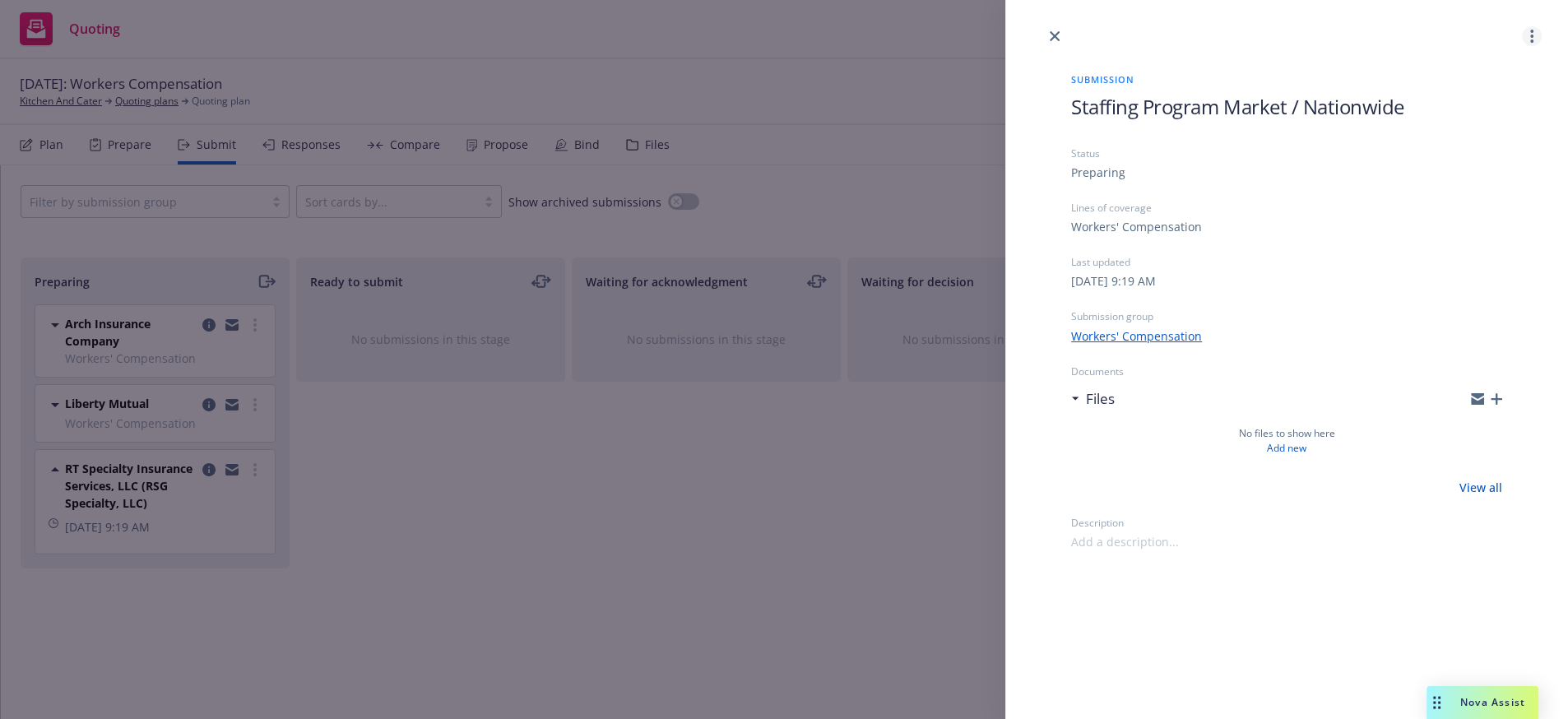
click at [1534, 38] on link "more" at bounding box center [1531, 36] width 20 height 20
click at [851, 591] on div "Submission Staffing Program Market / Nationwide Status Preparing Lines of cover…" at bounding box center [784, 360] width 1568 height 719
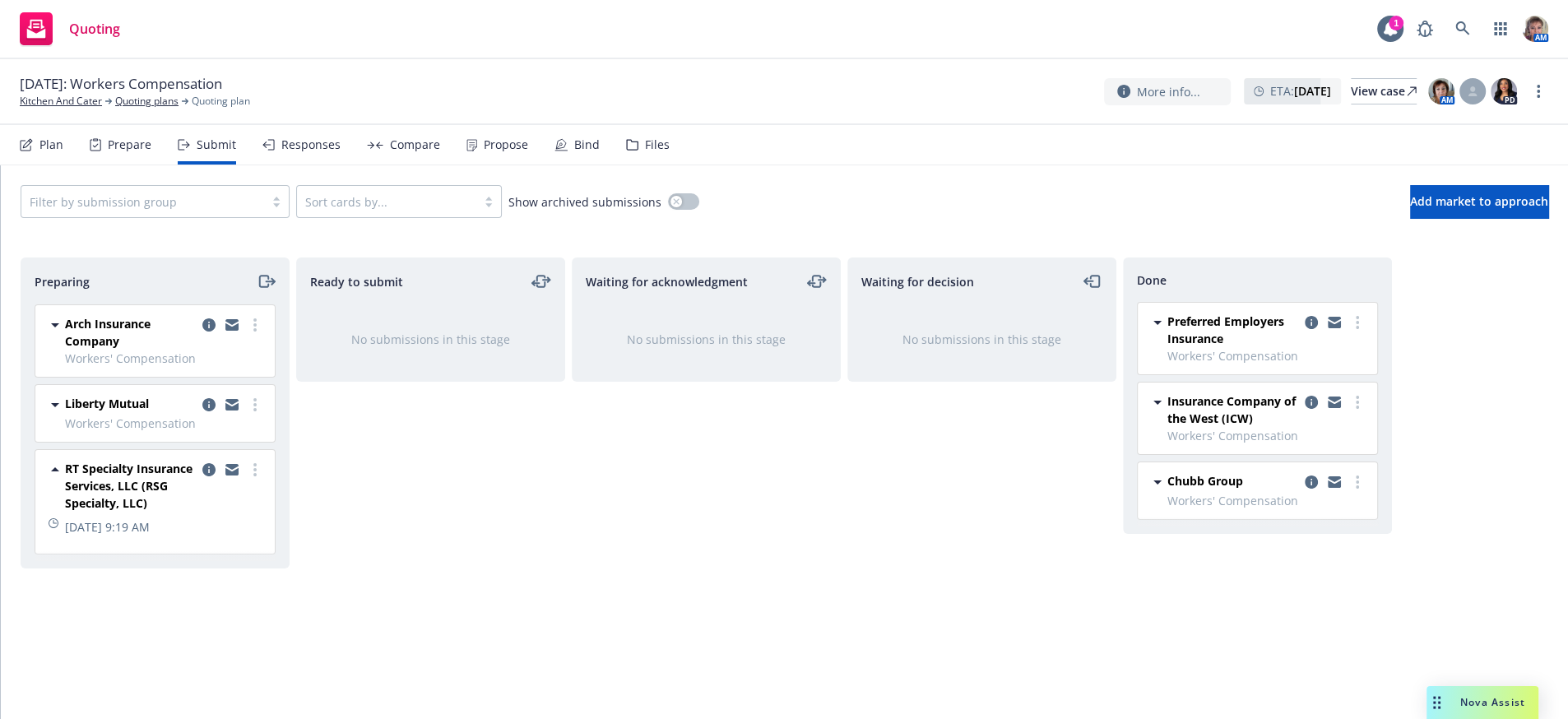
click at [219, 481] on div at bounding box center [232, 485] width 65 height 51
click at [211, 477] on icon "copy logging email" at bounding box center [209, 470] width 13 height 13
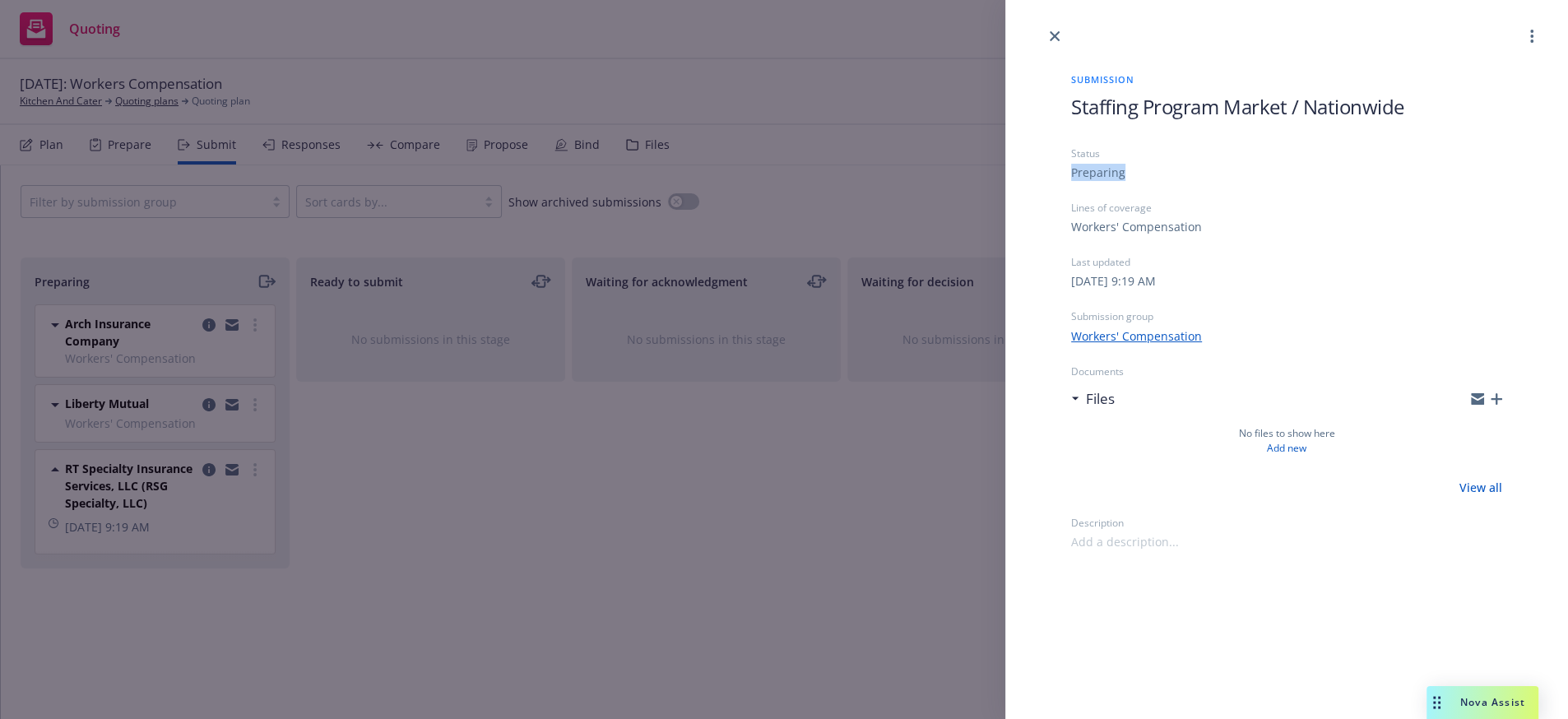
drag, startPoint x: 1156, startPoint y: 167, endPoint x: 1153, endPoint y: 178, distance: 11.4
click at [1153, 178] on div "Status Preparing" at bounding box center [1286, 163] width 431 height 35
drag, startPoint x: 1221, startPoint y: 240, endPoint x: 1040, endPoint y: 248, distance: 181.2
click at [1040, 248] on div "Submission Staffing Program Market / Nationwide Status Preparing Lines of cover…" at bounding box center [1285, 298] width 562 height 505
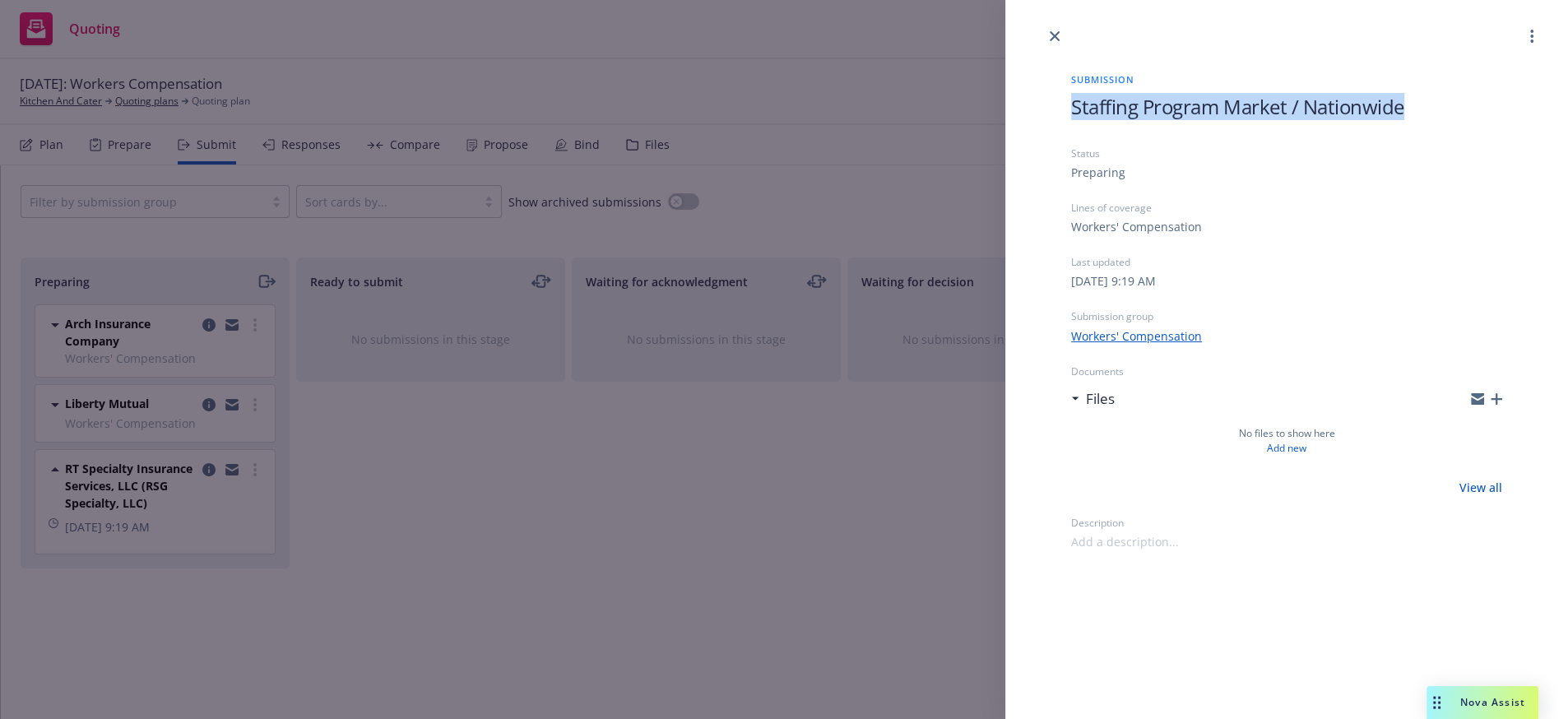
drag, startPoint x: 1434, startPoint y: 112, endPoint x: 981, endPoint y: 143, distance: 454.1
click at [981, 143] on div "Submission Staffing Program Market / Nationwide Status Preparing Lines of cover…" at bounding box center [784, 360] width 1568 height 719
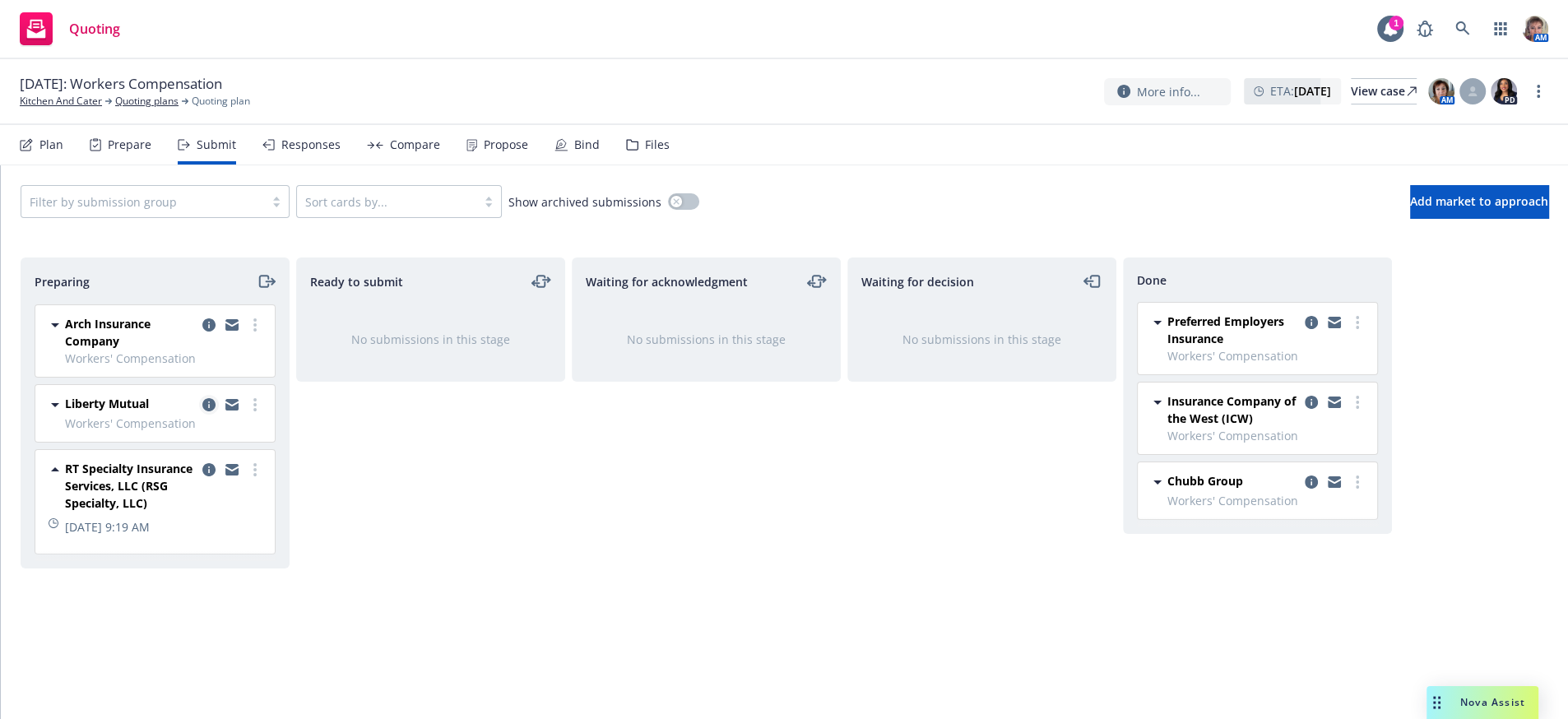
click at [206, 415] on link "copy logging email" at bounding box center [209, 404] width 20 height 20
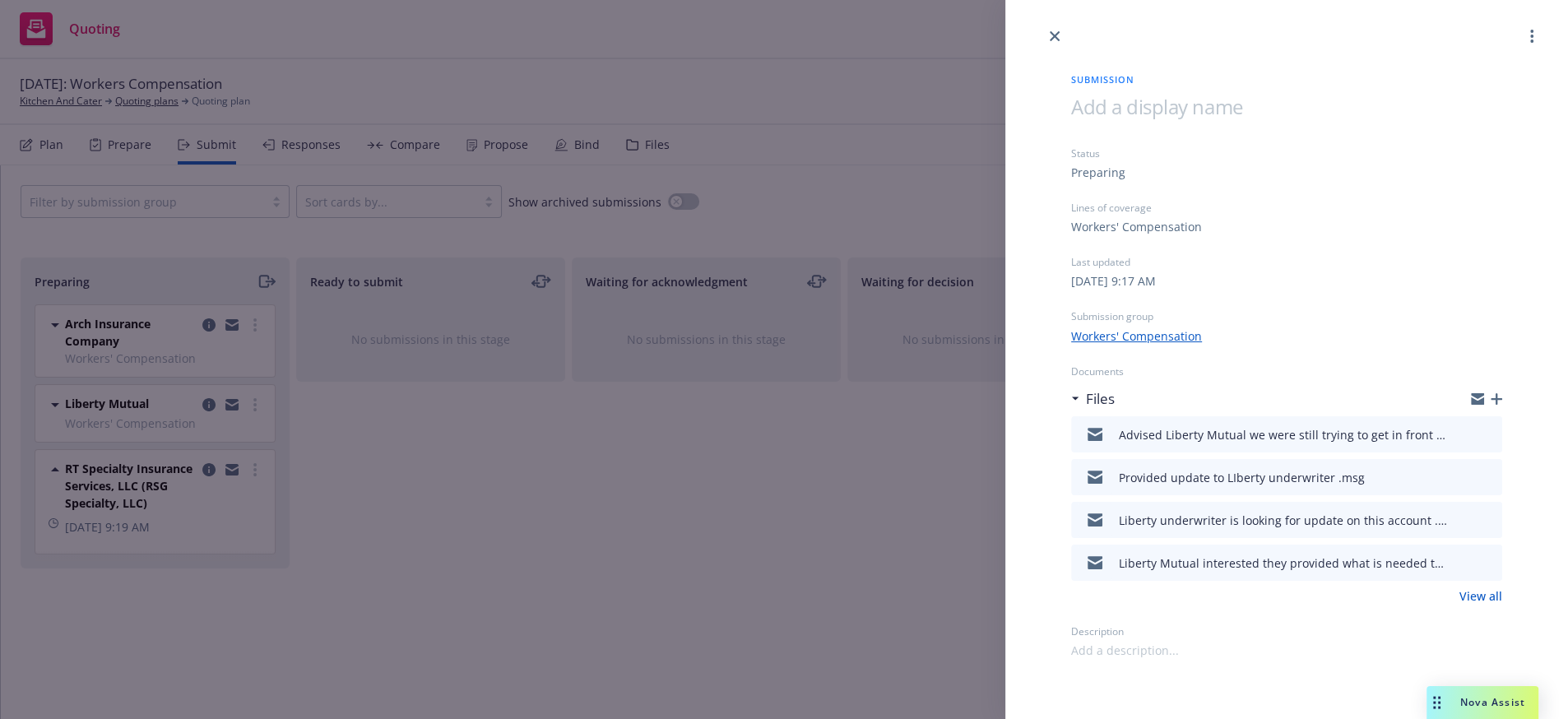
click at [1154, 345] on link "Workers' Compensation" at bounding box center [1137, 336] width 131 height 17
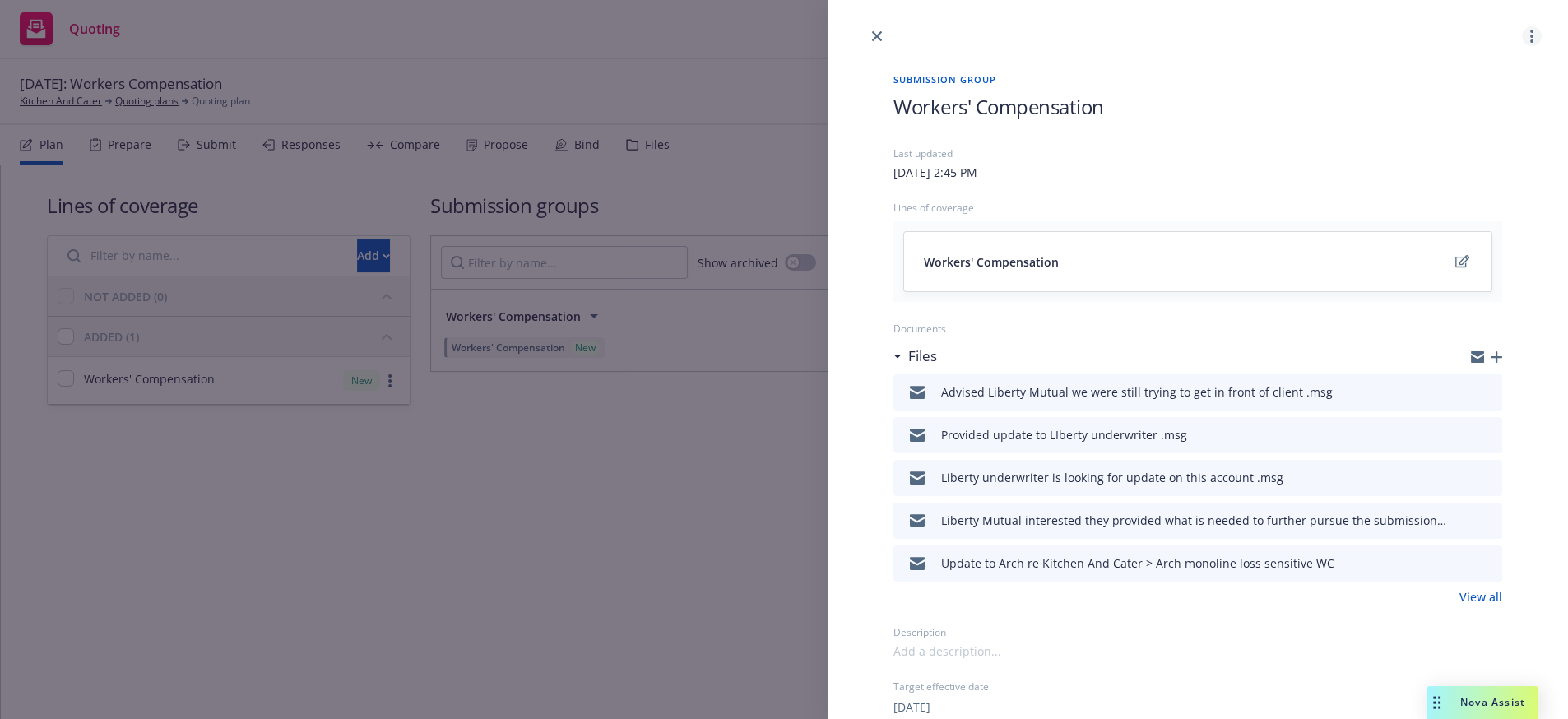
click at [1530, 41] on icon "more" at bounding box center [1532, 37] width 4 height 13
click at [879, 35] on icon "close" at bounding box center [877, 36] width 10 height 10
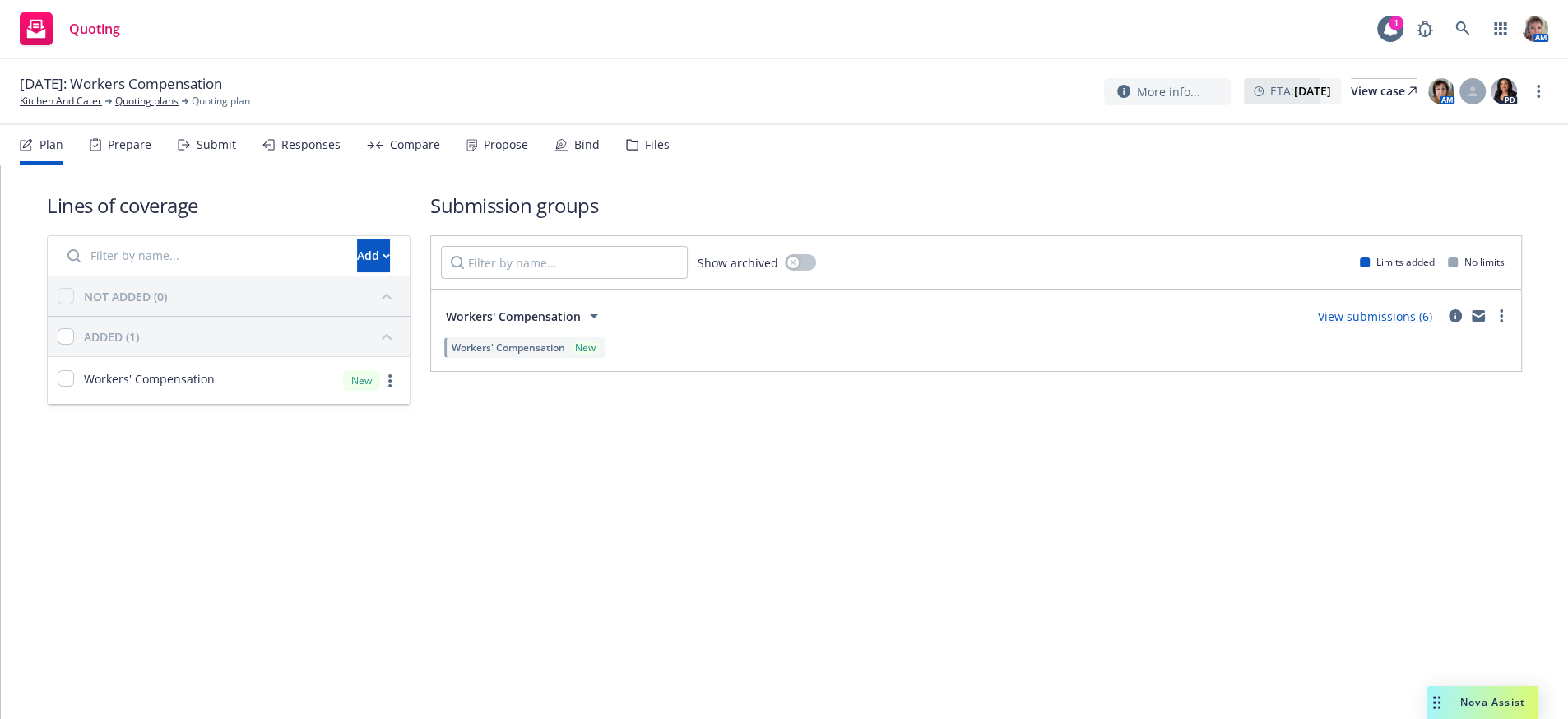
click at [225, 152] on div "Submit" at bounding box center [216, 145] width 39 height 13
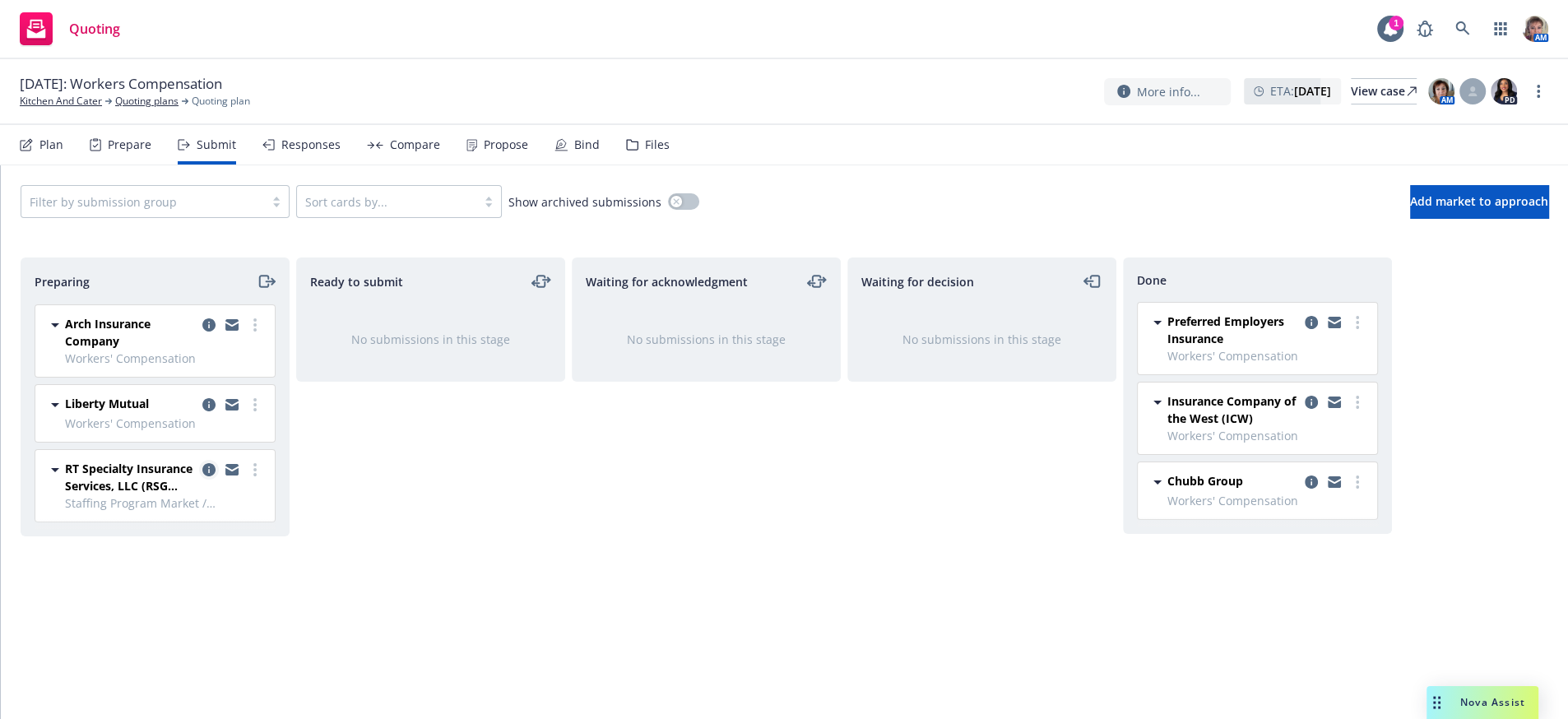
click at [204, 477] on icon "copy logging email" at bounding box center [209, 470] width 13 height 13
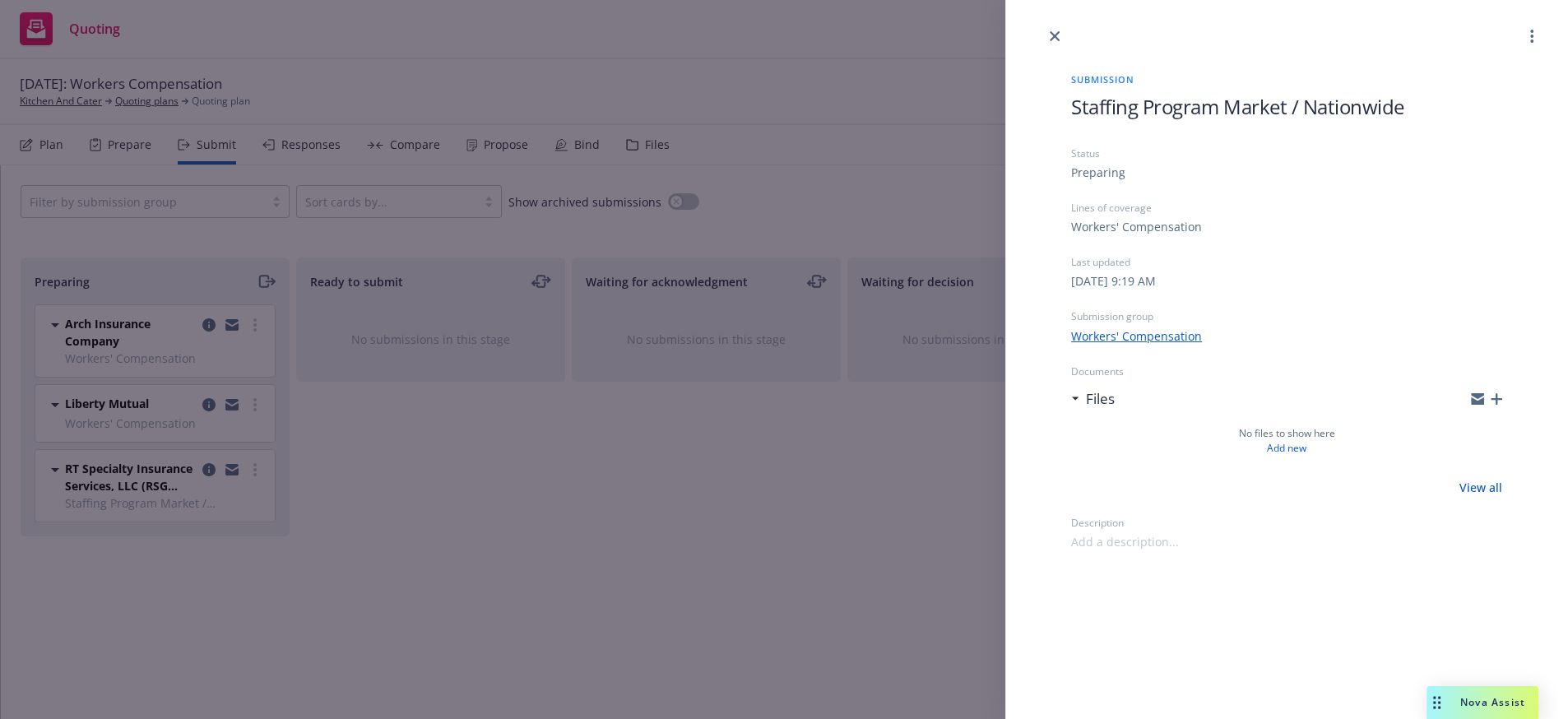
click at [1487, 496] on link "View all" at bounding box center [1481, 488] width 43 height 17
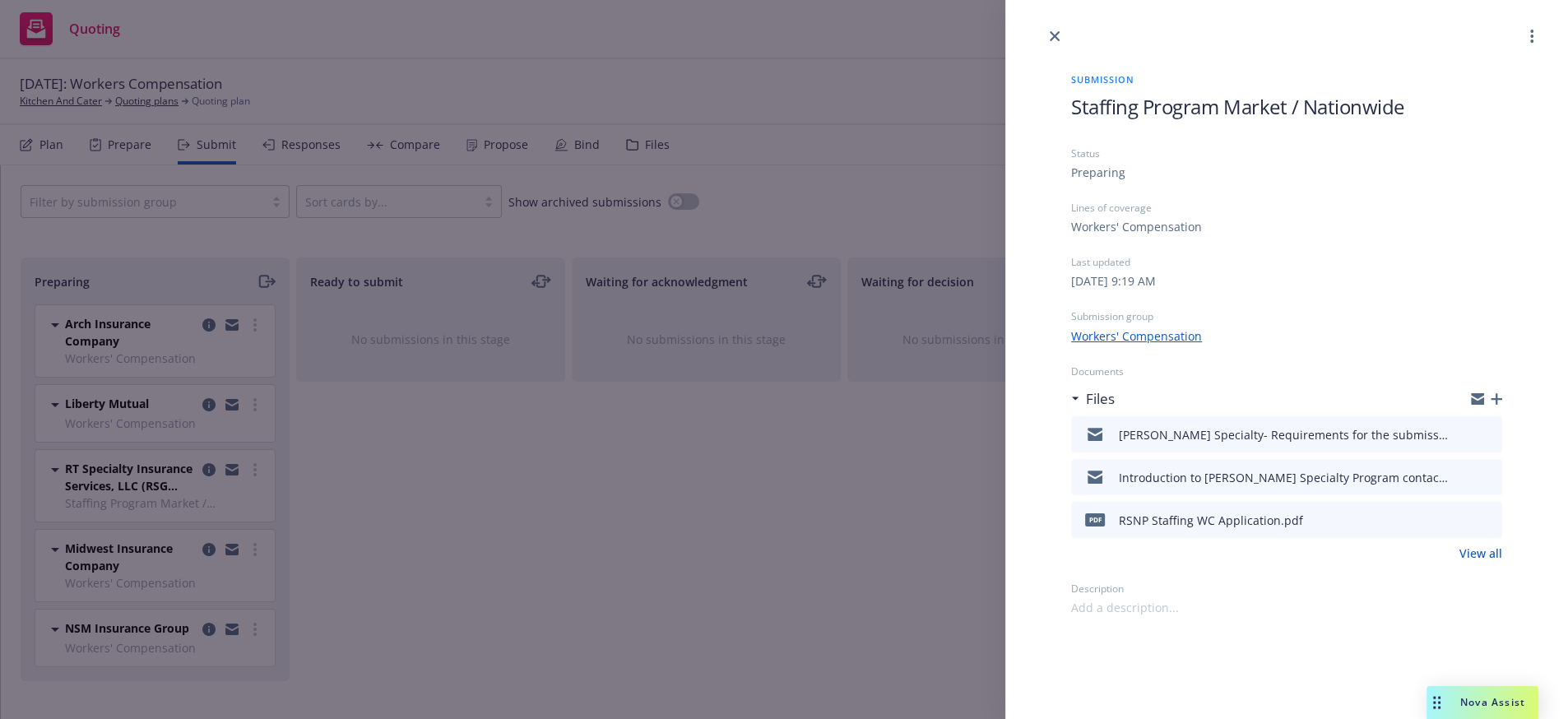
click at [597, 516] on div "Submission Staffing Program Market / Nationwide Status Preparing Lines of cover…" at bounding box center [784, 360] width 1568 height 719
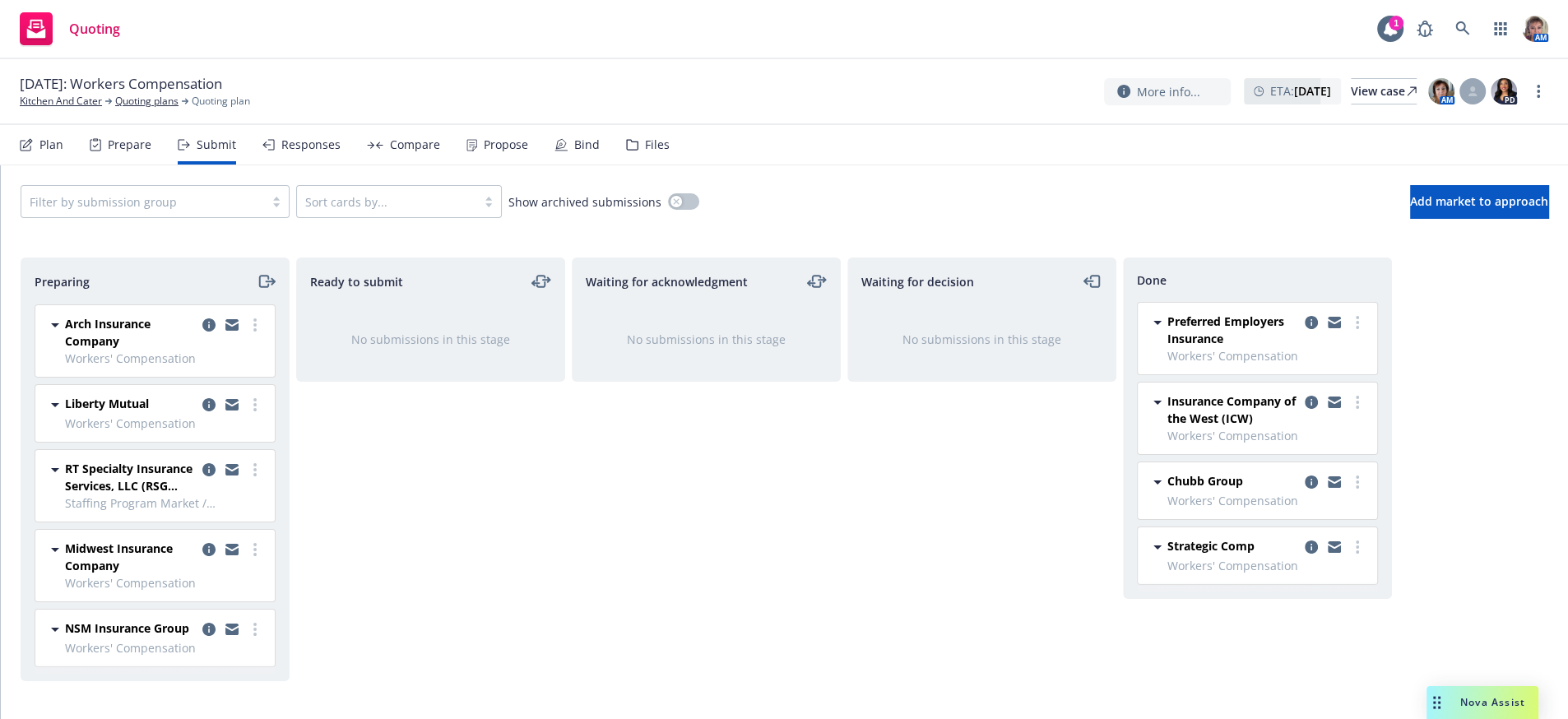
click at [670, 152] on div "Files" at bounding box center [657, 145] width 24 height 13
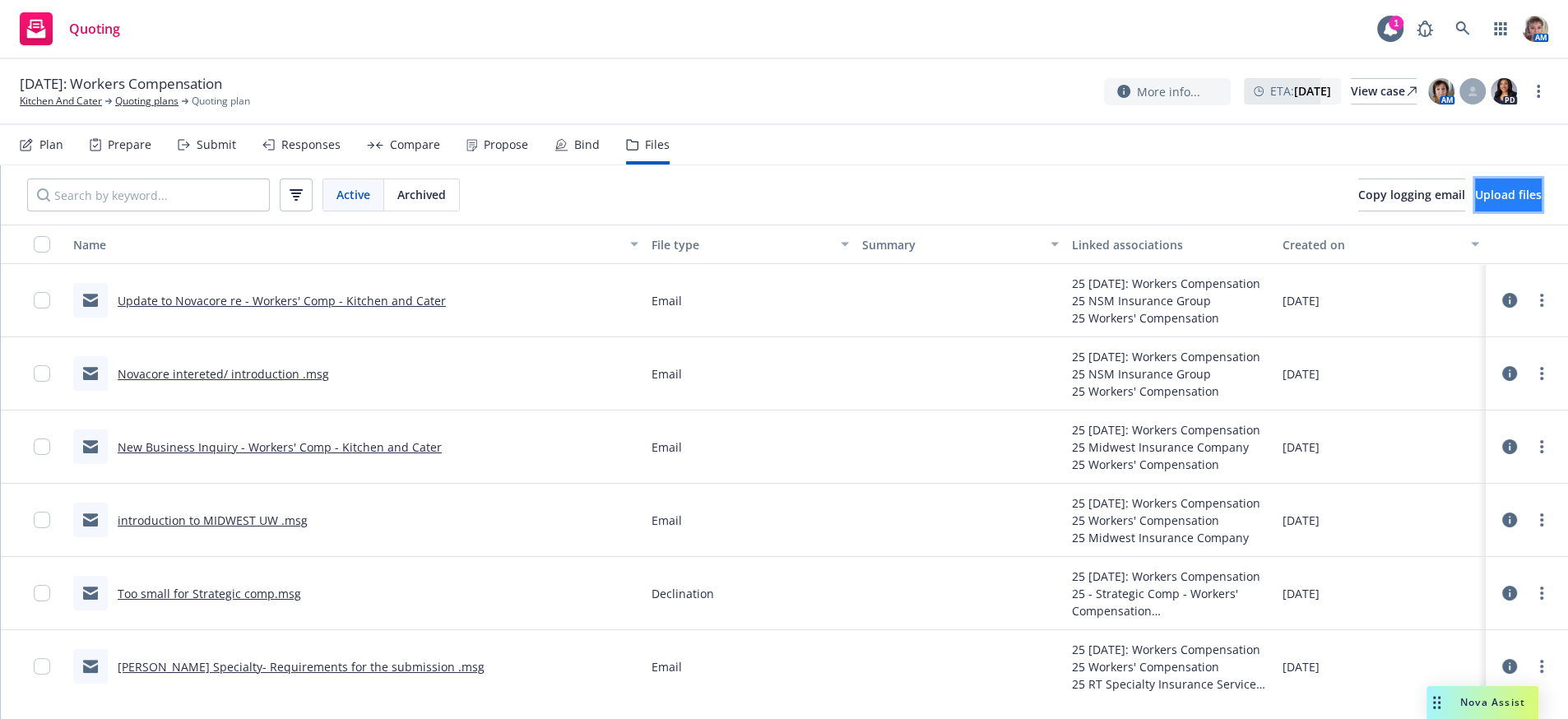
click at [1492, 202] on span "Upload files" at bounding box center [1507, 195] width 66 height 16
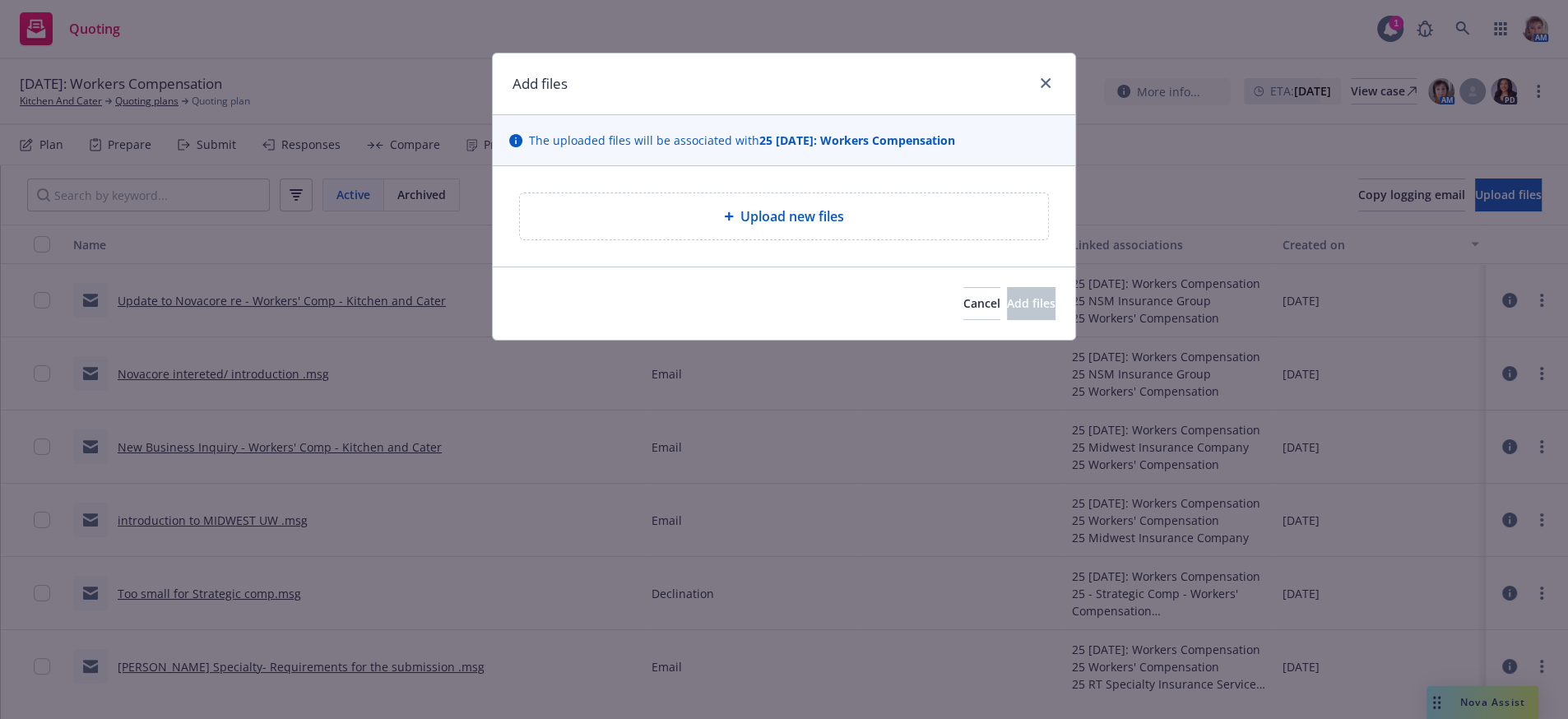
click at [721, 221] on div "Upload new files" at bounding box center [784, 216] width 501 height 20
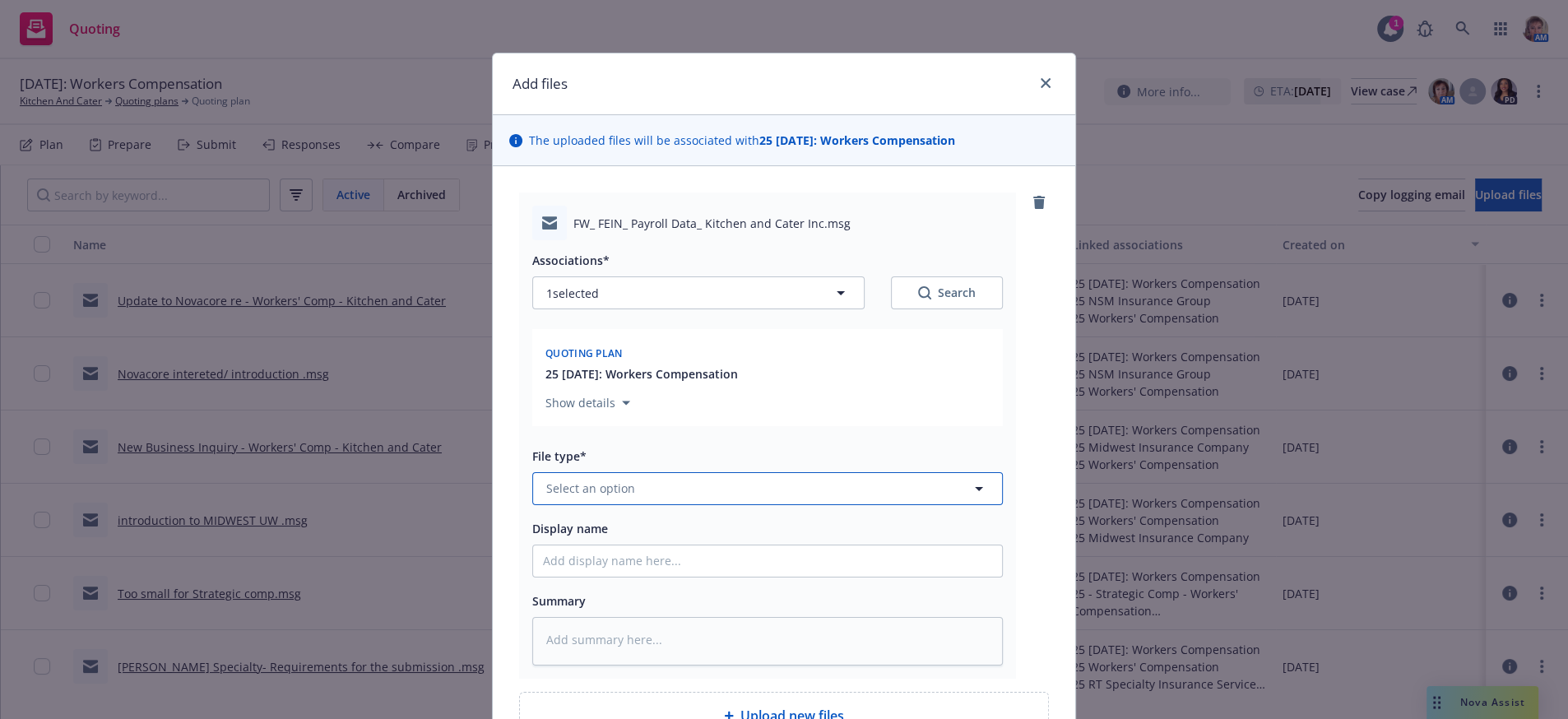
click at [694, 506] on button "Select an option" at bounding box center [767, 489] width 471 height 33
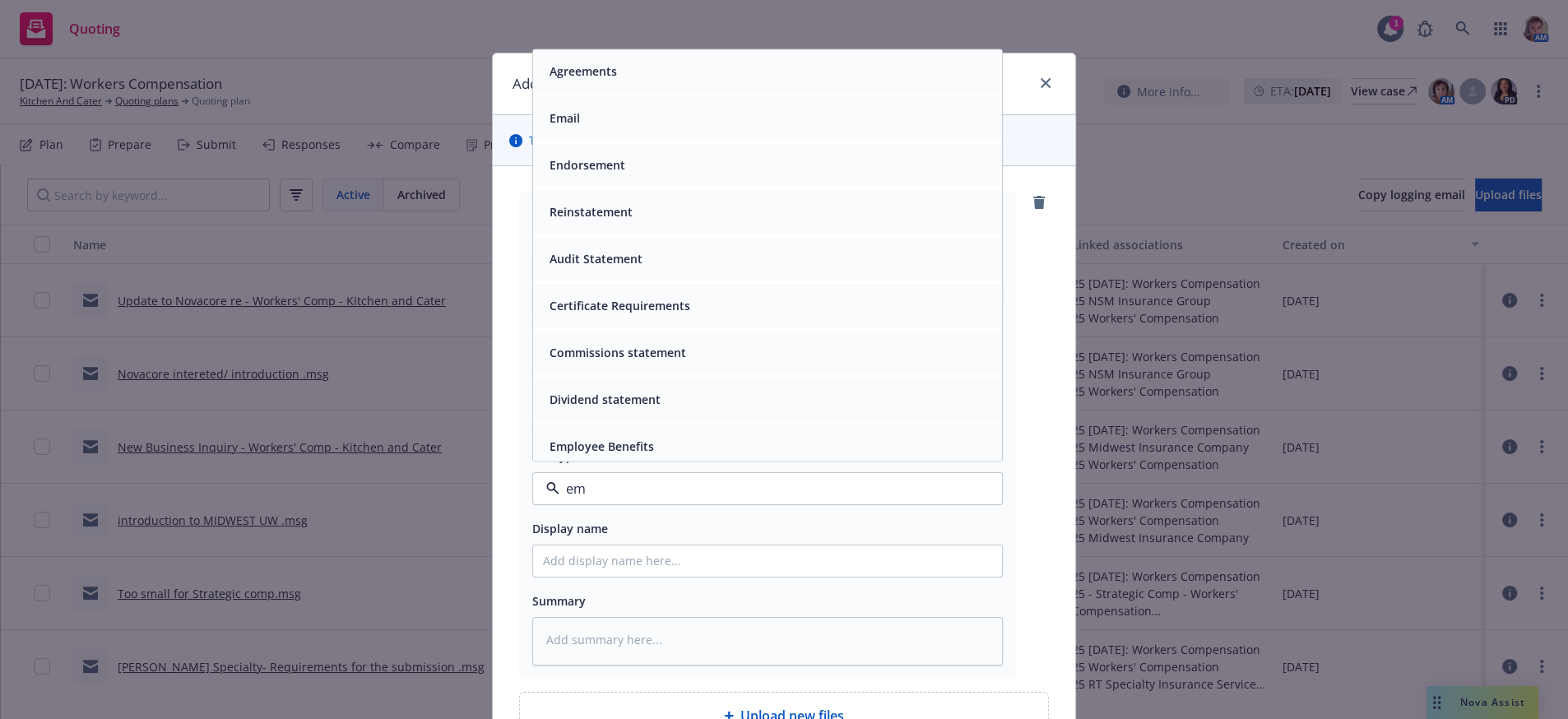
click at [655, 130] on div "Email" at bounding box center [767, 117] width 449 height 23
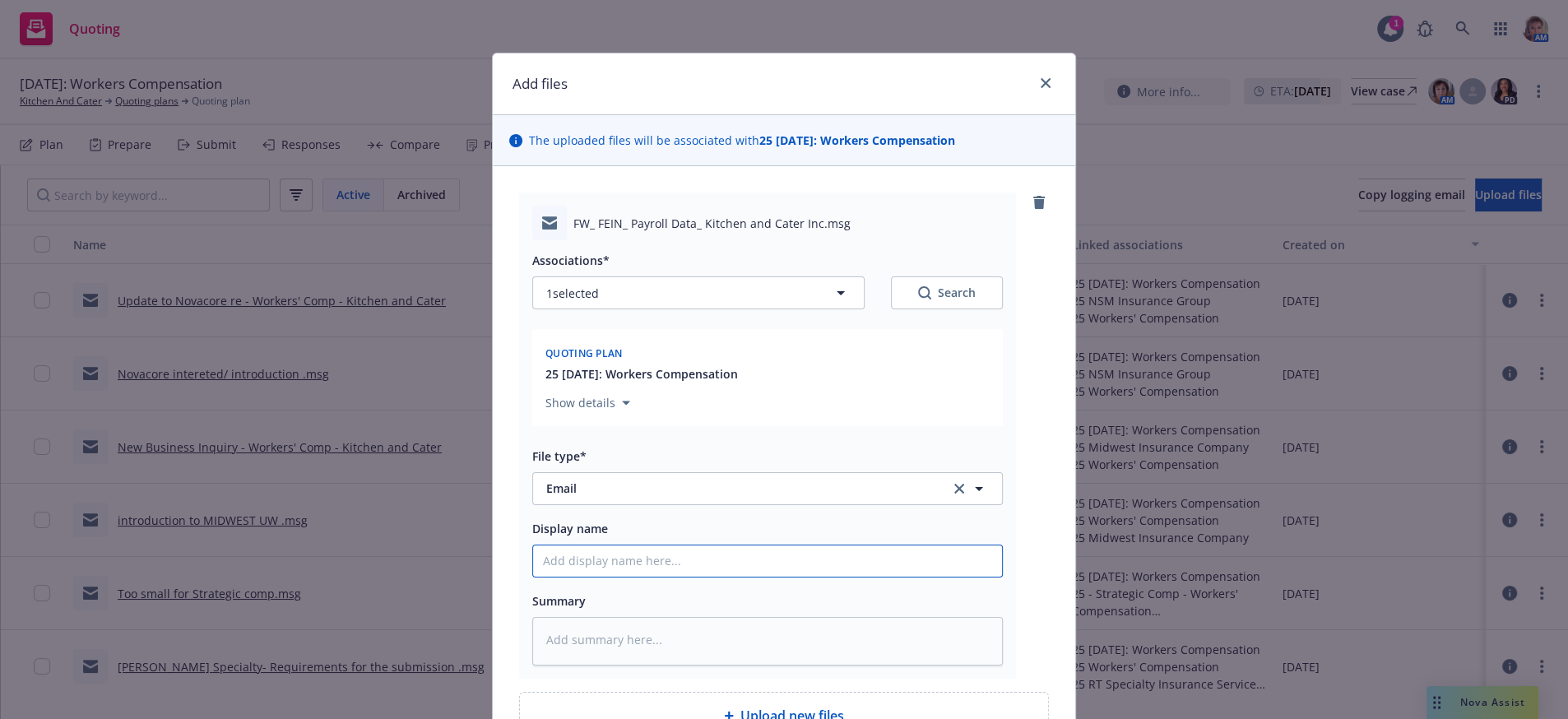
click at [580, 577] on input "Display name" at bounding box center [767, 561] width 469 height 31
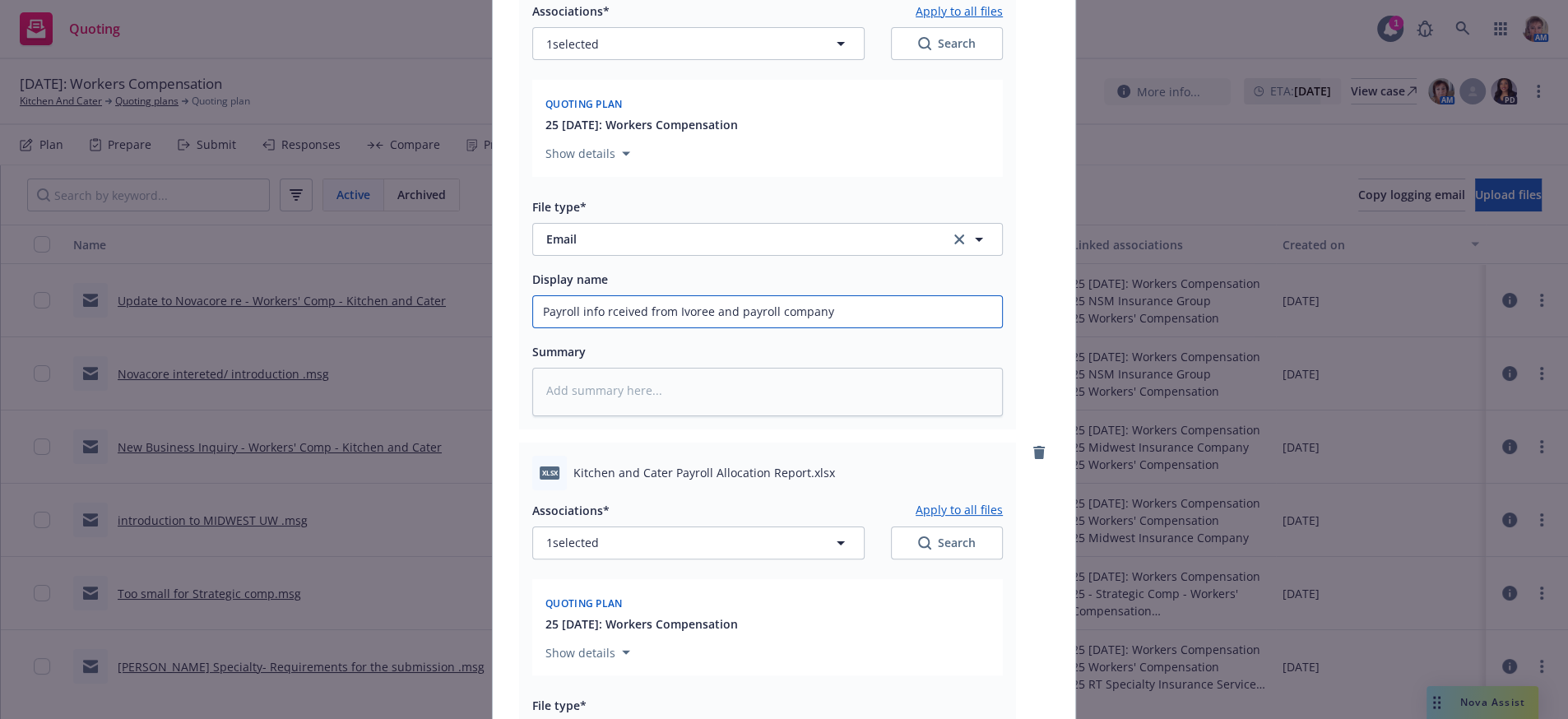
scroll to position [799, 0]
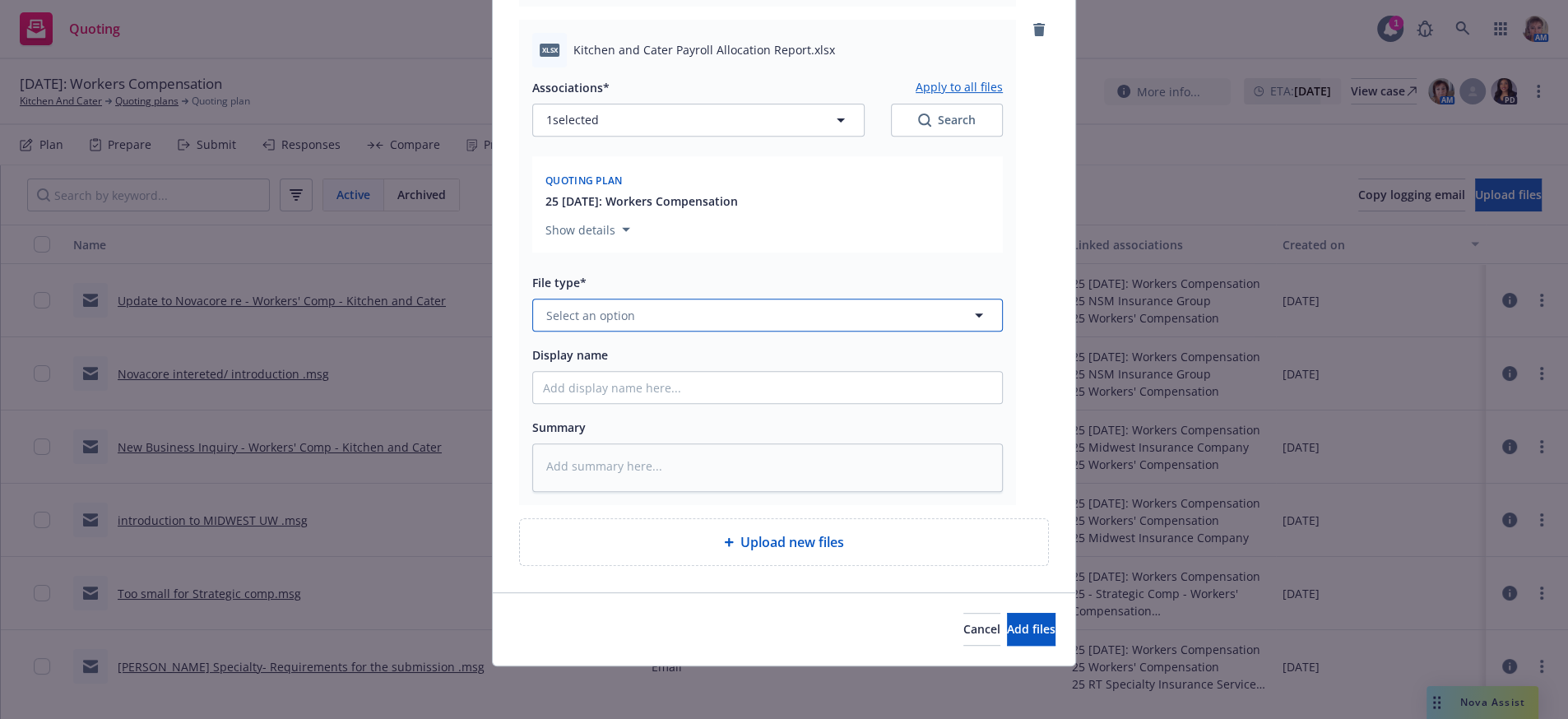
click at [779, 299] on button "Select an option" at bounding box center [767, 315] width 471 height 33
click at [773, 353] on div "Other" at bounding box center [767, 364] width 449 height 23
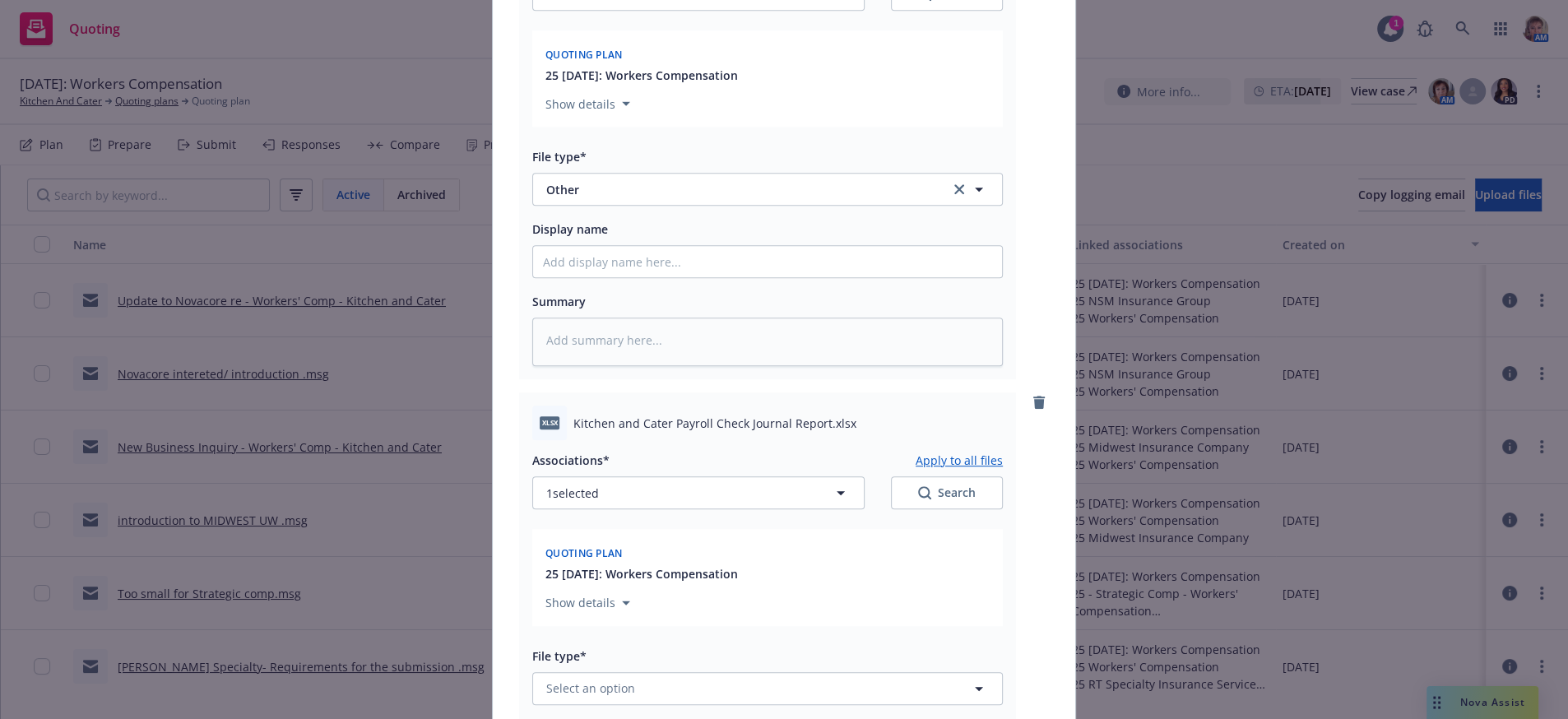
scroll to position [1347, 0]
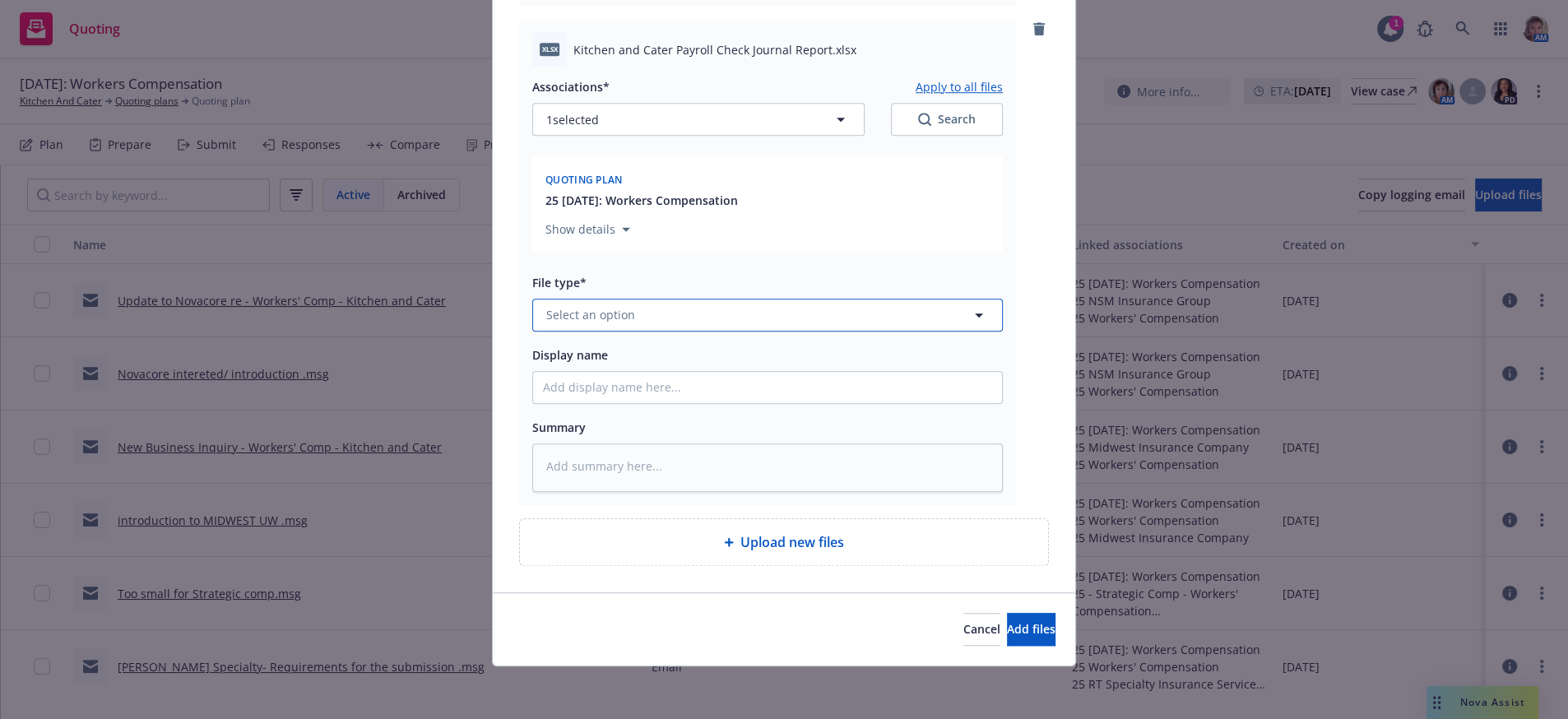
click at [649, 299] on button "Select an option" at bounding box center [767, 315] width 471 height 33
click at [675, 352] on div "Other" at bounding box center [767, 363] width 449 height 23
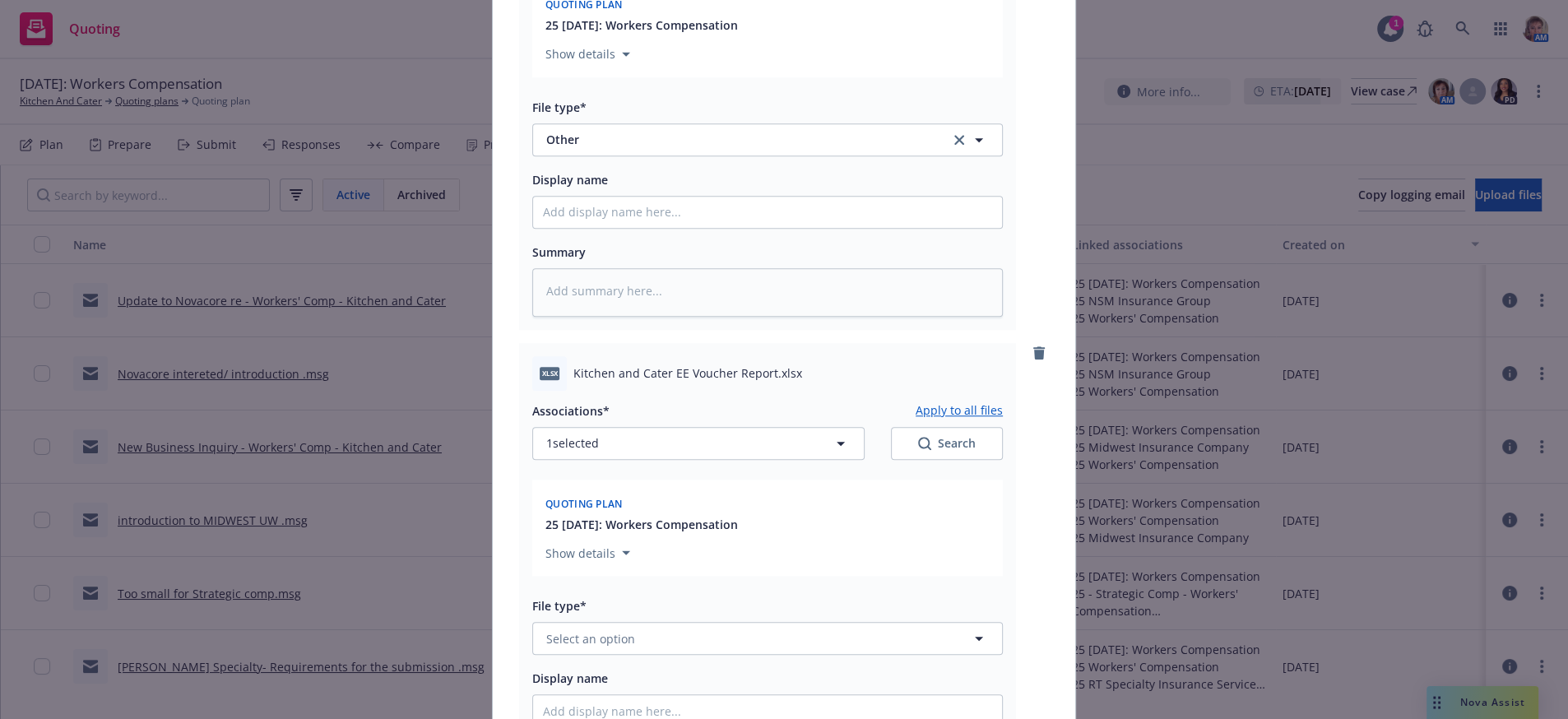
scroll to position [1897, 0]
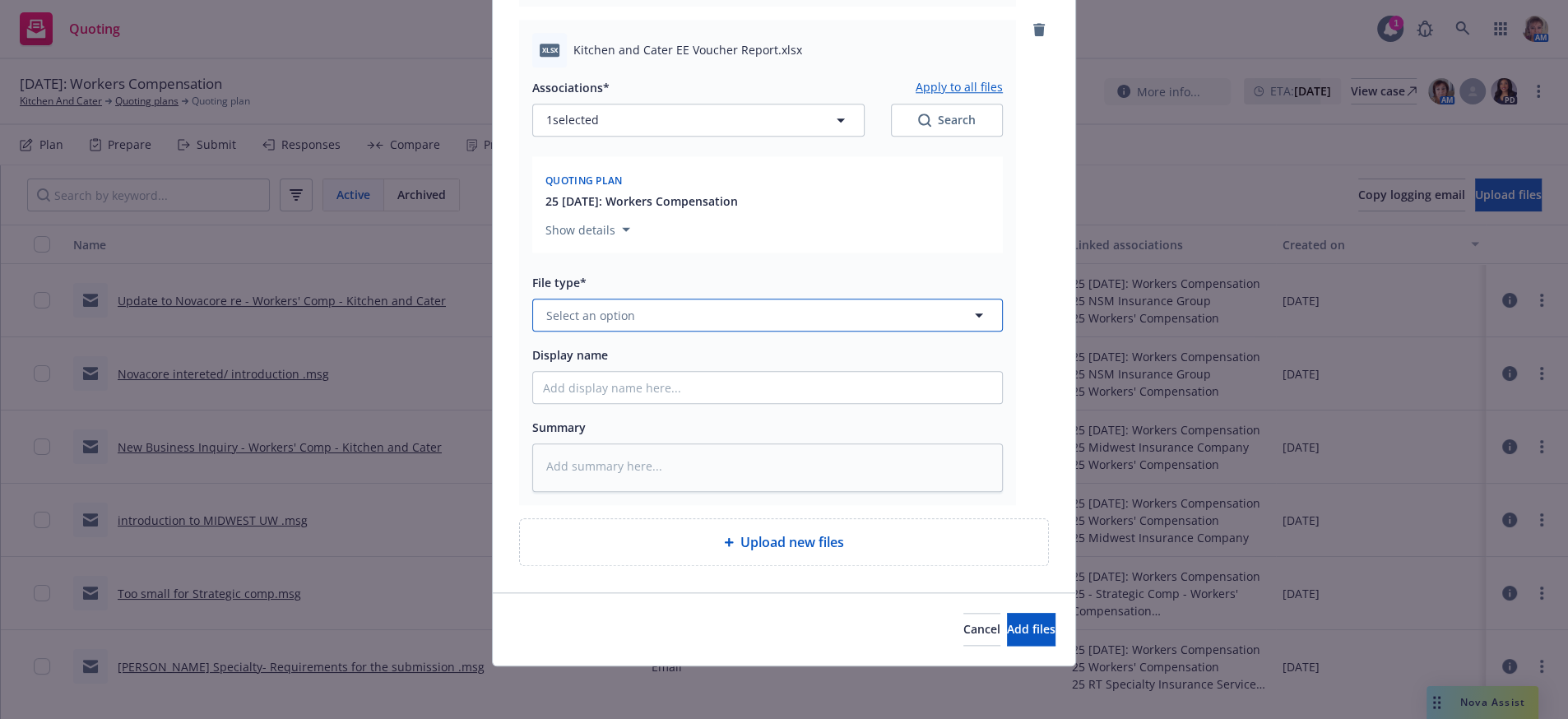
click at [657, 299] on button "Select an option" at bounding box center [767, 315] width 471 height 33
click at [675, 353] on div "Other" at bounding box center [767, 364] width 449 height 23
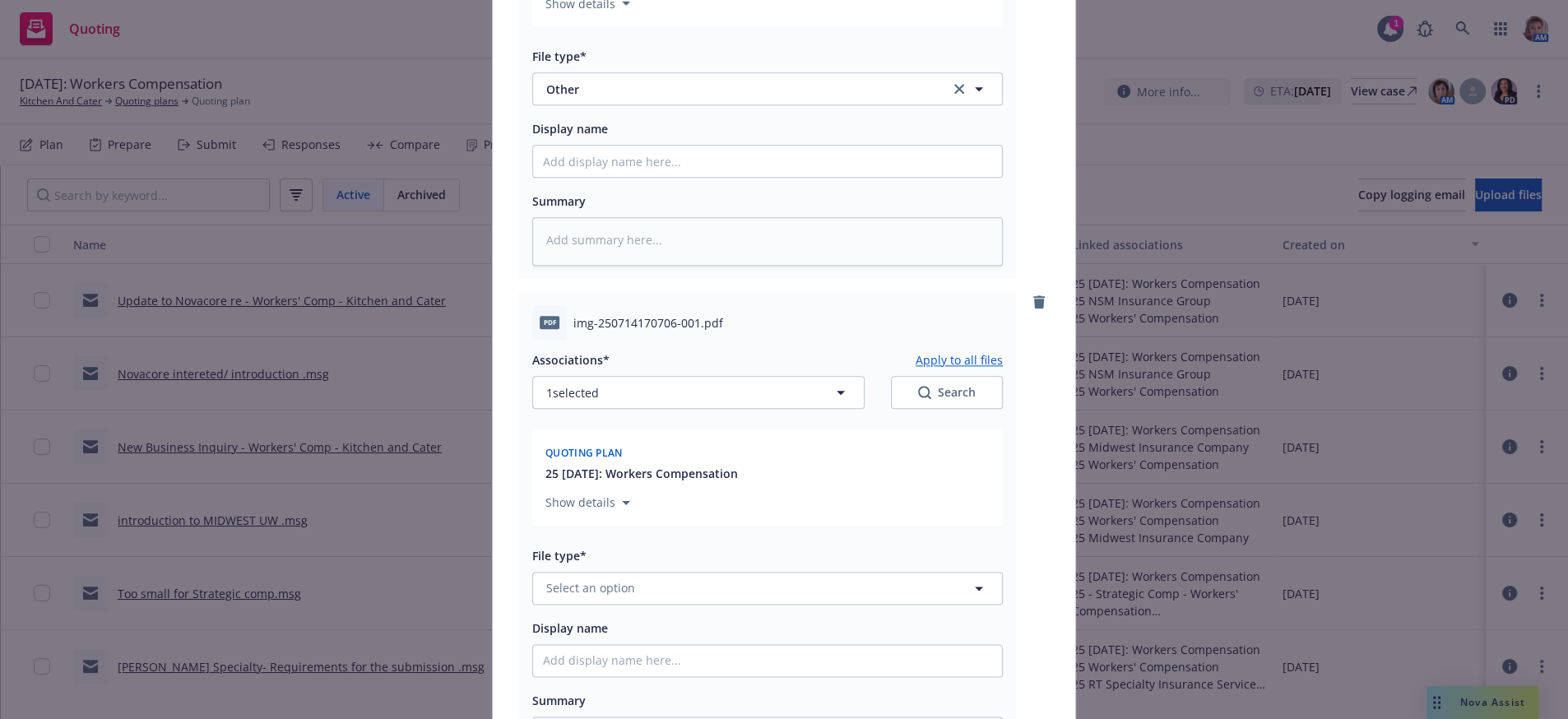
scroll to position [2446, 0]
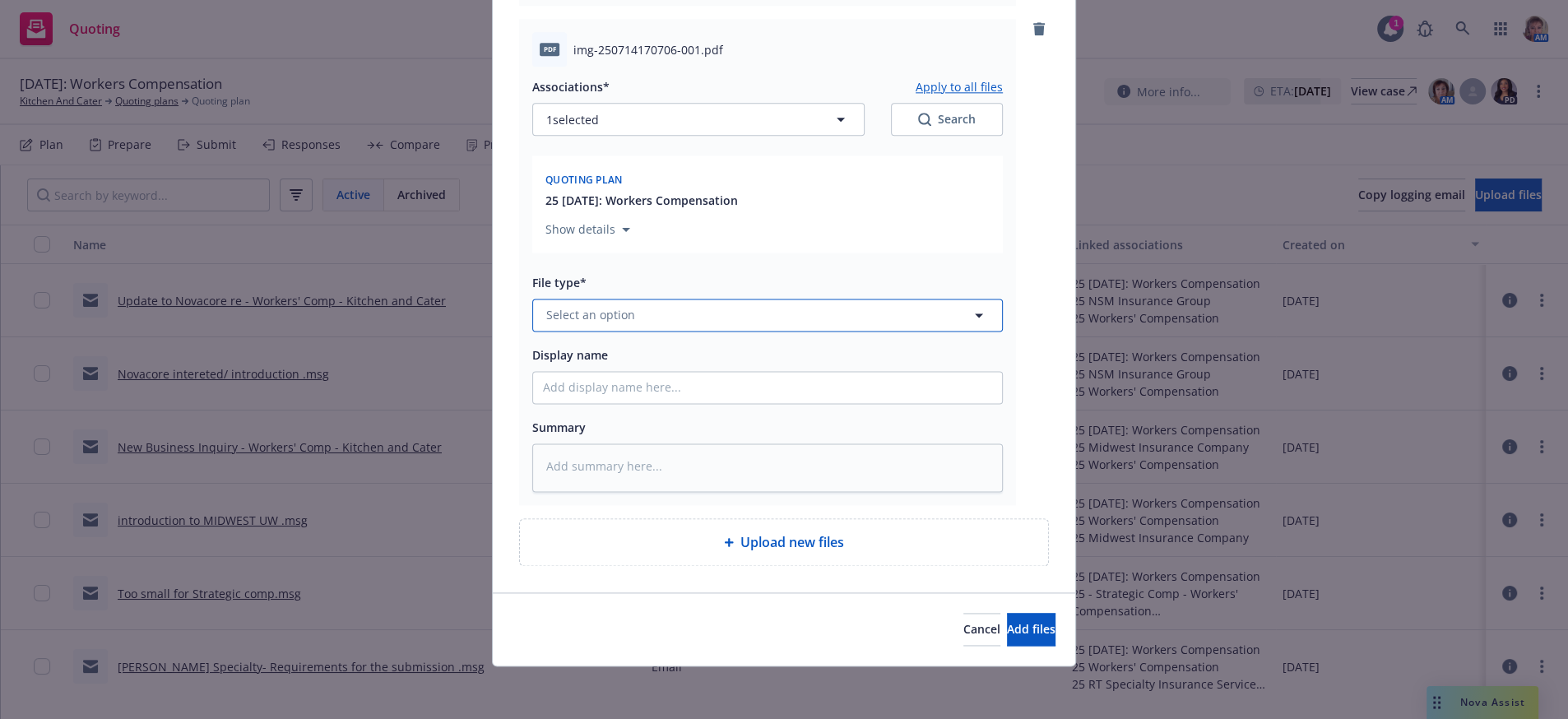
click at [662, 299] on button "Select an option" at bounding box center [767, 315] width 471 height 33
click at [633, 351] on div "Other" at bounding box center [767, 364] width 469 height 44
click at [617, 372] on input "Display name" at bounding box center [767, 387] width 469 height 31
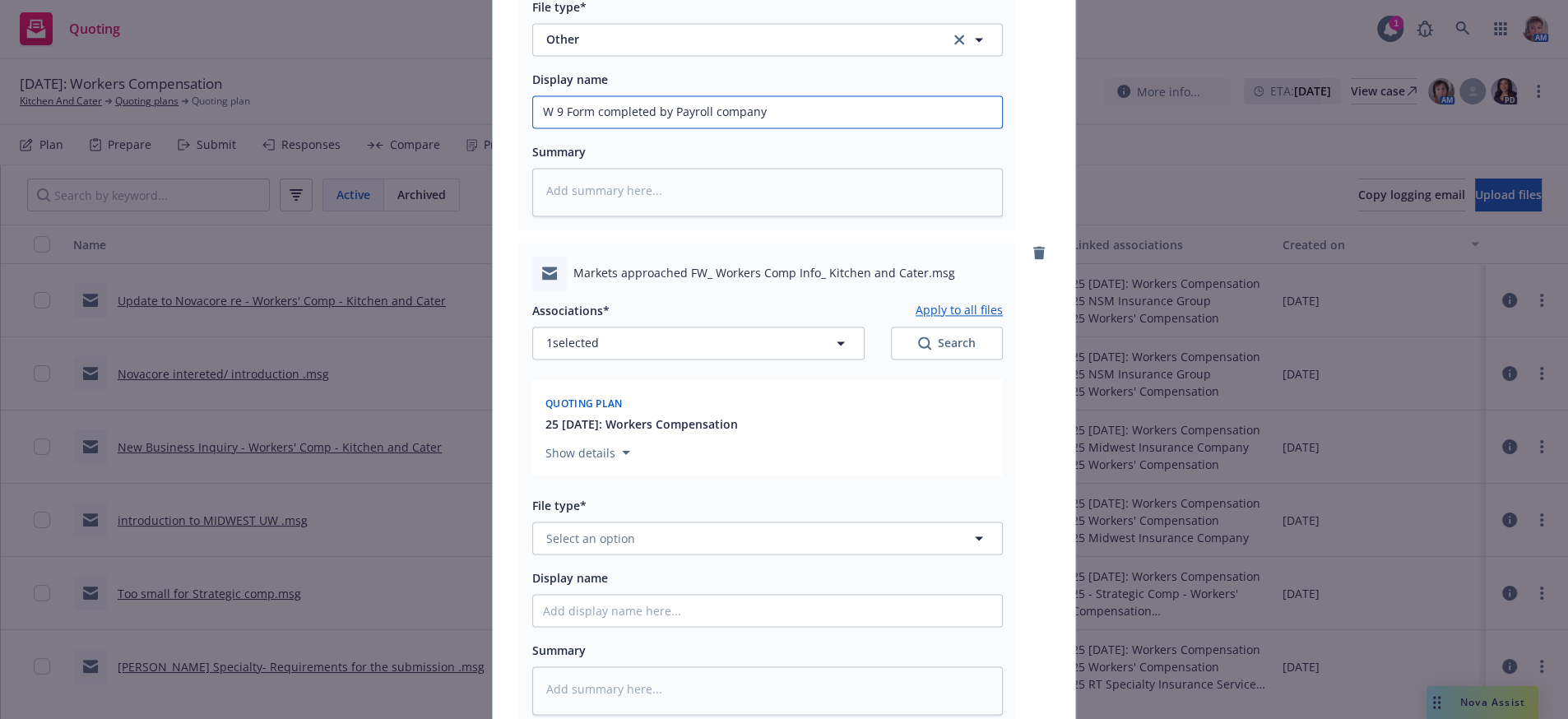
scroll to position [2995, 0]
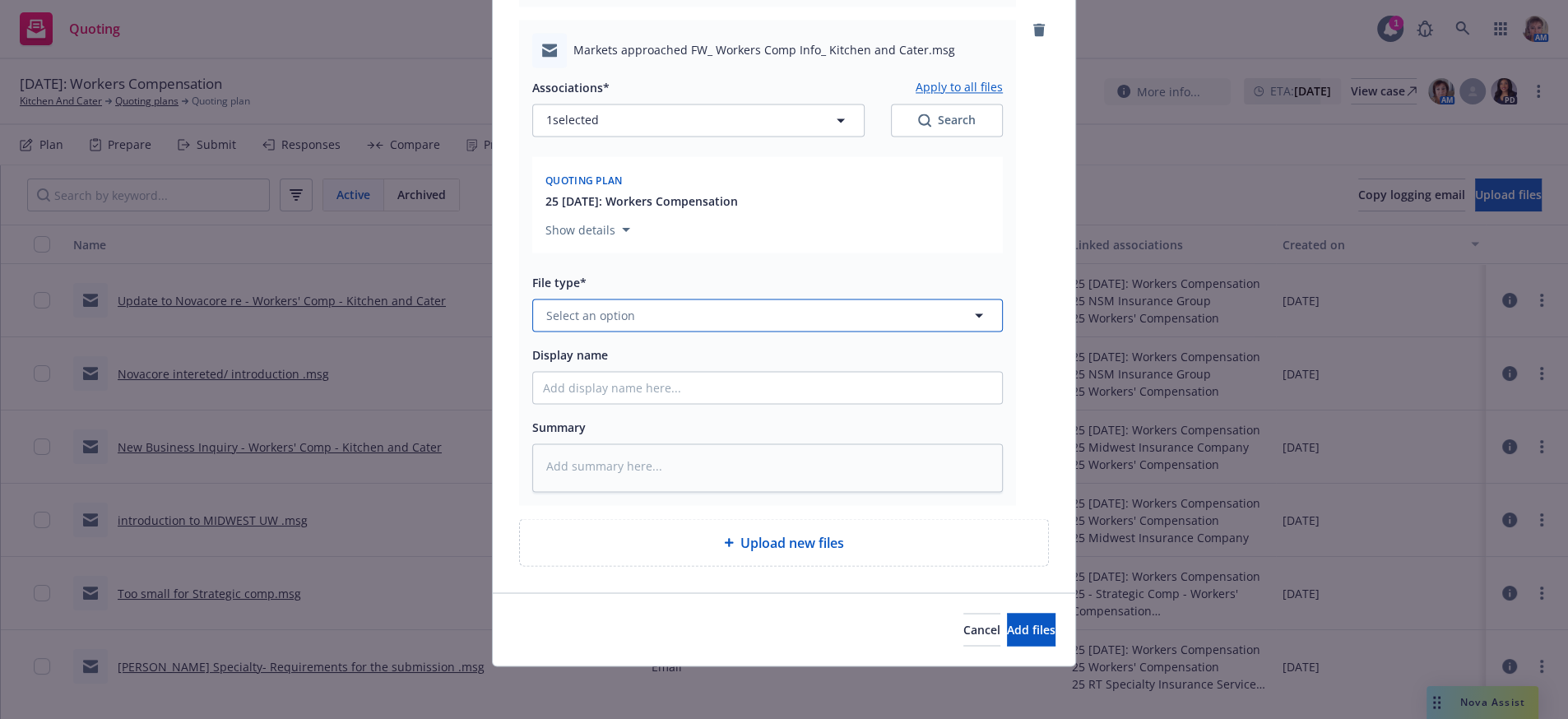
click at [588, 307] on span "Select an option" at bounding box center [590, 315] width 89 height 17
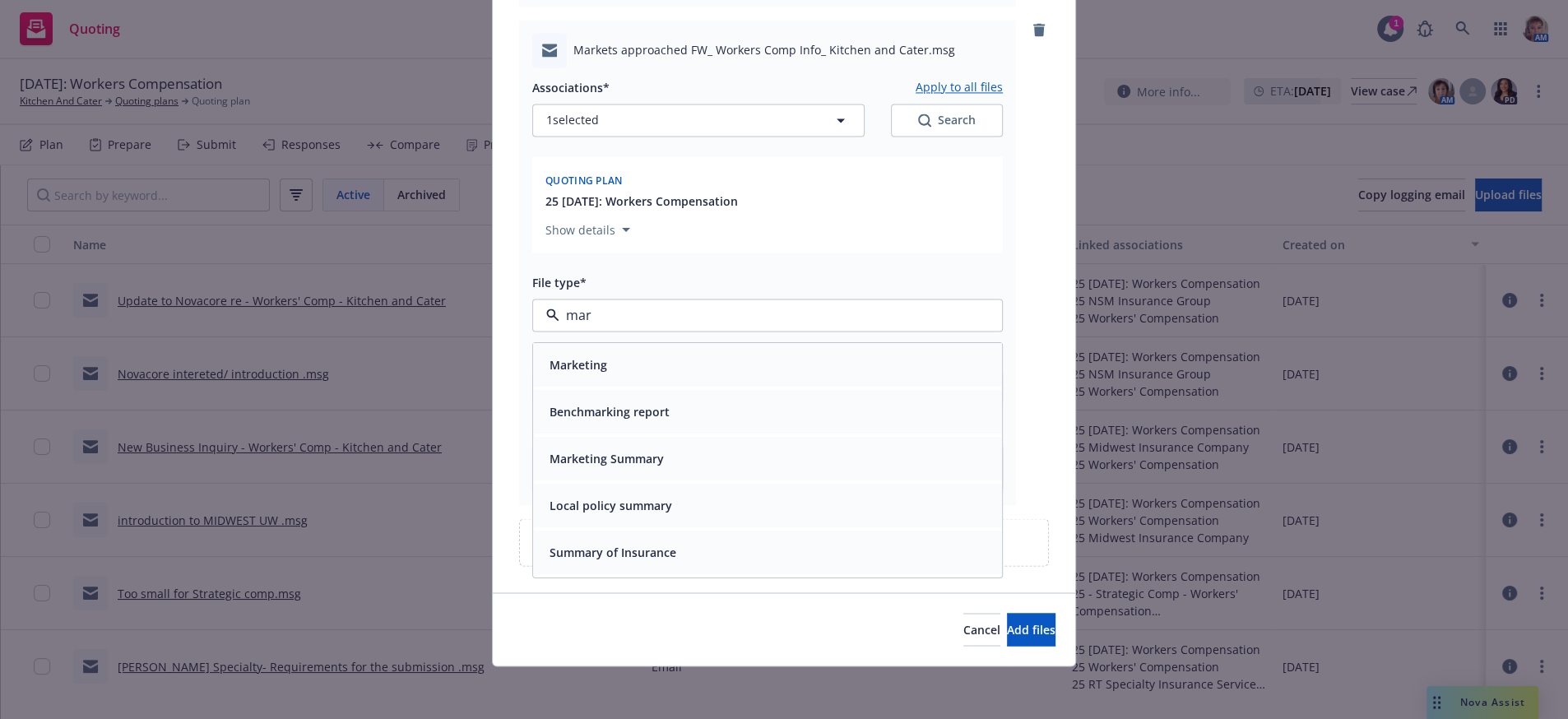
click at [602, 357] on span "Marketing" at bounding box center [578, 365] width 58 height 17
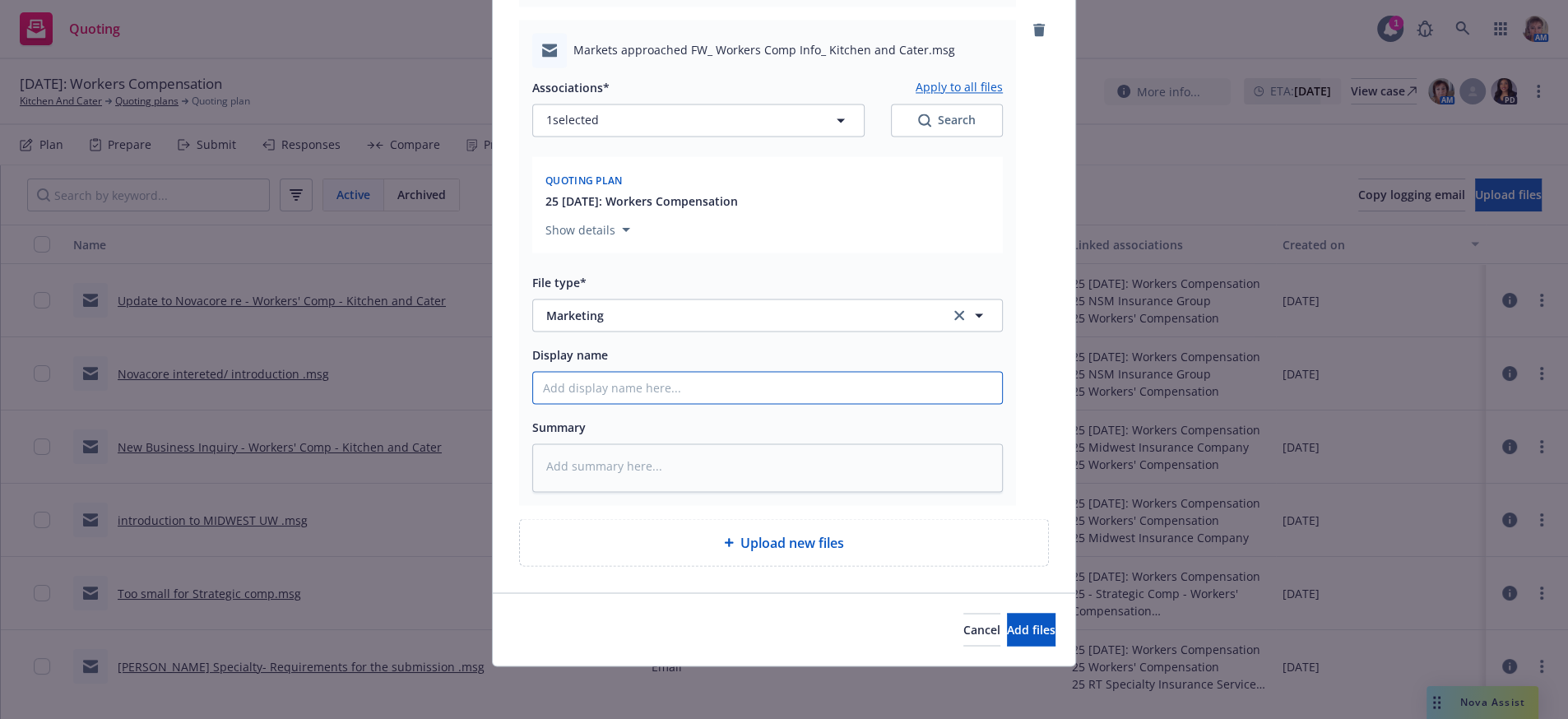
click at [602, 372] on input "Display name" at bounding box center [767, 387] width 469 height 31
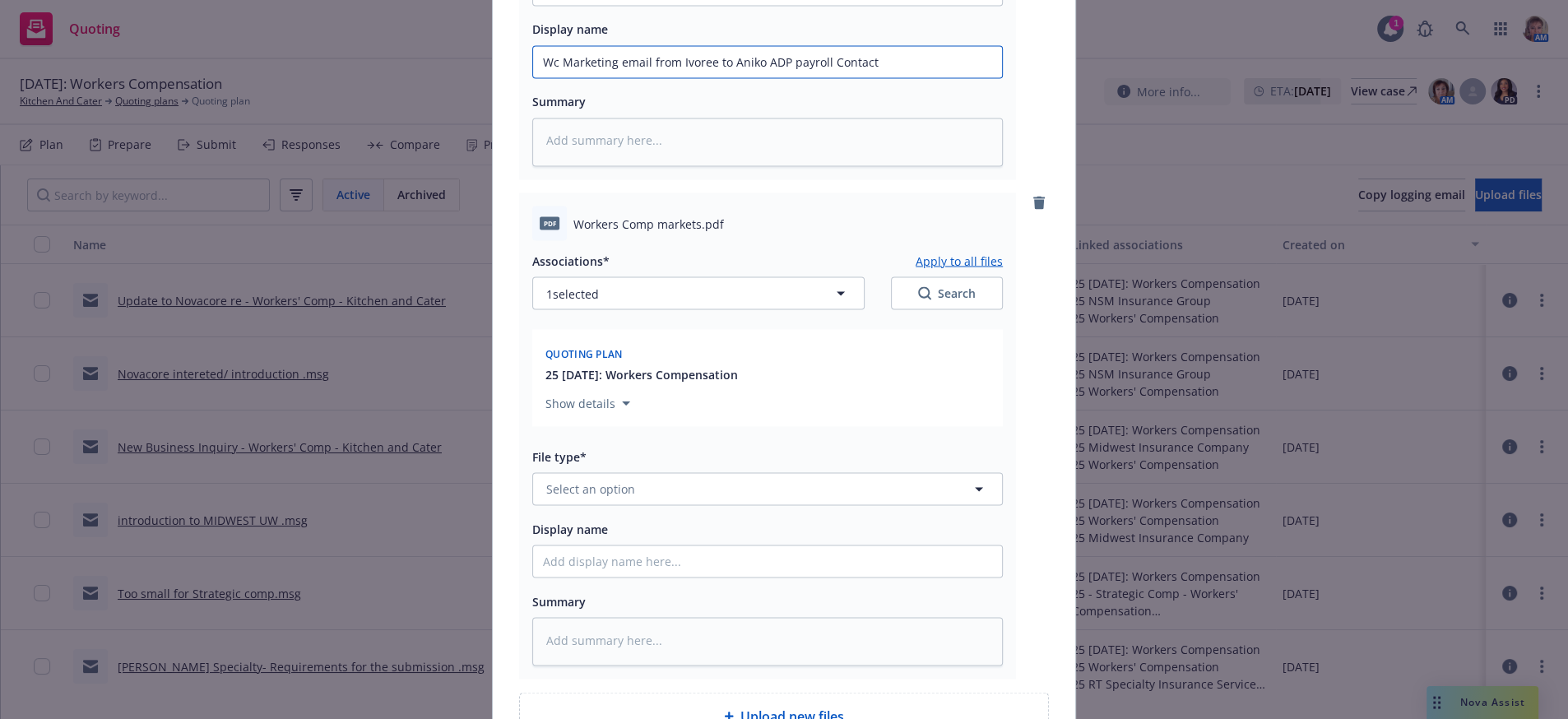
scroll to position [3544, 0]
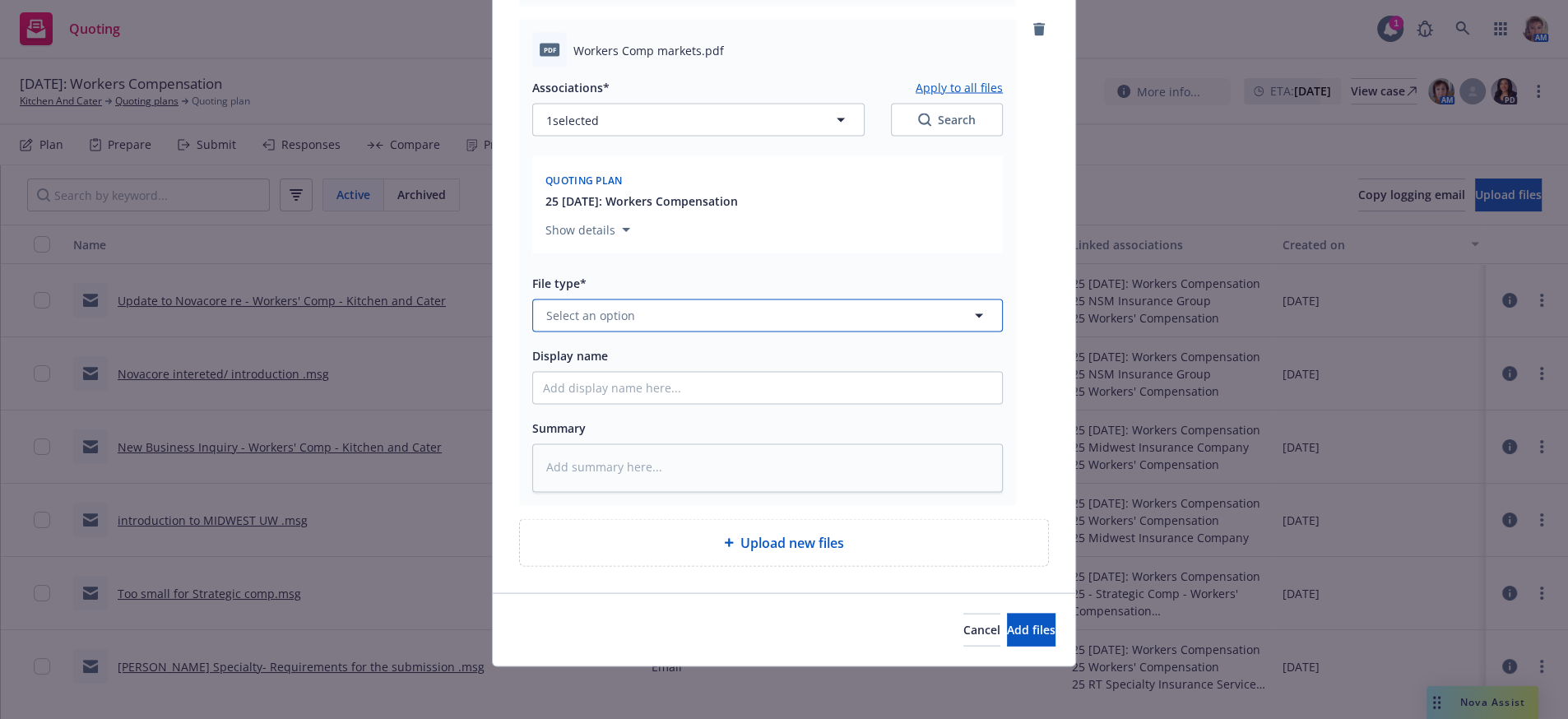
click at [690, 299] on button "Select an option" at bounding box center [767, 315] width 471 height 33
click at [696, 442] on div "Marketing Summary" at bounding box center [767, 458] width 469 height 44
click at [690, 372] on input "Display name" at bounding box center [767, 387] width 469 height 31
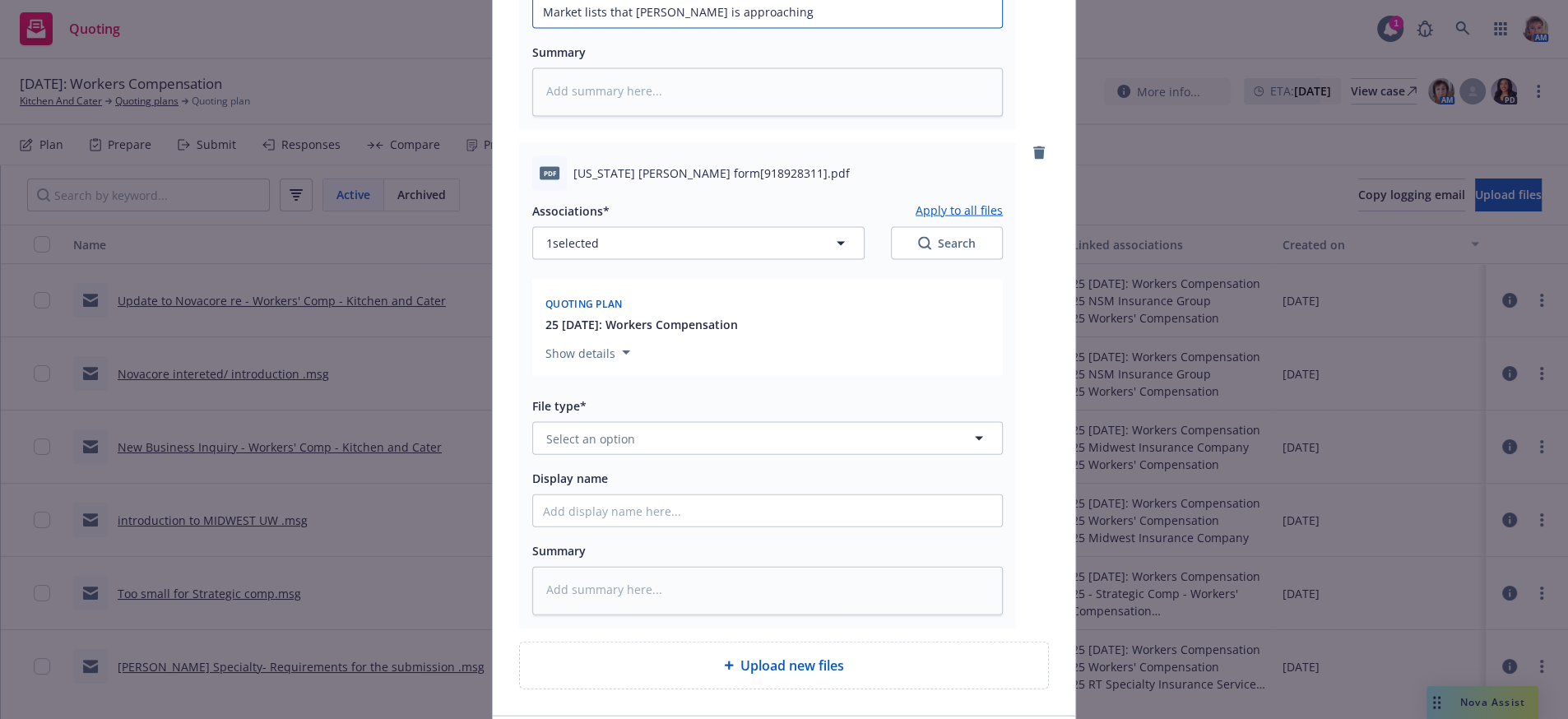
scroll to position [4094, 0]
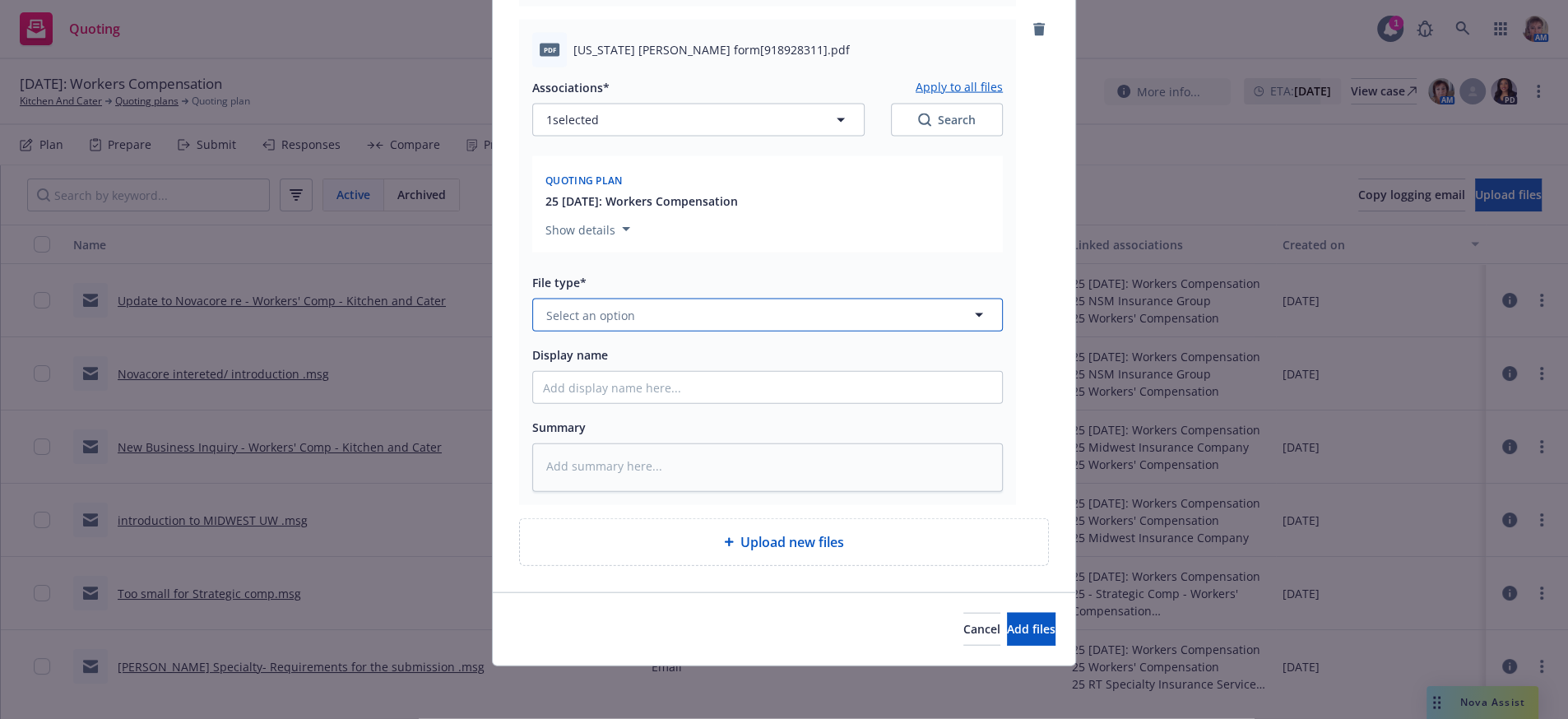
click at [557, 299] on button "Select an option" at bounding box center [767, 315] width 471 height 33
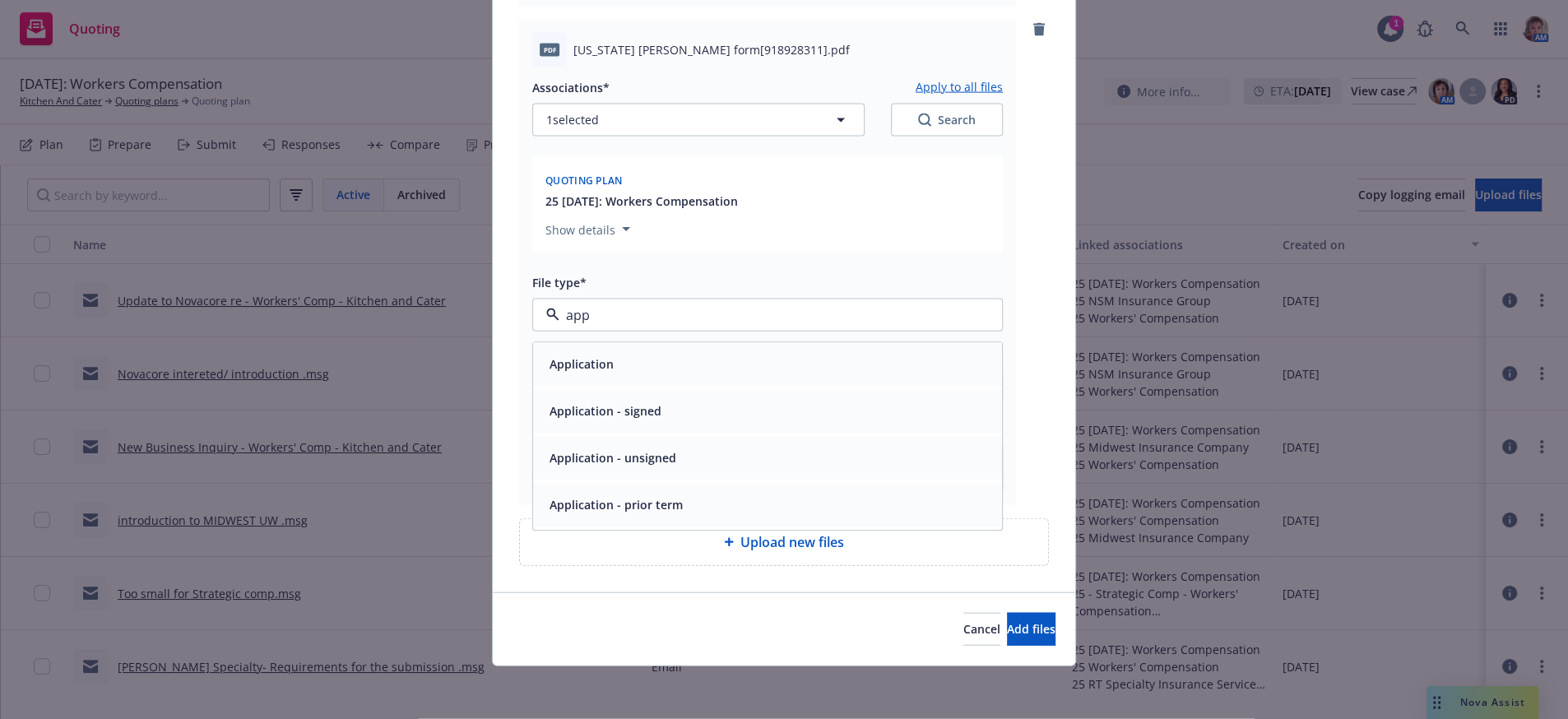
click at [630, 348] on div "Application" at bounding box center [767, 365] width 469 height 44
click at [619, 372] on input "Display name" at bounding box center [767, 387] width 469 height 31
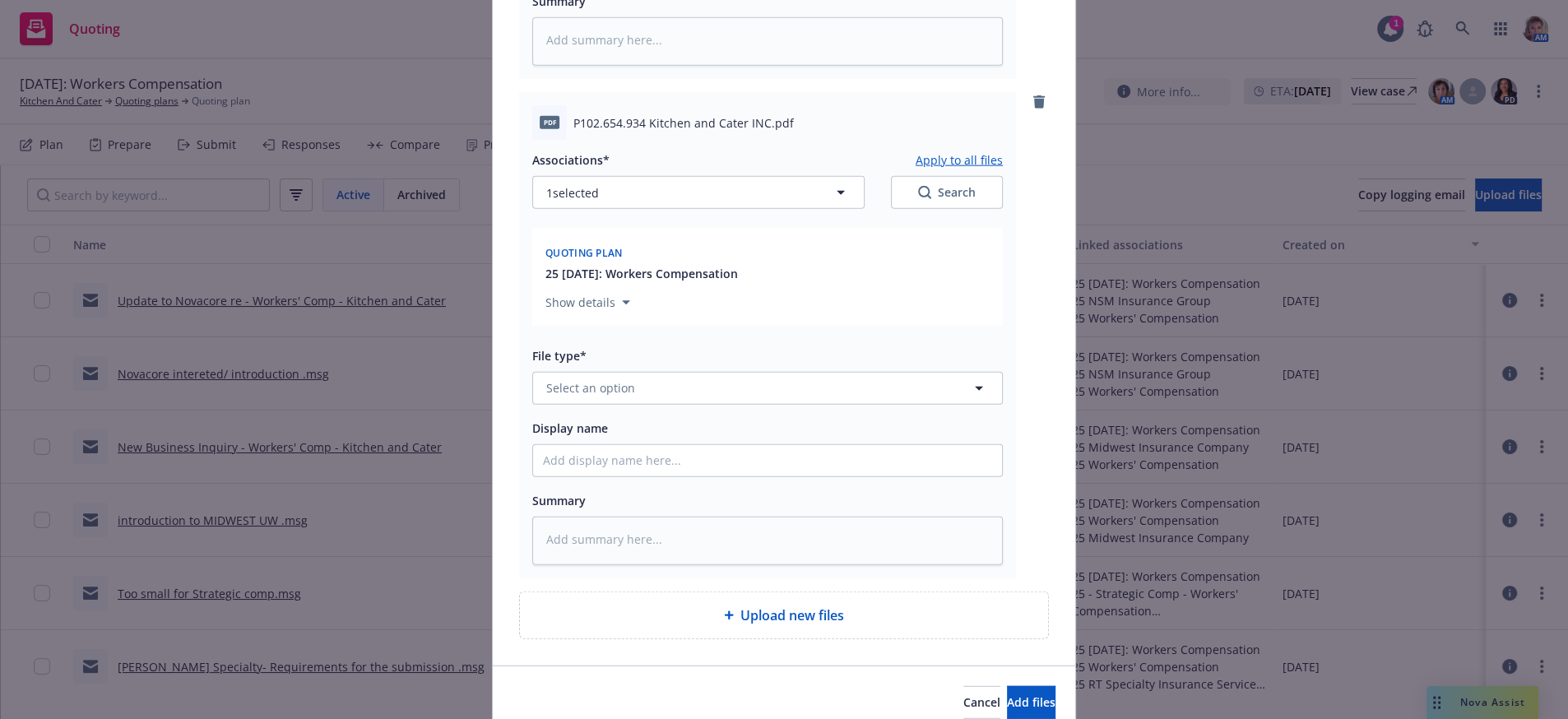
scroll to position [4642, 0]
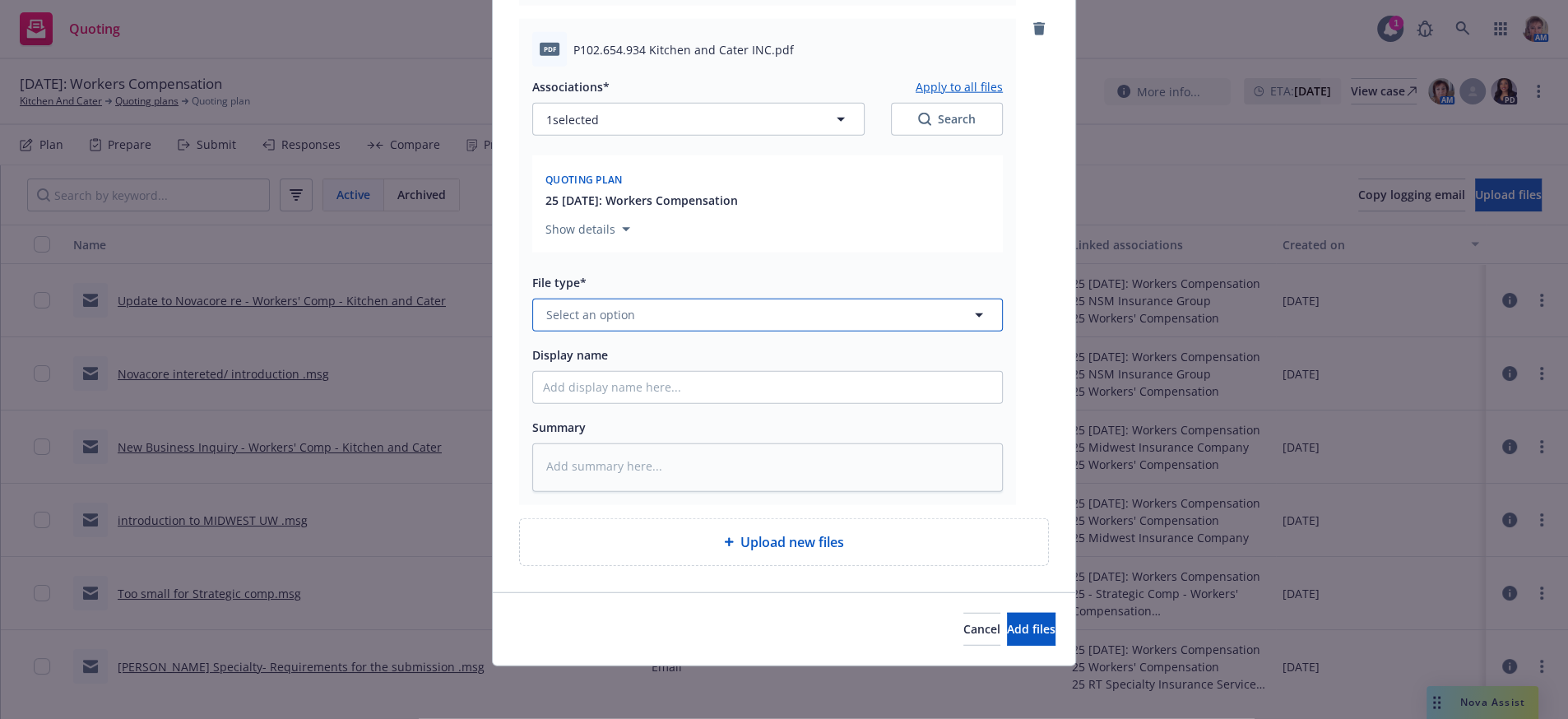
click at [611, 299] on button "Select an option" at bounding box center [767, 315] width 471 height 33
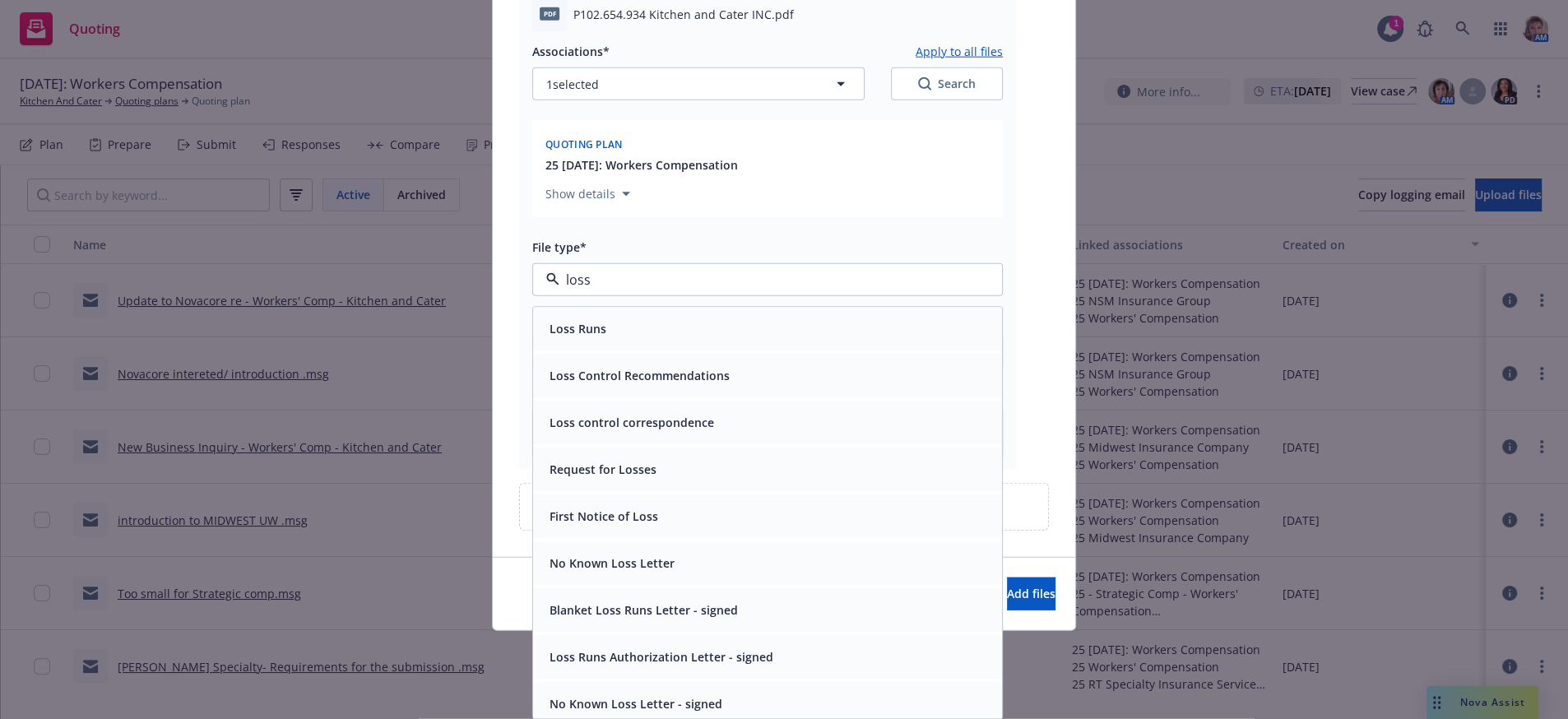
click at [618, 345] on div "Loss Runs" at bounding box center [767, 329] width 469 height 44
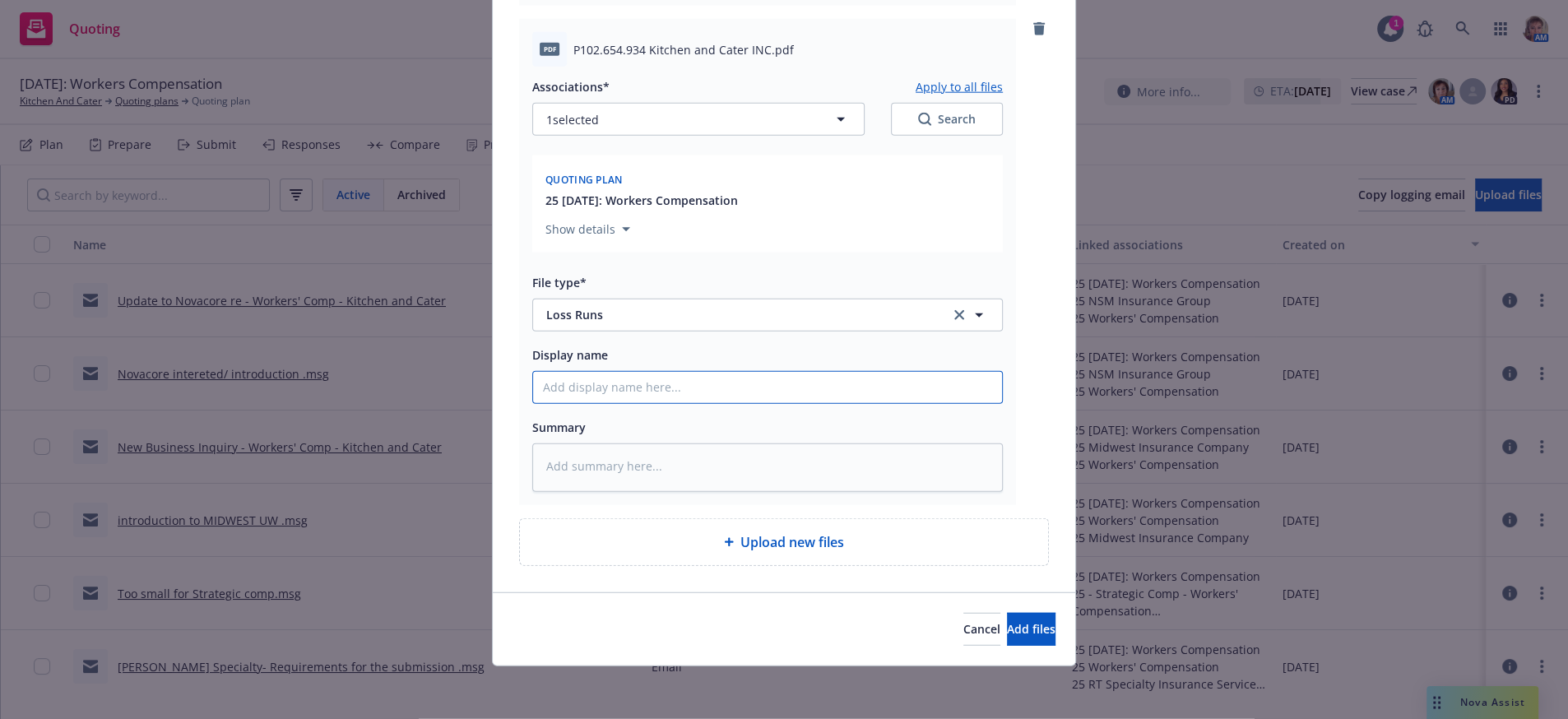
click at [629, 372] on input "Display name" at bounding box center [767, 387] width 469 height 31
click at [748, 372] on input "2023 & 2024 Hiscox Loss Runs" at bounding box center [767, 387] width 469 height 31
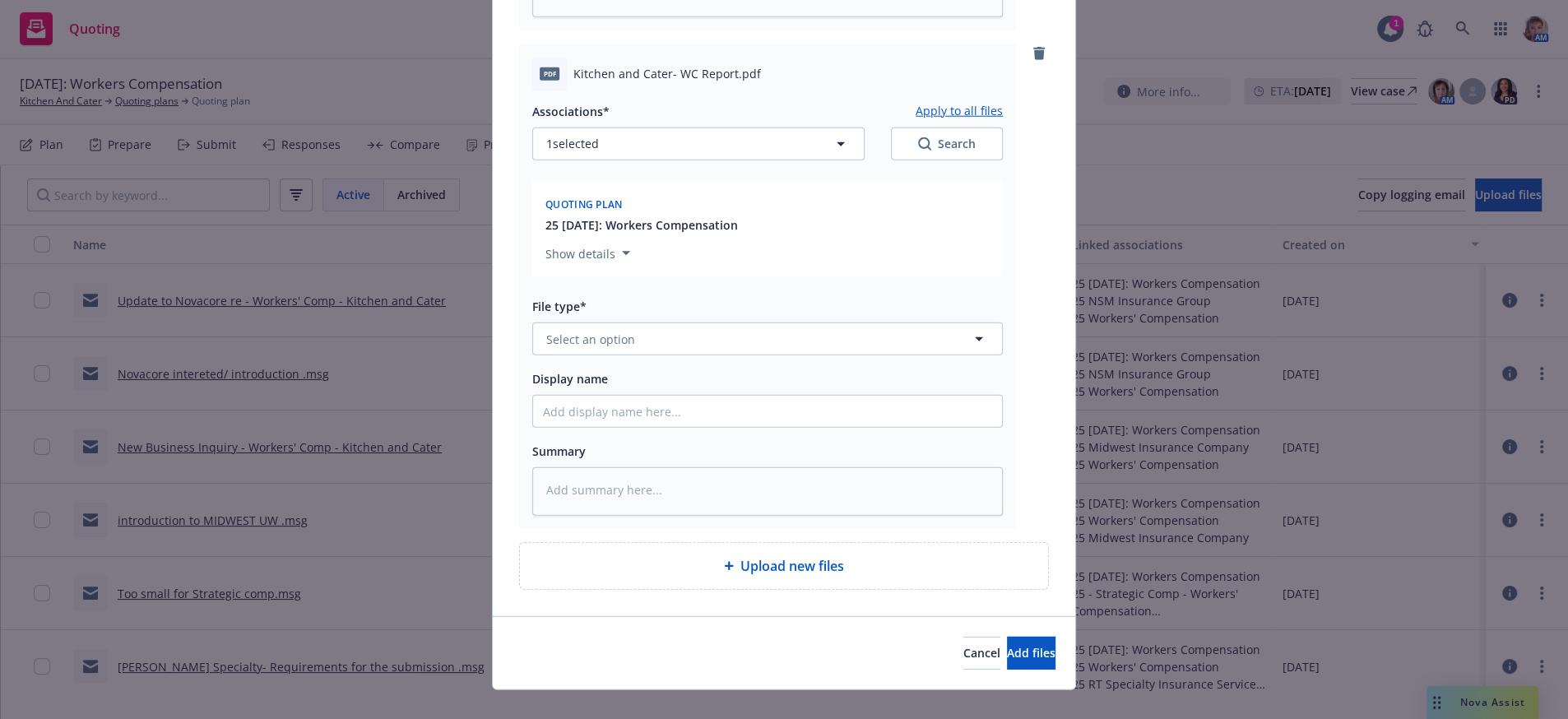
scroll to position [5192, 0]
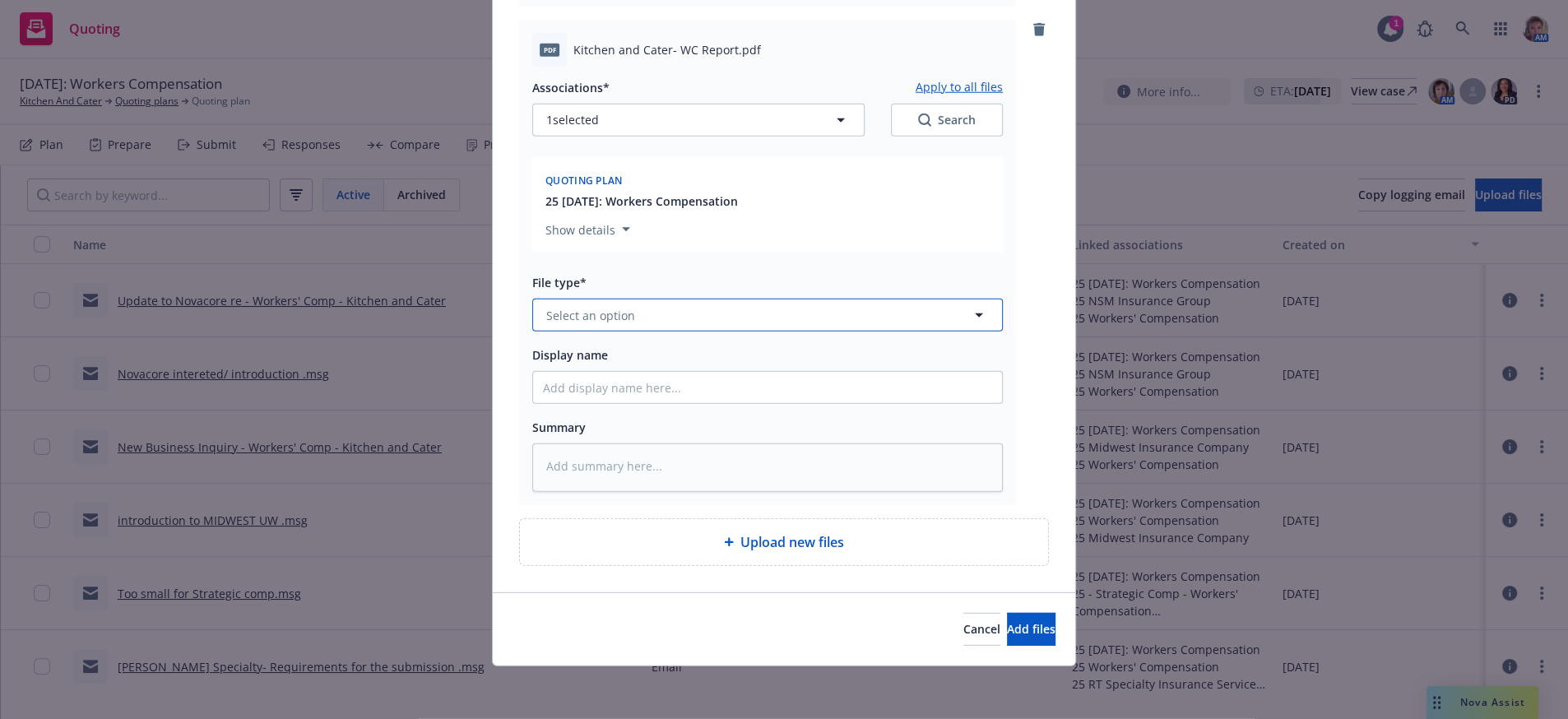
click at [651, 299] on button "Select an option" at bounding box center [767, 315] width 471 height 33
click at [635, 353] on div "Other" at bounding box center [767, 364] width 449 height 23
click at [632, 372] on input "Display name" at bounding box center [767, 387] width 469 height 31
click at [617, 299] on button "Select an option" at bounding box center [767, 315] width 471 height 33
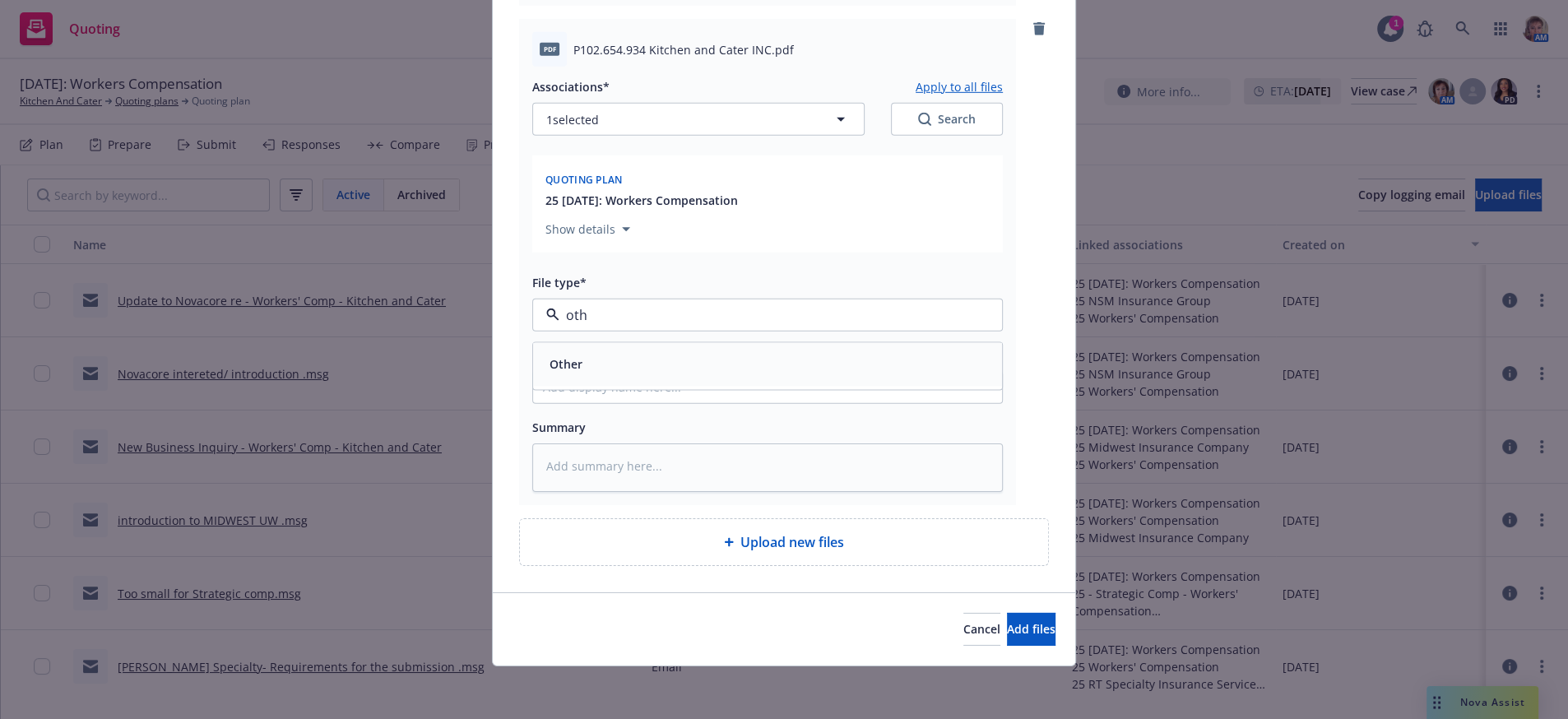
click at [576, 356] on span "Other" at bounding box center [565, 364] width 33 height 17
click at [605, 372] on input "Display name" at bounding box center [767, 387] width 469 height 31
click at [617, 307] on span "Select an option" at bounding box center [590, 315] width 89 height 17
click at [1007, 613] on button "Add files" at bounding box center [1031, 629] width 49 height 33
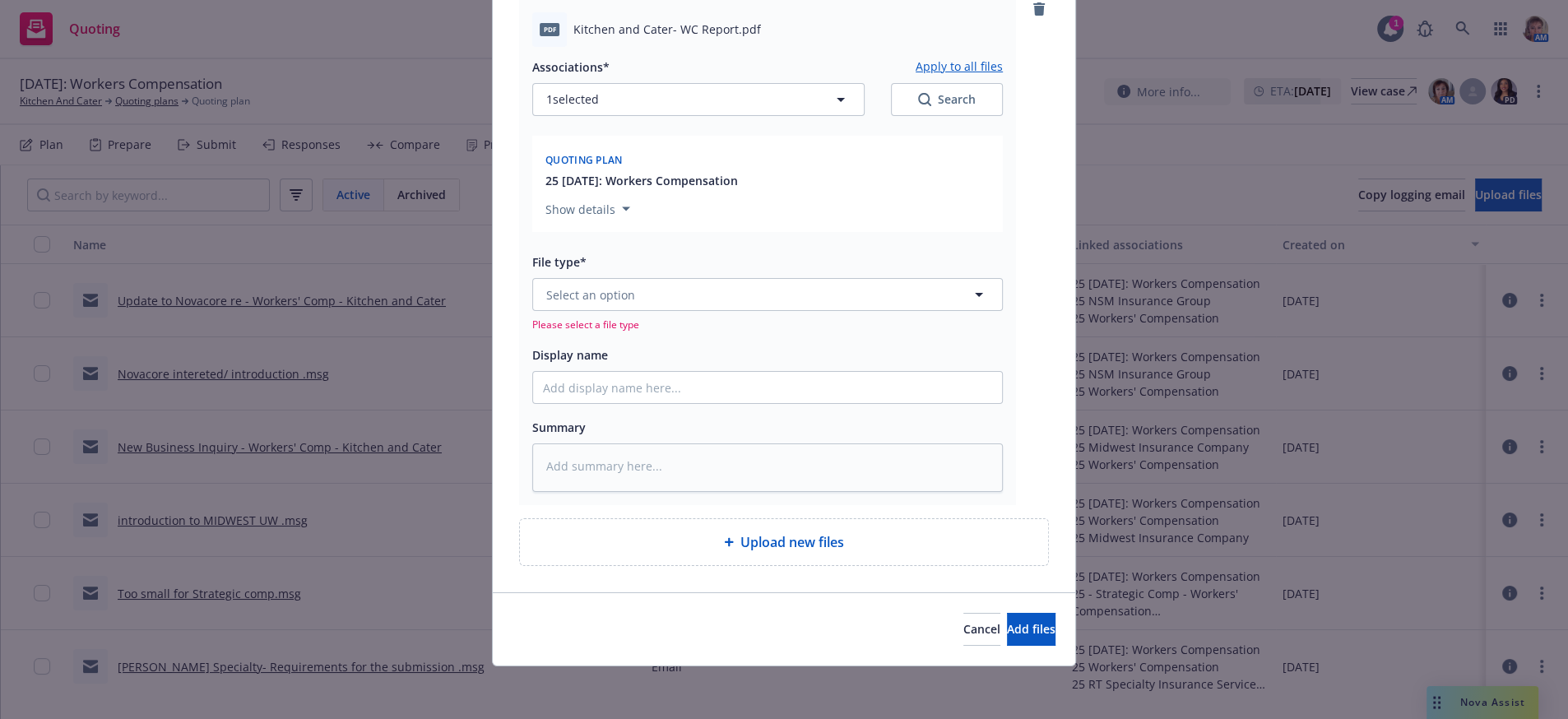
drag, startPoint x: 670, startPoint y: 589, endPoint x: 683, endPoint y: 561, distance: 30.9
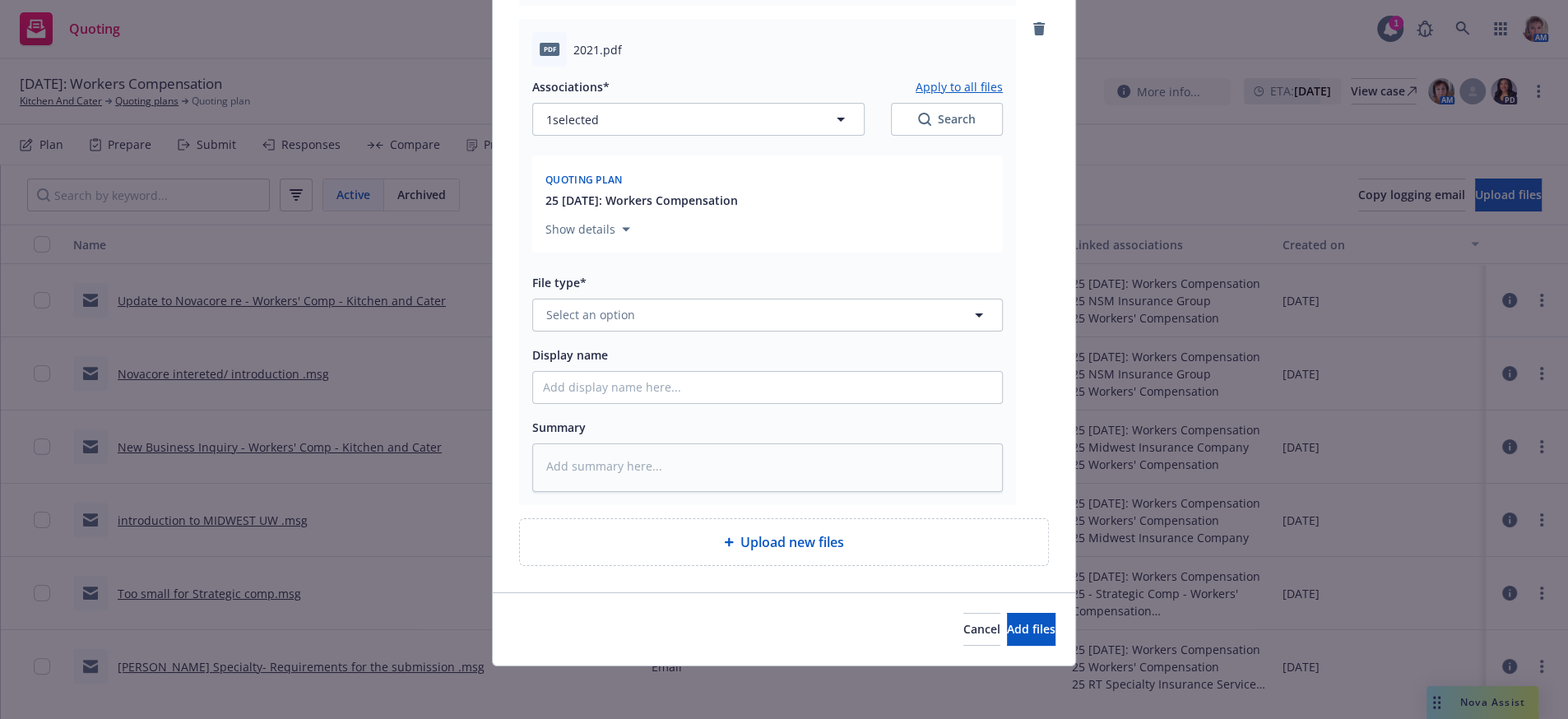
scroll to position [6861, 0]
click at [636, 299] on button "Select an option" at bounding box center [767, 315] width 471 height 33
click at [1007, 634] on span "Add files" at bounding box center [1031, 629] width 49 height 16
click at [680, 299] on button "Select an option" at bounding box center [767, 315] width 471 height 33
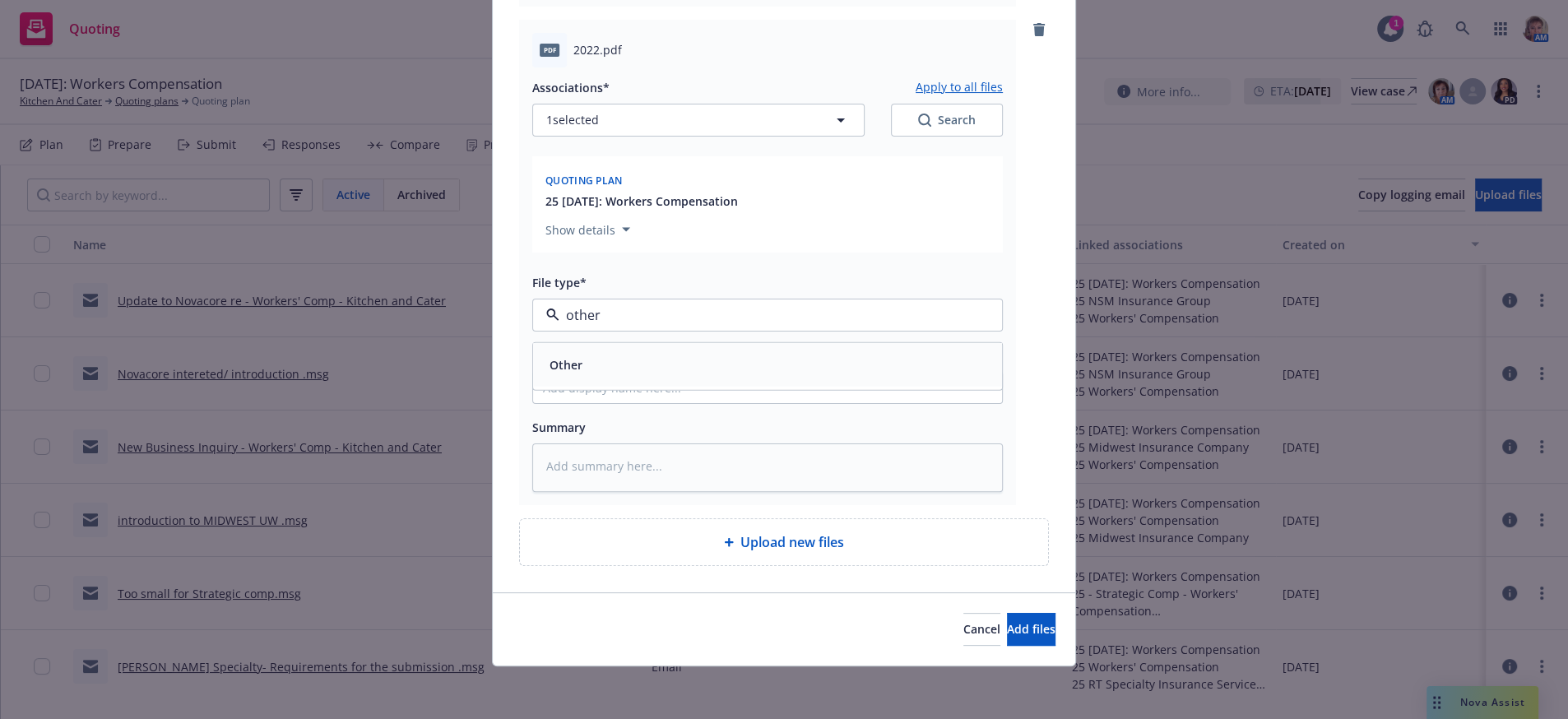
click at [1007, 613] on button "Add files" at bounding box center [1031, 629] width 49 height 33
click at [711, 300] on button "Select an option" at bounding box center [767, 315] width 471 height 33
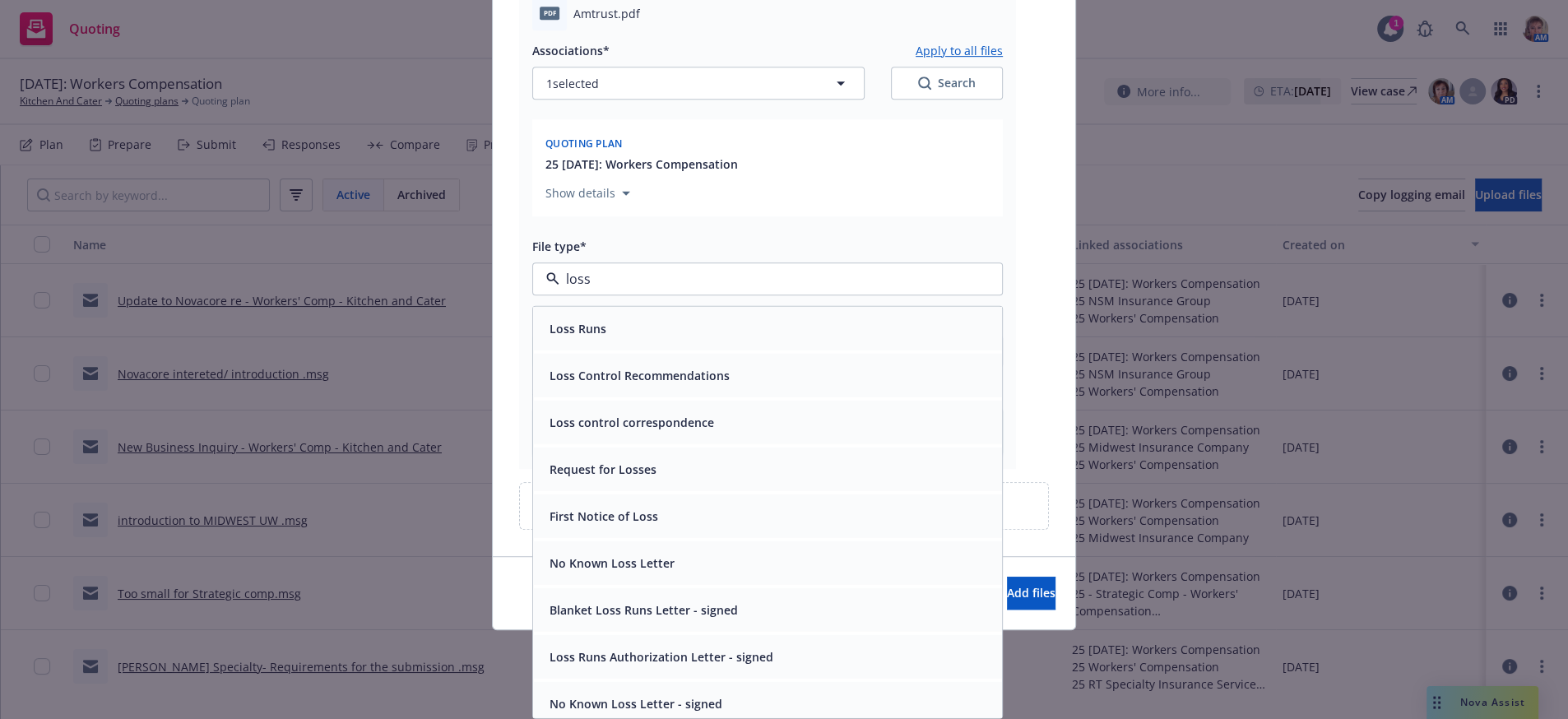
click at [598, 337] on span "Loss Runs" at bounding box center [577, 329] width 57 height 17
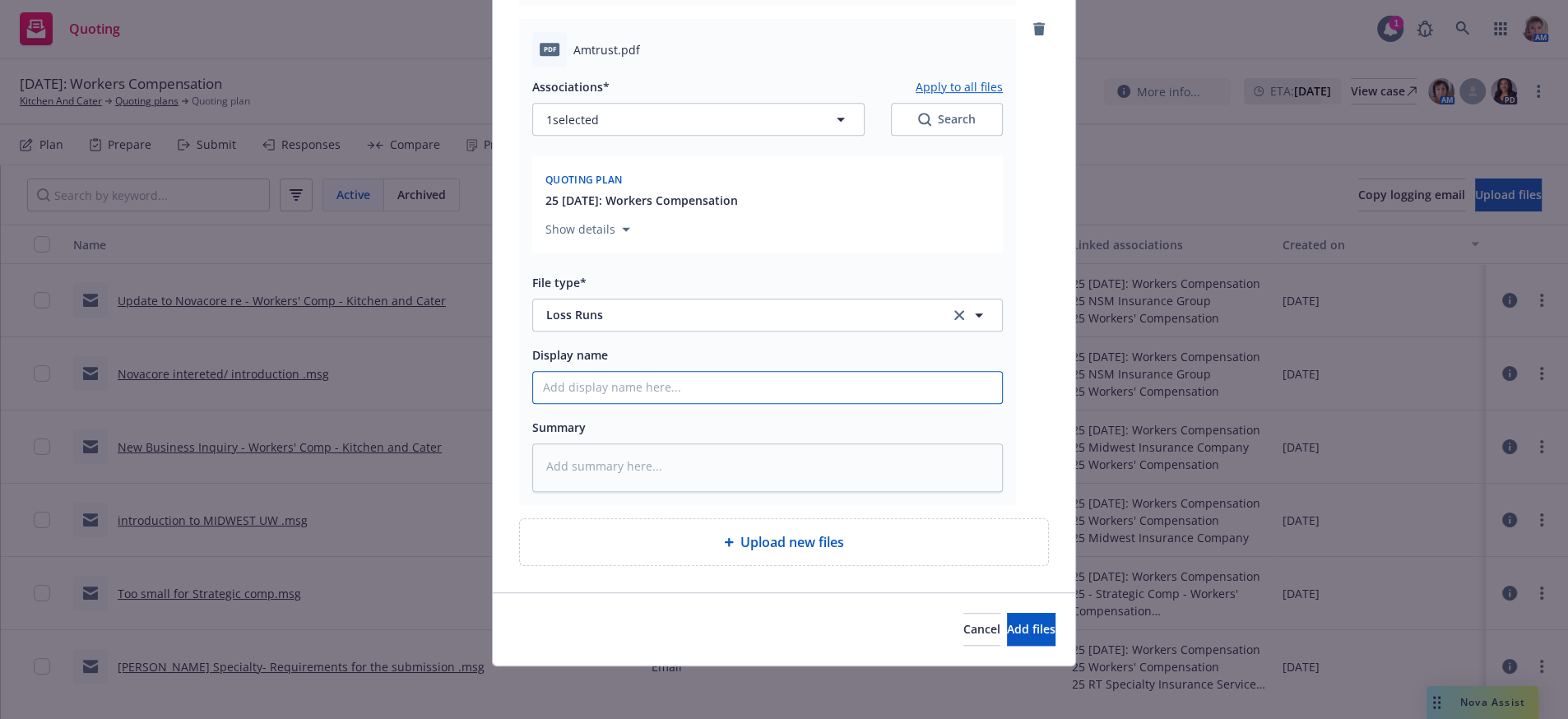
click at [642, 372] on input "Display name" at bounding box center [767, 387] width 469 height 31
click at [548, 372] on input "Display name" at bounding box center [767, 387] width 469 height 31
click at [709, 299] on button "Select an option" at bounding box center [767, 315] width 471 height 33
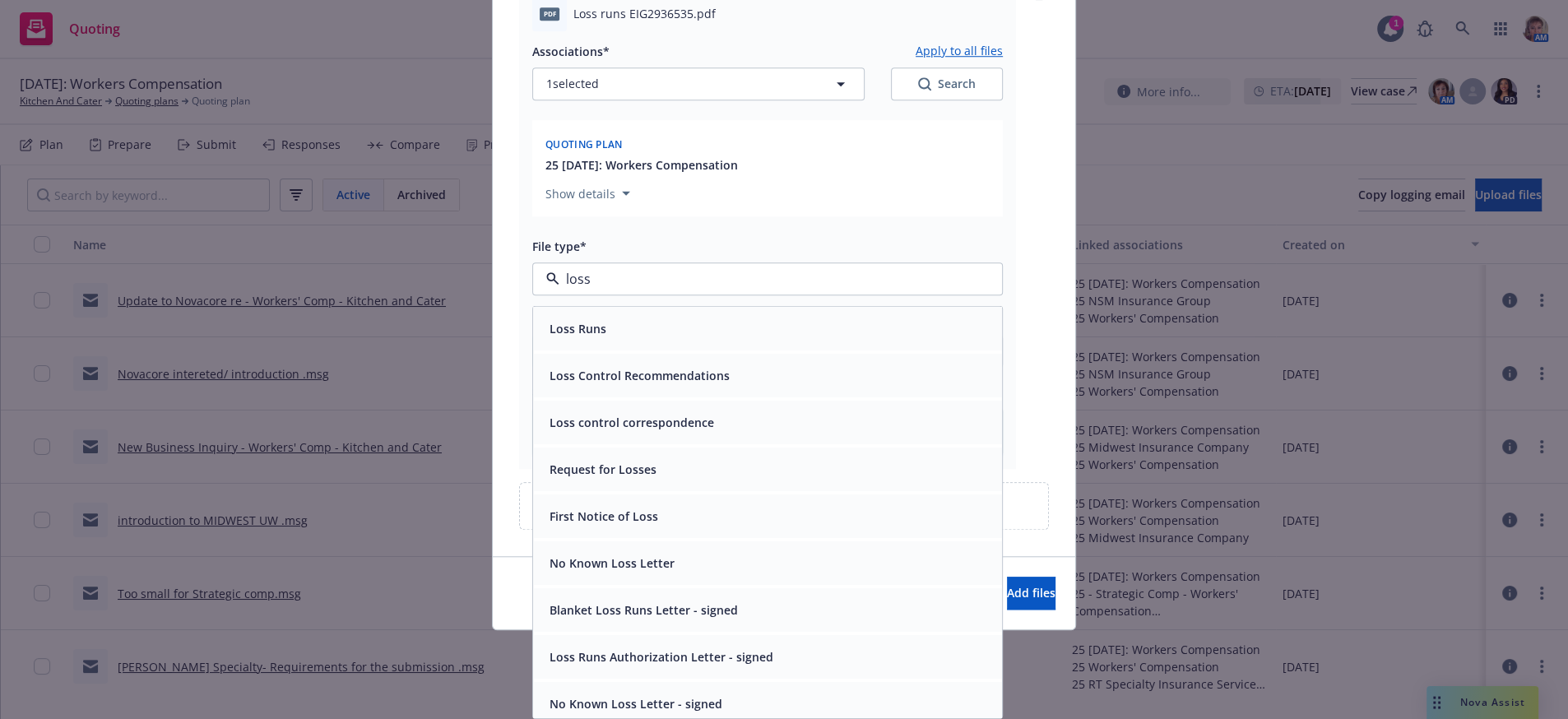
click at [761, 337] on div "Loss Runs" at bounding box center [767, 328] width 449 height 23
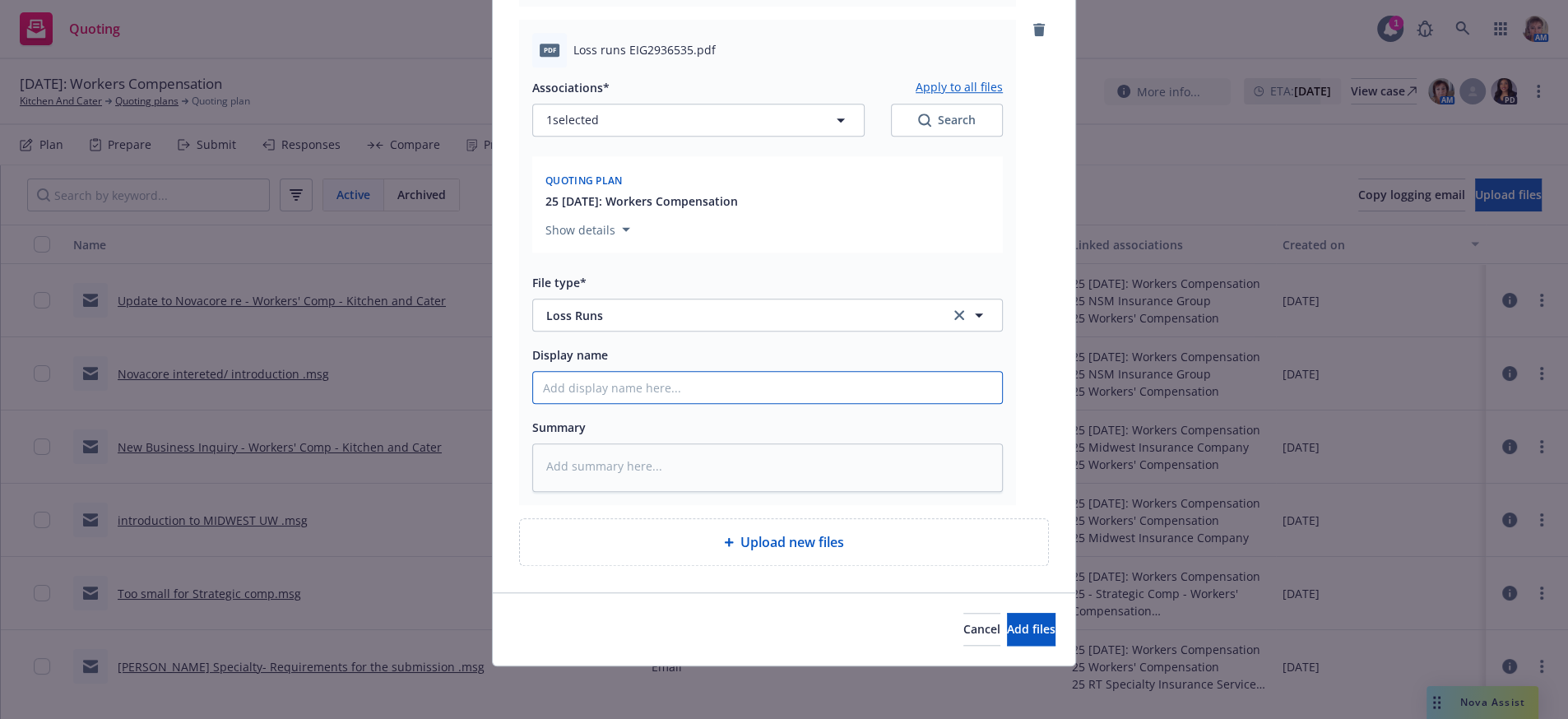
click at [753, 374] on input "Display name" at bounding box center [767, 387] width 469 height 31
click at [626, 372] on input "Display name" at bounding box center [767, 387] width 469 height 31
click at [726, 299] on button "Select an option" at bounding box center [767, 315] width 471 height 33
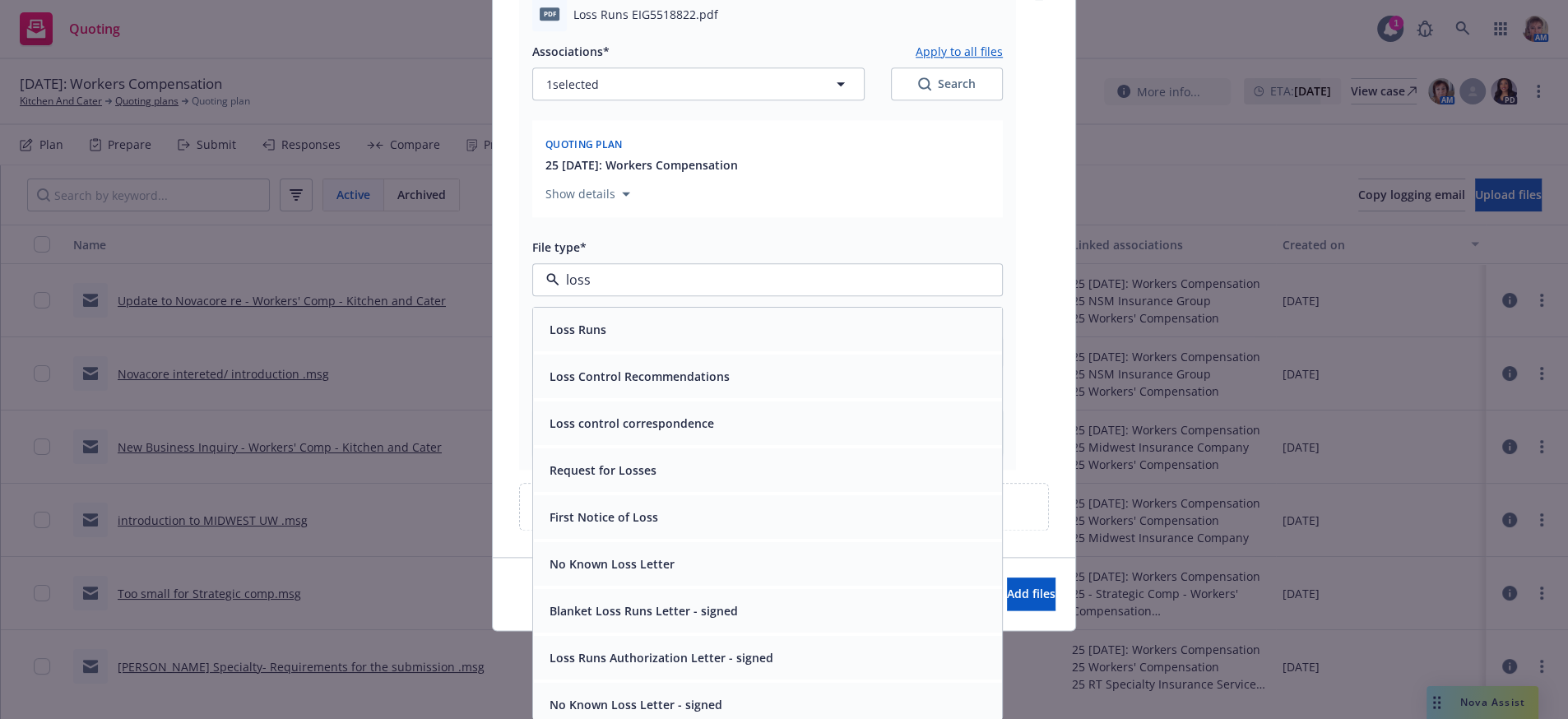
click at [572, 344] on div "Loss Runs" at bounding box center [767, 329] width 469 height 44
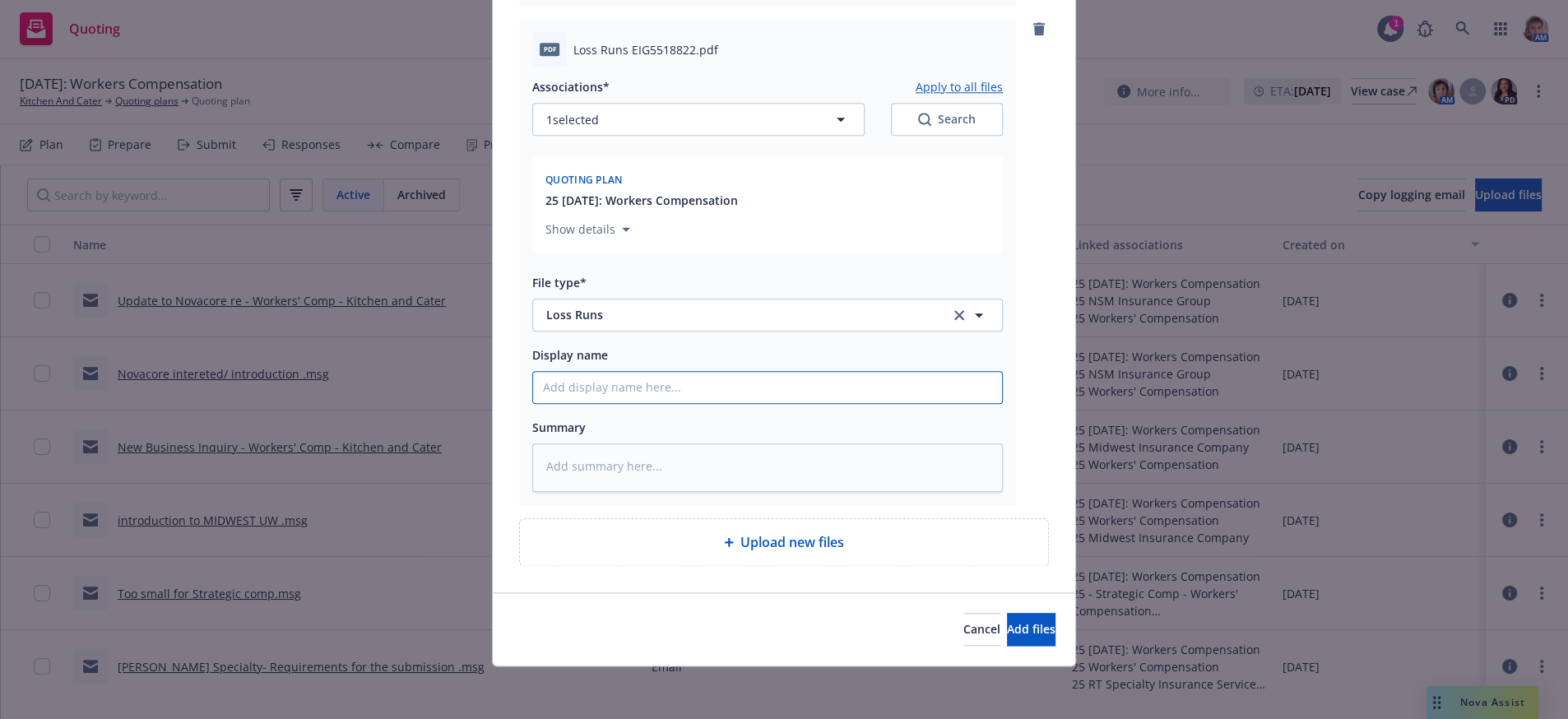
click at [561, 372] on input "Display name" at bounding box center [767, 387] width 469 height 31
click at [1035, 648] on div "Cancel Add files" at bounding box center [784, 629] width 582 height 73
click at [1034, 637] on button "Add files" at bounding box center [1031, 629] width 49 height 33
click at [1007, 625] on span "Add files" at bounding box center [1031, 629] width 49 height 16
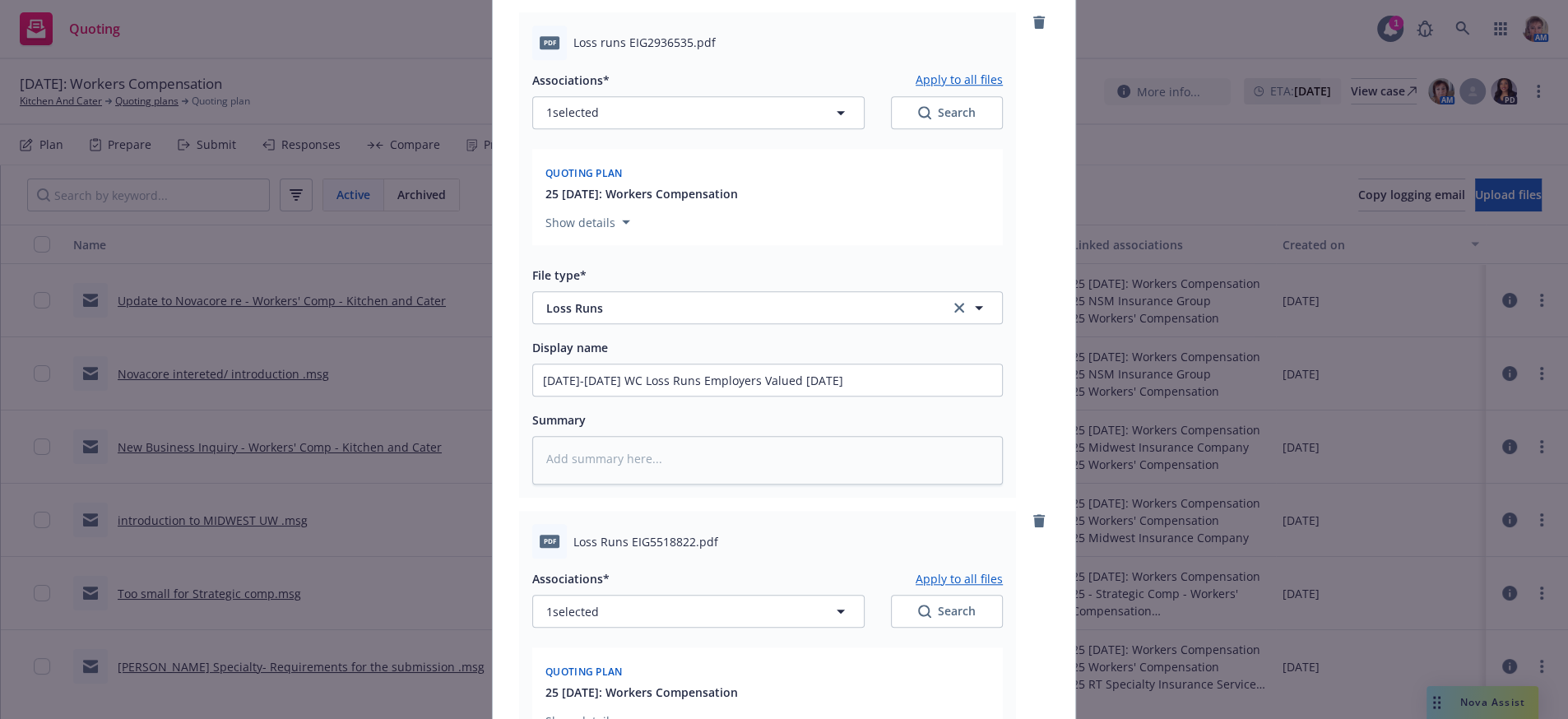
scroll to position [7495, 0]
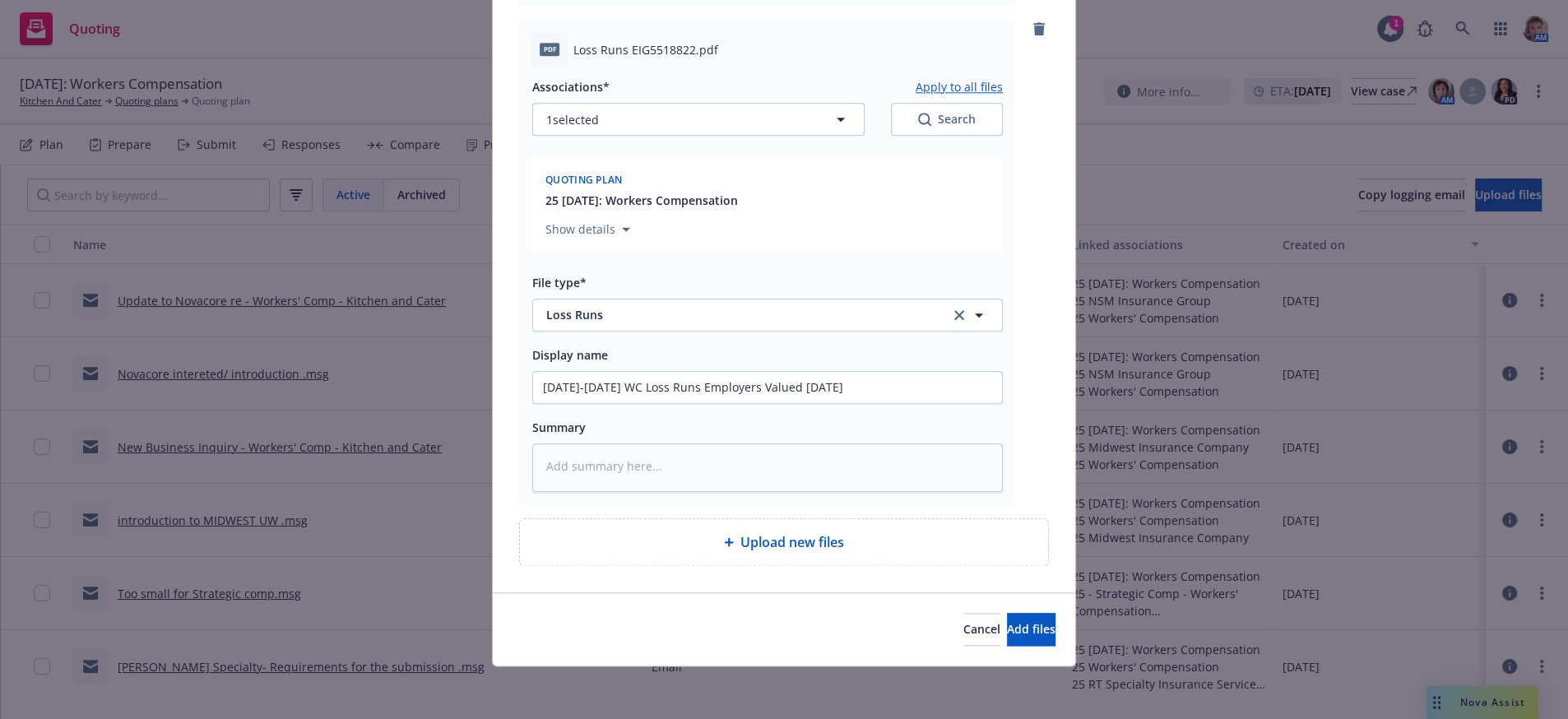
scroll to position [9078, 0]
click at [1007, 643] on button "Add files" at bounding box center [1031, 629] width 49 height 33
click at [603, 299] on button "Select an option" at bounding box center [767, 315] width 471 height 33
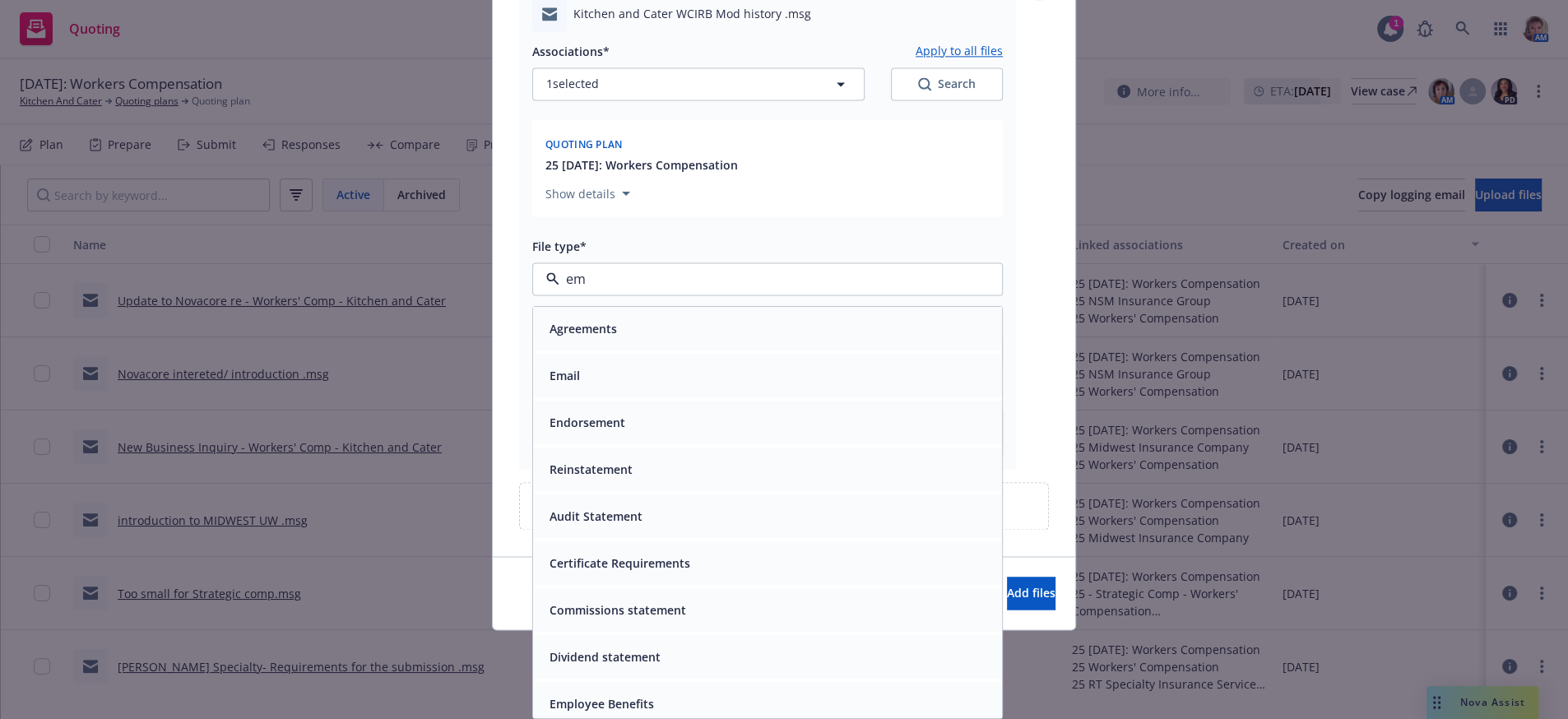
click at [590, 375] on div "Email" at bounding box center [767, 375] width 449 height 23
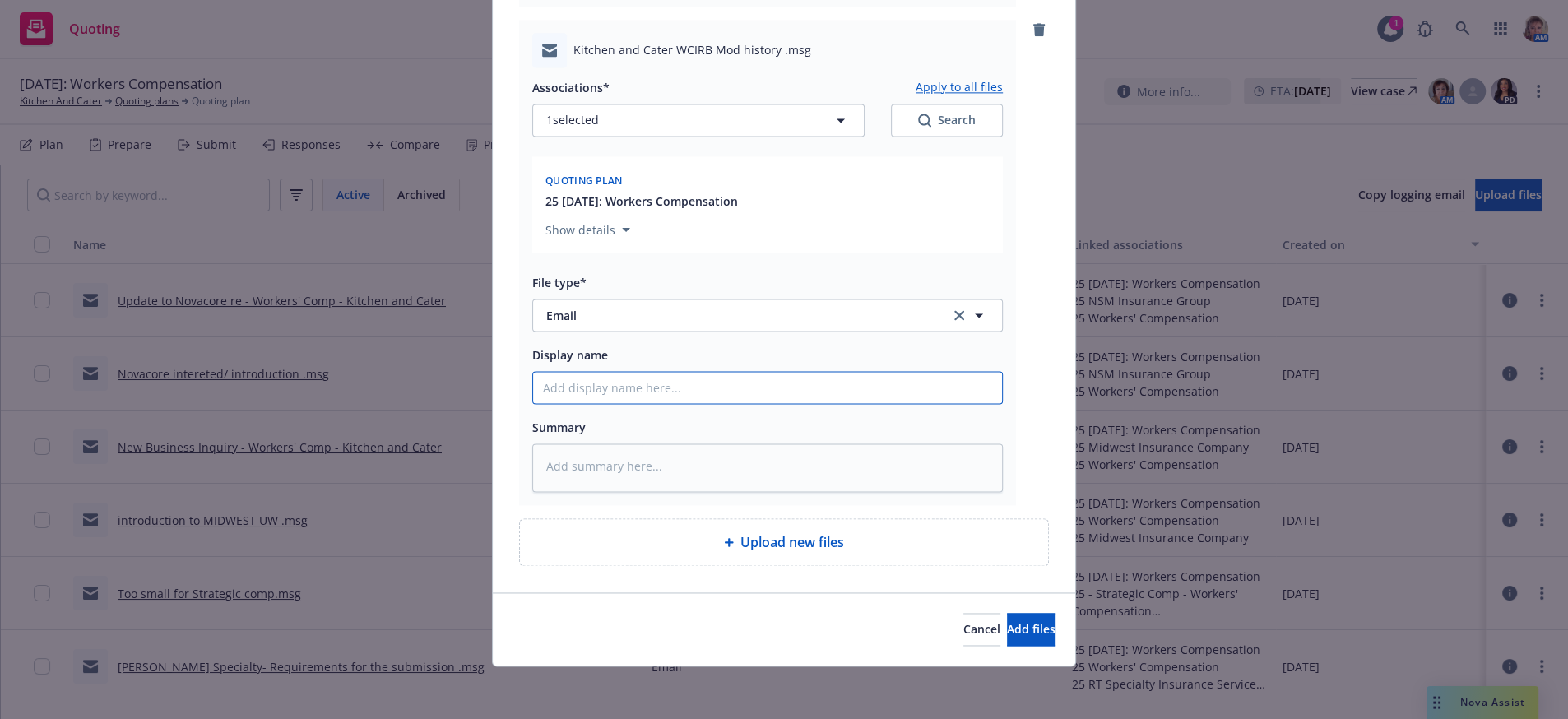
click at [590, 376] on input "Display name" at bounding box center [767, 387] width 469 height 31
click at [668, 299] on button "Select an option" at bounding box center [767, 315] width 471 height 33
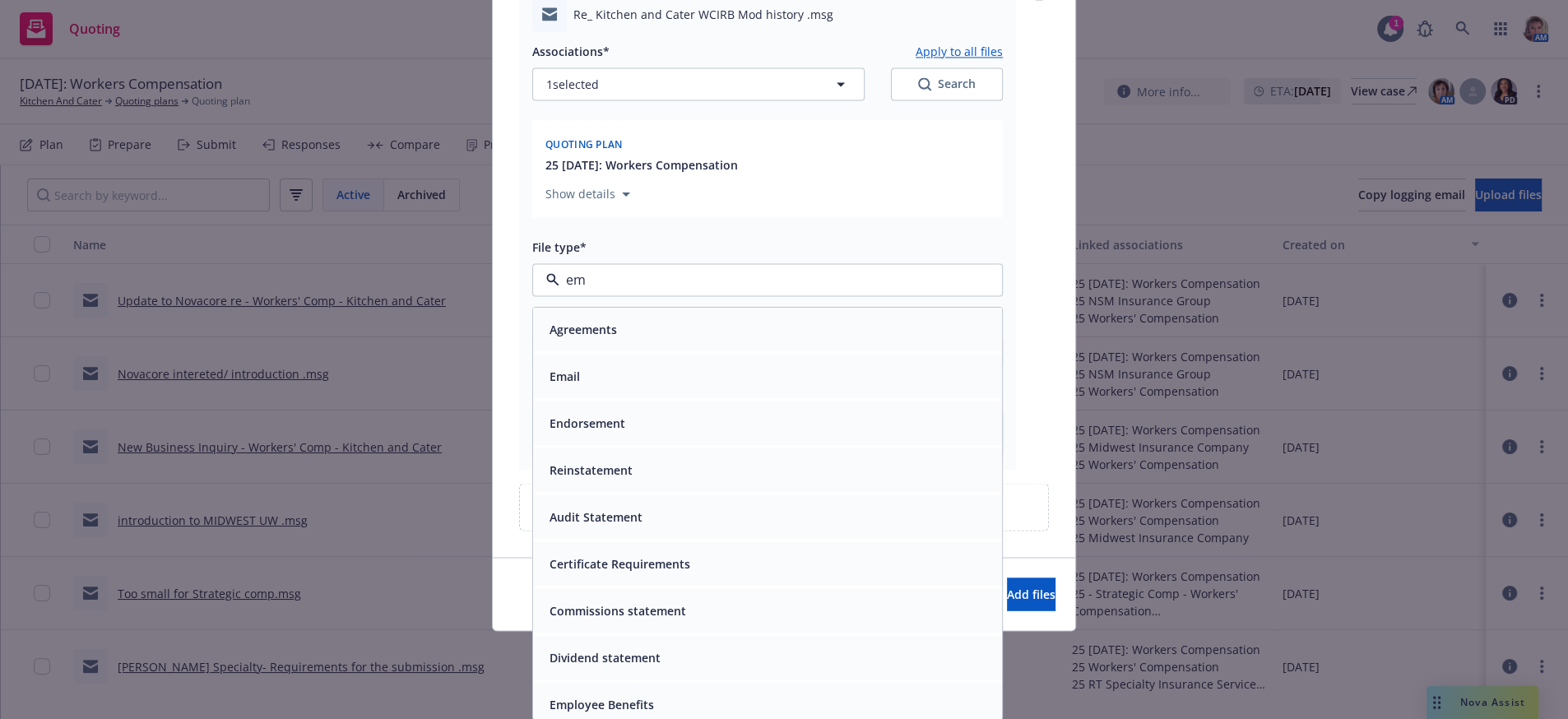
click at [698, 398] on div "Email" at bounding box center [767, 375] width 469 height 44
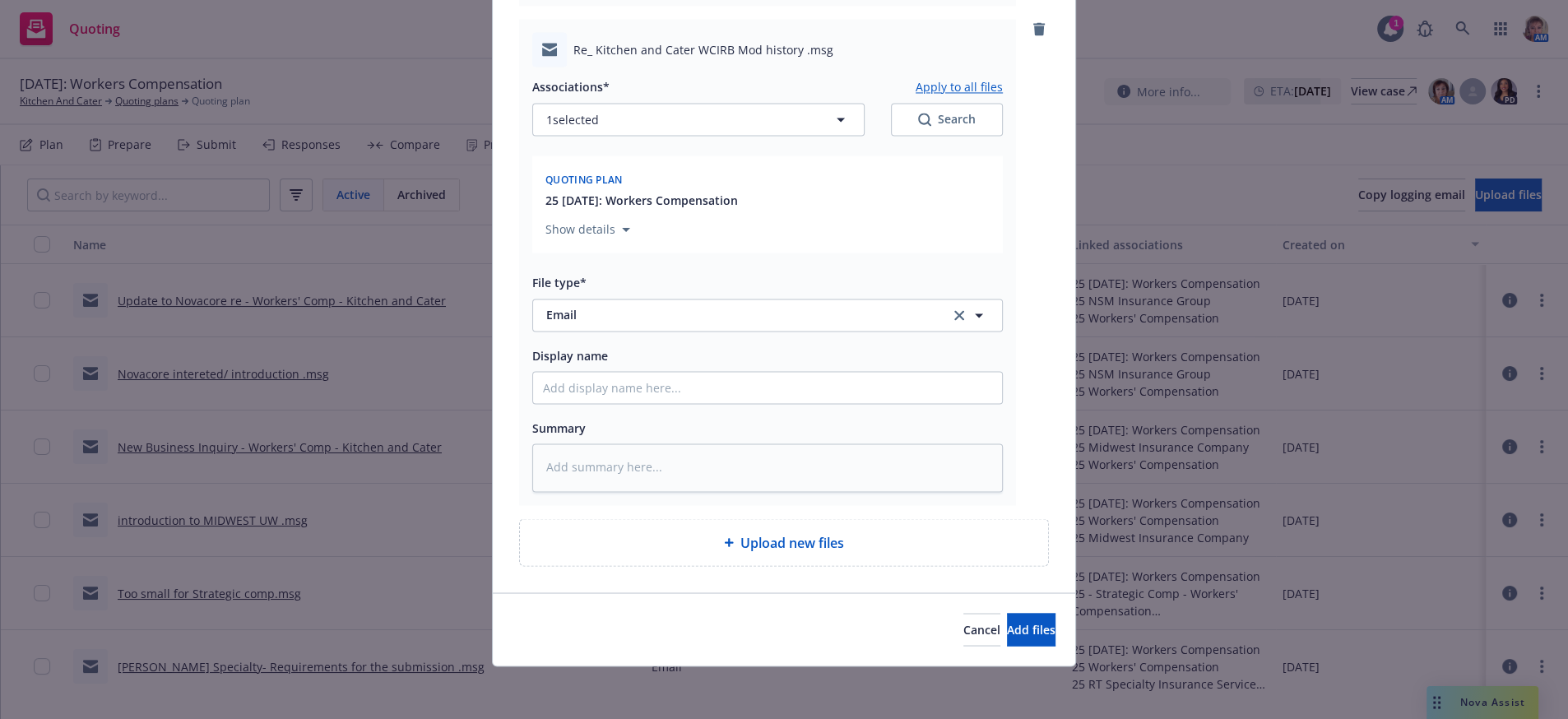
click at [703, 383] on div "Associations* Apply to all files 1 selected Search Quoting plan 25 10/01/2025: …" at bounding box center [767, 279] width 471 height 425
click at [704, 374] on input "Display name" at bounding box center [767, 387] width 469 height 31
click at [1007, 613] on button "Add files" at bounding box center [1031, 629] width 49 height 33
click at [1011, 617] on button "Add files" at bounding box center [1031, 629] width 49 height 33
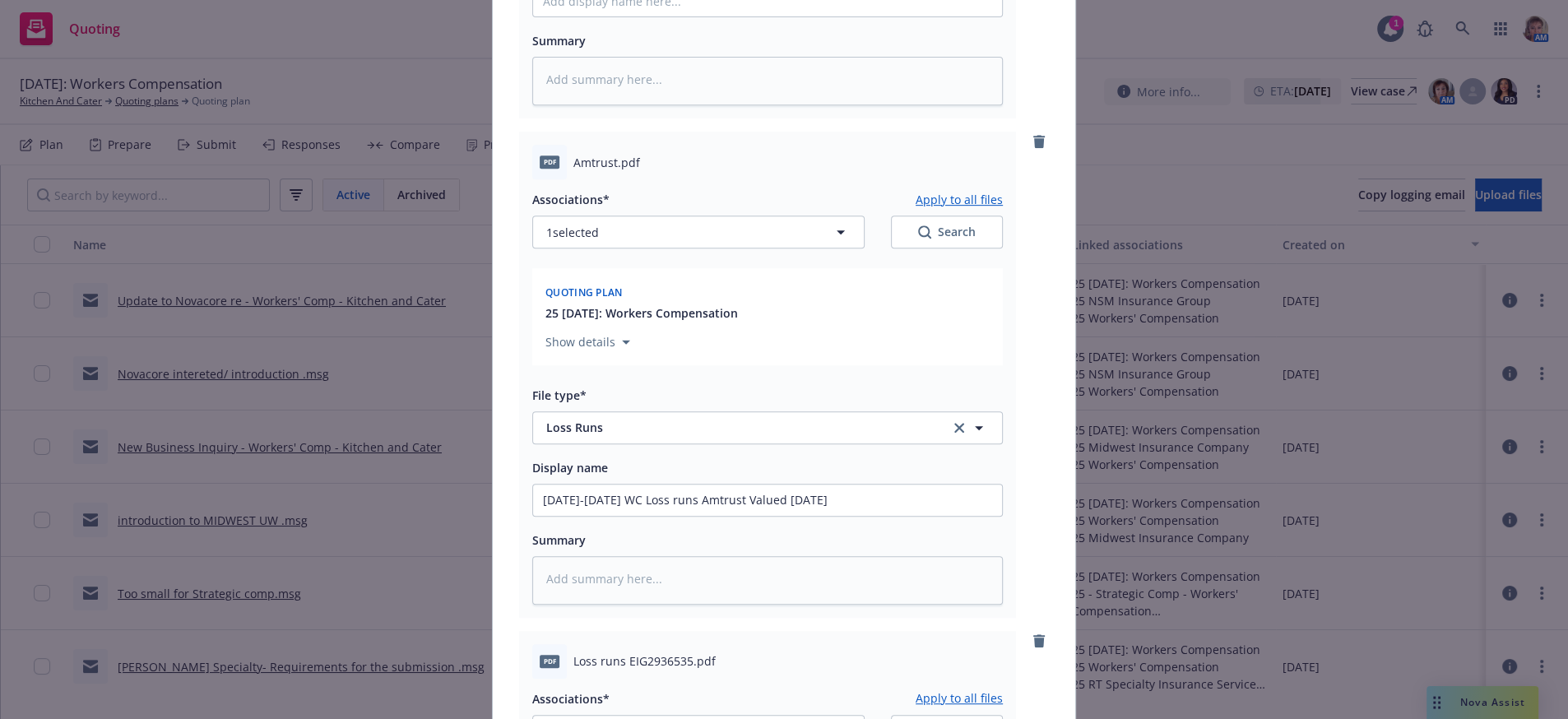
scroll to position [7011, 0]
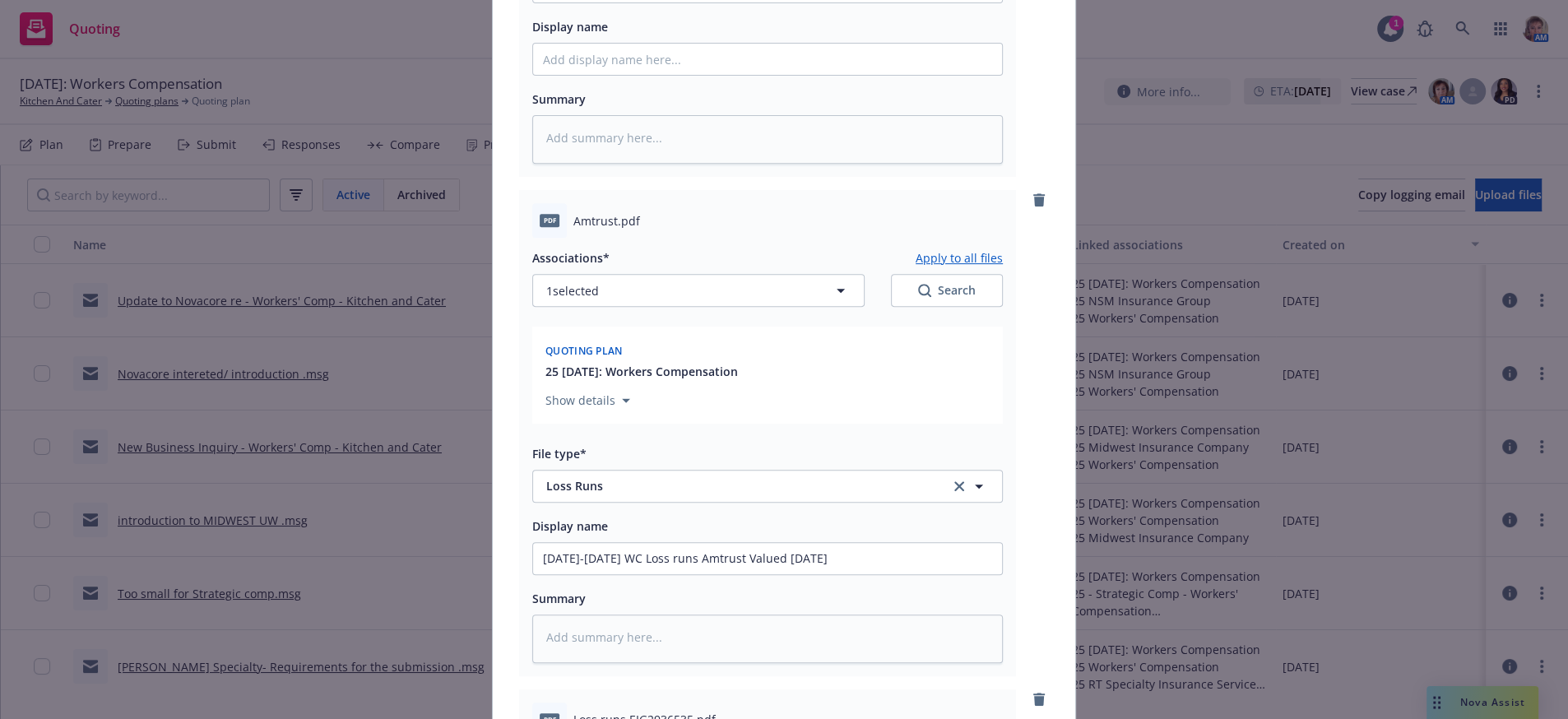
scroll to position [10156, 0]
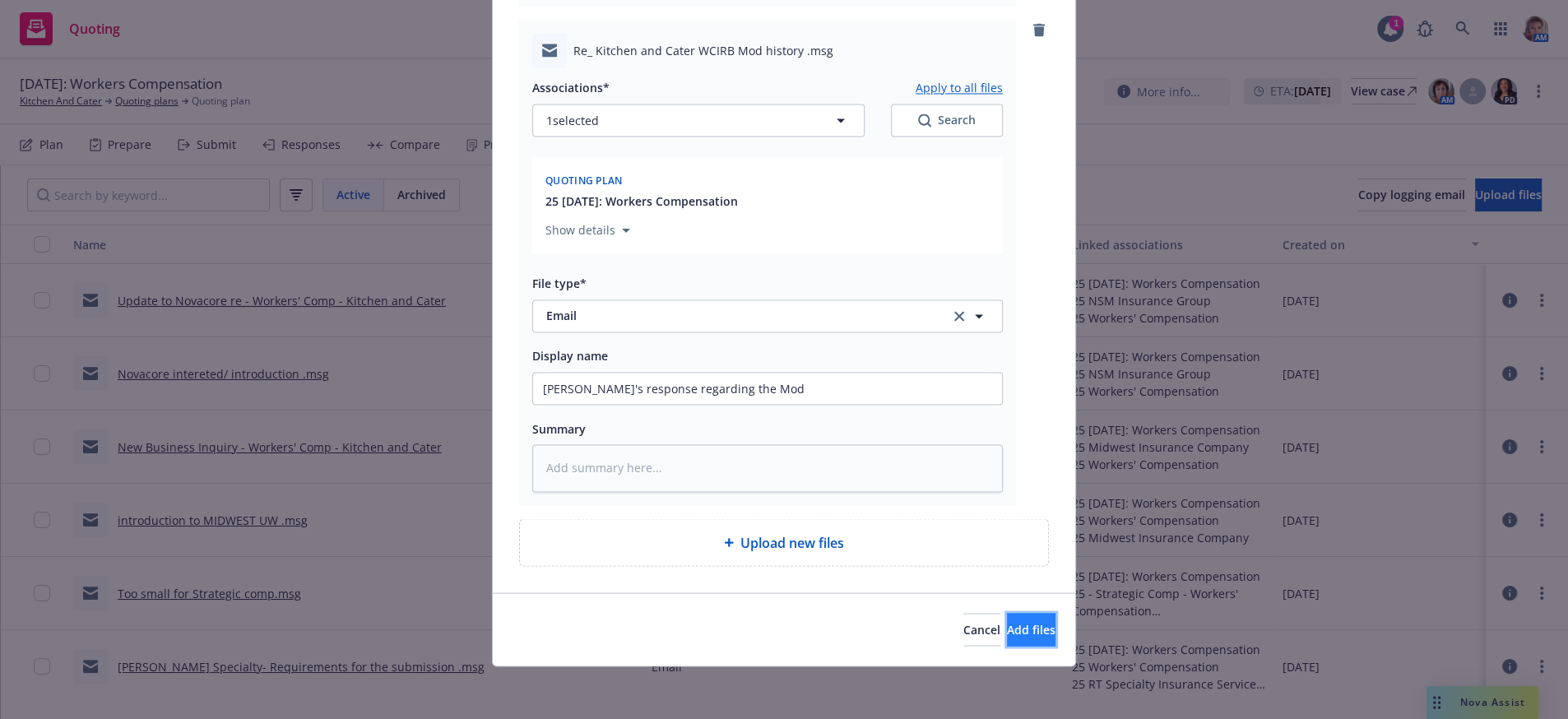
click at [1007, 635] on button "Add files" at bounding box center [1031, 629] width 49 height 33
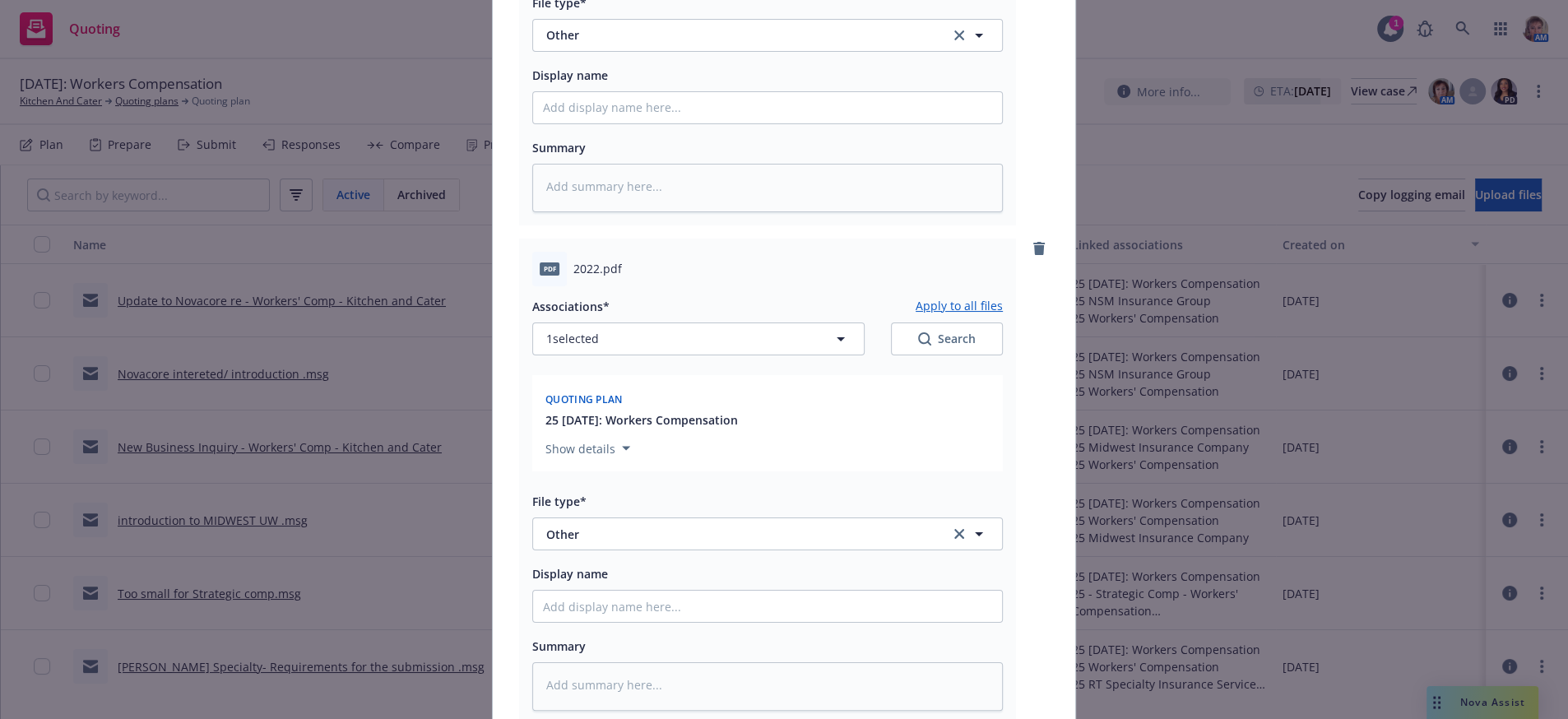
scroll to position [6438, 0]
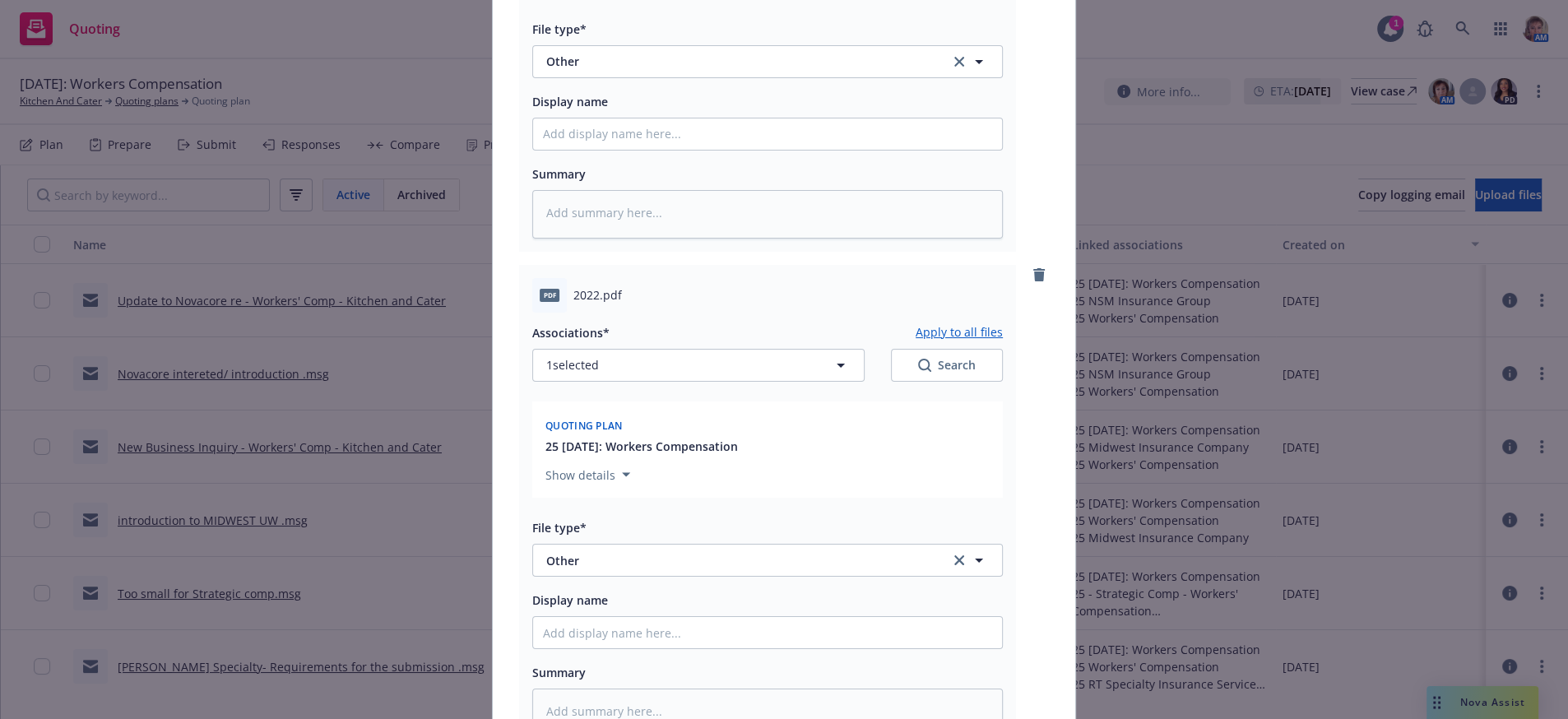
drag, startPoint x: 679, startPoint y: 211, endPoint x: 678, endPoint y: 187, distance: 24.0
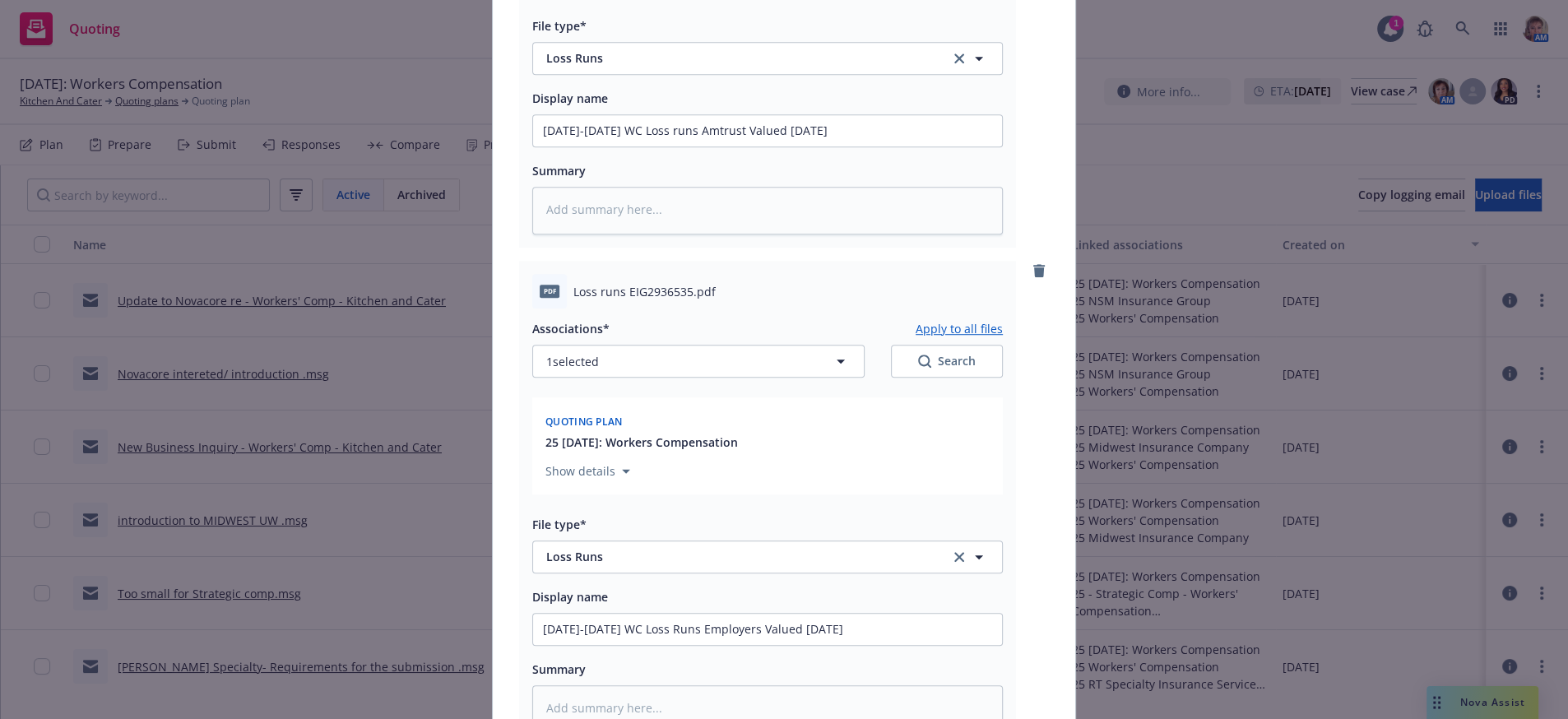
scroll to position [10134, 0]
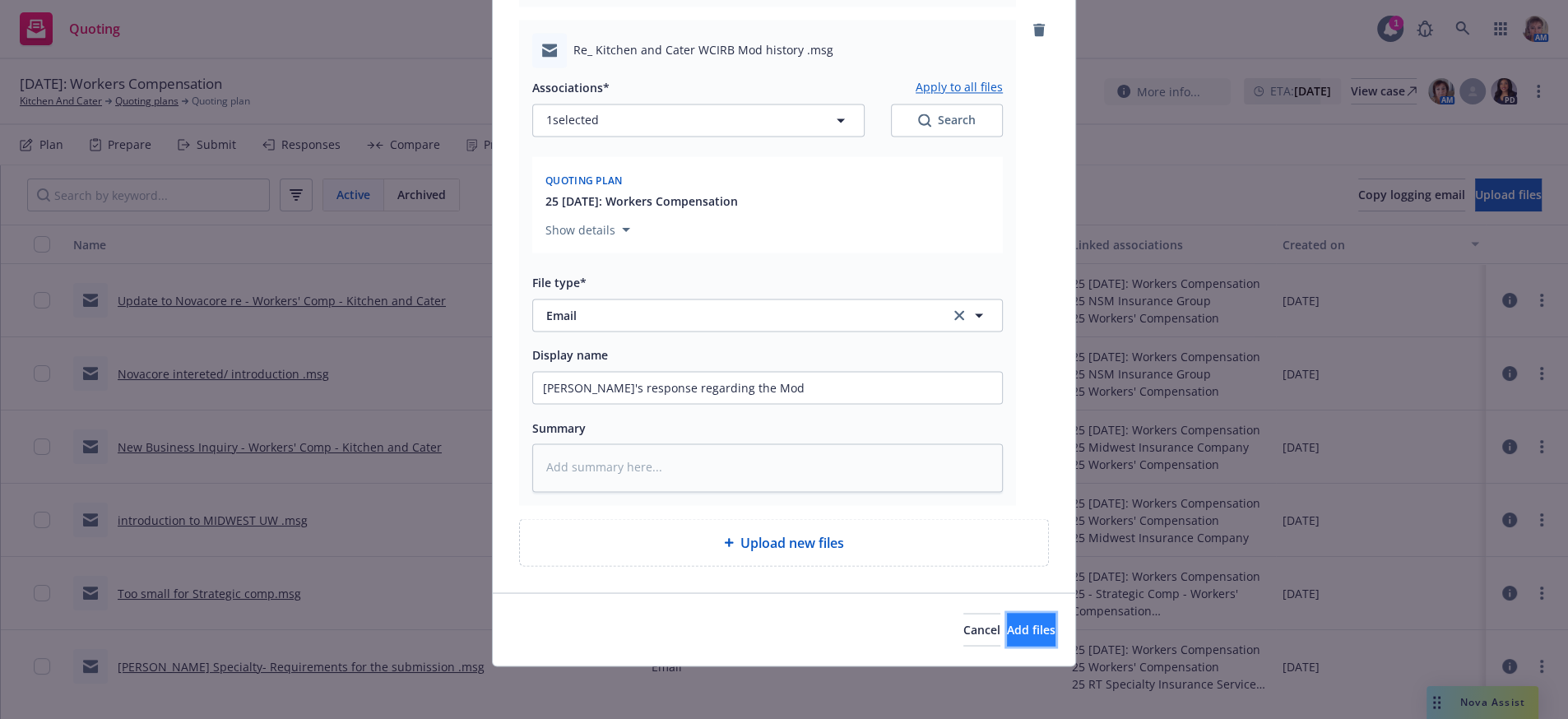
click at [1024, 625] on button "Add files" at bounding box center [1031, 629] width 49 height 33
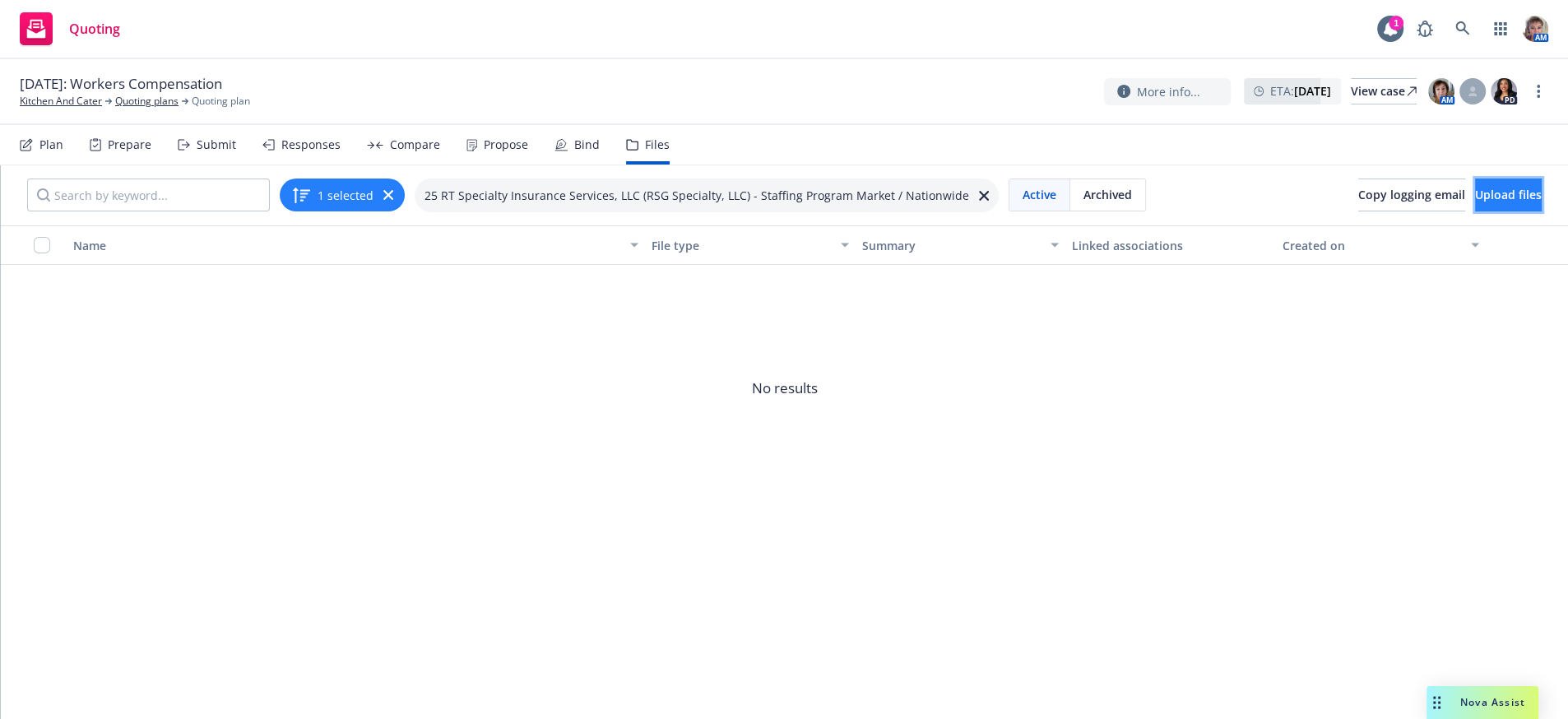
click at [1474, 203] on button "Upload files" at bounding box center [1507, 195] width 66 height 33
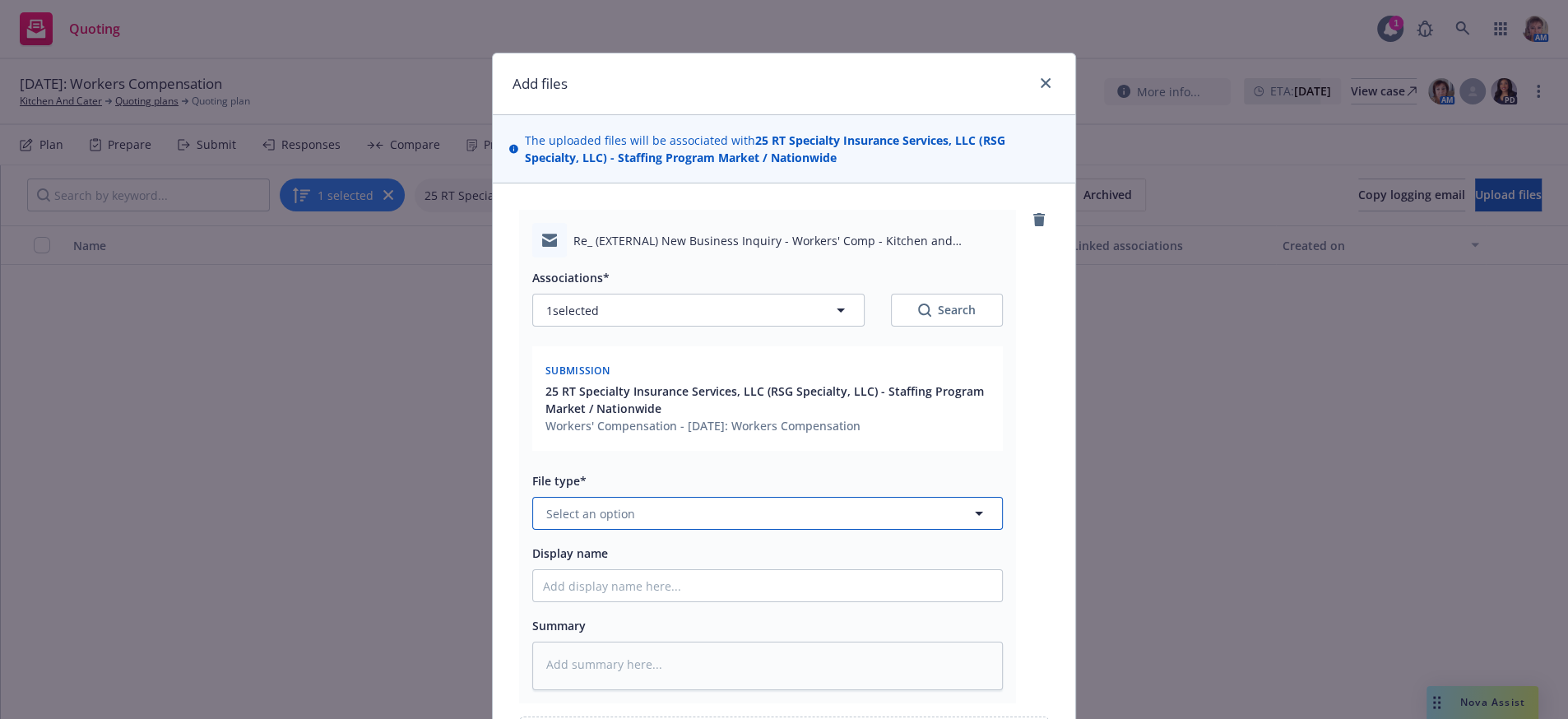
click at [671, 530] on button "Select an option" at bounding box center [767, 513] width 471 height 33
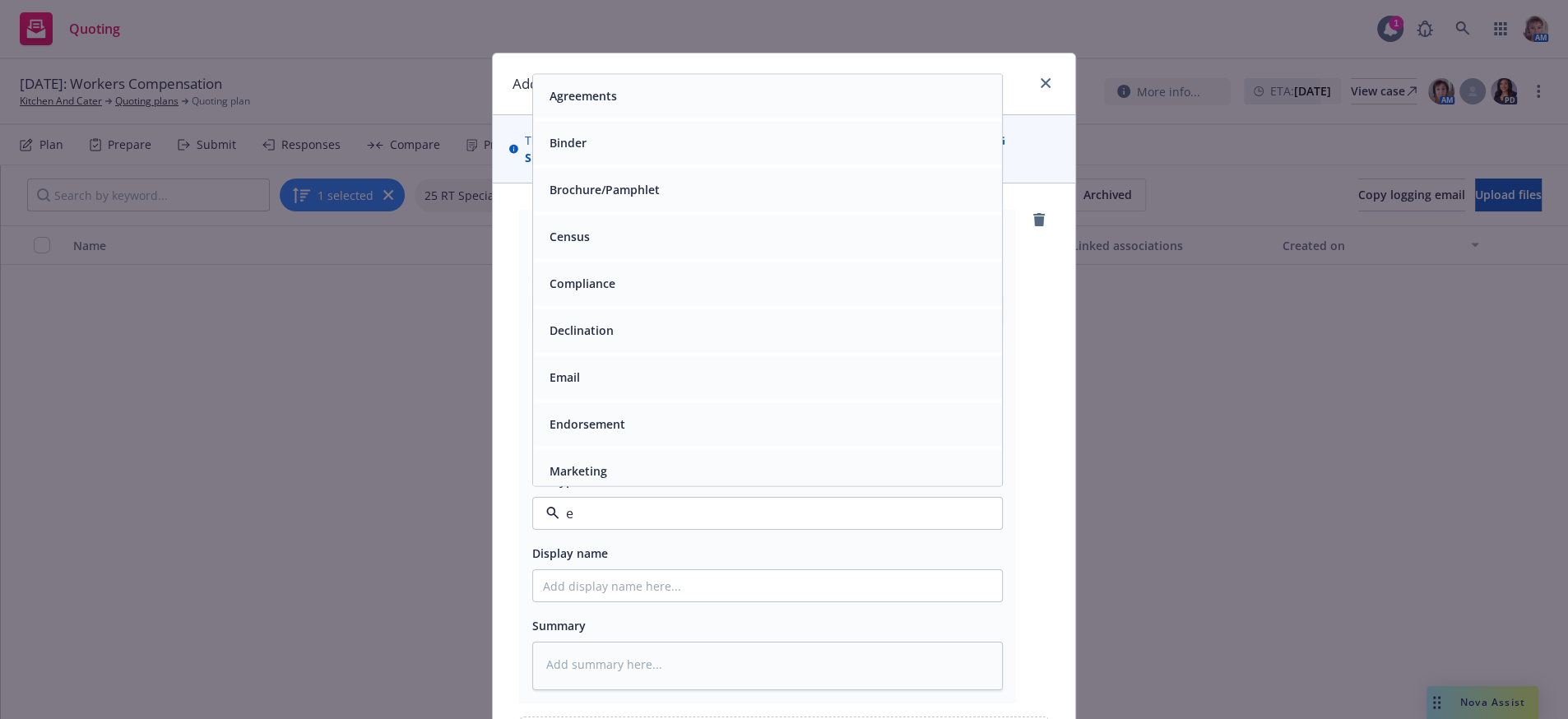
type input "em"
click at [623, 164] on div "Email" at bounding box center [767, 143] width 469 height 44
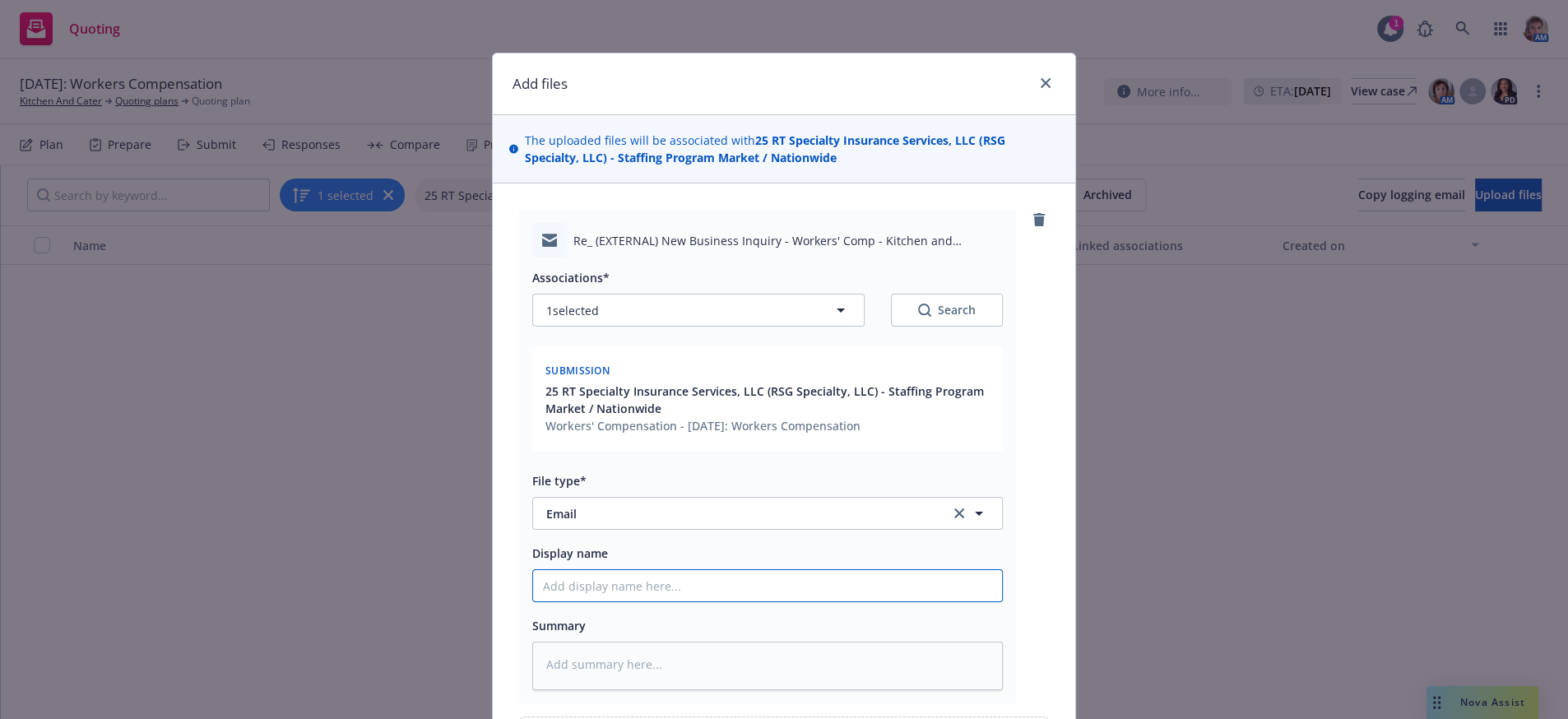
click at [712, 602] on input "Display name" at bounding box center [767, 585] width 469 height 31
type textarea "x"
type input "I"
type textarea "x"
type input "In"
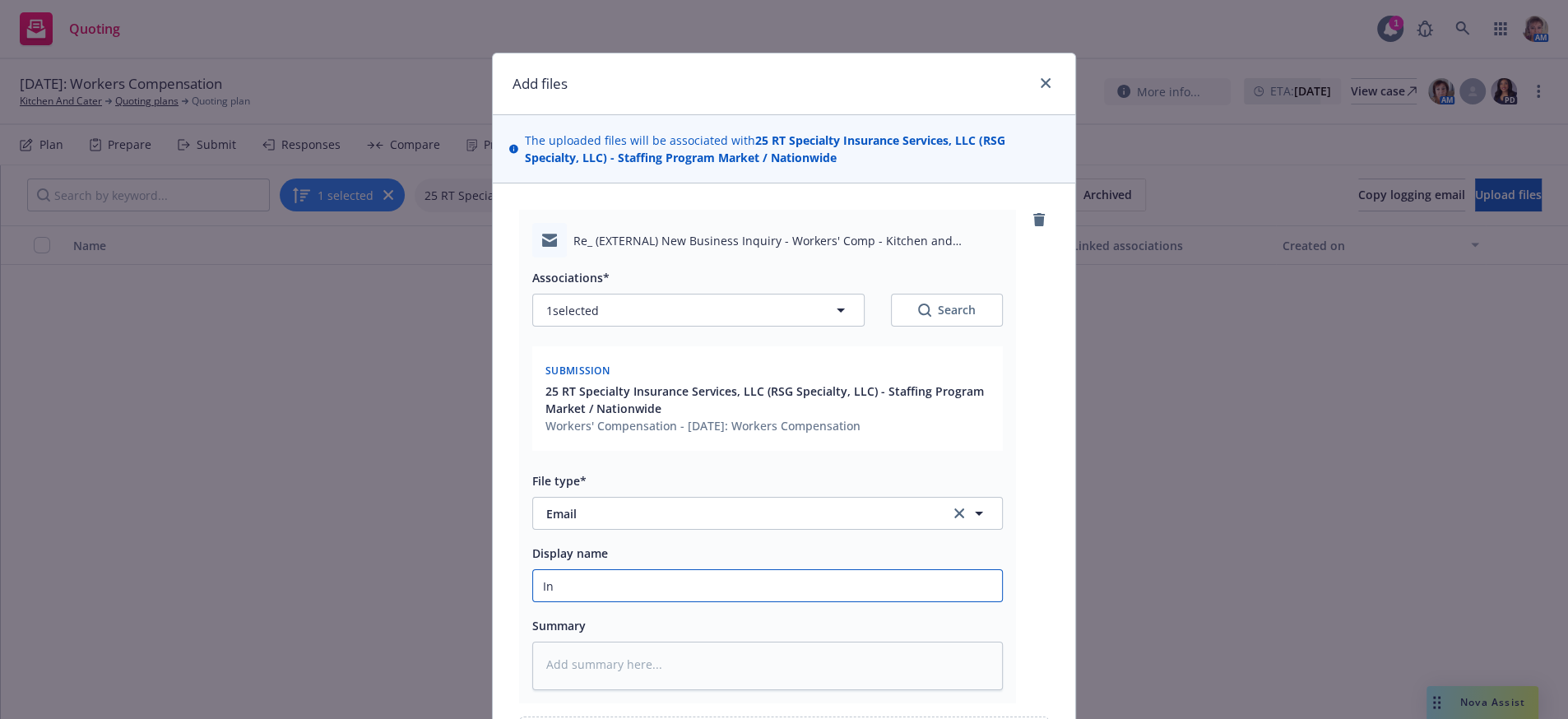
type textarea "x"
type input "Int"
type textarea "x"
type input "Intr"
type textarea "x"
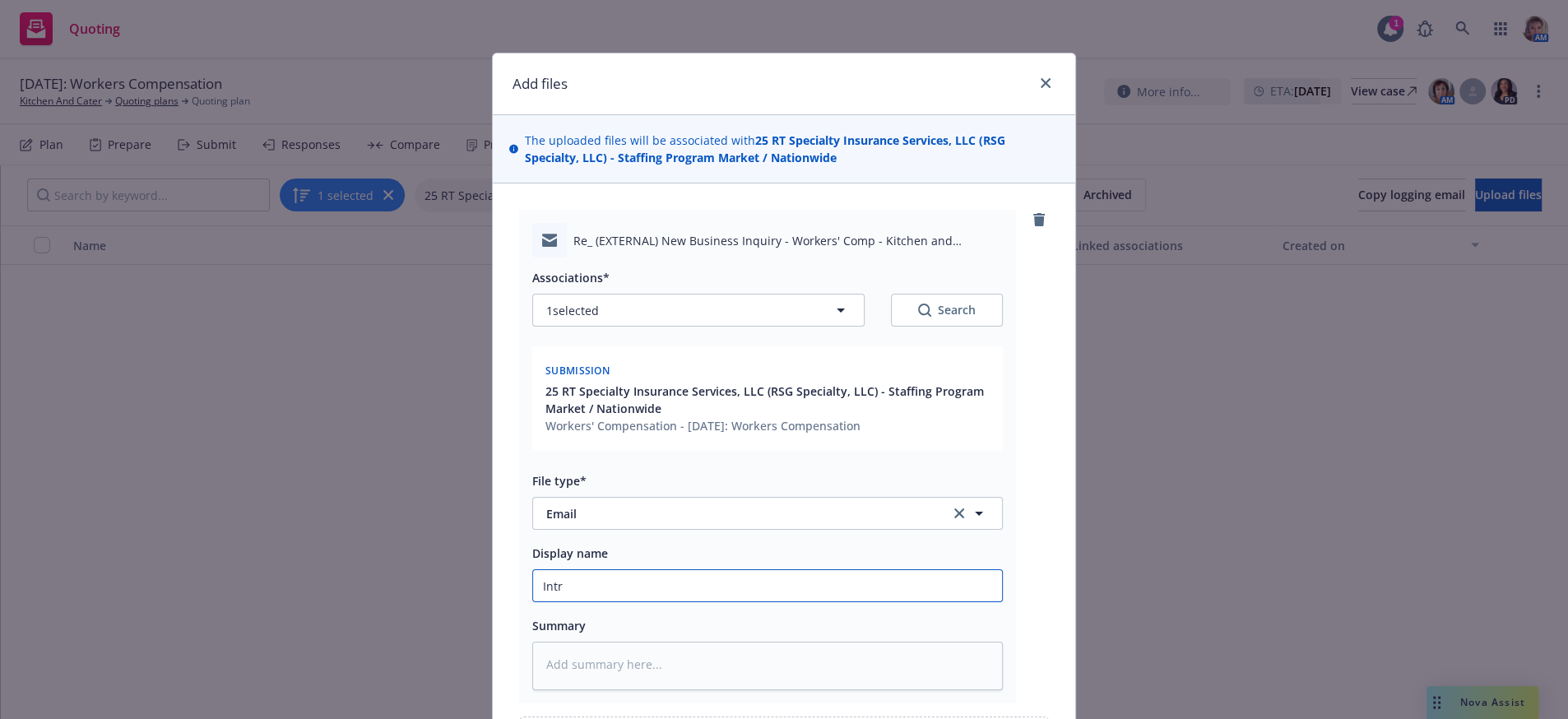
type input "Intro"
type textarea "x"
type input "Introd"
type textarea "x"
type input "Introdu"
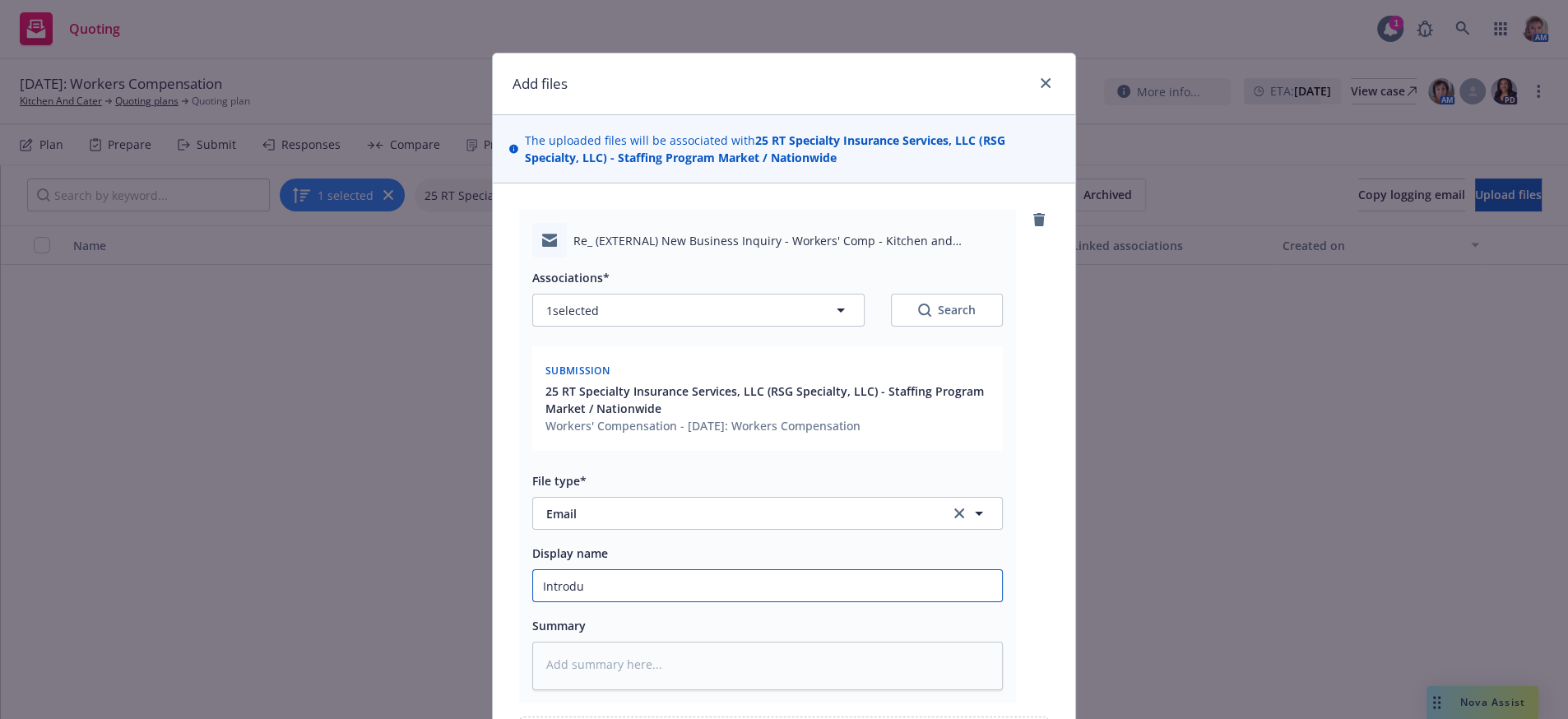
type textarea "x"
type input "Introduc"
type textarea "x"
type input "Introduct"
type textarea "x"
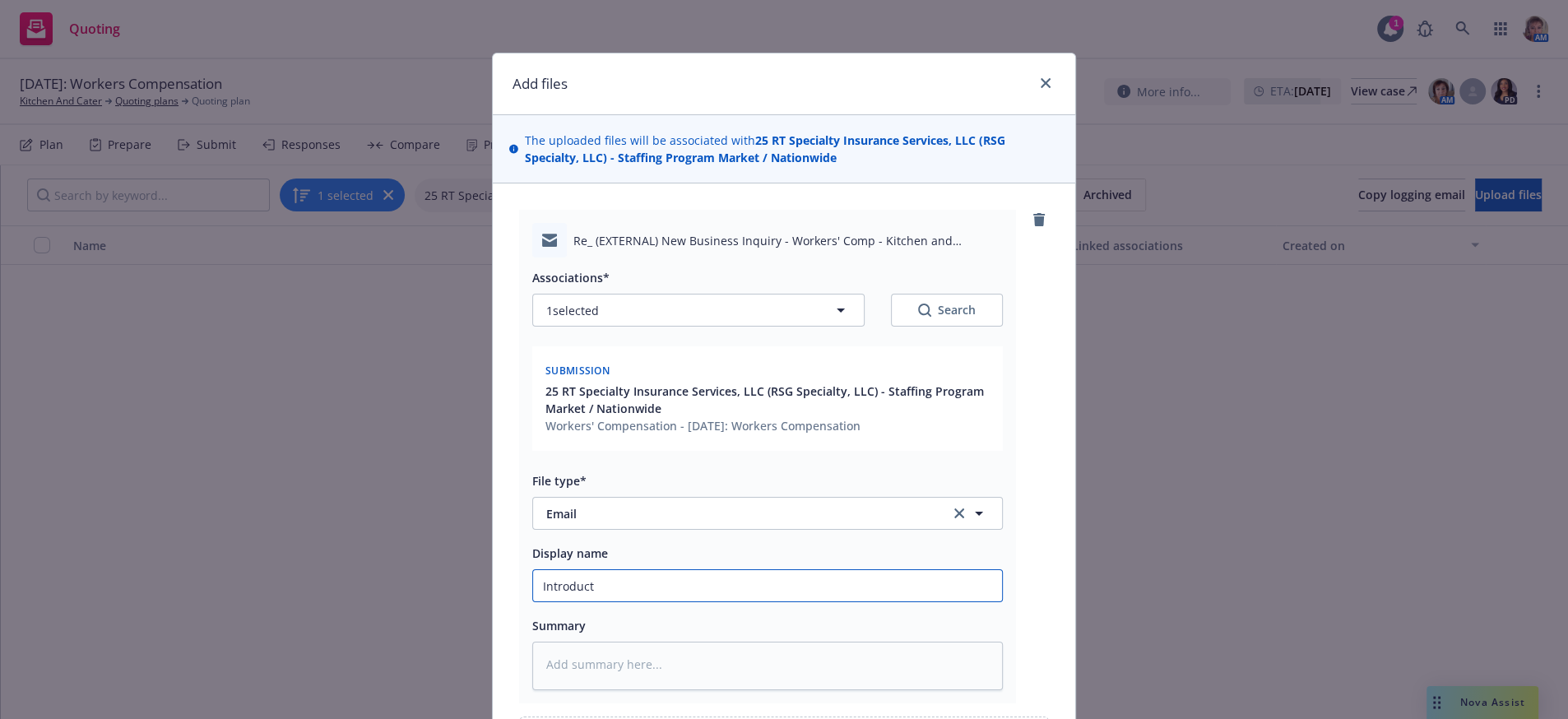
type input "Introducti"
type textarea "x"
type input "Introductio"
type textarea "x"
type input "Introduction"
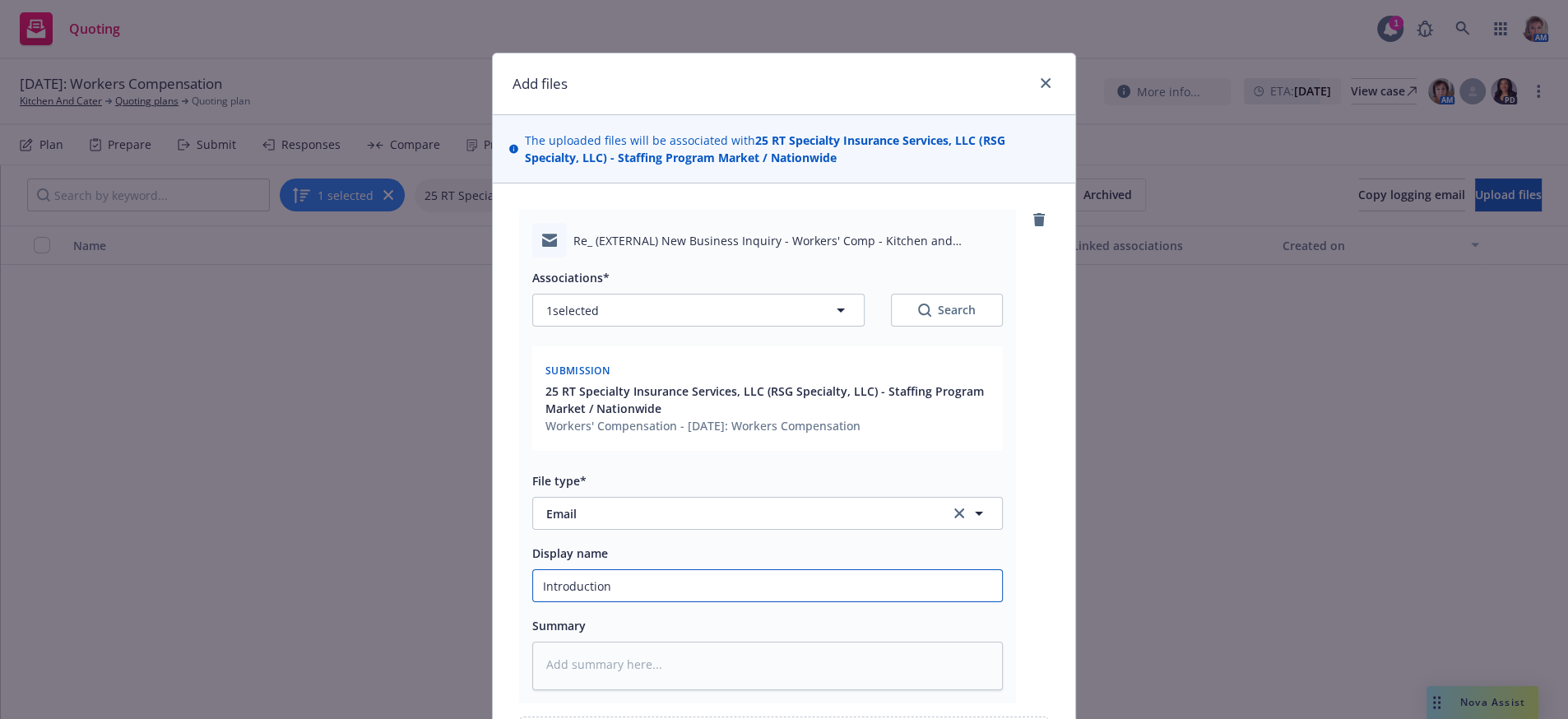
type textarea "x"
type input "Introduction"
type textarea "x"
type input "Introduction t"
type textarea "x"
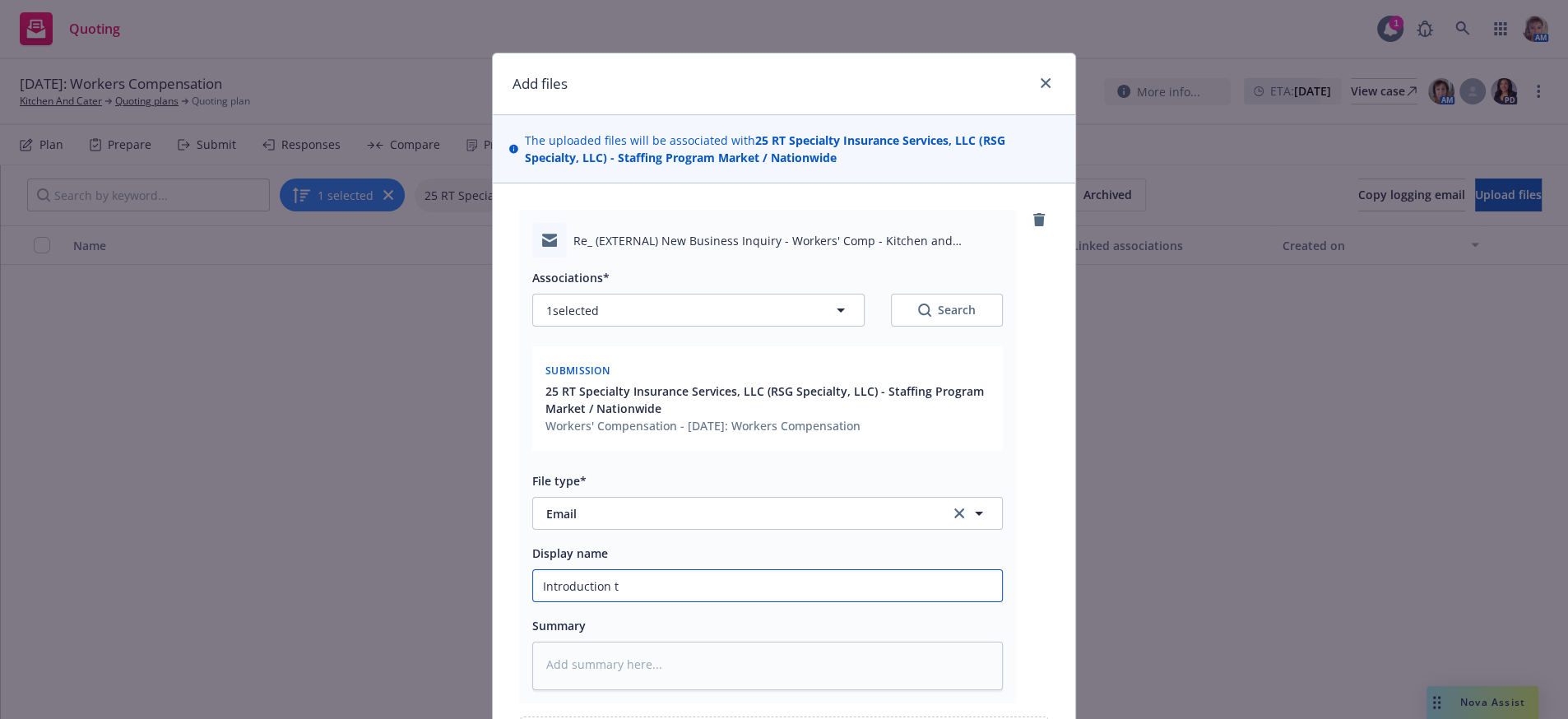
type input "Introduction to"
type textarea "x"
type input "Introduction to"
type textarea "x"
type input "Introduction to R"
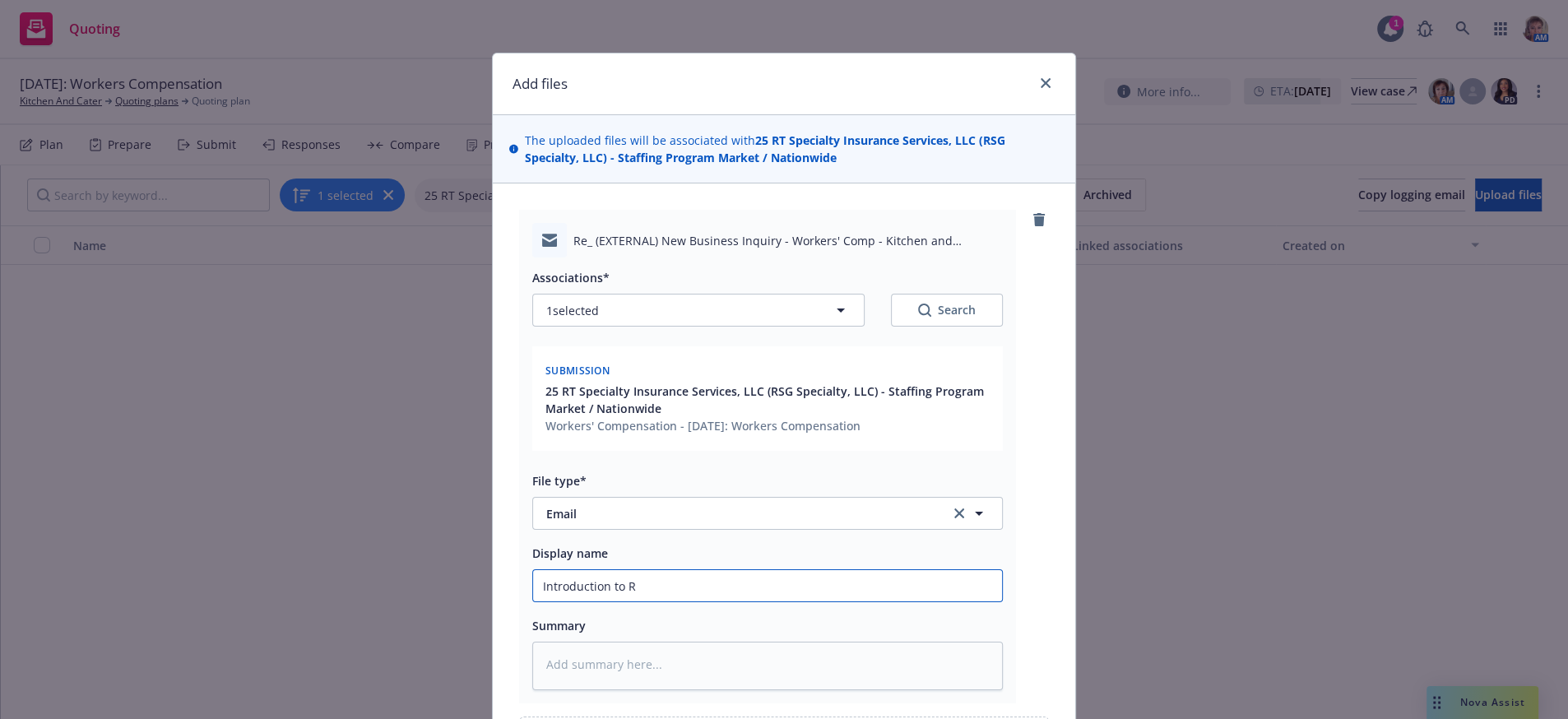
type textarea "x"
type input "Introduction to Ry"
type textarea "x"
type input "Introduction to Rya"
type textarea "x"
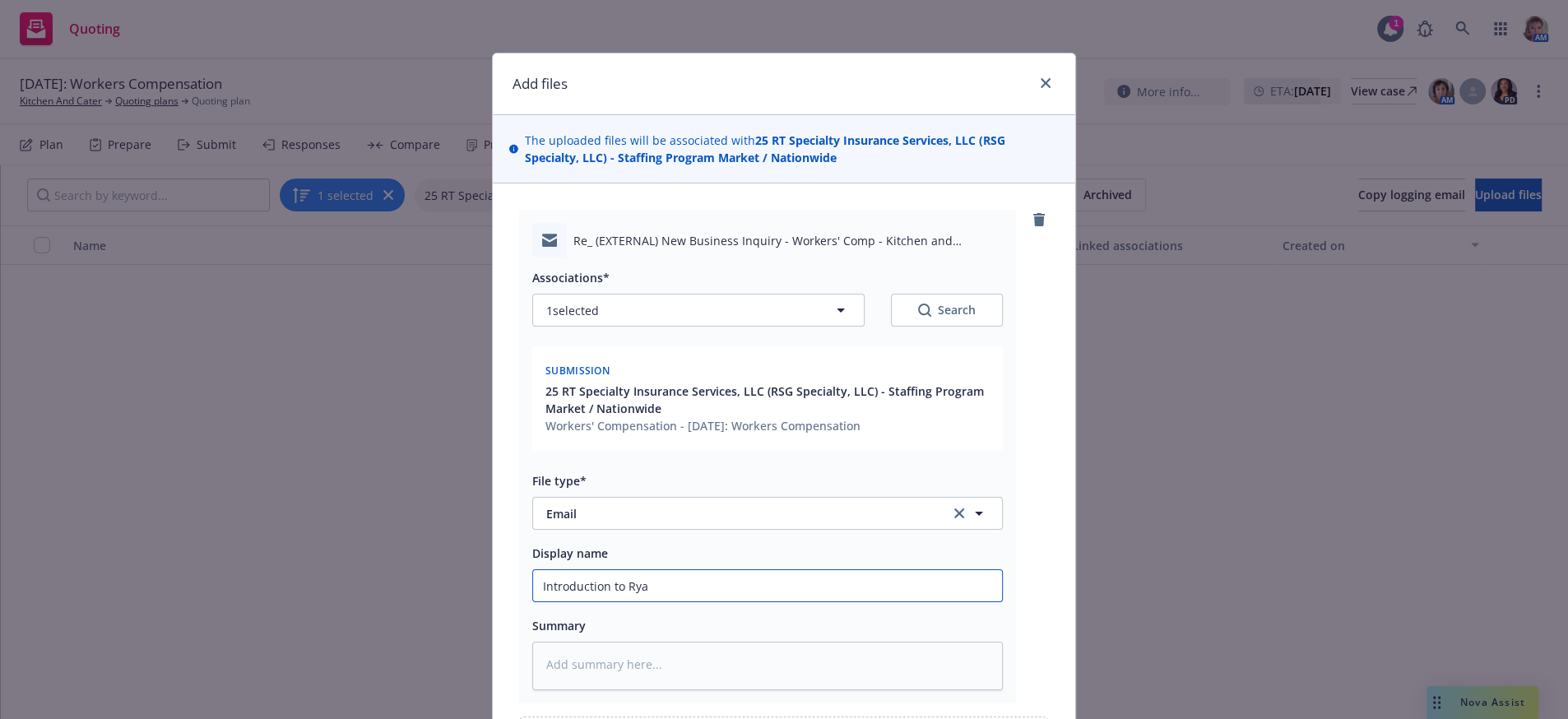
type input "Introduction to [PERSON_NAME]"
type textarea "x"
type input "Introduction to [PERSON_NAME]"
type textarea "x"
type input "Introduction to [PERSON_NAME]"
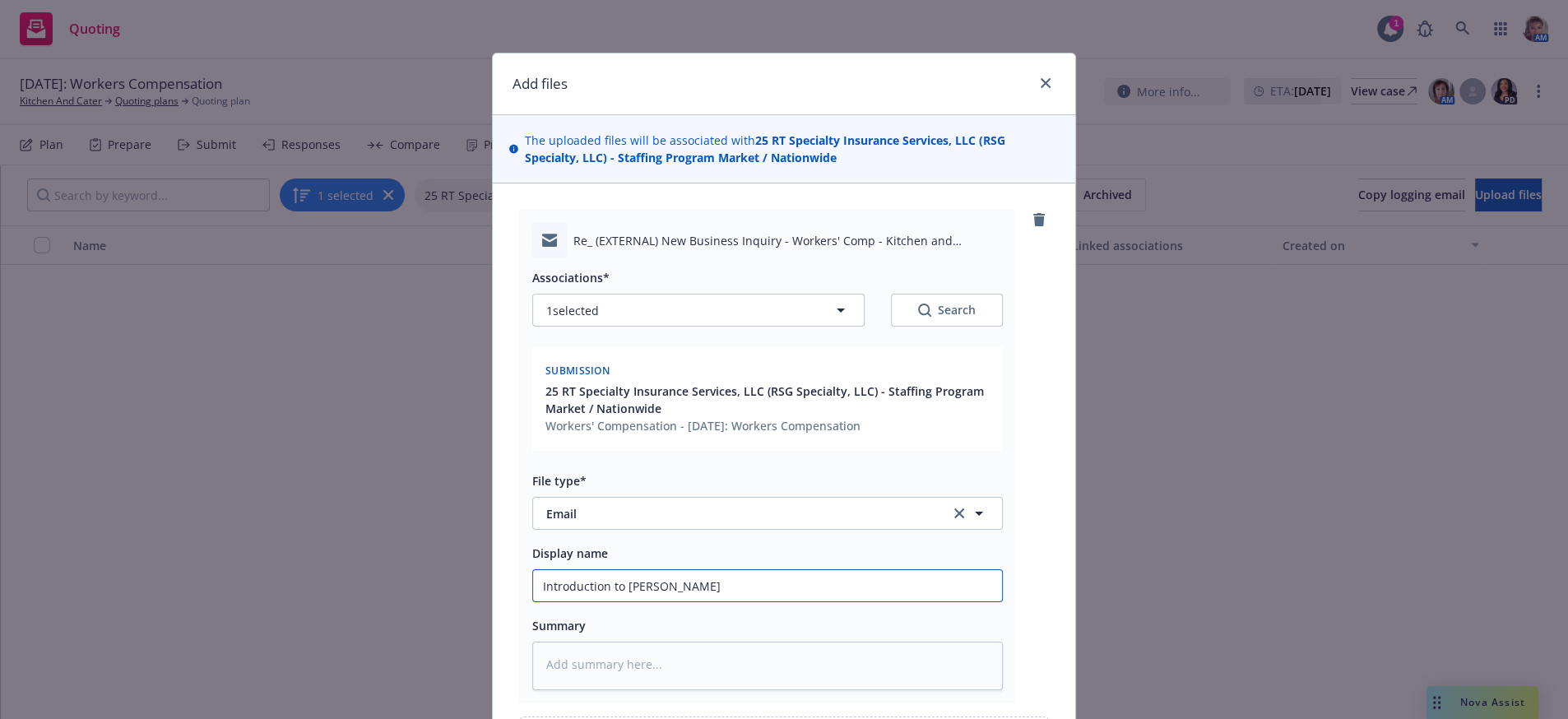
type textarea "x"
type input "Introduction to [PERSON_NAME]"
type textarea "x"
type input "Introduction to [PERSON_NAME]"
type textarea "x"
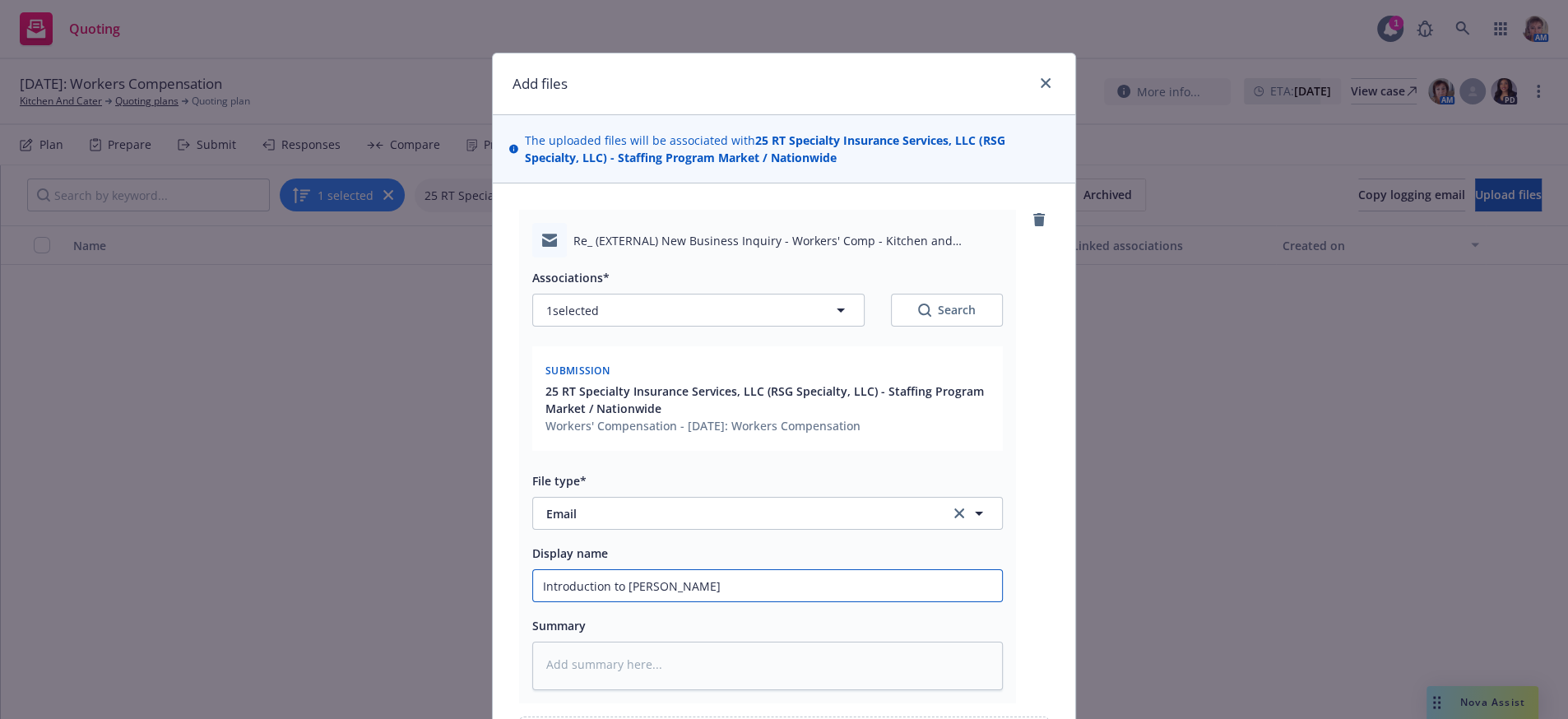
type input "Introduction to [PERSON_NAME]"
type textarea "x"
type input "Introduction to [PERSON_NAME]"
type textarea "x"
type input "Introduction to [PERSON_NAME] Special"
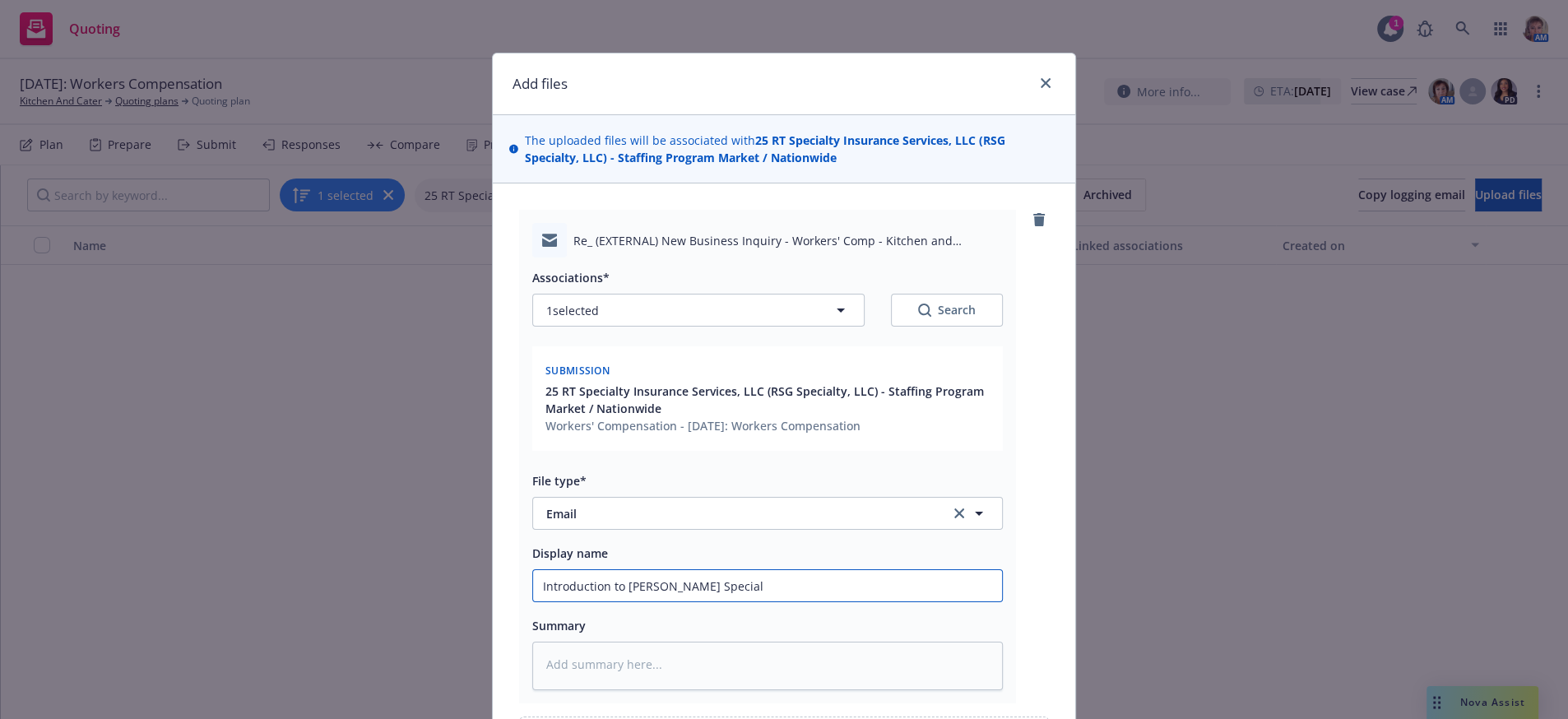
type textarea "x"
type input "Introduction to [PERSON_NAME]"
type textarea "x"
type input "Introduction to [PERSON_NAME] Specialty"
type textarea "x"
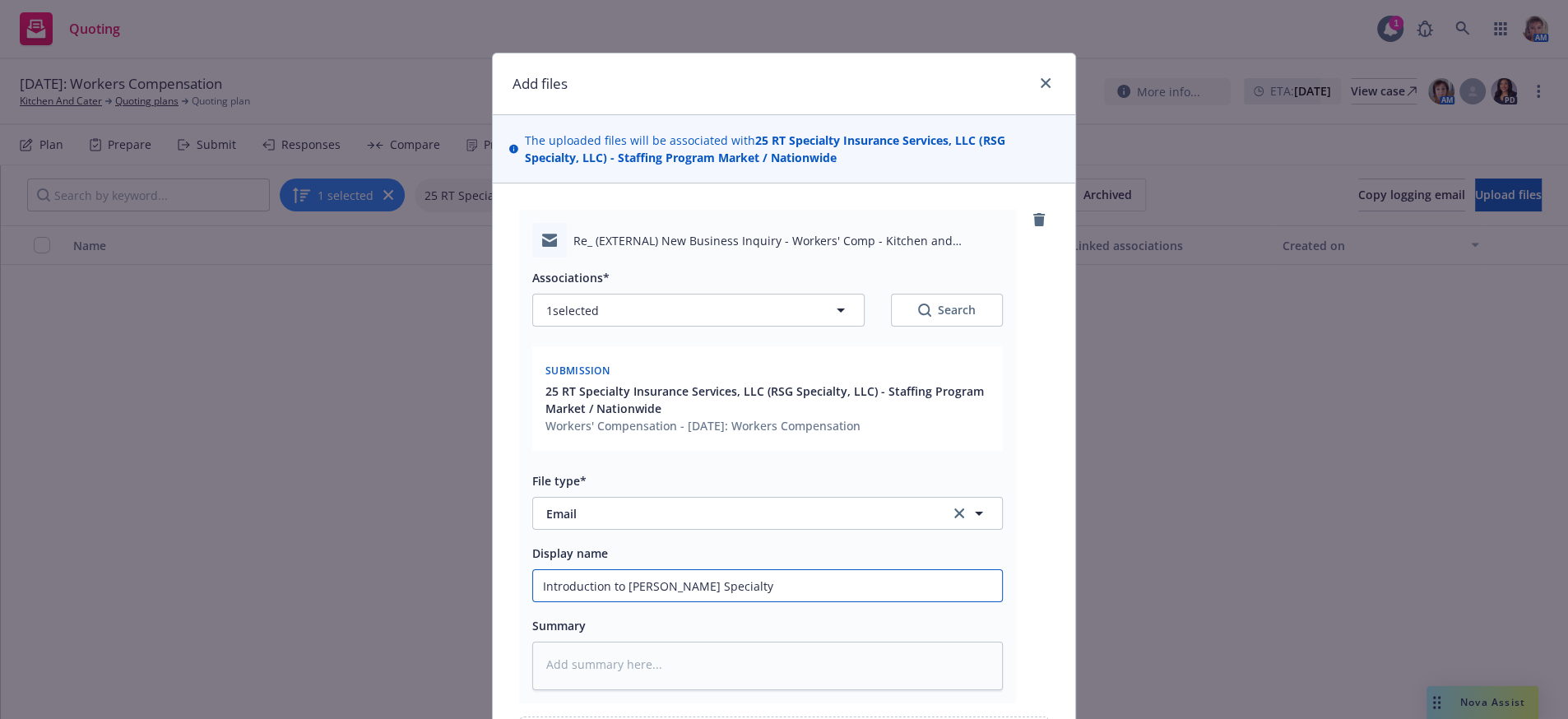
type input "Introduction to [PERSON_NAME] Specialty"
type textarea "x"
type input "Introduction to [PERSON_NAME] Specialty P"
type textarea "x"
type input "Introduction to [PERSON_NAME] Specialty Pr"
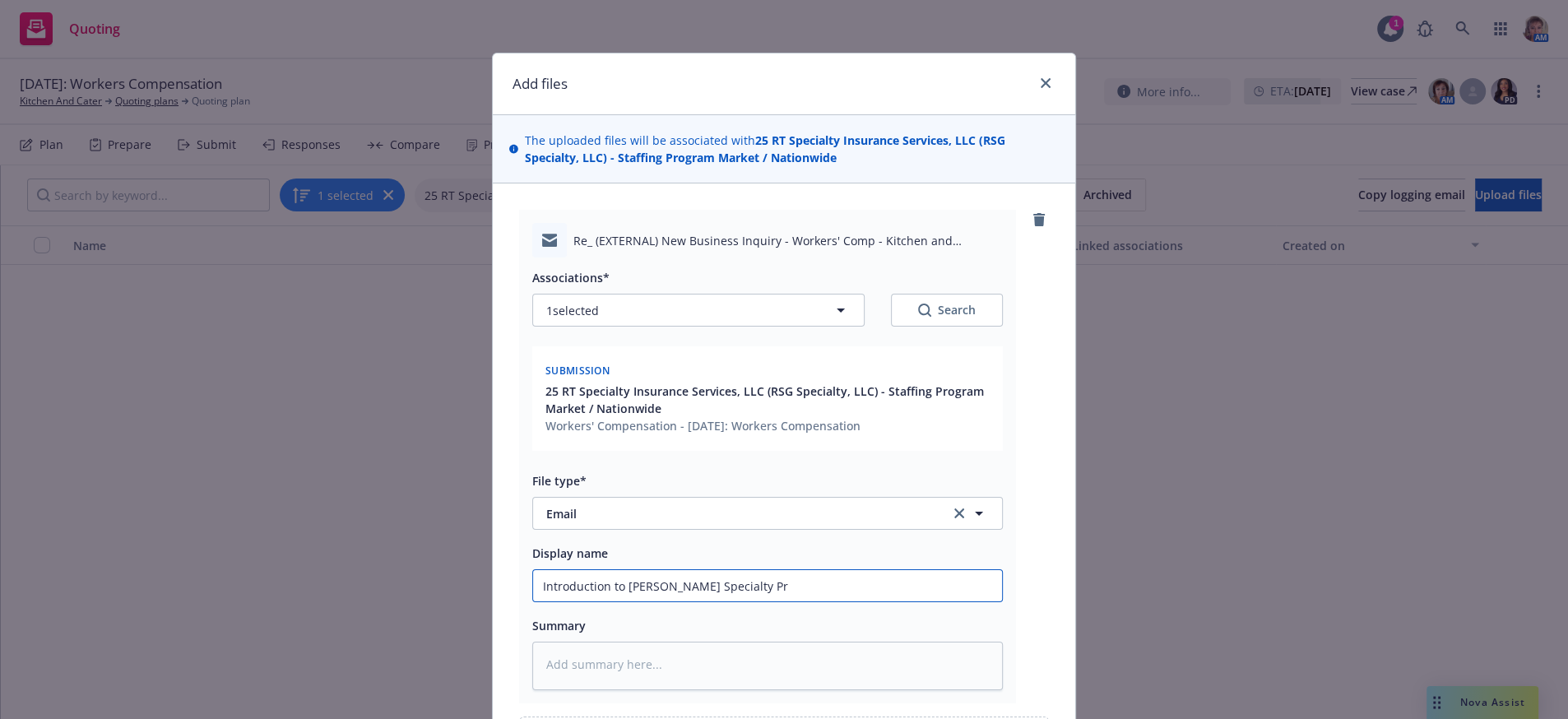
type textarea "x"
type input "Introduction to [PERSON_NAME] Specialty Pro"
type textarea "x"
type input "Introduction to [PERSON_NAME] Specialty Prog"
type textarea "x"
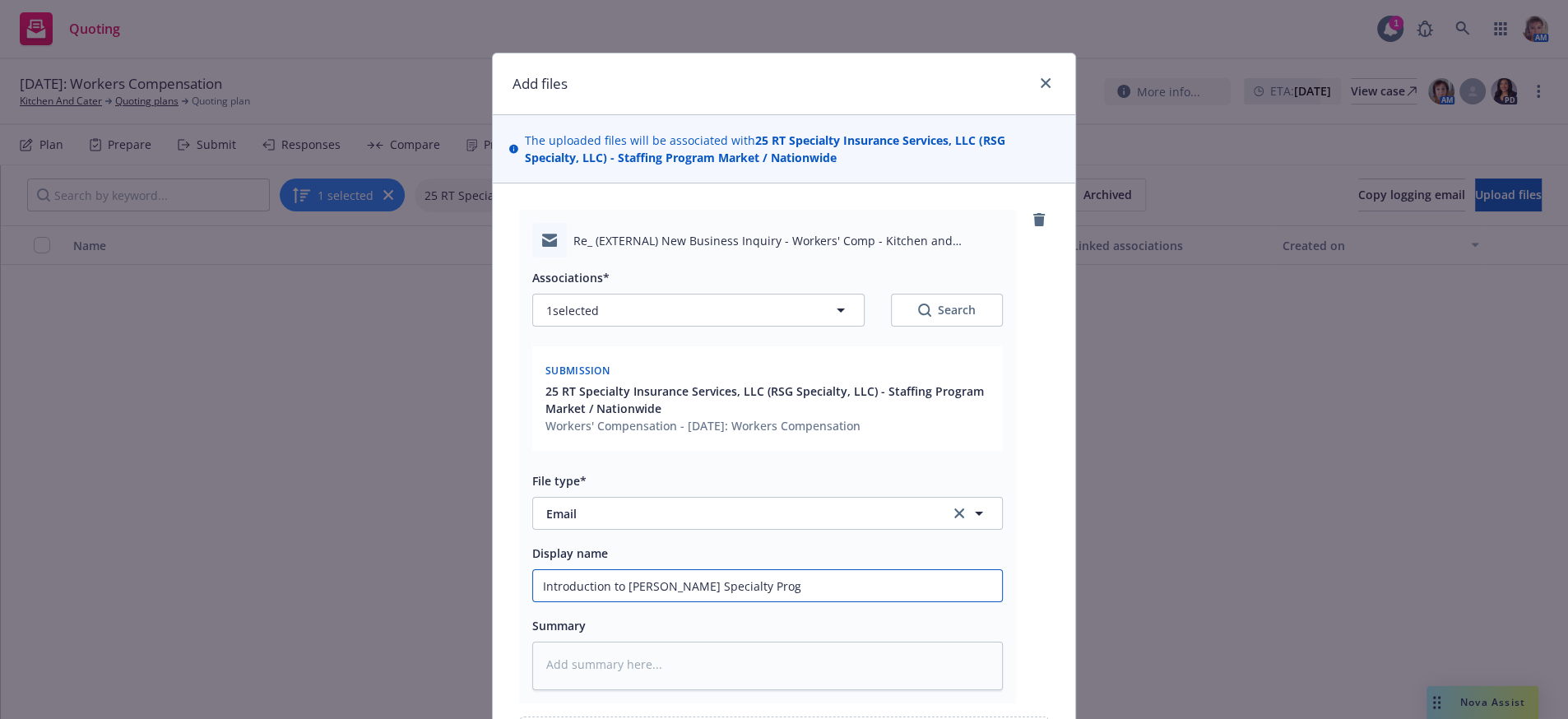
type input "Introduction to [PERSON_NAME] Specialty Progr"
type textarea "x"
type input "Introduction to [PERSON_NAME] Specialty Progra"
type textarea "x"
type input "Introduction to [PERSON_NAME] Specialty Program"
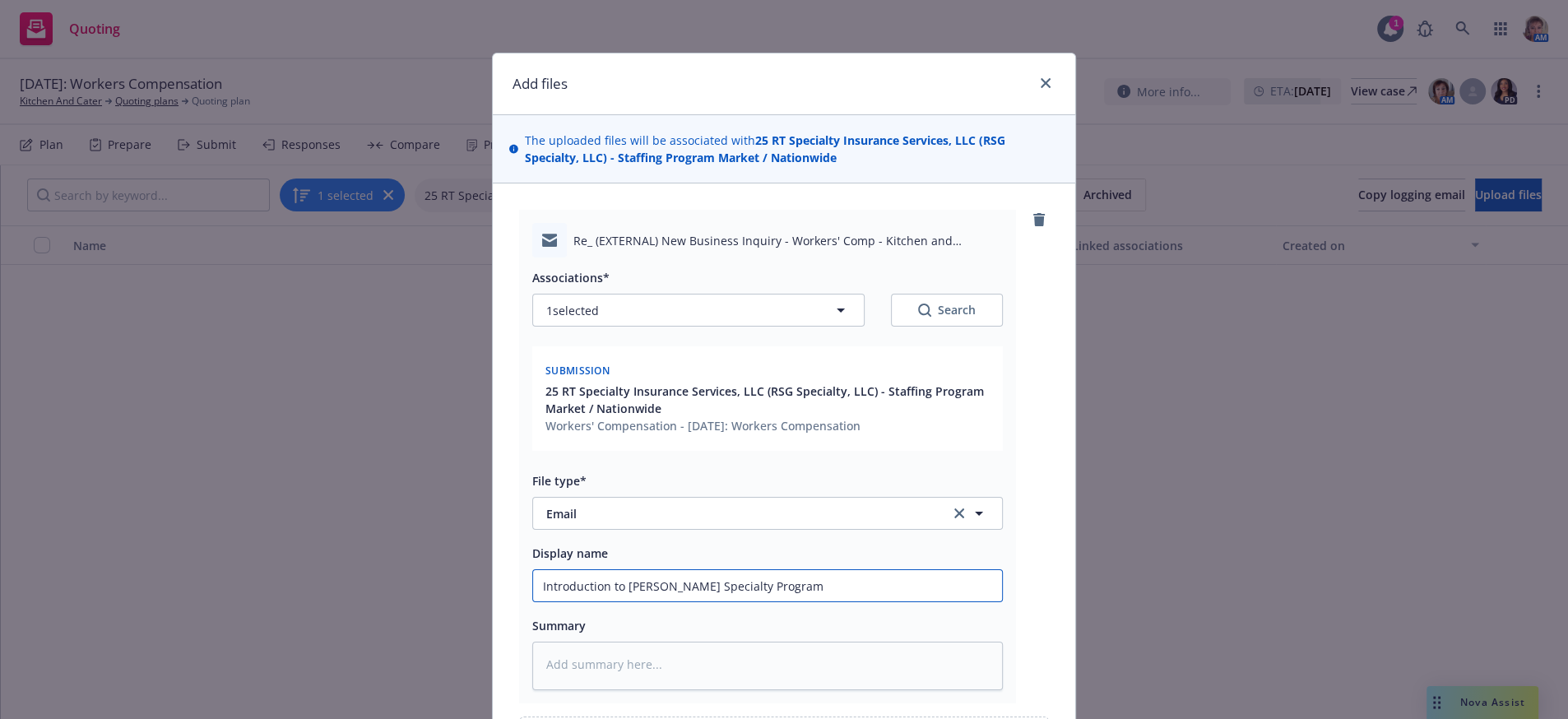
type textarea "x"
type input "Introduction to [PERSON_NAME] Specialty Program"
type textarea "x"
type input "Introduction to [PERSON_NAME] Specialty Program c"
type textarea "x"
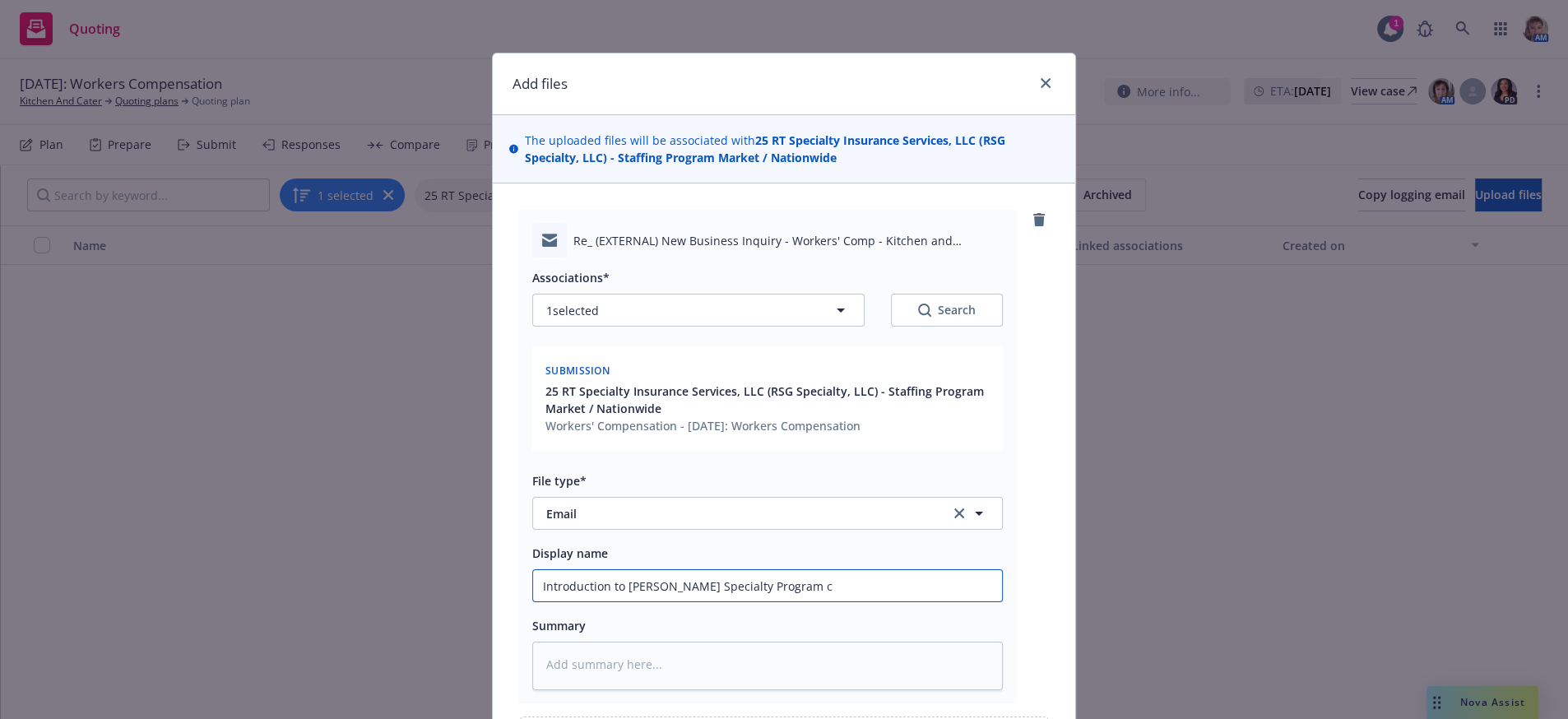
type input "Introduction to [PERSON_NAME] Specialty Program co"
type textarea "x"
type input "Introduction to [PERSON_NAME] Specialty Program con"
type textarea "x"
type input "Introduction to [PERSON_NAME] Specialty Program cont"
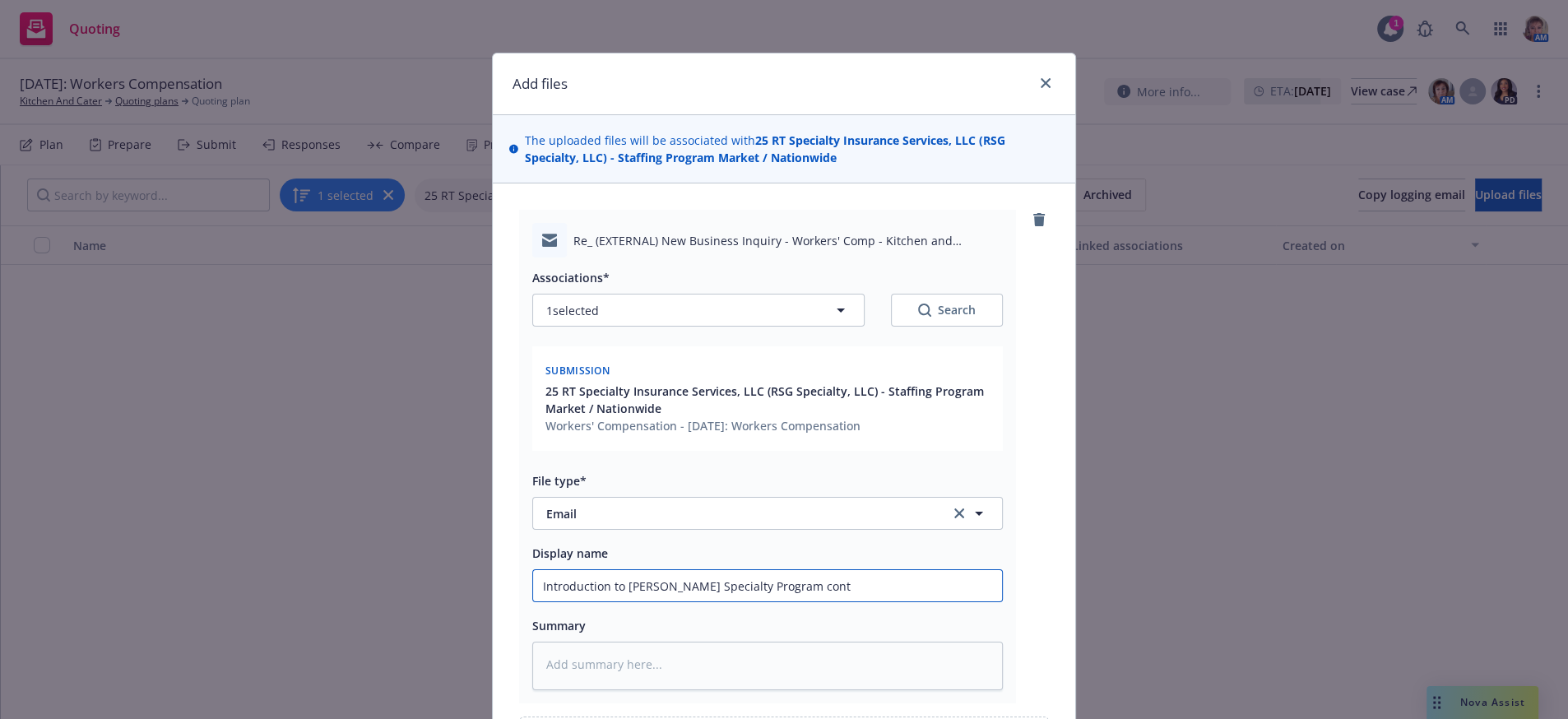
type textarea "x"
type input "Introduction to [PERSON_NAME] Specialty Program conta"
type textarea "x"
type input "Introduction to [PERSON_NAME] Specialty Program contac"
type textarea "x"
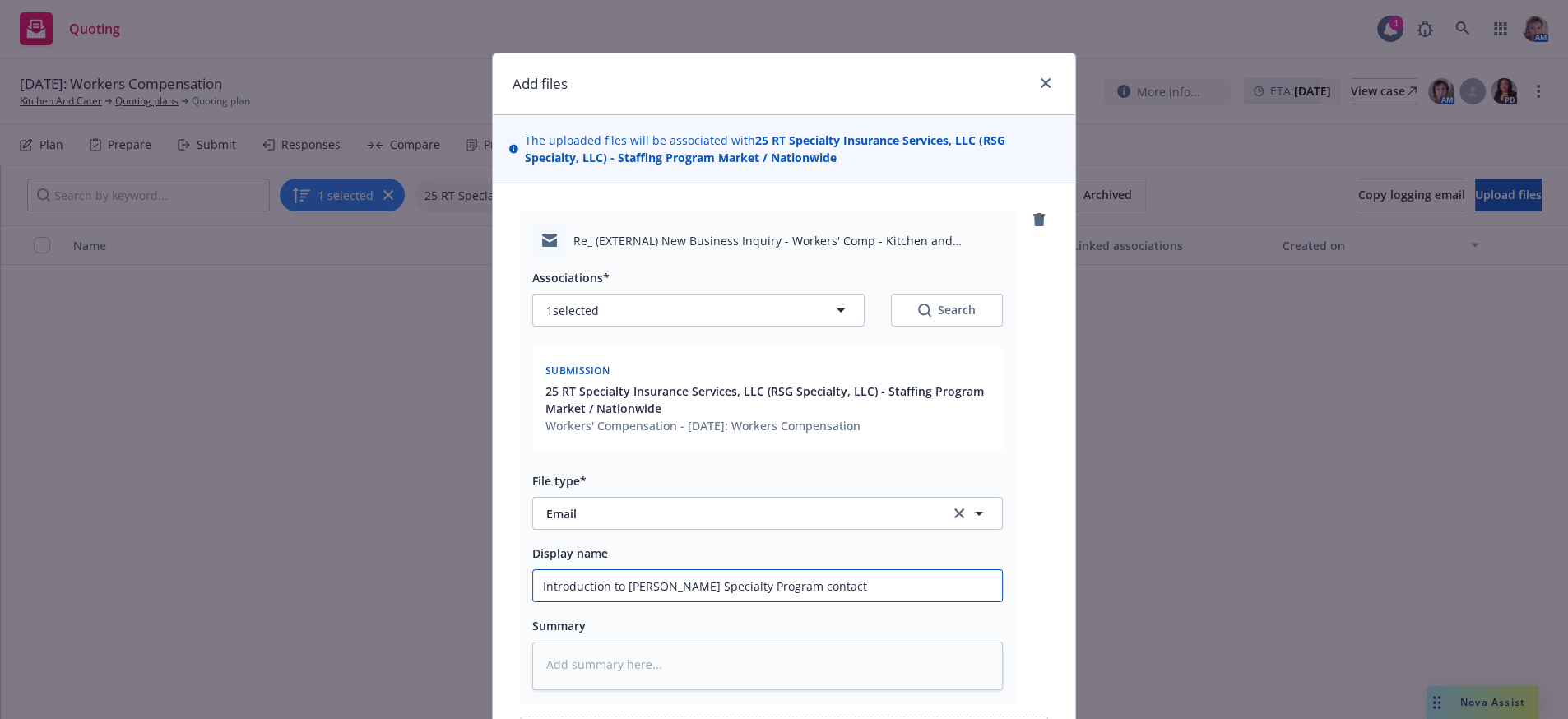
type input "Introduction to [PERSON_NAME] Specialty Program contact"
type textarea "x"
type input "Introduction to [PERSON_NAME] Specialty Program contact A"
type textarea "x"
type input "Introduction to [PERSON_NAME] Specialty Program contact AJ"
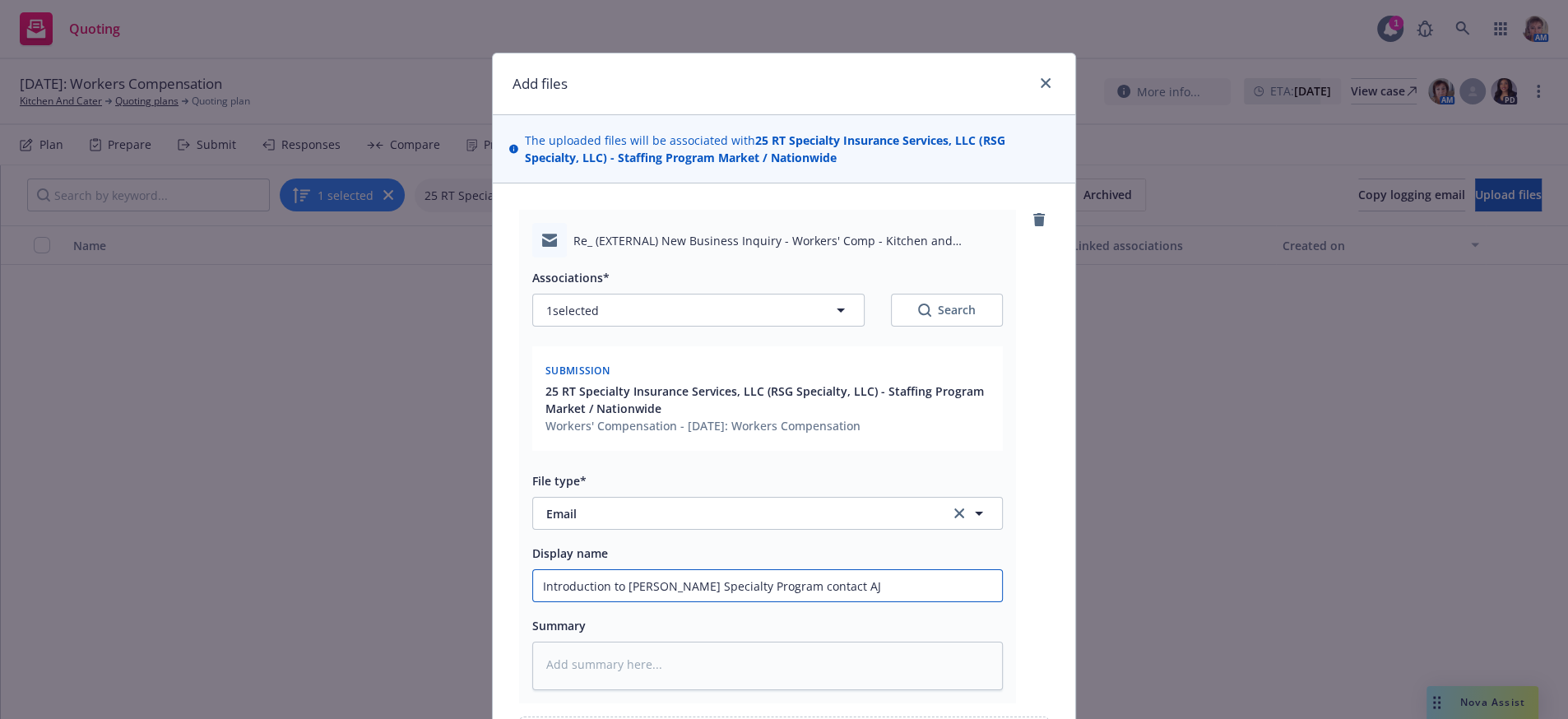
type textarea "x"
type input "Introduction to [PERSON_NAME] Specialty Program contact AJ"
type textarea "x"
type input "Introduction to [PERSON_NAME] Specialty Program contact [PERSON_NAME]"
type textarea "x"
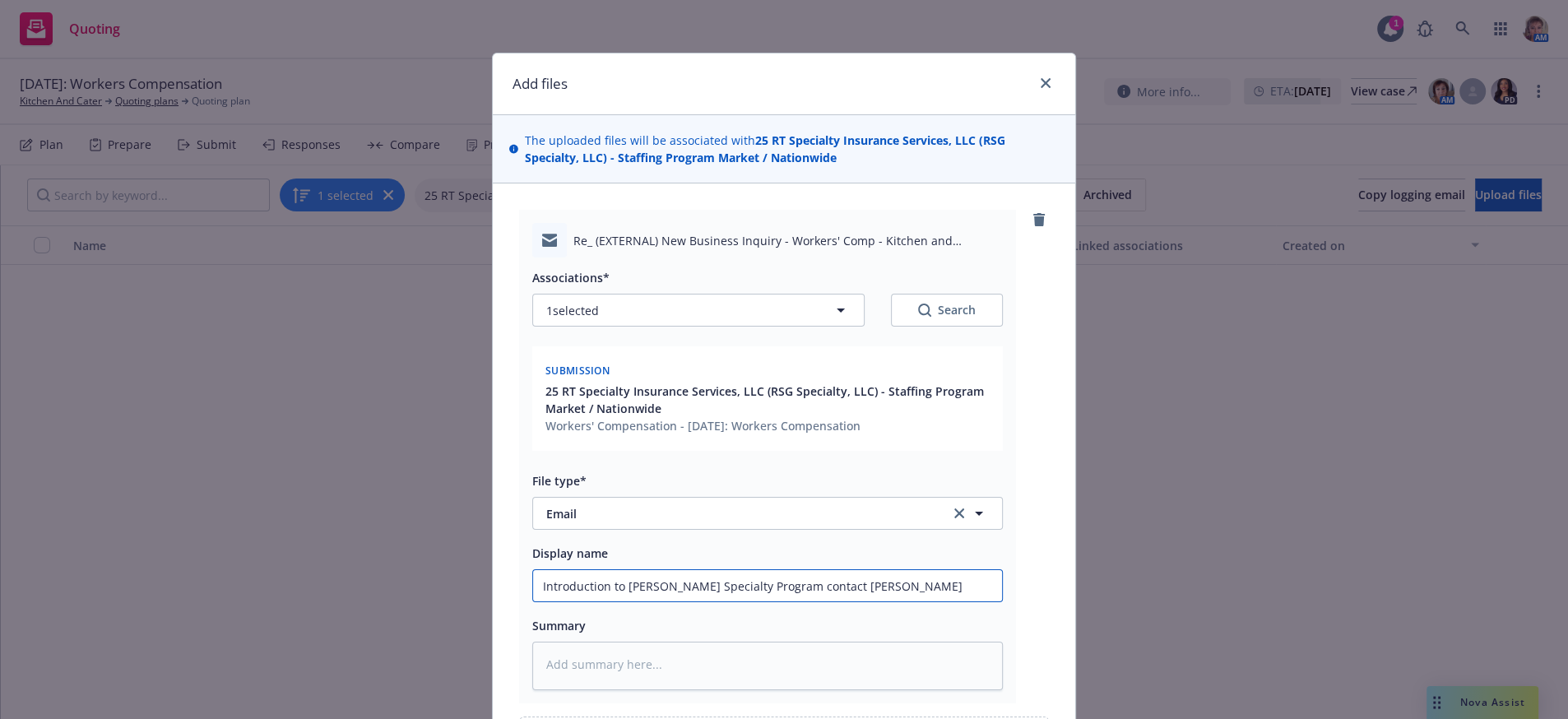
type input "Introduction to [PERSON_NAME] Specialty Program contact [PERSON_NAME]"
type textarea "x"
type input "Introduction to [PERSON_NAME] Specialty Program contact [PERSON_NAME]"
type textarea "x"
type input "Introduction to [PERSON_NAME] Specialty Program contact [PERSON_NAME]"
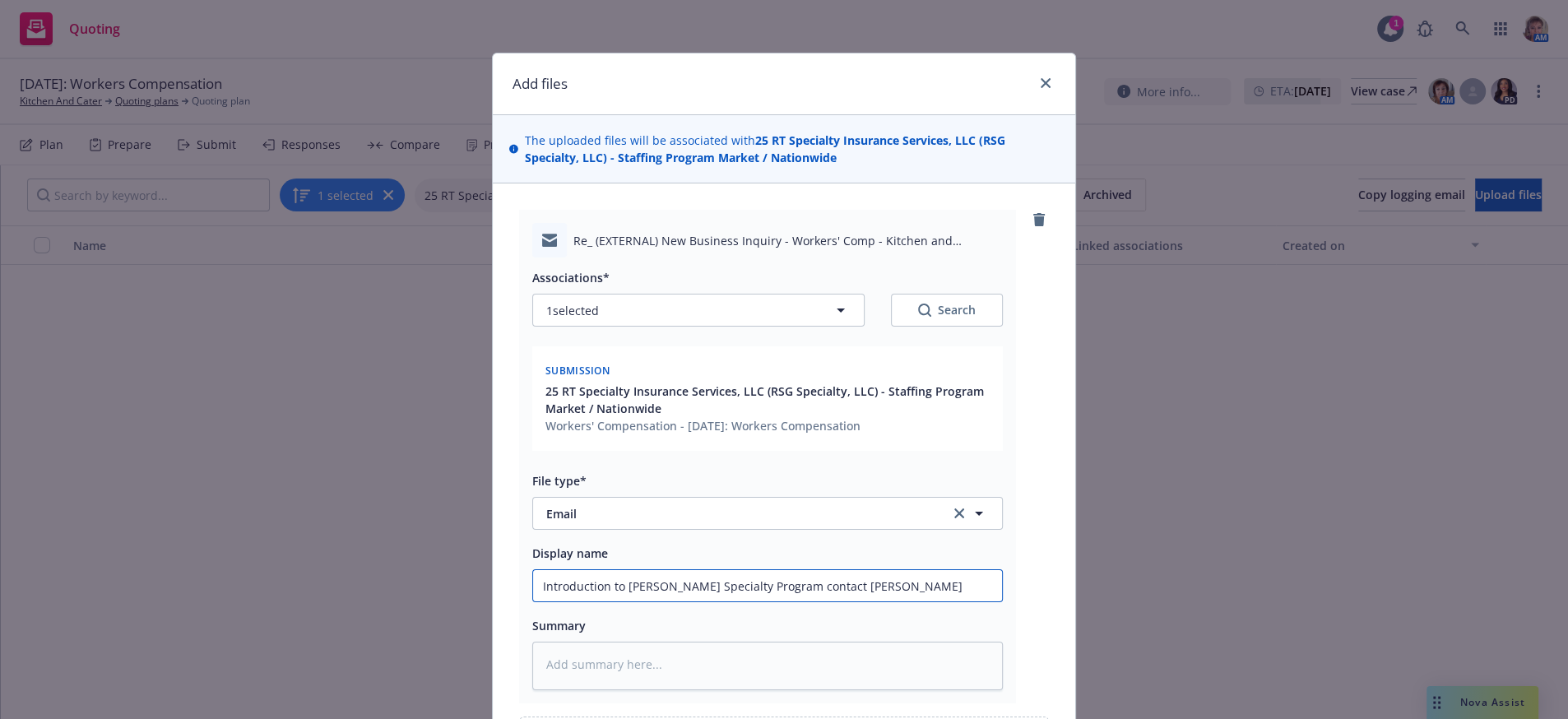
type textarea "x"
type input "Introduction to [PERSON_NAME] Specialty Program contact [PERSON_NAME]"
type textarea "x"
type input "Introduction to [PERSON_NAME] Specialty Program contact [PERSON_NAME]"
type textarea "x"
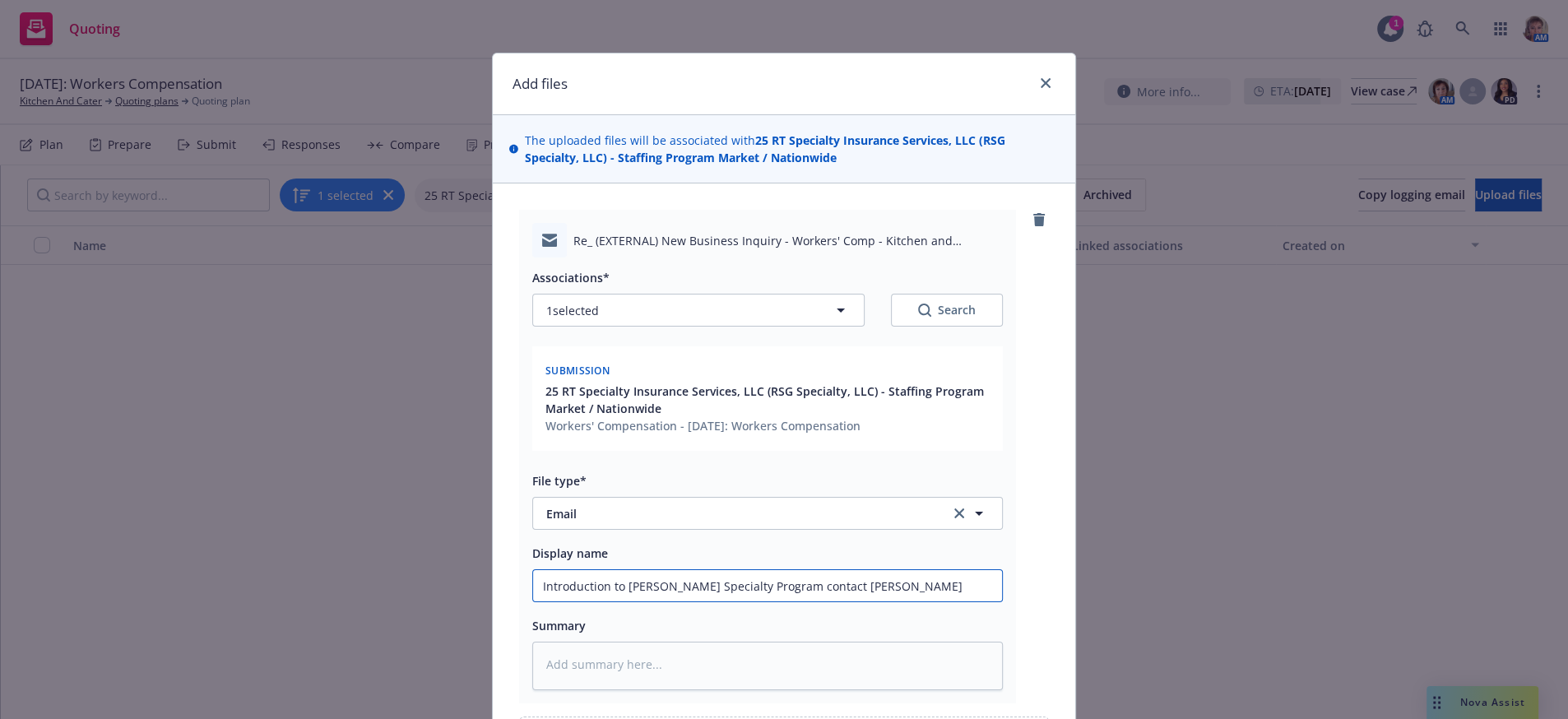
type input "Introduction to [PERSON_NAME] Specialty Program contact [PERSON_NAME]"
type textarea "x"
type input "Introduction to [PERSON_NAME] Specialty Program contact [PERSON_NAME]"
type textarea "x"
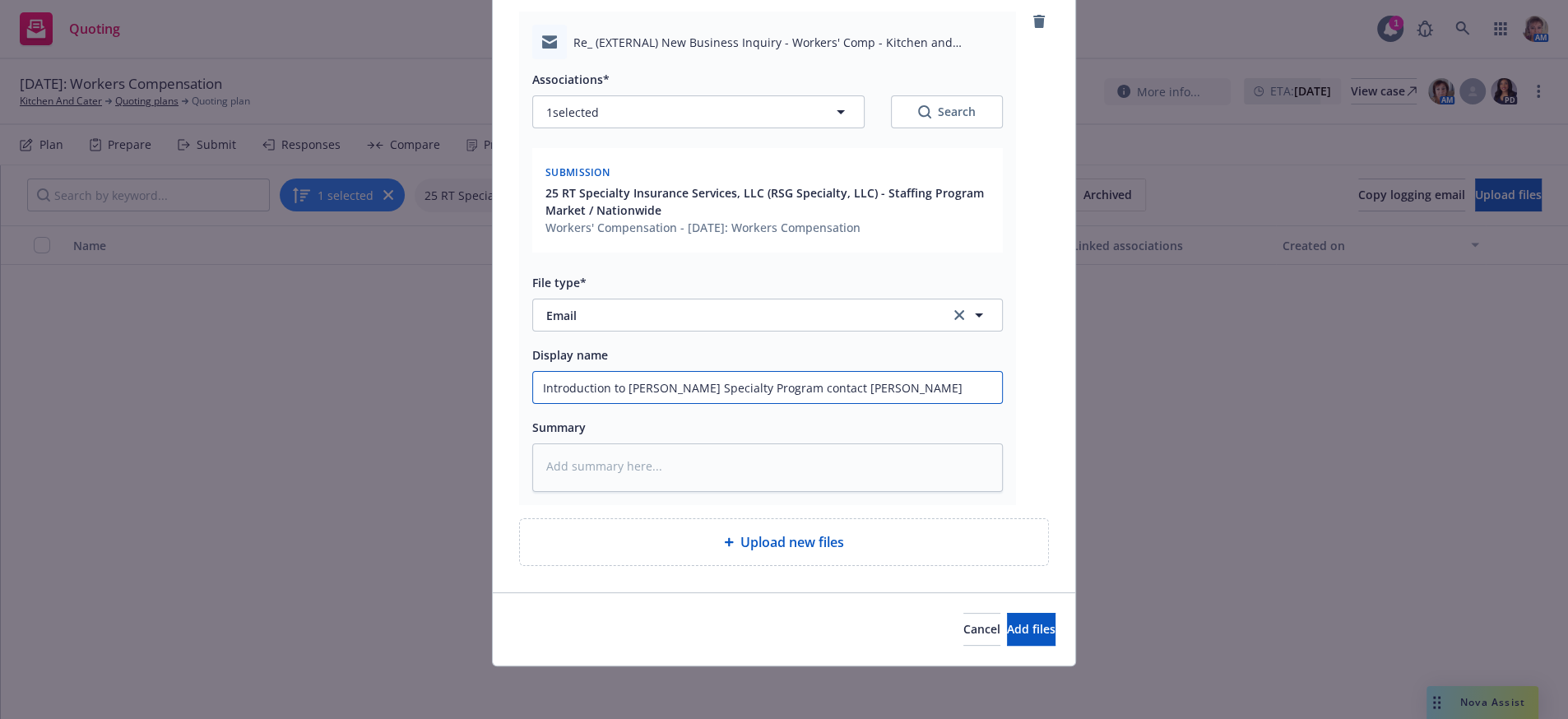
scroll to position [271, 0]
type input "Introduction to [PERSON_NAME] Specialty Program contact [PERSON_NAME]"
type textarea "x"
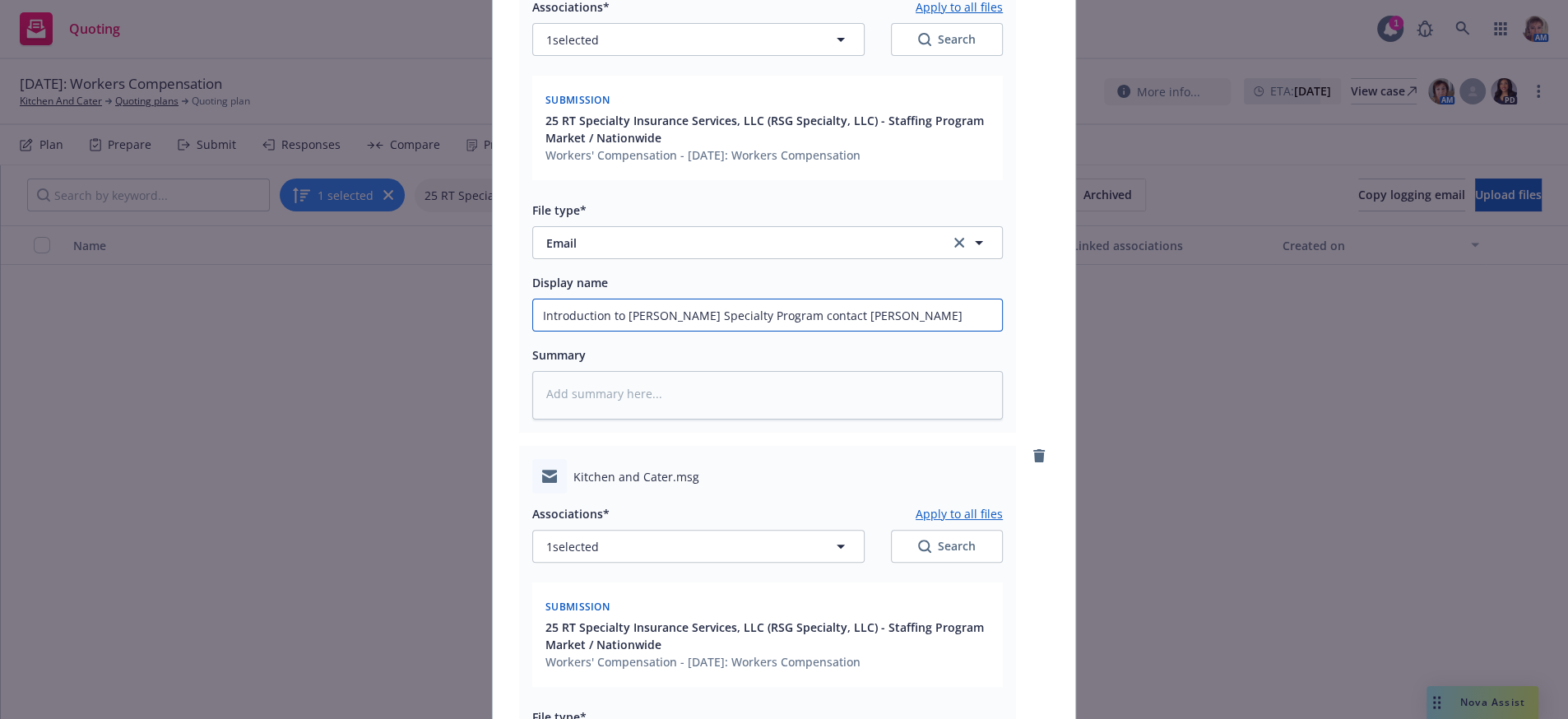
scroll to position [824, 0]
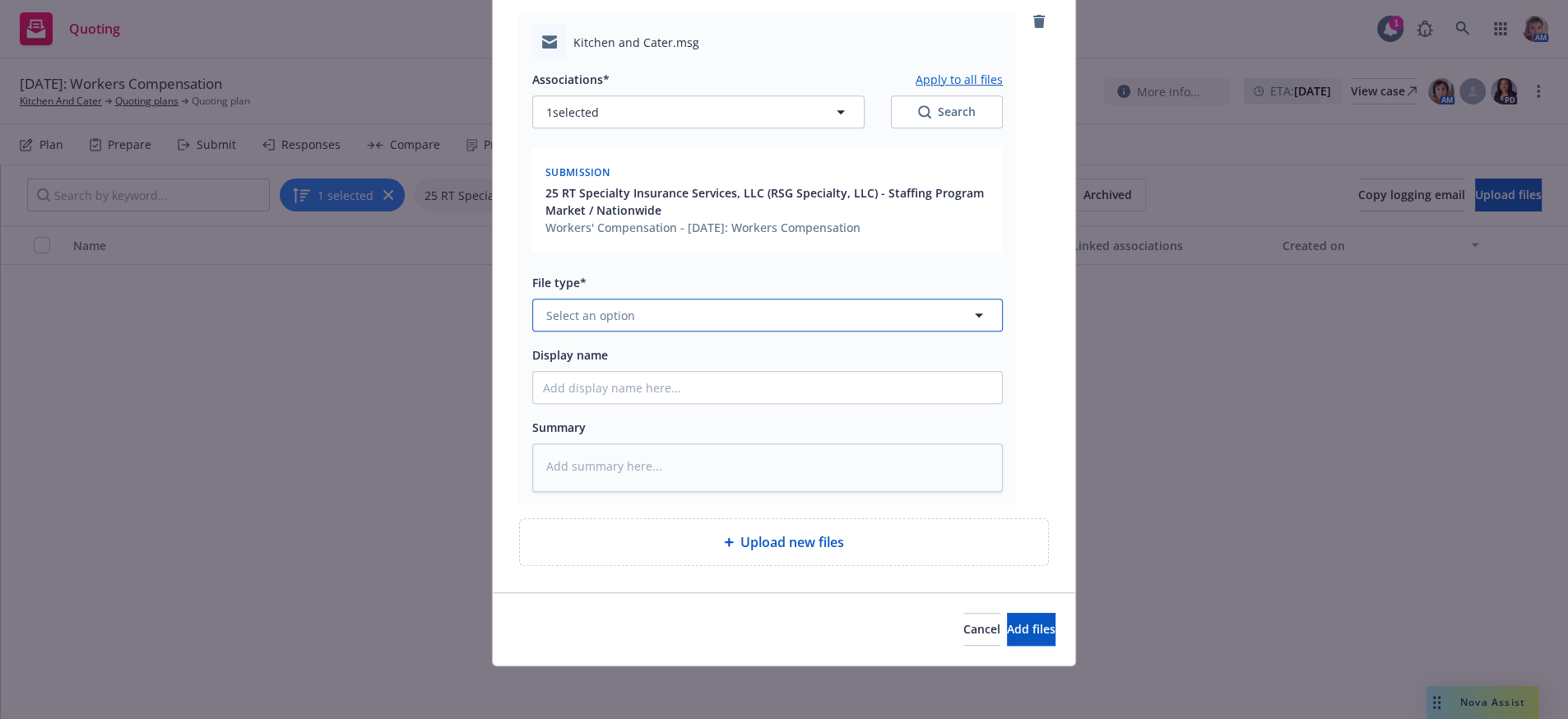
click at [639, 299] on button "Select an option" at bounding box center [767, 315] width 471 height 33
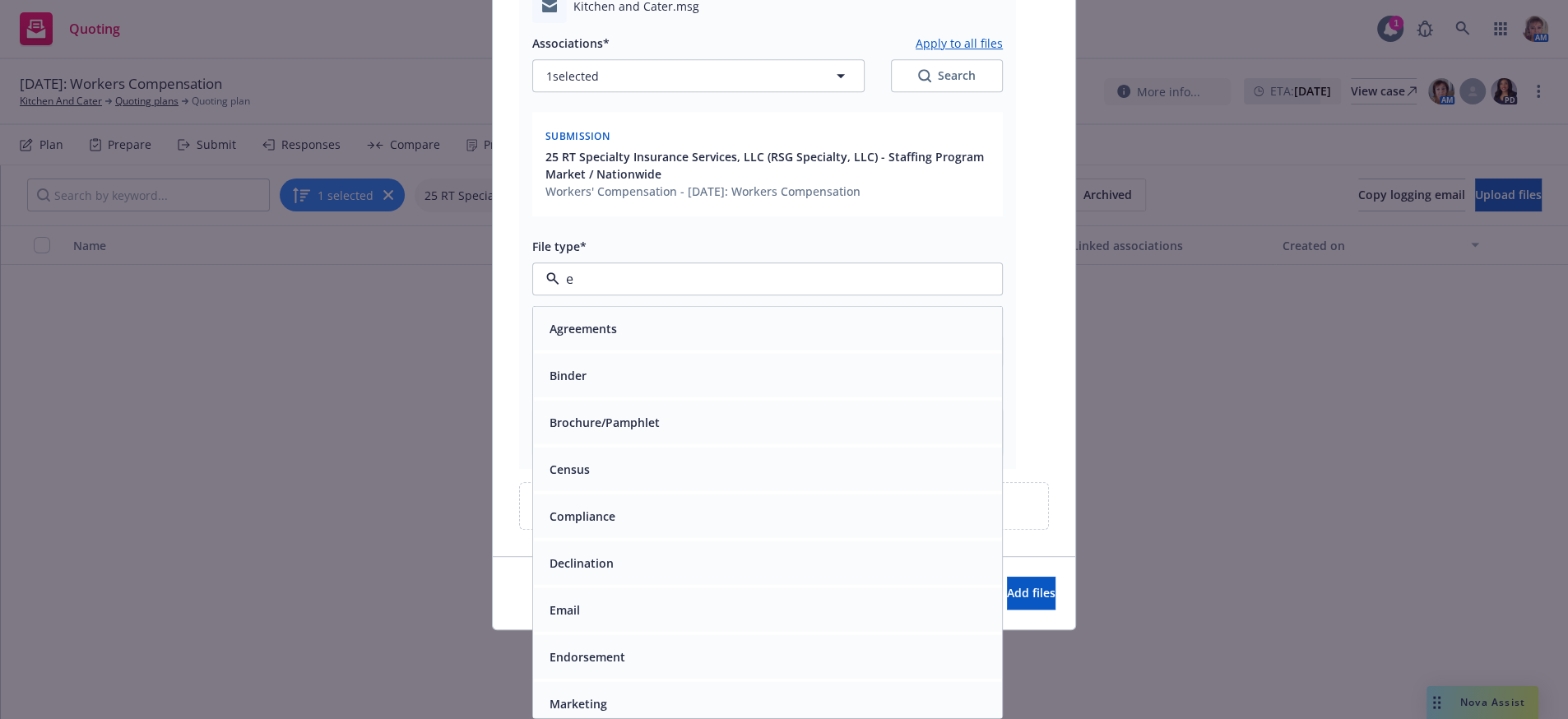
type input "em"
click at [631, 385] on div "Email" at bounding box center [767, 375] width 449 height 23
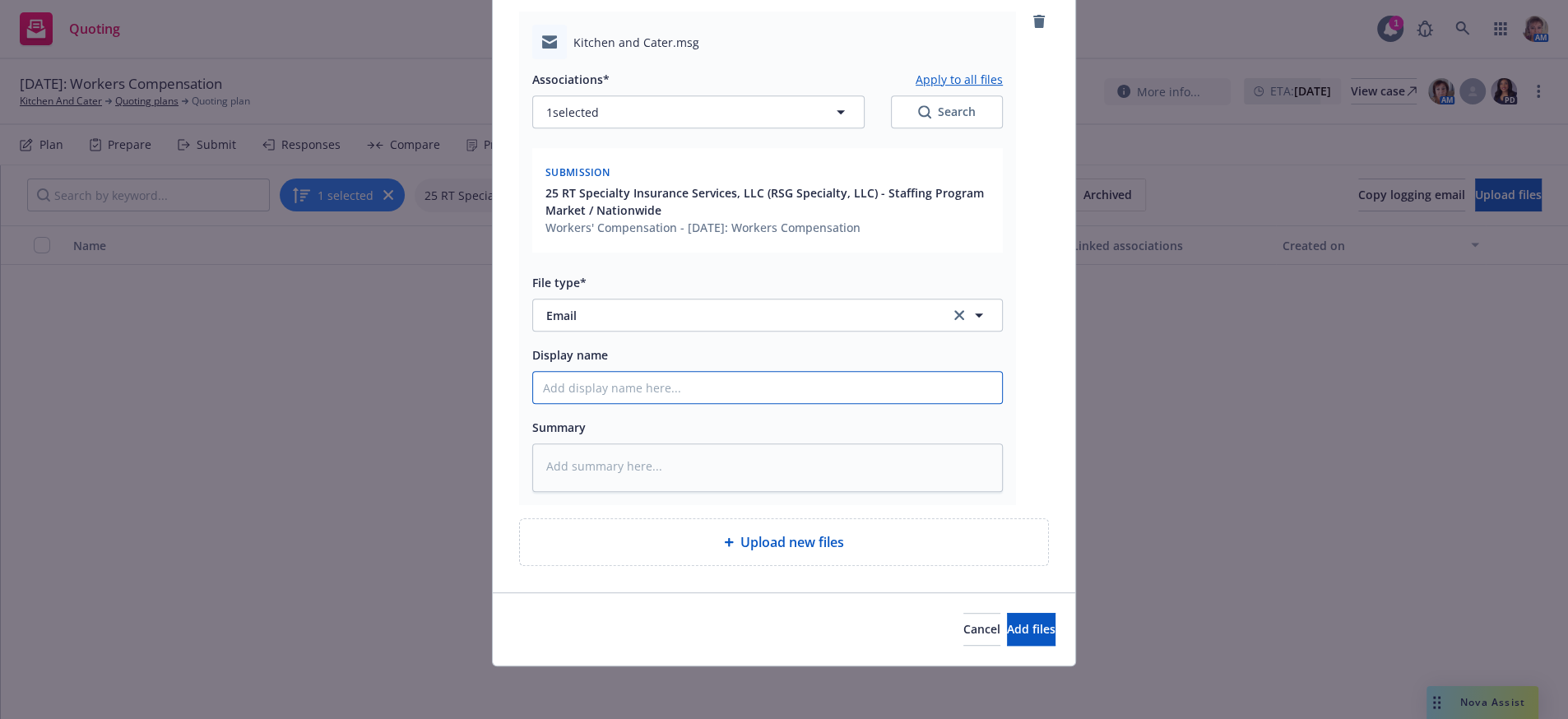
click at [626, 372] on input "Display name" at bounding box center [767, 387] width 469 height 31
type textarea "x"
type input "R"
type textarea "x"
type input "Ry"
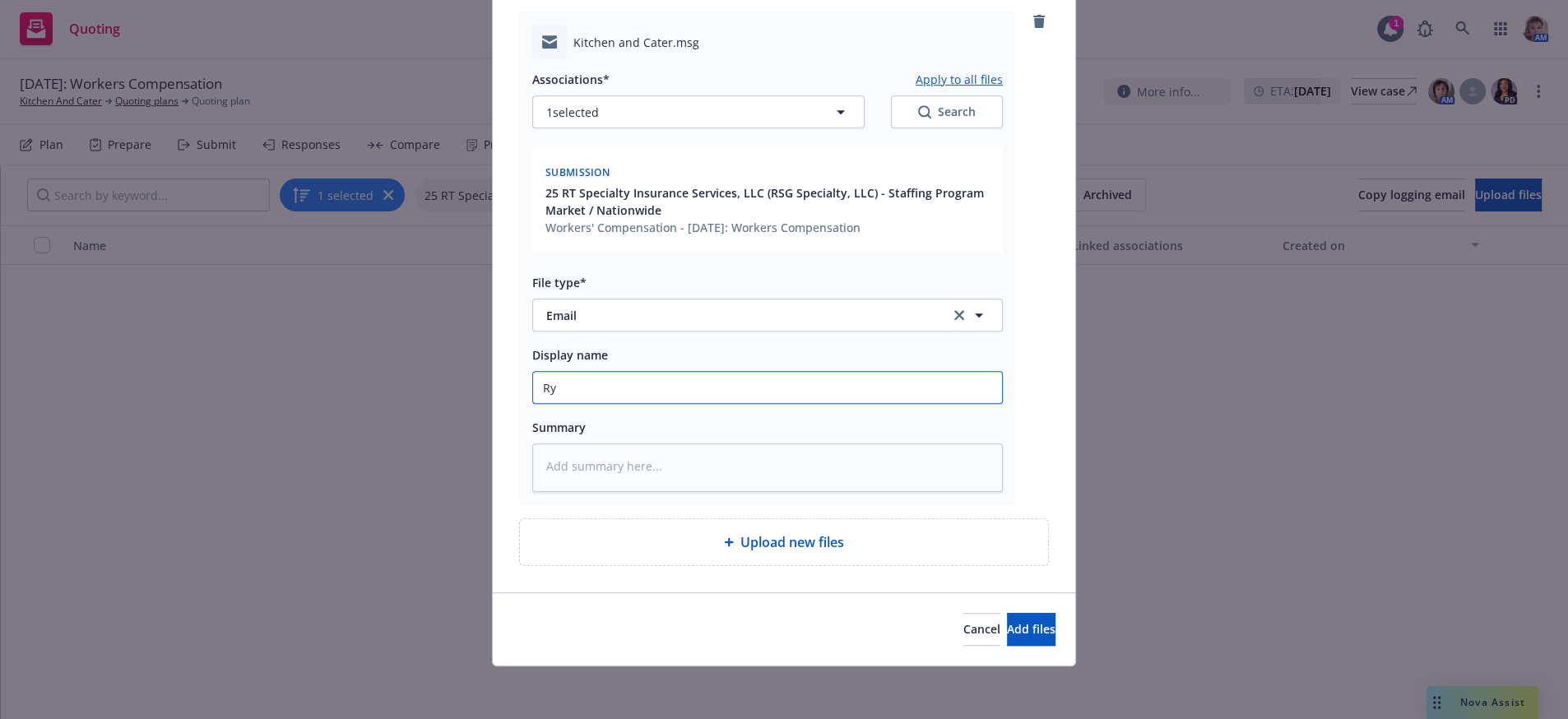
type textarea "x"
type input "Rya"
type textarea "x"
type input "[PERSON_NAME]"
type textarea "x"
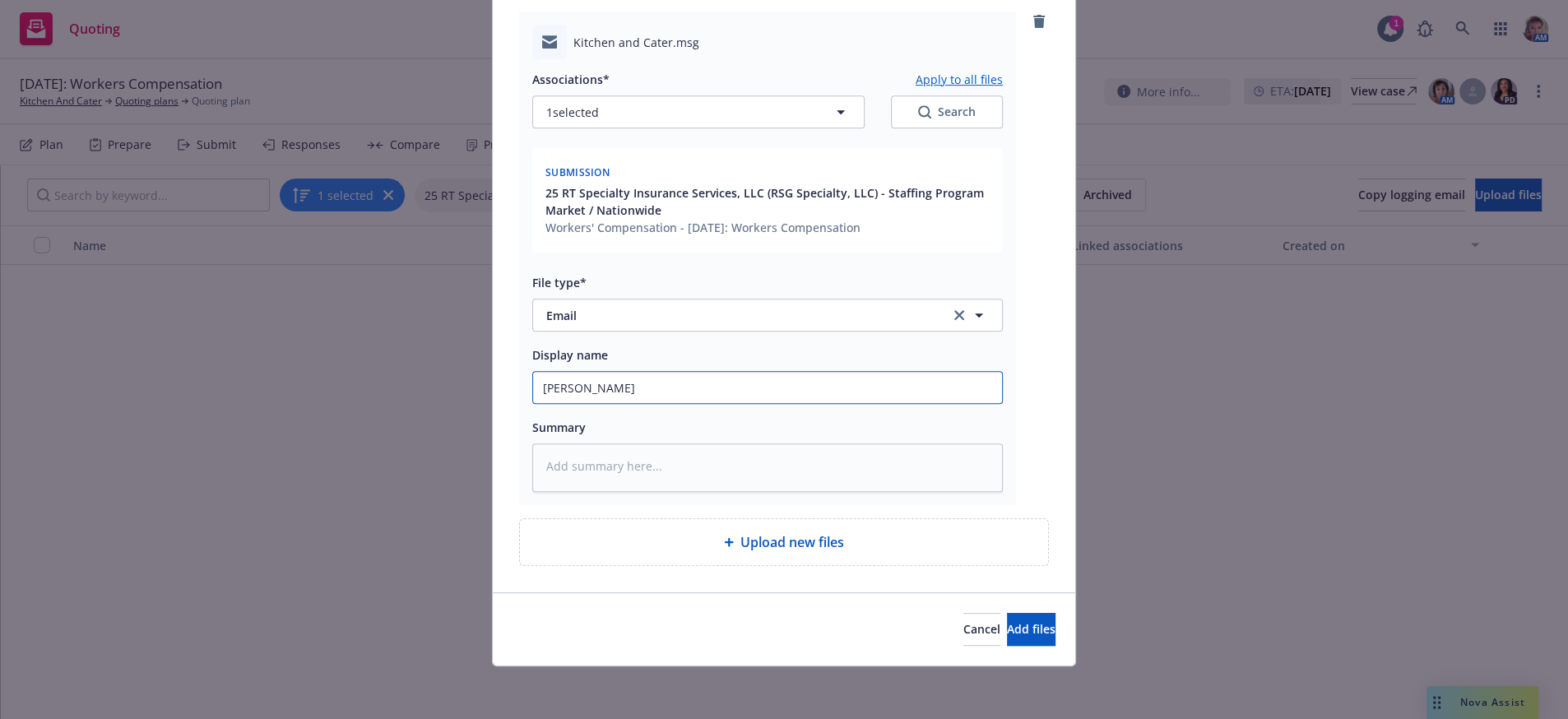
type input "[PERSON_NAME]"
type textarea "x"
type input "[PERSON_NAME]"
type textarea "x"
type input "[PERSON_NAME]"
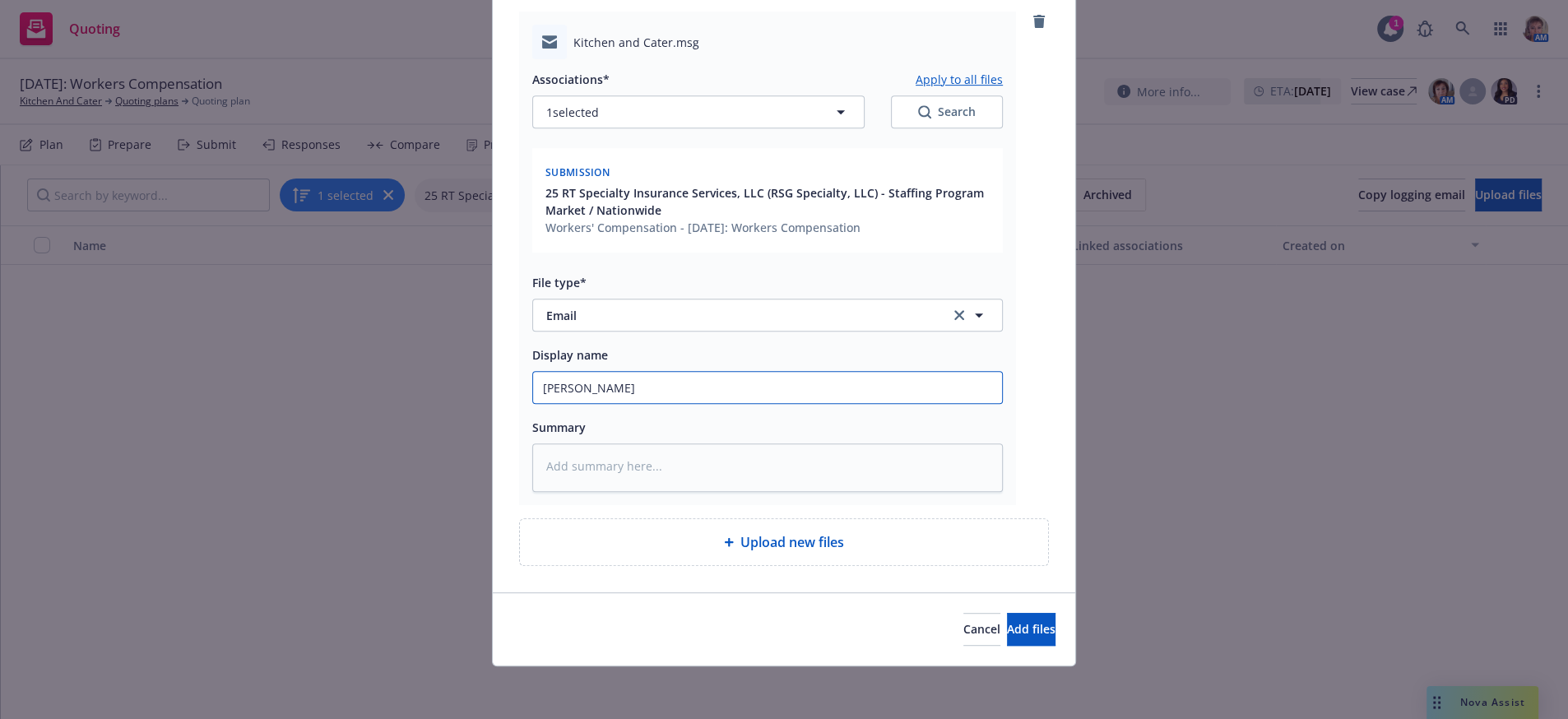
type textarea "x"
type input "[PERSON_NAME]"
type textarea "x"
type input "[PERSON_NAME]"
type textarea "x"
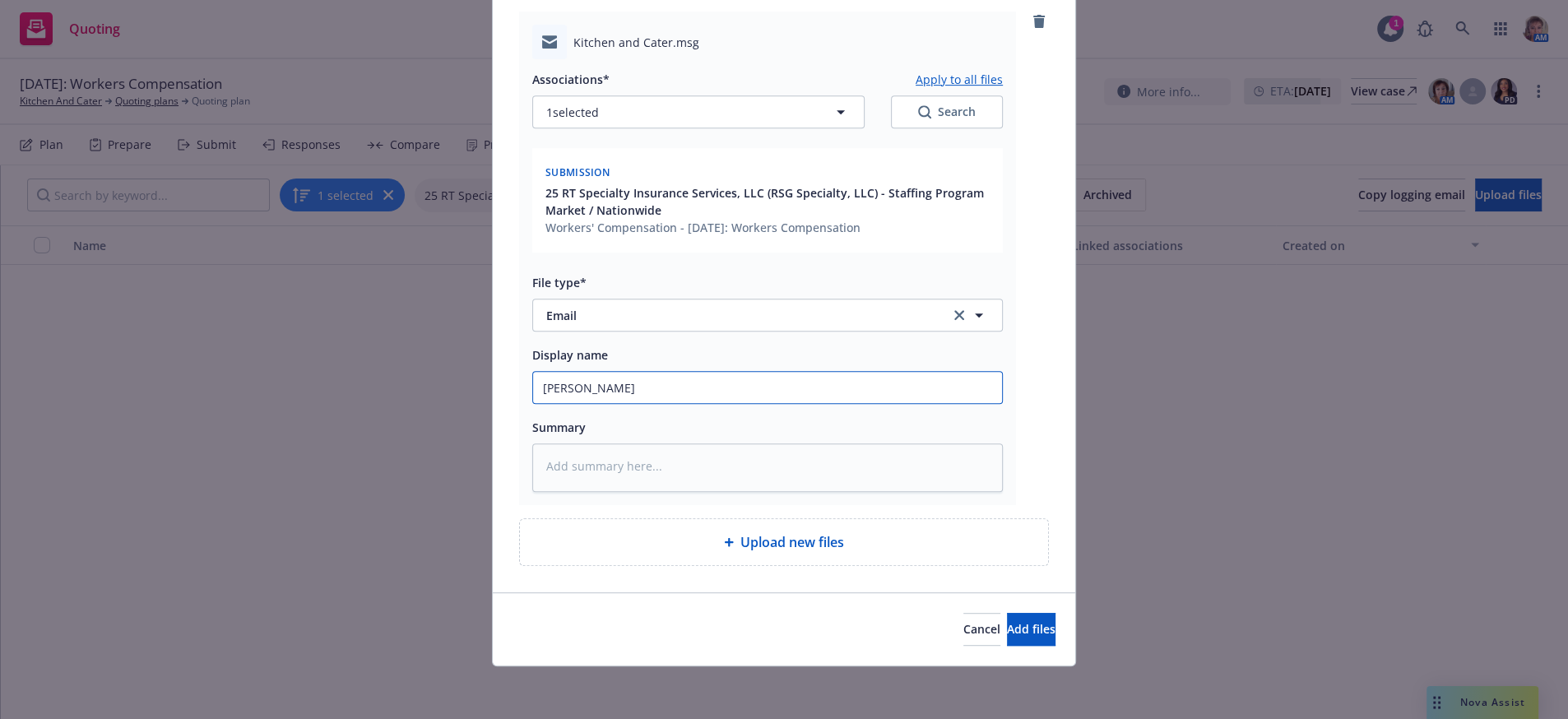
type input "[PERSON_NAME]"
type textarea "x"
type input "[PERSON_NAME] Special"
type textarea "x"
type input "[PERSON_NAME] Specialty"
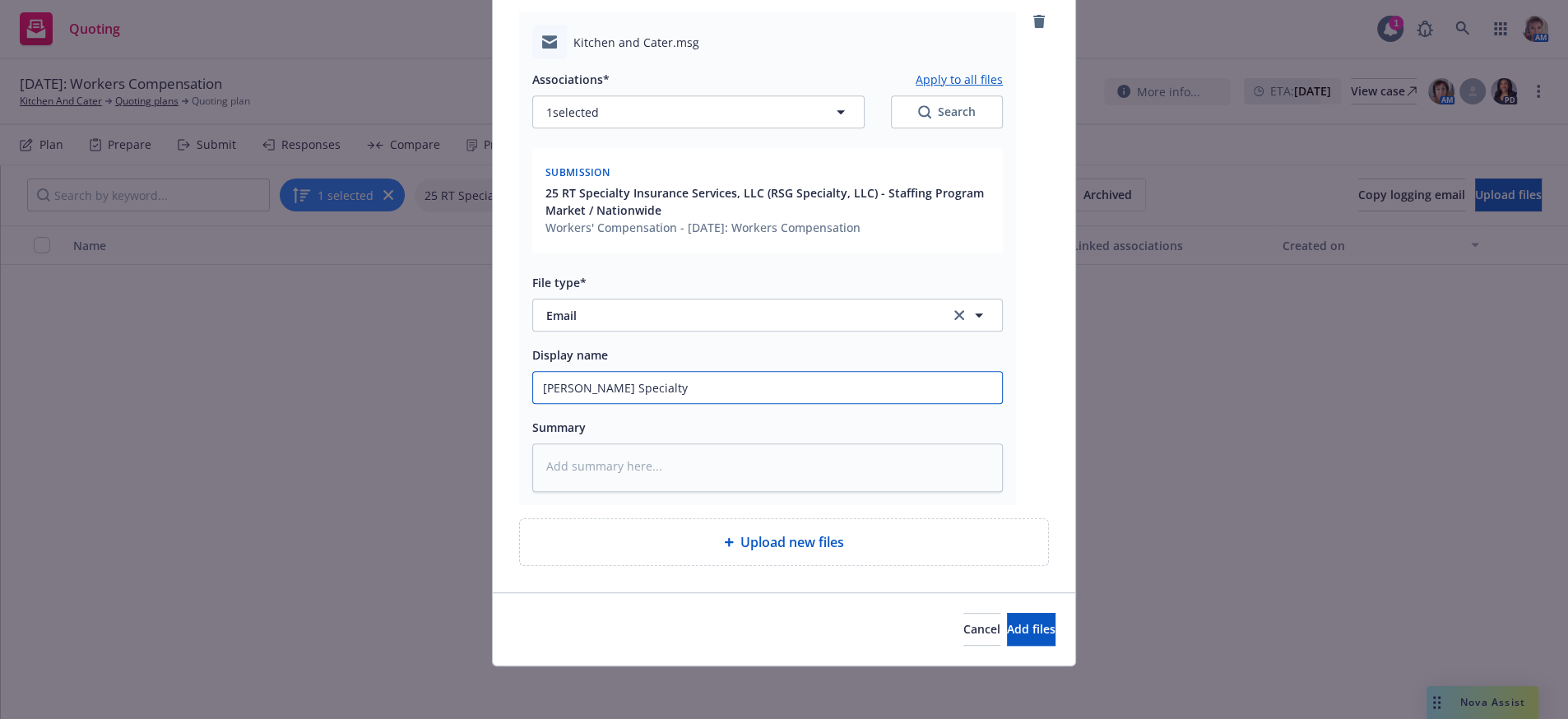
type textarea "x"
type input "[PERSON_NAME] Specialty-"
type textarea "x"
type input "[PERSON_NAME] Specialty-"
type textarea "x"
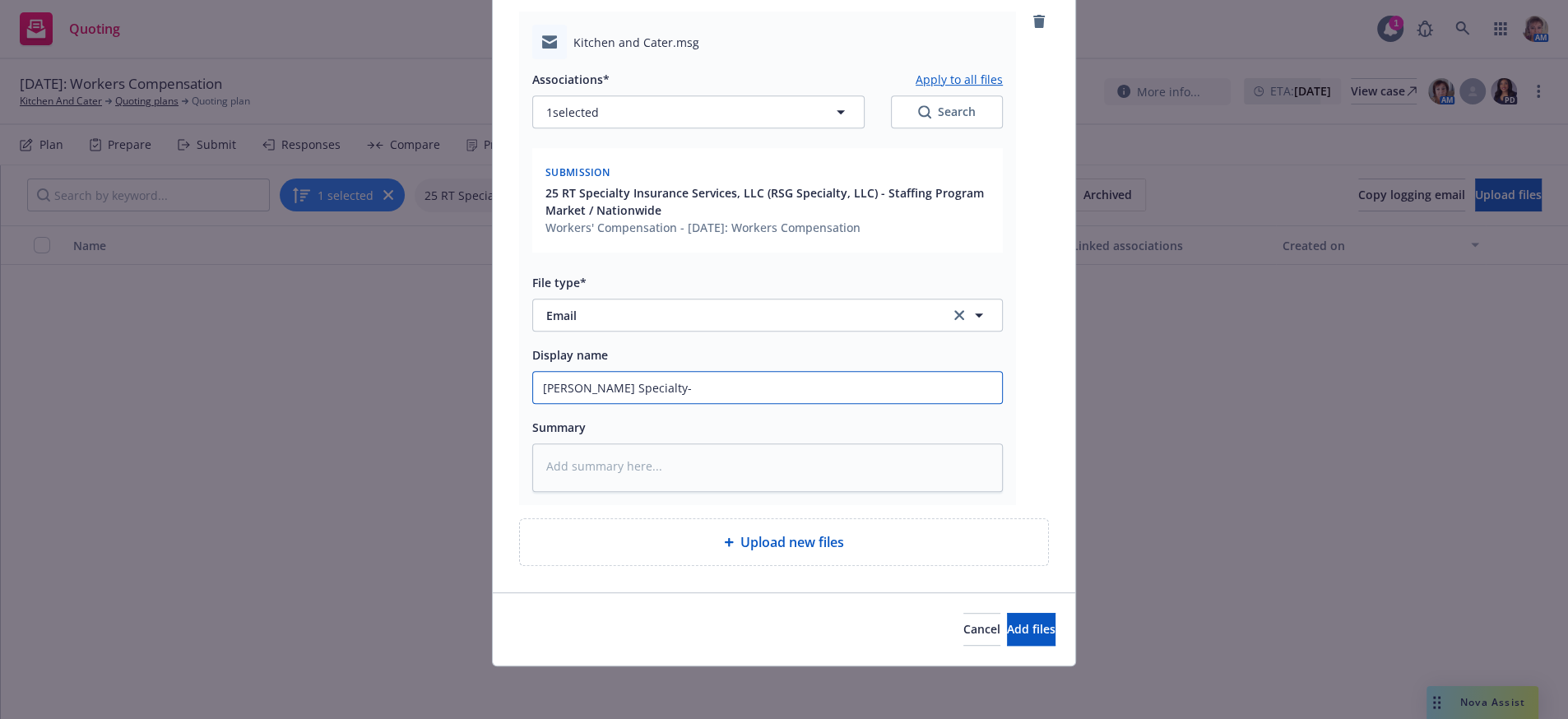
type input "[PERSON_NAME] Specialty- R"
type textarea "x"
type input "[PERSON_NAME] Specialty- Re"
type textarea "x"
type input "[PERSON_NAME] Specialty- Requ"
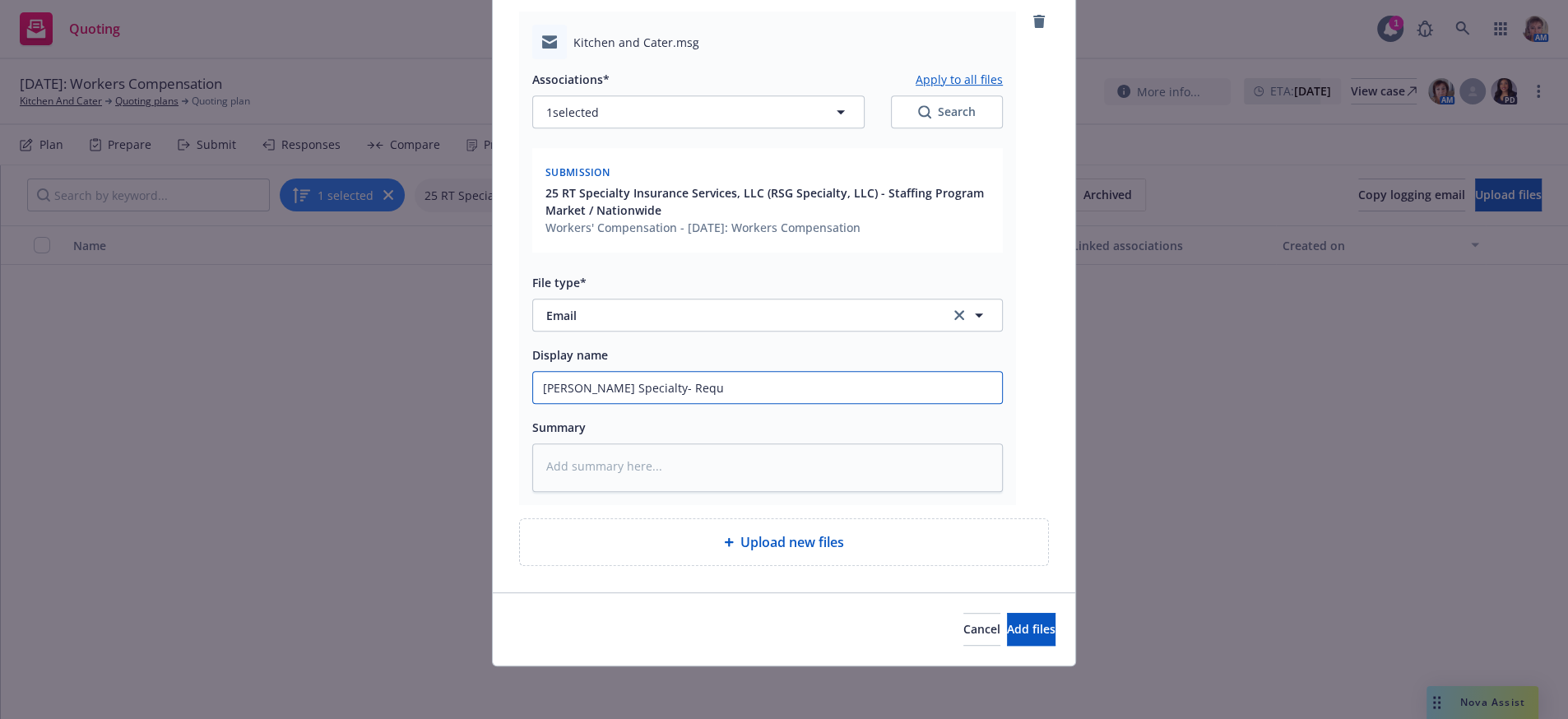
type textarea "x"
type input "[PERSON_NAME] Specialty- Requi"
type textarea "x"
type input "[PERSON_NAME] Specialty- Requir"
type textarea "x"
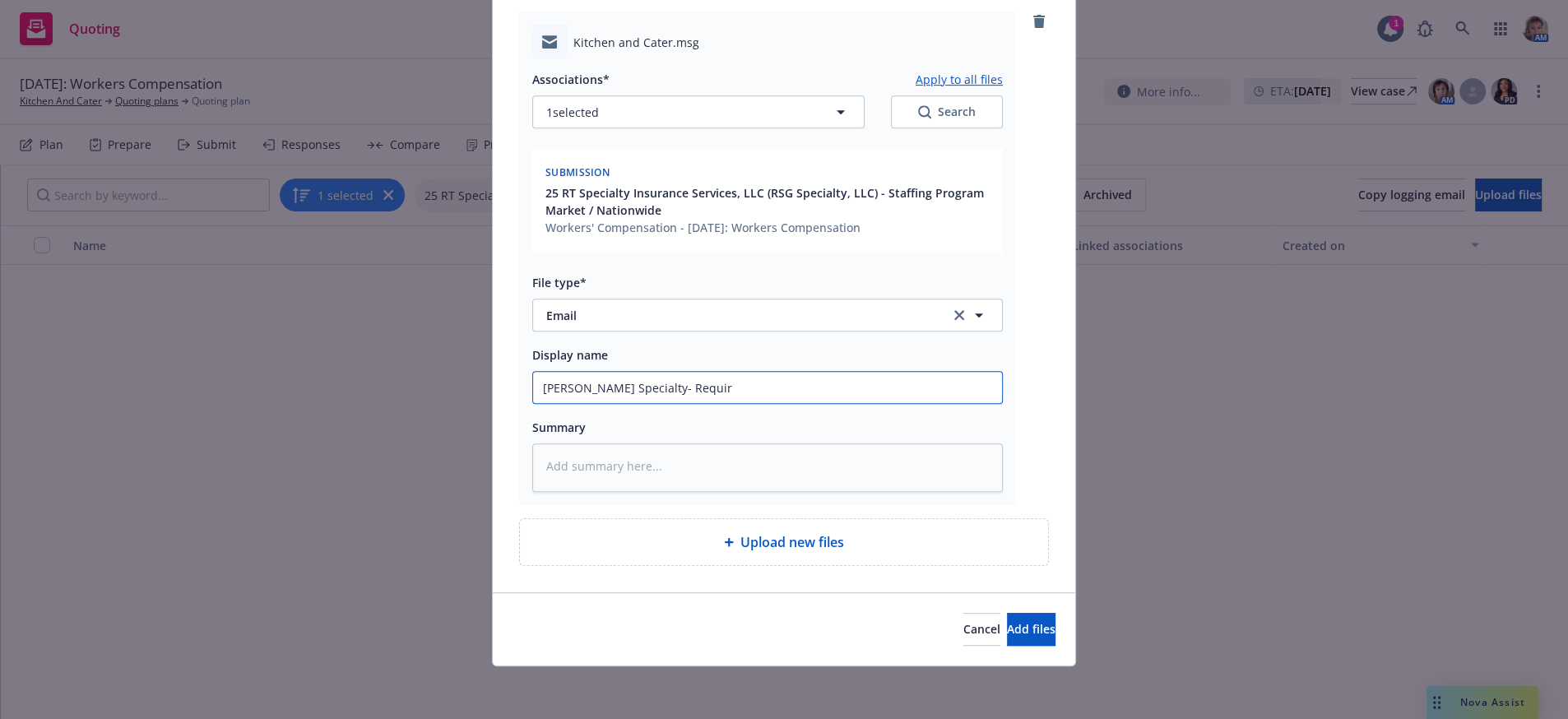
type input "[PERSON_NAME] Specialty- Require"
type textarea "x"
type input "[PERSON_NAME] Specialty- Requirem"
type textarea "x"
type input "[PERSON_NAME] Specialty- Requireme"
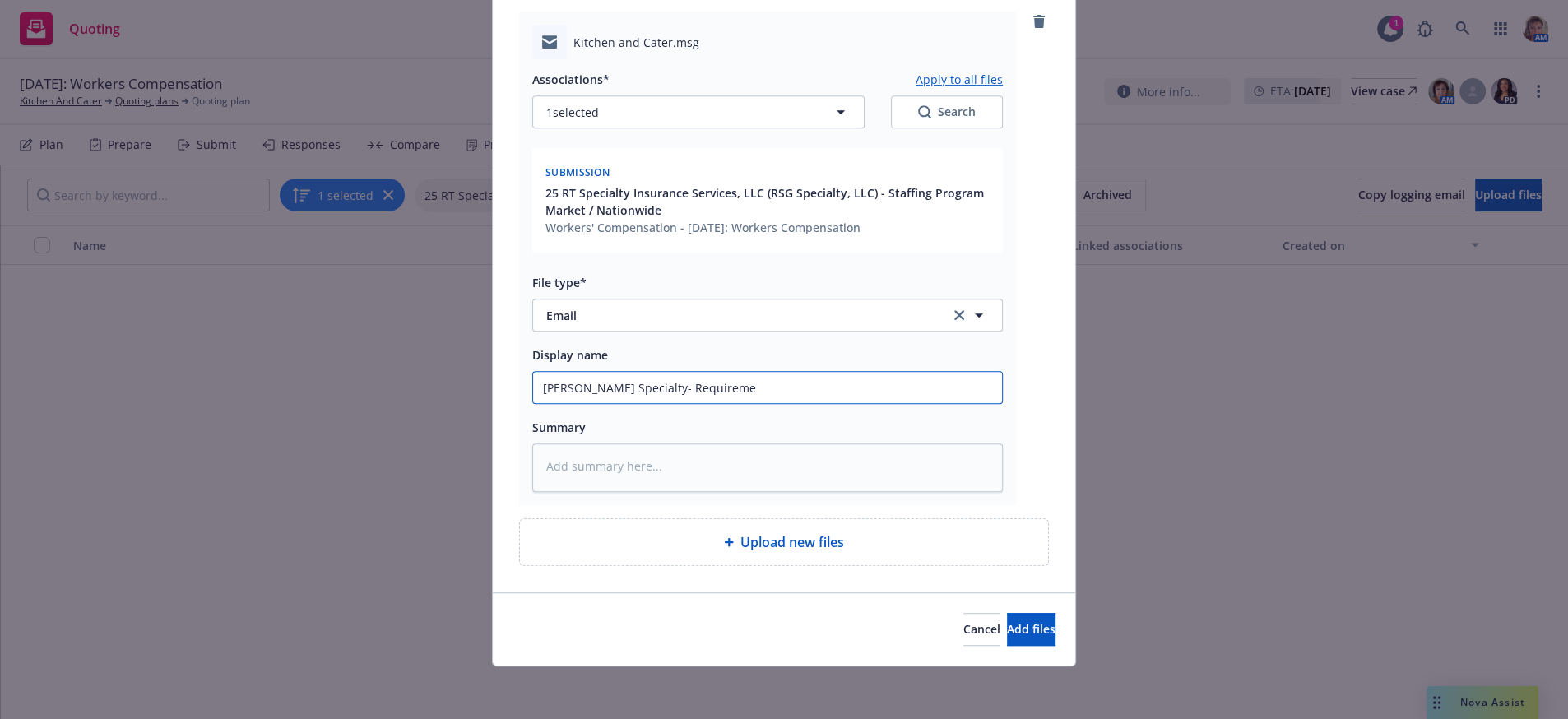
type textarea "x"
type input "[PERSON_NAME] Specialty- Requirement"
type textarea "x"
type input "[PERSON_NAME] Specialty- Requirements"
type textarea "x"
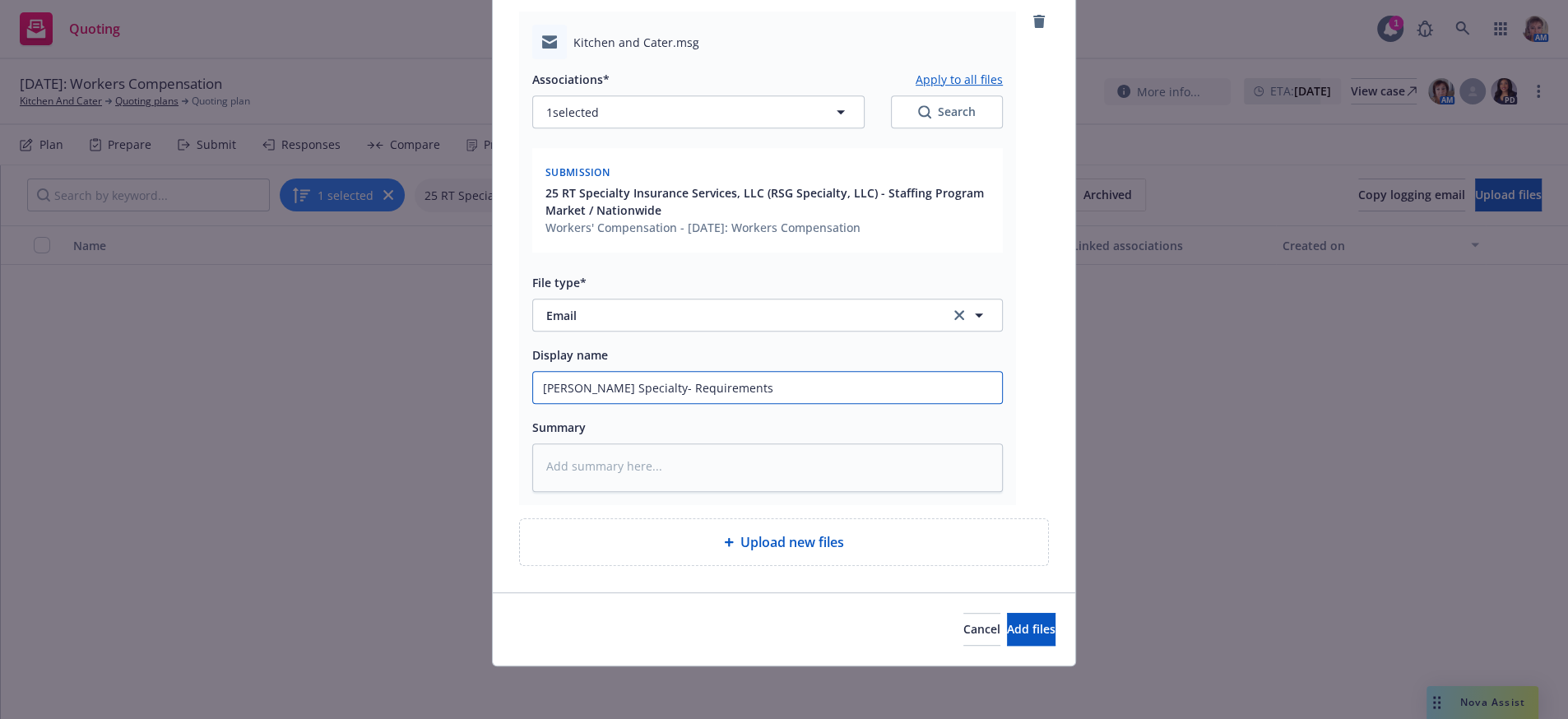
type input "[PERSON_NAME] Specialty- Requirements"
type textarea "x"
type input "[PERSON_NAME] Specialty- Requirements f"
type textarea "x"
type input "[PERSON_NAME] Specialty- Requirements fo"
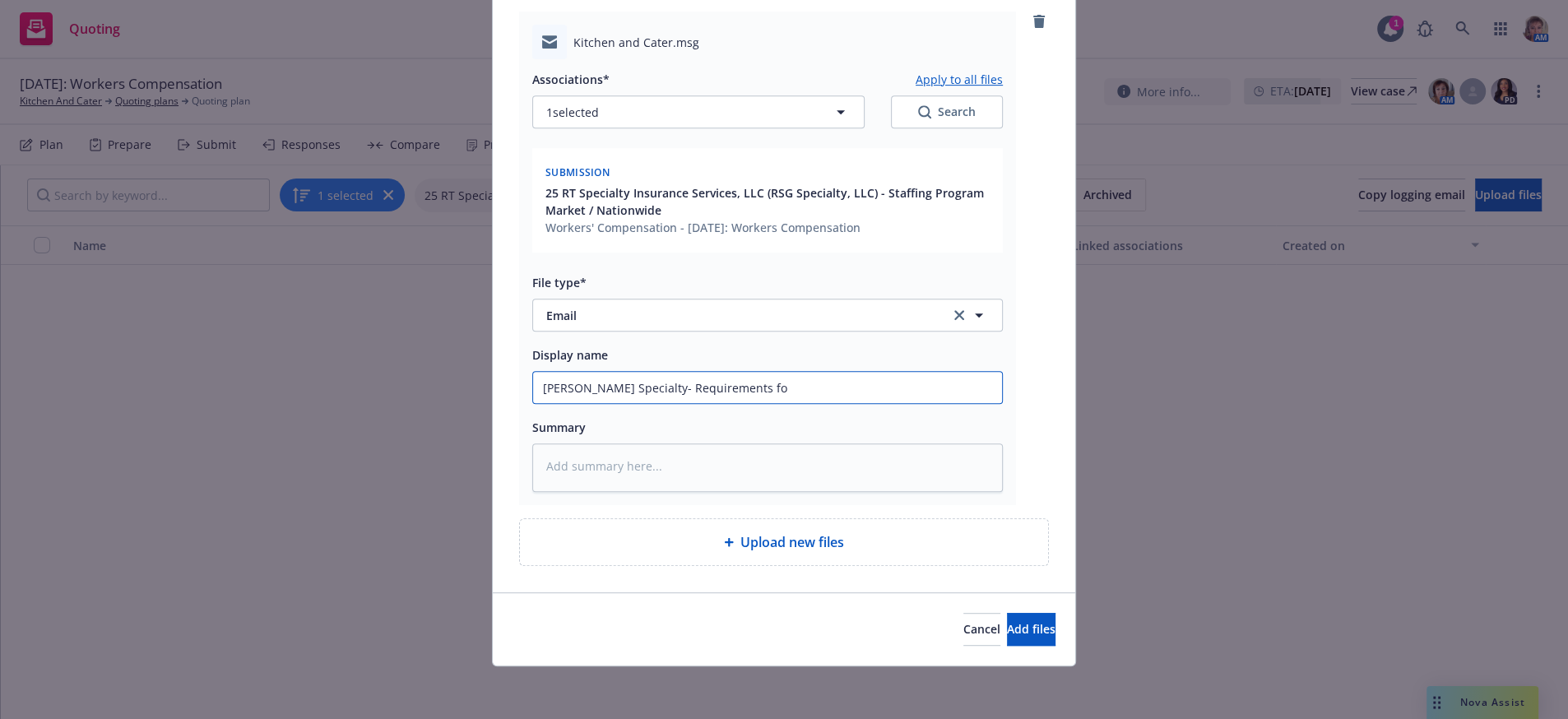
type textarea "x"
type input "[PERSON_NAME] Specialty- Requirements for"
type textarea "x"
type input "[PERSON_NAME] Specialty- Requirements for t"
type textarea "x"
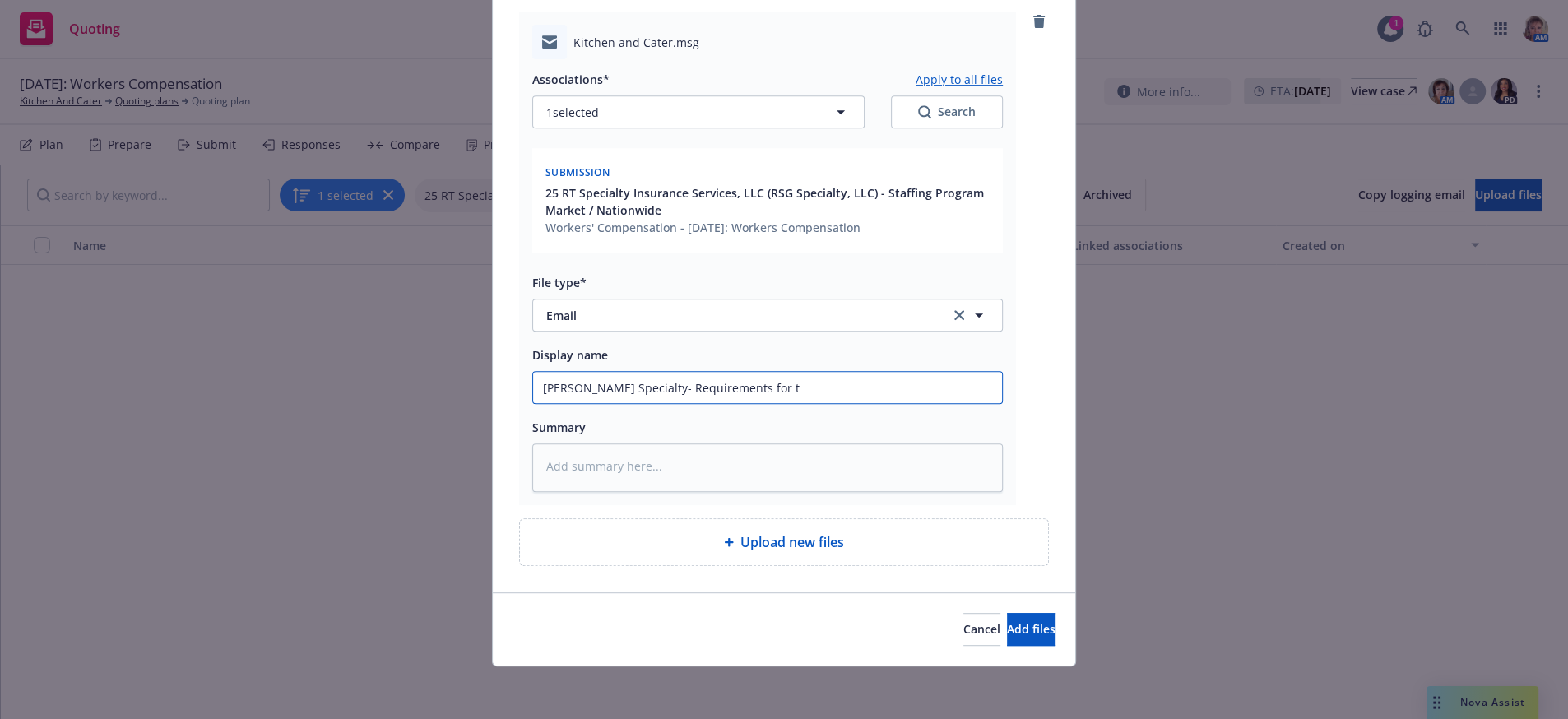
type input "[PERSON_NAME] Specialty- Requirements for th"
type textarea "x"
type input "[PERSON_NAME] Specialty- Requirements for the"
type textarea "x"
type input "[PERSON_NAME] Specialty- Requirements for the"
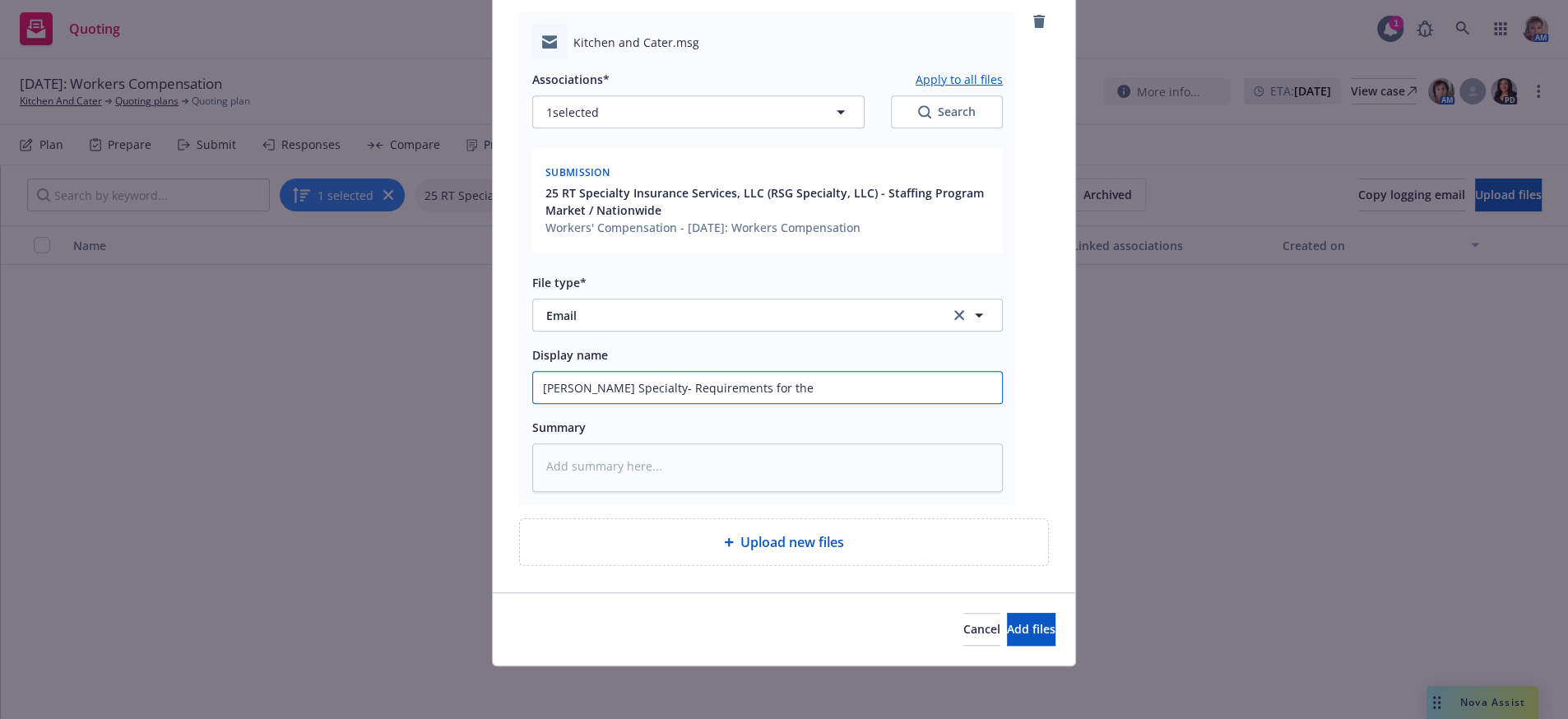
type textarea "x"
type input "[PERSON_NAME] Specialty- Requirements for the s"
type textarea "x"
type input "[PERSON_NAME] Specialty- Requirements for the su"
type textarea "x"
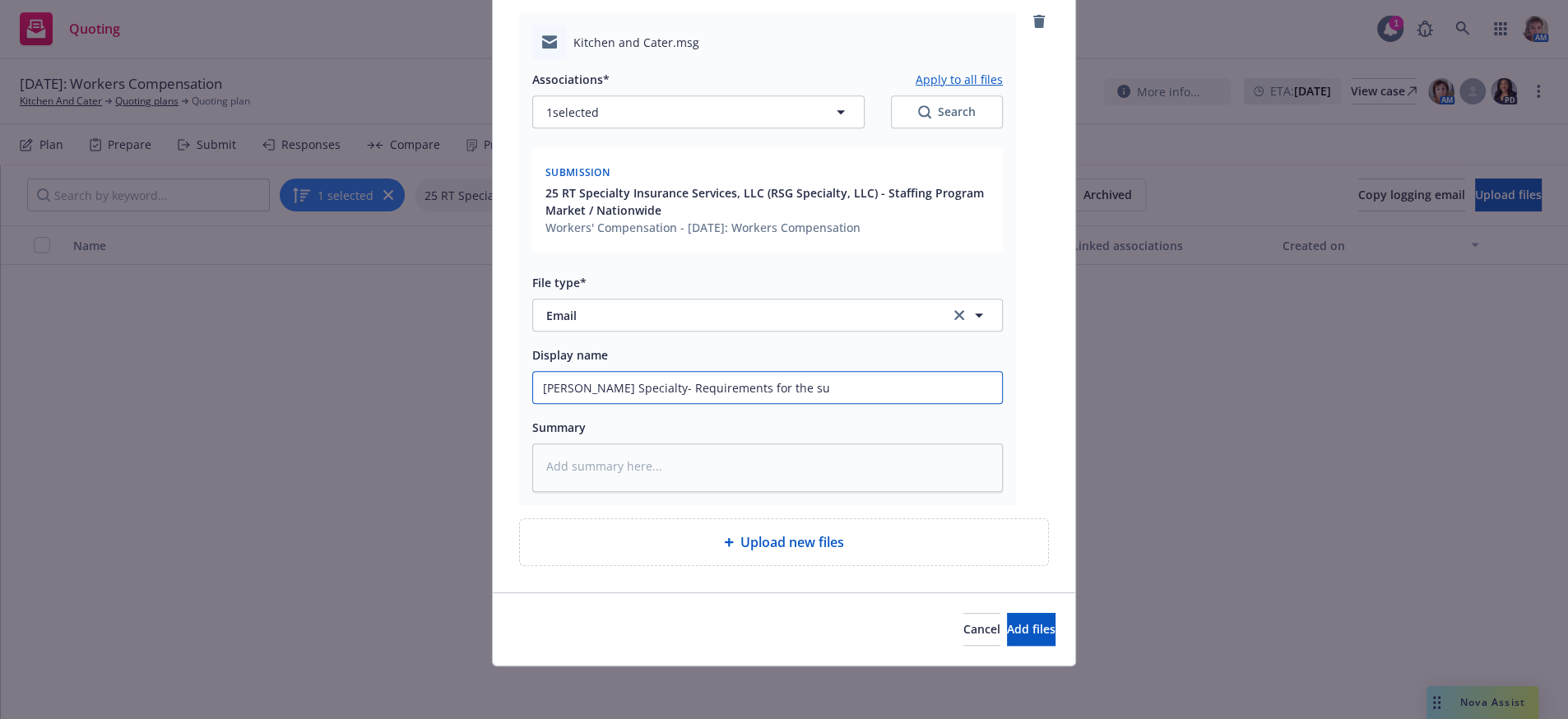
type input "[PERSON_NAME] Specialty- Requirements for the sub"
type textarea "x"
type input "[PERSON_NAME] Specialty- Requirements for the subm"
type textarea "x"
type input "[PERSON_NAME] Specialty- Requirements for the submi"
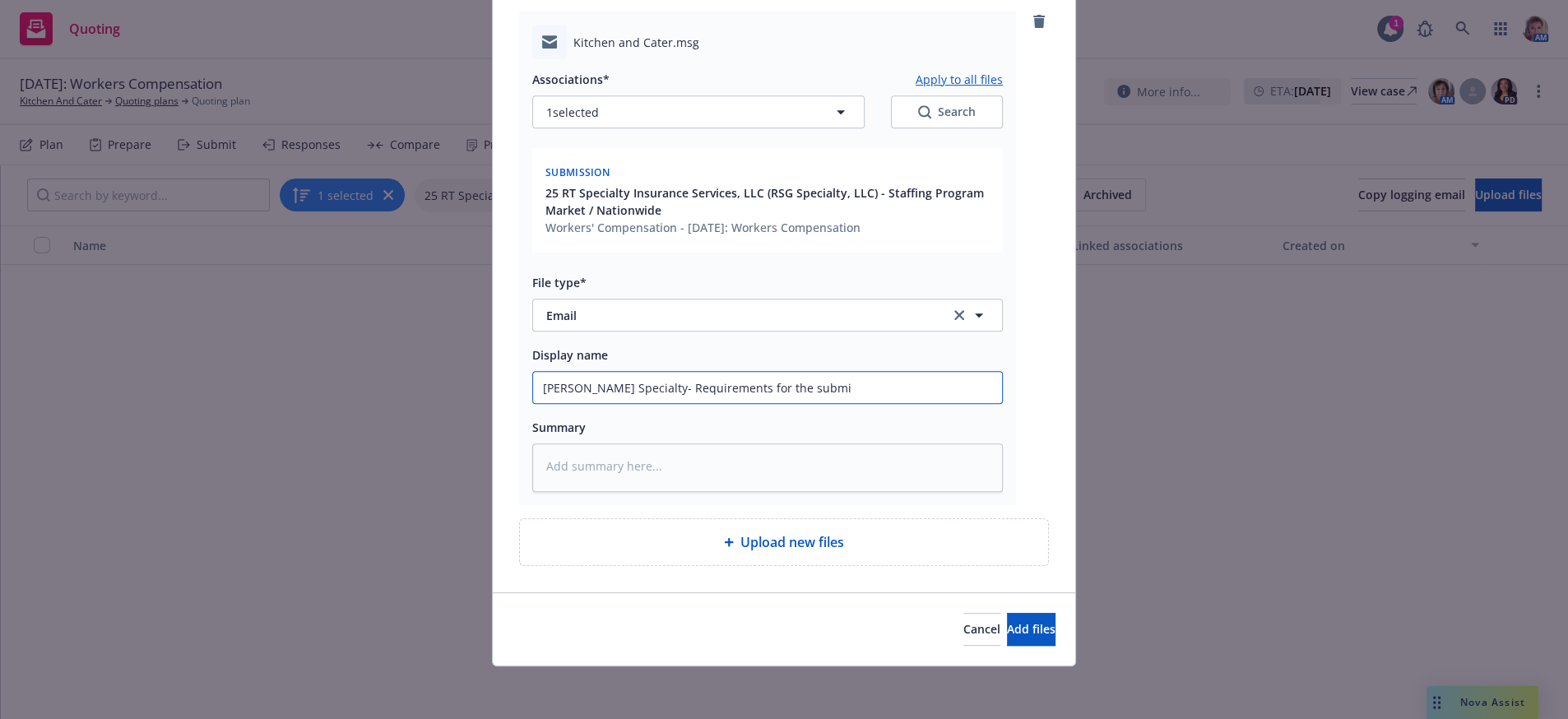
type textarea "x"
type input "[PERSON_NAME] Specialty- Requirements for the submis"
type textarea "x"
type input "[PERSON_NAME] Specialty- Requirements for the submiss"
type textarea "x"
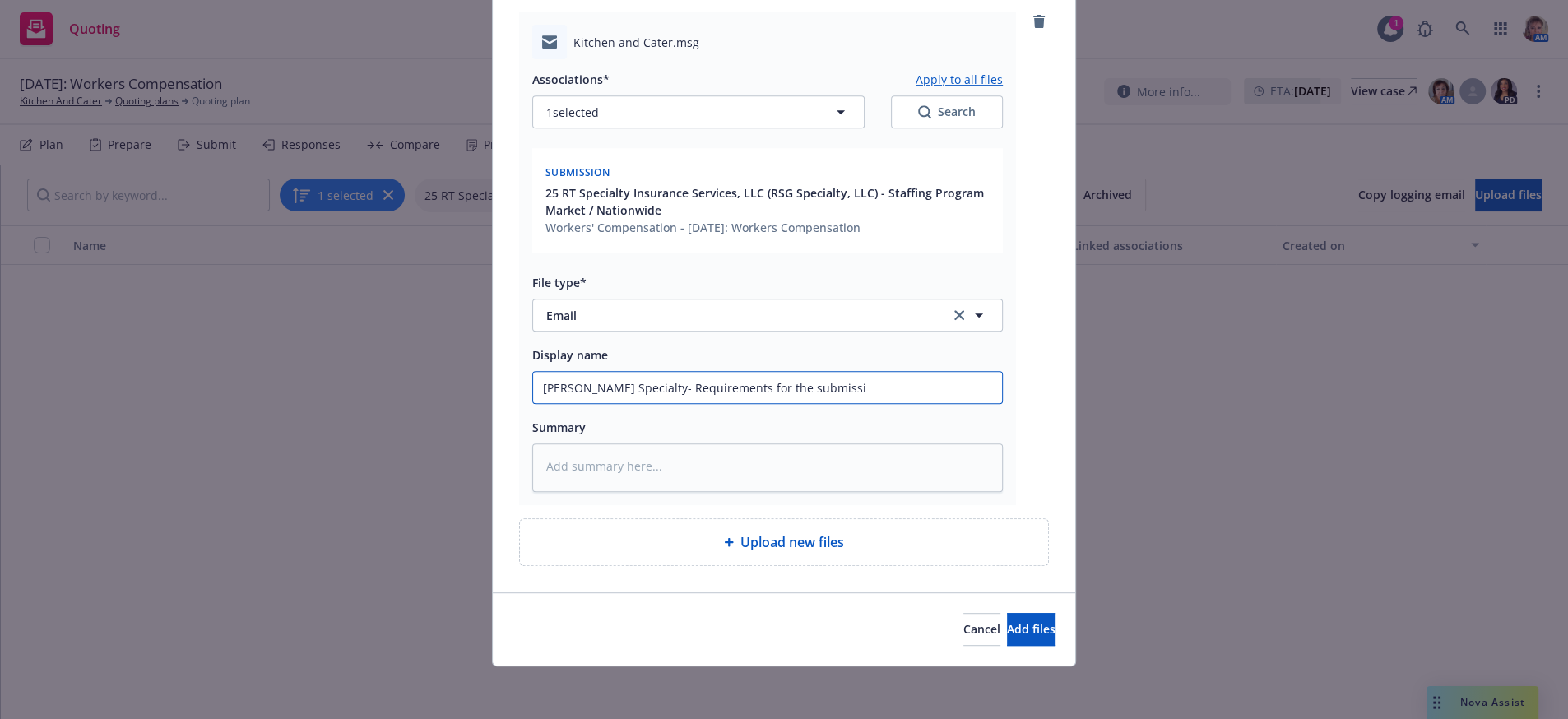
type input "[PERSON_NAME] Specialty- Requirements for the submissio"
type textarea "x"
type input "[PERSON_NAME] Specialty- Requirements for the submission"
type textarea "x"
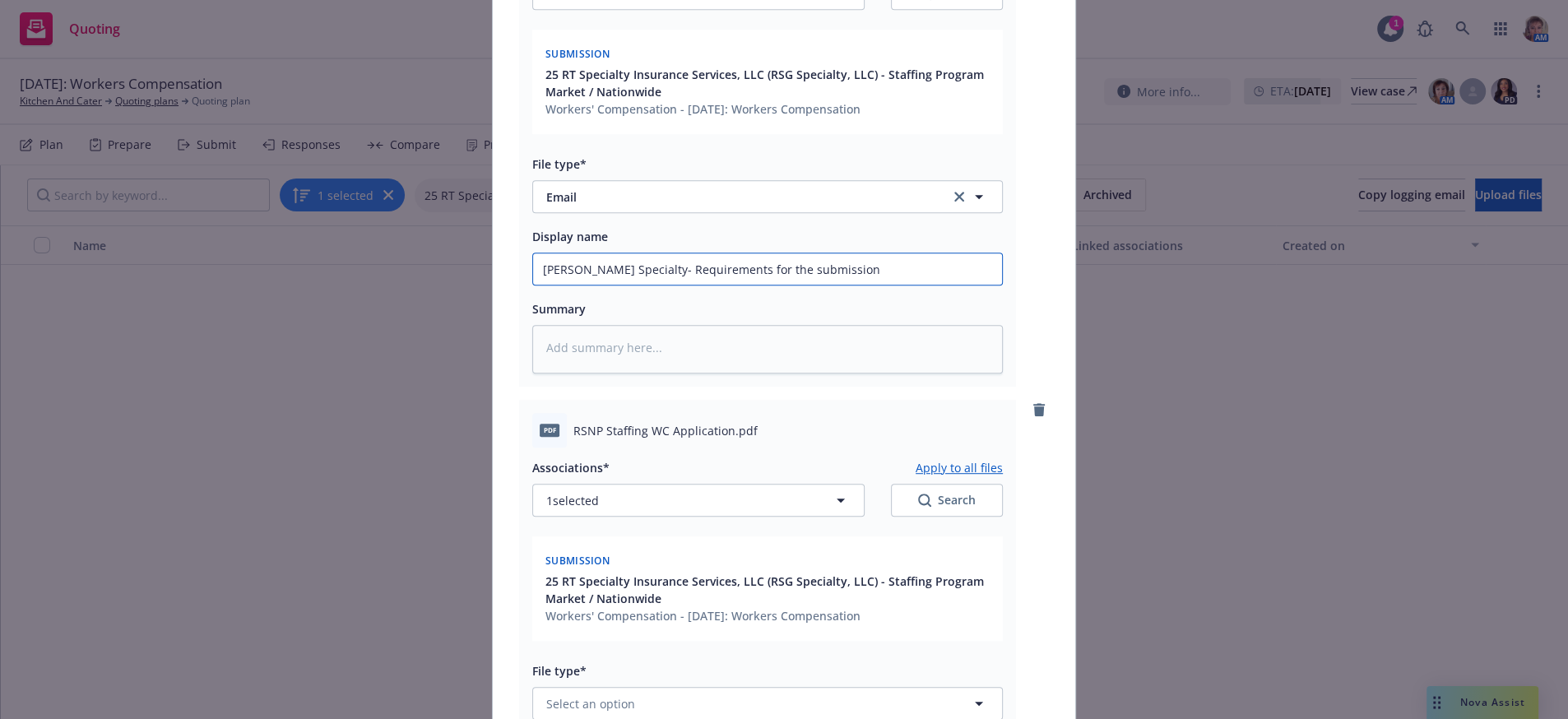
scroll to position [1377, 0]
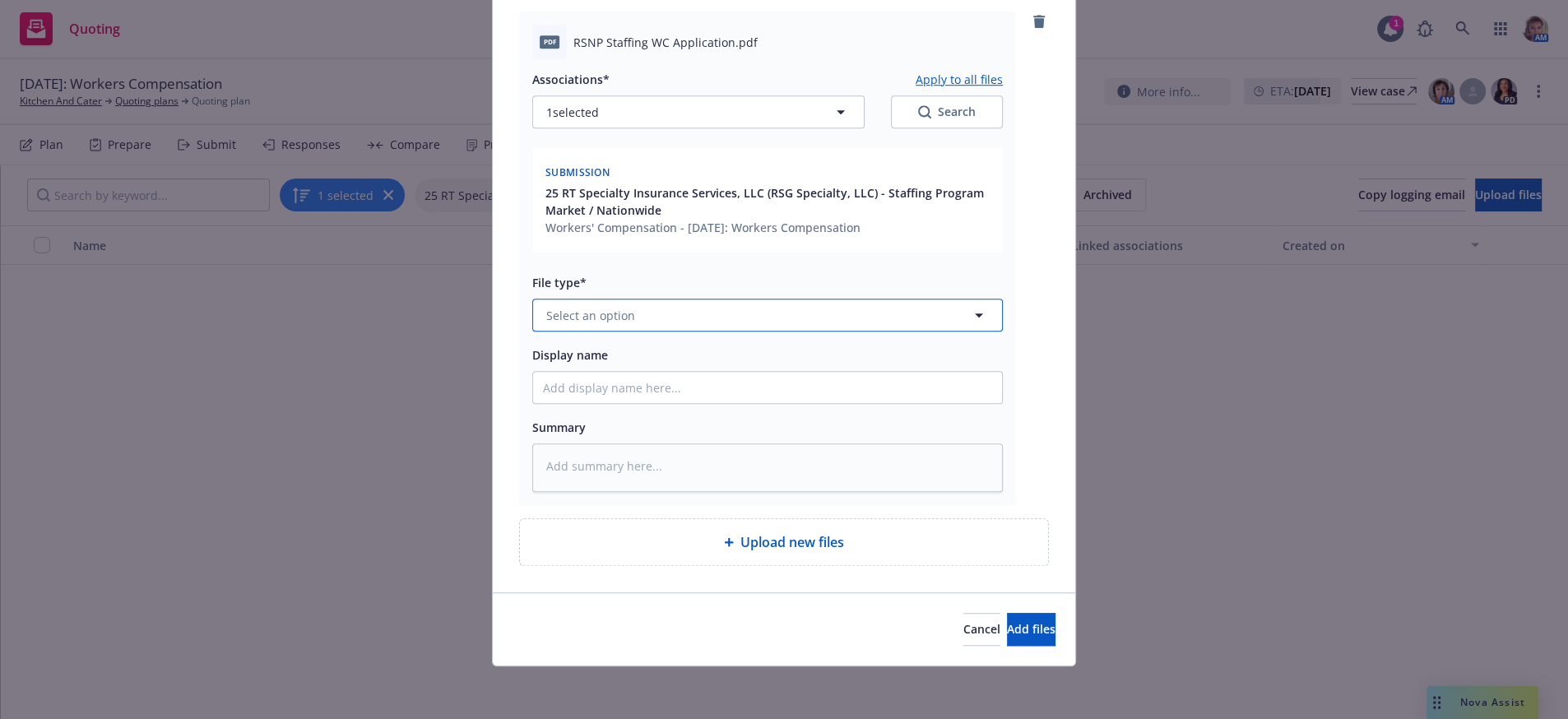
click at [631, 299] on button "Select an option" at bounding box center [767, 315] width 471 height 33
click at [674, 447] on div "Application - unsigned" at bounding box center [611, 458] width 137 height 23
click at [637, 469] on textarea at bounding box center [767, 468] width 471 height 49
click at [1007, 634] on span "Add files" at bounding box center [1031, 629] width 49 height 16
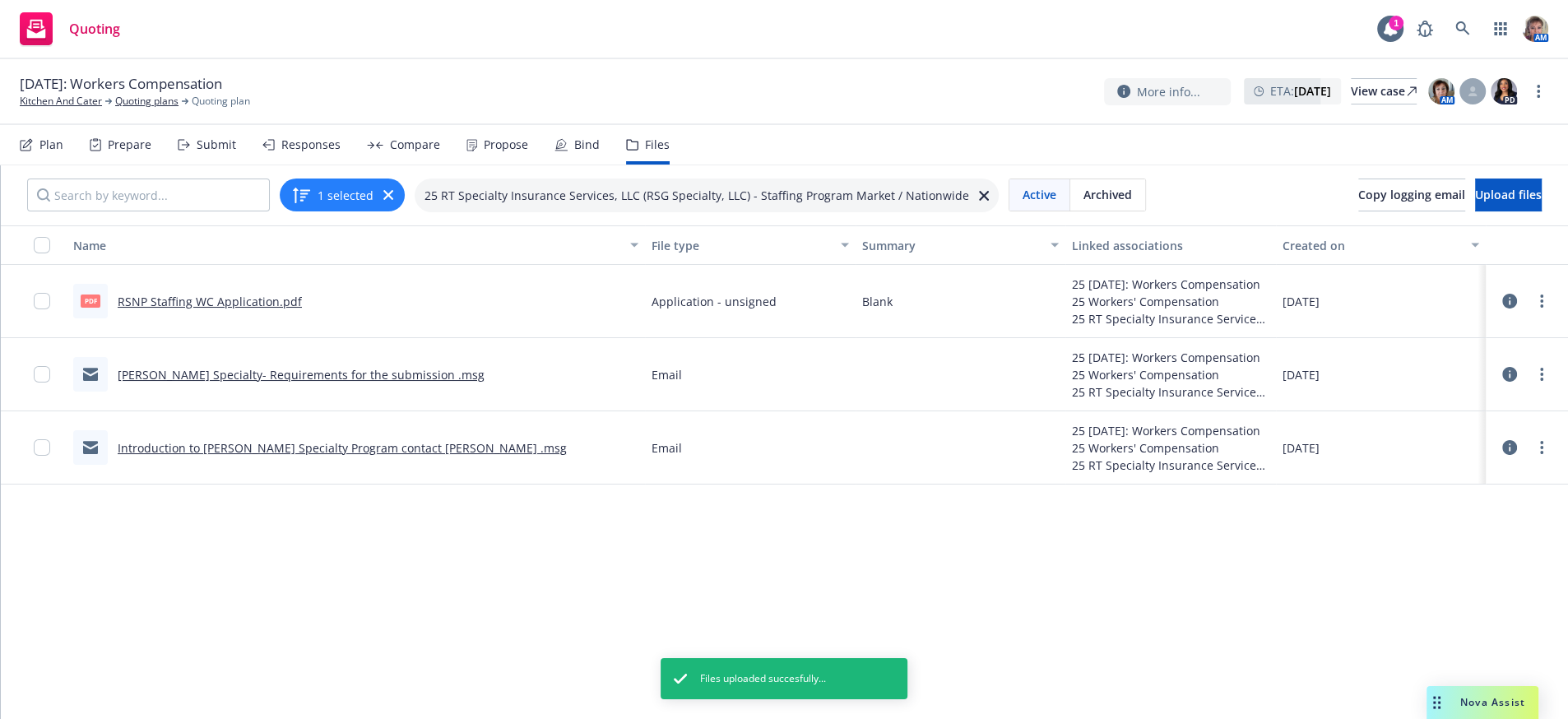
click at [1083, 694] on div "Name File type Summary Linked associations Created on pdf RSNP Staffing WC Appl…" at bounding box center [784, 464] width 1567 height 477
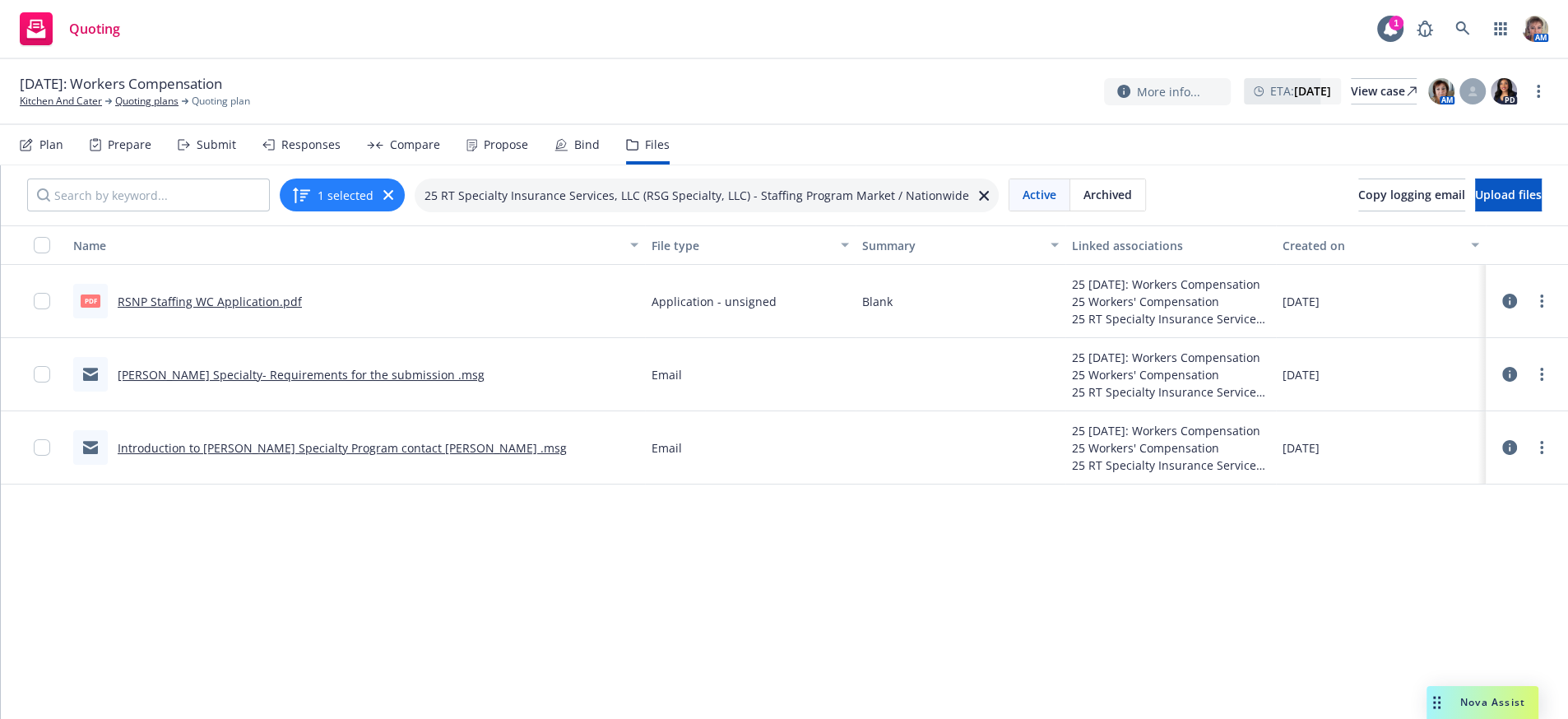
click at [524, 643] on div "Name File type Summary Linked associations Created on pdf RSNP Staffing WC Appl…" at bounding box center [784, 464] width 1567 height 477
click at [152, 105] on link "Quoting plans" at bounding box center [147, 101] width 64 height 15
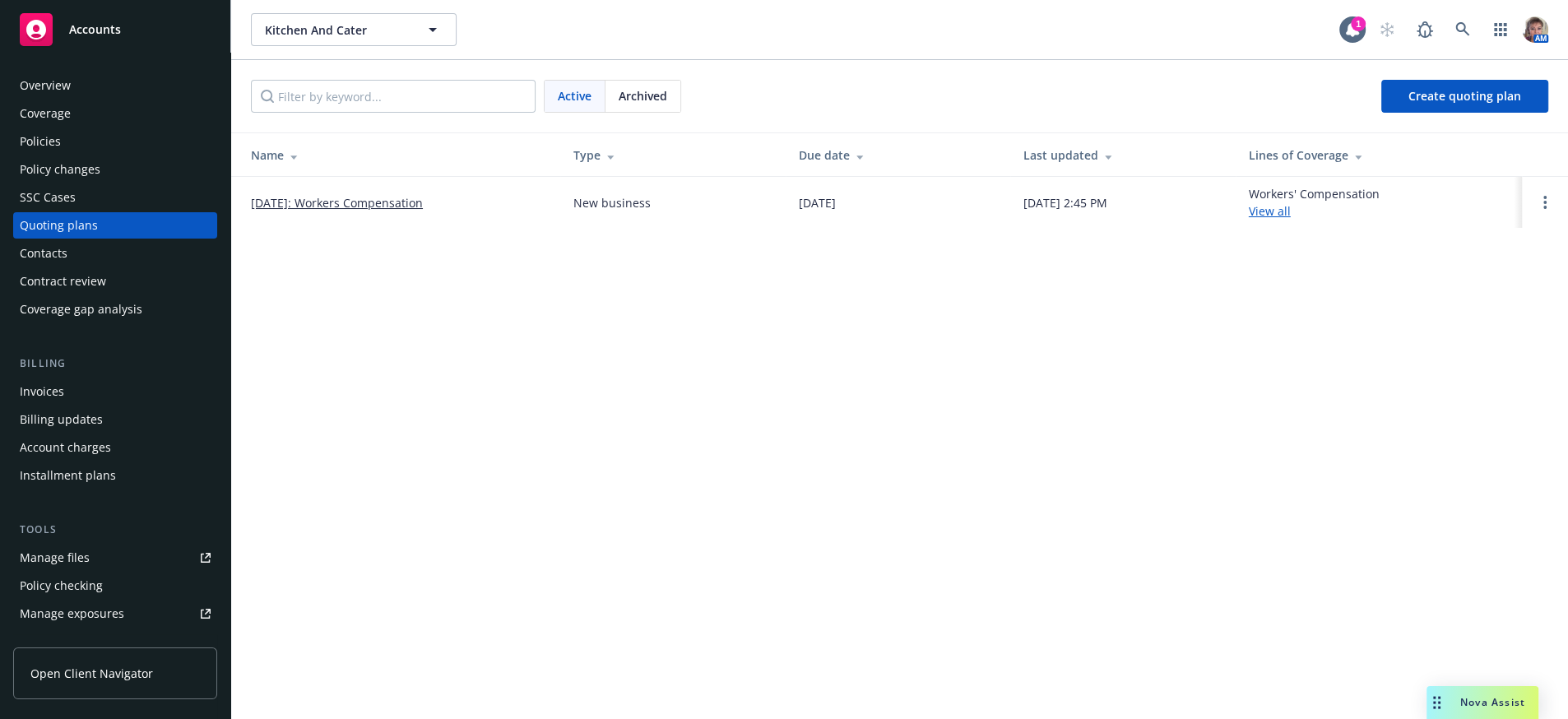
click at [320, 212] on link "[DATE]: Workers Compensation" at bounding box center [337, 202] width 172 height 17
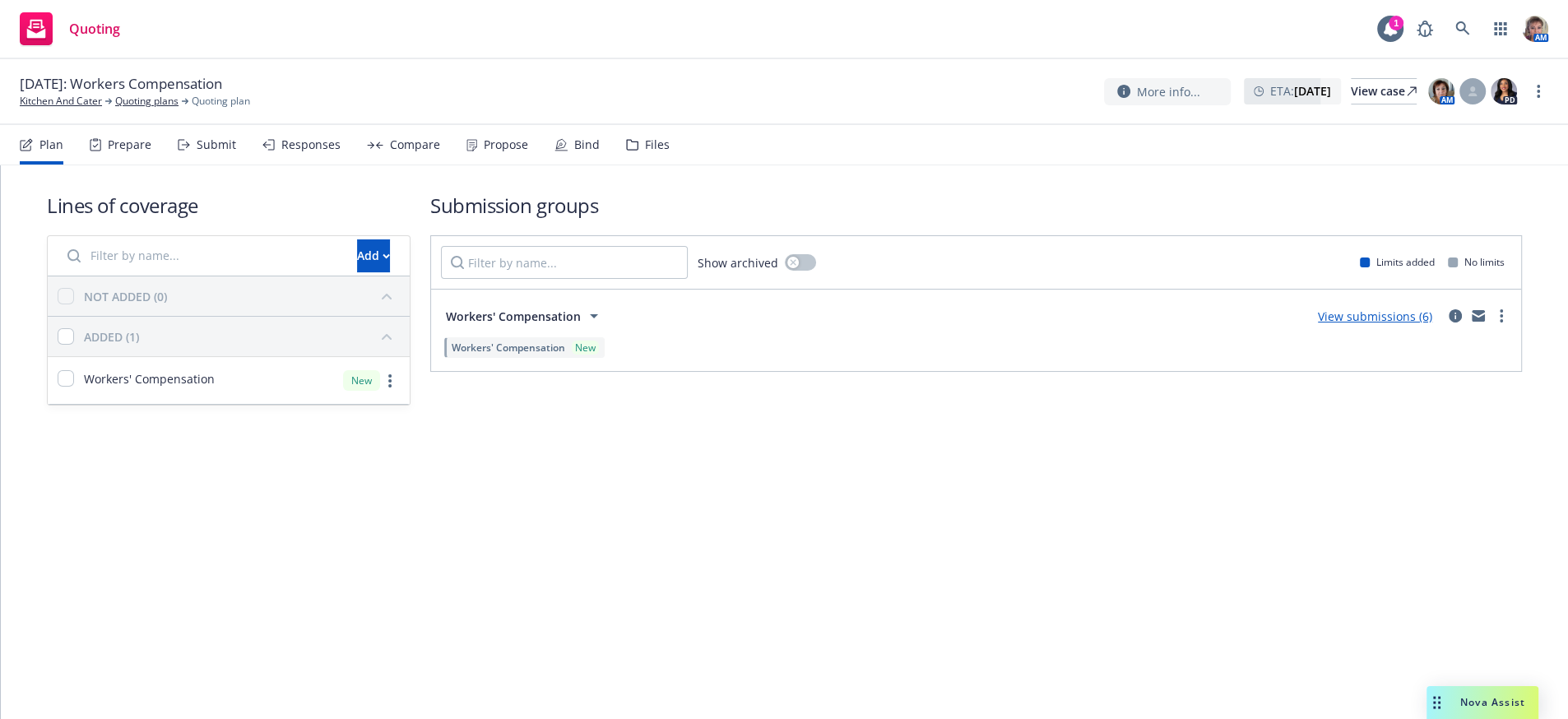
click at [219, 148] on div "Submit" at bounding box center [216, 145] width 39 height 13
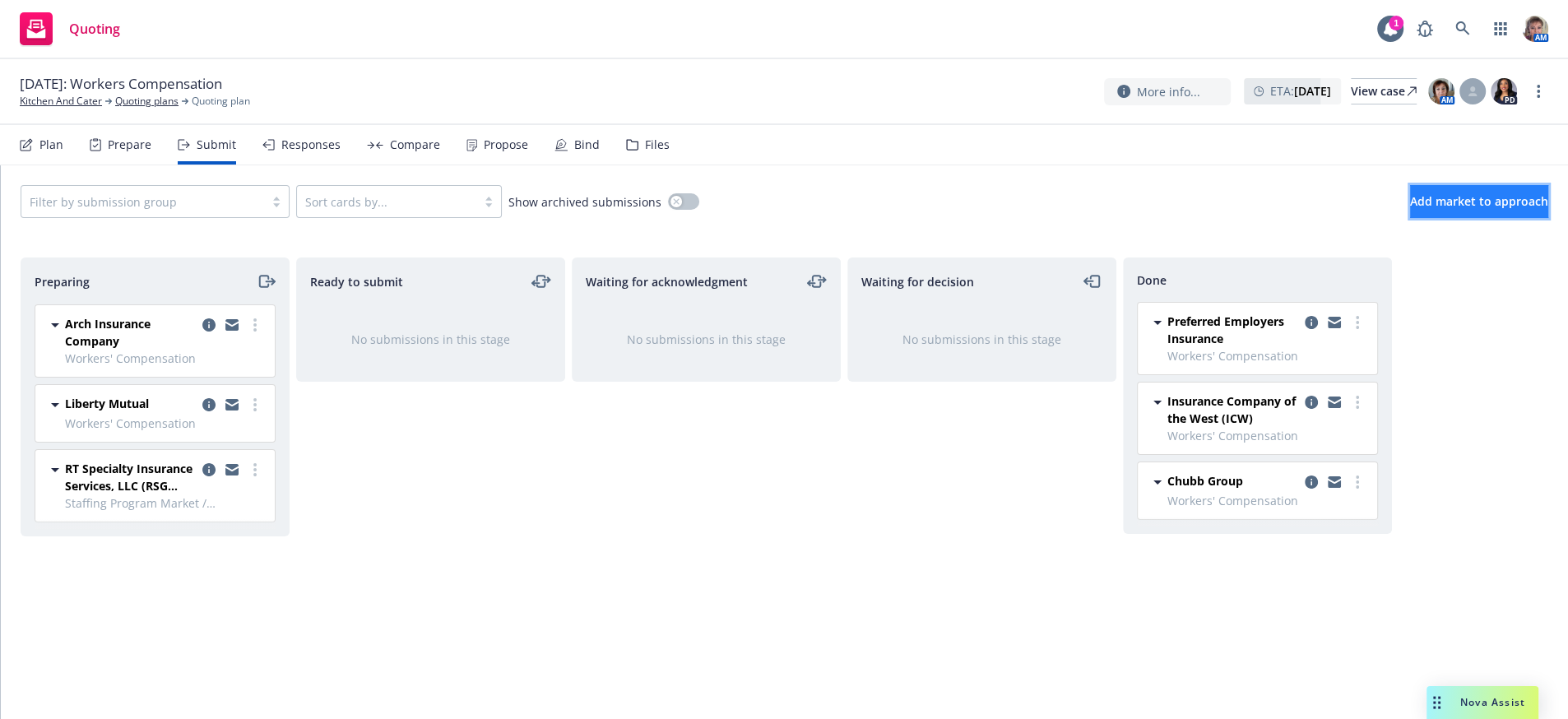
click at [1453, 209] on span "Add market to approach" at bounding box center [1479, 201] width 138 height 16
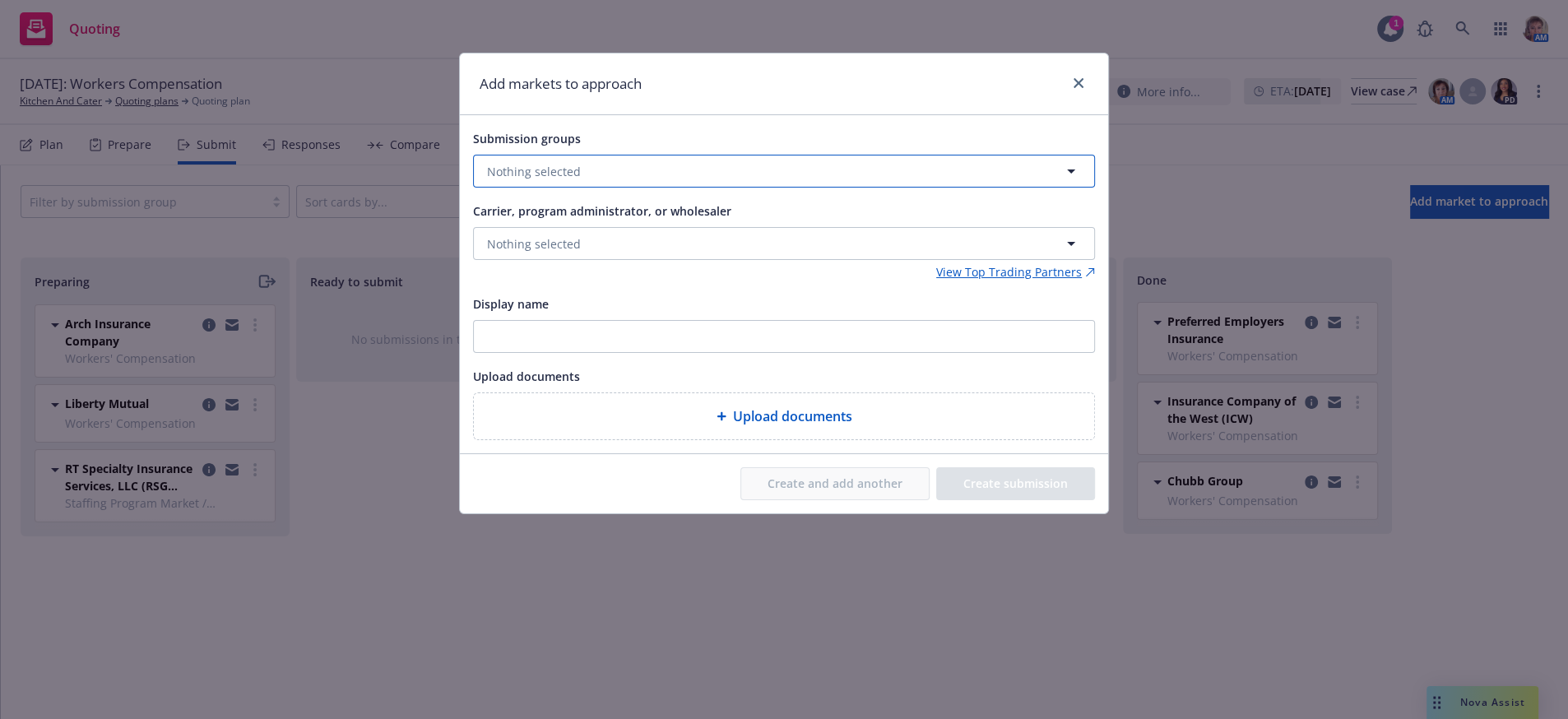
click at [626, 185] on button "Nothing selected" at bounding box center [784, 170] width 622 height 33
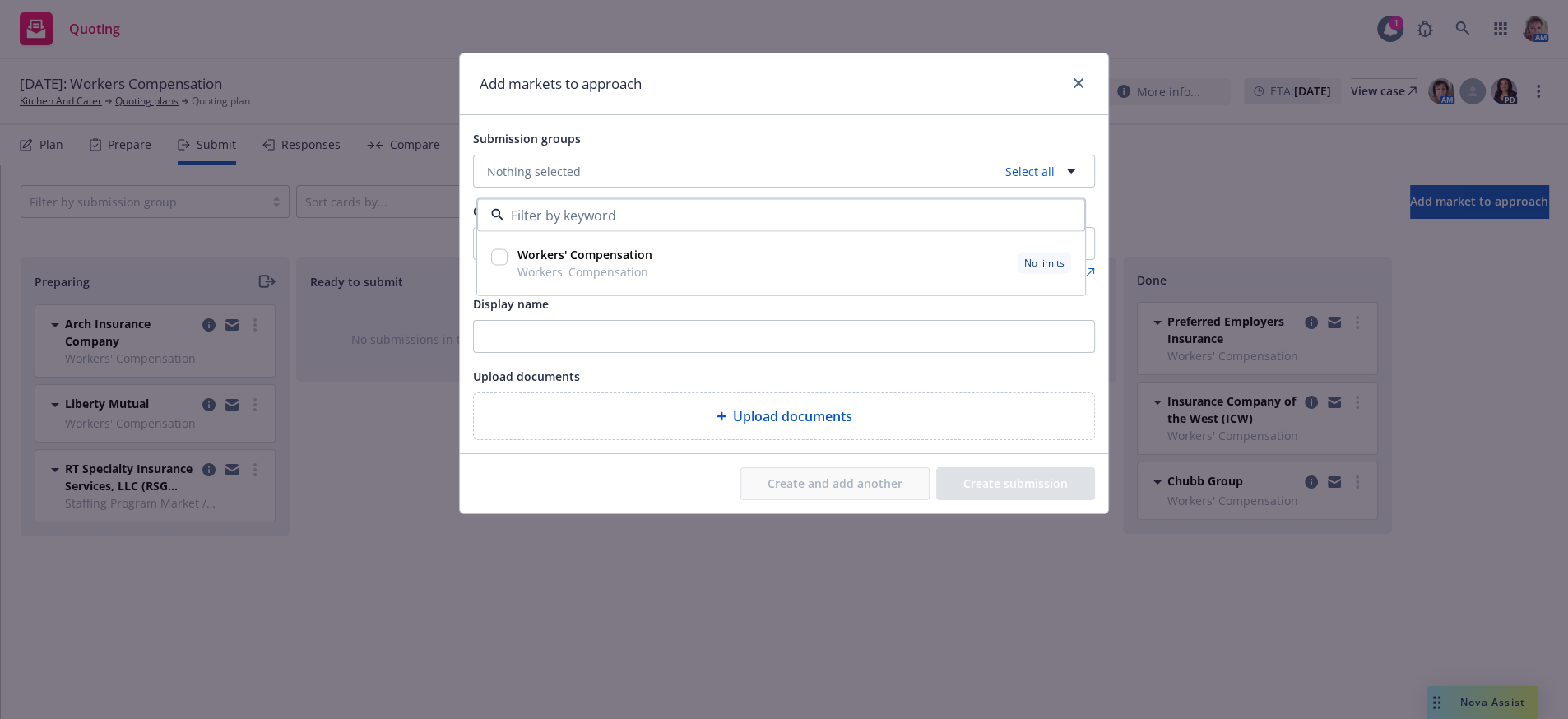
click at [493, 266] on input "checkbox" at bounding box center [500, 257] width 17 height 17
checkbox input "true"
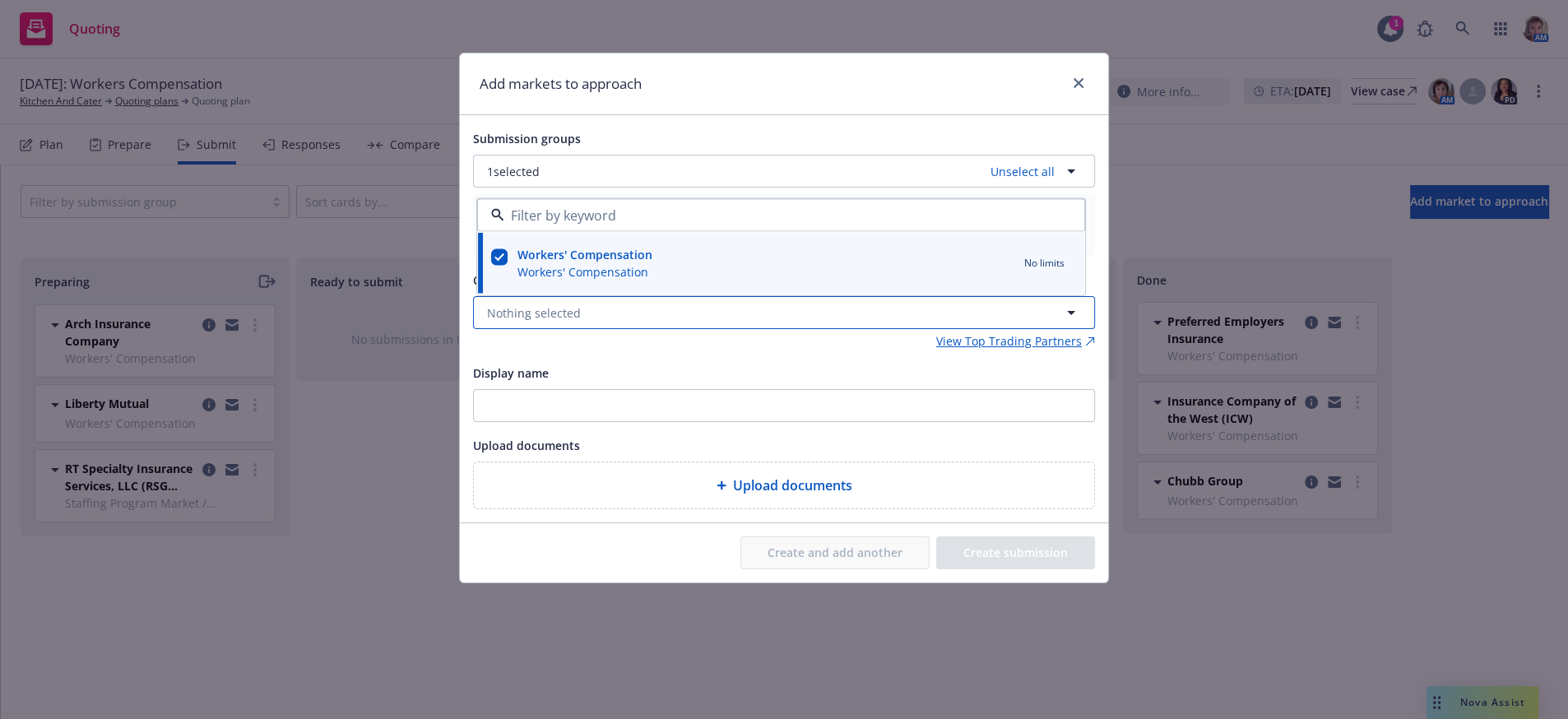
click at [542, 322] on span "Nothing selected" at bounding box center [533, 313] width 94 height 17
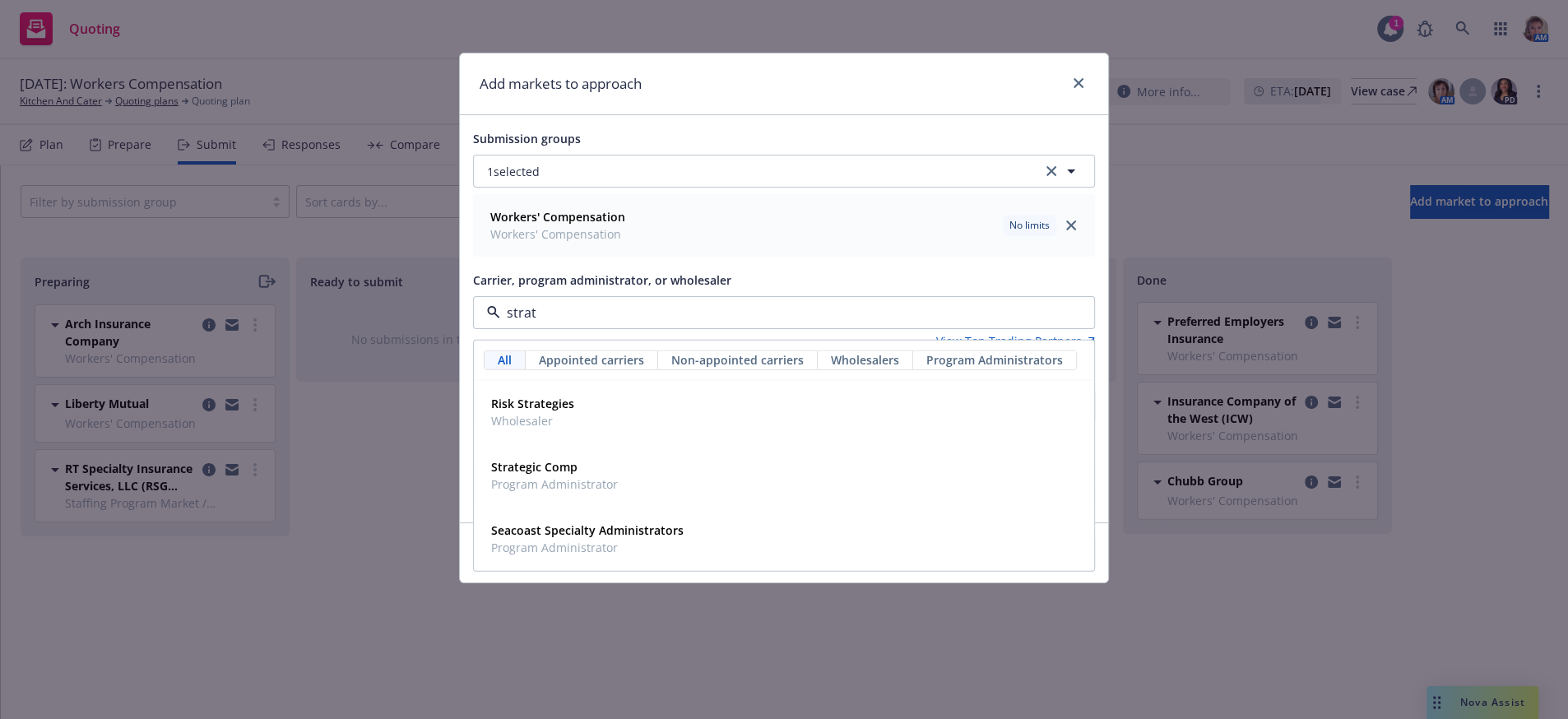
type input "strate"
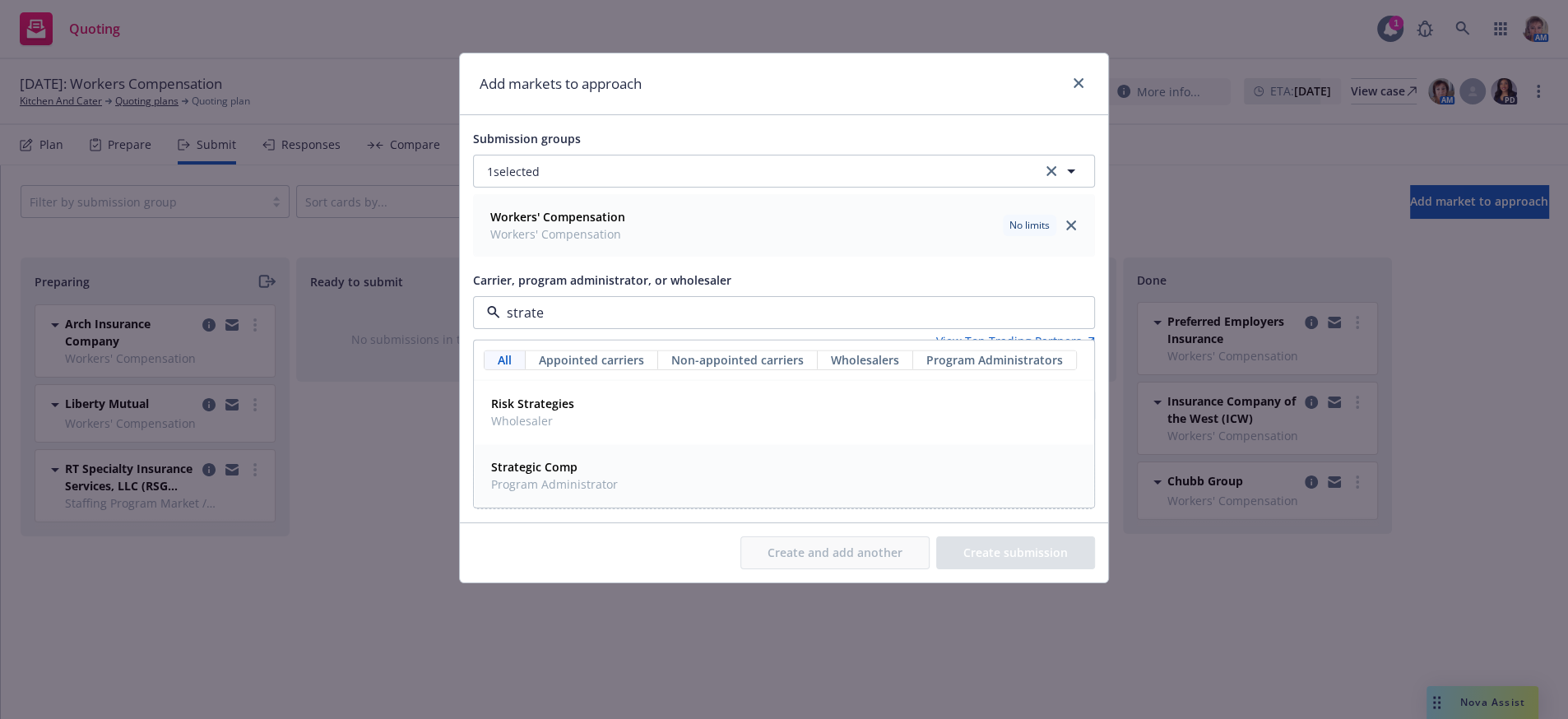
click at [588, 496] on div "Strategic Comp Program Administrator" at bounding box center [553, 476] width 137 height 41
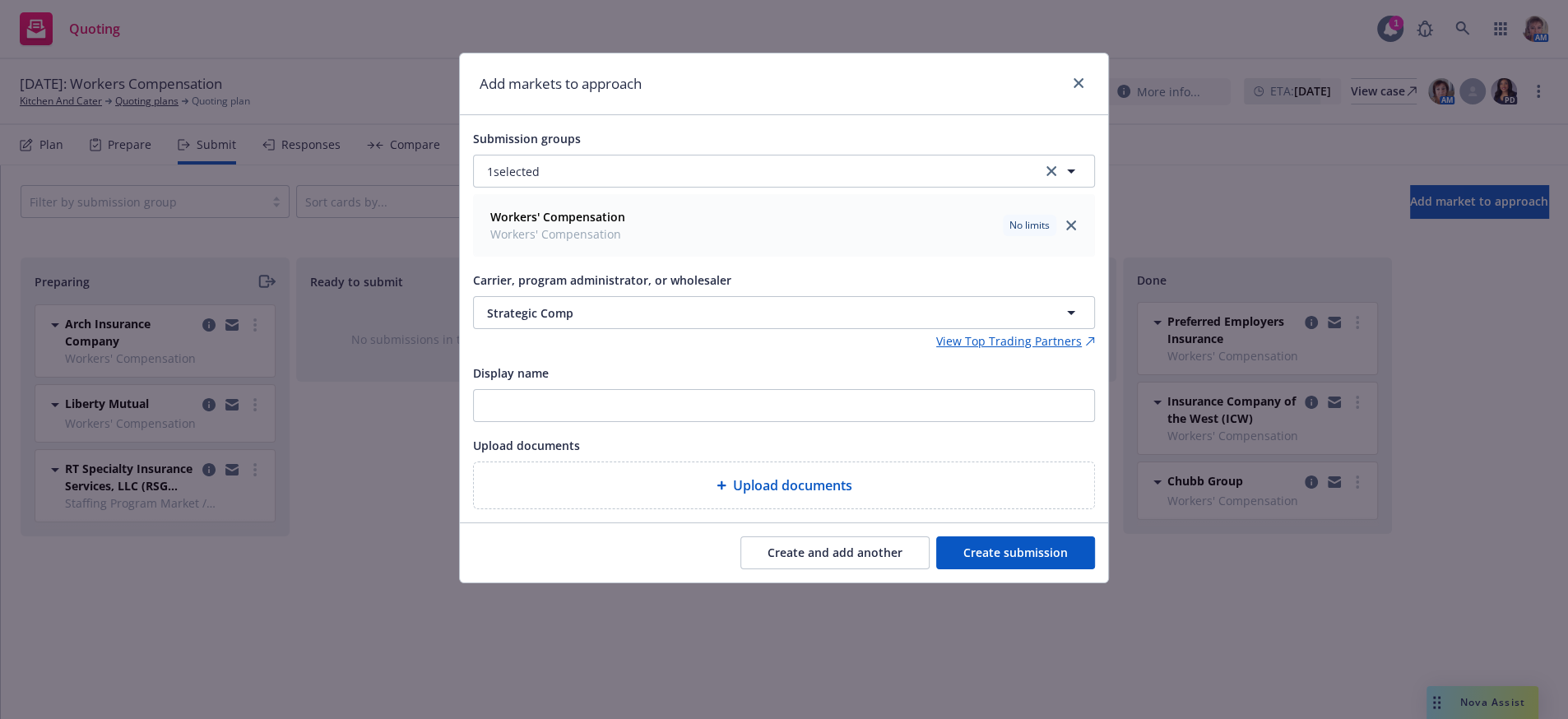
click at [994, 569] on button "Create submission" at bounding box center [1015, 552] width 159 height 33
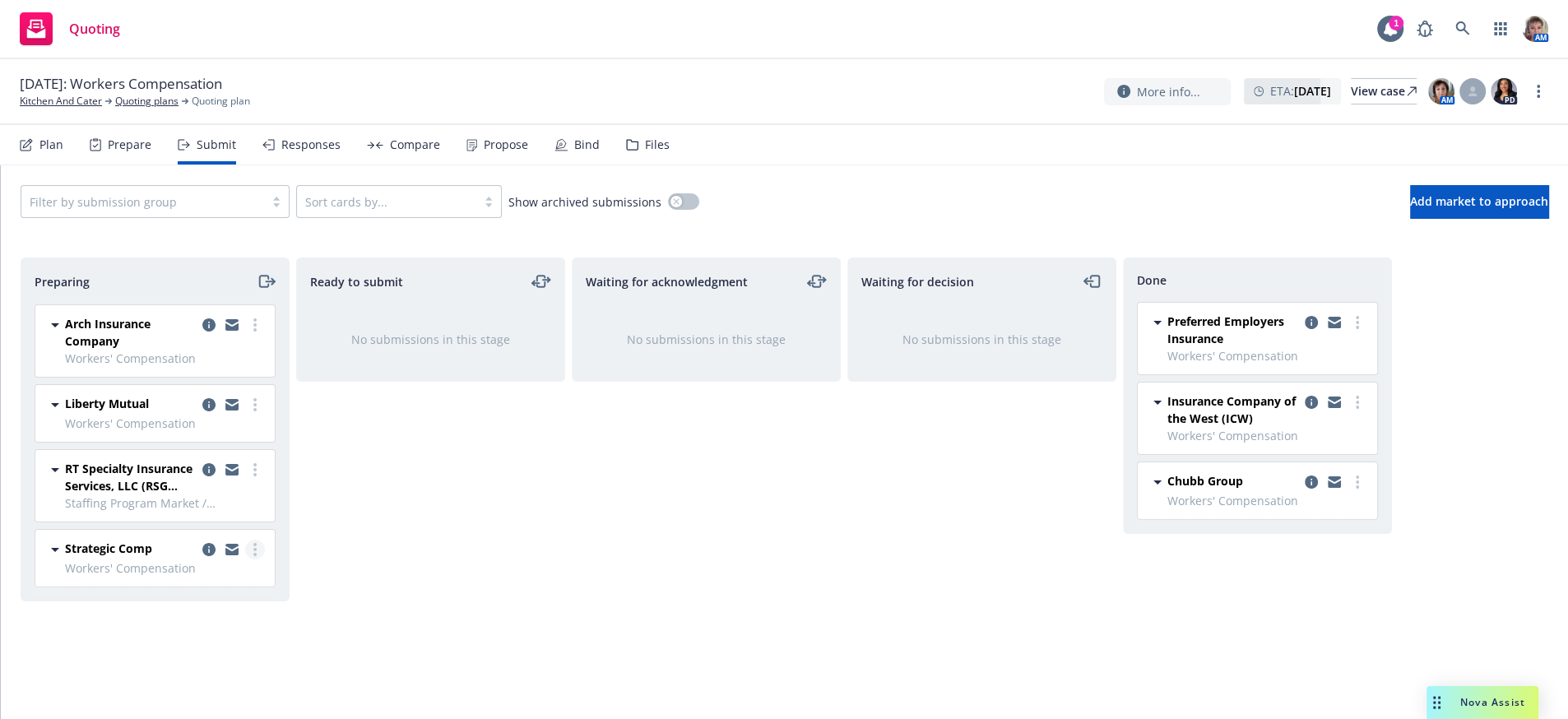
click at [253, 560] on link "more" at bounding box center [254, 550] width 20 height 20
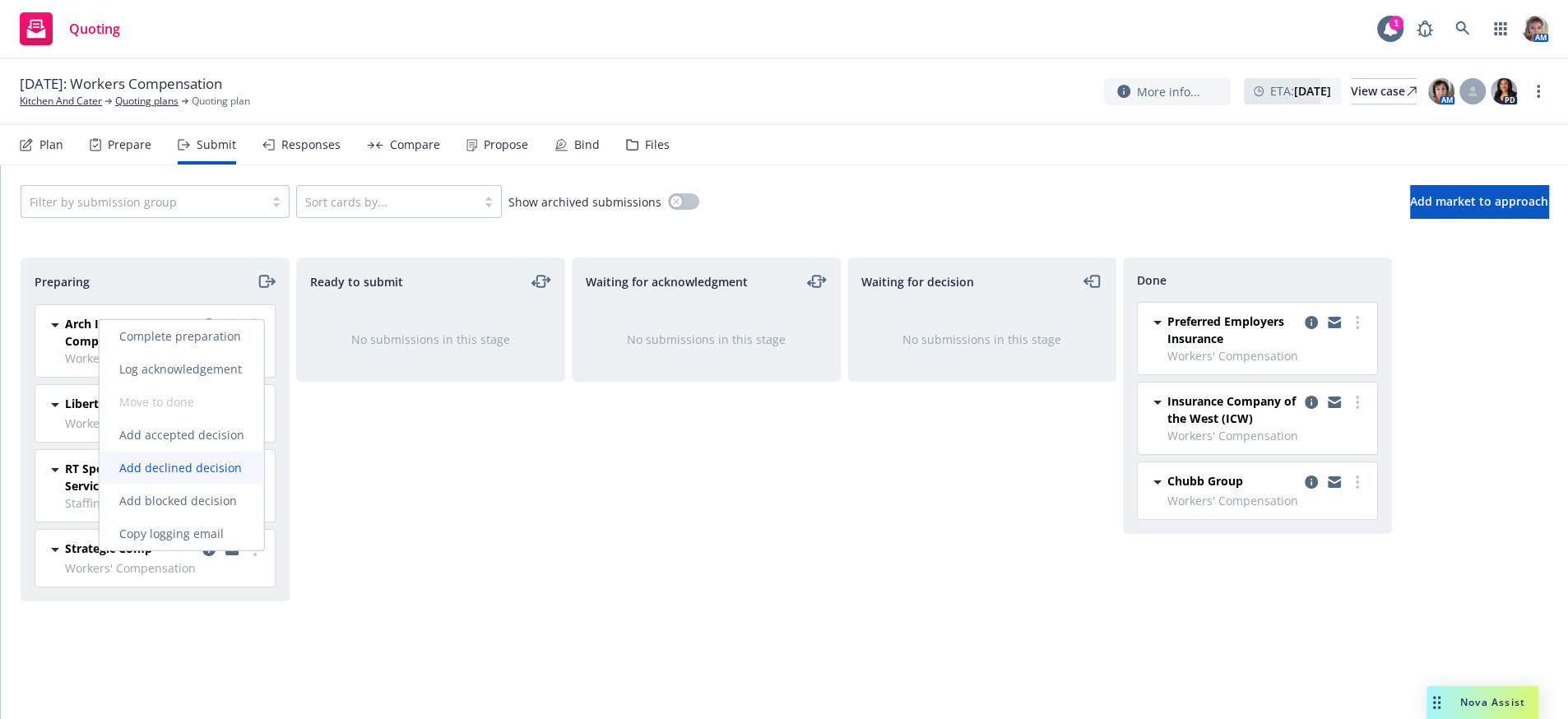
click at [251, 469] on span "Add declined decision" at bounding box center [180, 467] width 162 height 16
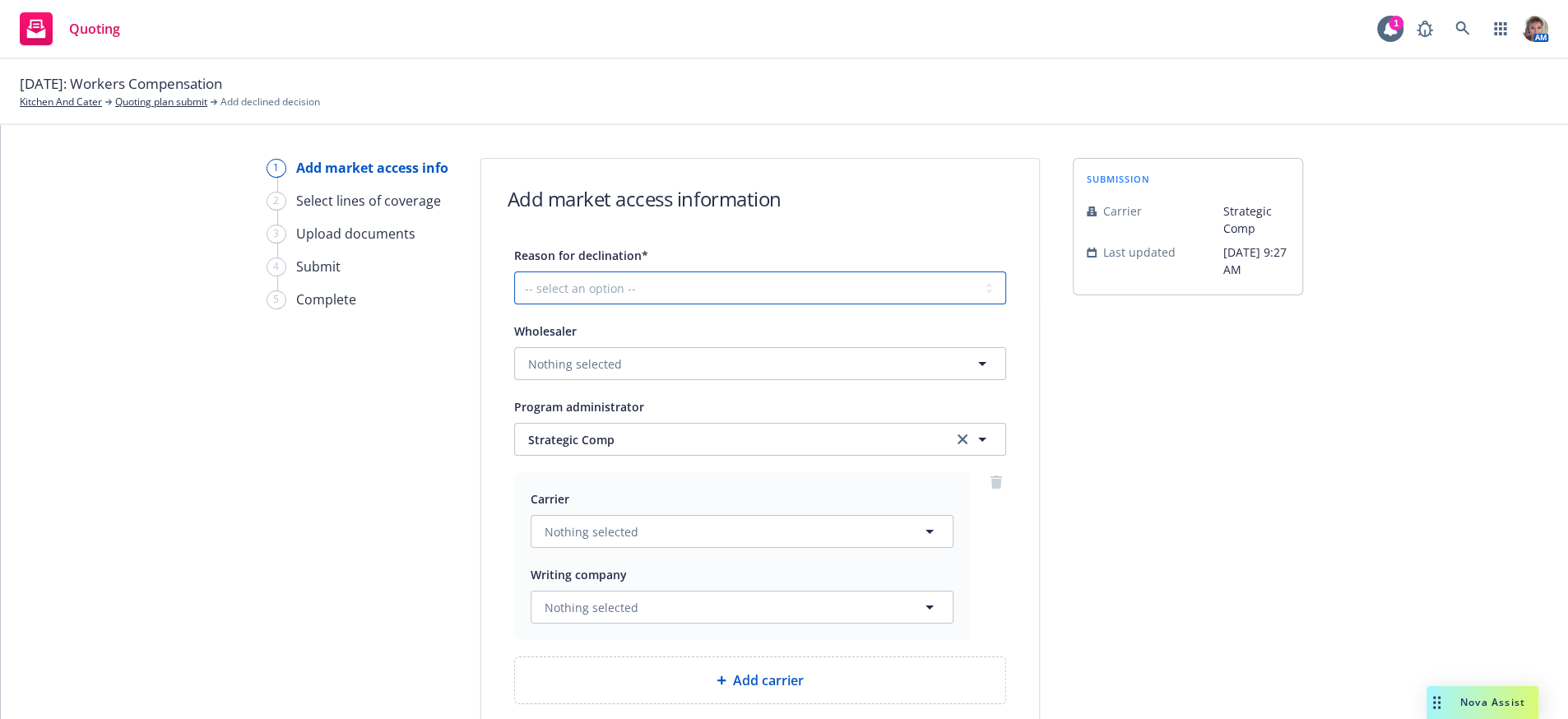
click at [580, 304] on select "-- select an option -- Cannot compete with other markets Carrier non-renewed Ca…" at bounding box center [760, 287] width 492 height 33
select select "CLIENT_TOO_SMALL"
click at [514, 283] on select "-- select an option -- Cannot compete with other markets Carrier non-renewed Ca…" at bounding box center [760, 287] width 492 height 33
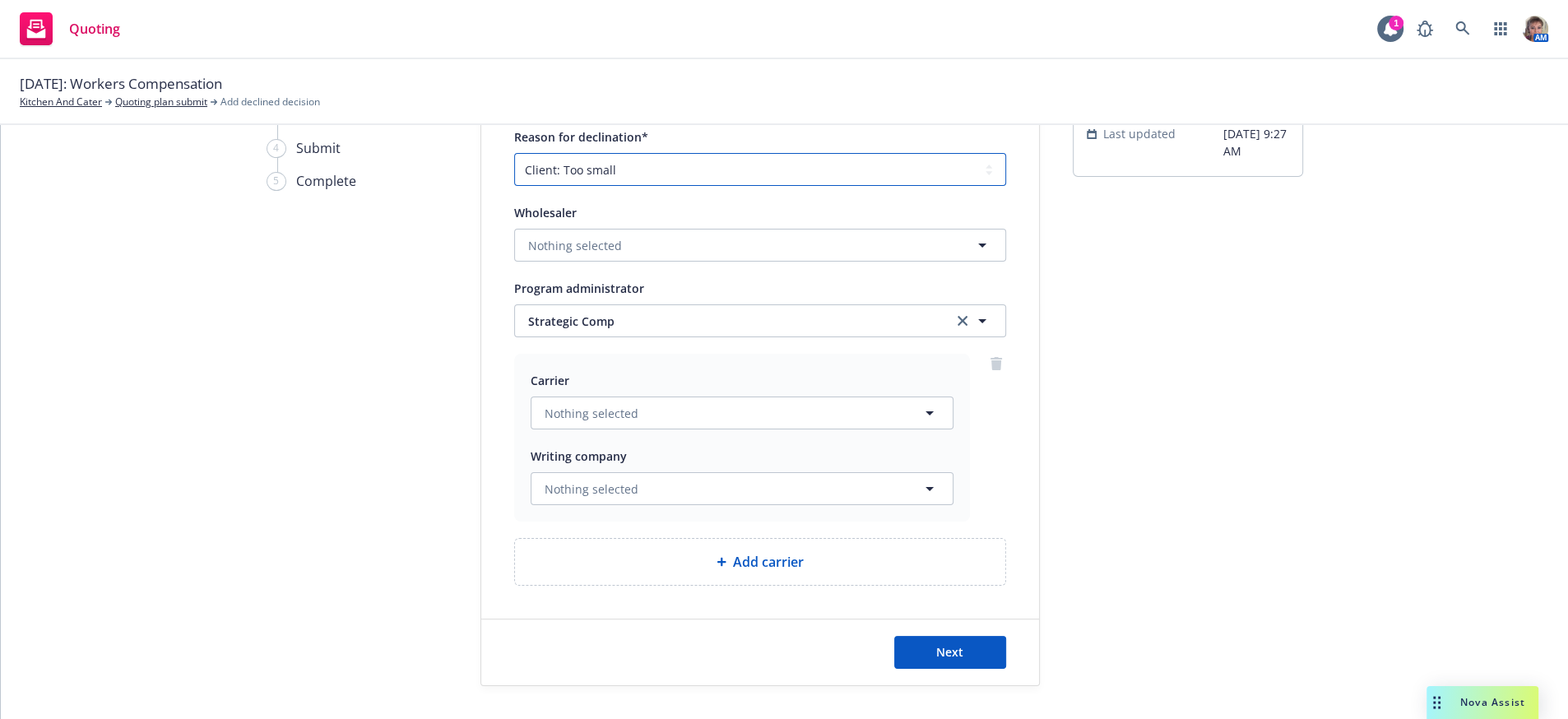
scroll to position [169, 0]
click at [947, 657] on span "Next" at bounding box center [949, 652] width 27 height 16
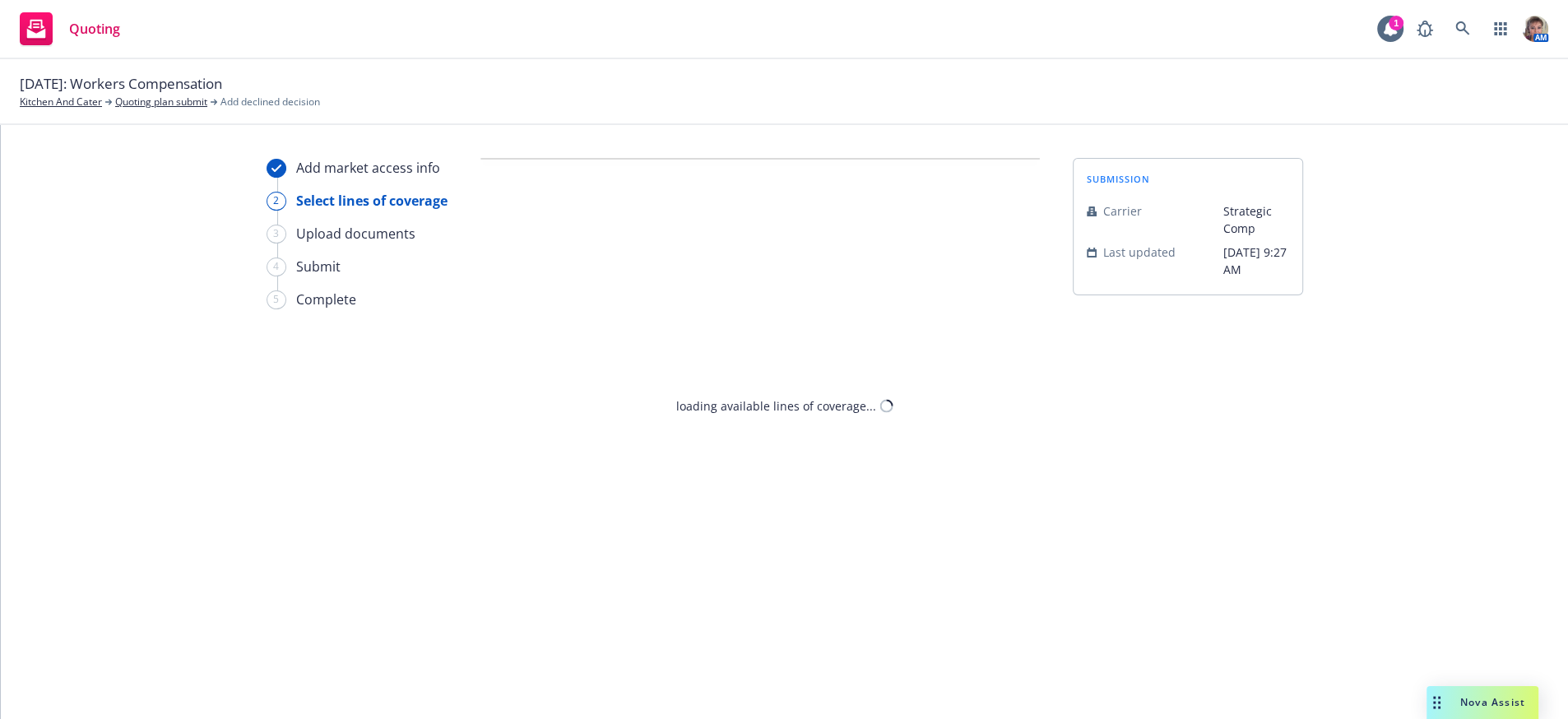
select select "CLIENT_TOO_SMALL"
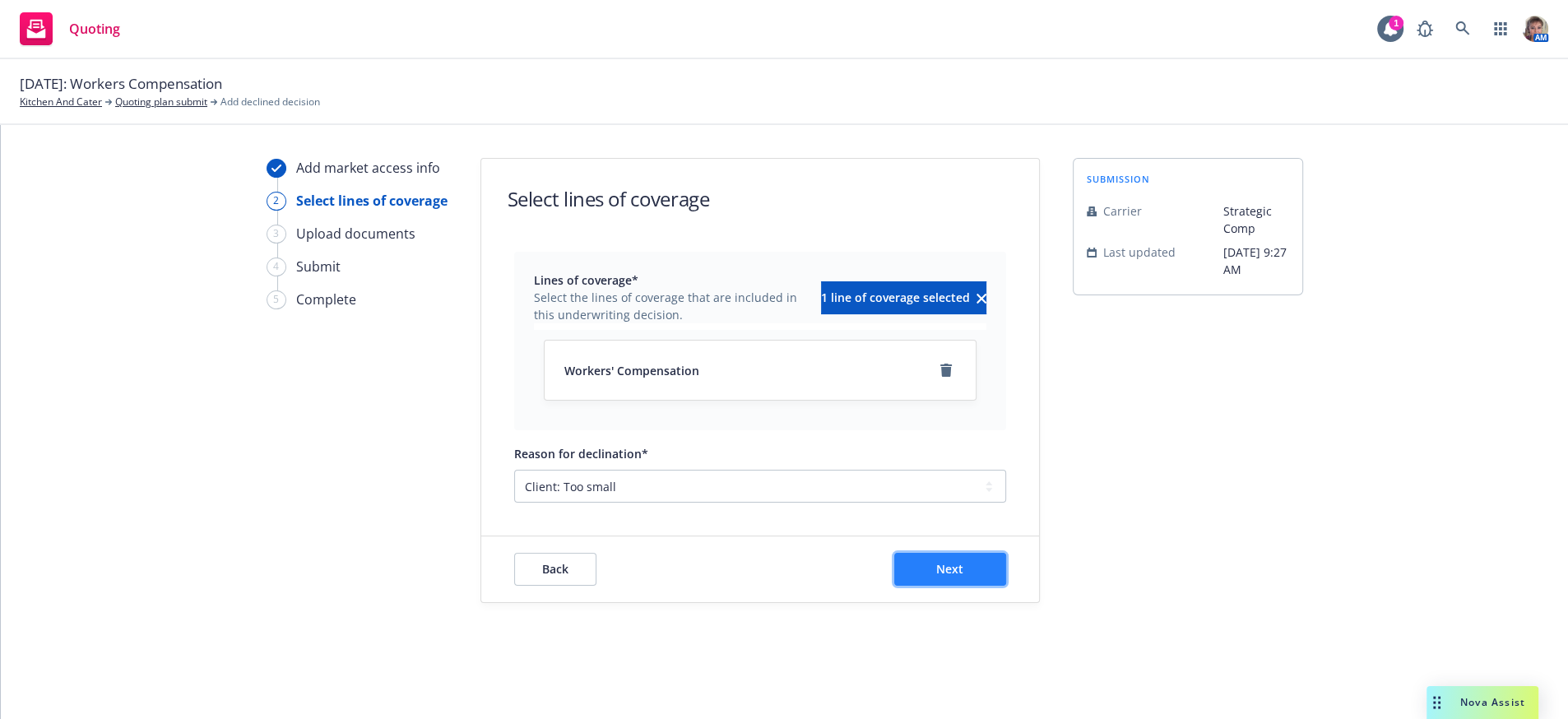
click at [936, 577] on span "Next" at bounding box center [949, 569] width 27 height 16
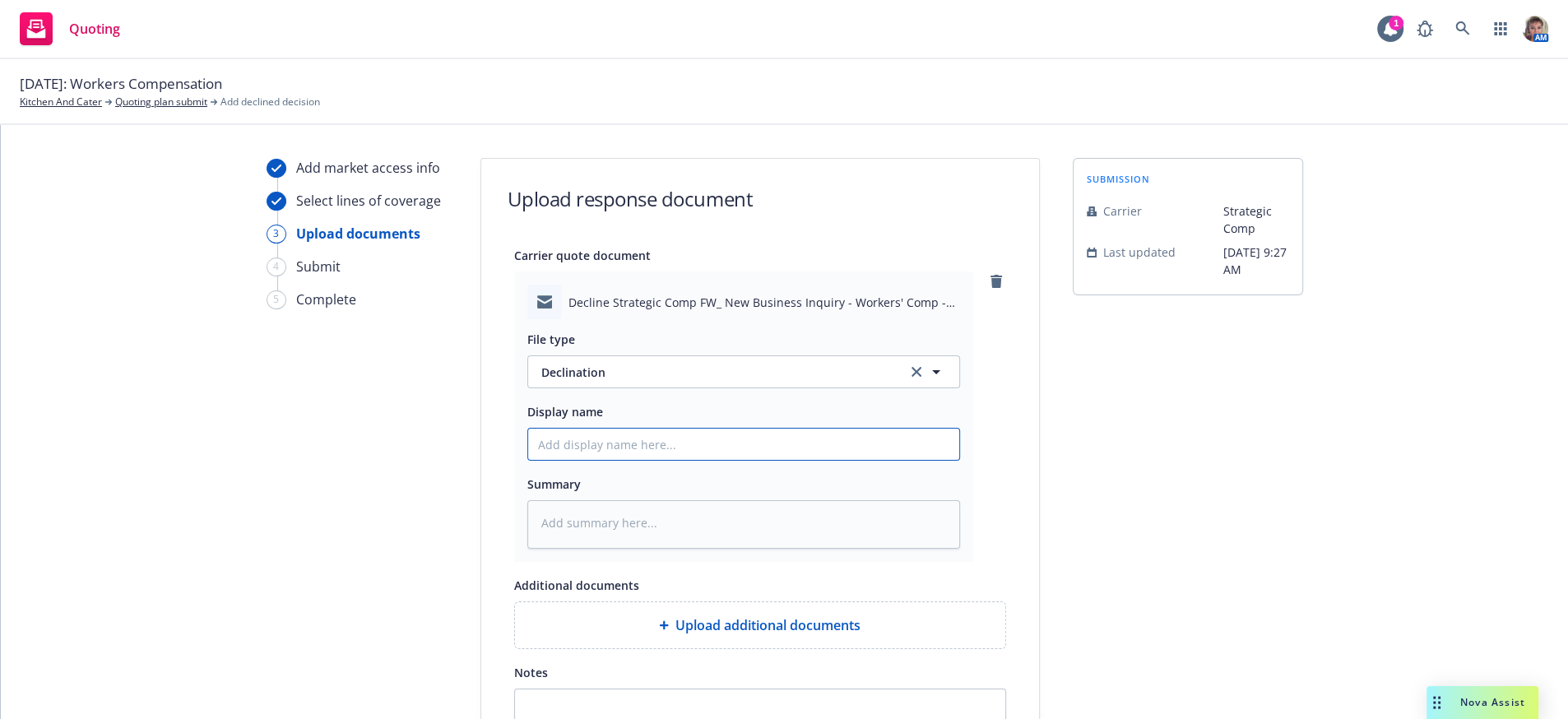
click at [609, 460] on input "Display name" at bounding box center [743, 444] width 431 height 31
type textarea "x"
type input "T"
type textarea "x"
type input "To"
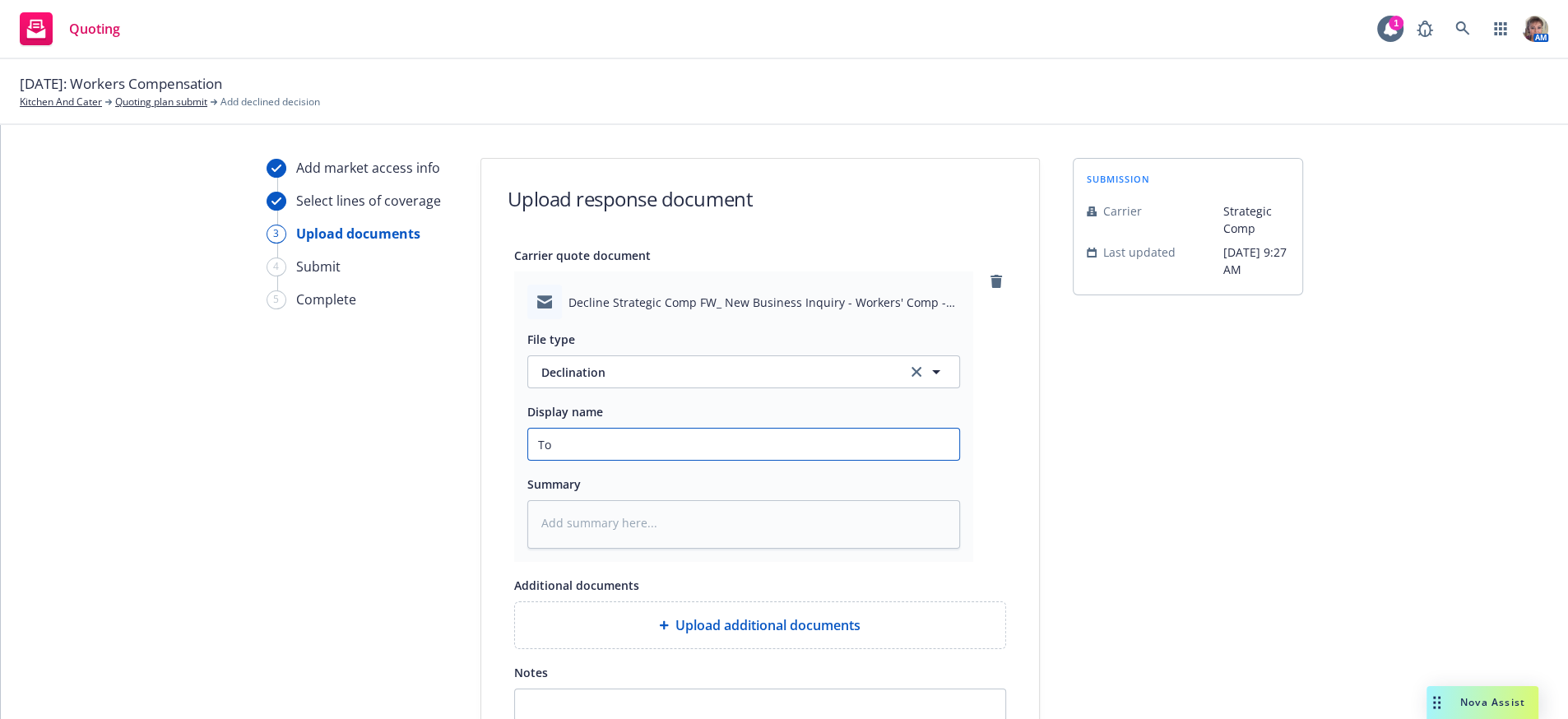
type textarea "x"
type input "Too"
type textarea "x"
type input "Too s"
type textarea "x"
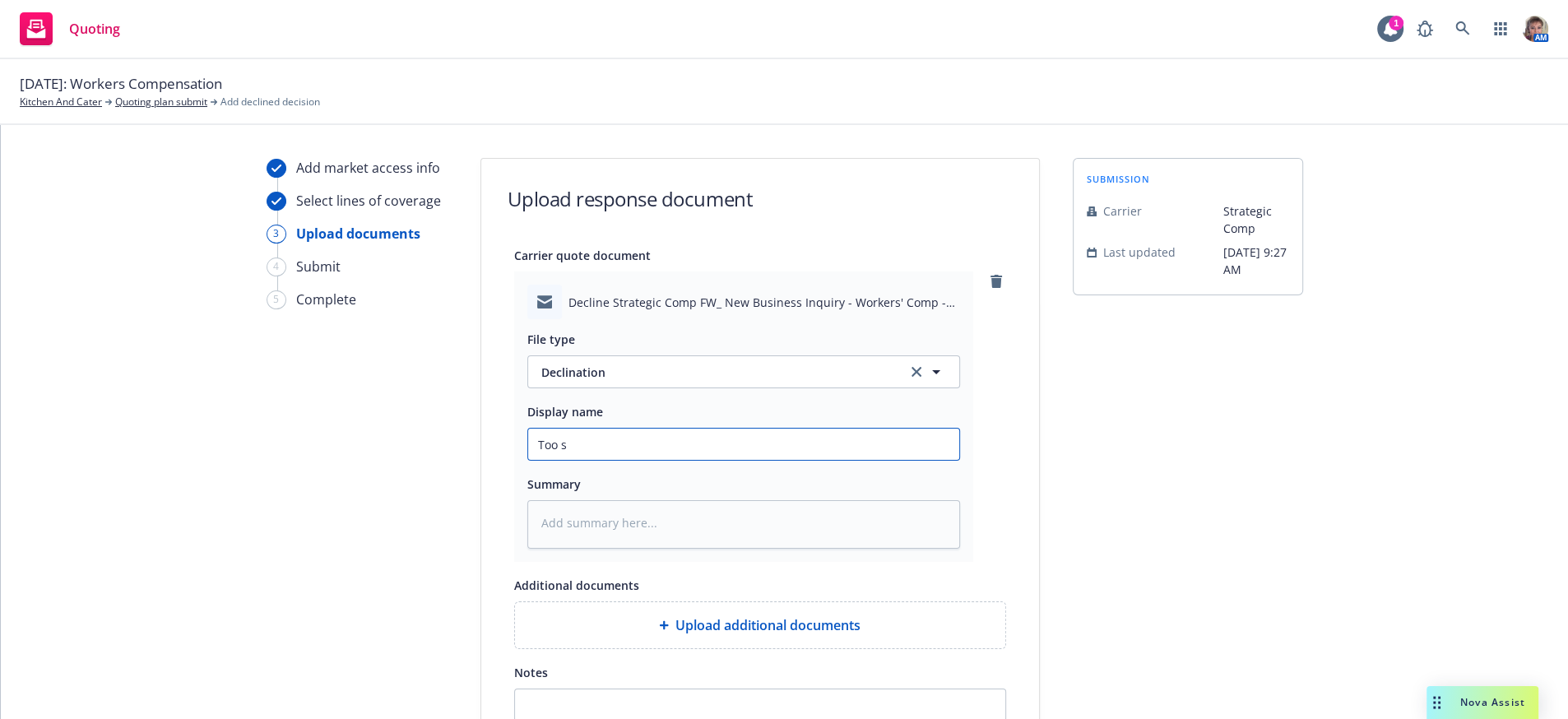
type input "Too sm"
type textarea "x"
type input "Too sma"
type textarea "x"
type input "Too smal"
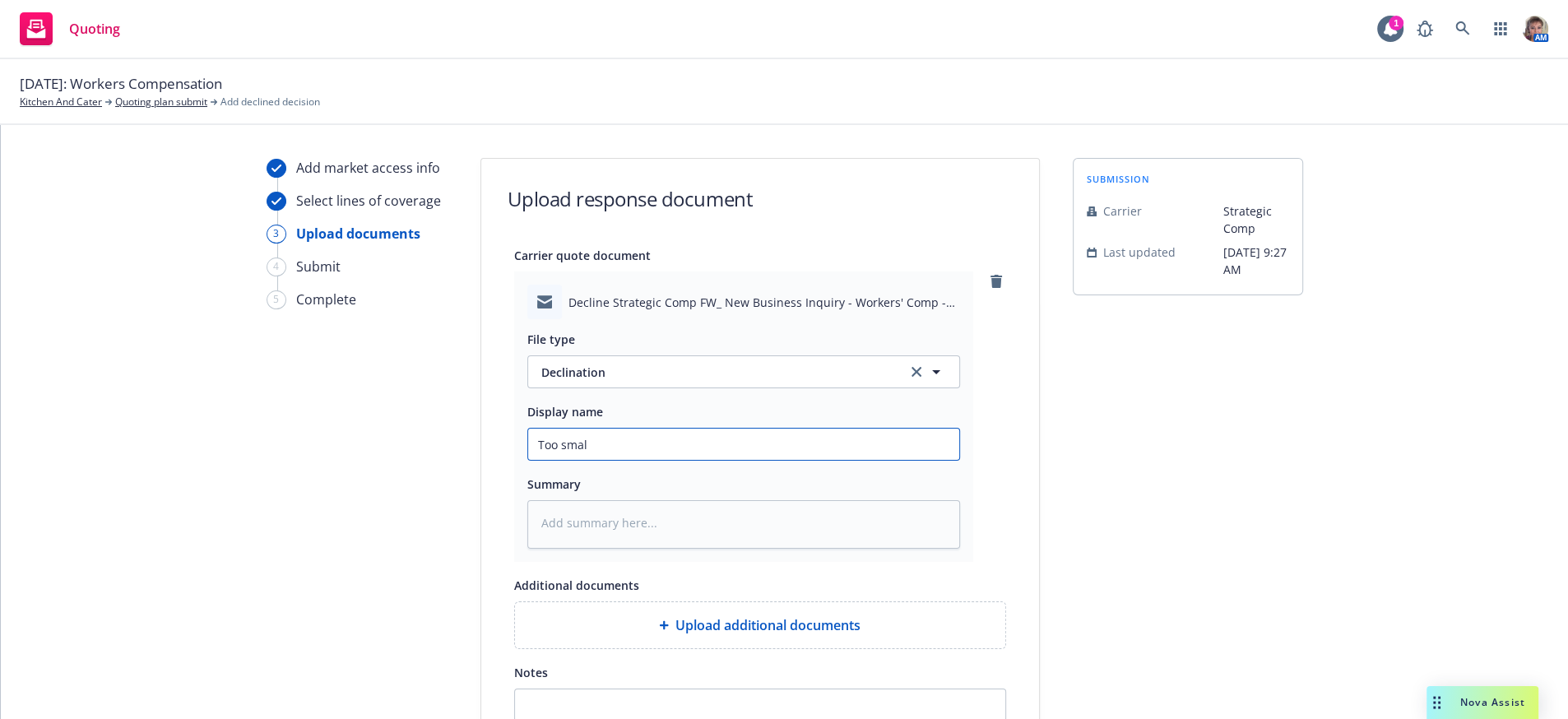
type textarea "x"
type input "Too small"
type textarea "x"
type input "Too small"
type textarea "x"
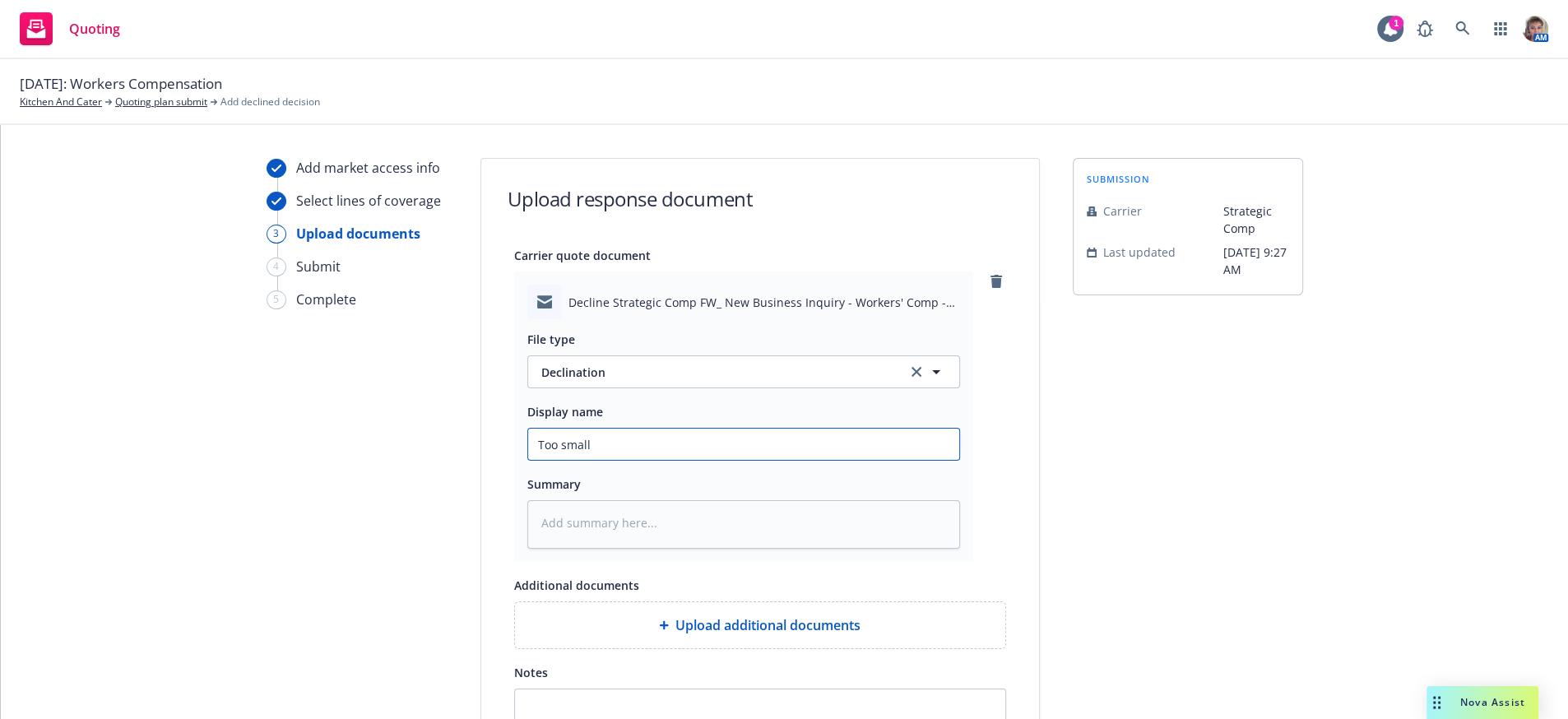
type input "Too small f"
type textarea "x"
type input "Too small fo"
type textarea "x"
type input "Too small for"
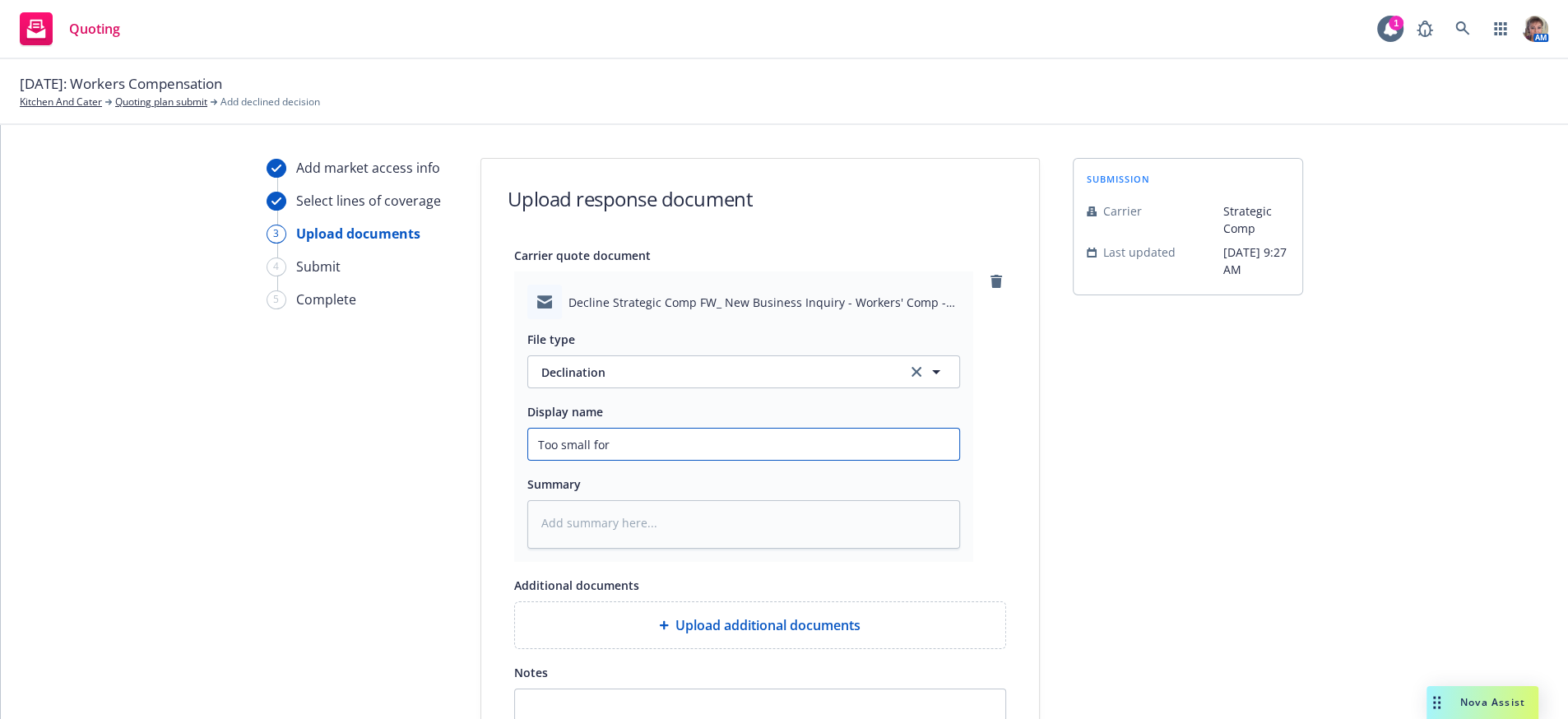
type textarea "x"
type input "Too small for"
type textarea "x"
type input "Too small for S"
type textarea "x"
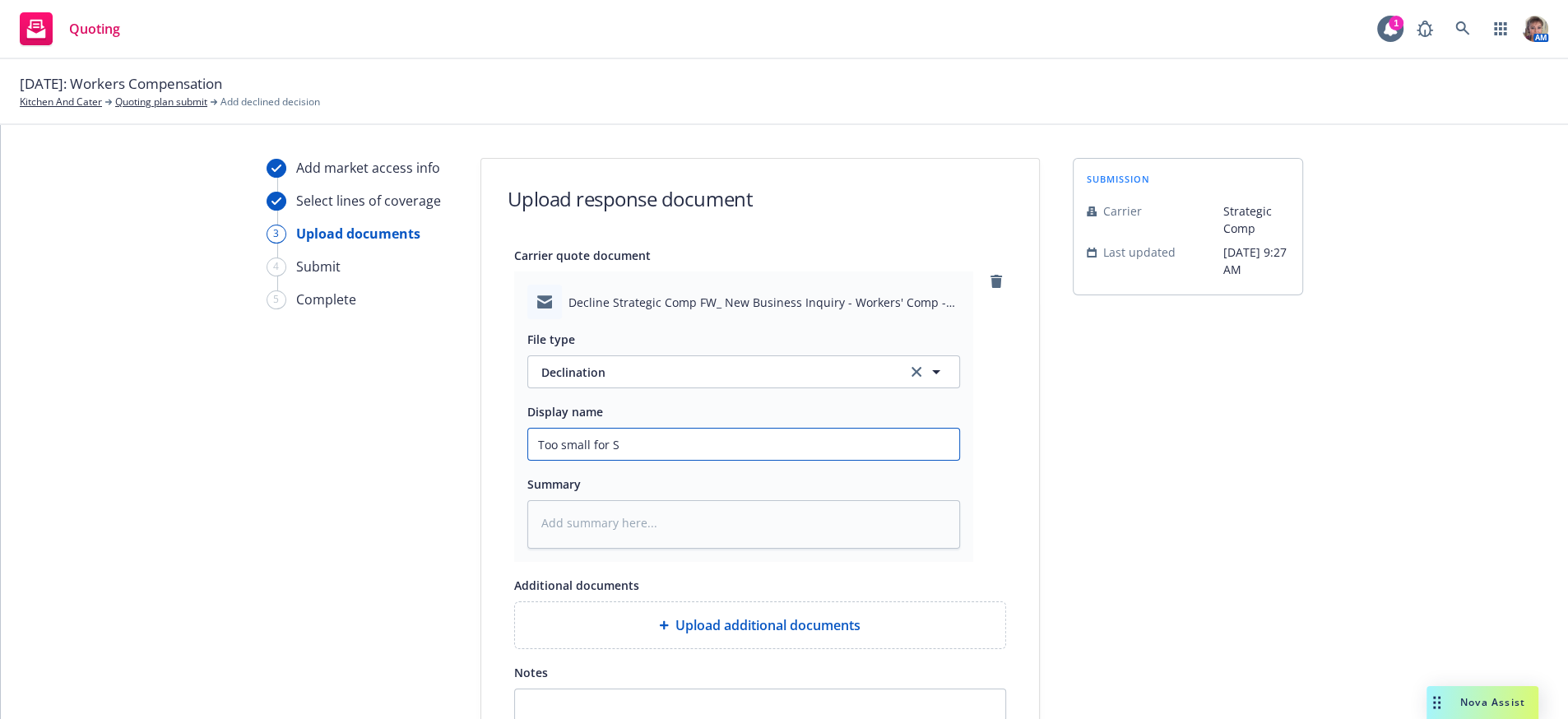
type input "Too small for St"
type textarea "x"
type input "Too small for Str"
type textarea "x"
type input "Too small for Stra"
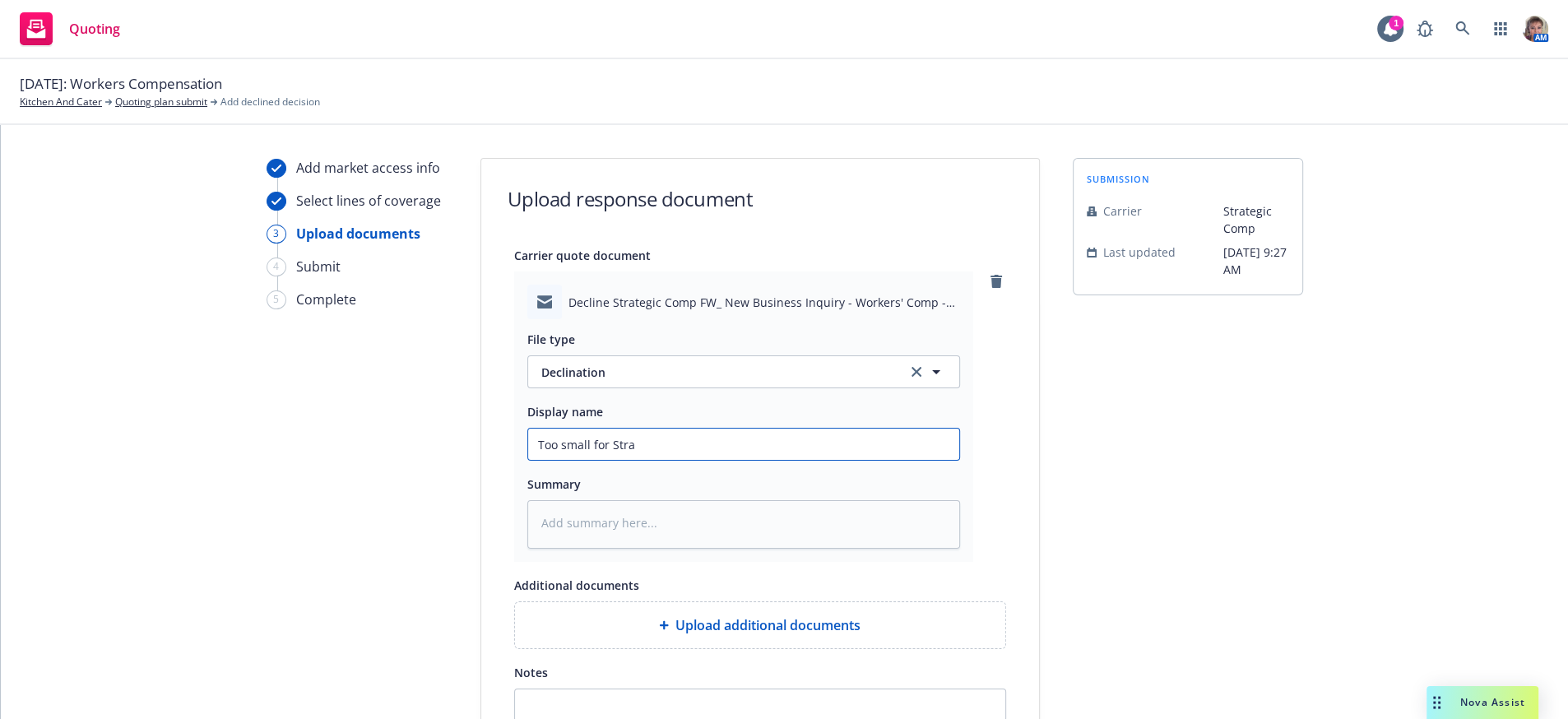
type textarea "x"
type input "Too small for Strat"
type textarea "x"
type input "Too small for Strate"
type textarea "x"
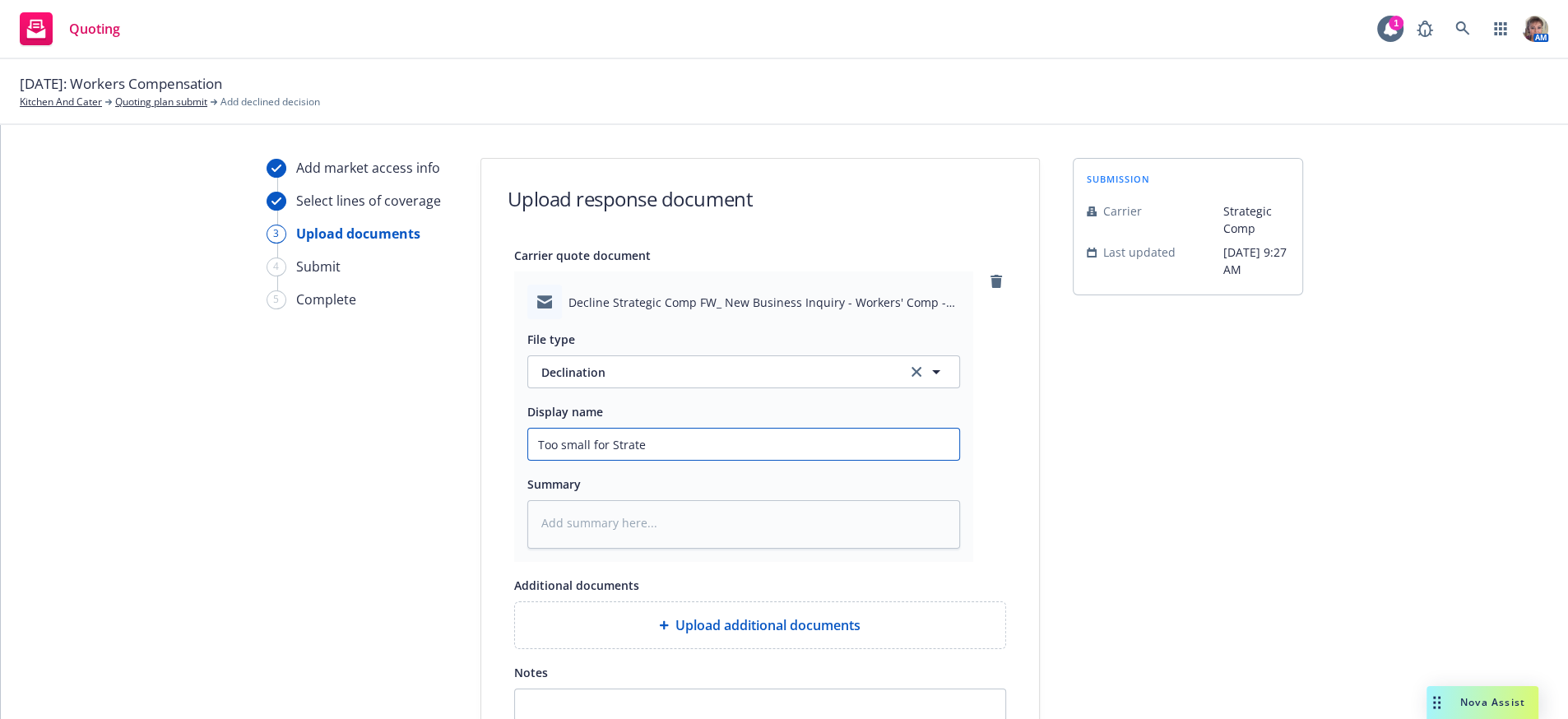
type input "Too small for Strateg"
type textarea "x"
type input "Too small for Strategi"
type textarea "x"
type input "Too small for Strategic"
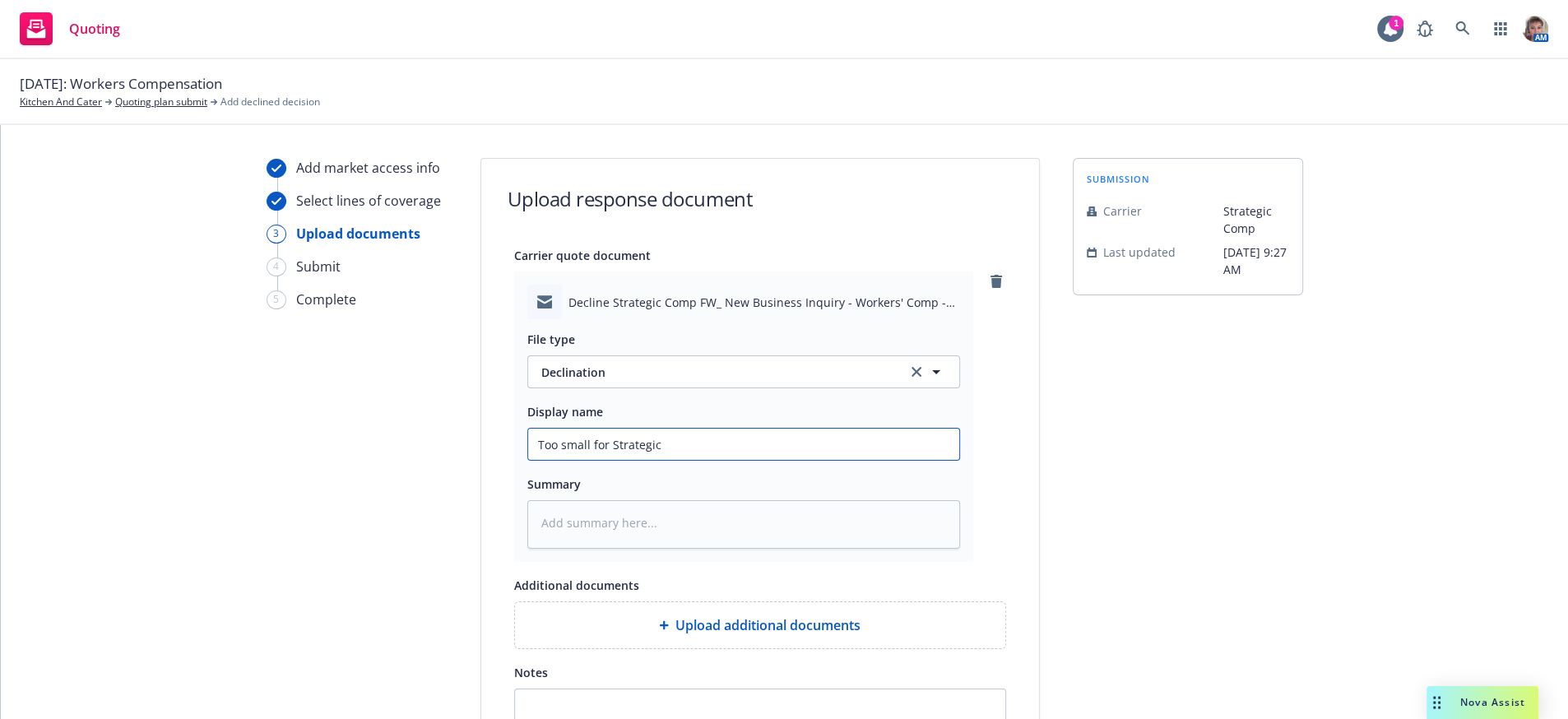
type textarea "x"
type input "Too small for Strategic"
type textarea "x"
type input "Too small for Strategic c"
type textarea "x"
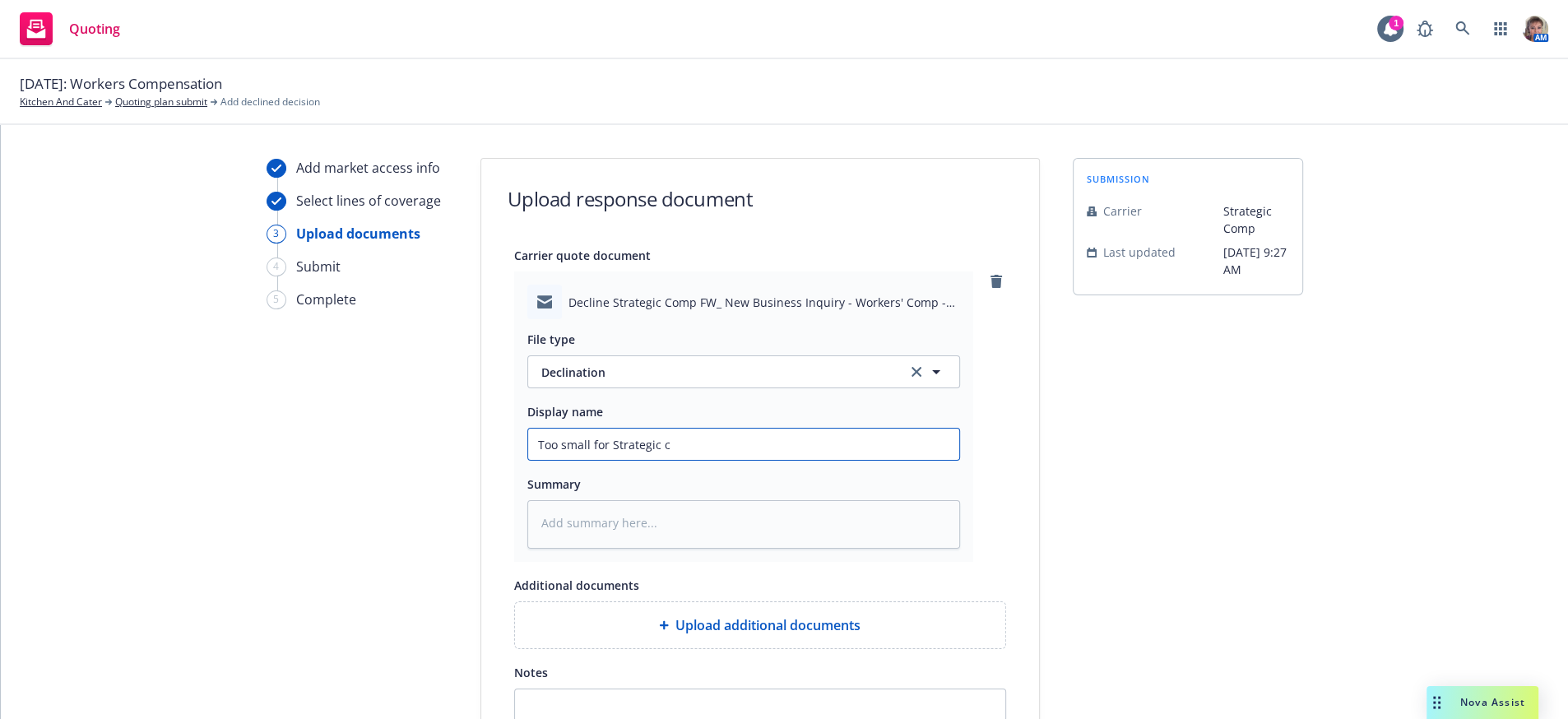
type input "Too small for Strategic co"
type textarea "x"
type input "Too small for Strategic com"
type textarea "x"
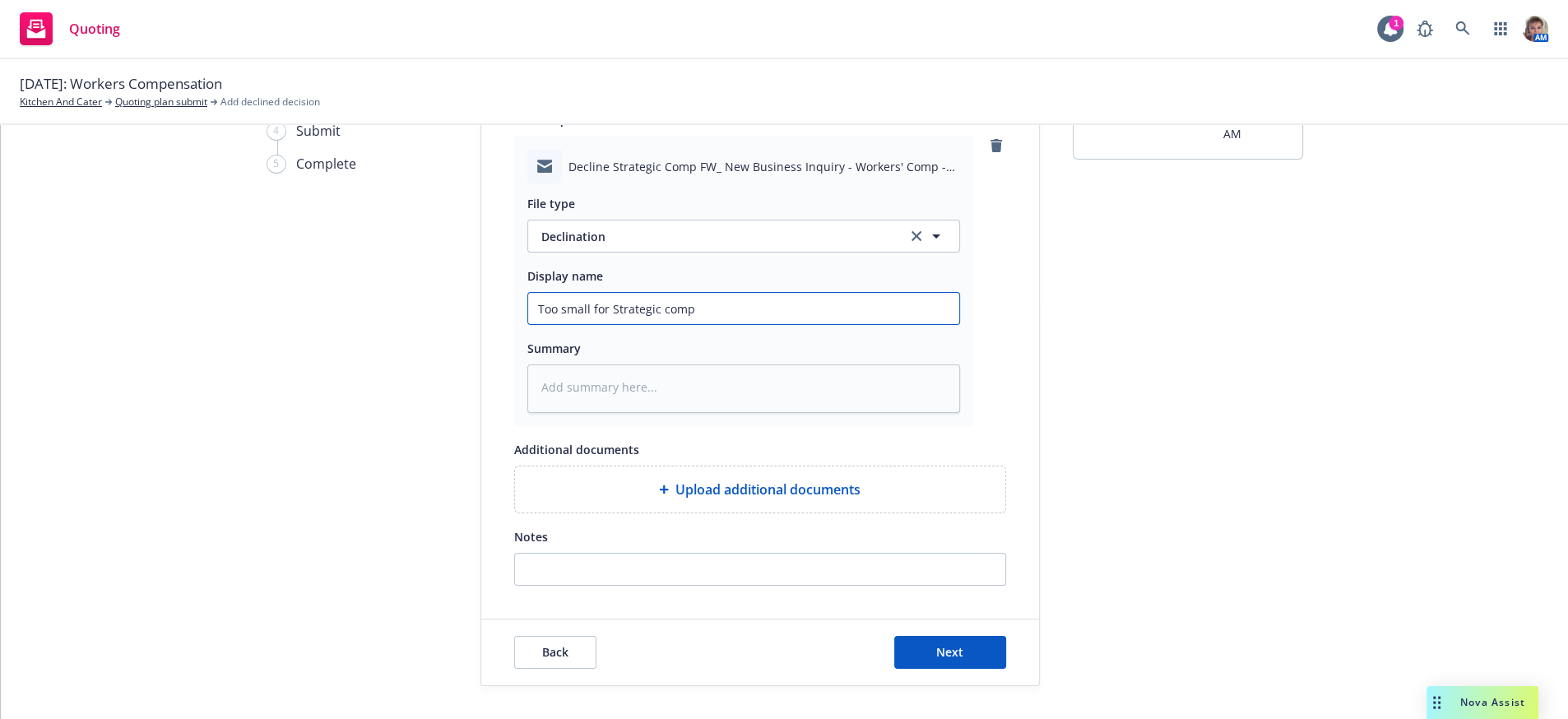
scroll to position [197, 0]
type input "Too small for Strategic comp"
click at [928, 660] on button "Next" at bounding box center [951, 653] width 112 height 33
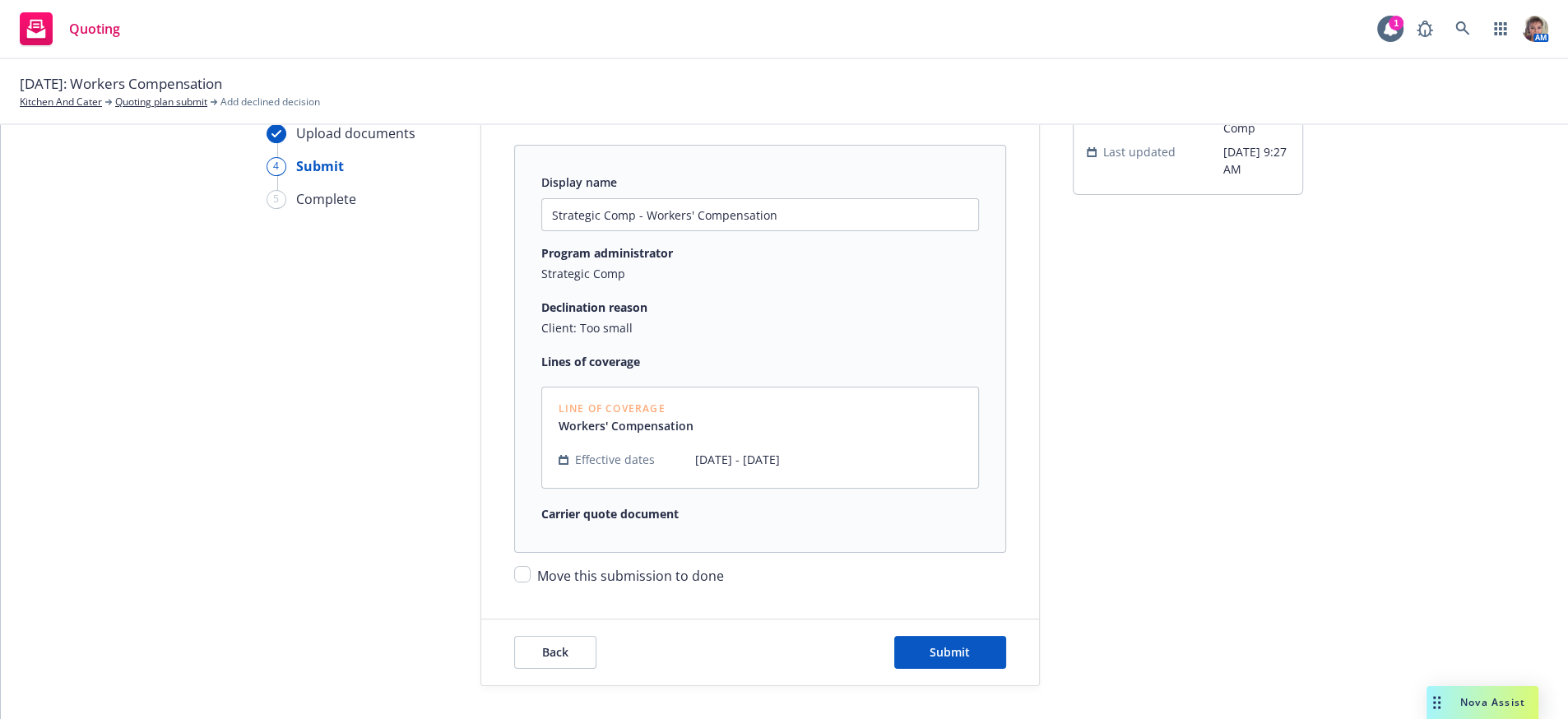
type textarea "x"
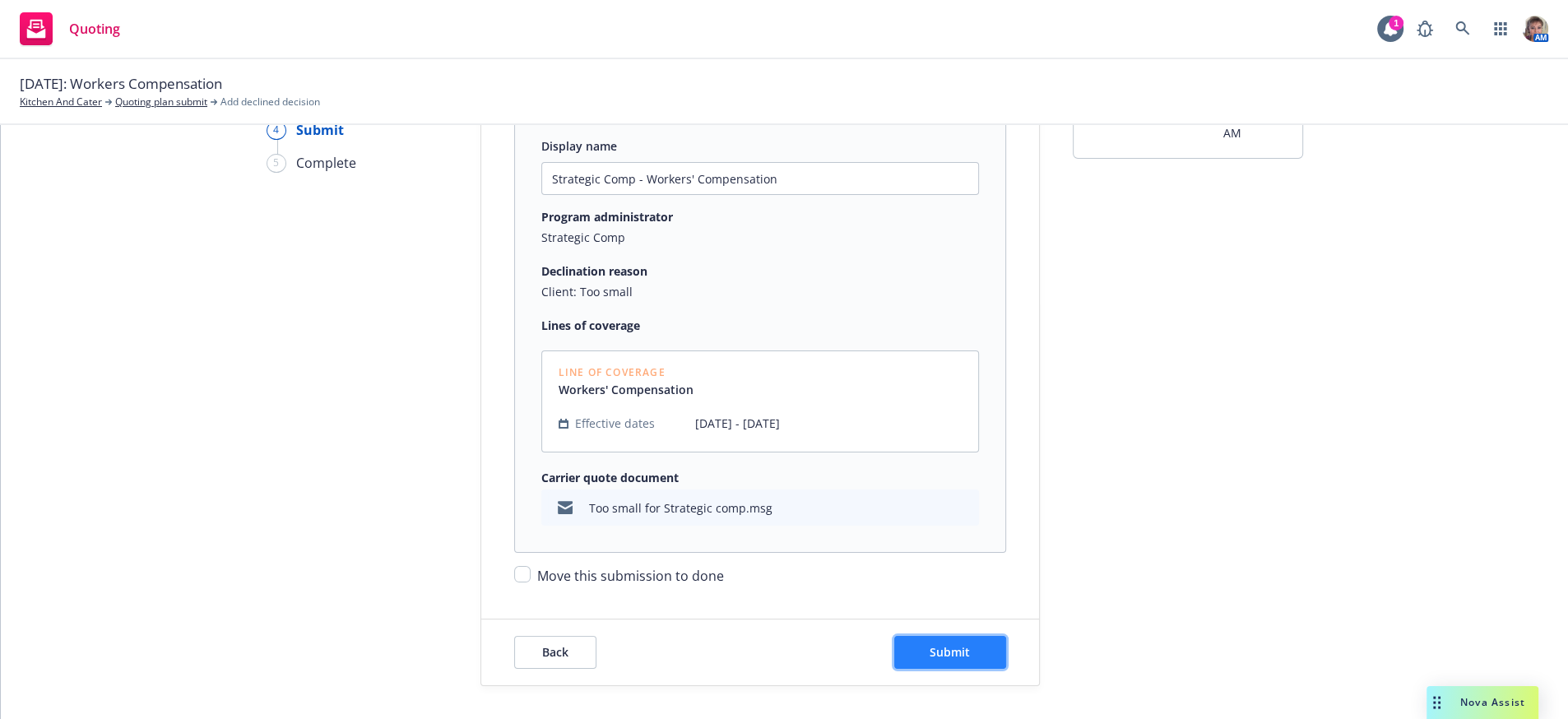
click at [990, 645] on button "Submit" at bounding box center [951, 653] width 112 height 33
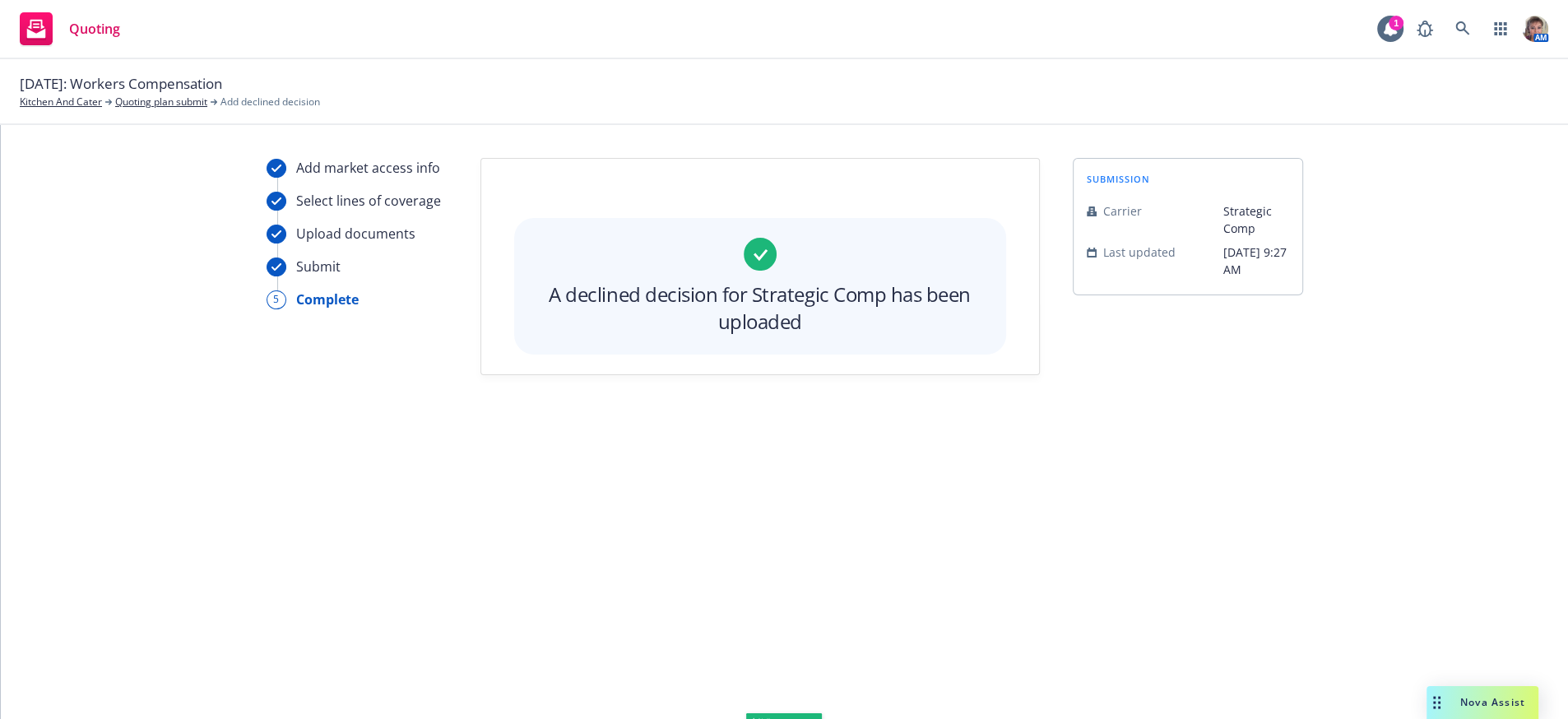
scroll to position [0, 0]
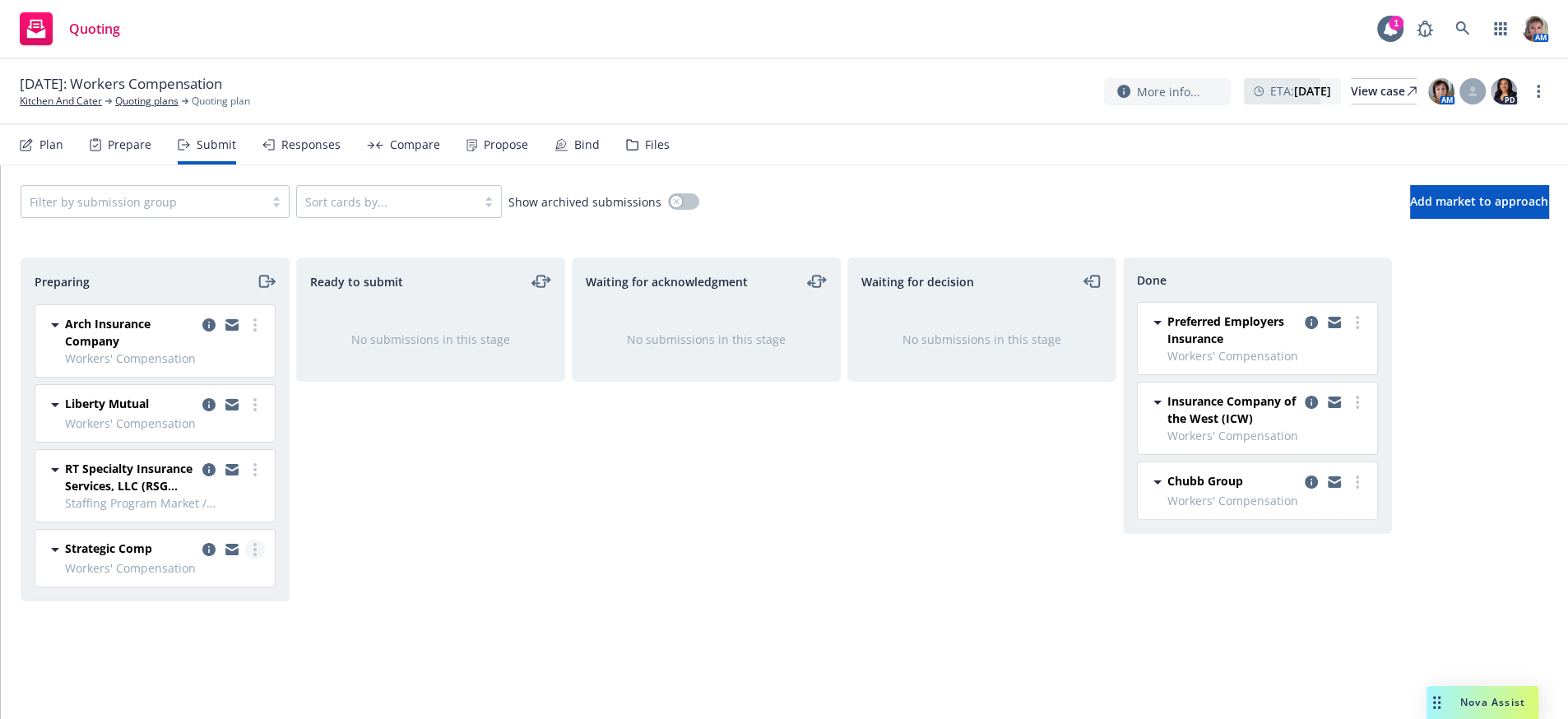
click at [254, 547] on circle "more" at bounding box center [255, 545] width 4 height 4
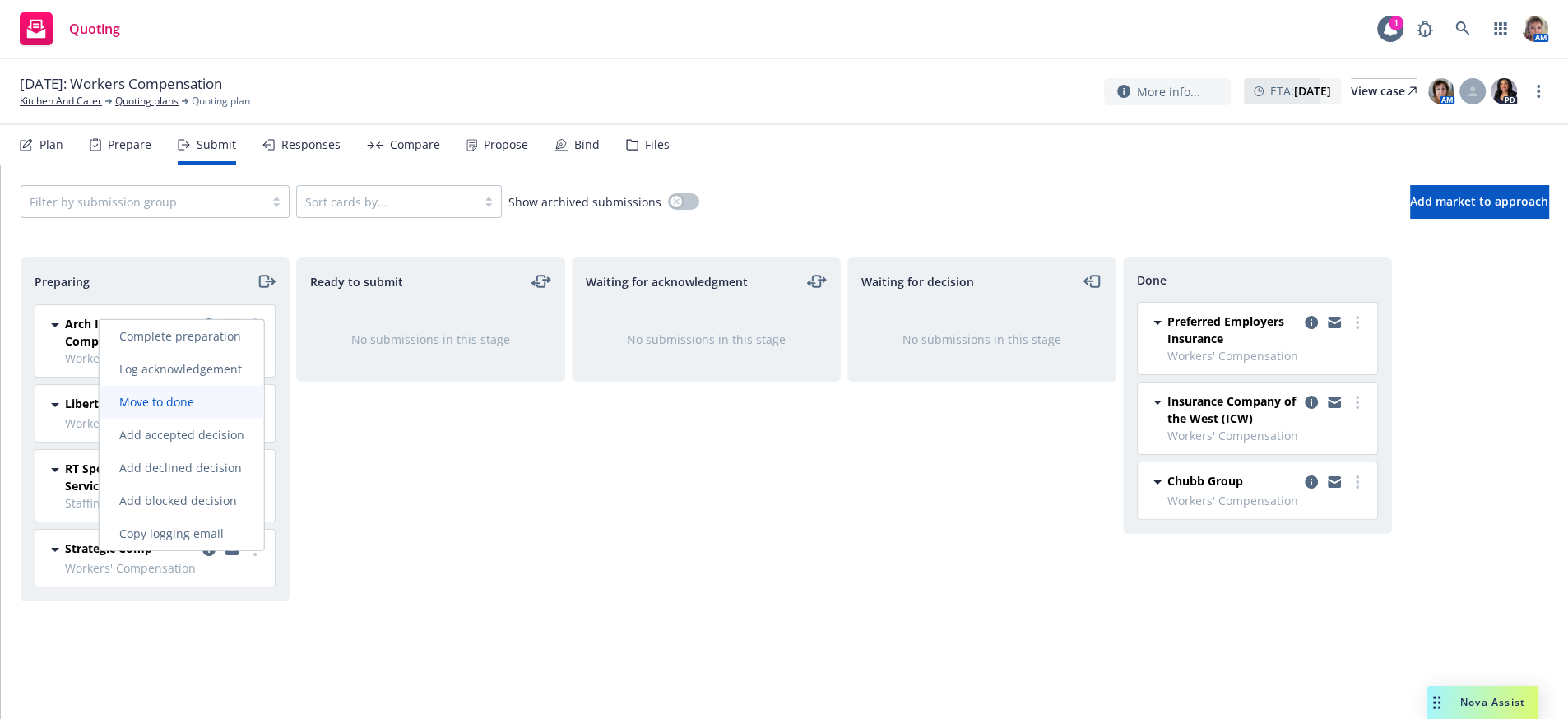
click at [199, 397] on span "Move to done" at bounding box center [156, 402] width 114 height 16
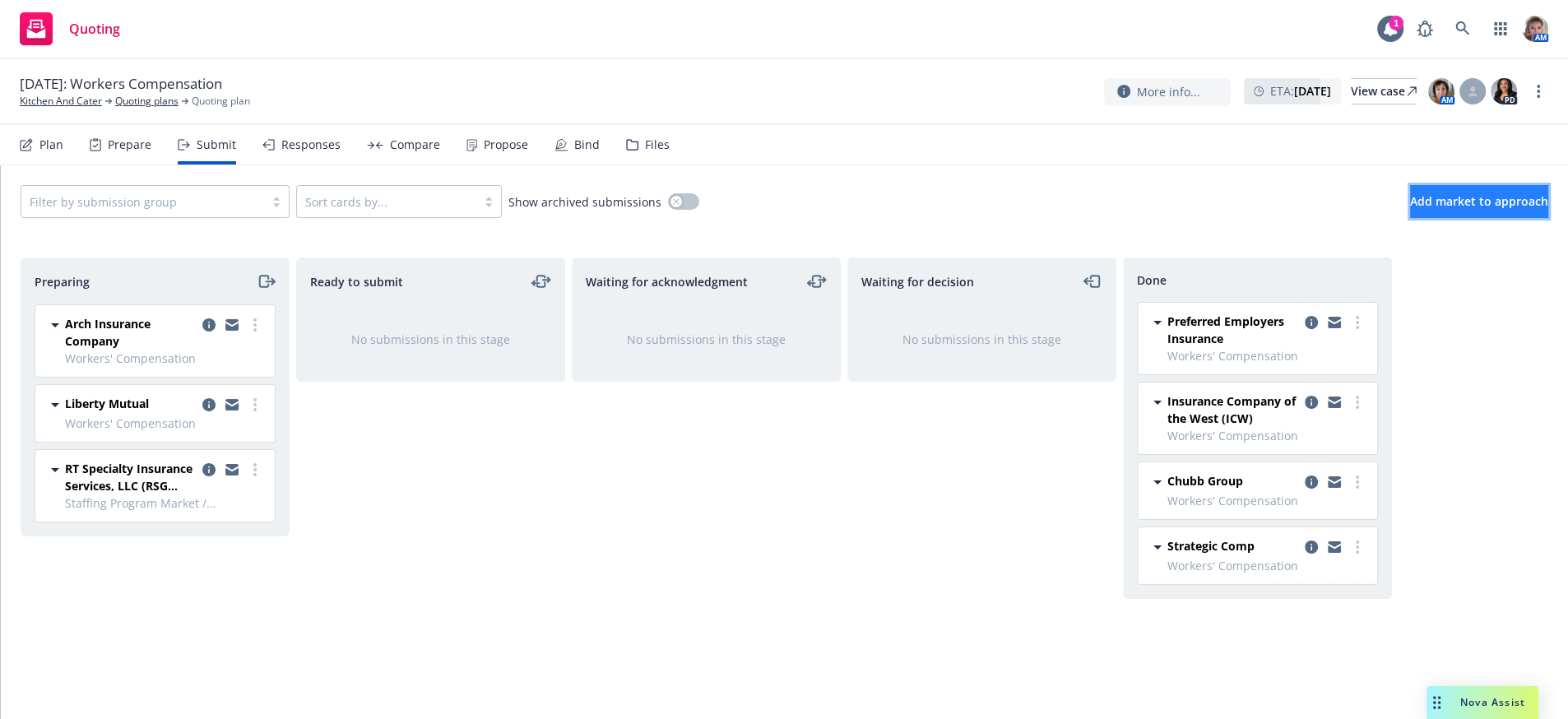
click at [1426, 209] on span "Add market to approach" at bounding box center [1479, 201] width 138 height 16
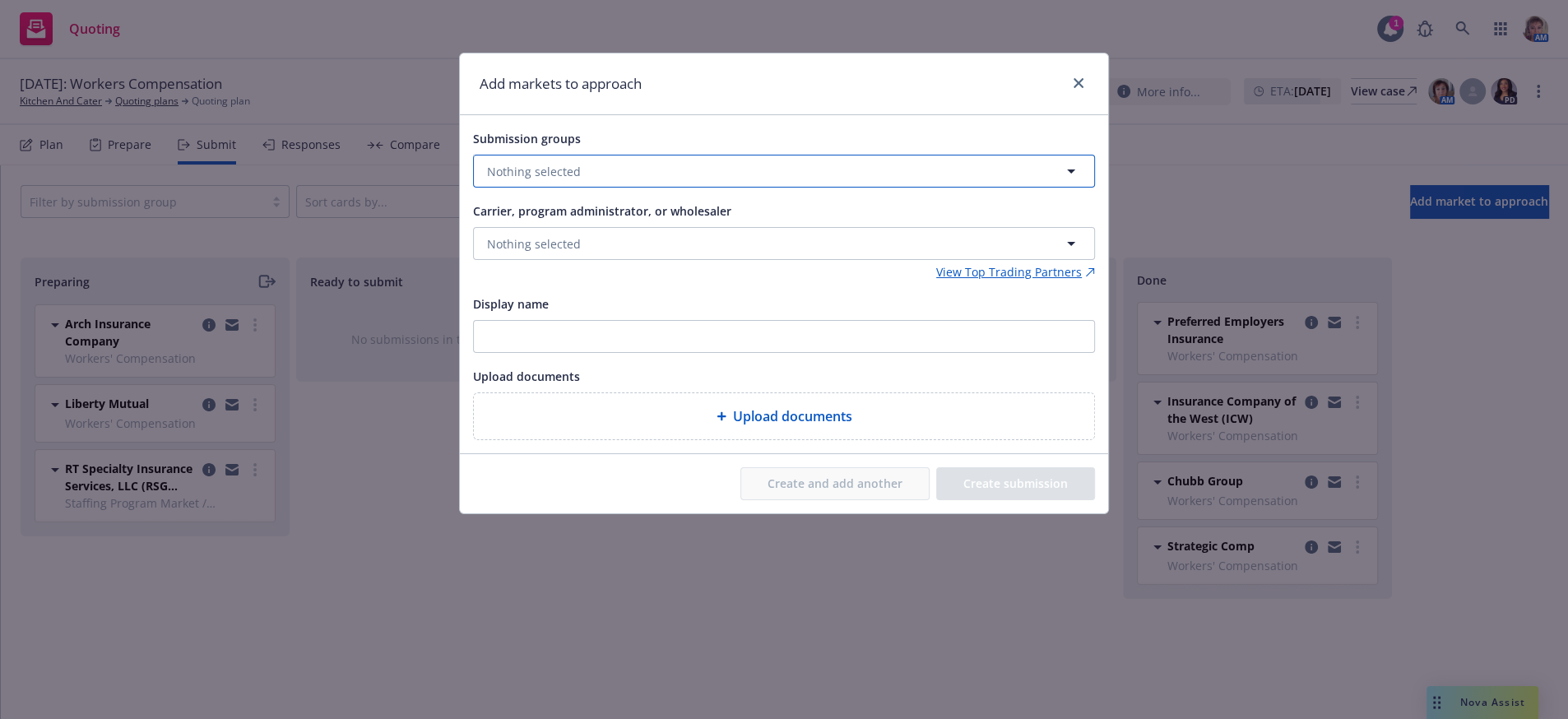
click at [601, 181] on button "Nothing selected" at bounding box center [784, 170] width 622 height 33
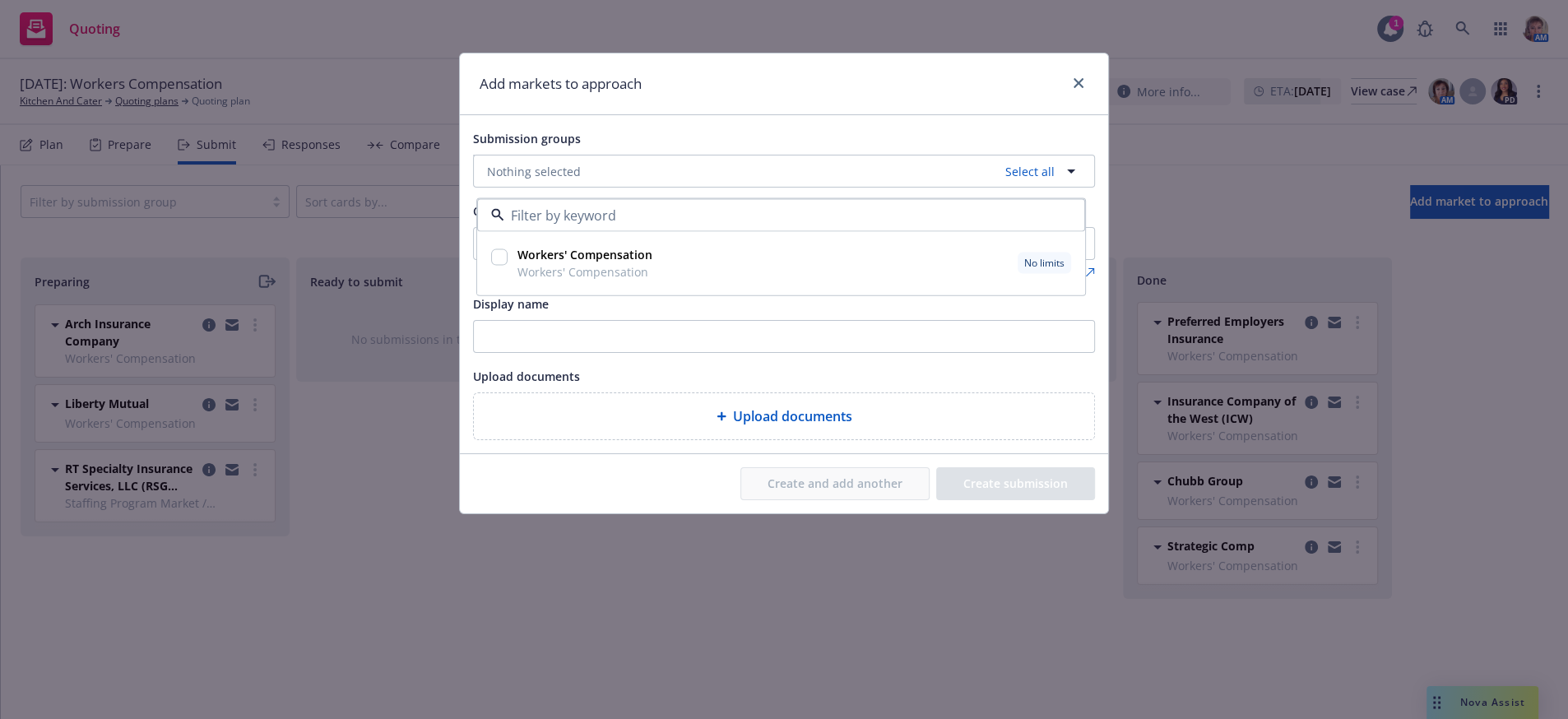
click at [501, 266] on input "checkbox" at bounding box center [500, 257] width 17 height 17
checkbox input "true"
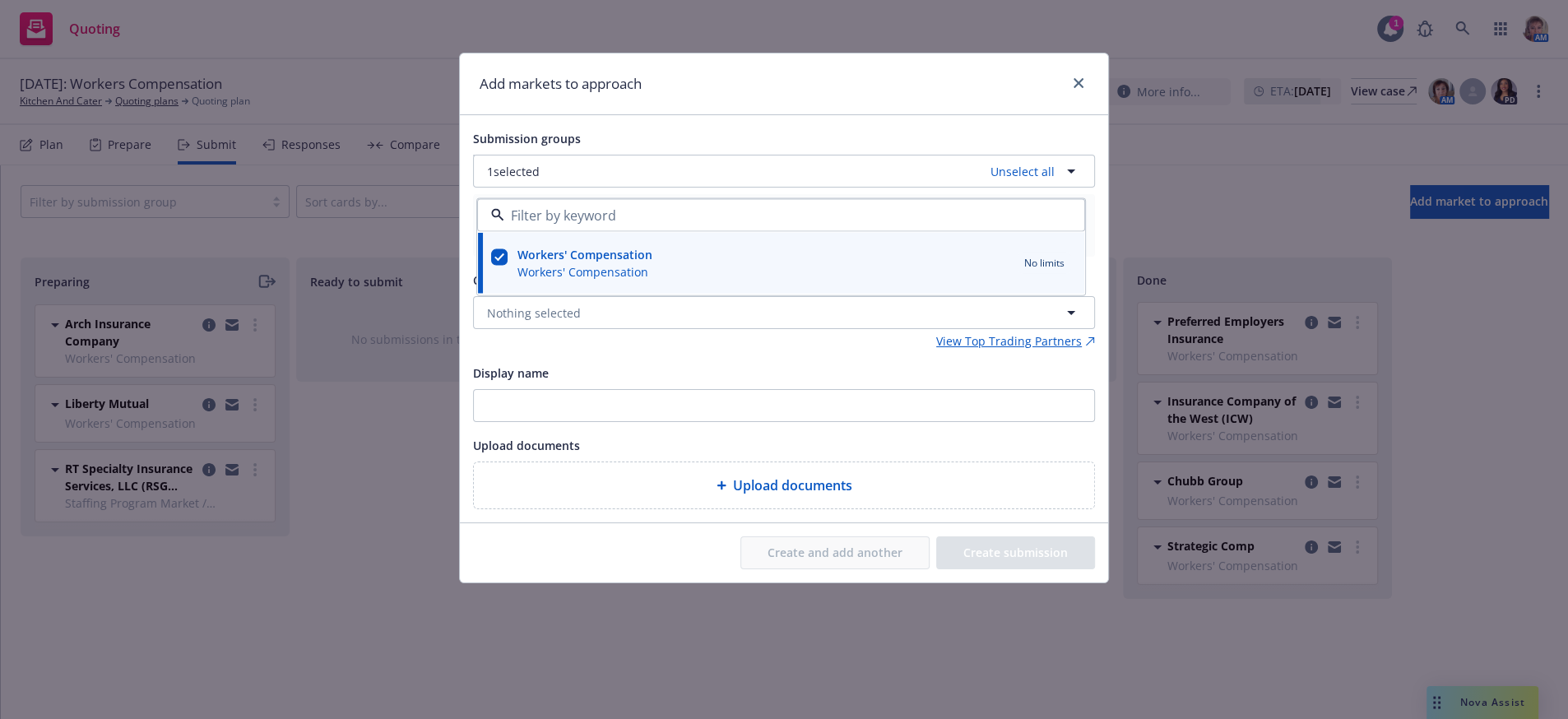
click at [607, 379] on div "Submission groups 1 selected Unselect all Workers' Compensation Workers' Compen…" at bounding box center [784, 318] width 622 height 381
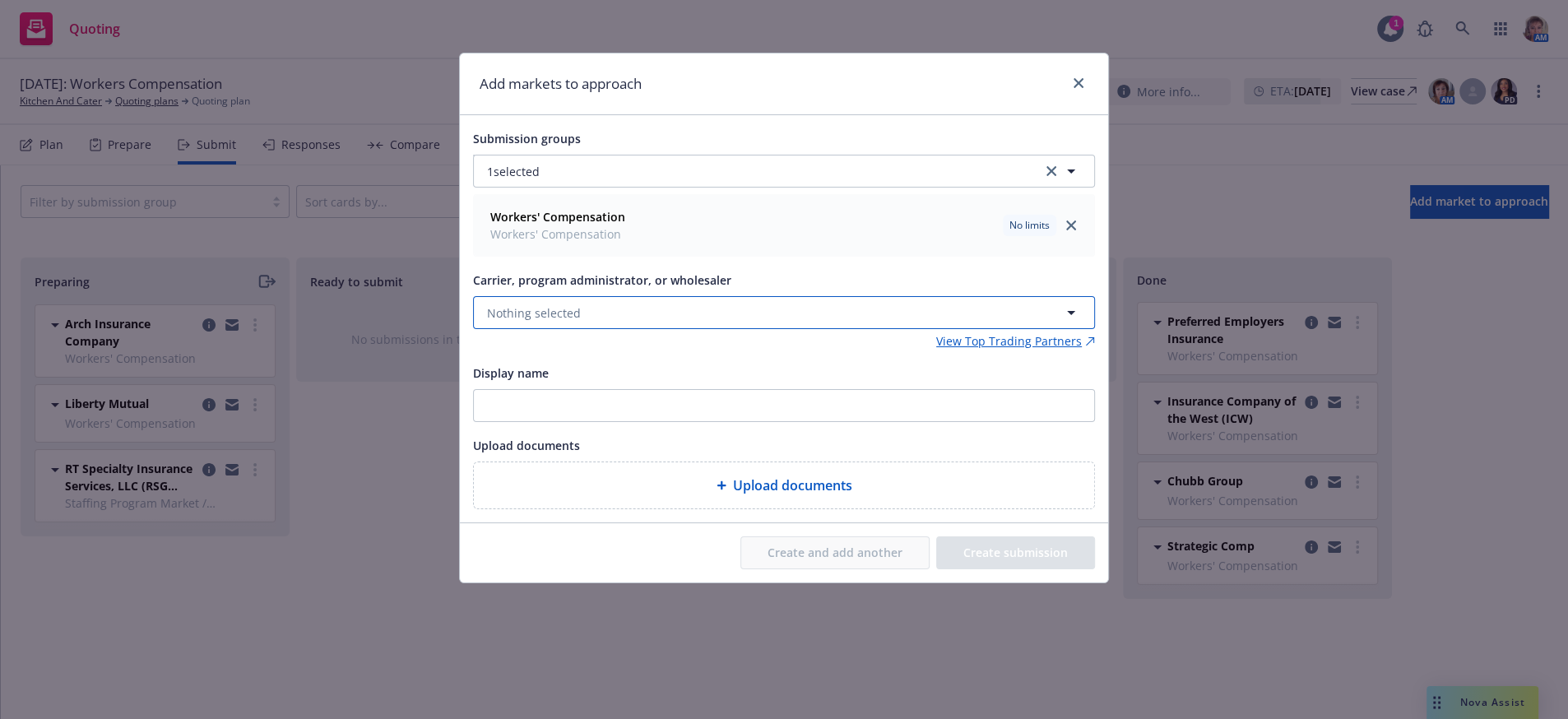
click at [559, 322] on span "Nothing selected" at bounding box center [533, 313] width 94 height 17
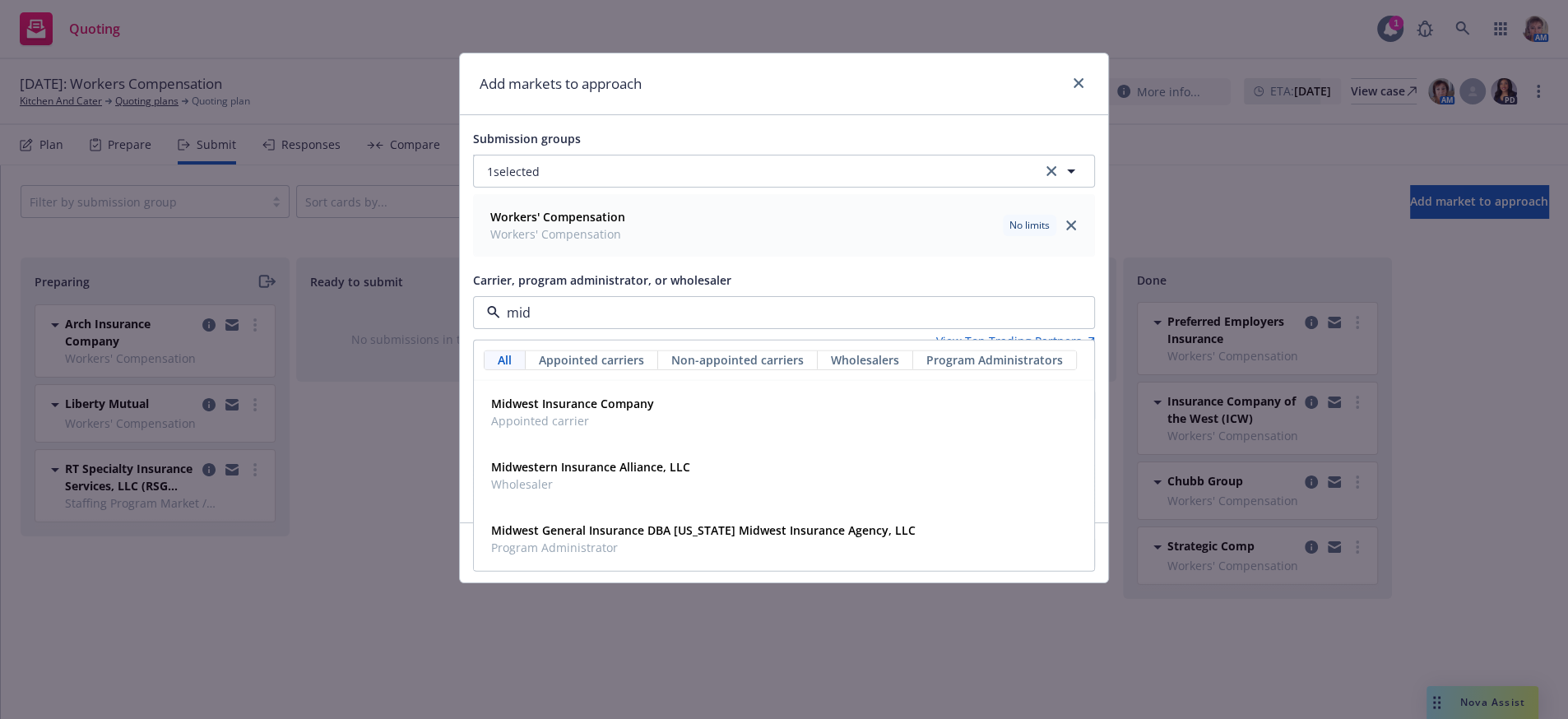
type input "midw"
click at [547, 412] on strong "Midwest Insurance Company" at bounding box center [573, 404] width 163 height 16
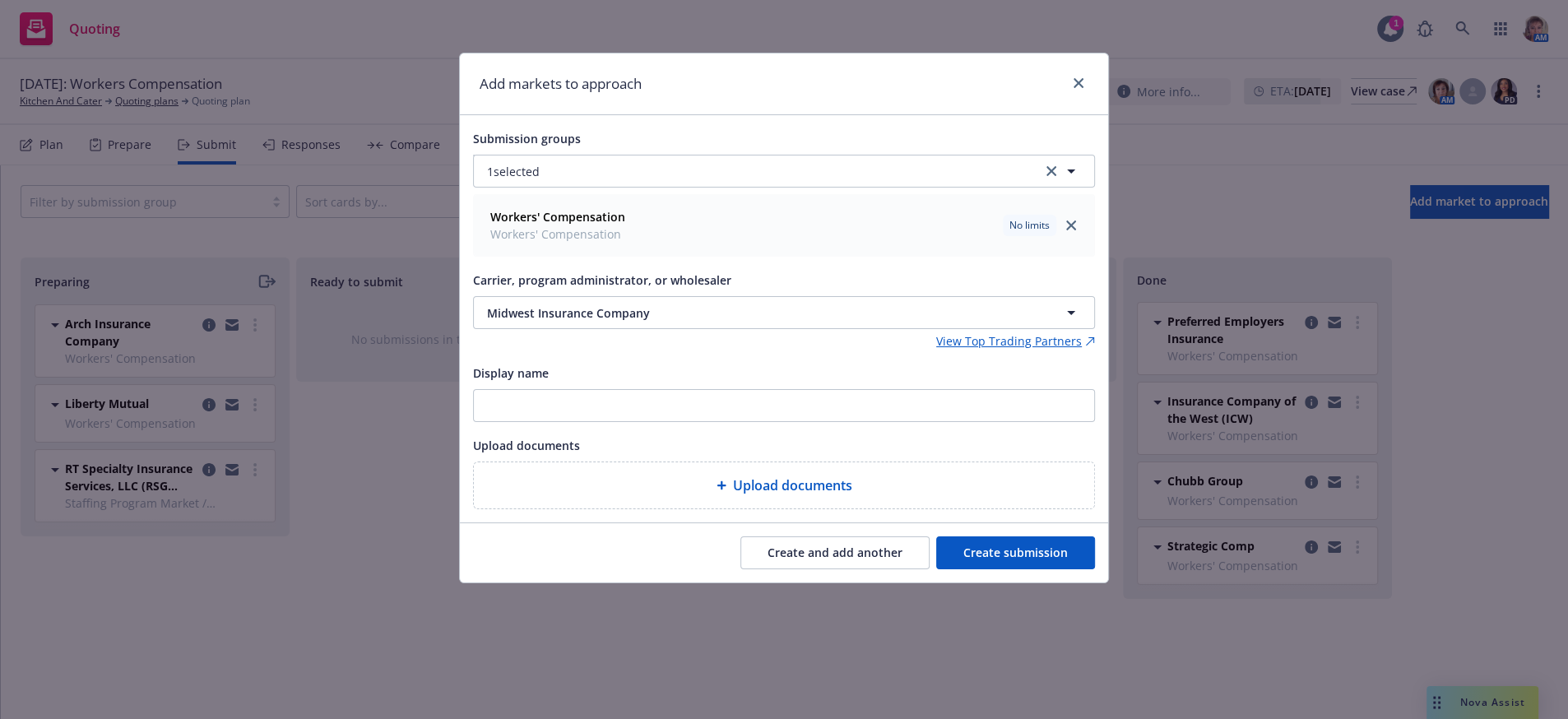
click at [1000, 569] on button "Create submission" at bounding box center [1015, 552] width 159 height 33
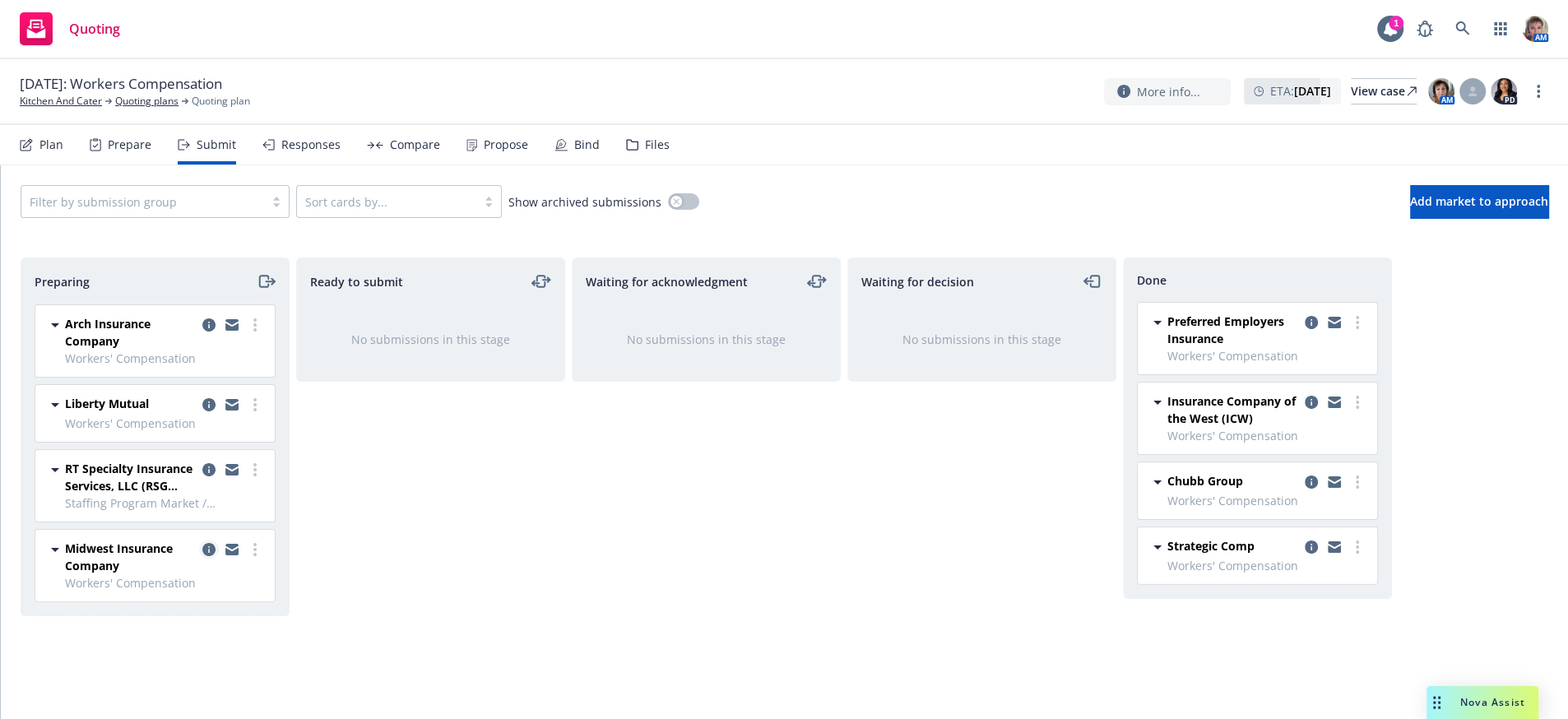
click at [211, 556] on icon "copy logging email" at bounding box center [209, 550] width 13 height 13
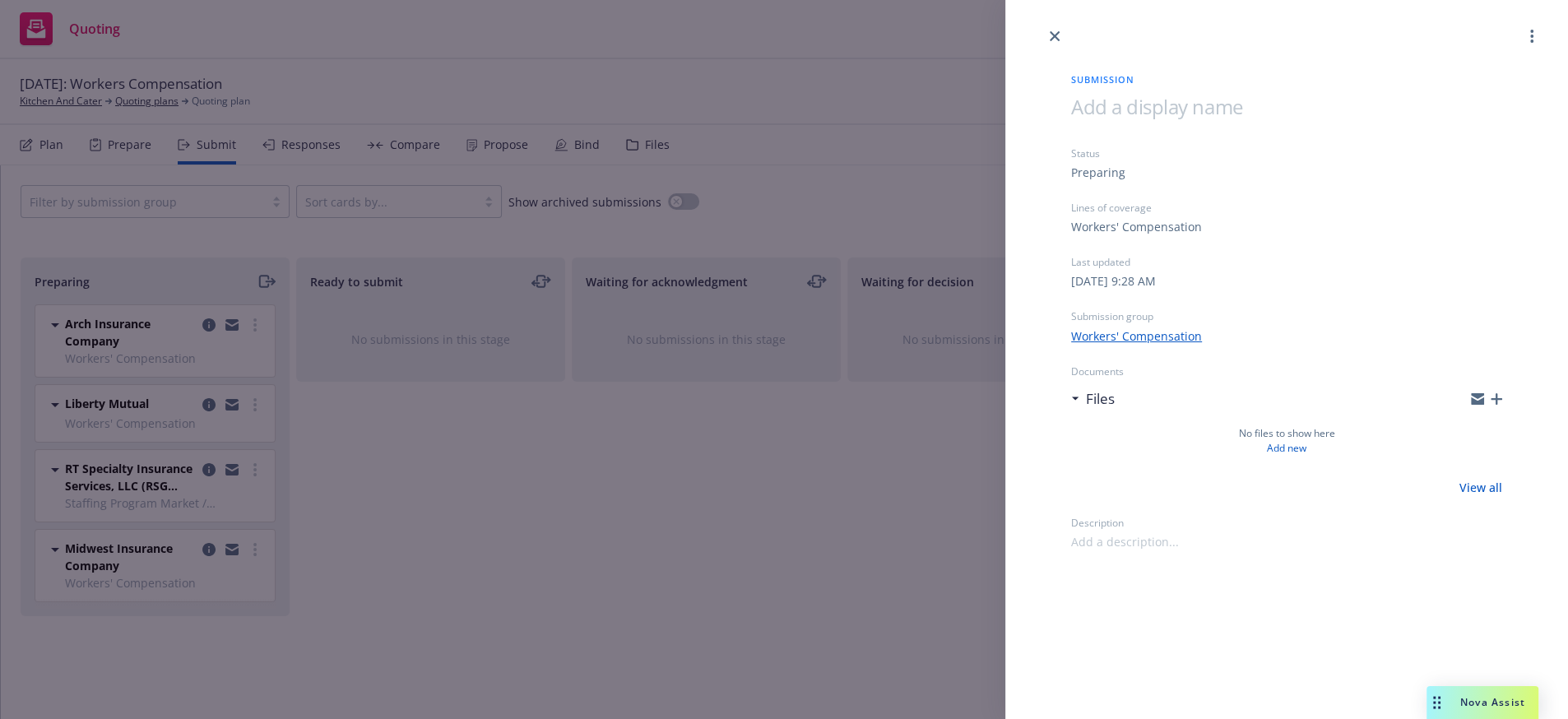
click at [1475, 496] on link "View all" at bounding box center [1481, 488] width 43 height 17
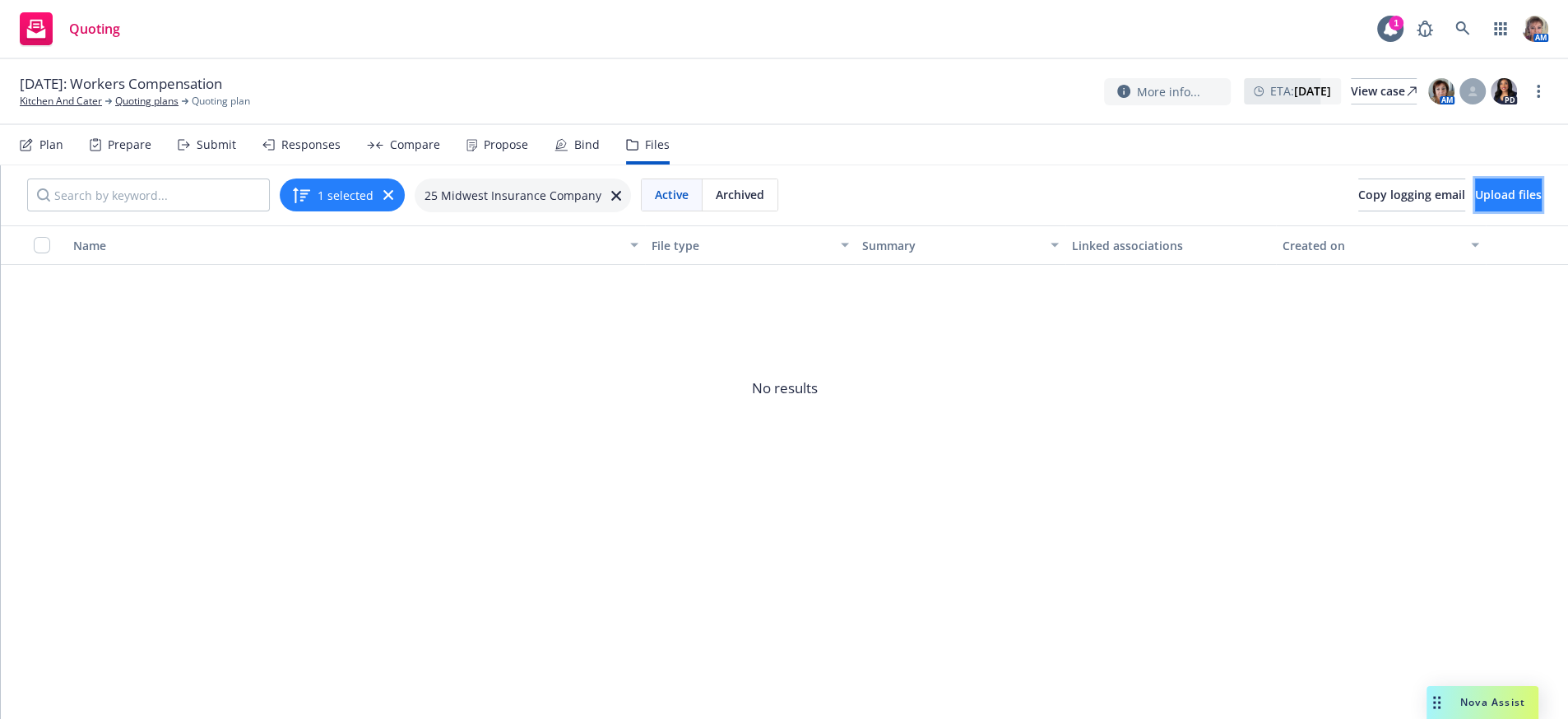
click at [1474, 202] on span "Upload files" at bounding box center [1507, 195] width 66 height 16
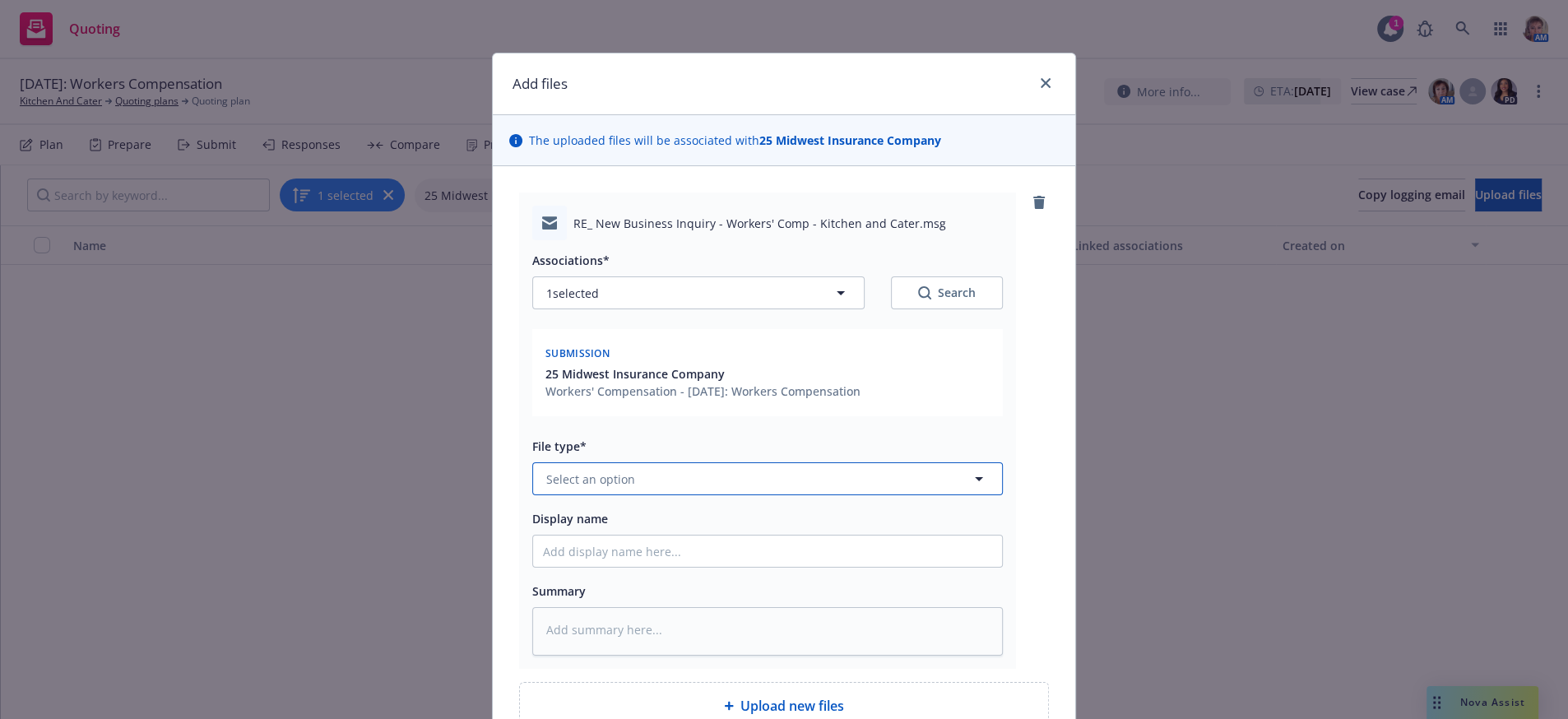
click at [583, 495] on button "Select an option" at bounding box center [767, 478] width 471 height 33
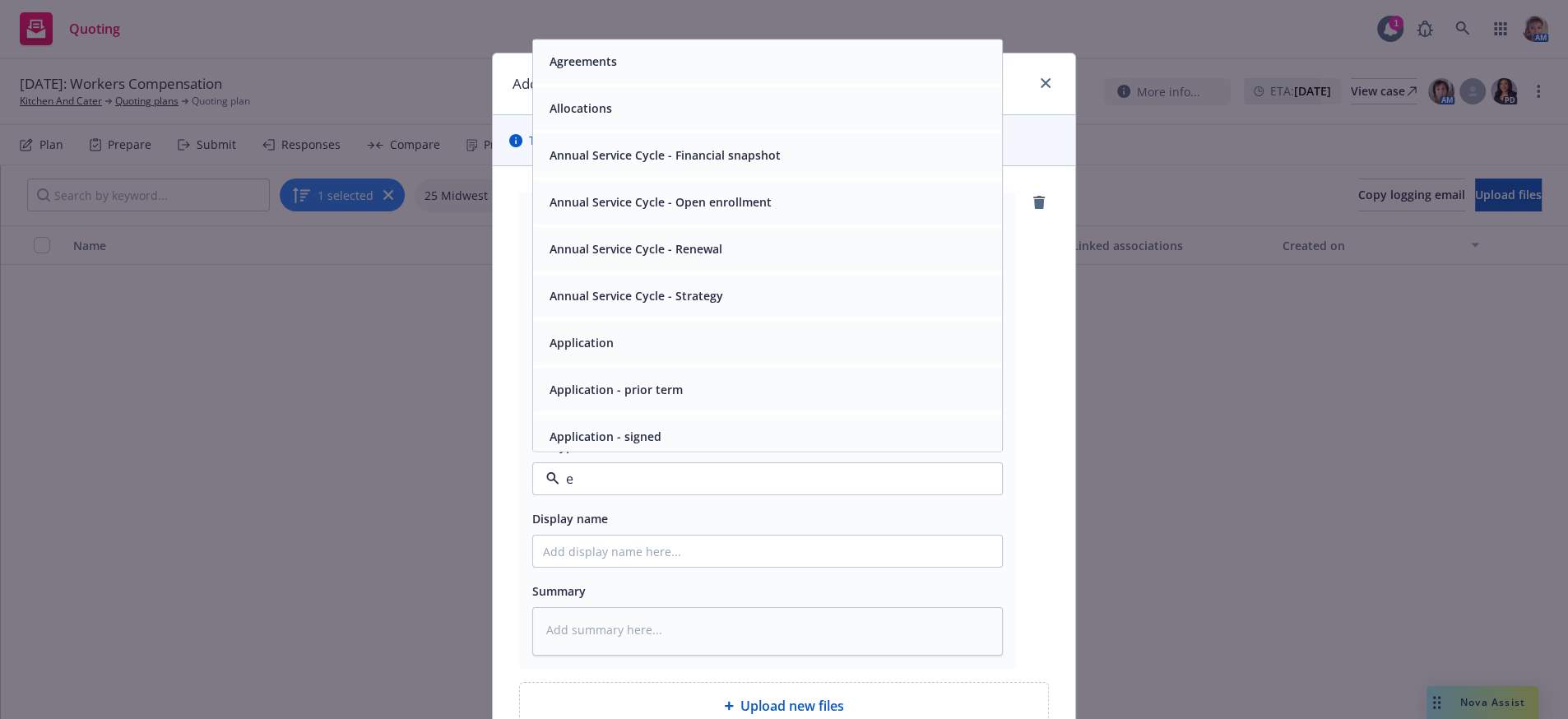
type input "em"
click at [677, 131] on div "Email" at bounding box center [767, 109] width 469 height 44
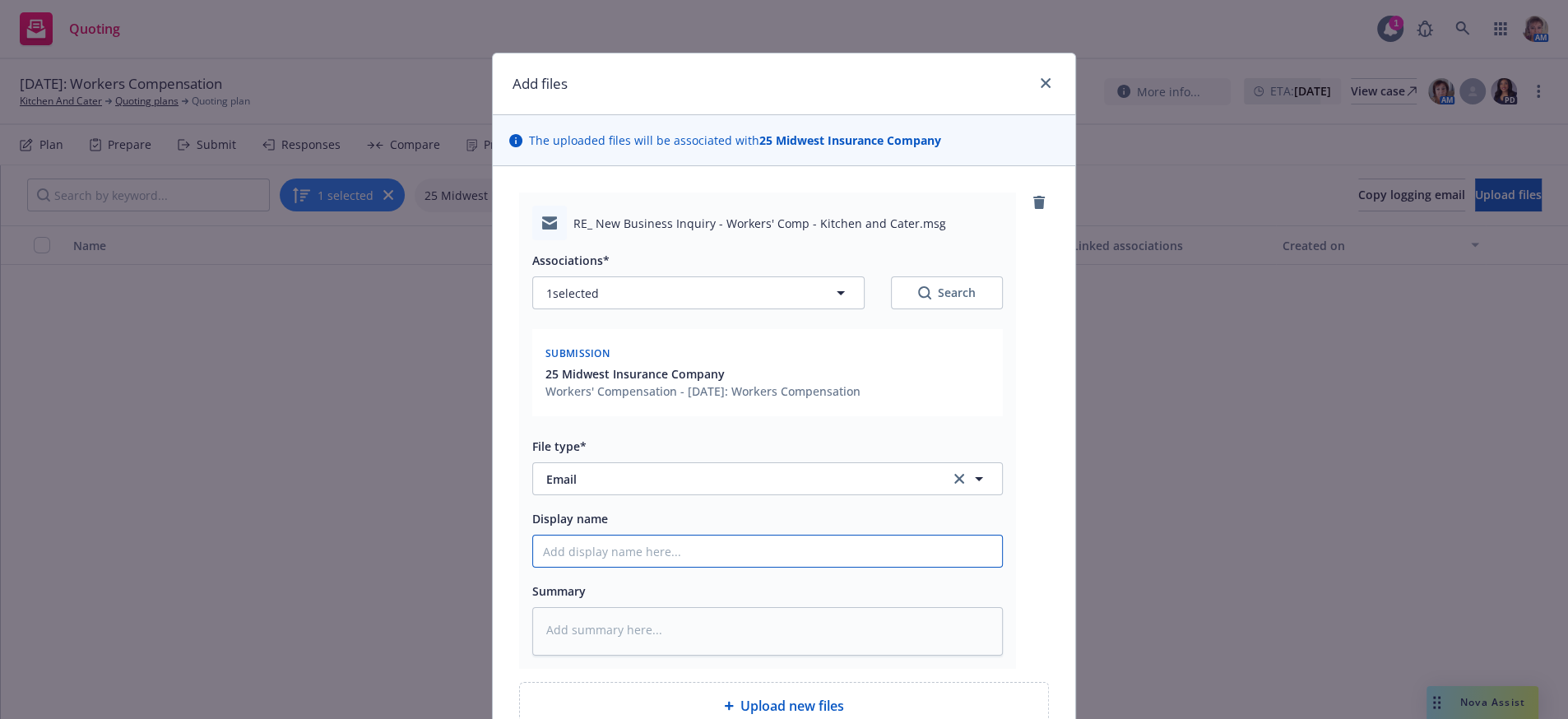
click at [603, 567] on input "Display name" at bounding box center [767, 550] width 469 height 31
type textarea "x"
type input "i"
type textarea "x"
type input "in"
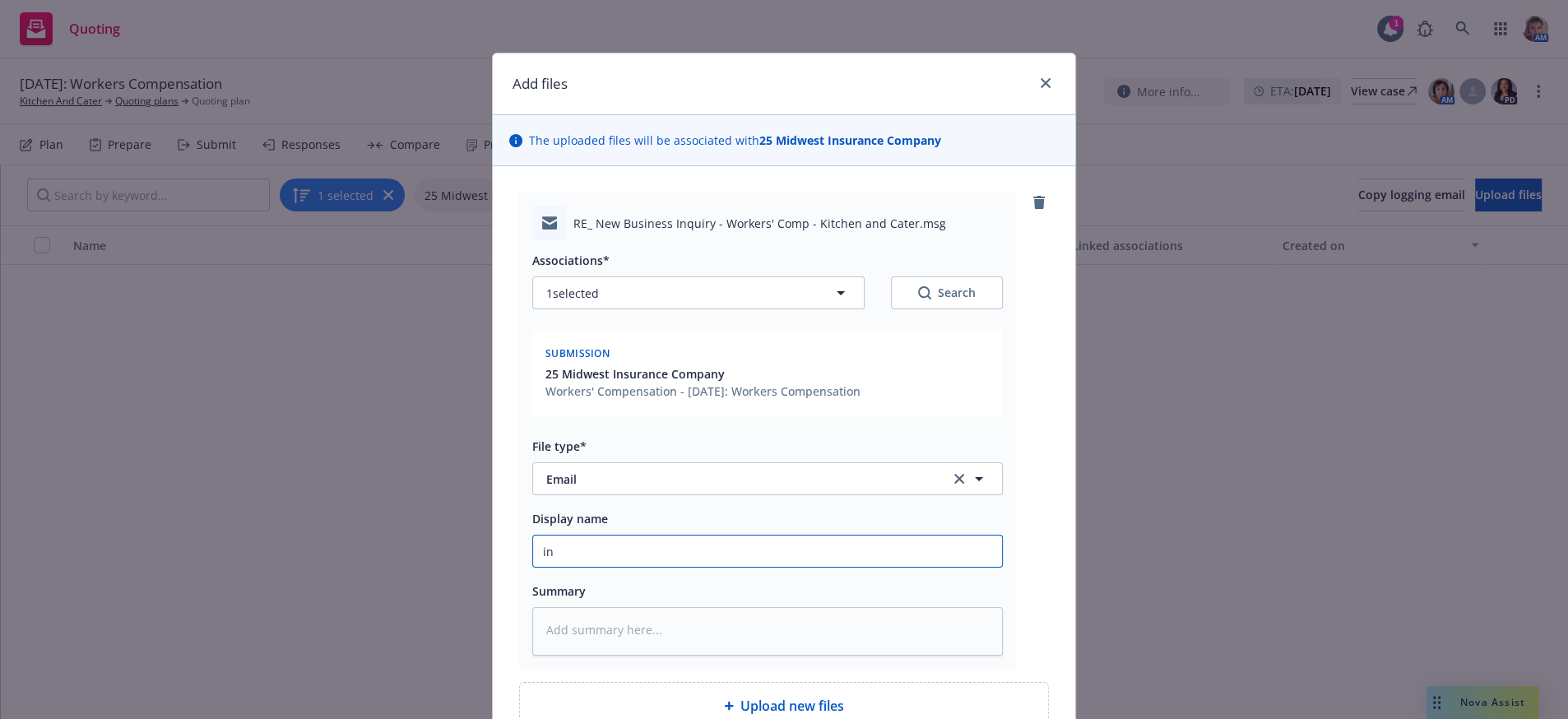
type textarea "x"
type input "int"
type textarea "x"
type input "intr"
type textarea "x"
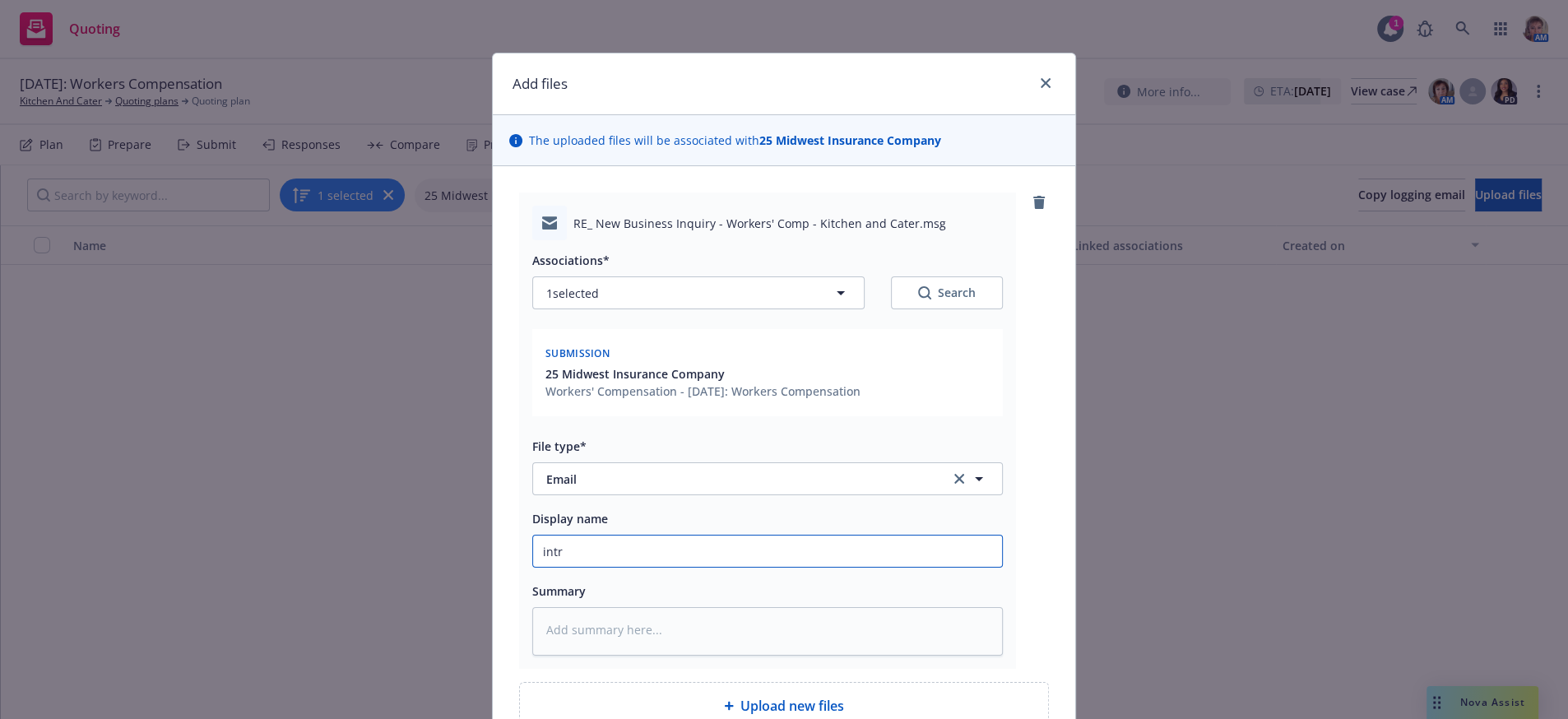
type input "intro"
type textarea "x"
type input "introd"
type textarea "x"
type input "introduc"
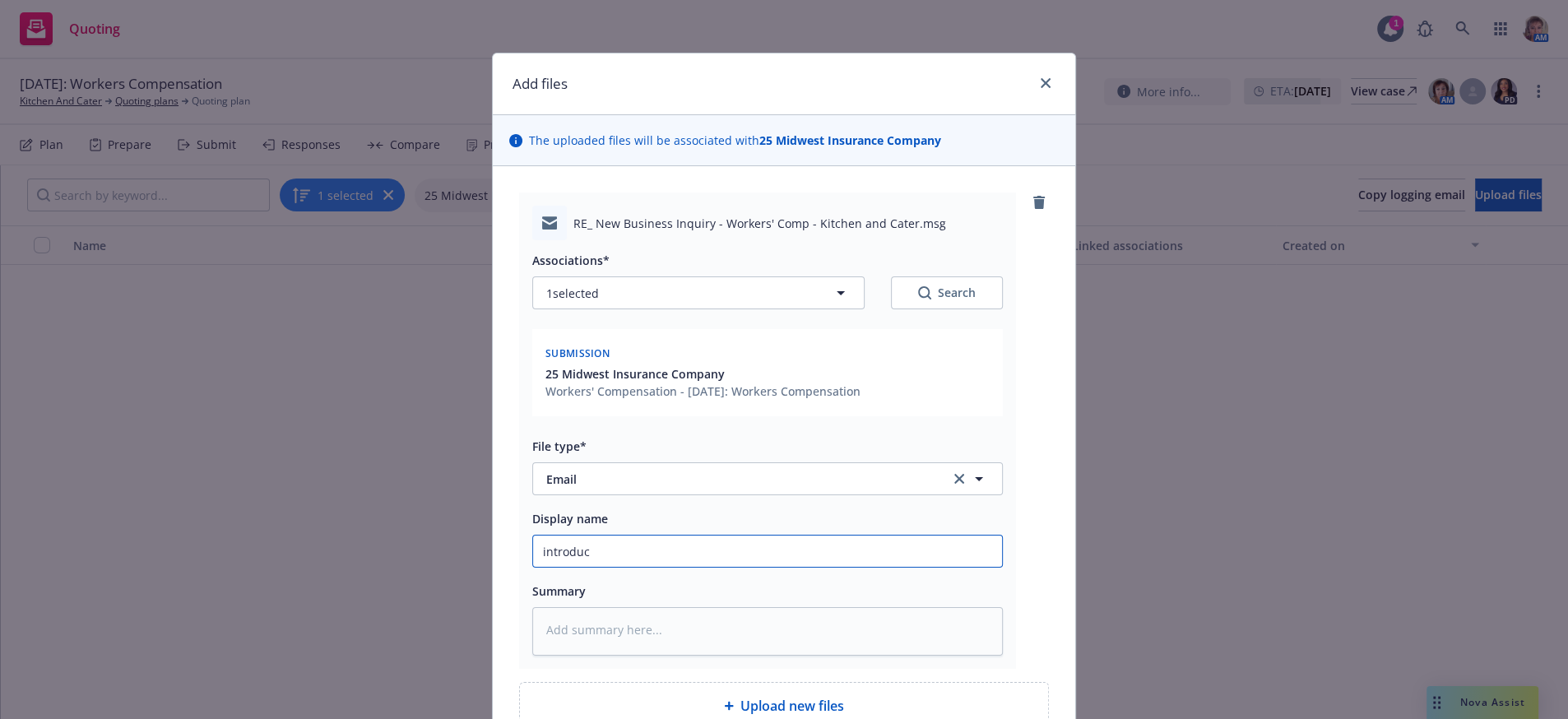
type textarea "x"
type input "introduct"
type textarea "x"
type input "introducti"
type textarea "x"
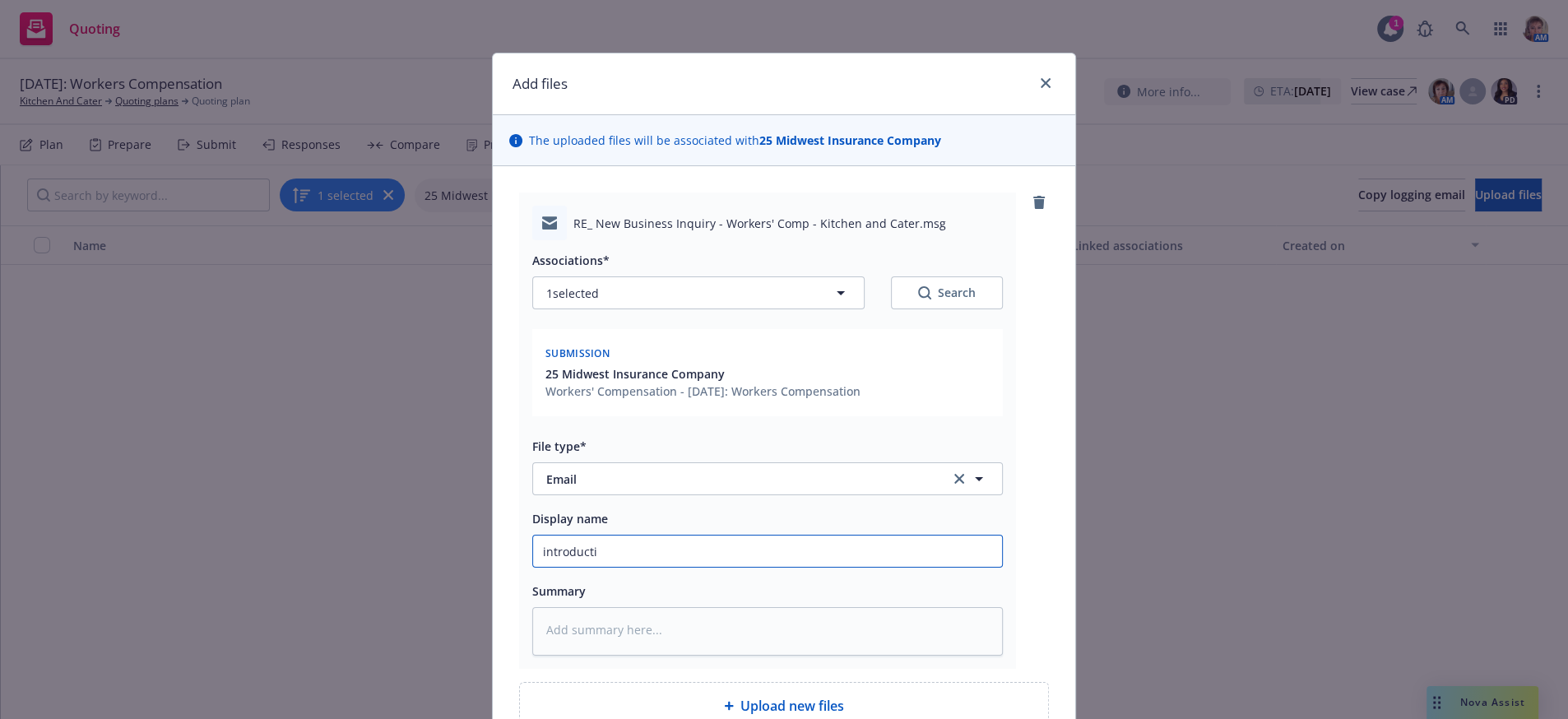
type input "introductio"
type textarea "x"
type input "introduction"
type textarea "x"
type input "introduction"
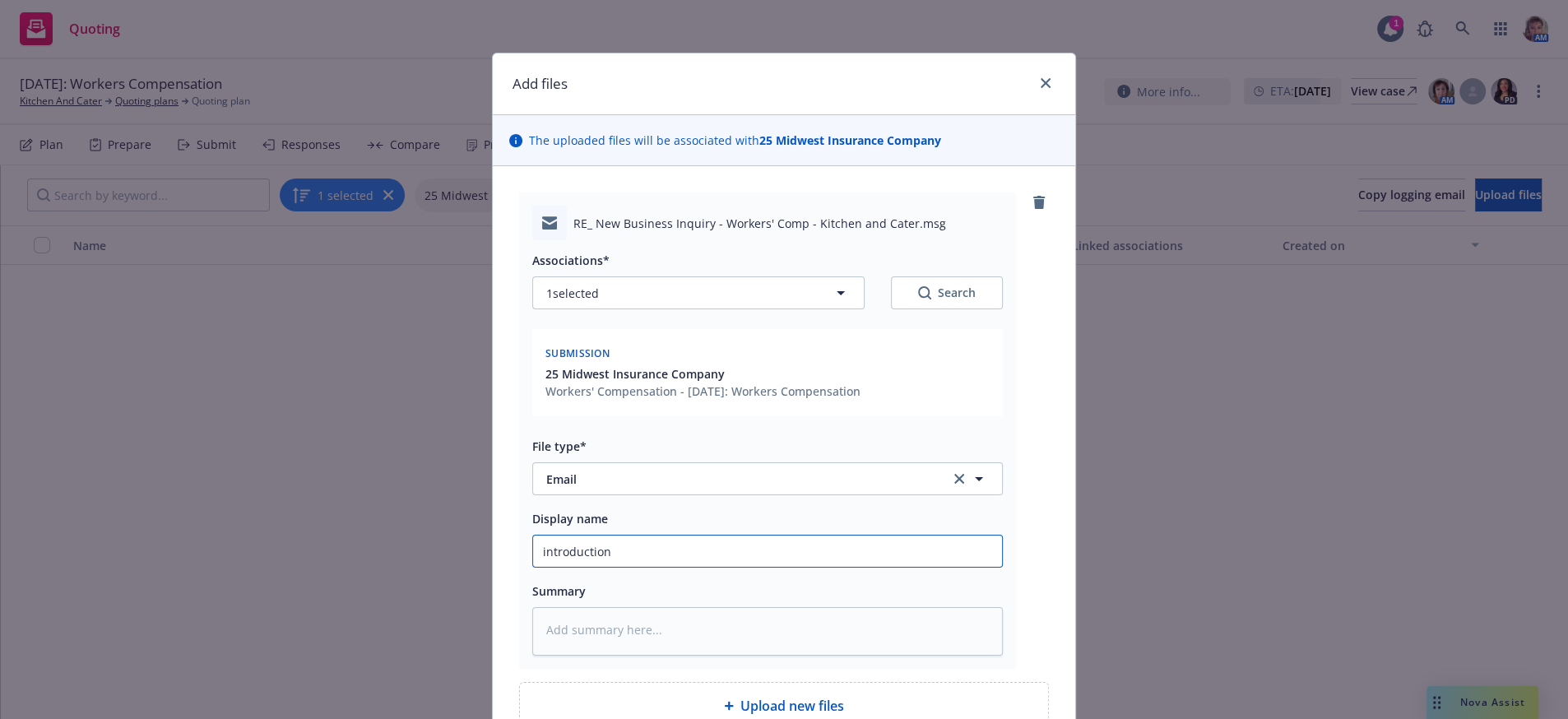
type textarea "x"
type input "introduction t"
type textarea "x"
type input "introduction to"
type textarea "x"
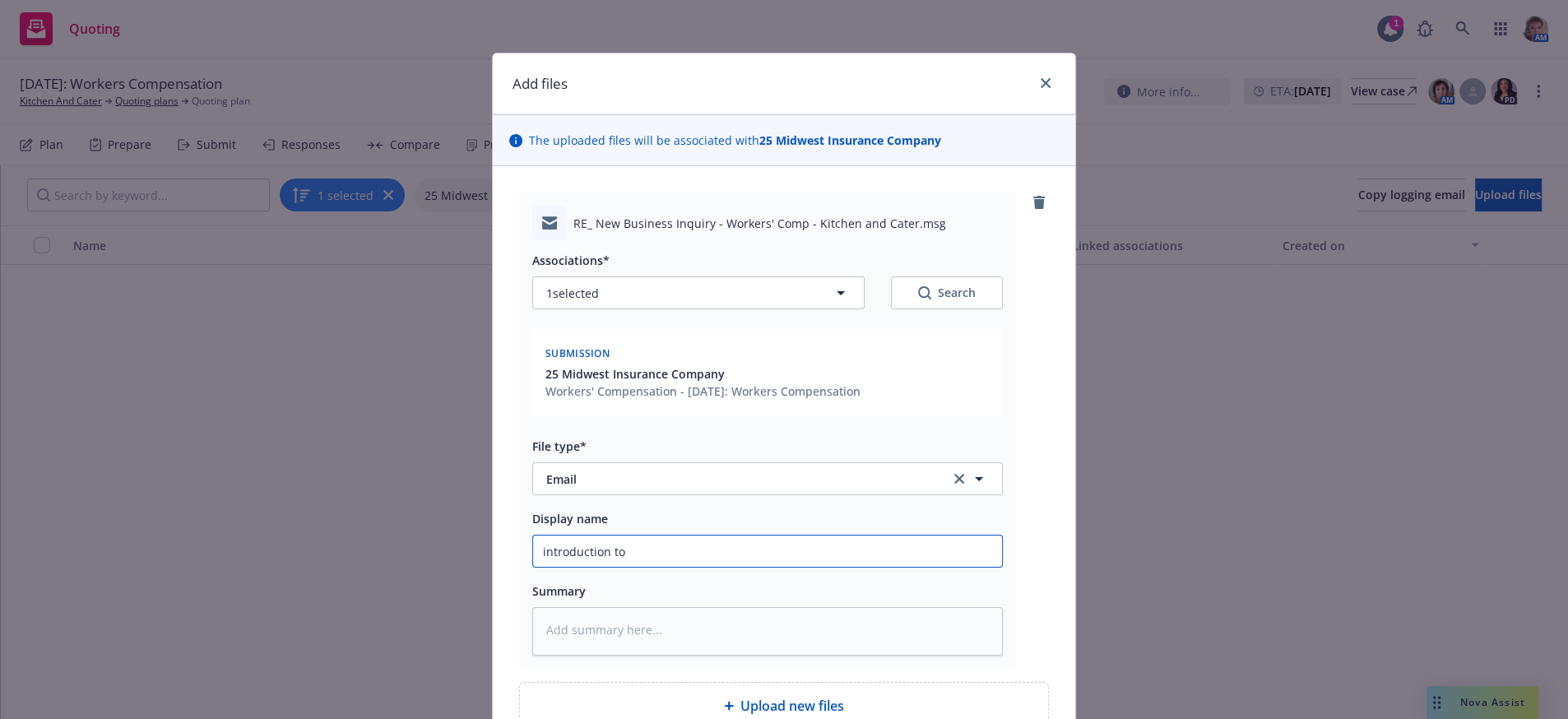
type input "introduction to"
type textarea "x"
type input "introduction to M"
type textarea "x"
type input "introduction to [GEOGRAPHIC_DATA]"
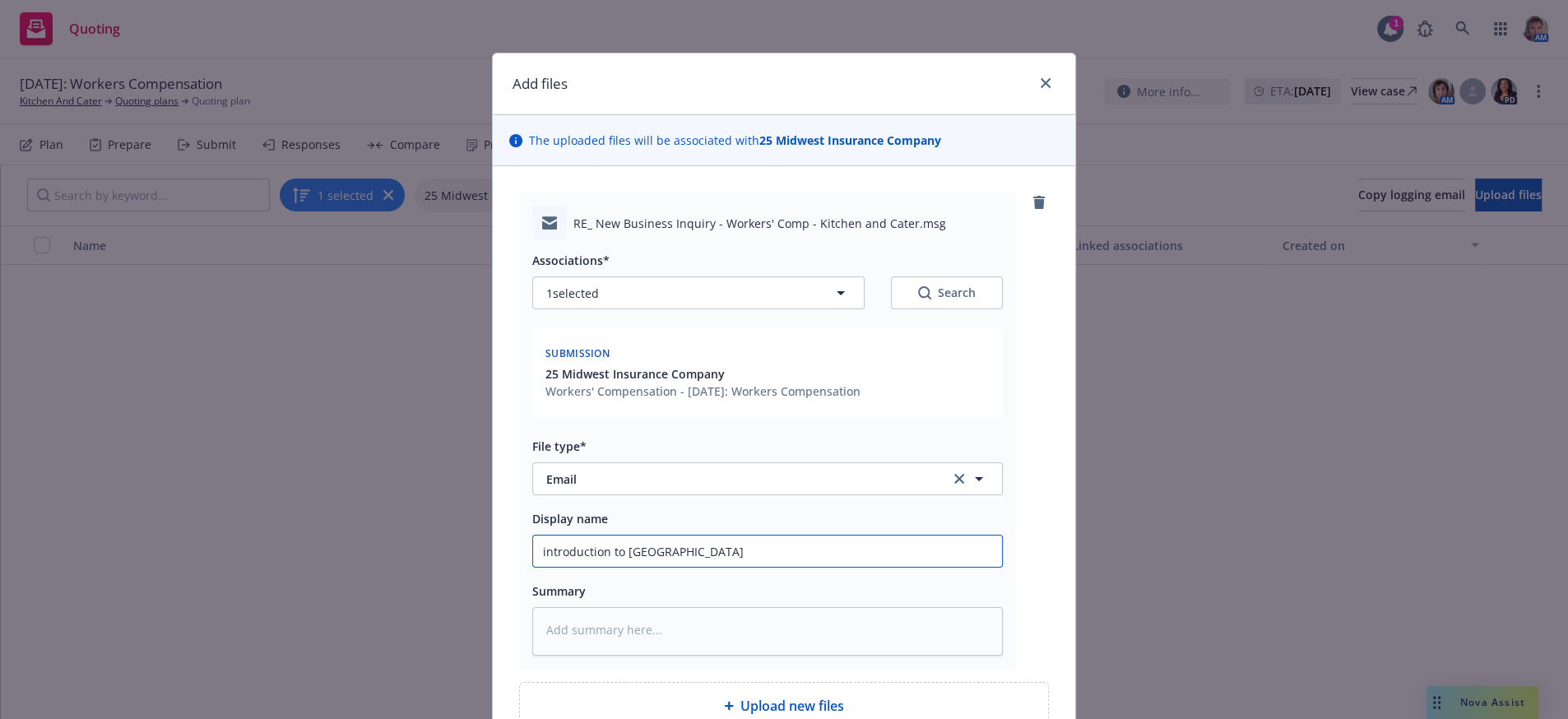
type textarea "x"
type input "introduction to MID"
type textarea "x"
type input "introduction to MIDW"
type textarea "x"
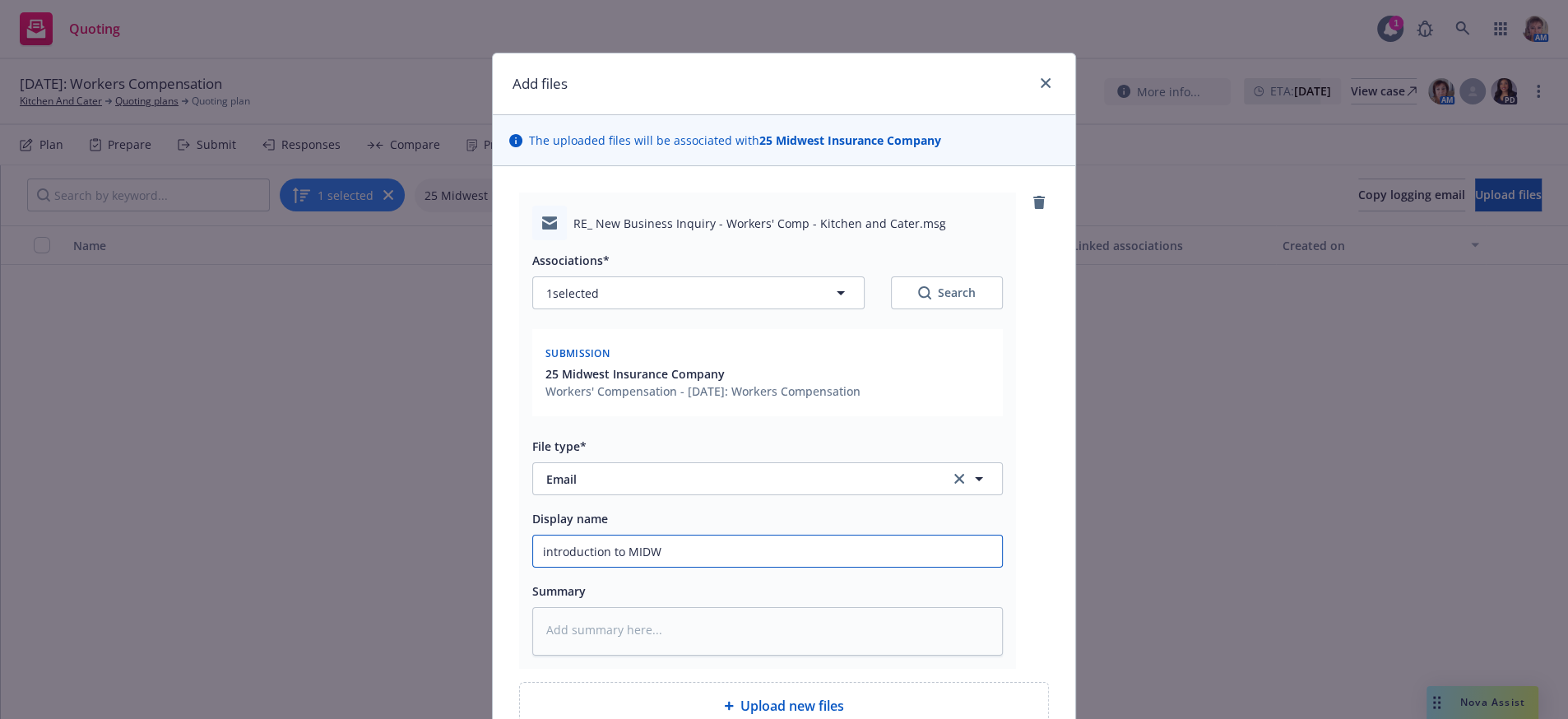
type input "introduction to MIDWE"
type textarea "x"
type input "introduction to MIDWES"
type textarea "x"
type input "introduction to MIDWEST"
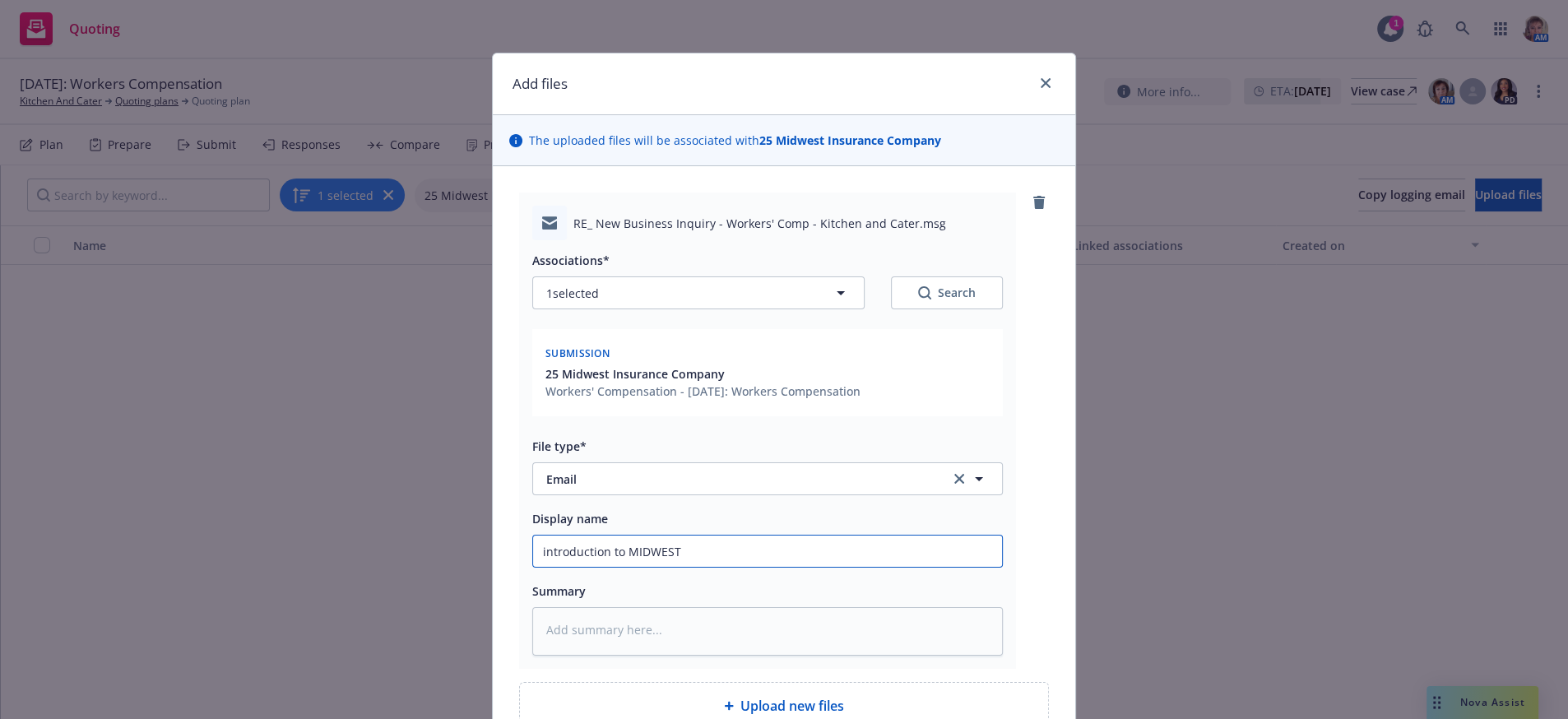
type textarea "x"
type input "introduction to MIDWEST"
type textarea "x"
type input "introduction to MIDWEST U"
type textarea "x"
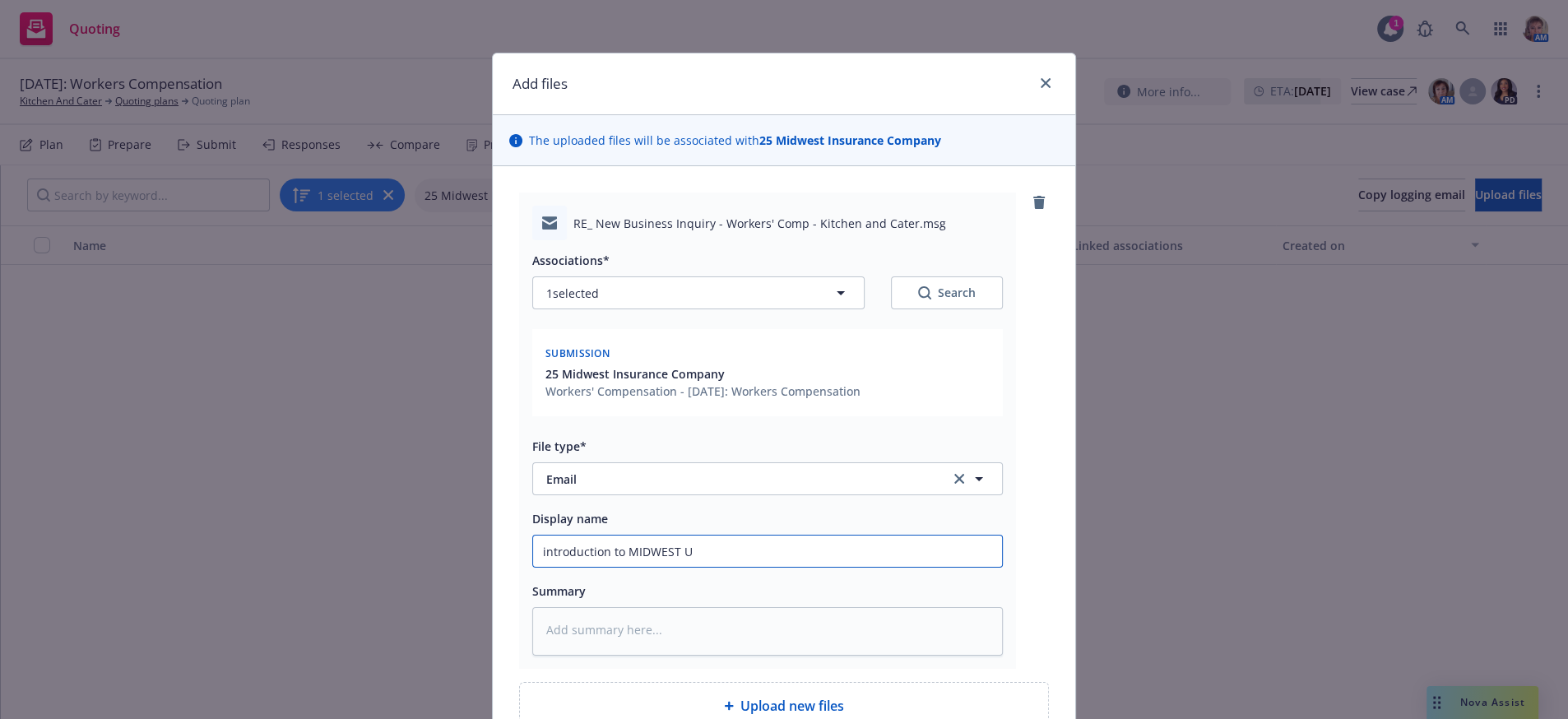
type input "introduction to MIDWEST UW"
type textarea "x"
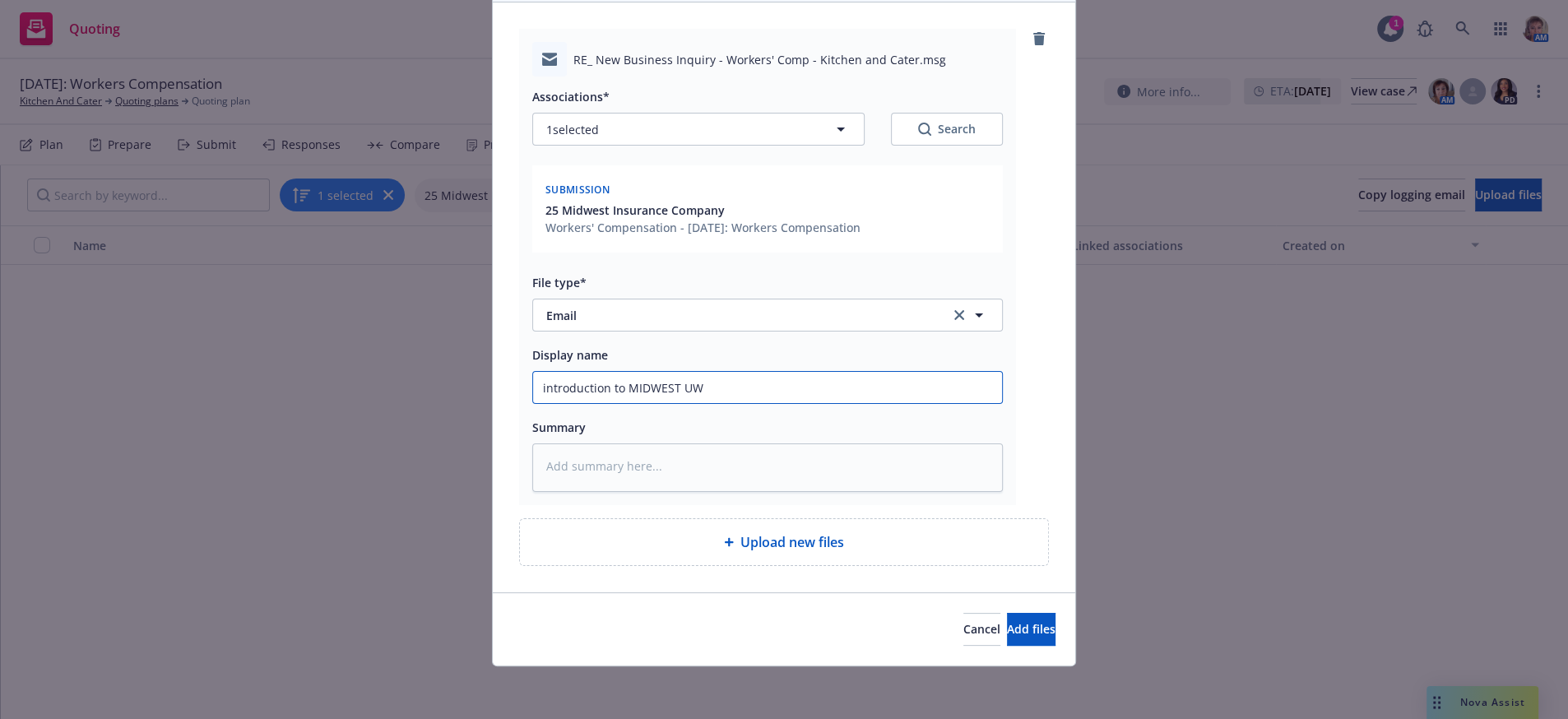
scroll to position [236, 0]
type input "introduction to MIDWEST UW"
click at [1007, 634] on span "Add files" at bounding box center [1031, 629] width 49 height 16
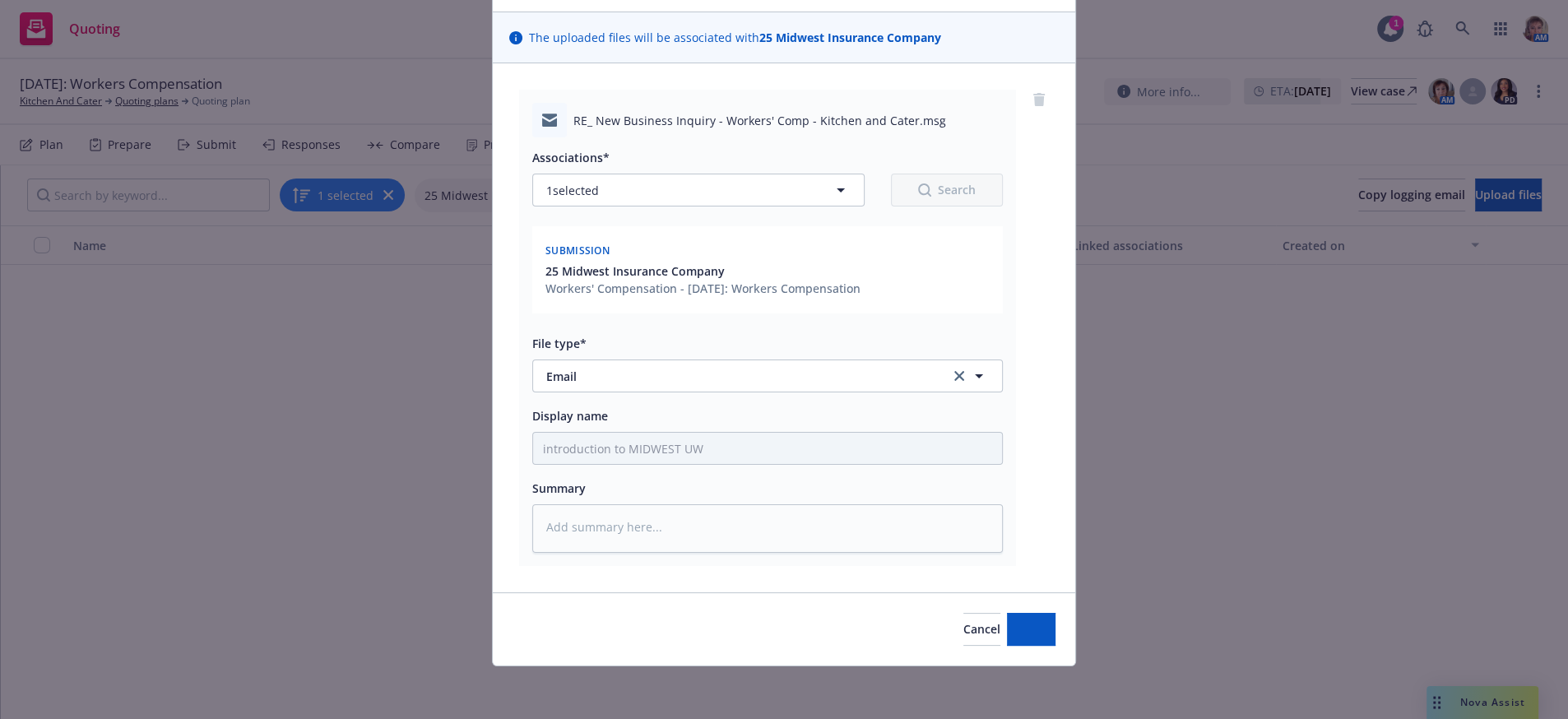
scroll to position [168, 0]
type textarea "x"
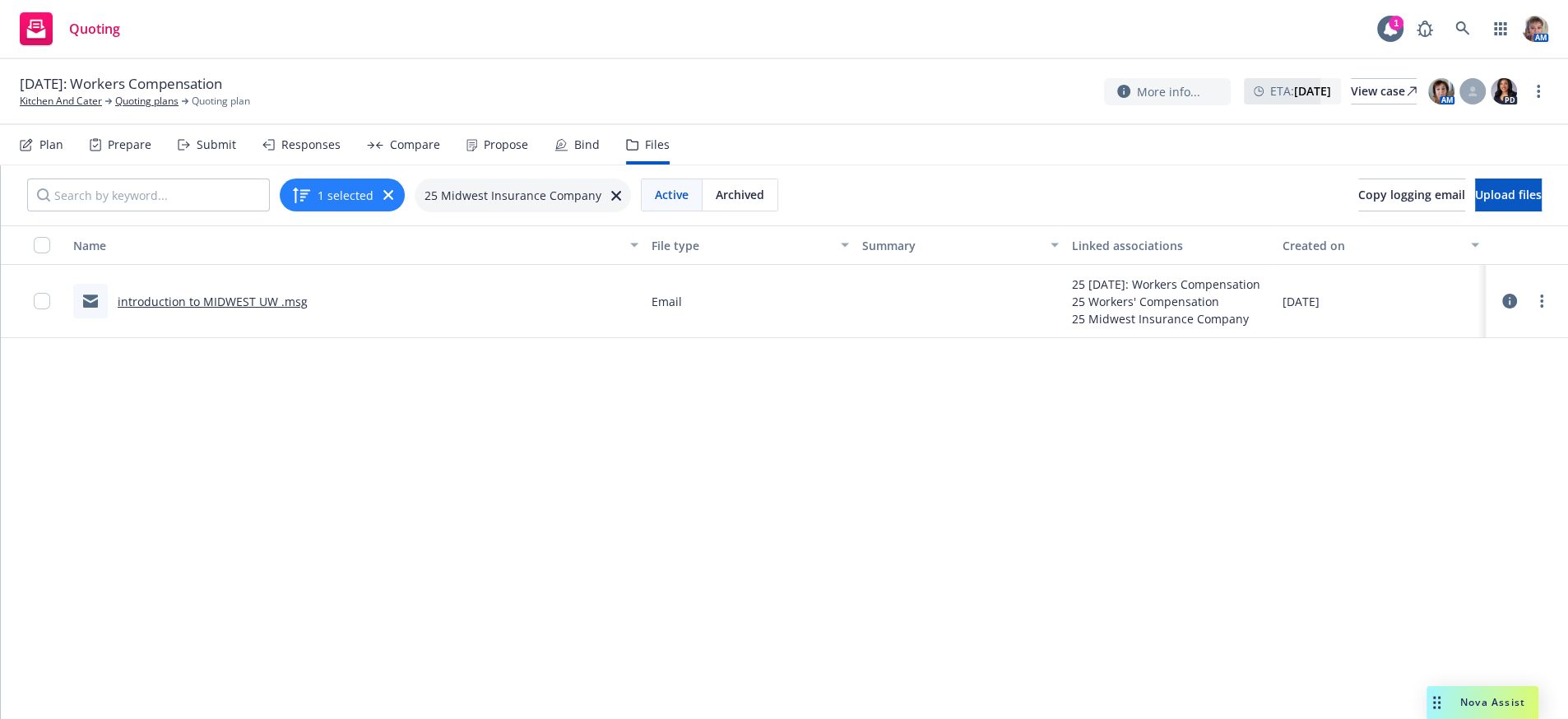
click at [1476, 686] on div "Nova Assist" at bounding box center [1482, 702] width 112 height 33
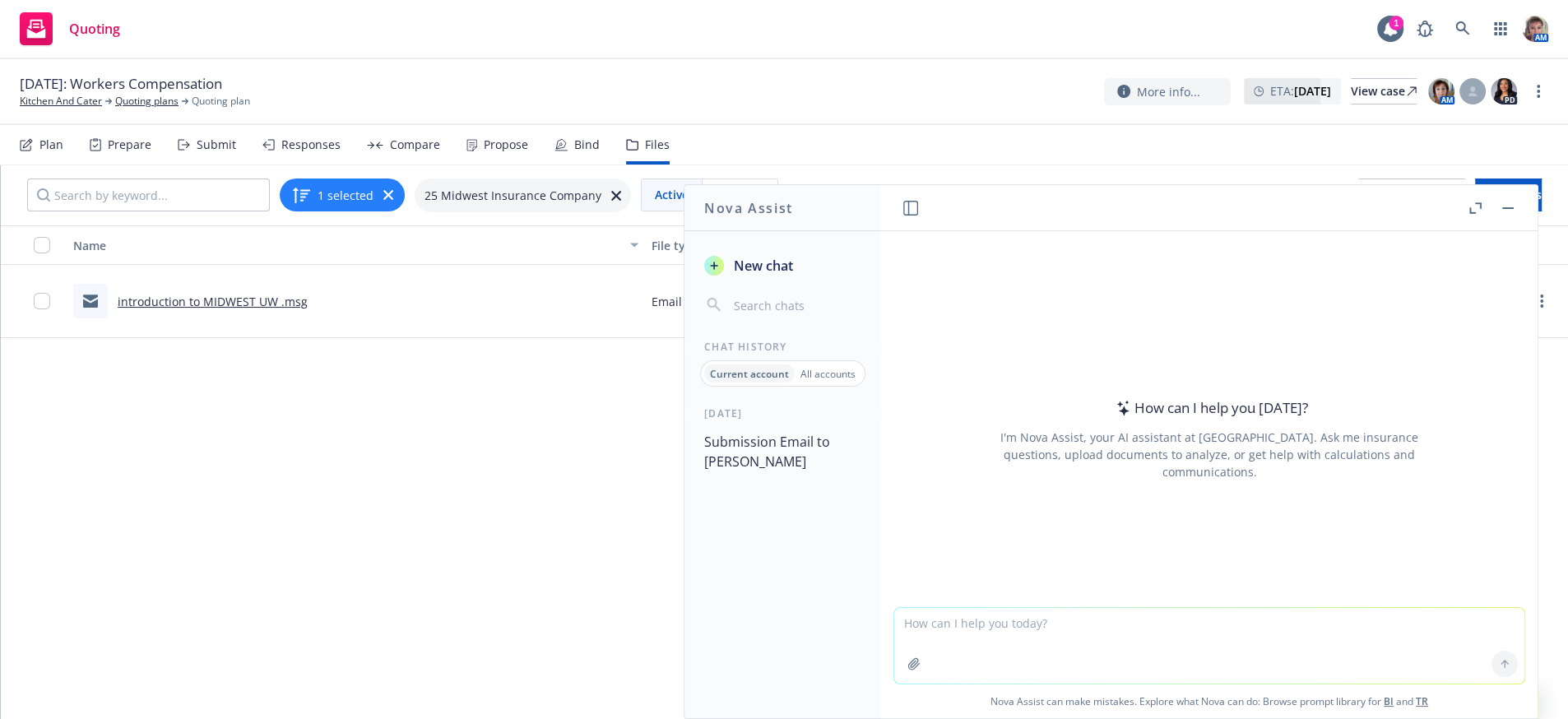
click at [949, 609] on textarea at bounding box center [1209, 646] width 630 height 76
paste textarea "Hello [PERSON_NAME]: Looking forward to working with you. Just wanted to give y…"
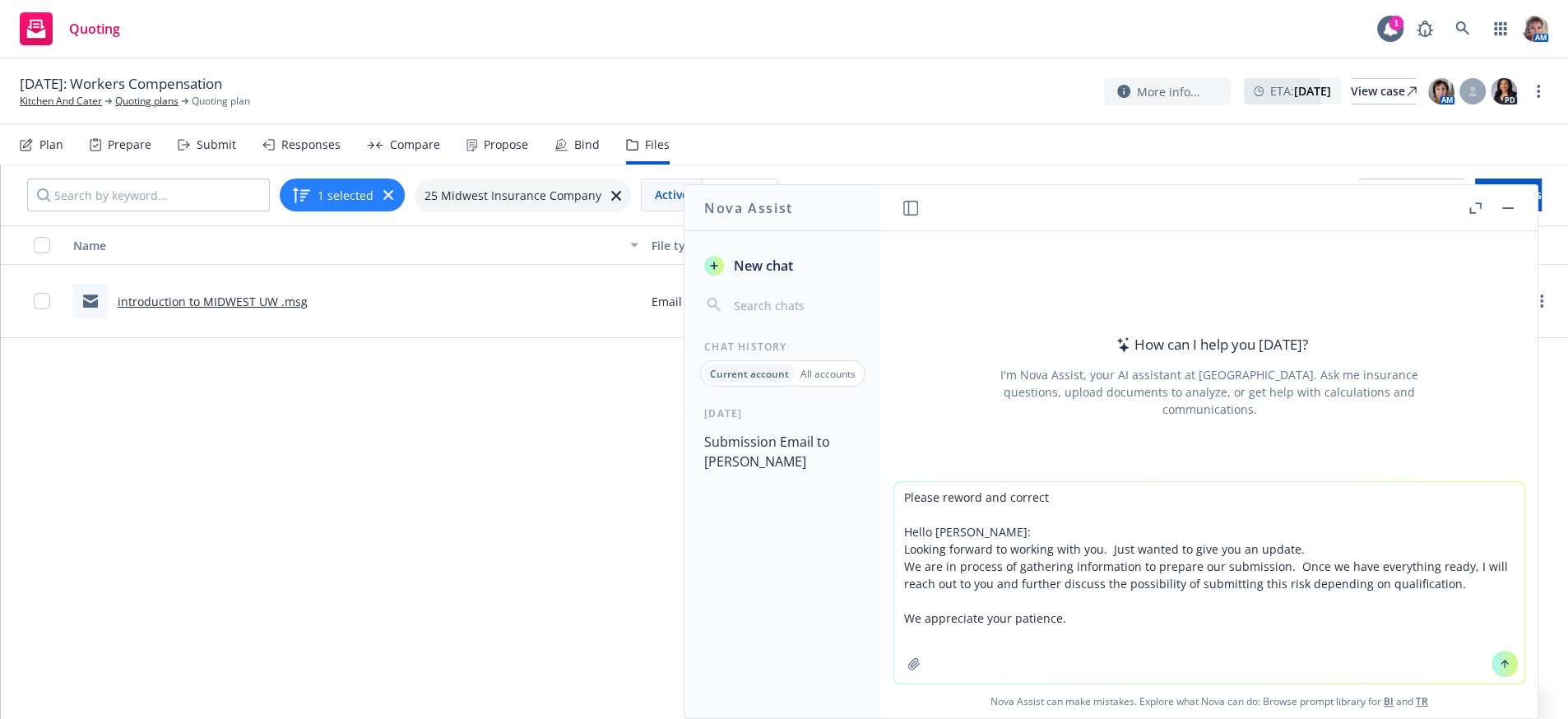
type textarea "Please reword and correct Hello [PERSON_NAME]: Looking forward to working with …"
click at [1491, 655] on button at bounding box center [1504, 664] width 26 height 26
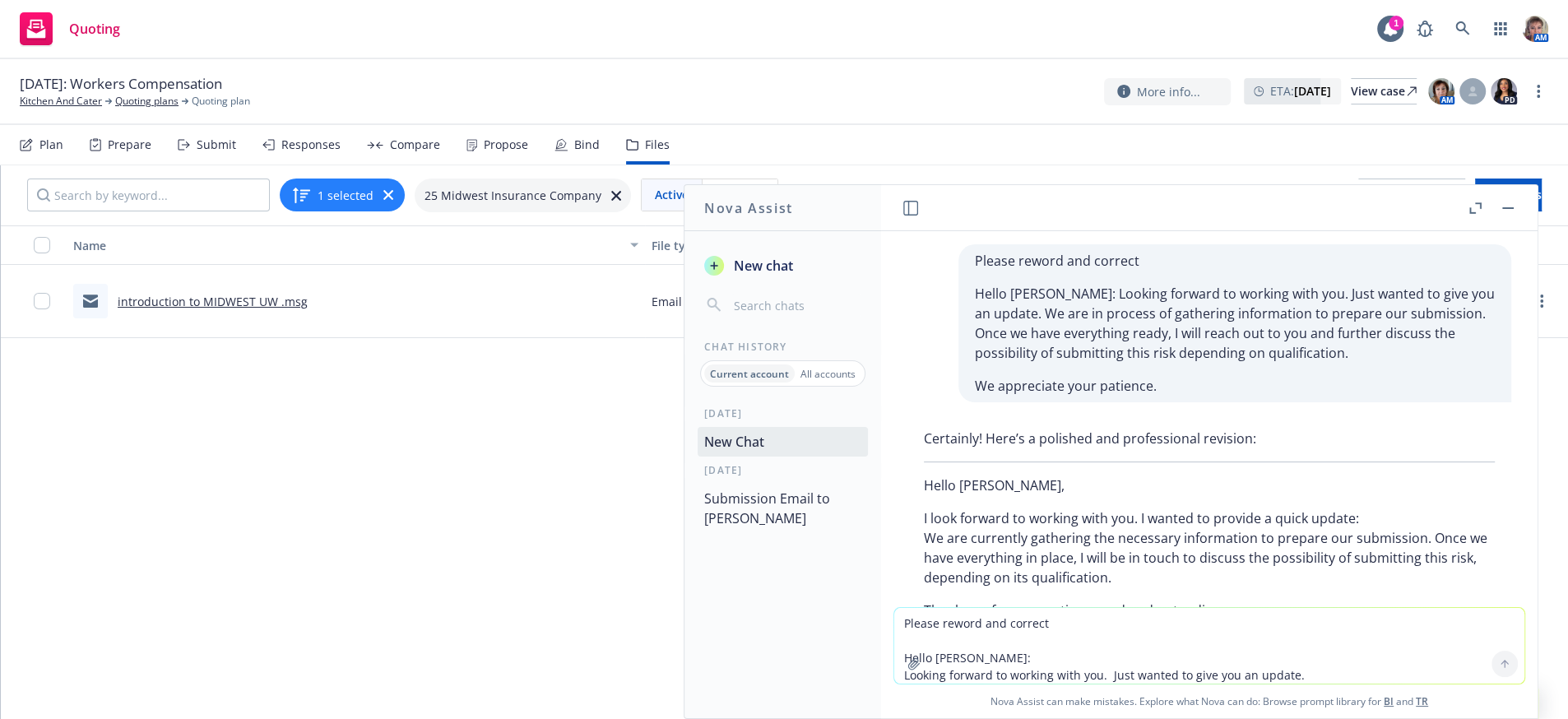
scroll to position [173, 0]
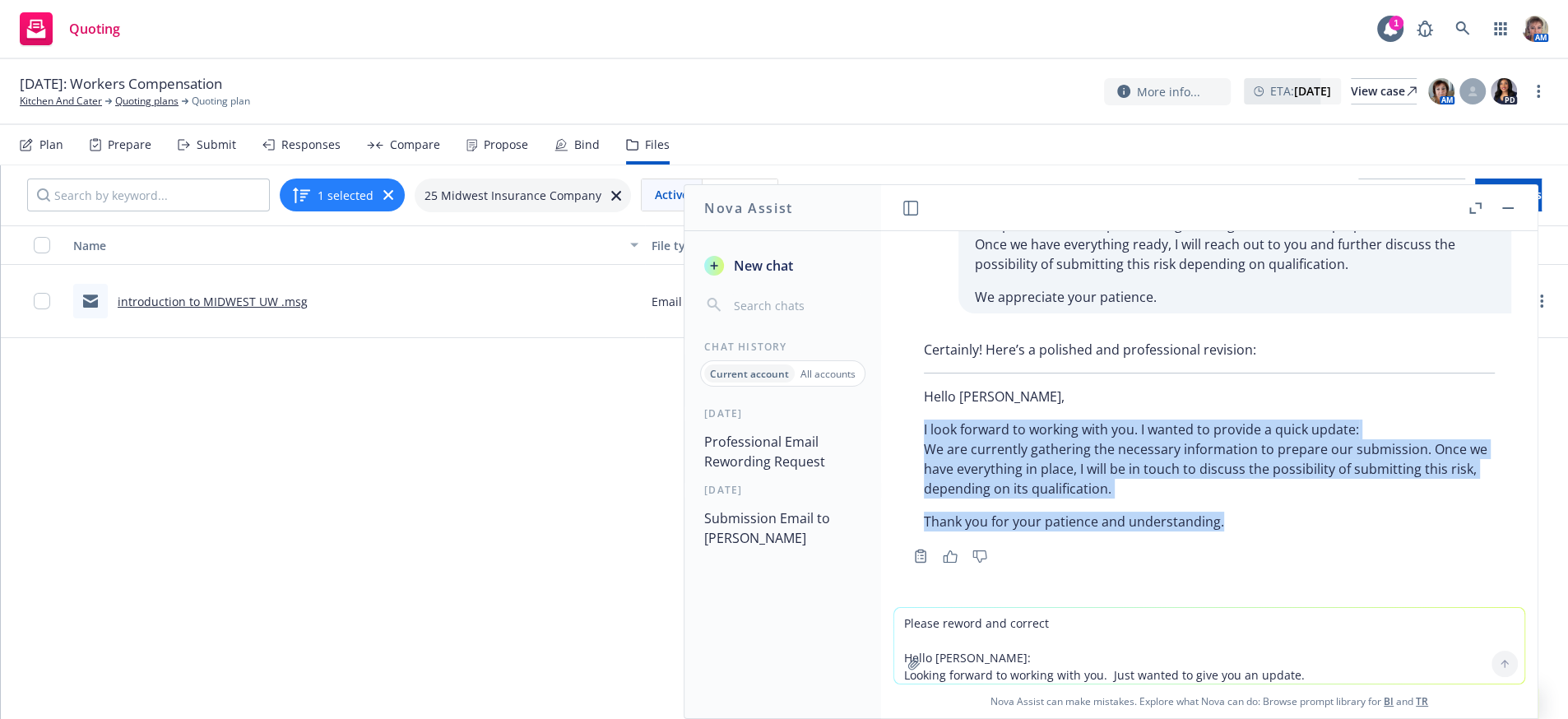
drag, startPoint x: 1274, startPoint y: 510, endPoint x: 908, endPoint y: 409, distance: 379.7
click at [908, 409] on div "Certainly! Here’s a polished and professional revision: Hello [PERSON_NAME], I …" at bounding box center [1209, 435] width 603 height 205
copy div "I look forward to working with you. I wanted to provide a quick update: We are …"
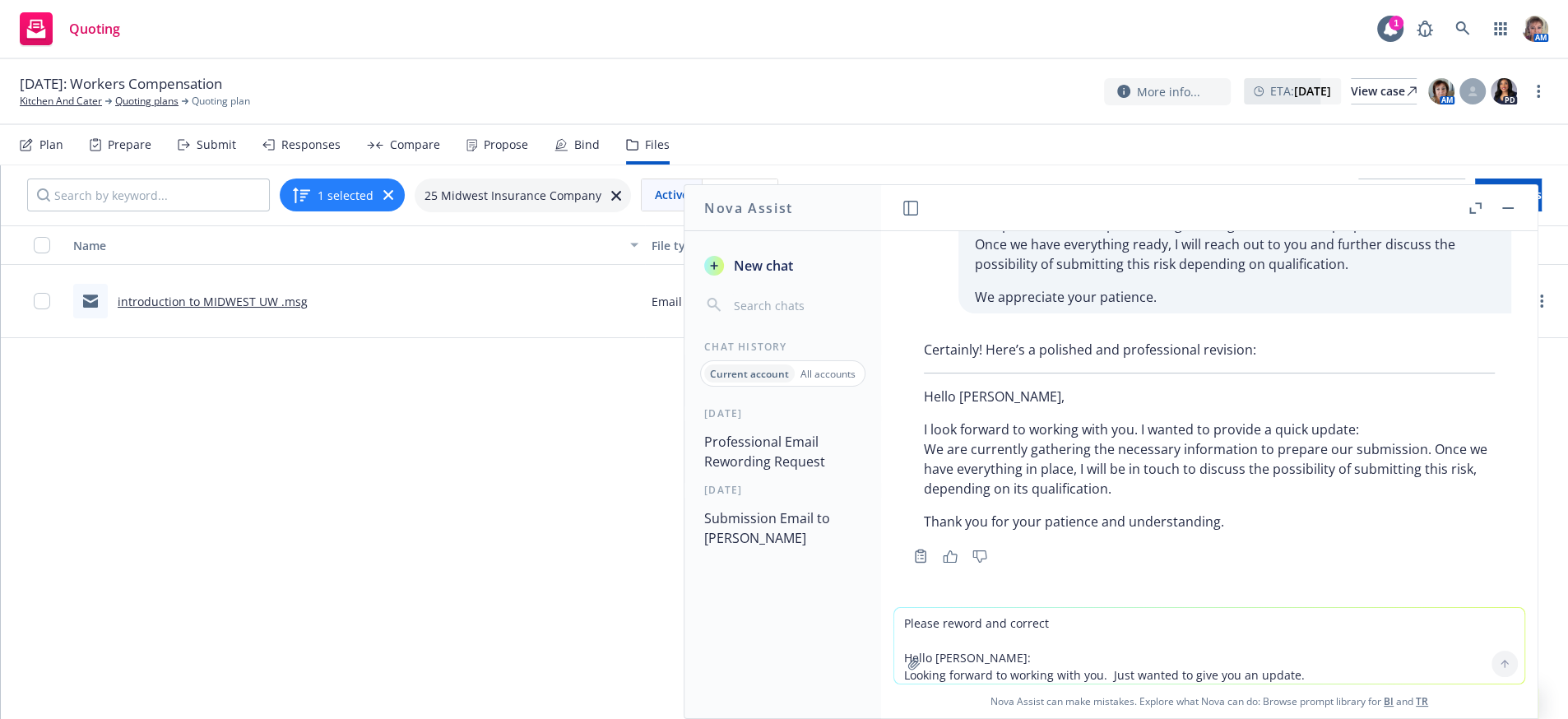
click at [342, 477] on div "Name File type Summary Linked associations Created on introduction to MIDWEST U…" at bounding box center [784, 464] width 1567 height 477
click at [1509, 210] on button "button" at bounding box center [1507, 208] width 20 height 20
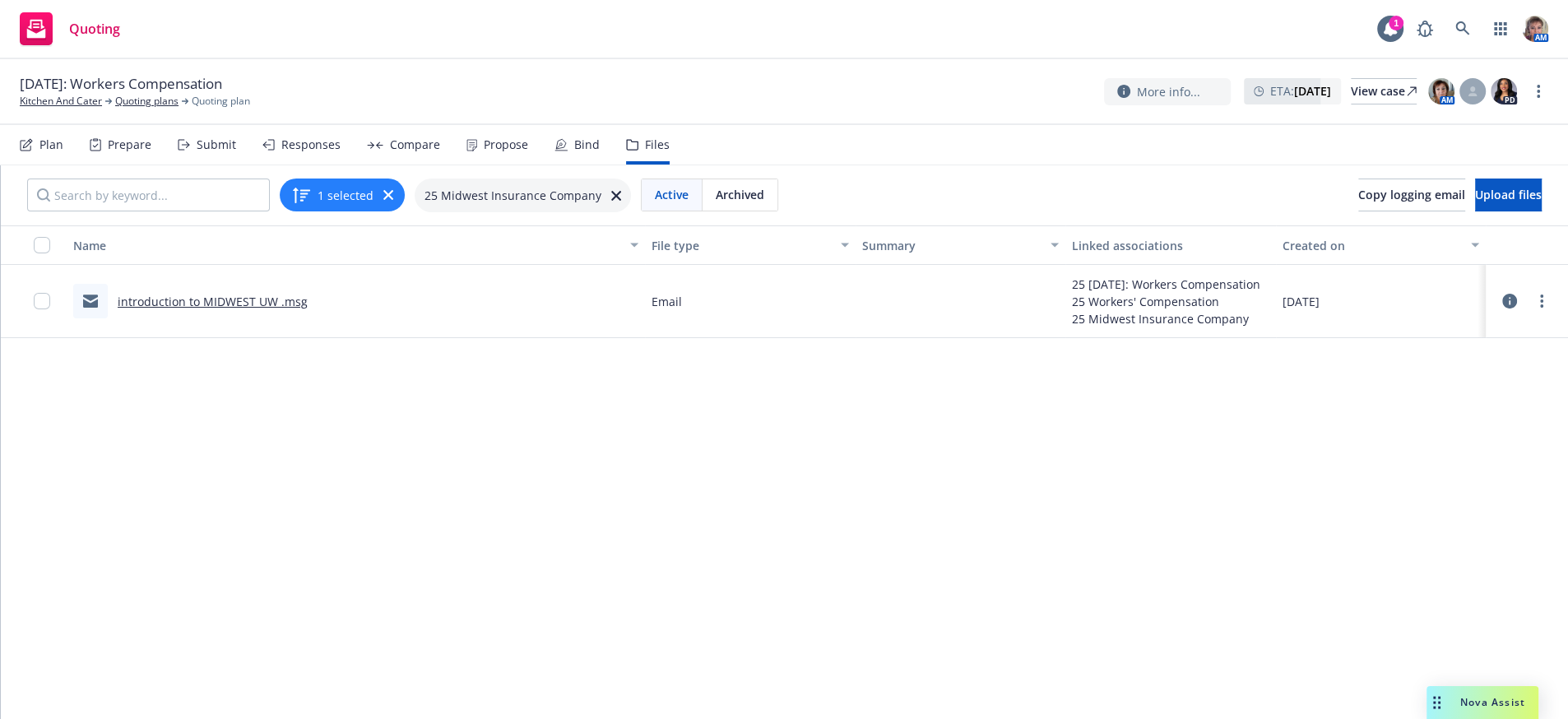
click at [206, 152] on div "Submit" at bounding box center [216, 145] width 39 height 13
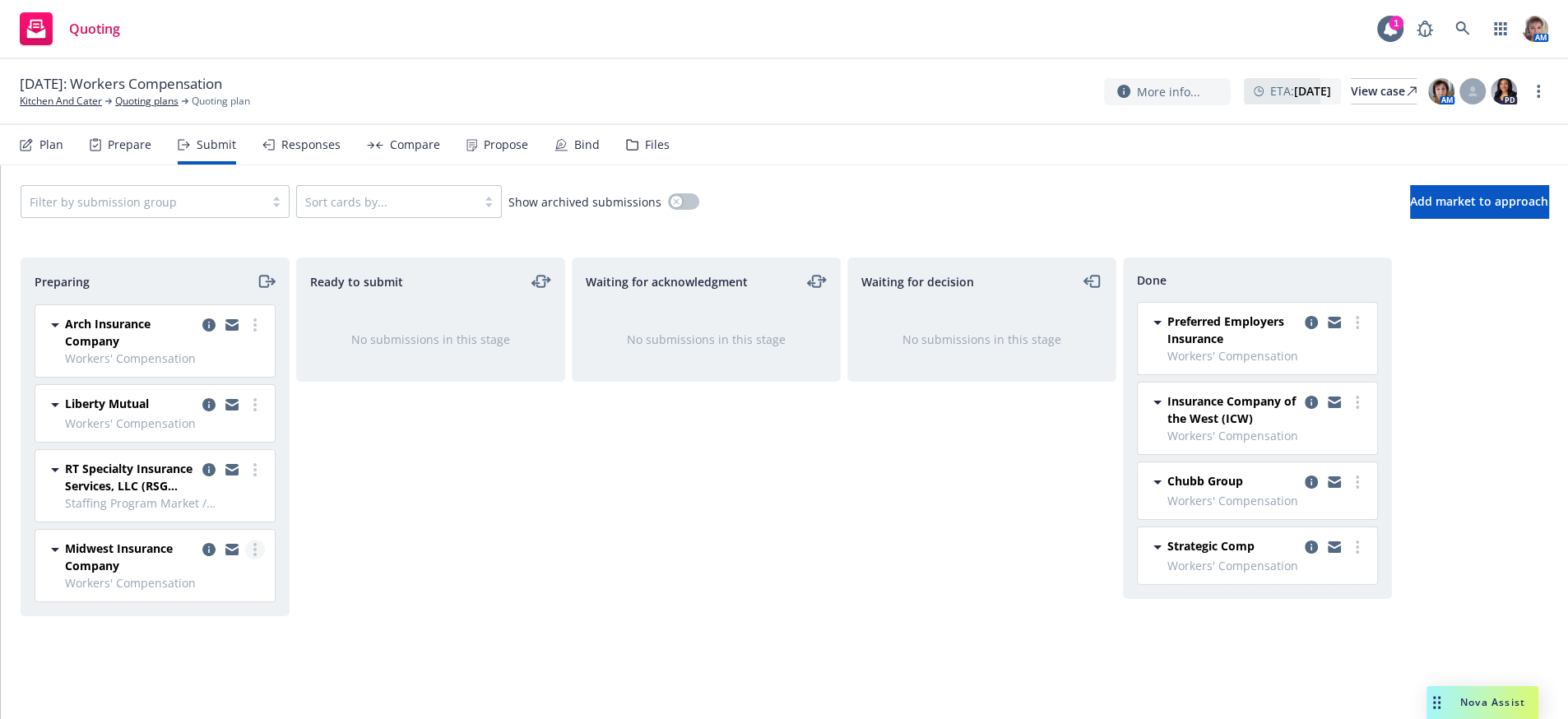
click at [254, 556] on icon "more" at bounding box center [255, 550] width 4 height 13
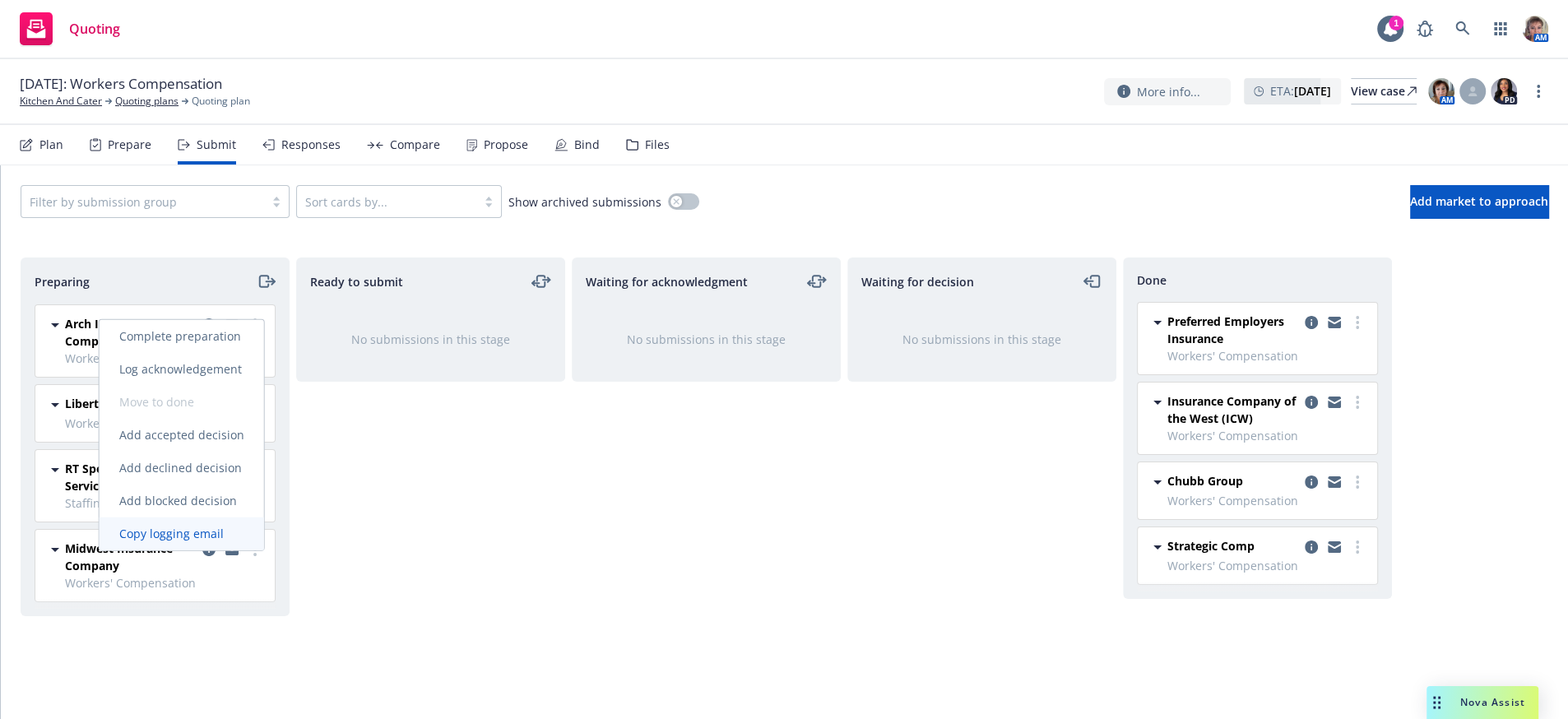
click at [227, 532] on span "Copy logging email" at bounding box center [171, 534] width 144 height 16
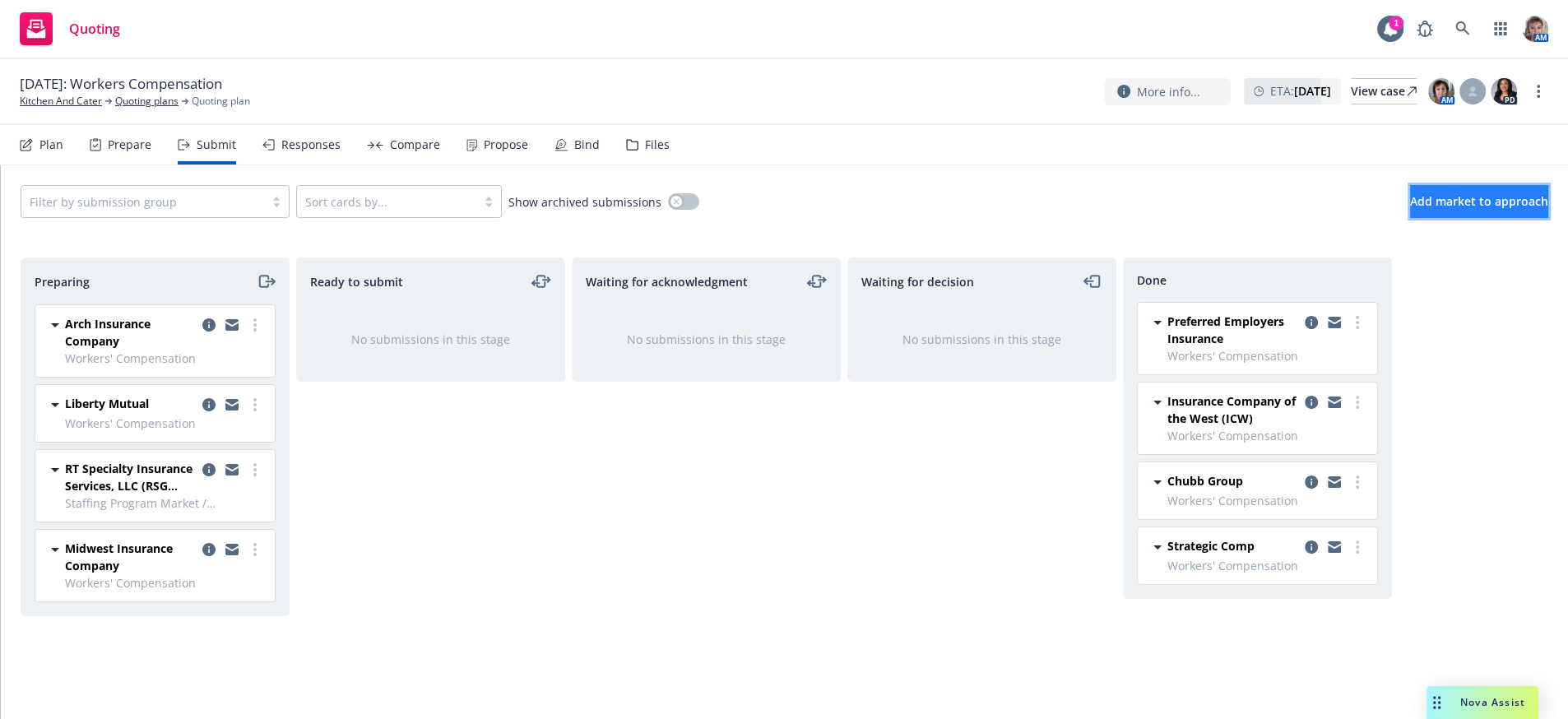
click at [1493, 218] on button "Add market to approach" at bounding box center [1479, 201] width 138 height 33
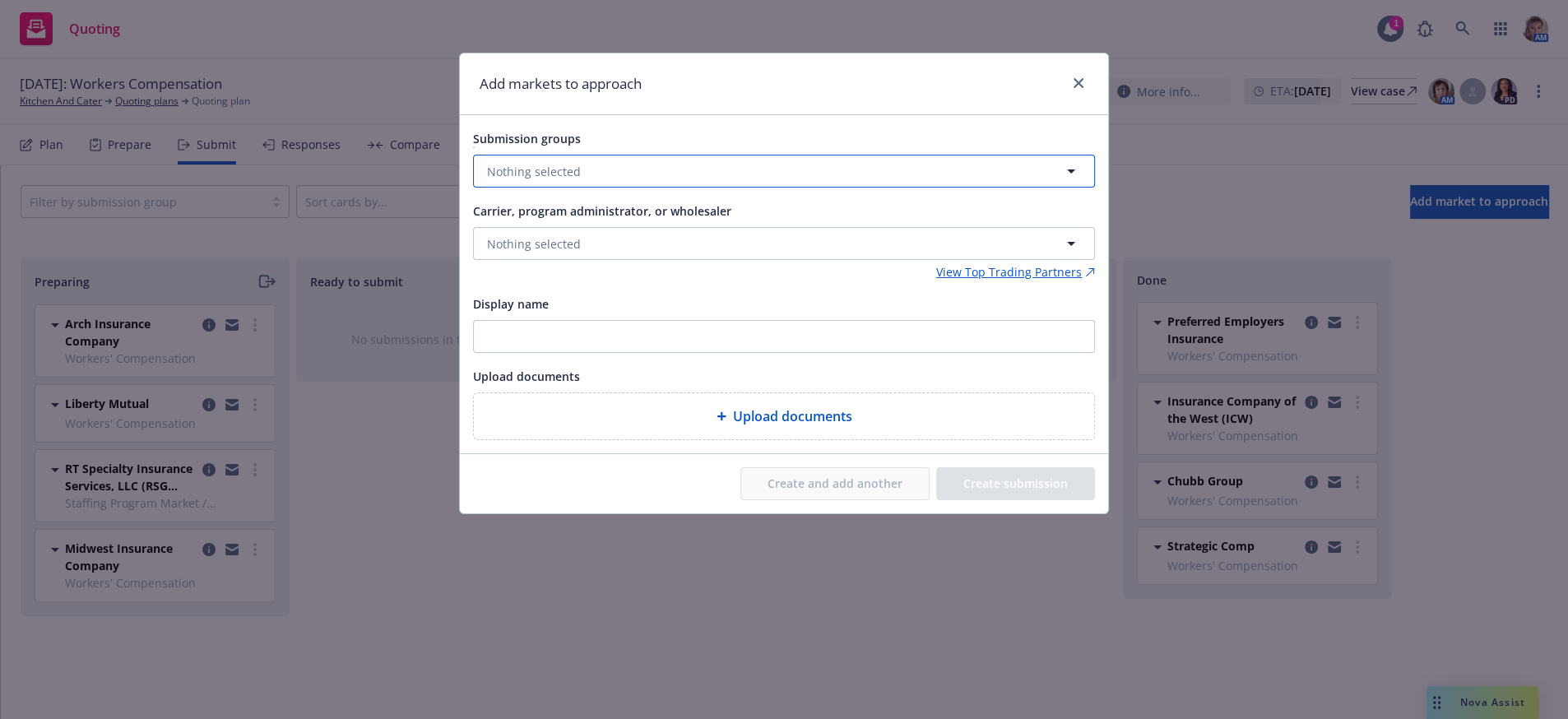
click at [562, 181] on span "Nothing selected" at bounding box center [533, 171] width 94 height 17
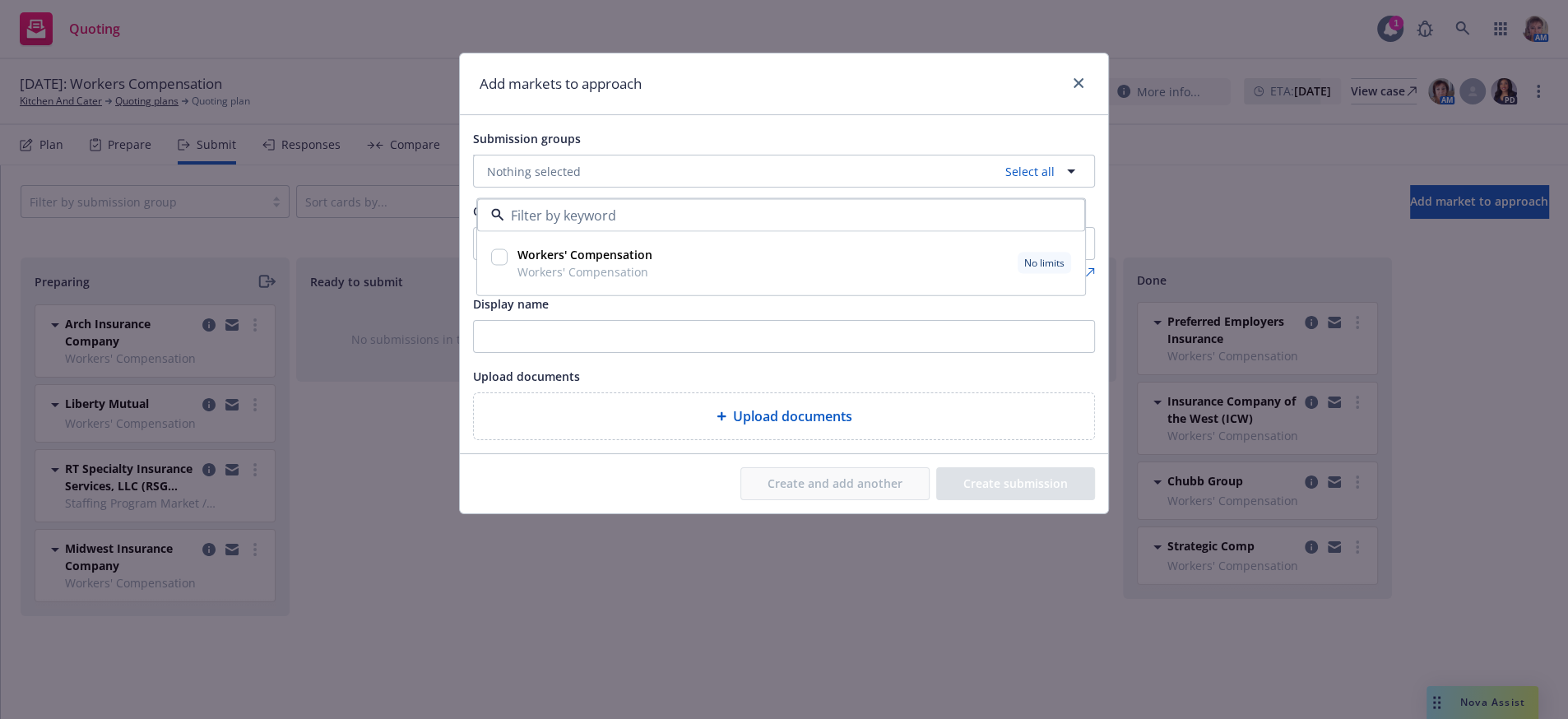
click at [501, 266] on input "checkbox" at bounding box center [500, 257] width 17 height 17
checkbox input "true"
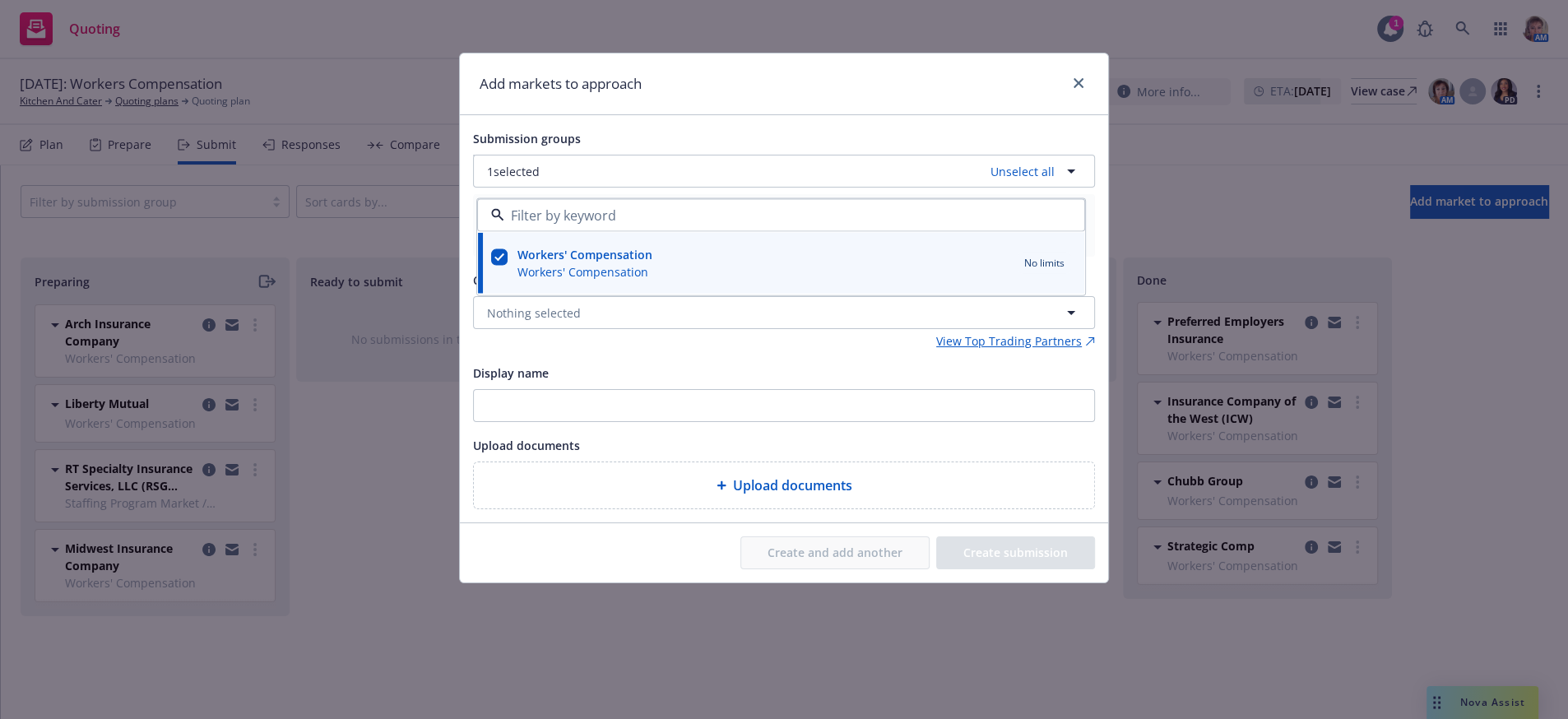
drag, startPoint x: 547, startPoint y: 391, endPoint x: 543, endPoint y: 324, distance: 67.1
click at [547, 383] on div "Display name" at bounding box center [511, 373] width 76 height 20
click at [547, 390] on input "Display name" at bounding box center [783, 405] width 620 height 31
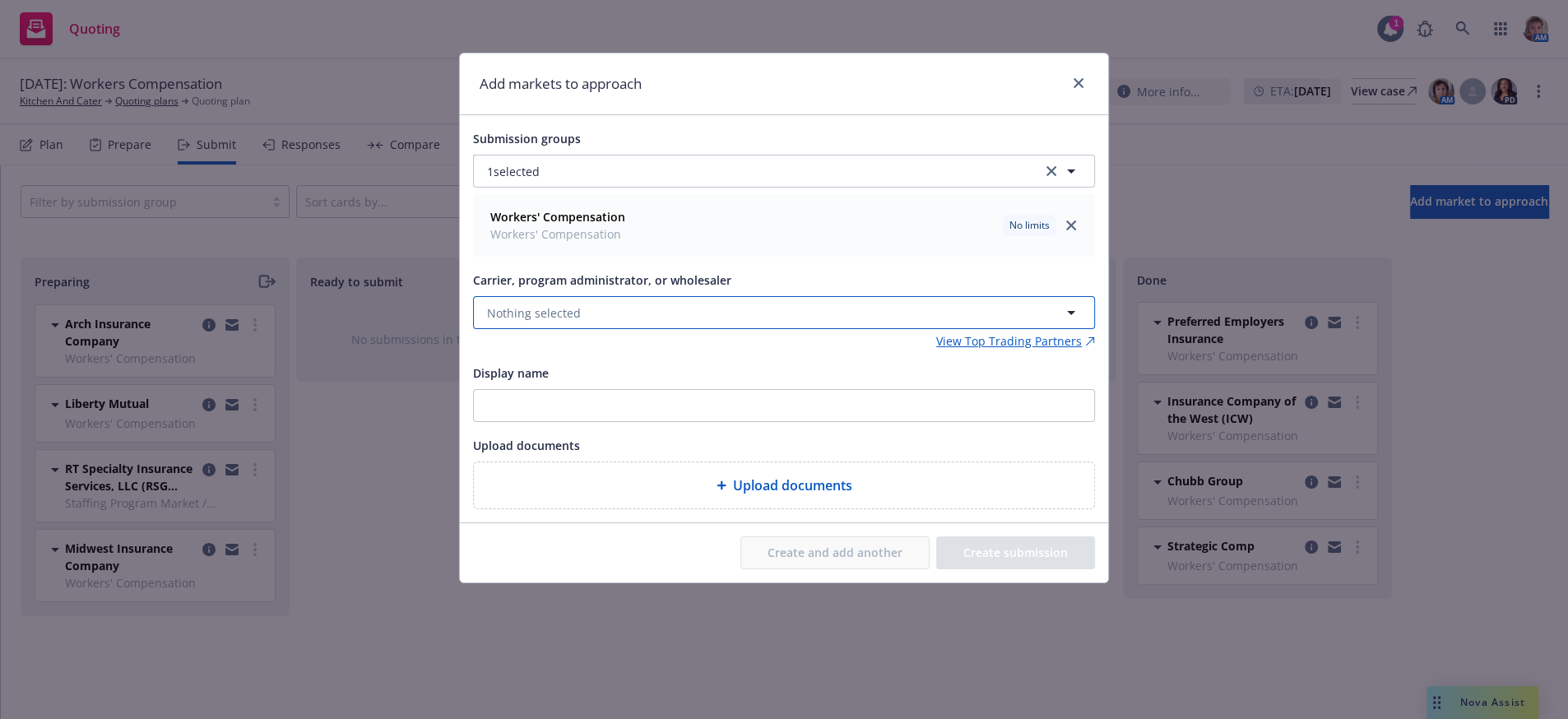
click at [537, 322] on span "Nothing selected" at bounding box center [533, 313] width 94 height 17
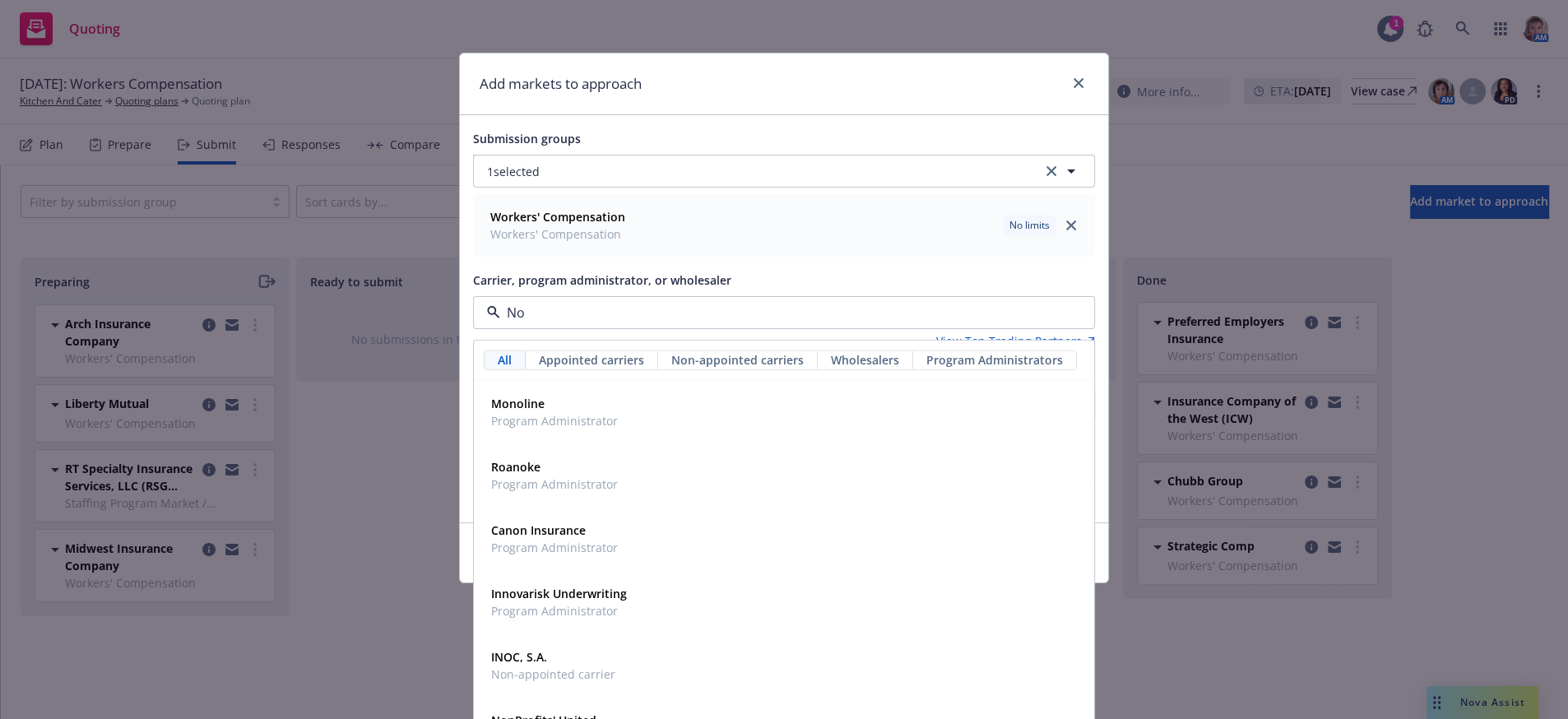
type input "N"
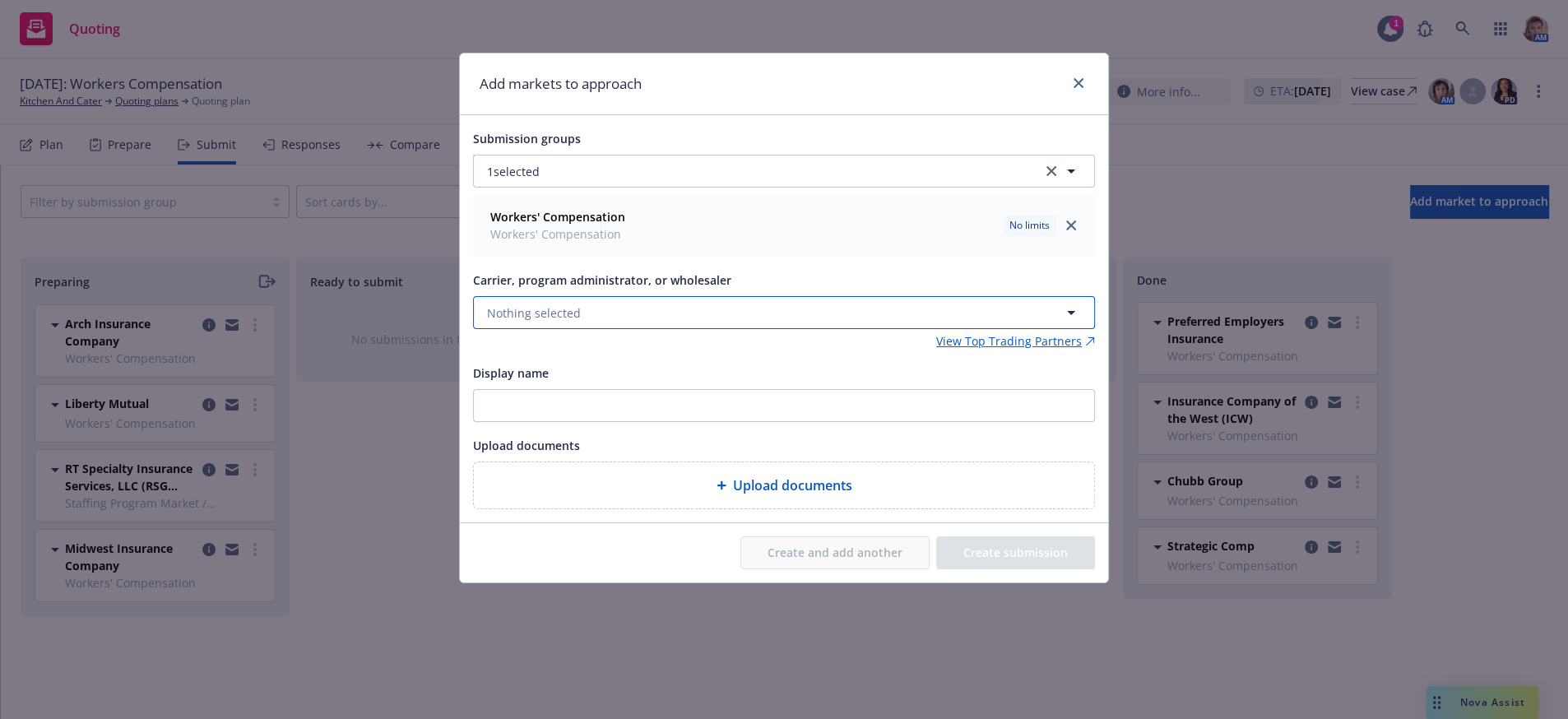
click at [565, 322] on span "Nothing selected" at bounding box center [533, 313] width 94 height 17
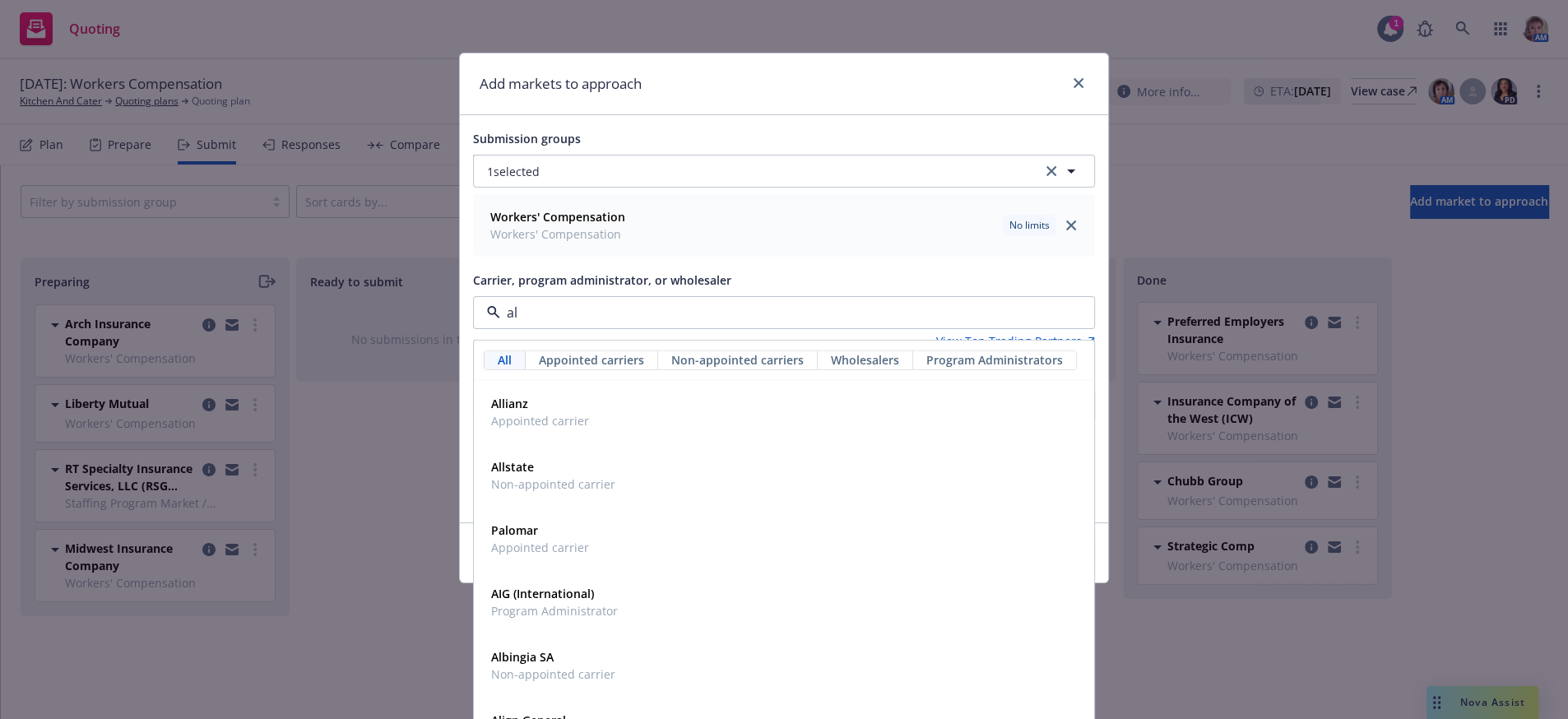
type input "a"
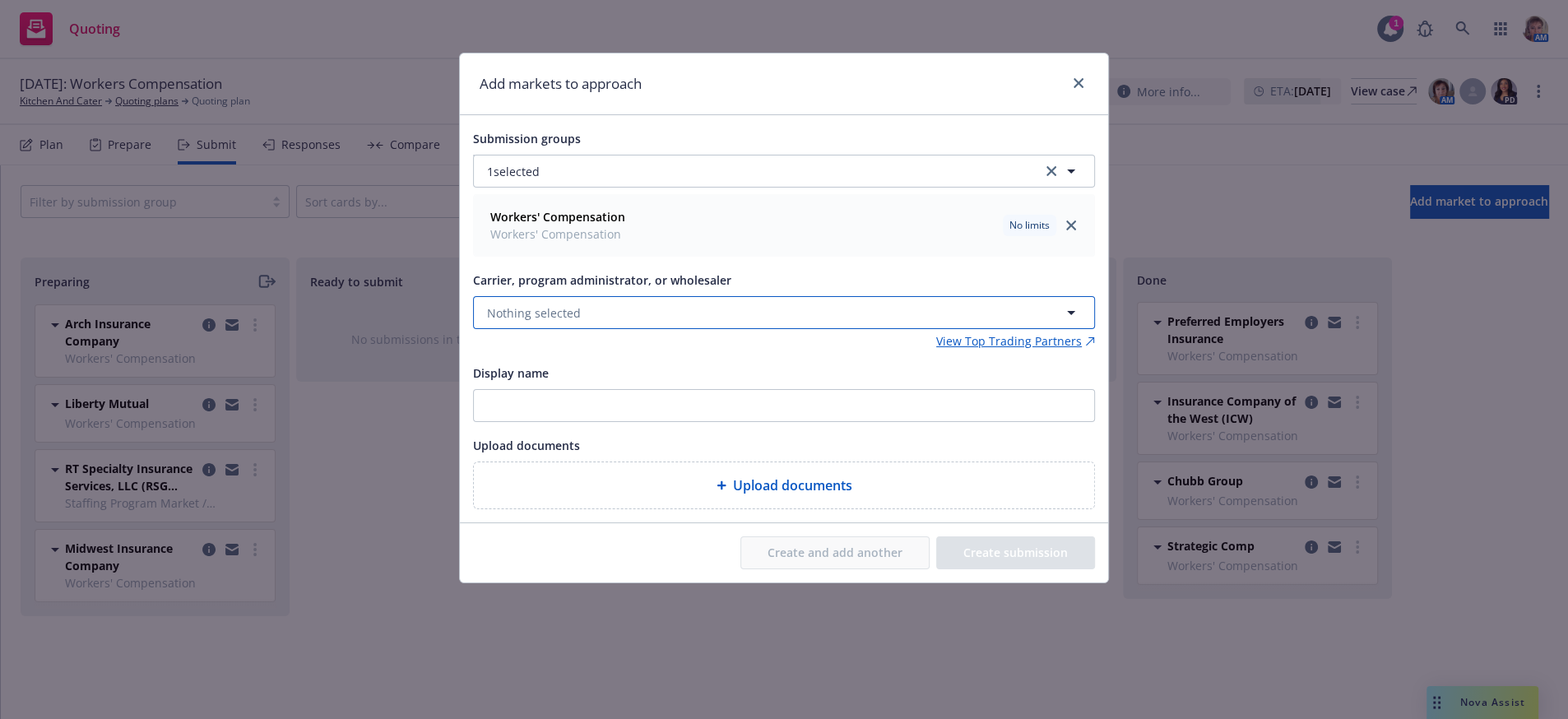
click at [611, 330] on button "Nothing selected" at bounding box center [784, 312] width 622 height 33
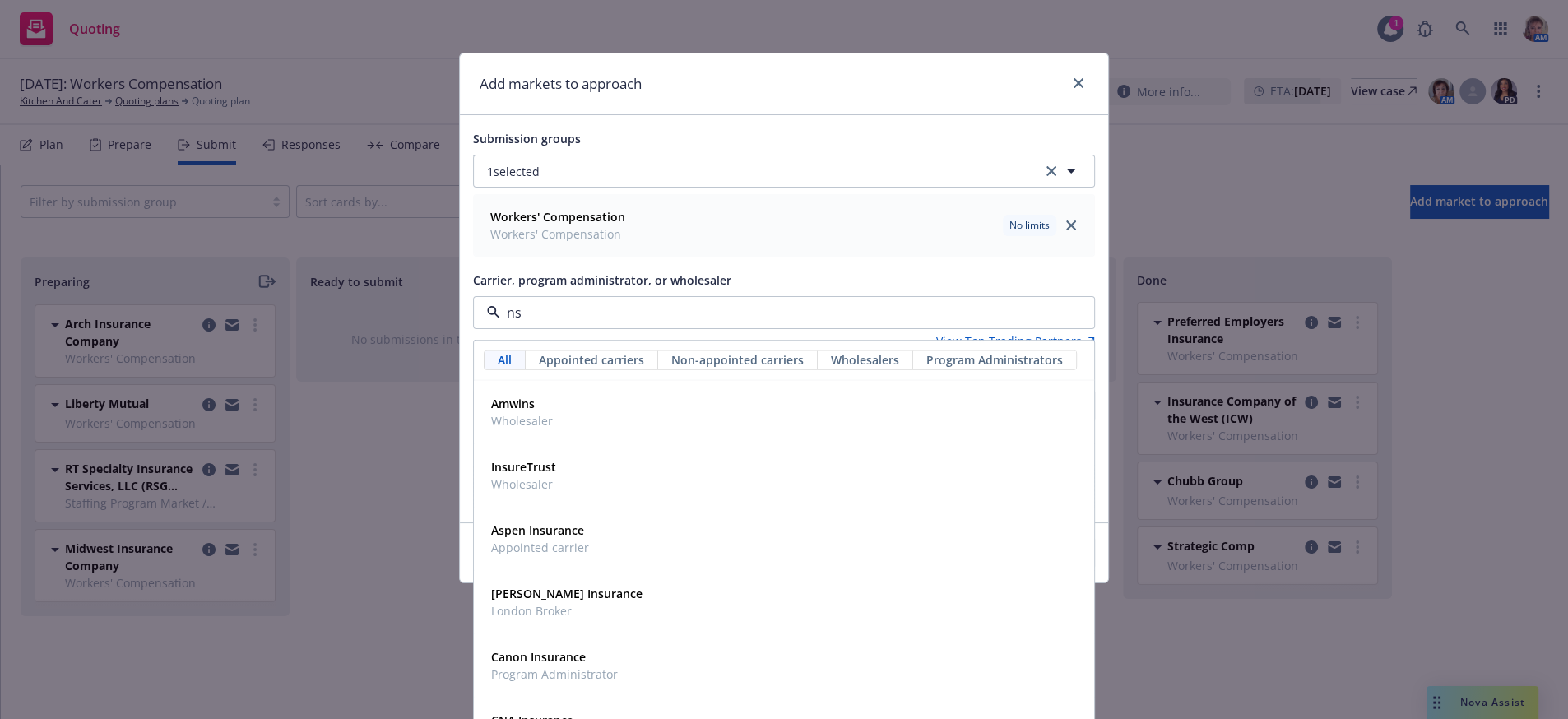
type input "nsm"
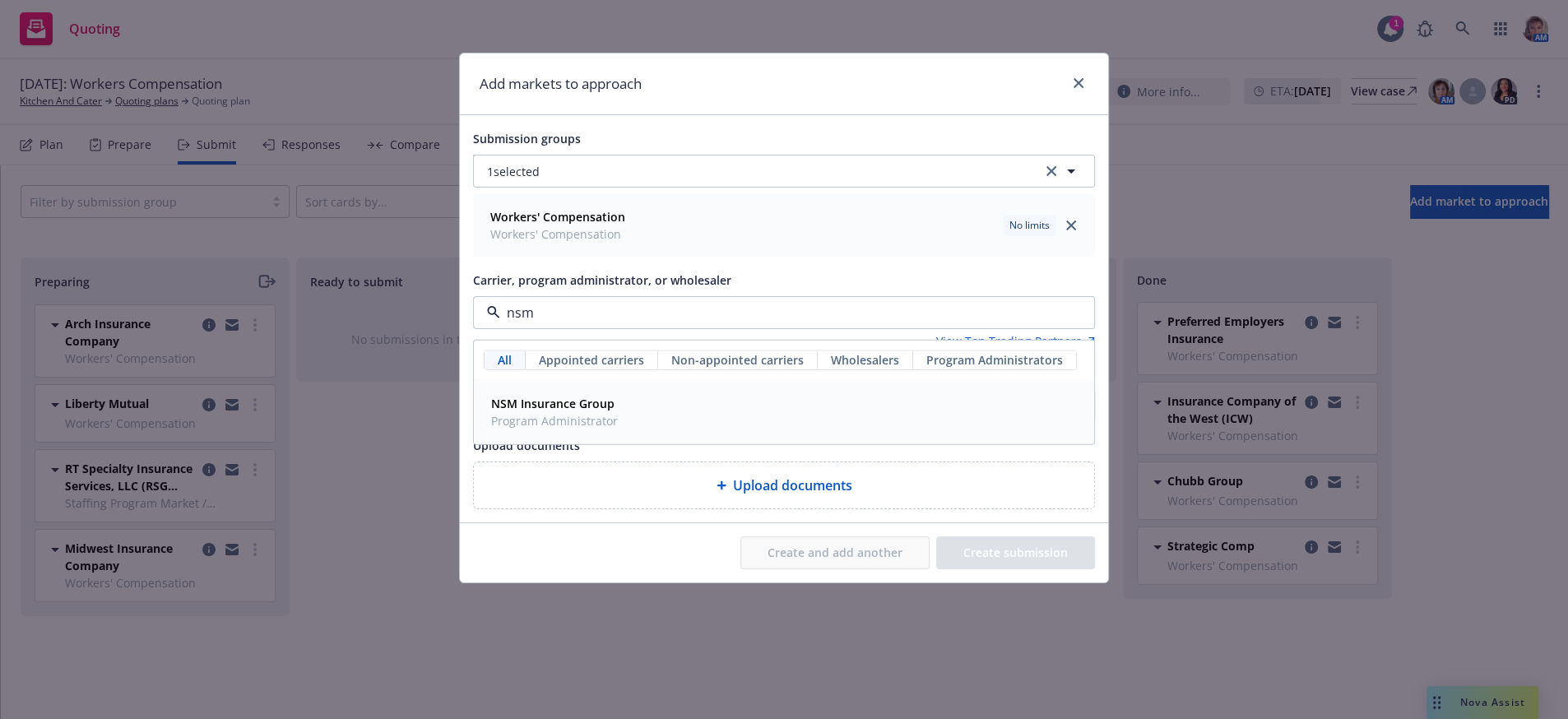
click at [585, 412] on strong "NSM Insurance Group" at bounding box center [553, 404] width 123 height 16
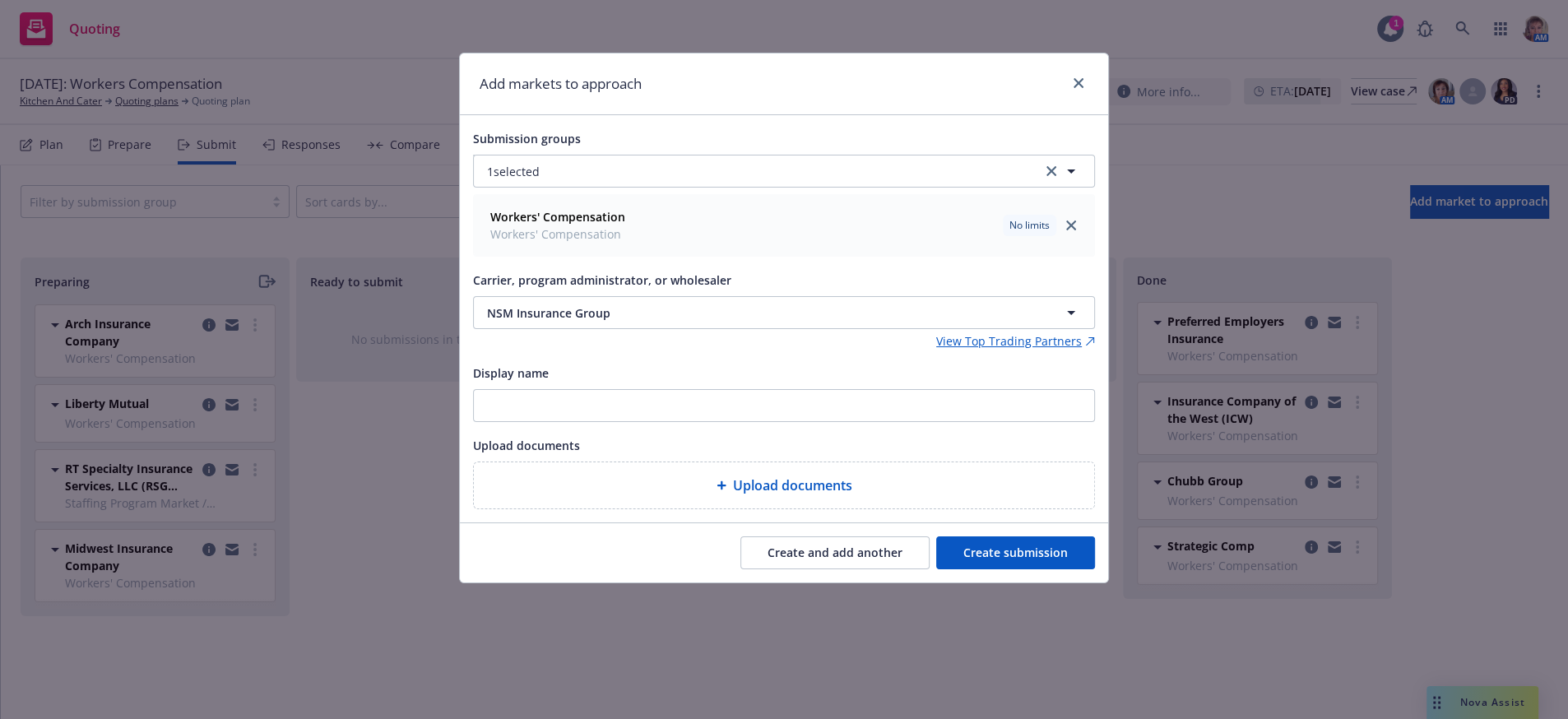
click at [1064, 569] on button "Create submission" at bounding box center [1015, 552] width 159 height 33
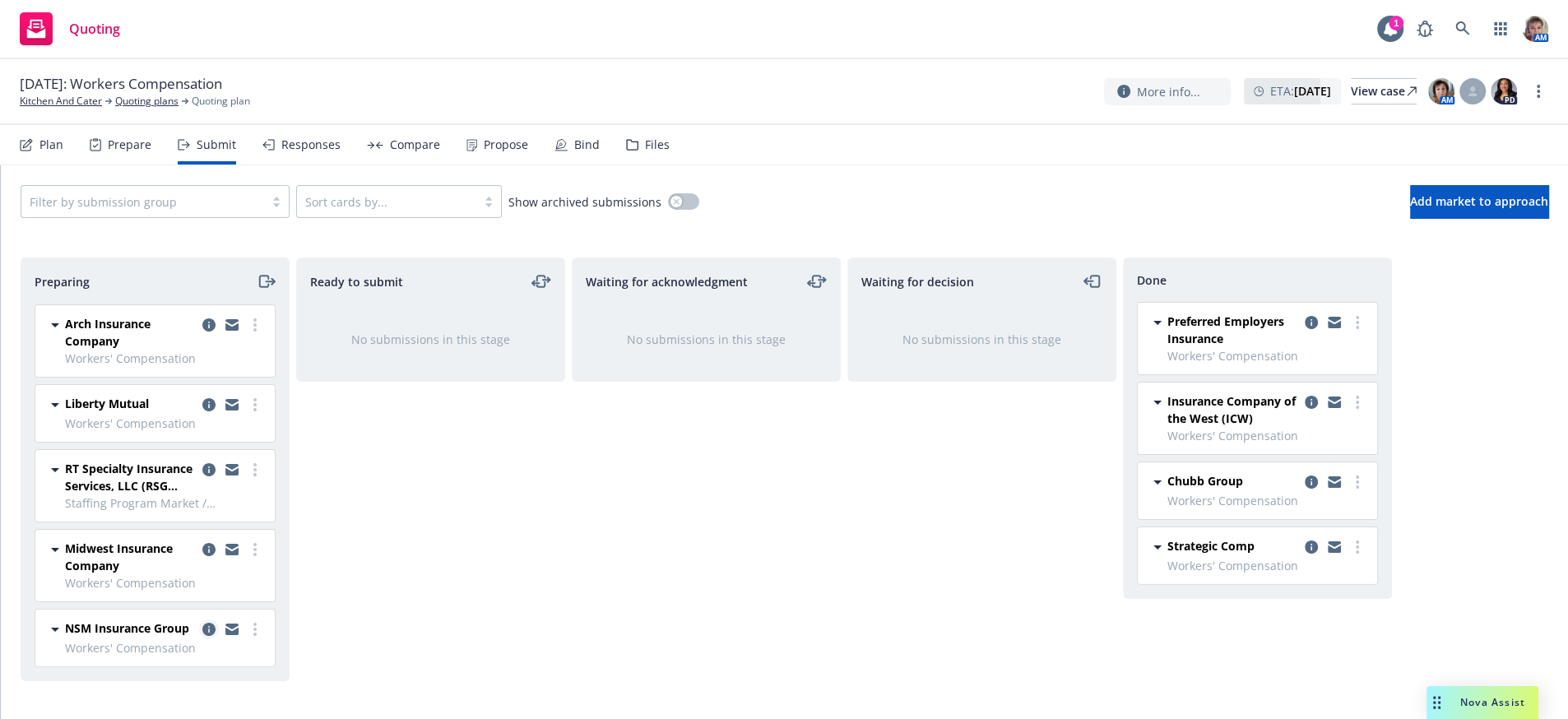
click at [202, 637] on icon "copy logging email" at bounding box center [209, 630] width 13 height 13
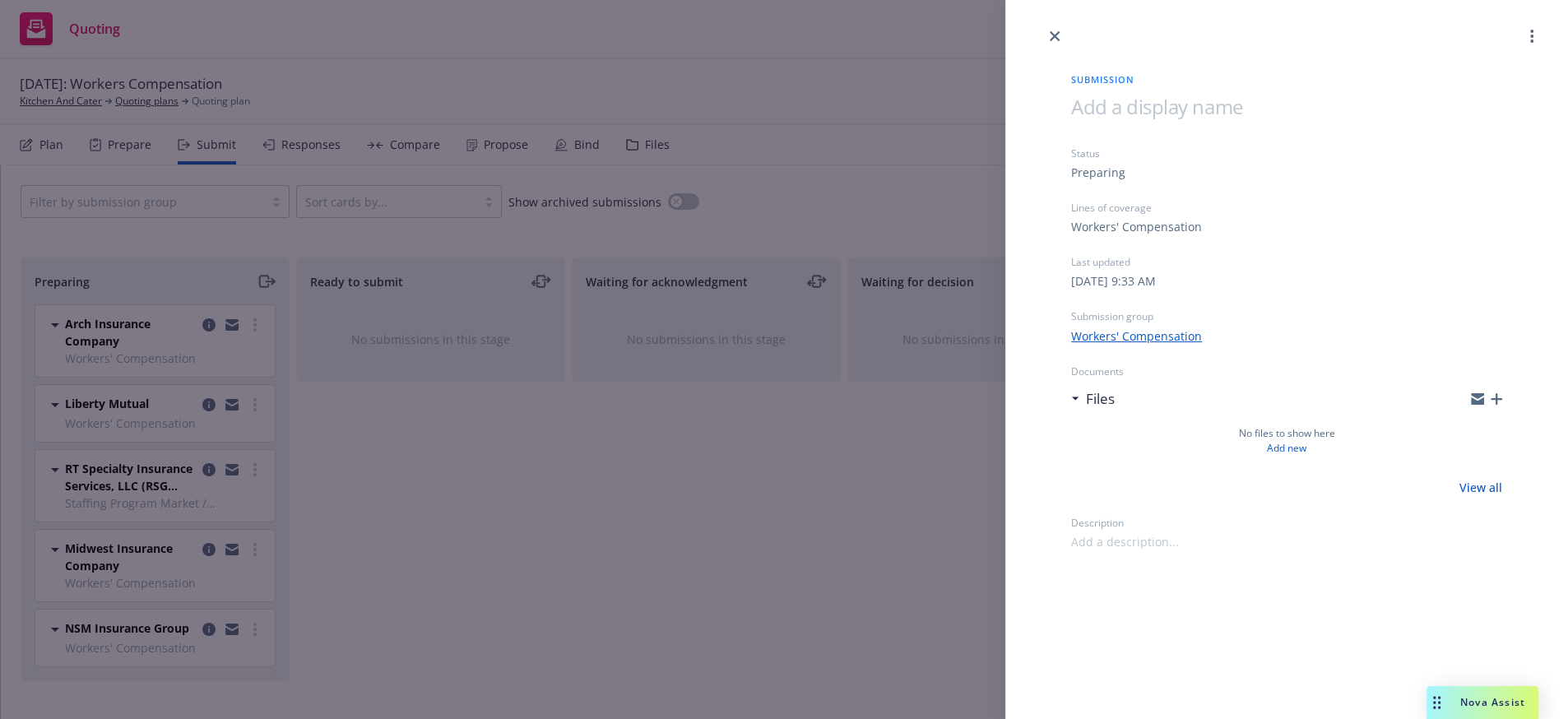
click at [1483, 405] on div at bounding box center [1486, 399] width 31 height 13
click at [1506, 418] on div "Submission Status Preparing Lines of coverage Workers' Compensation Last update…" at bounding box center [1286, 298] width 484 height 505
click at [1492, 405] on icon "button" at bounding box center [1496, 399] width 11 height 11
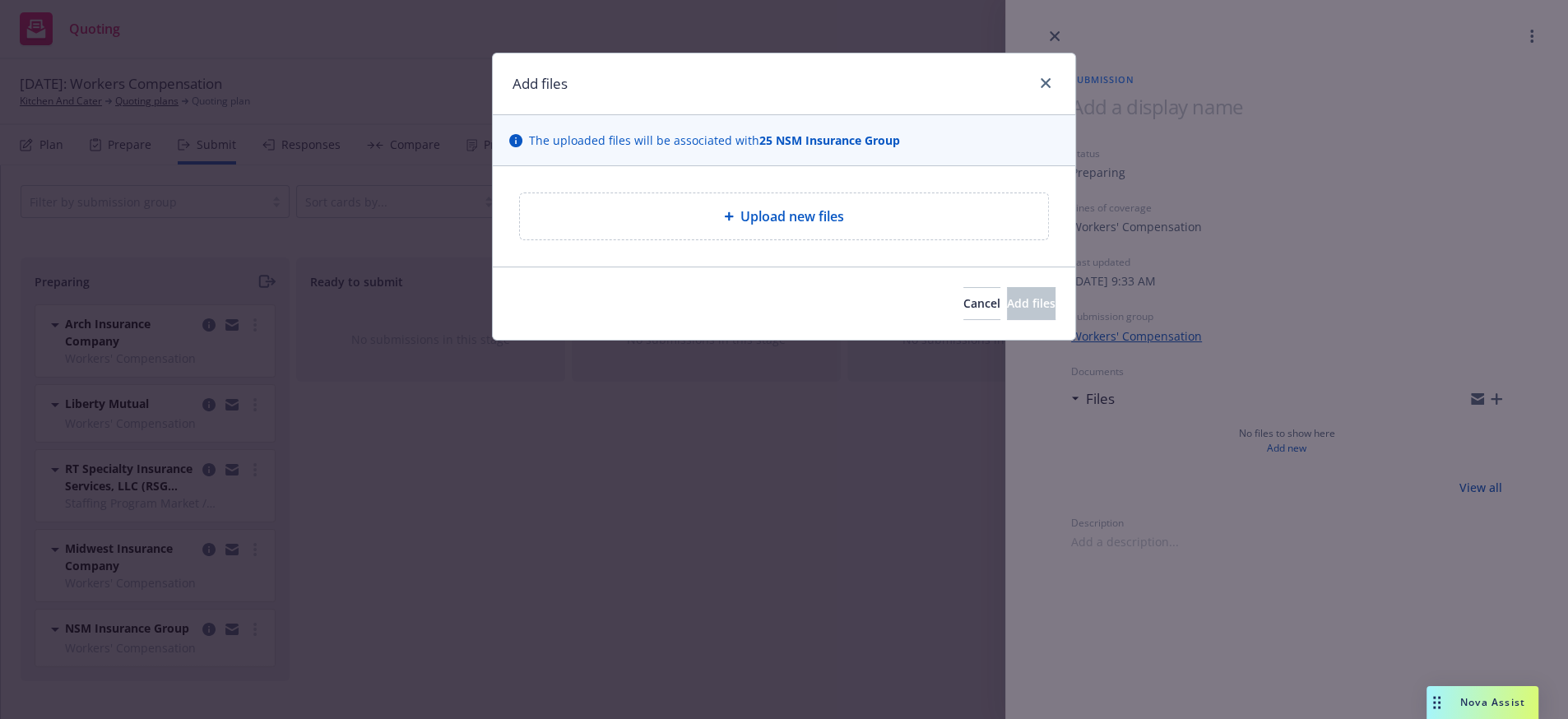
type textarea "x"
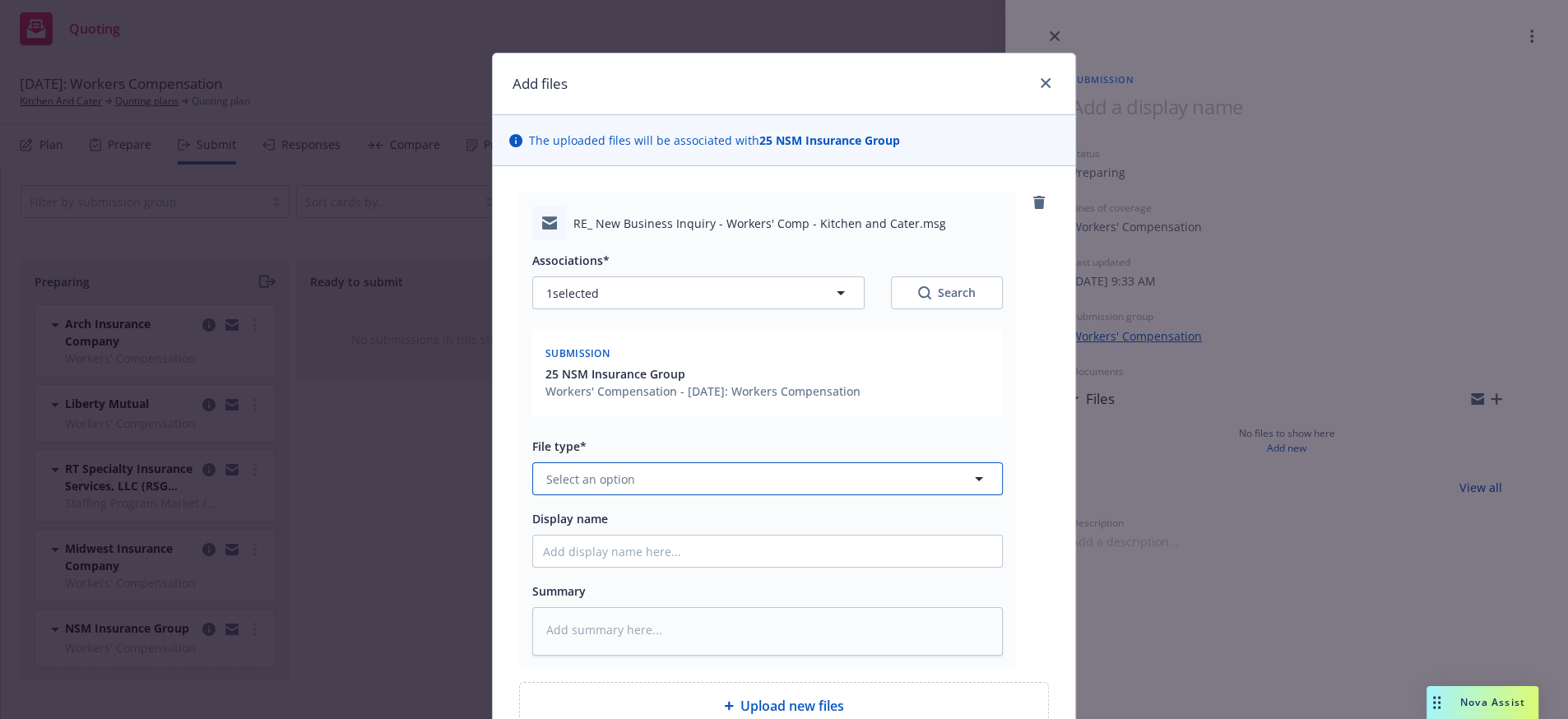
click at [568, 488] on span "Select an option" at bounding box center [590, 479] width 89 height 17
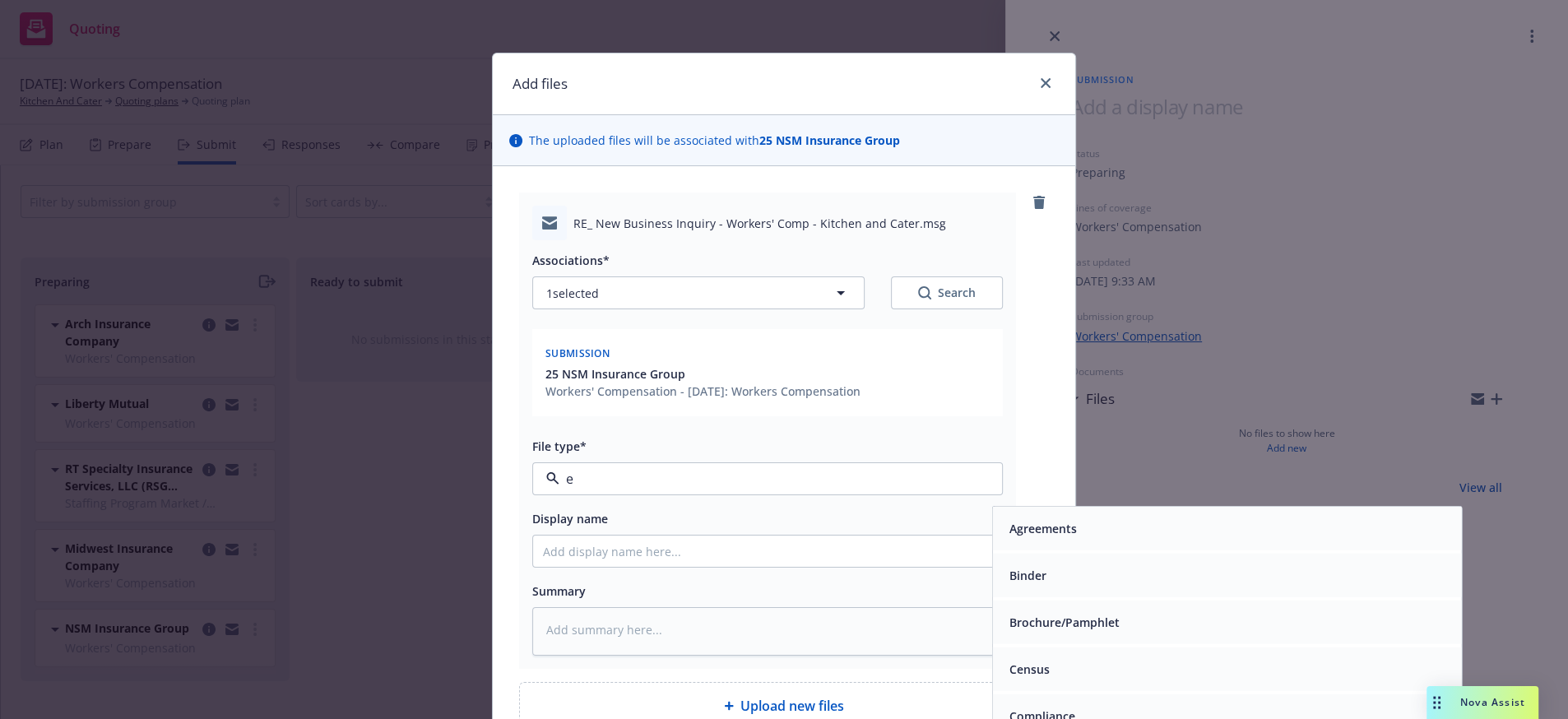
type input "em"
drag, startPoint x: 1303, startPoint y: 614, endPoint x: 1019, endPoint y: 712, distance: 300.4
click at [1303, 588] on div "Email" at bounding box center [1227, 575] width 449 height 23
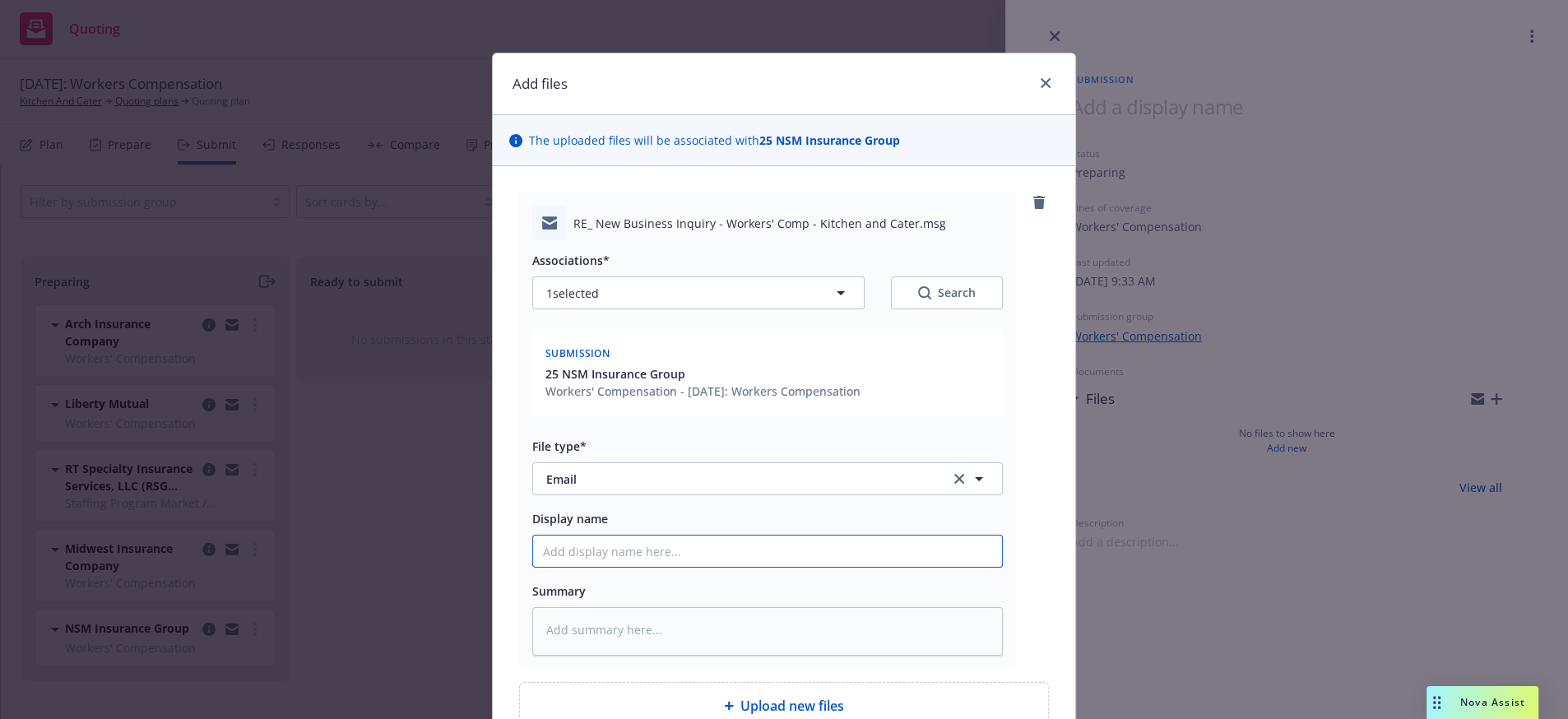
click at [586, 567] on input "Display name" at bounding box center [767, 550] width 469 height 31
type textarea "x"
type input "N"
type textarea "x"
type input "No"
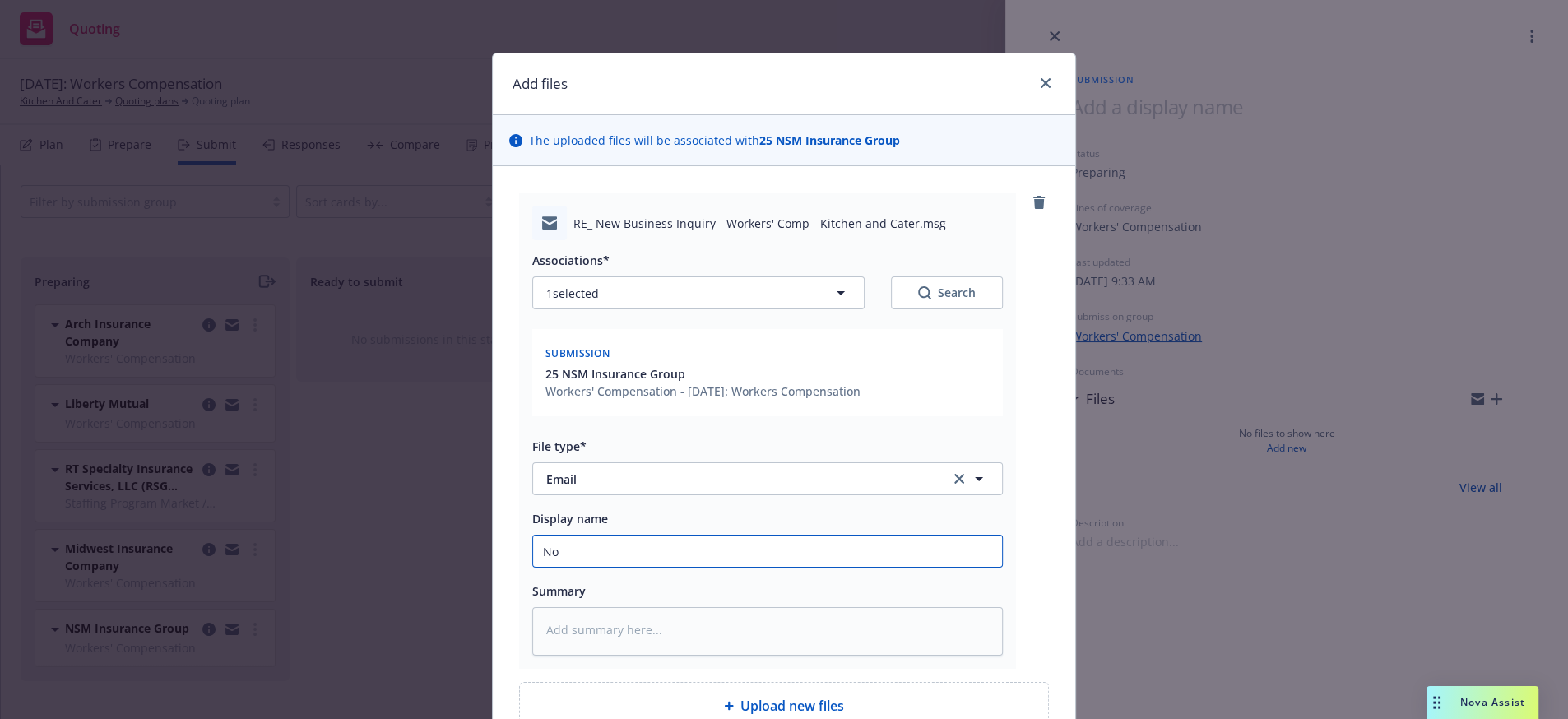
type textarea "x"
type input "Nov"
type textarea "x"
type input "Nova"
type textarea "x"
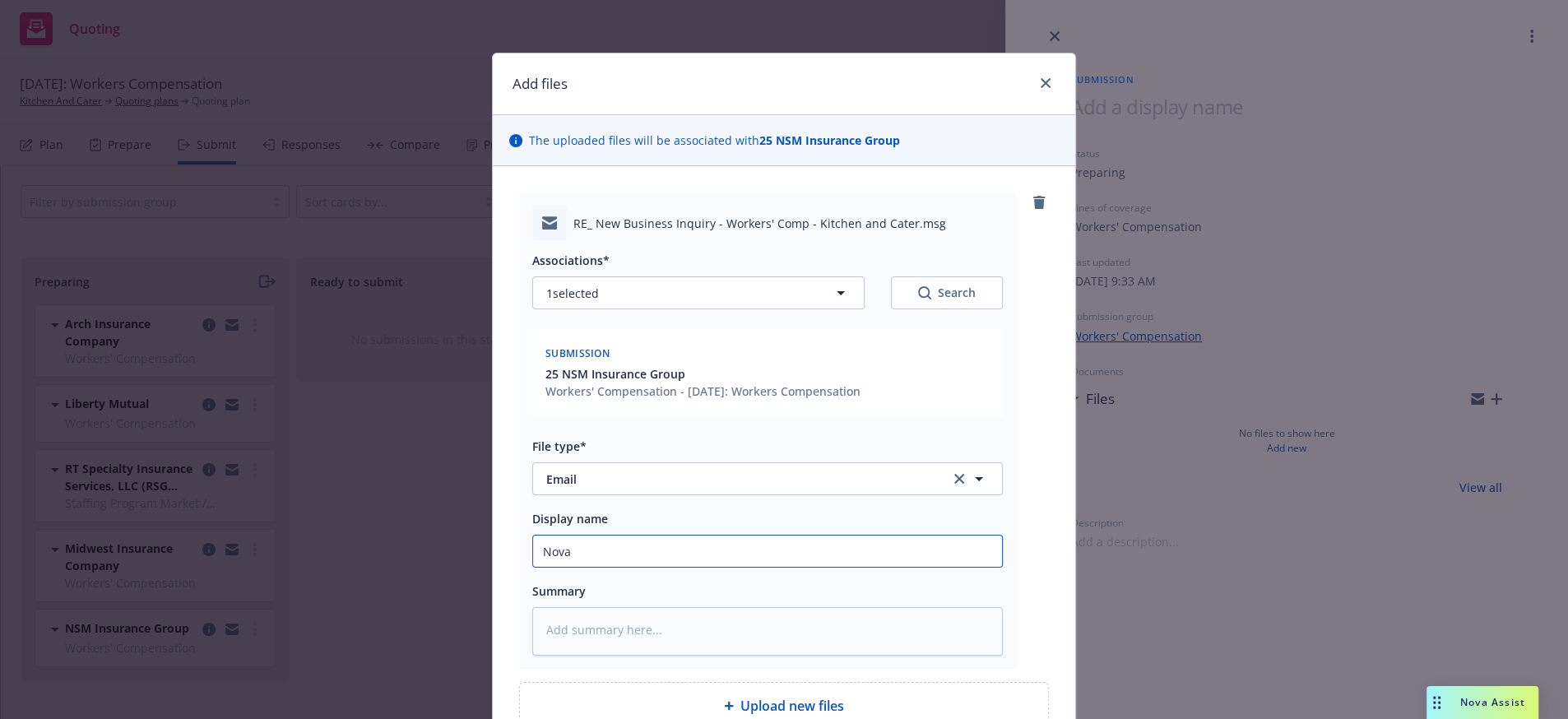
type input "Novac"
type textarea "x"
type input "Novacor"
type textarea "x"
type input "Novacore"
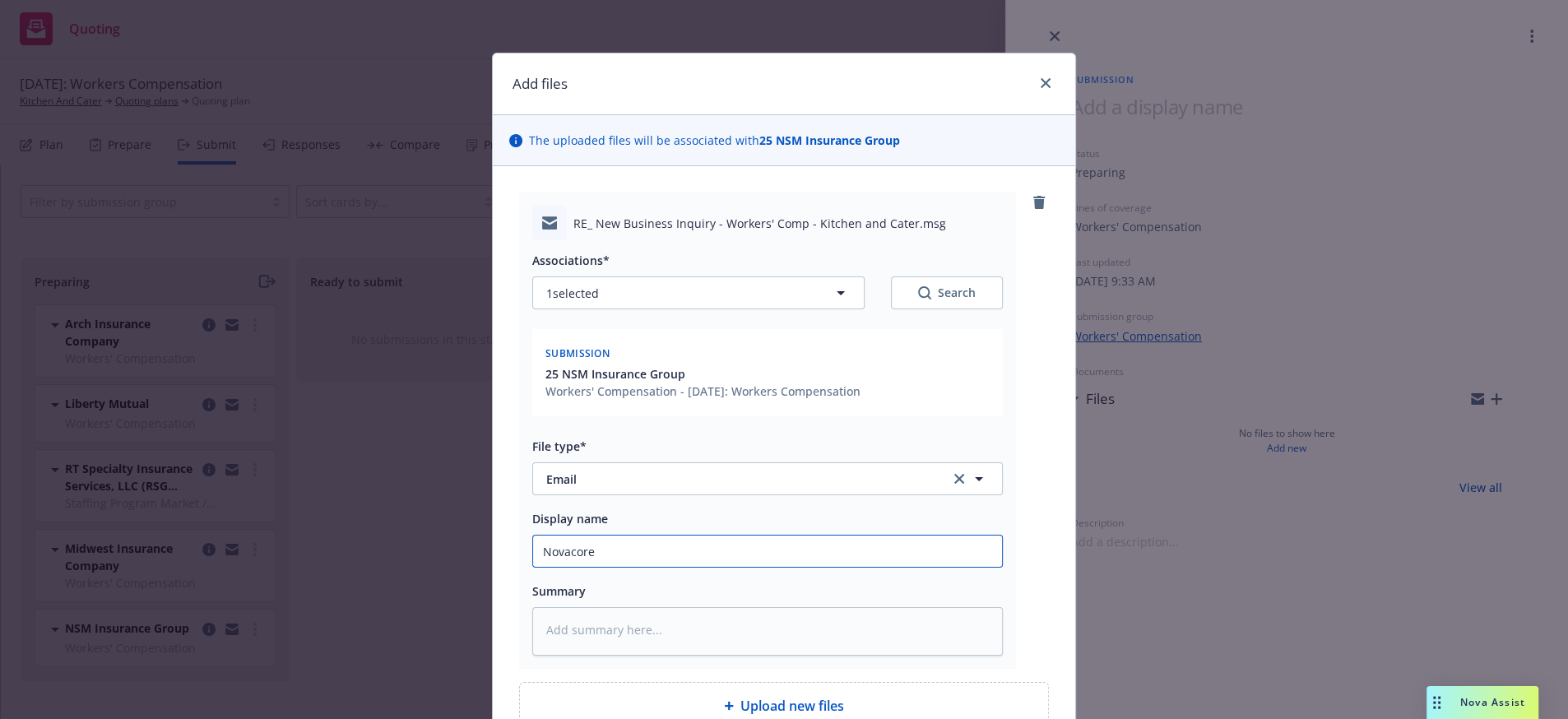
type textarea "x"
type input "Novacore i"
type textarea "x"
type input "Novacore int"
type textarea "x"
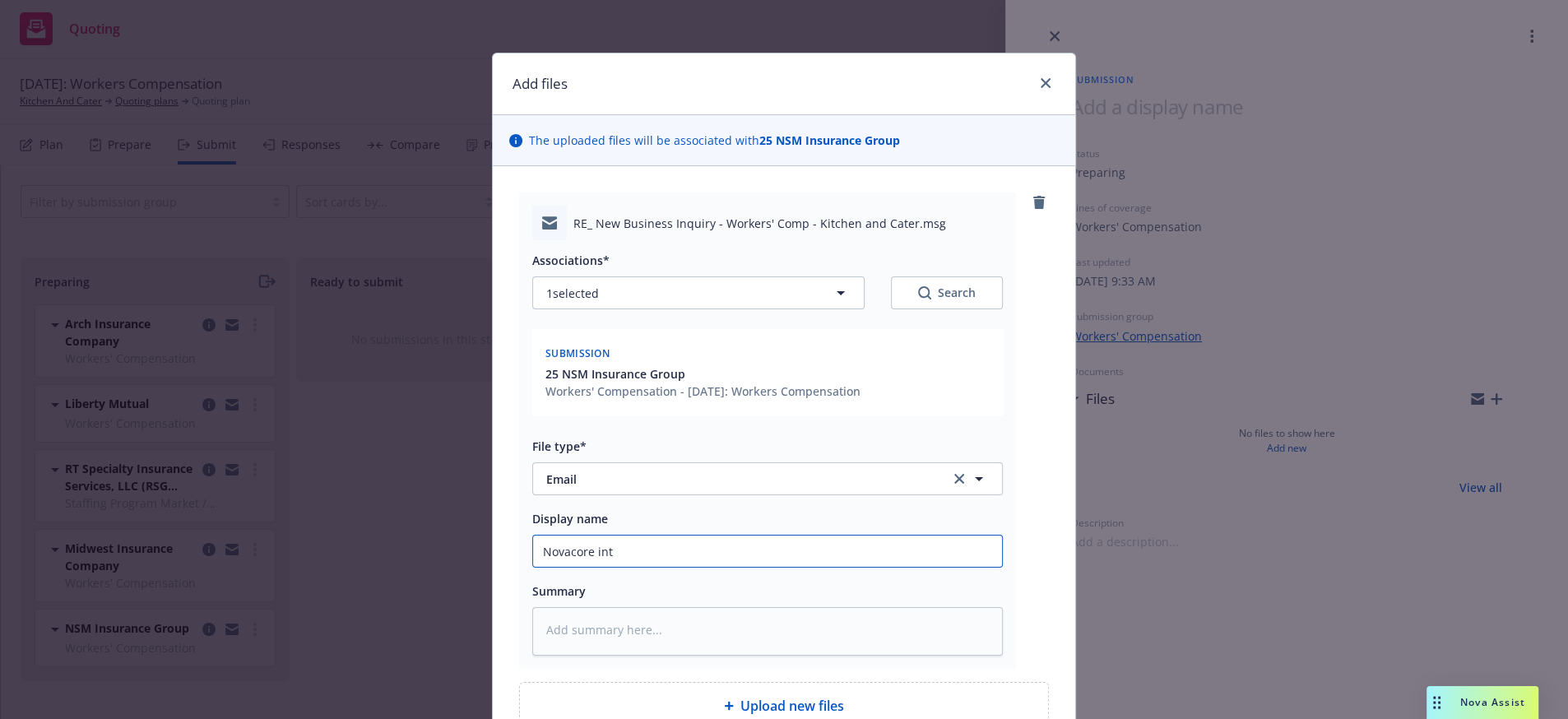
type input "Novacore inte"
type textarea "x"
type input "Novacore inter"
type textarea "x"
type input "Novacore intere"
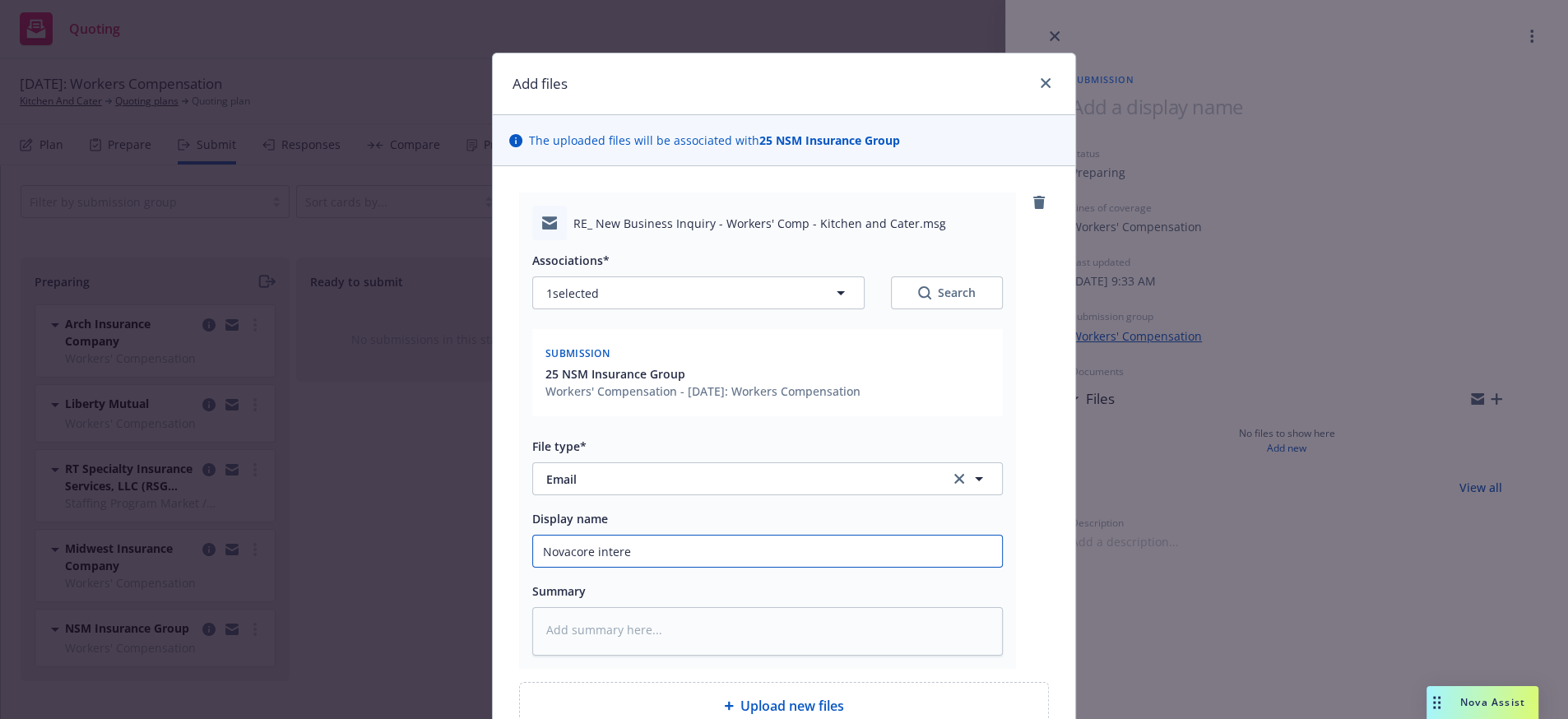
type textarea "x"
type input "Novacore interete"
type textarea "x"
type input "Novacore intereted"
type textarea "x"
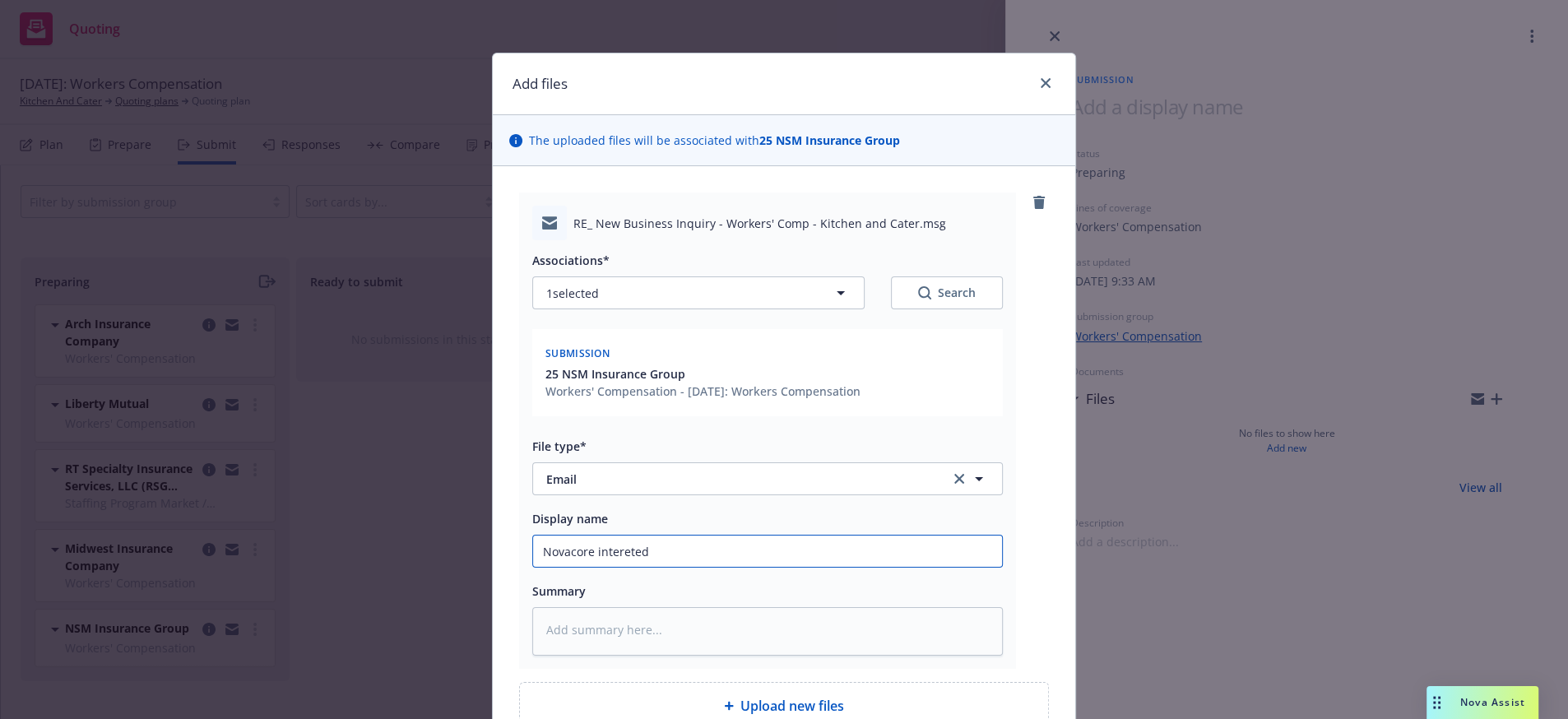
type input "Novacore intereted/"
type textarea "x"
type input "Novacore intereted/"
type textarea "x"
type input "Novacore intereted/ i"
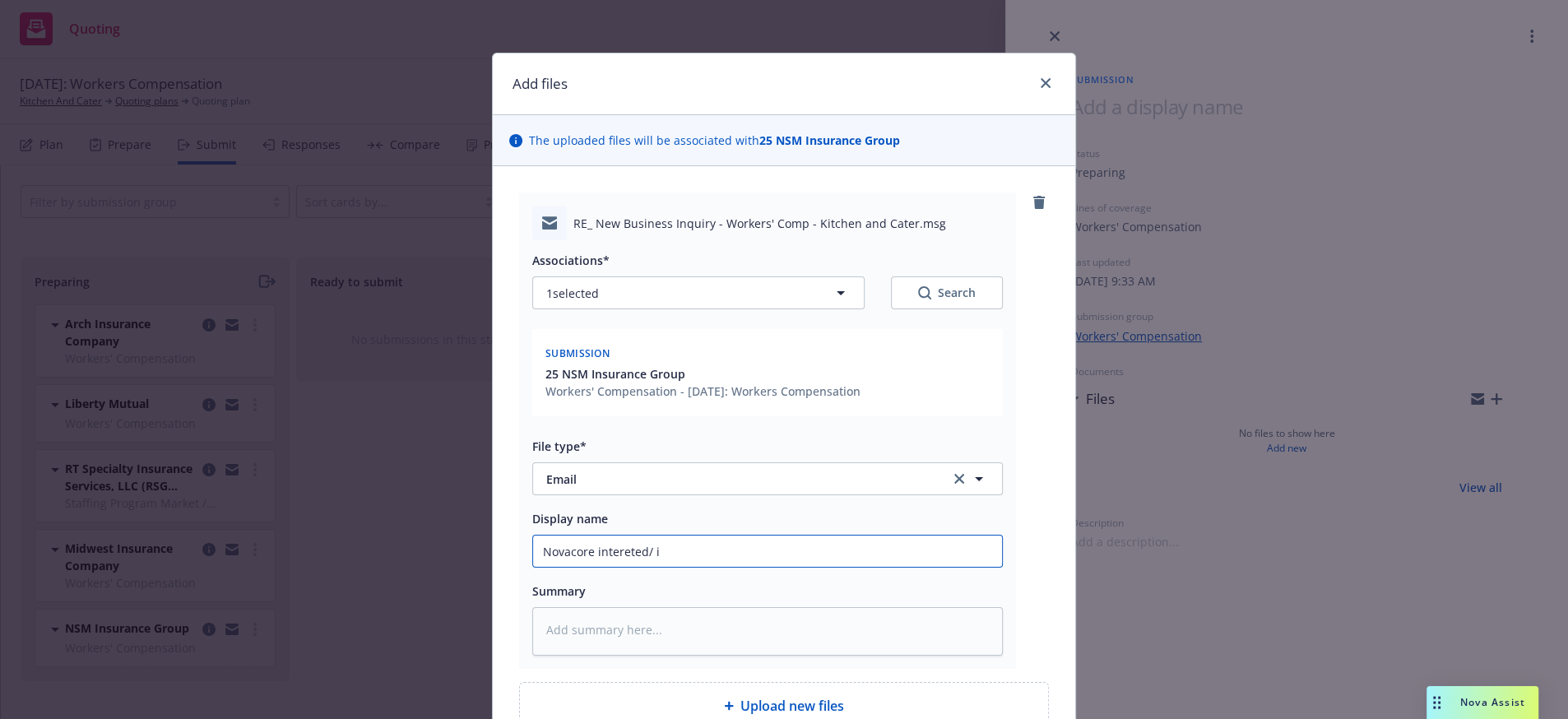
type textarea "x"
type input "Novacore intereted/ in"
type textarea "x"
type input "Novacore intereted/ int"
type textarea "x"
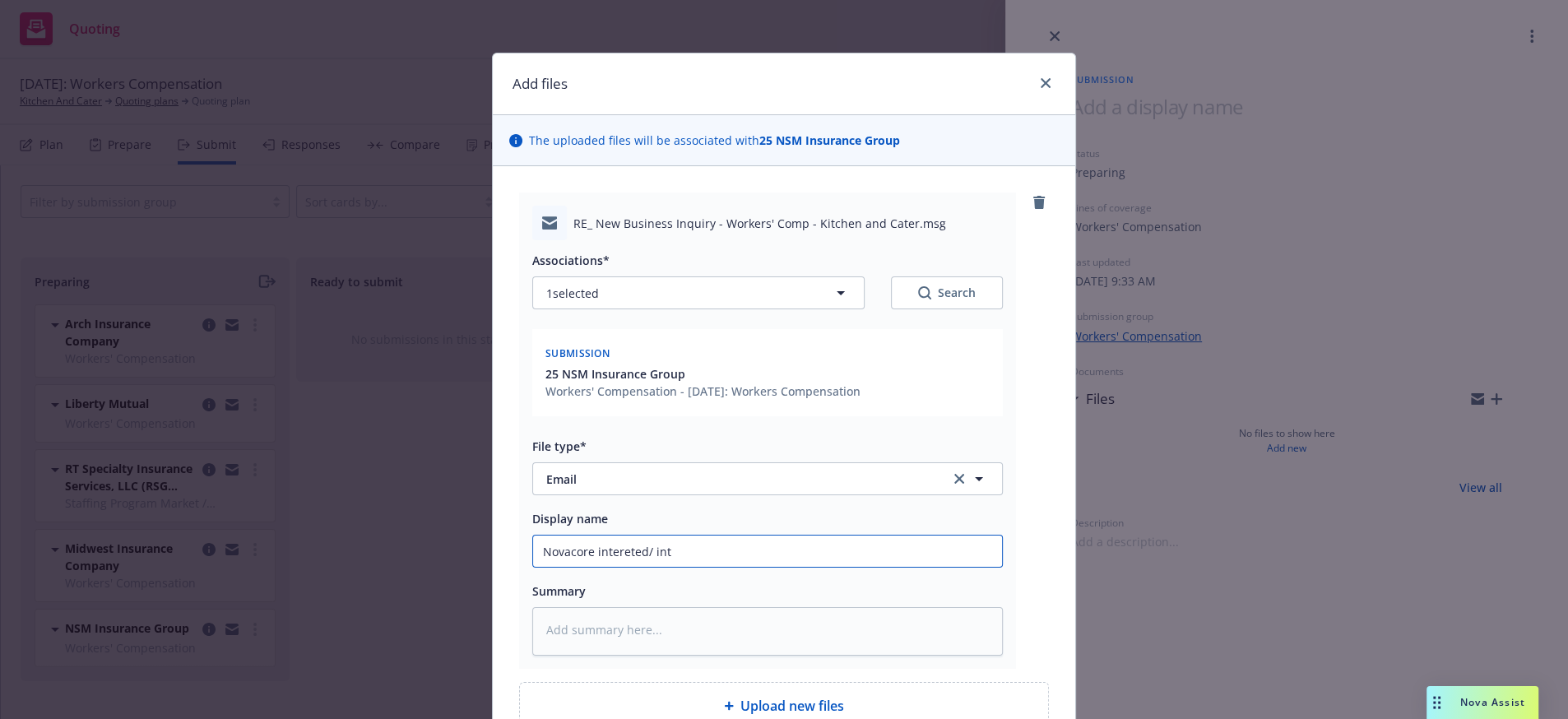
type input "Novacore intereted/ intr"
type textarea "x"
type input "Novacore intereted/ intro"
type textarea "x"
type input "Novacore intereted/ introd"
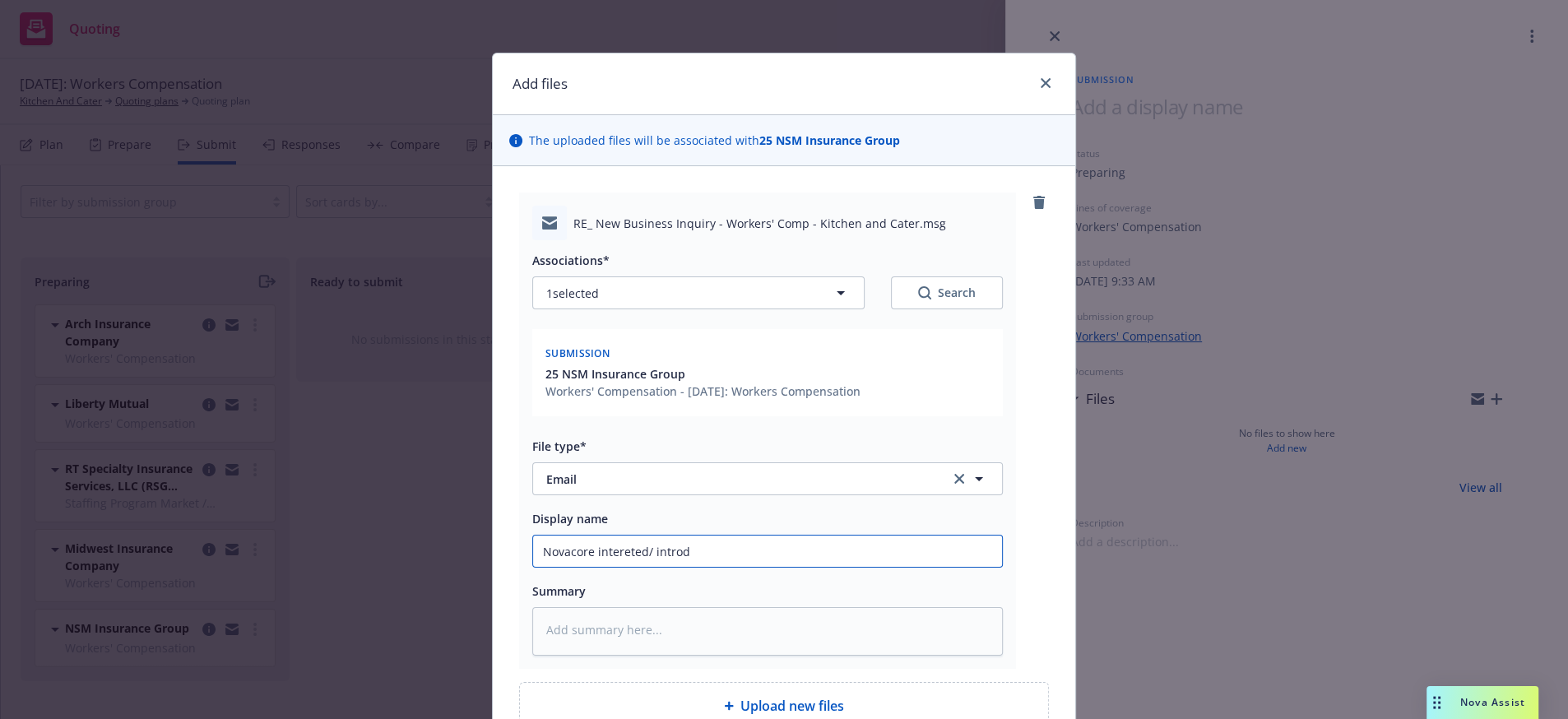
type textarea "x"
type input "Novacore intereted/ introdu"
type textarea "x"
type input "Novacore intereted/ introduc"
type textarea "x"
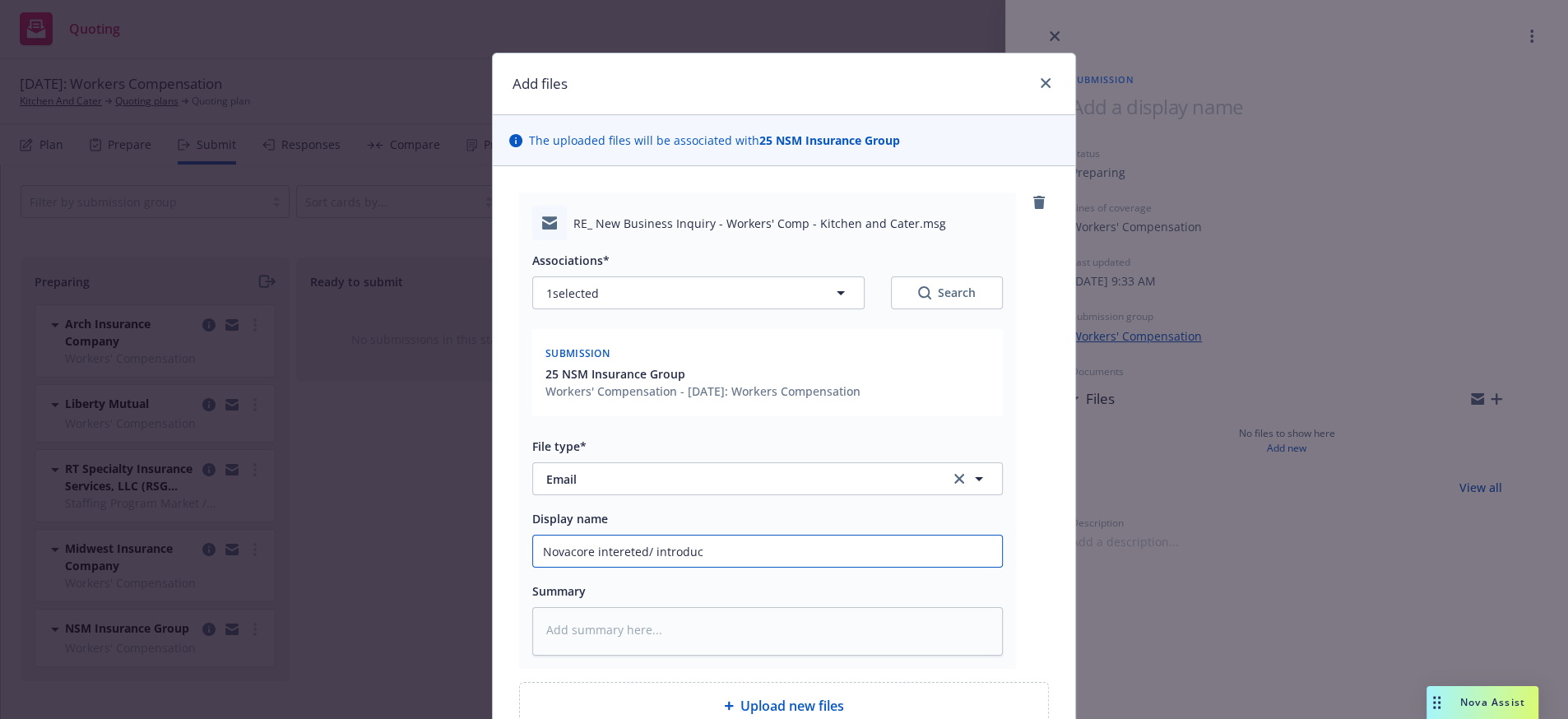
type input "Novacore intereted/ introduct"
type textarea "x"
type input "Novacore intereted/ introducti"
type textarea "x"
type input "Novacore intereted/ introductio"
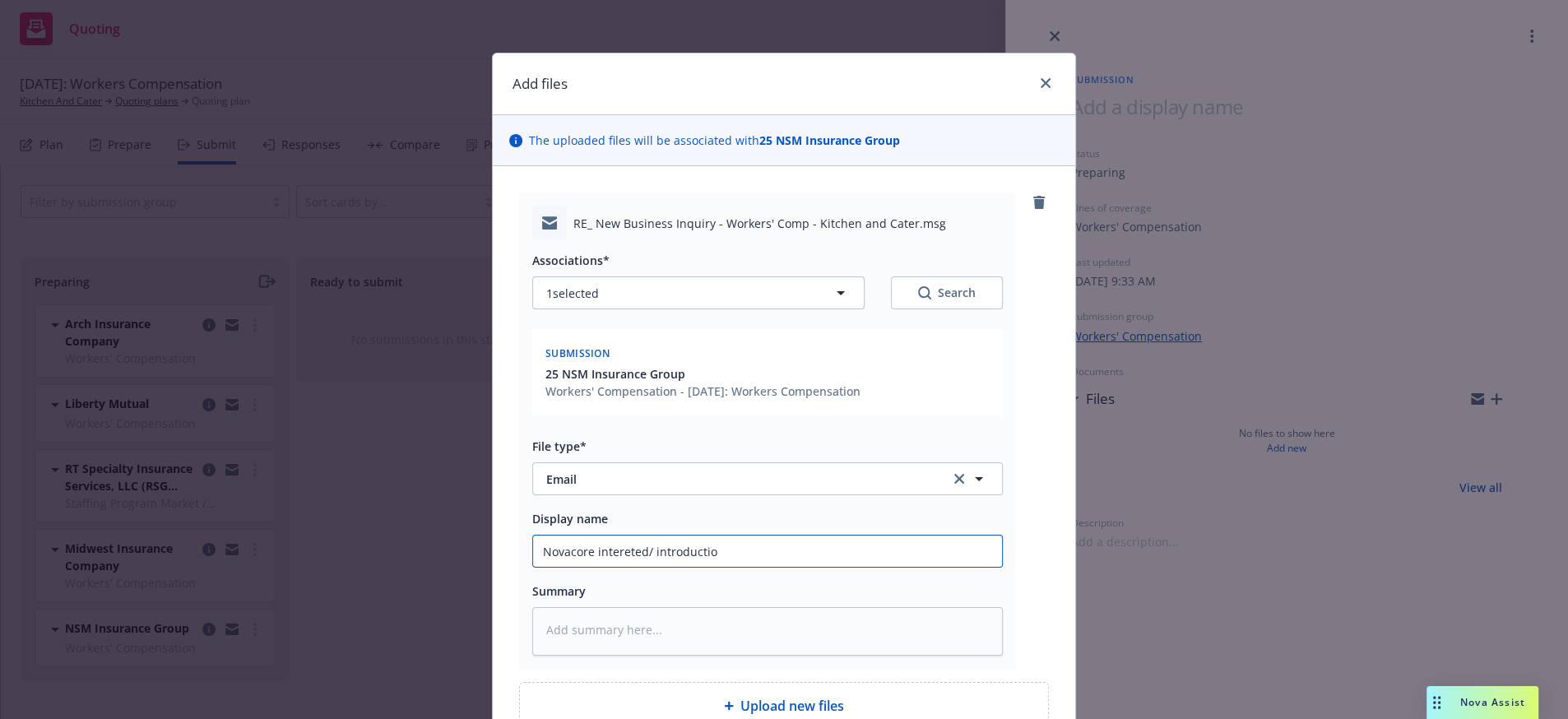
type textarea "x"
type input "Novacore intereted/ introduction"
type textarea "x"
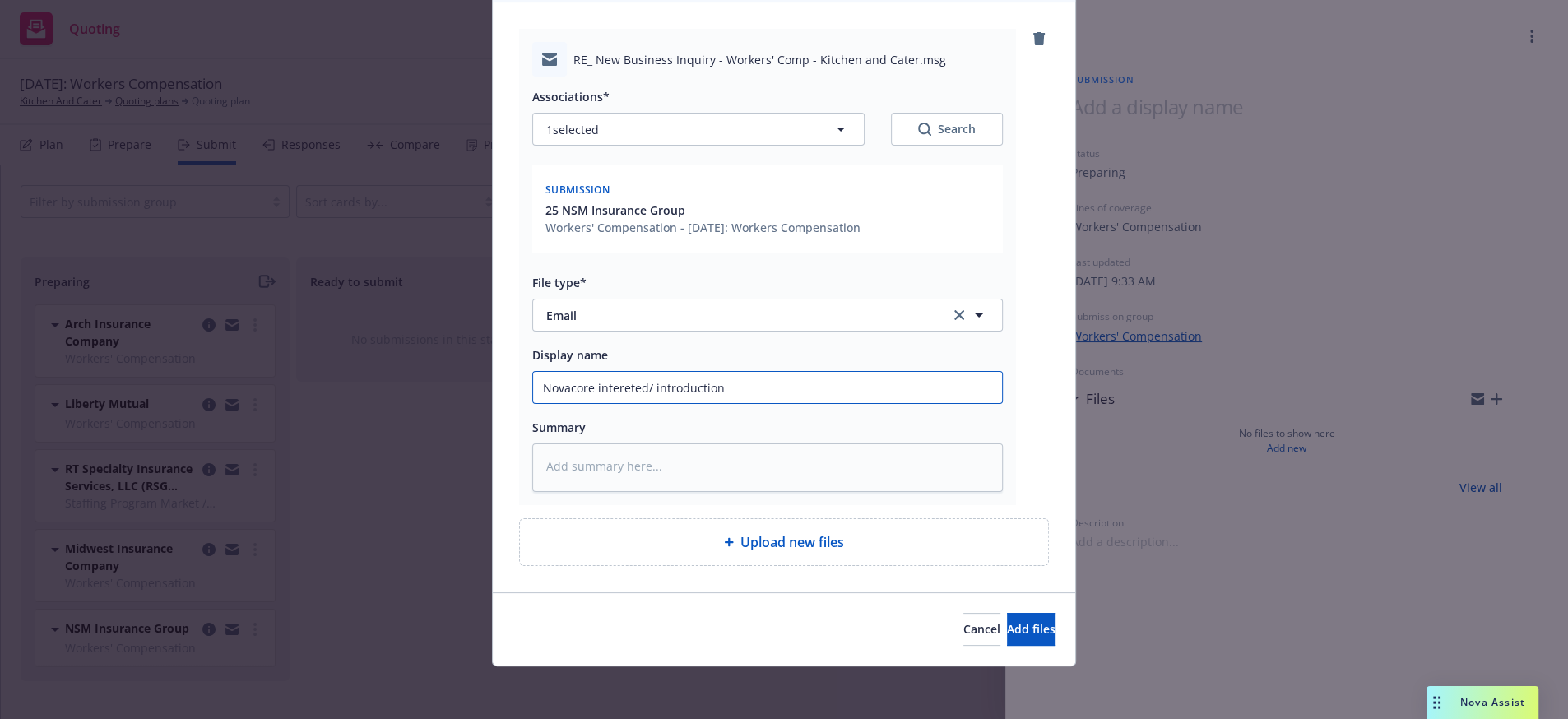
scroll to position [236, 0]
type input "Novacore intereted/ introduction"
click at [977, 644] on div "Cancel Add files" at bounding box center [784, 629] width 582 height 73
click at [1007, 627] on span "Add files" at bounding box center [1031, 629] width 49 height 16
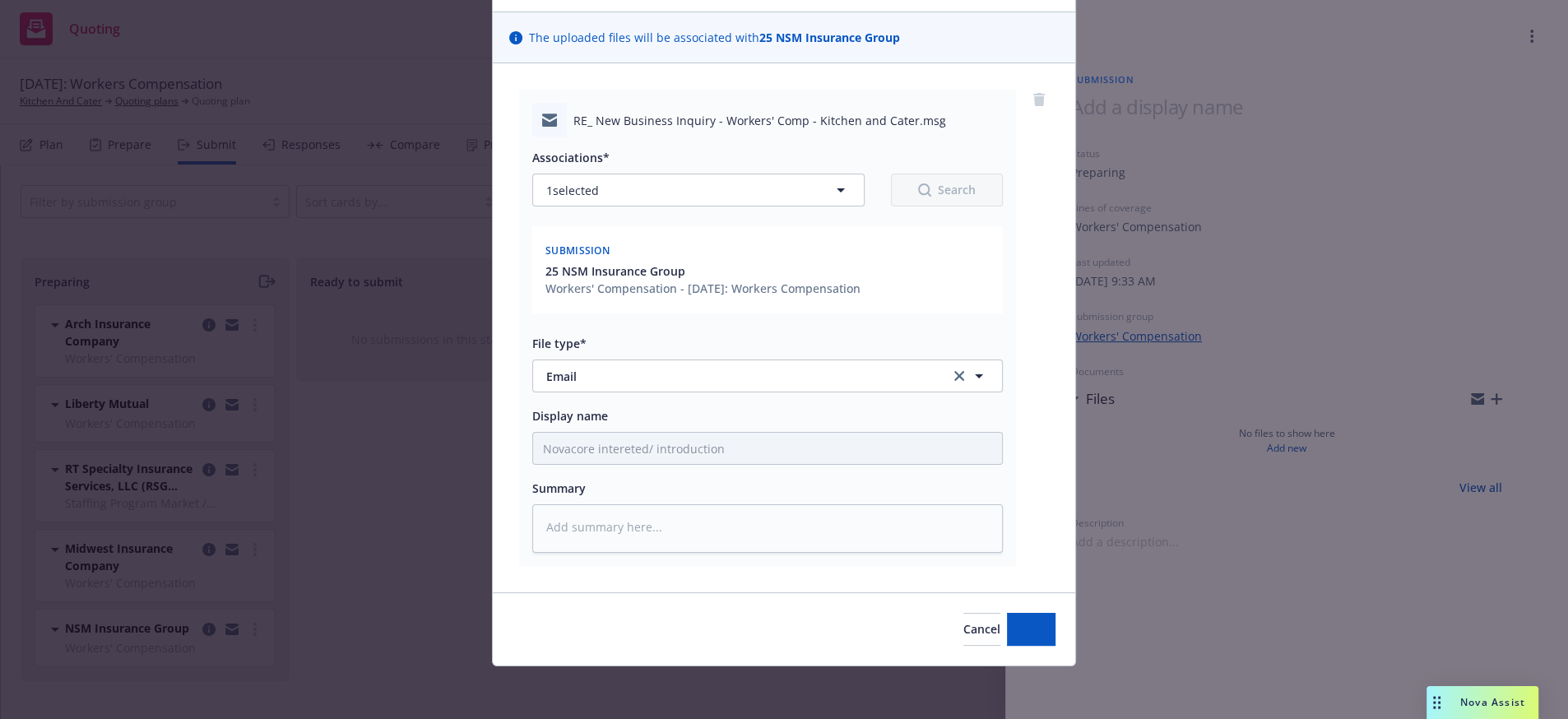
scroll to position [168, 0]
type textarea "x"
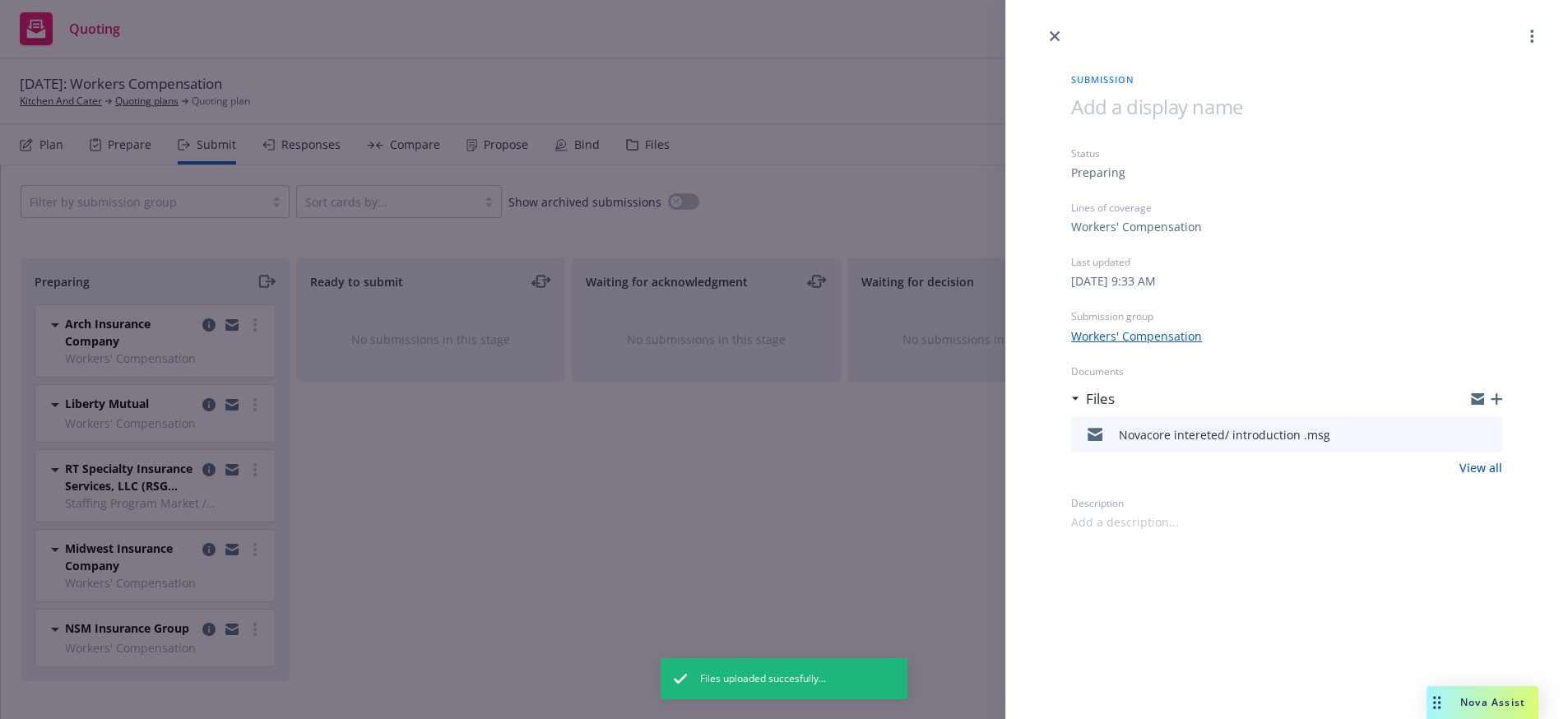
click at [239, 653] on div "Submission Status Preparing Lines of coverage Workers' Compensation Last update…" at bounding box center [784, 360] width 1568 height 719
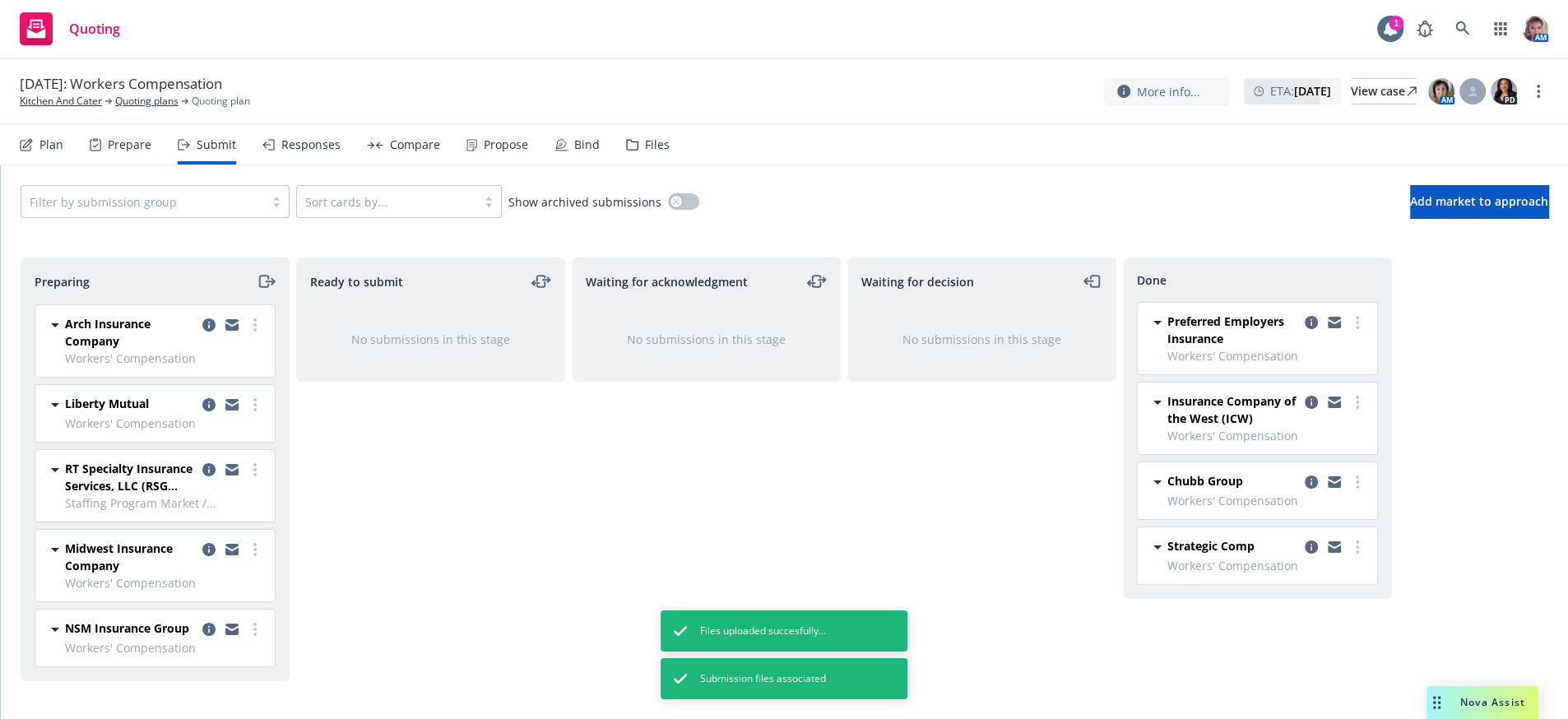
click at [254, 637] on circle "more" at bounding box center [255, 635] width 4 height 4
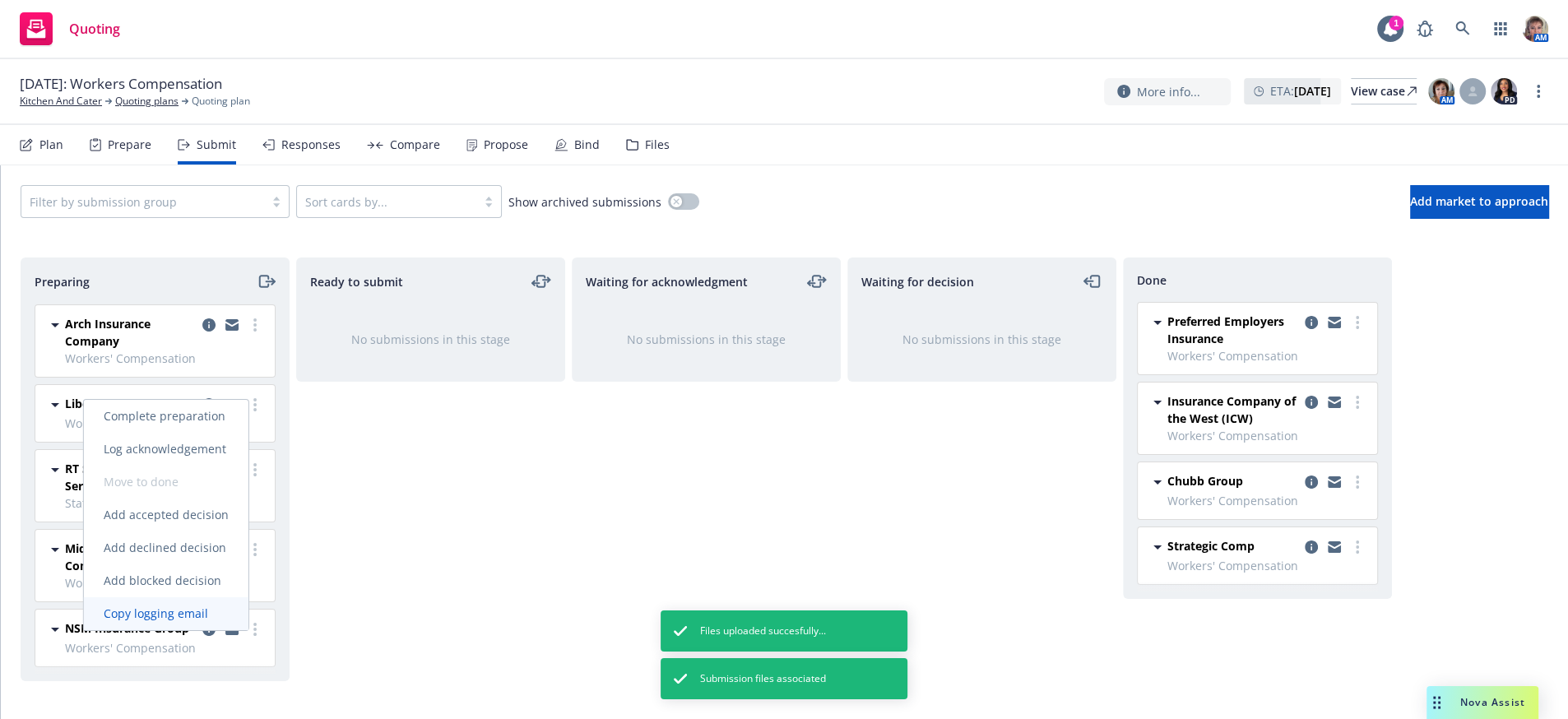
click at [211, 616] on span "Copy logging email" at bounding box center [156, 613] width 144 height 16
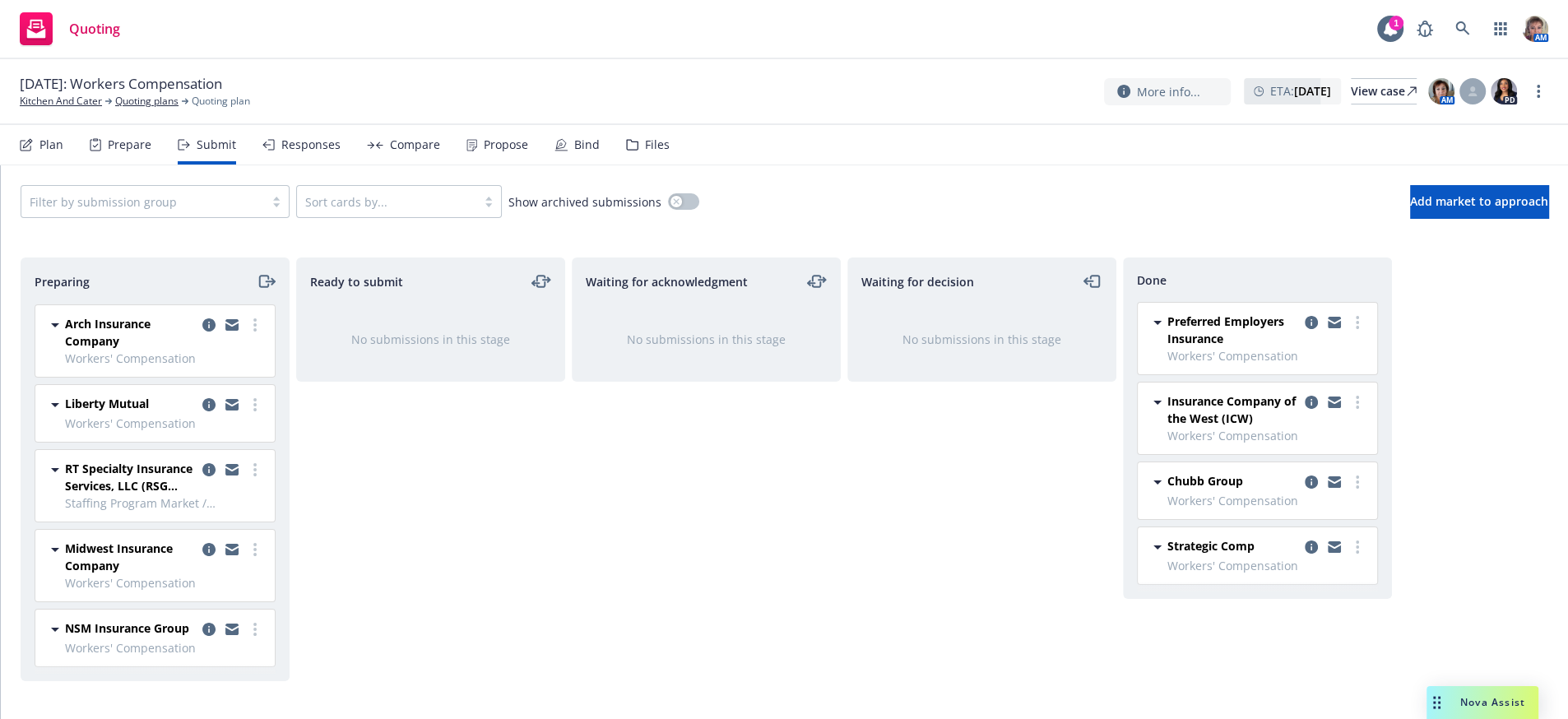
click at [775, 603] on div "Waiting for acknowledgment No submissions in this stage" at bounding box center [705, 471] width 269 height 427
click at [824, 577] on div "Waiting for acknowledgment No submissions in this stage" at bounding box center [705, 471] width 269 height 427
click at [328, 165] on div "Responses" at bounding box center [301, 145] width 79 height 39
